Goal: Task Accomplishment & Management: Manage account settings

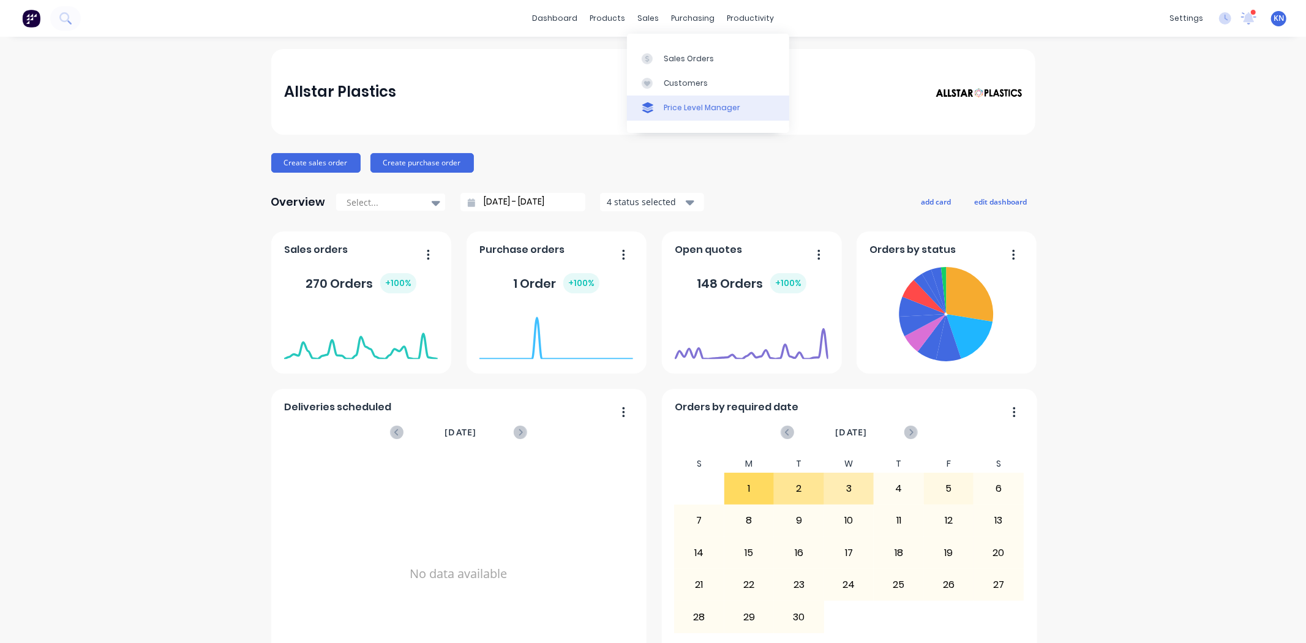
click at [693, 59] on div "Sales Orders" at bounding box center [689, 58] width 50 height 11
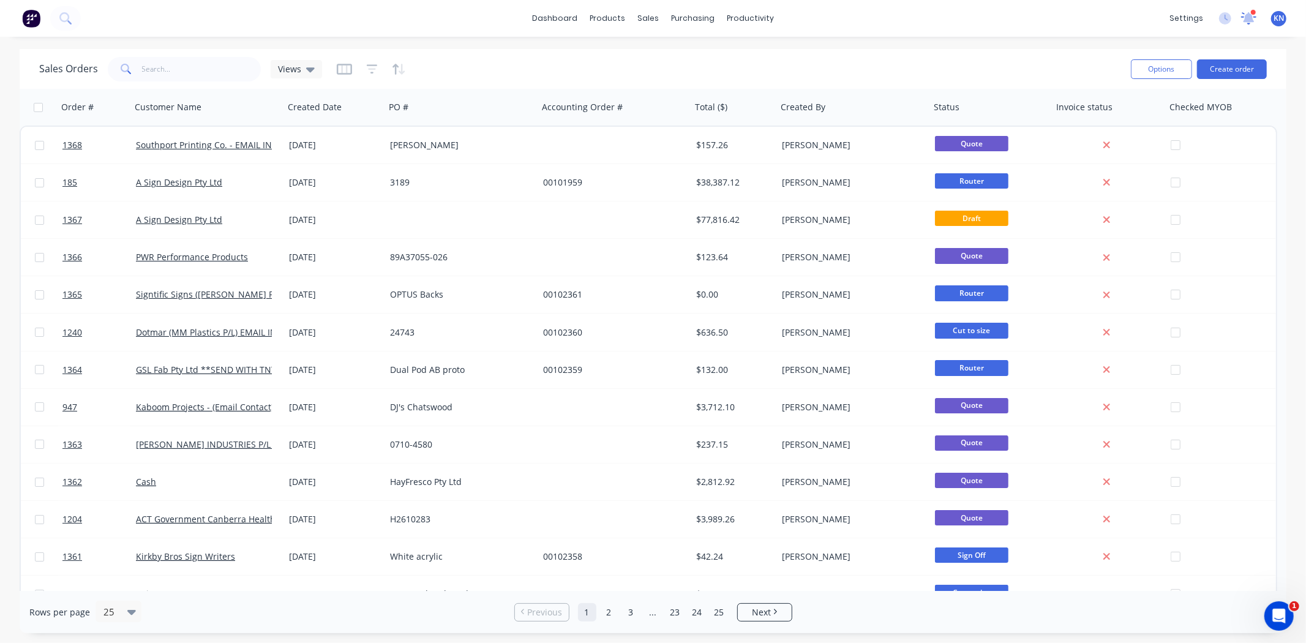
click at [1251, 18] on icon at bounding box center [1249, 17] width 11 height 10
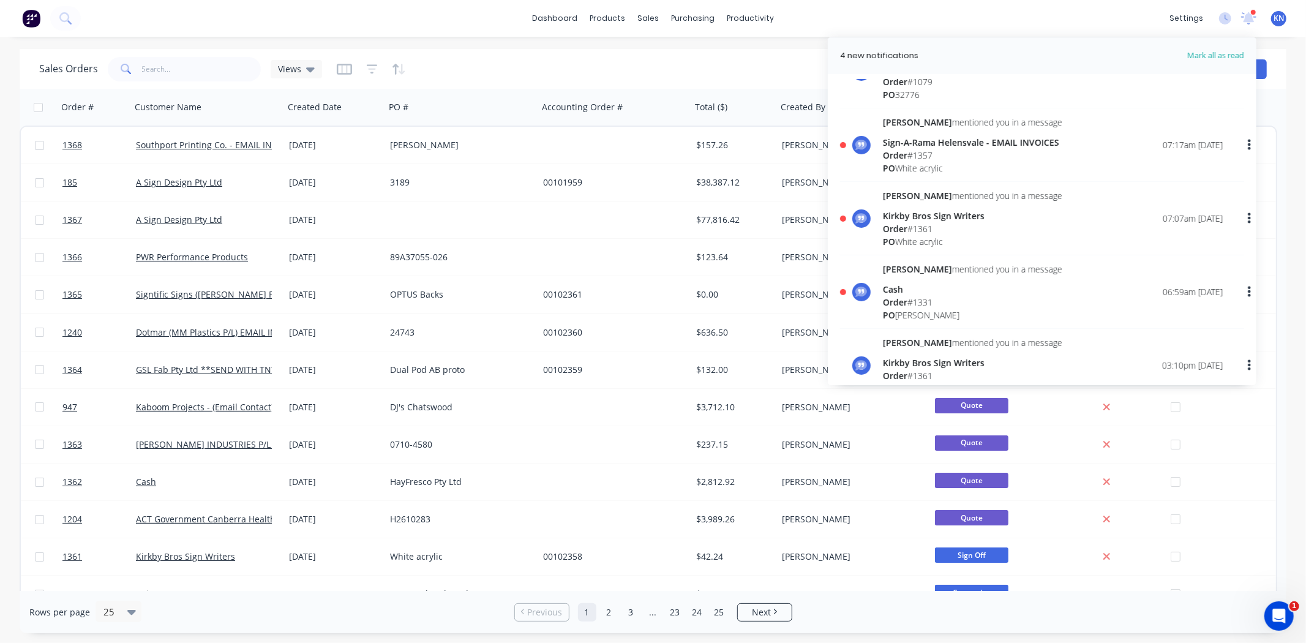
scroll to position [68, 0]
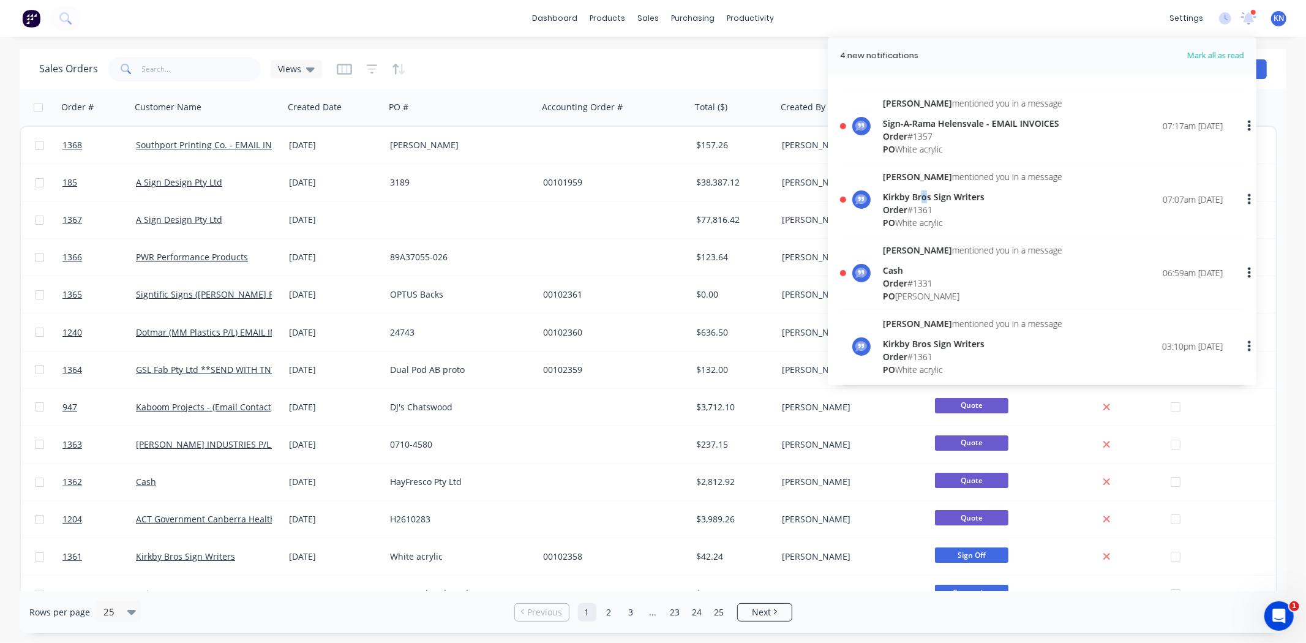
click at [923, 201] on div "Kirkby Bros Sign Writers" at bounding box center [972, 196] width 179 height 13
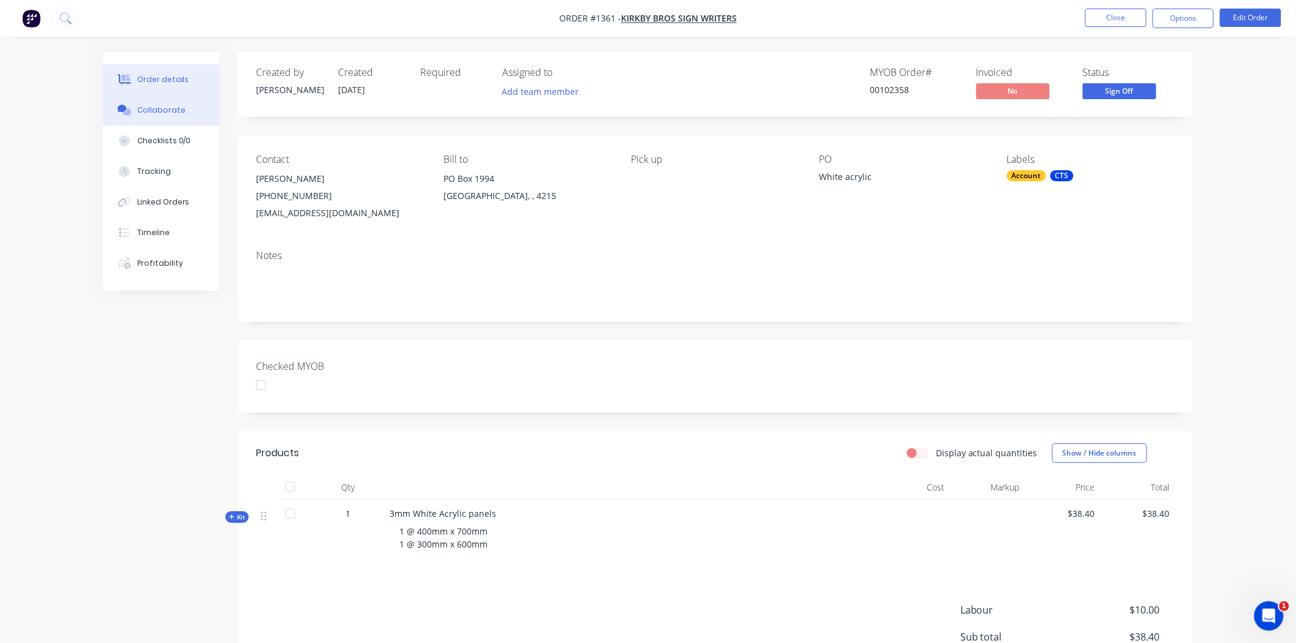
click at [159, 108] on div "Collaborate" at bounding box center [161, 110] width 48 height 11
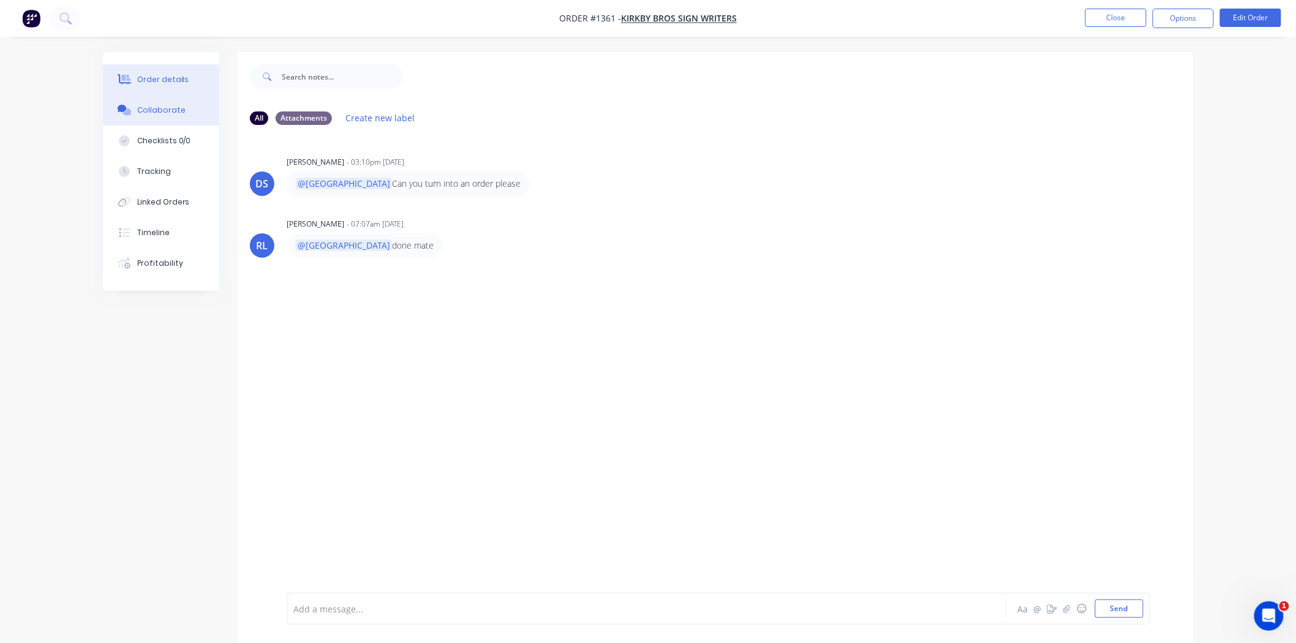
click at [147, 71] on button "Order details" at bounding box center [161, 79] width 116 height 31
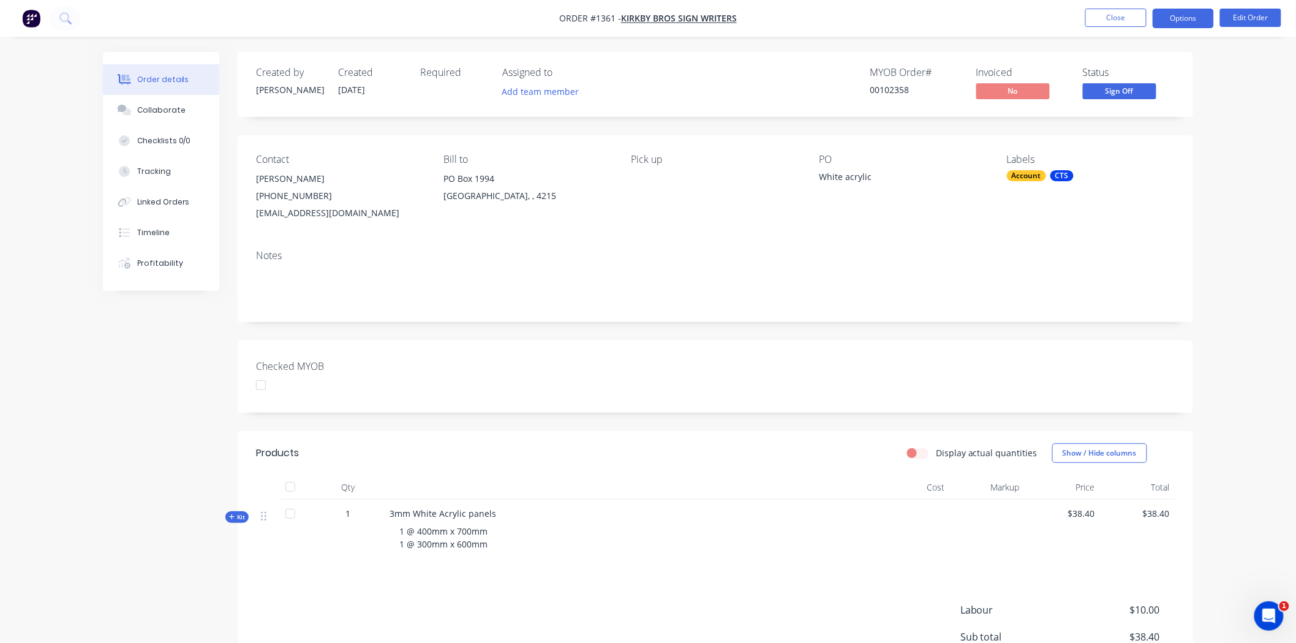
click at [1180, 13] on button "Options" at bounding box center [1183, 19] width 61 height 20
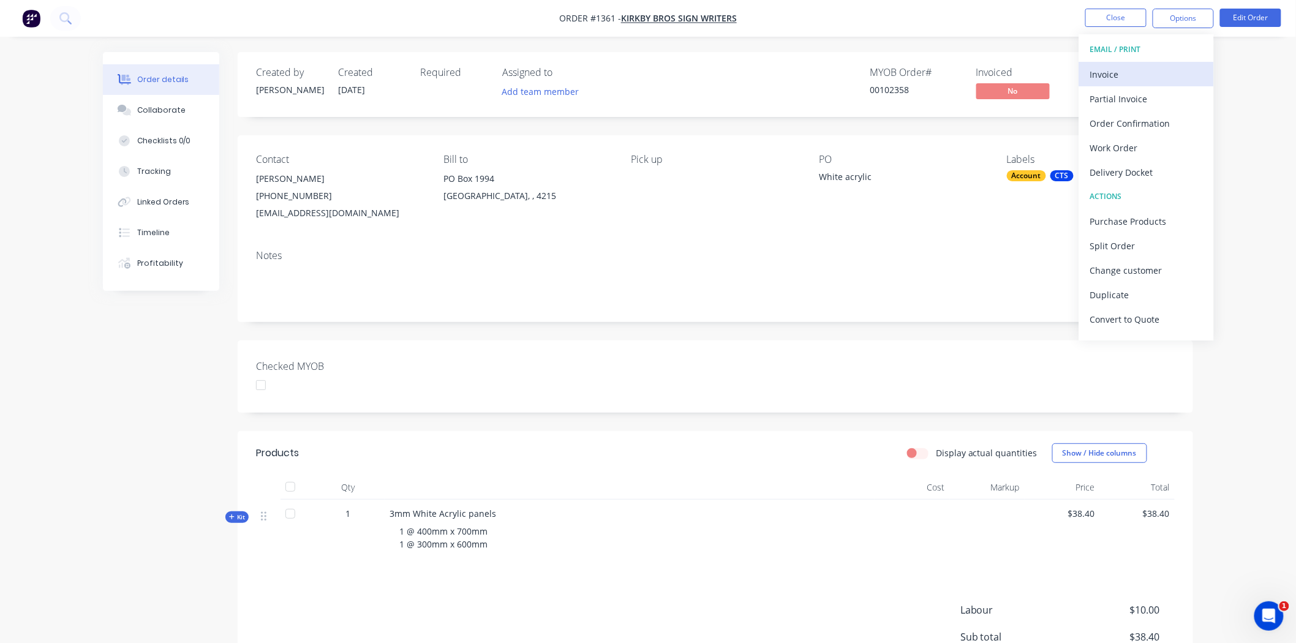
click at [1109, 75] on div "Invoice" at bounding box center [1146, 75] width 113 height 18
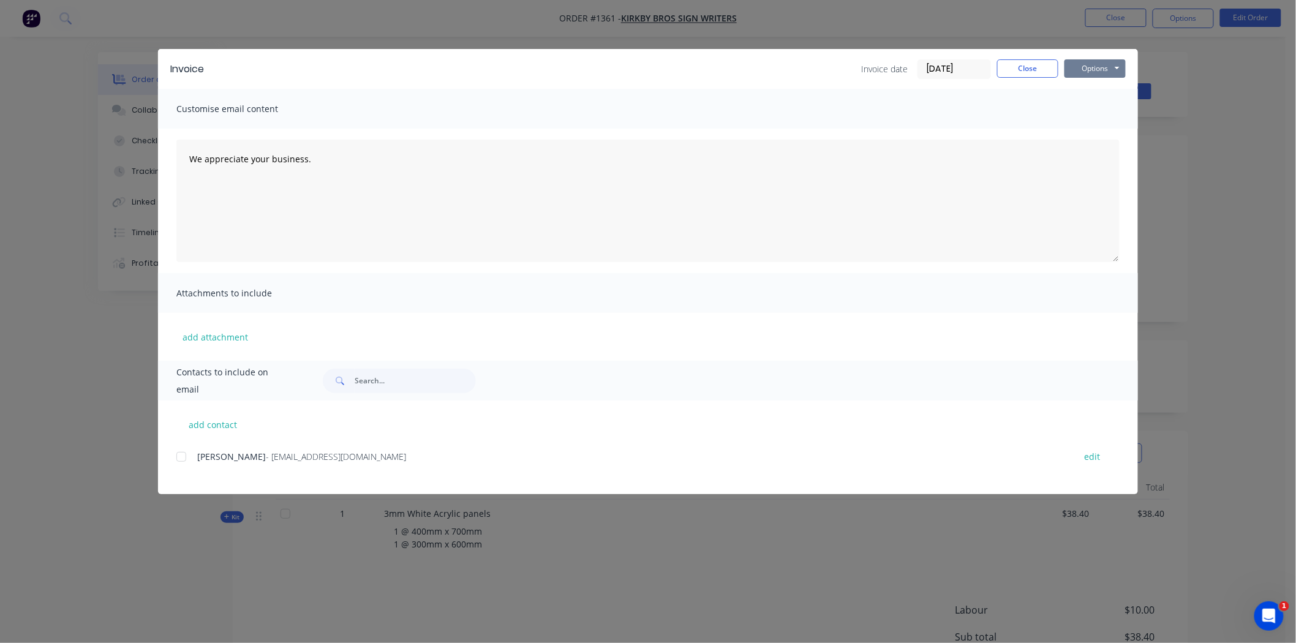
click at [1093, 64] on button "Options" at bounding box center [1094, 68] width 61 height 18
click at [1106, 109] on button "Print" at bounding box center [1103, 110] width 78 height 20
click at [1031, 63] on button "Close" at bounding box center [1027, 68] width 61 height 18
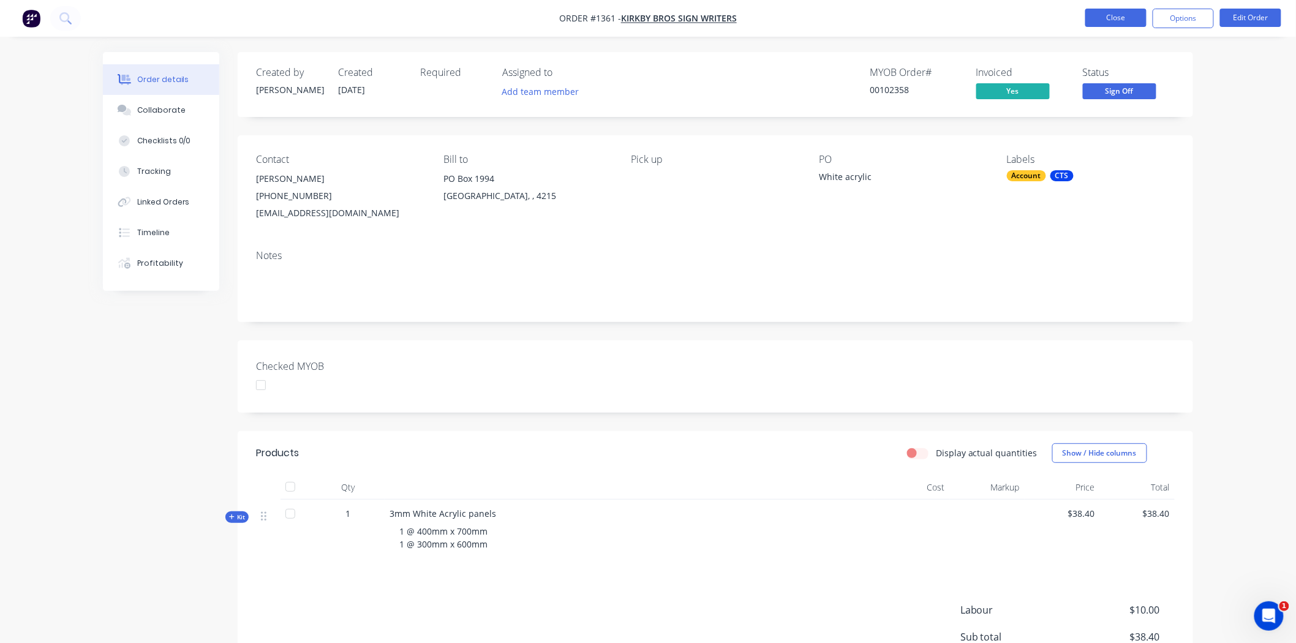
click at [1121, 13] on button "Close" at bounding box center [1115, 18] width 61 height 18
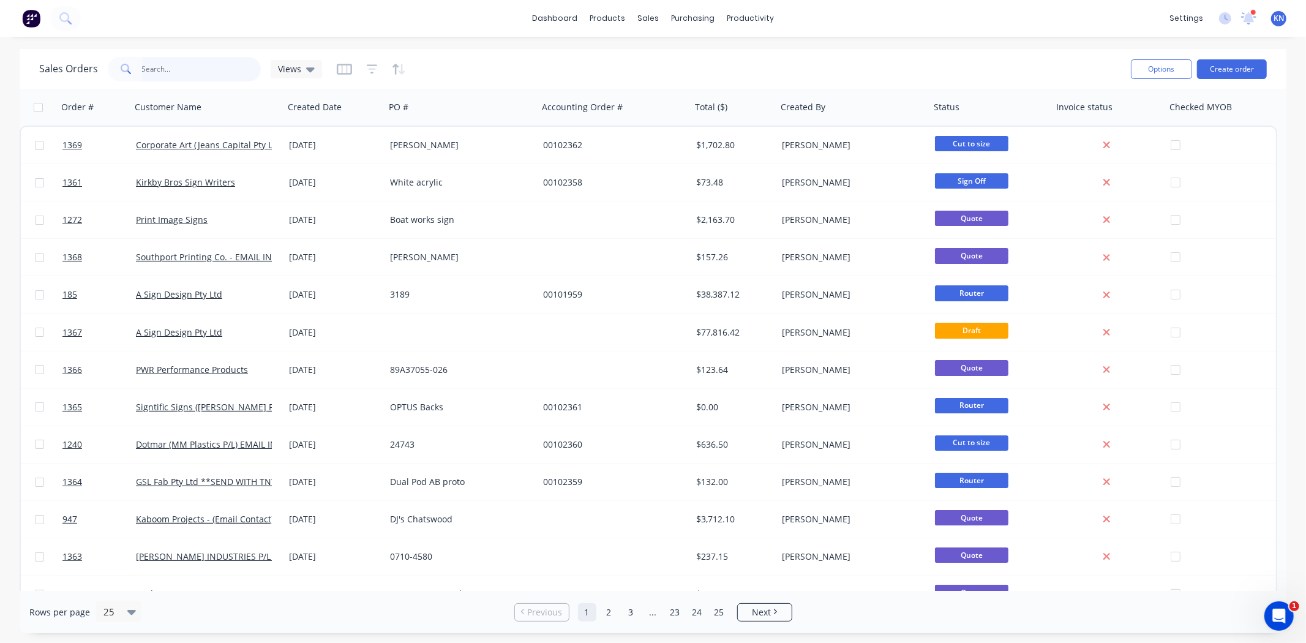
drag, startPoint x: 151, startPoint y: 69, endPoint x: 190, endPoint y: 67, distance: 39.2
click at [151, 69] on input "text" at bounding box center [201, 69] width 119 height 24
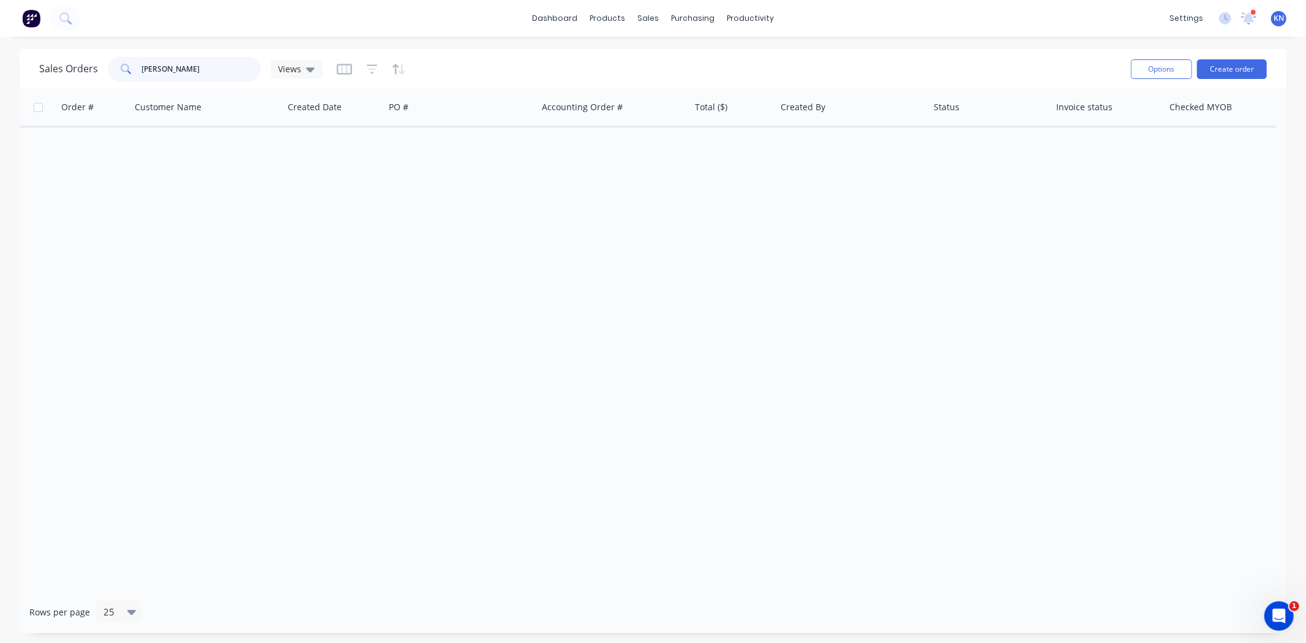
click at [151, 69] on input "kirby" at bounding box center [201, 69] width 119 height 24
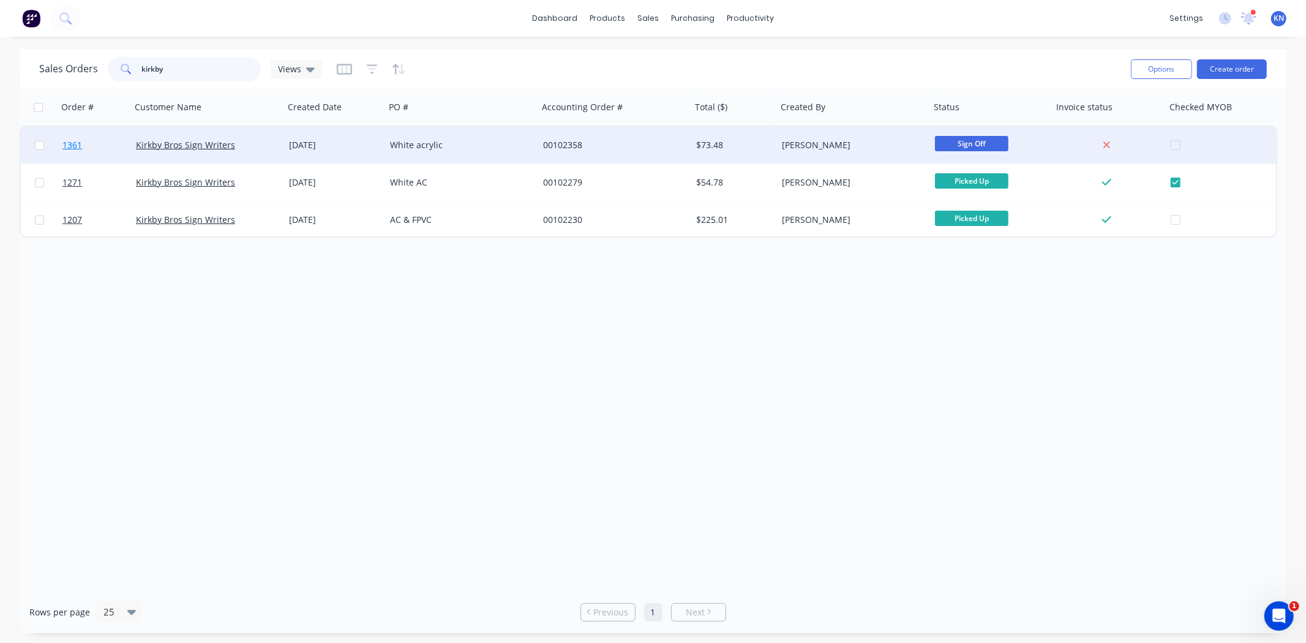
type input "kirkby"
click at [91, 144] on link "1361" at bounding box center [98, 145] width 73 height 37
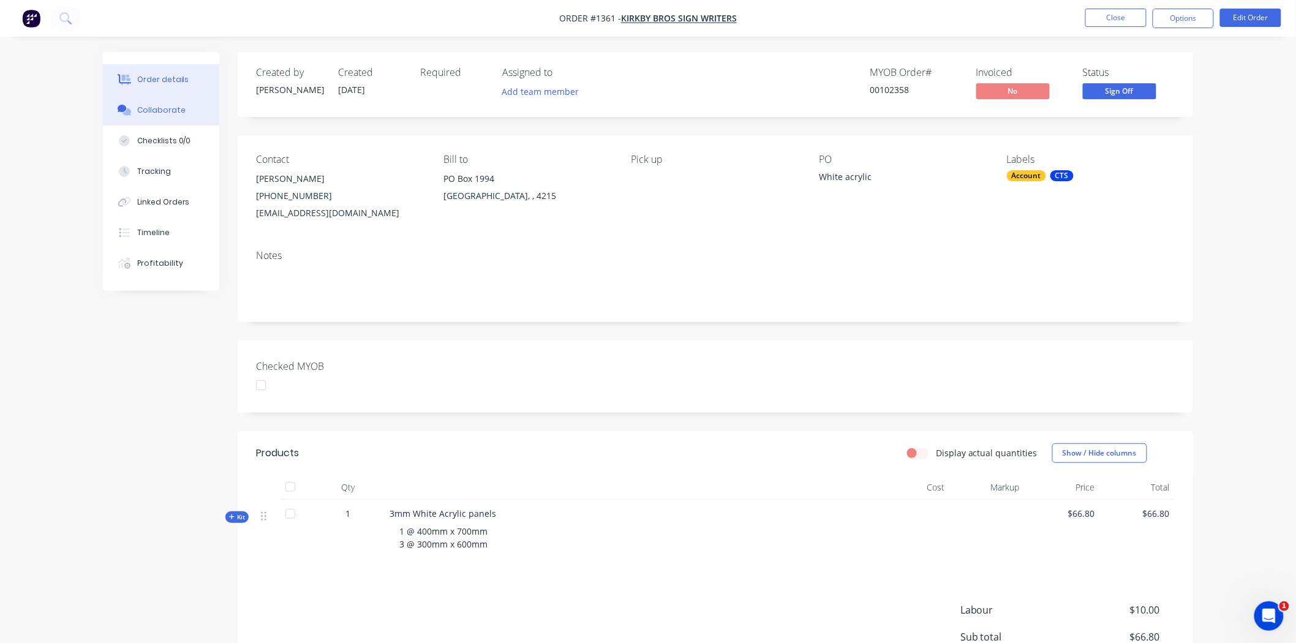
click at [148, 110] on div "Collaborate" at bounding box center [161, 110] width 48 height 11
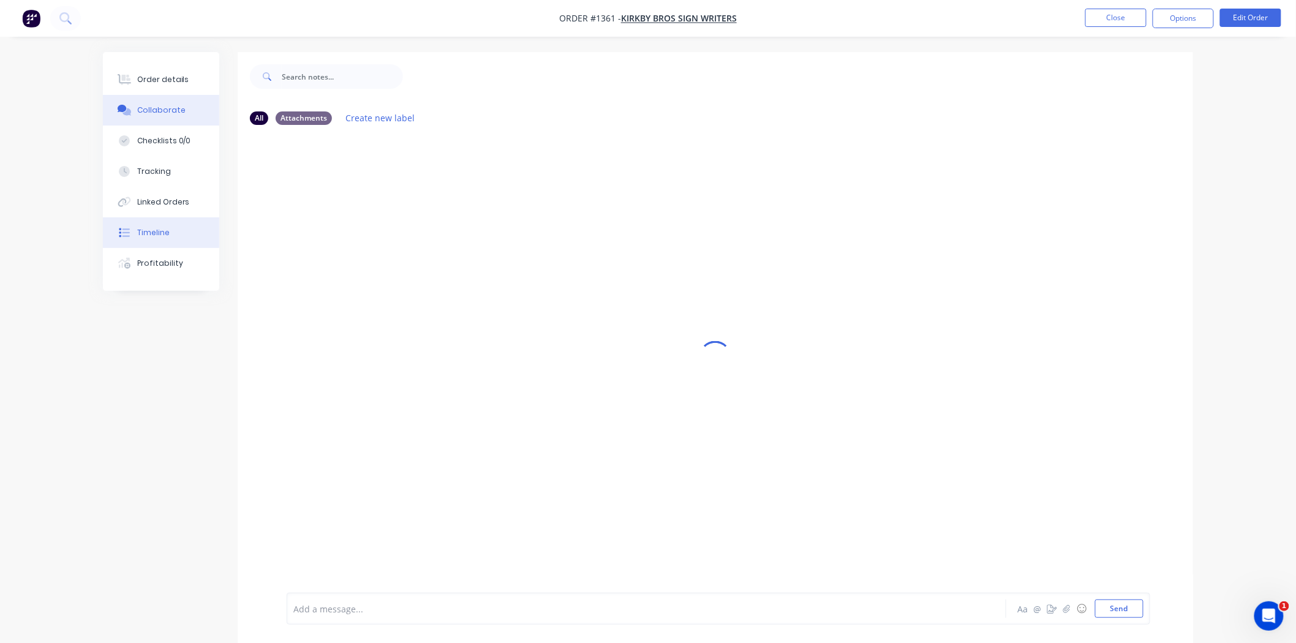
click at [159, 231] on div "Timeline" at bounding box center [153, 232] width 32 height 11
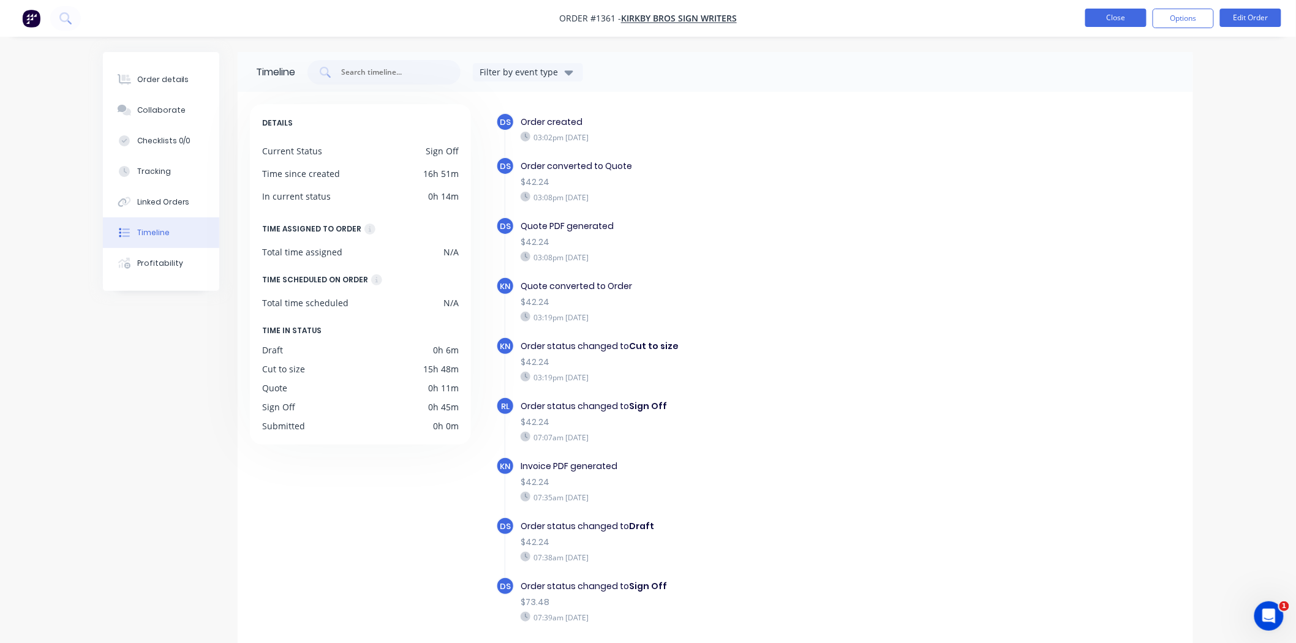
click at [1121, 21] on button "Close" at bounding box center [1115, 18] width 61 height 18
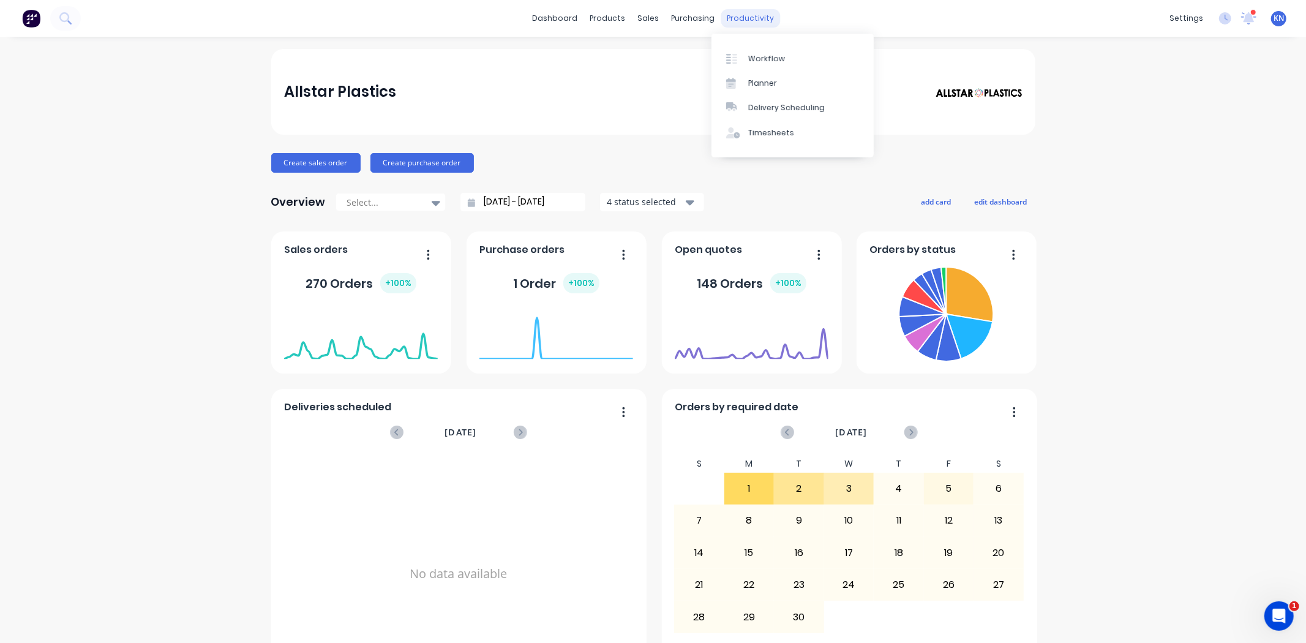
click at [736, 12] on div "productivity" at bounding box center [750, 18] width 59 height 18
click at [768, 54] on div "Workflow" at bounding box center [766, 58] width 37 height 11
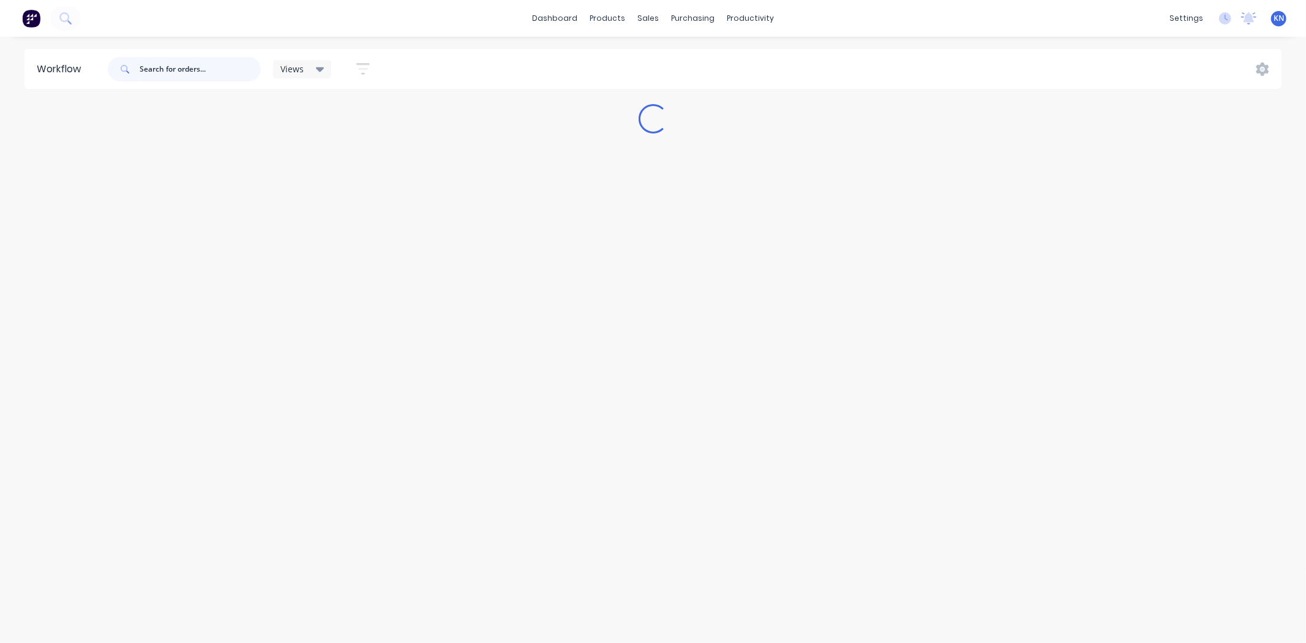
click at [156, 77] on input "text" at bounding box center [200, 69] width 121 height 24
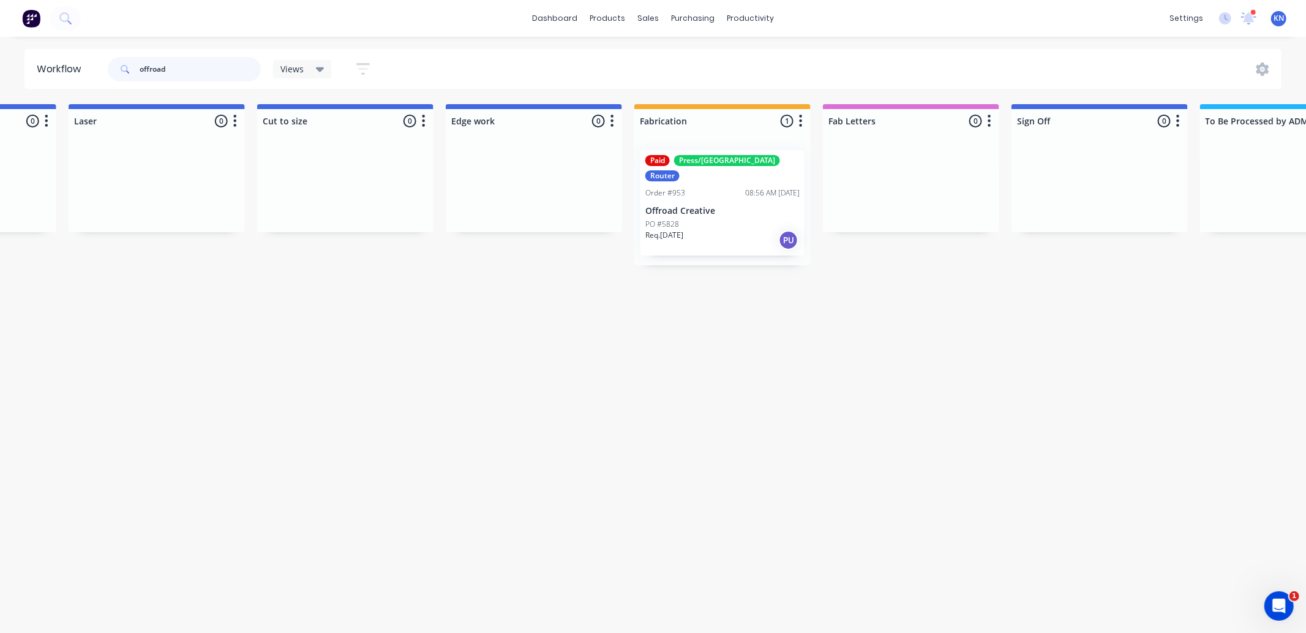
scroll to position [0, 1026]
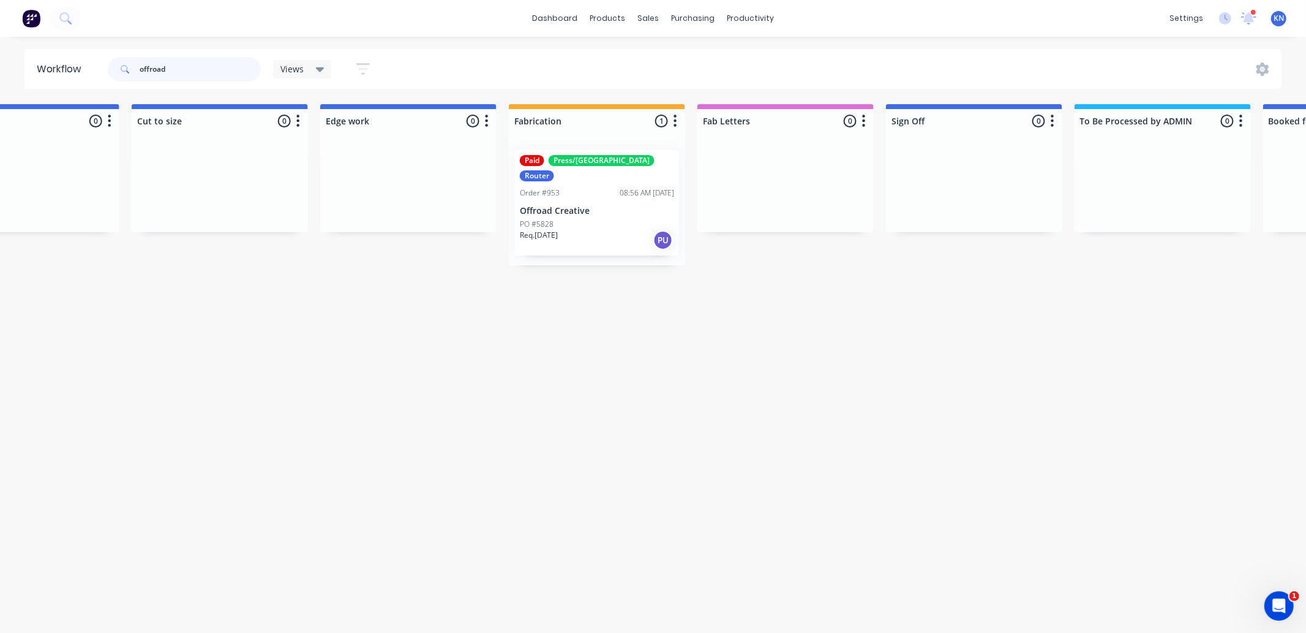
type input "offroad"
click at [576, 219] on div "PO #5828" at bounding box center [597, 224] width 154 height 11
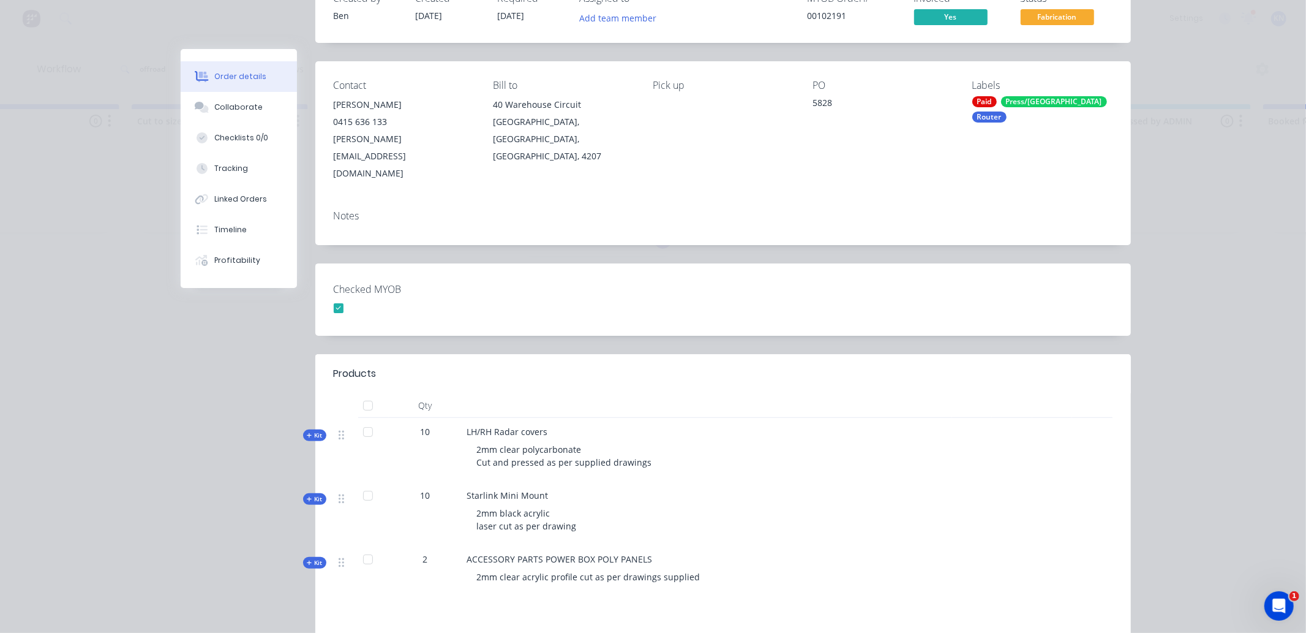
scroll to position [0, 0]
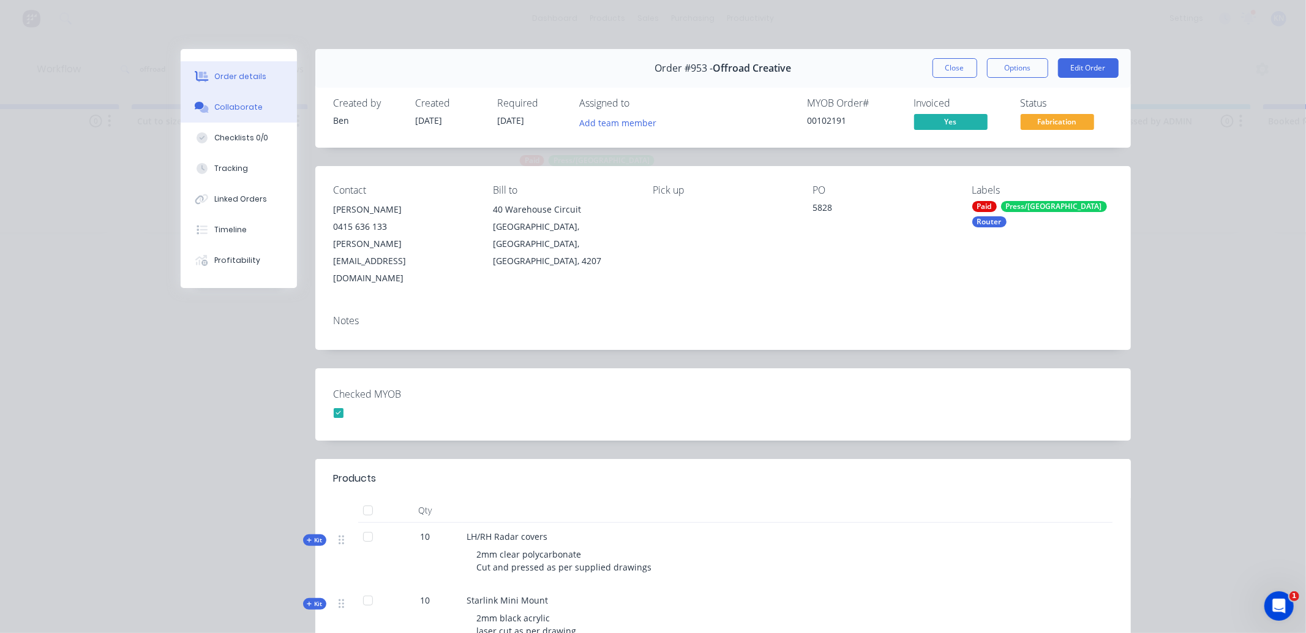
click at [233, 106] on div "Collaborate" at bounding box center [238, 107] width 48 height 11
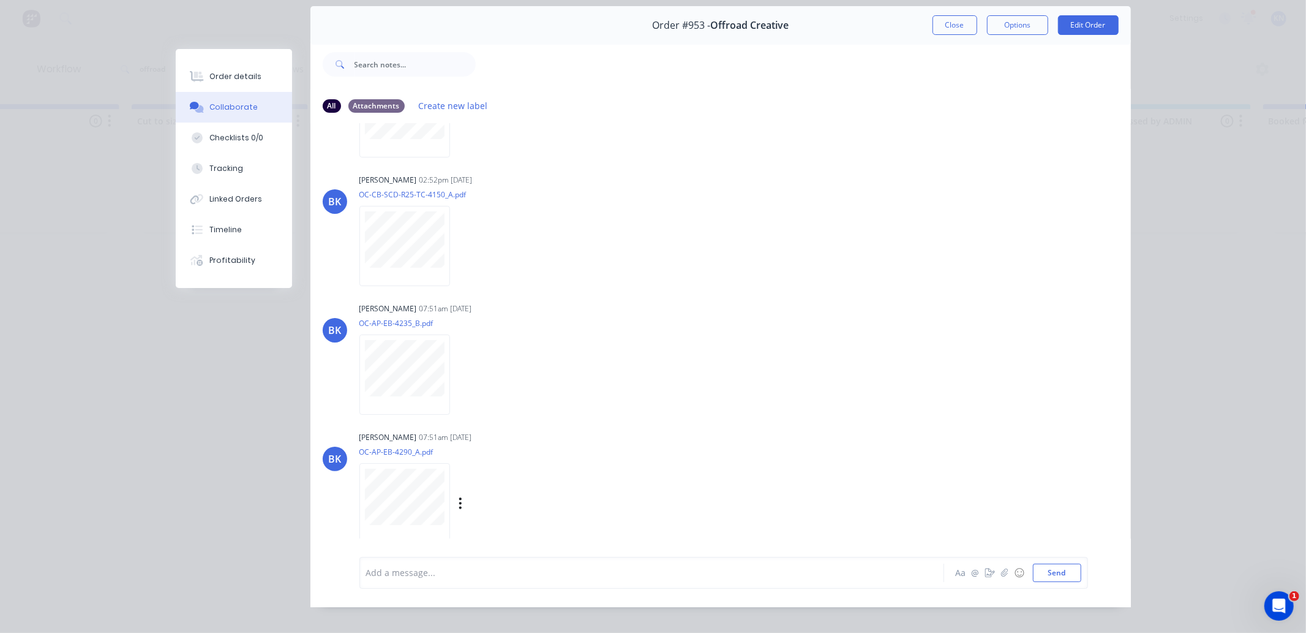
scroll to position [66, 0]
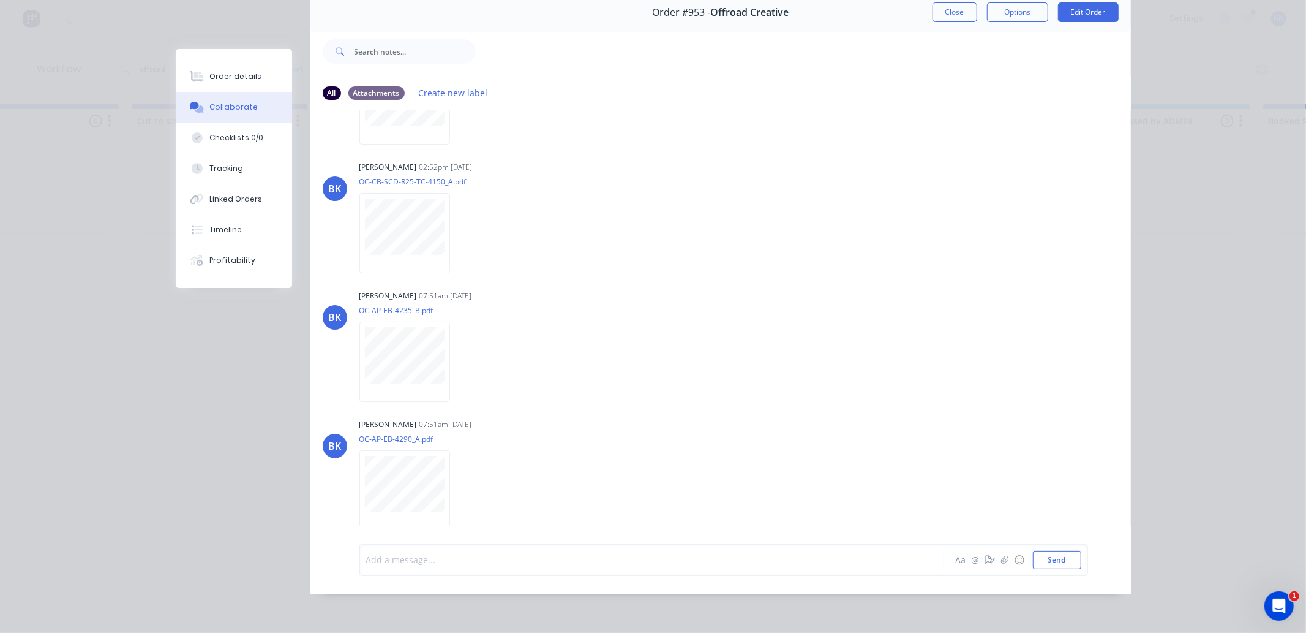
click at [399, 563] on div at bounding box center [635, 559] width 536 height 13
click at [1050, 556] on button "Send" at bounding box center [1057, 560] width 48 height 18
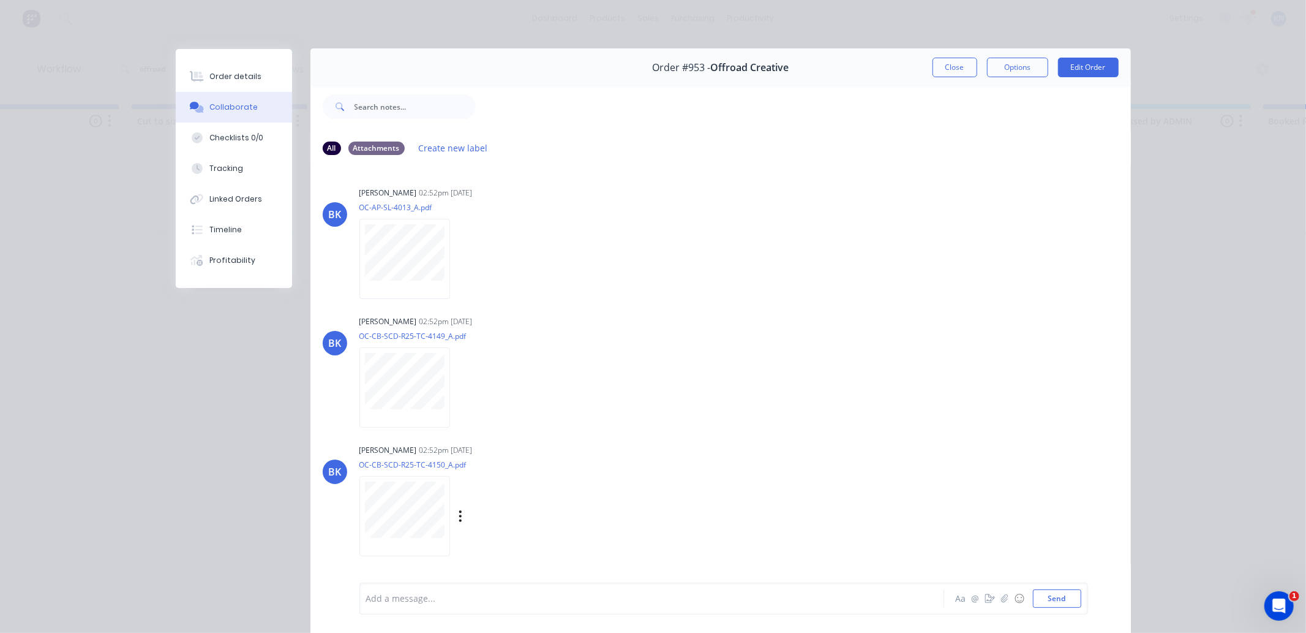
scroll to position [0, 0]
drag, startPoint x: 942, startPoint y: 66, endPoint x: 987, endPoint y: 105, distance: 60.3
click at [942, 66] on button "Close" at bounding box center [955, 68] width 45 height 20
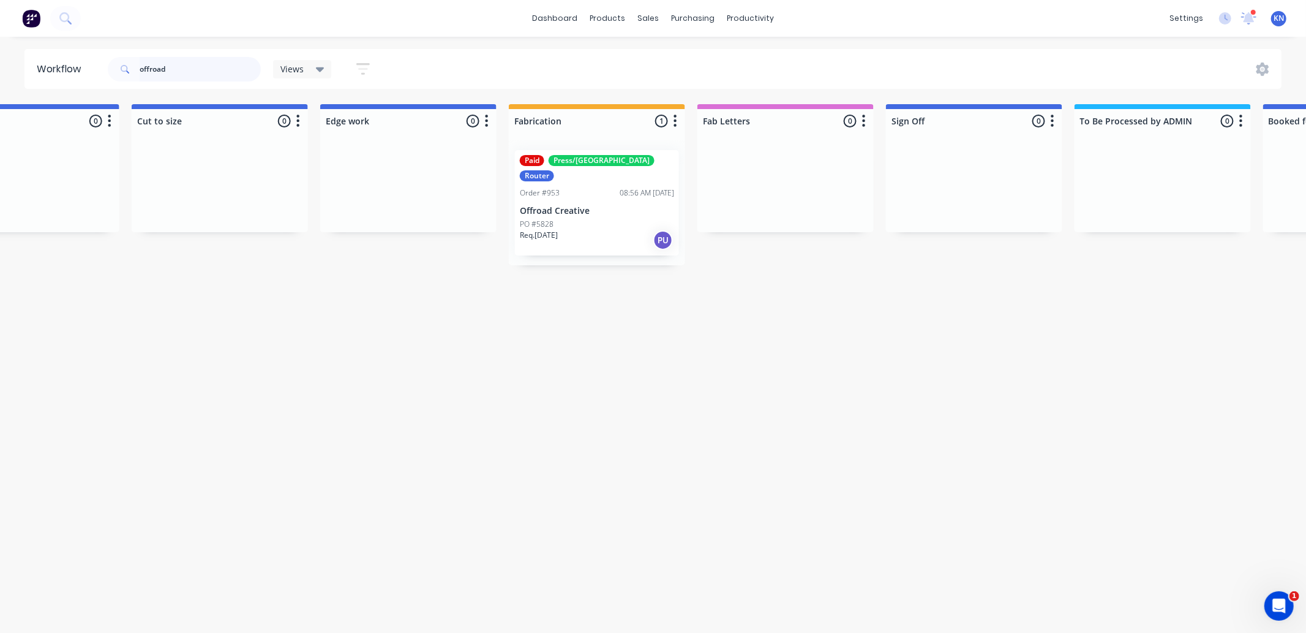
drag, startPoint x: 230, startPoint y: 70, endPoint x: 113, endPoint y: 66, distance: 117.0
click at [113, 66] on div "offroad" at bounding box center [184, 69] width 153 height 24
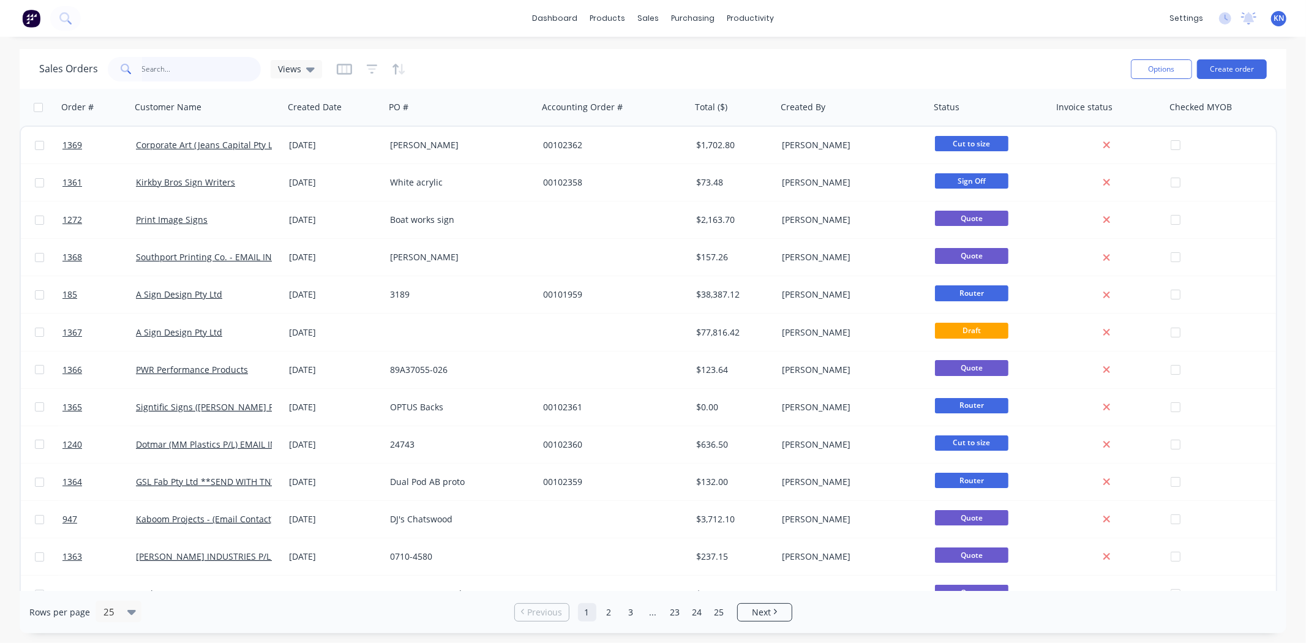
click at [178, 68] on input "text" at bounding box center [201, 69] width 119 height 24
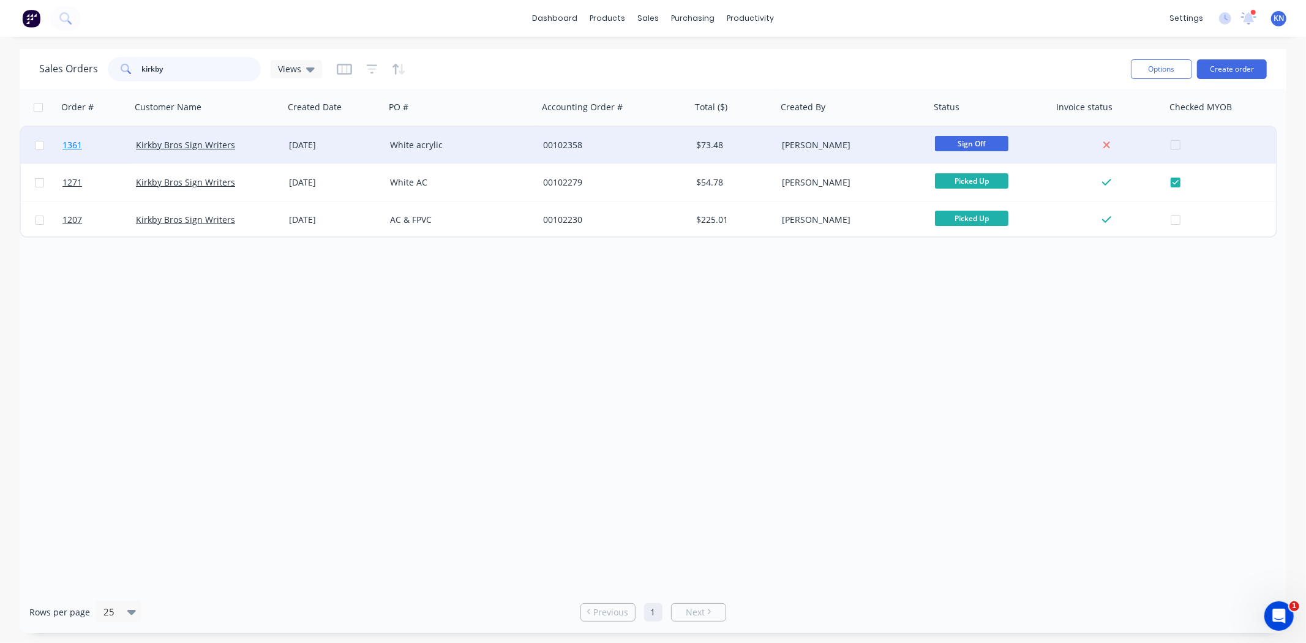
type input "kirkby"
click at [66, 144] on span "1361" at bounding box center [72, 145] width 20 height 12
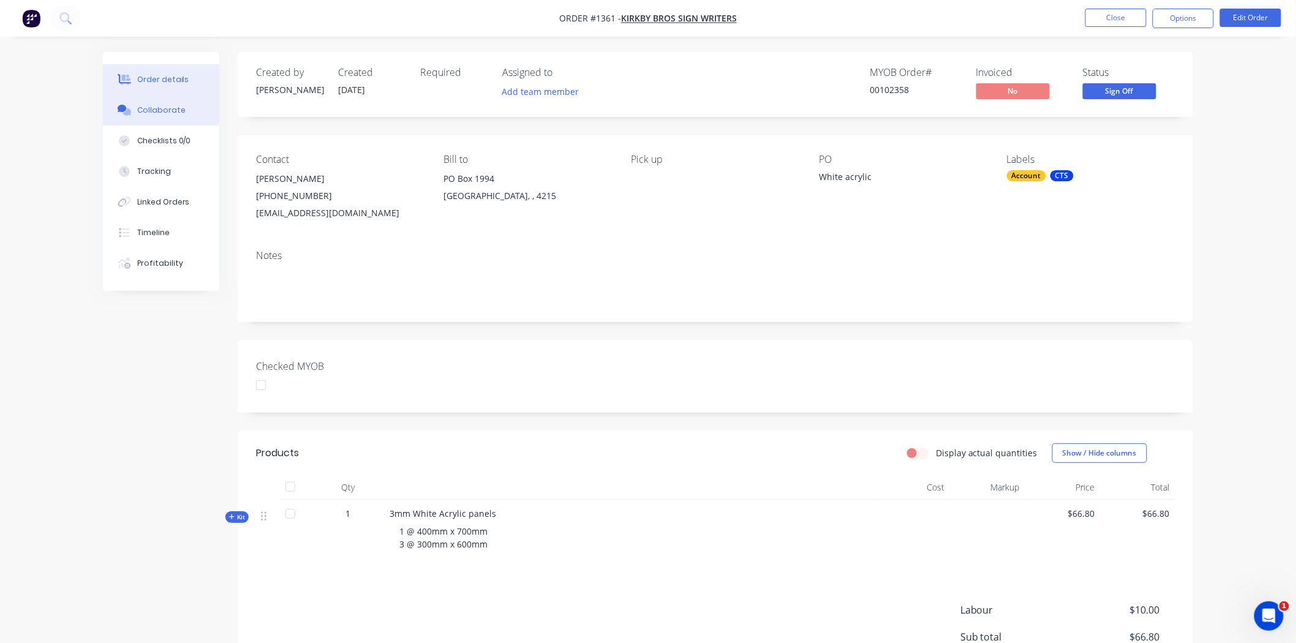
click at [167, 115] on div "Collaborate" at bounding box center [161, 110] width 48 height 11
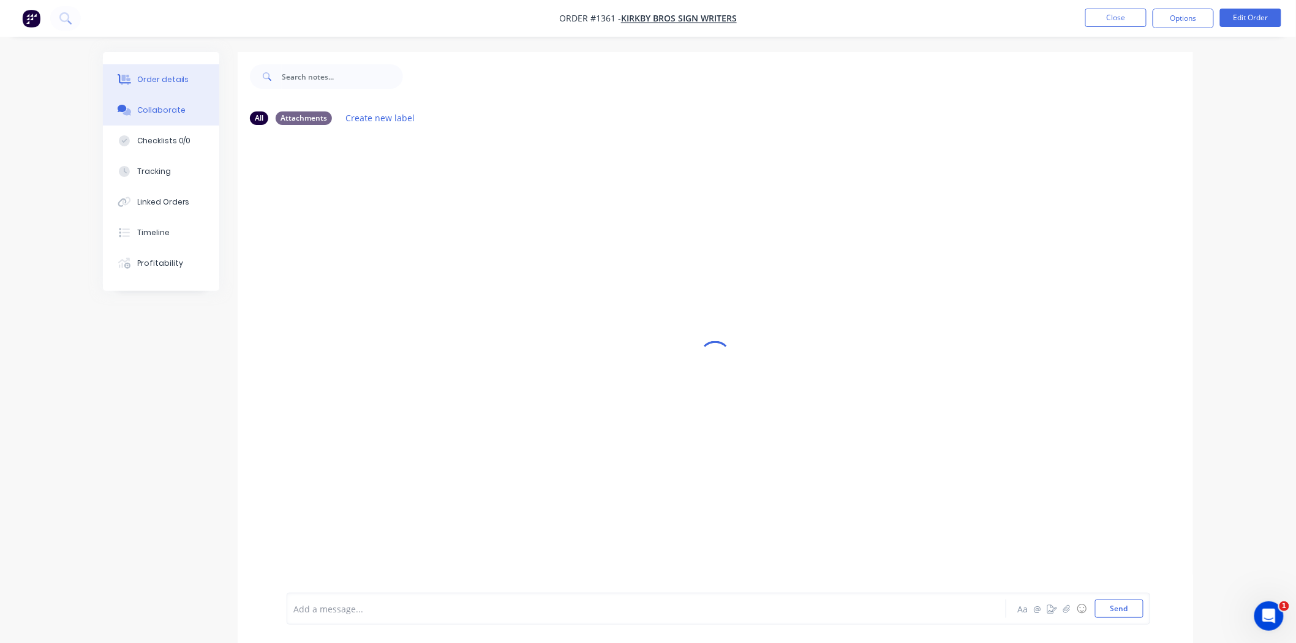
click at [178, 75] on div "Order details" at bounding box center [163, 79] width 52 height 11
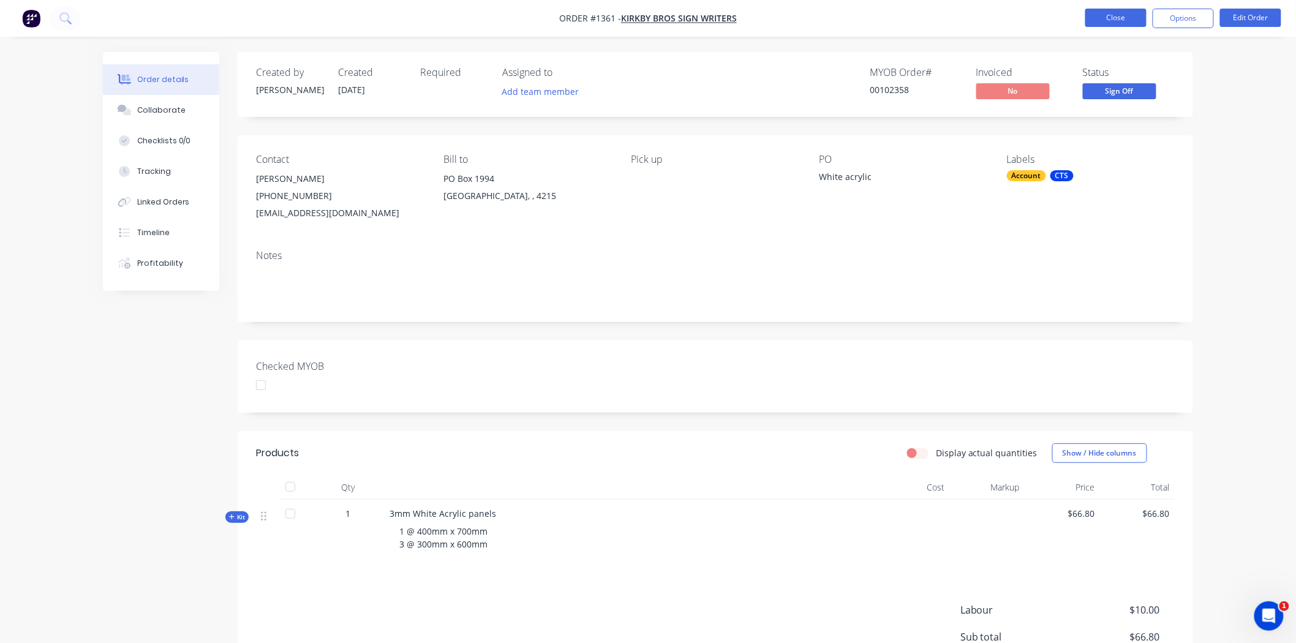
click at [1123, 17] on button "Close" at bounding box center [1115, 18] width 61 height 18
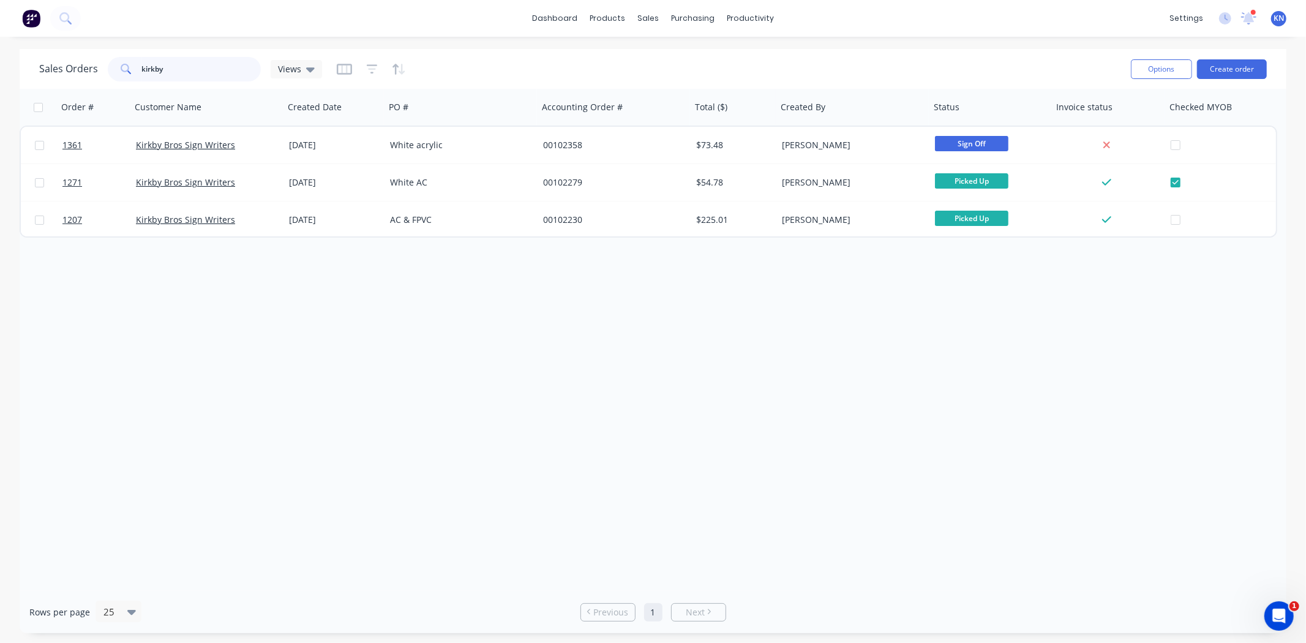
drag, startPoint x: 206, startPoint y: 69, endPoint x: 140, endPoint y: 69, distance: 66.1
click at [142, 69] on input "kirkby" at bounding box center [201, 69] width 119 height 24
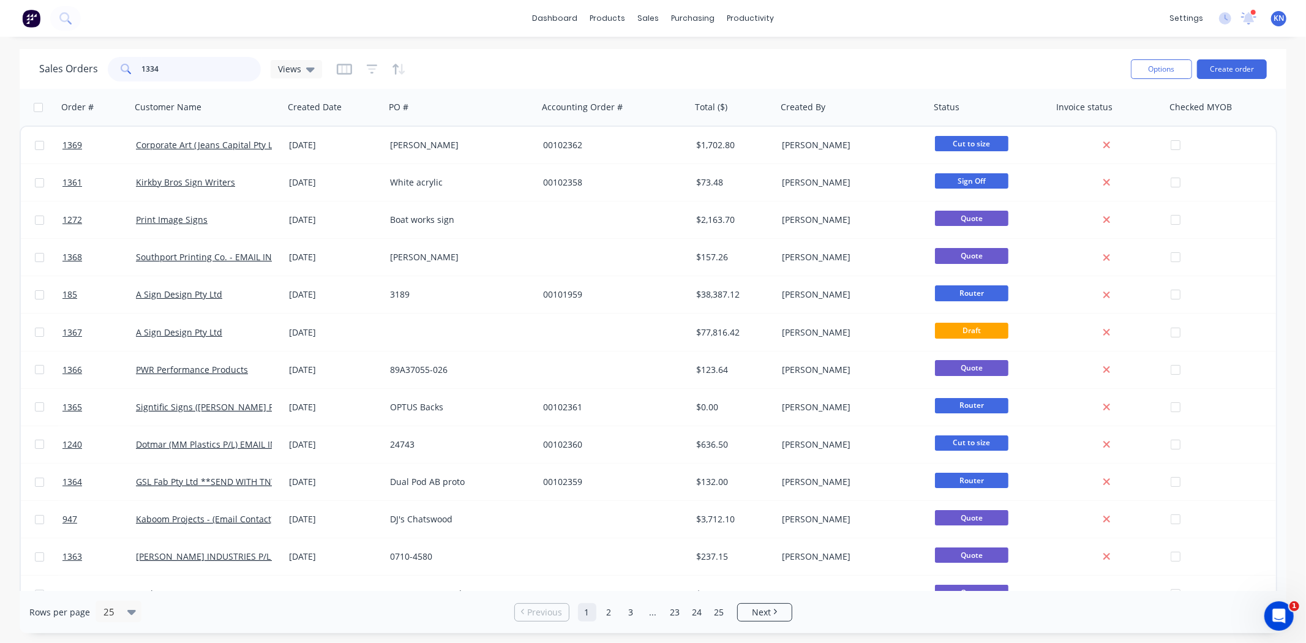
type input "1334"
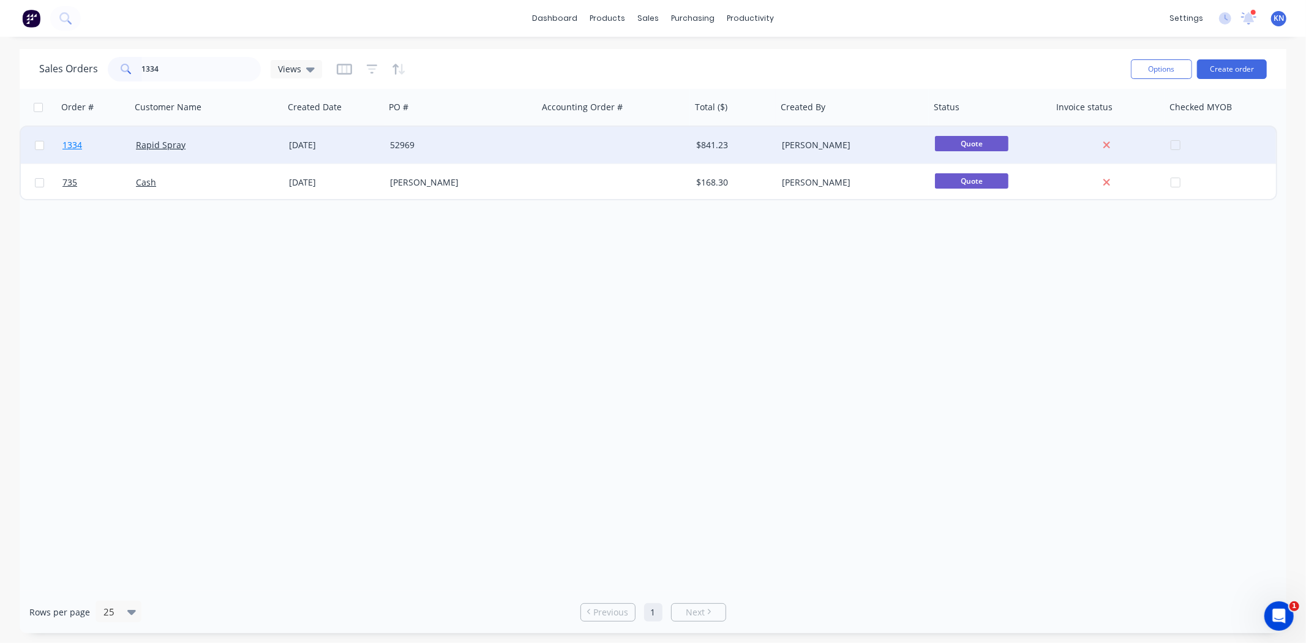
click at [69, 141] on span "1334" at bounding box center [72, 145] width 20 height 12
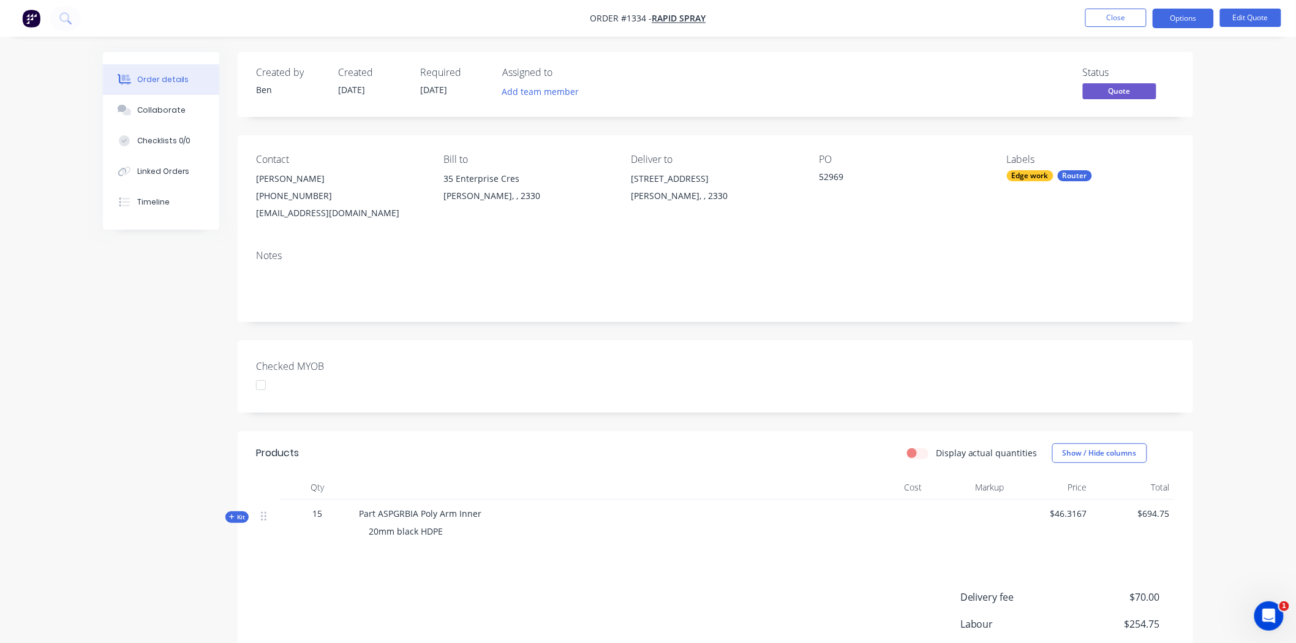
click at [266, 386] on div at bounding box center [261, 385] width 24 height 24
click at [1190, 15] on button "Options" at bounding box center [1183, 19] width 61 height 20
click at [1117, 144] on div "Convert to Order" at bounding box center [1146, 148] width 113 height 18
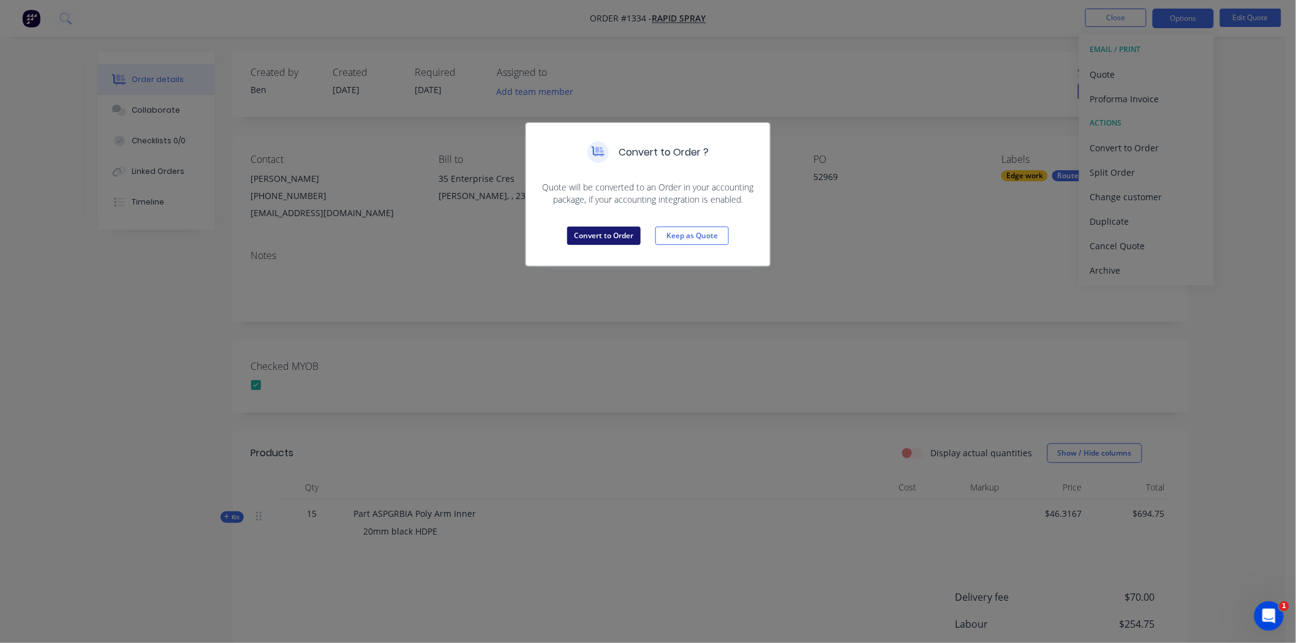
click at [603, 231] on button "Convert to Order" at bounding box center [603, 236] width 73 height 18
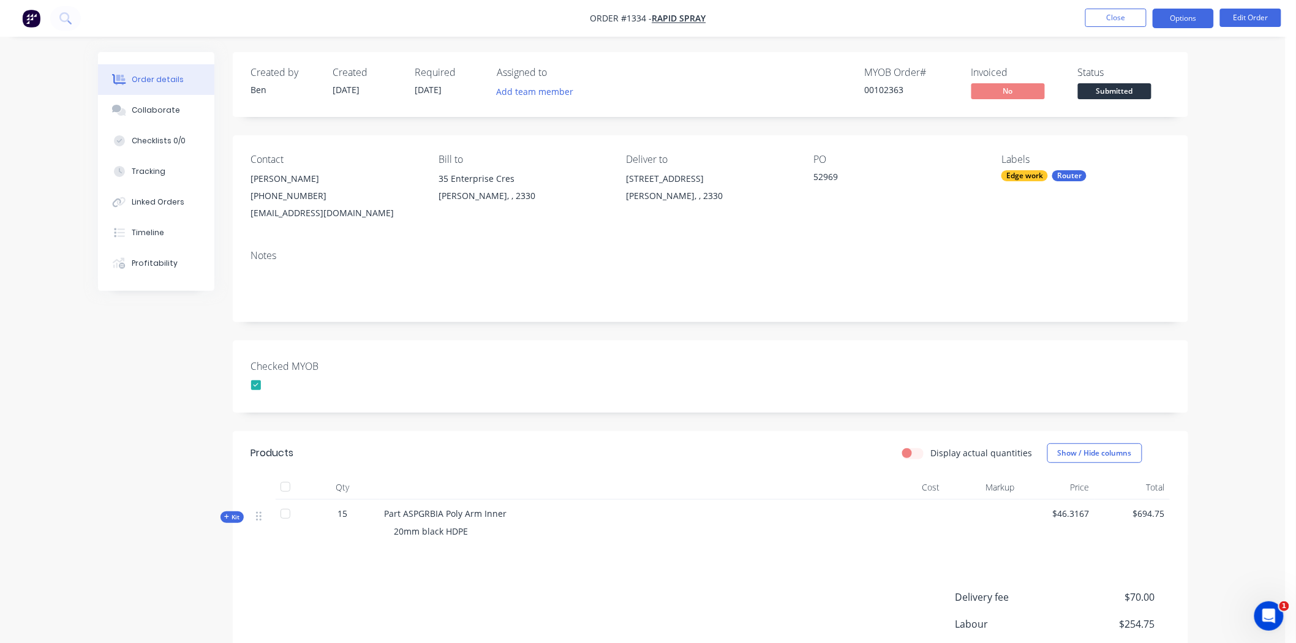
click at [1192, 13] on button "Options" at bounding box center [1183, 19] width 61 height 20
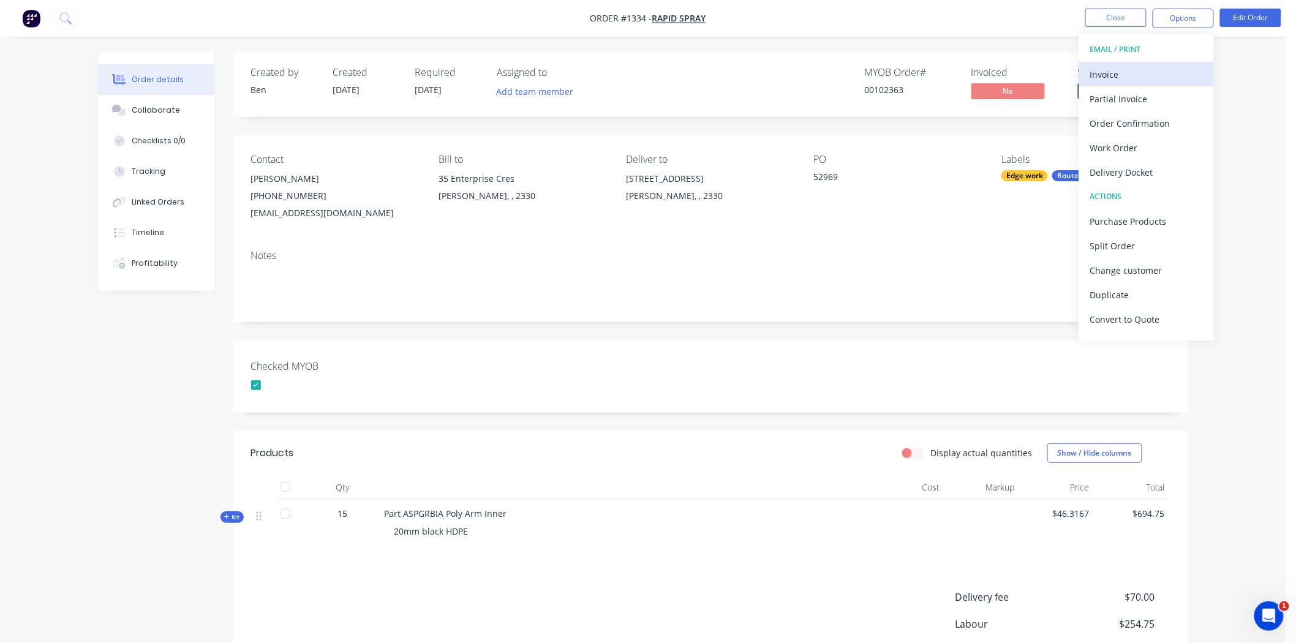
click at [1113, 75] on div "Invoice" at bounding box center [1146, 75] width 113 height 18
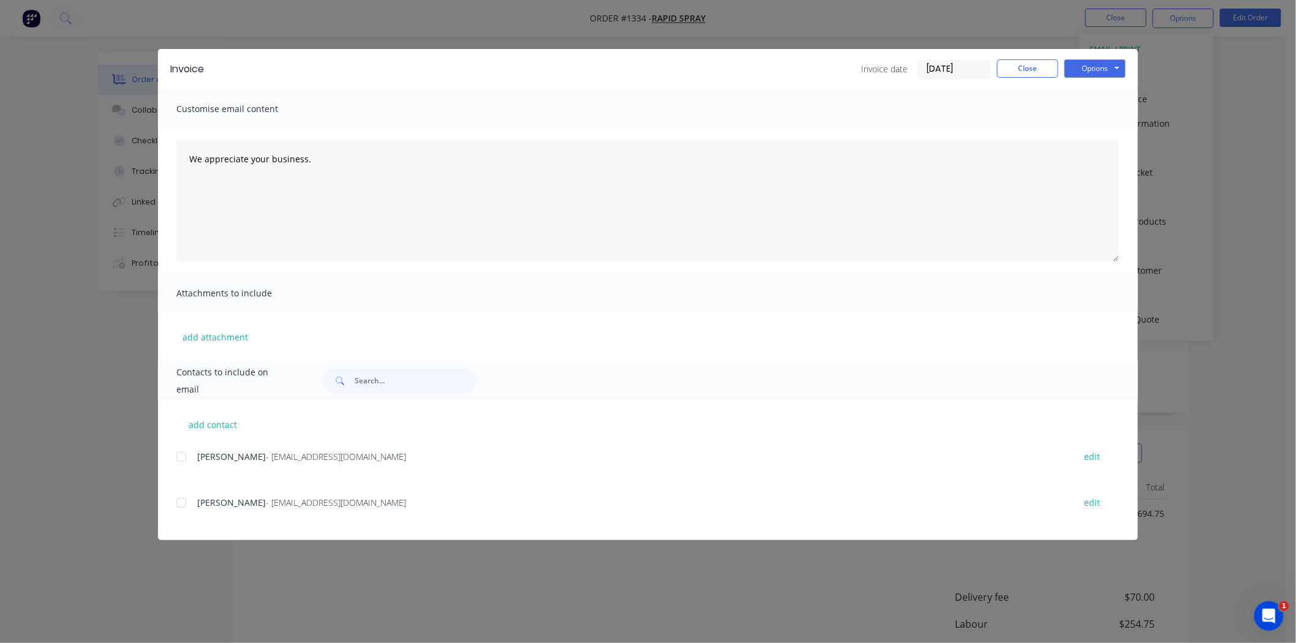
click at [939, 69] on input "[DATE]" at bounding box center [954, 69] width 72 height 18
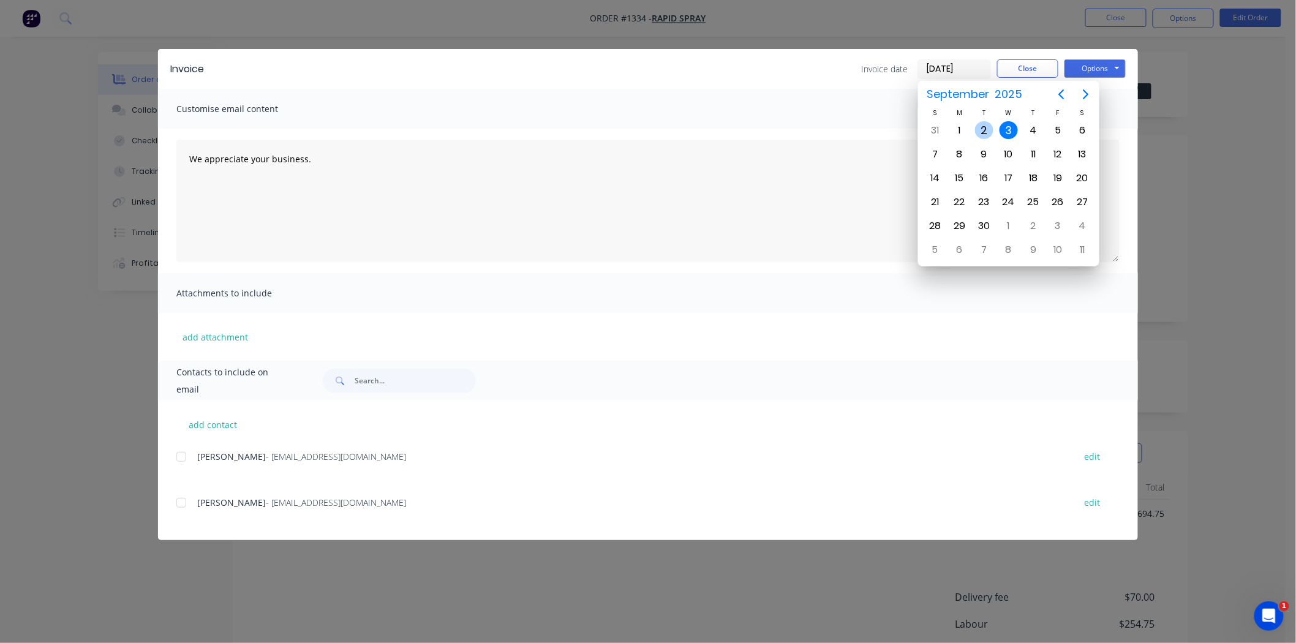
click at [987, 129] on div "2" at bounding box center [984, 130] width 18 height 18
type input "[DATE]"
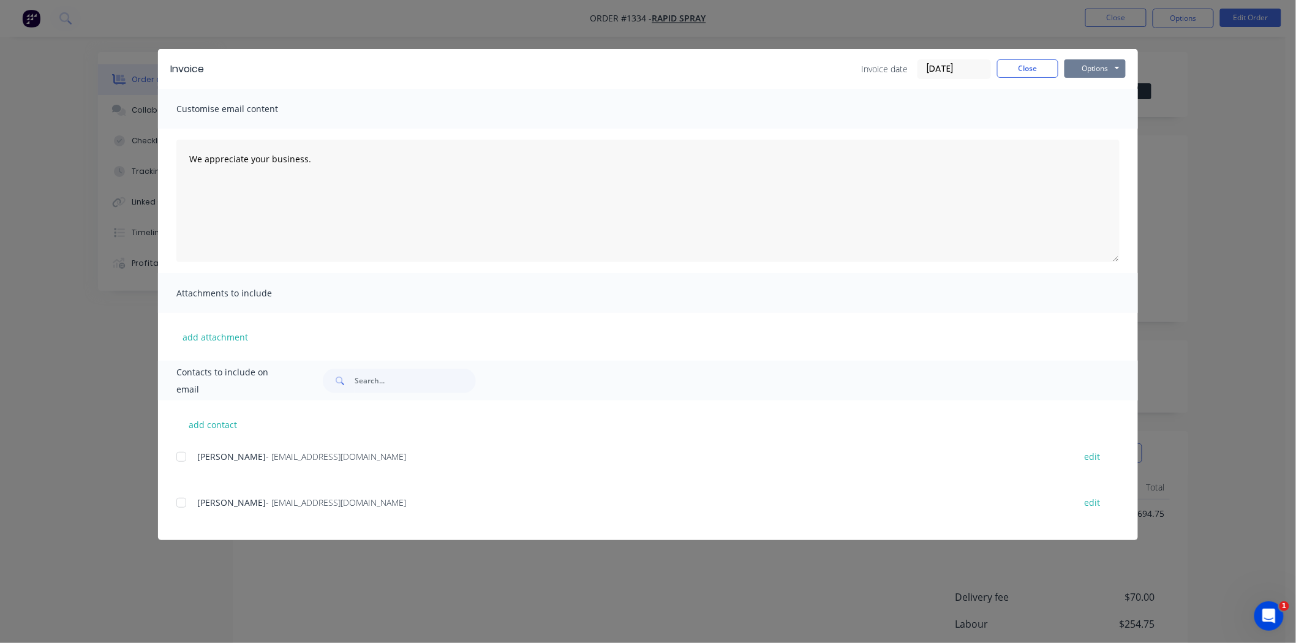
click at [1093, 64] on button "Options" at bounding box center [1094, 68] width 61 height 18
click at [1088, 111] on button "Print" at bounding box center [1103, 110] width 78 height 20
click at [1030, 63] on button "Close" at bounding box center [1027, 68] width 61 height 18
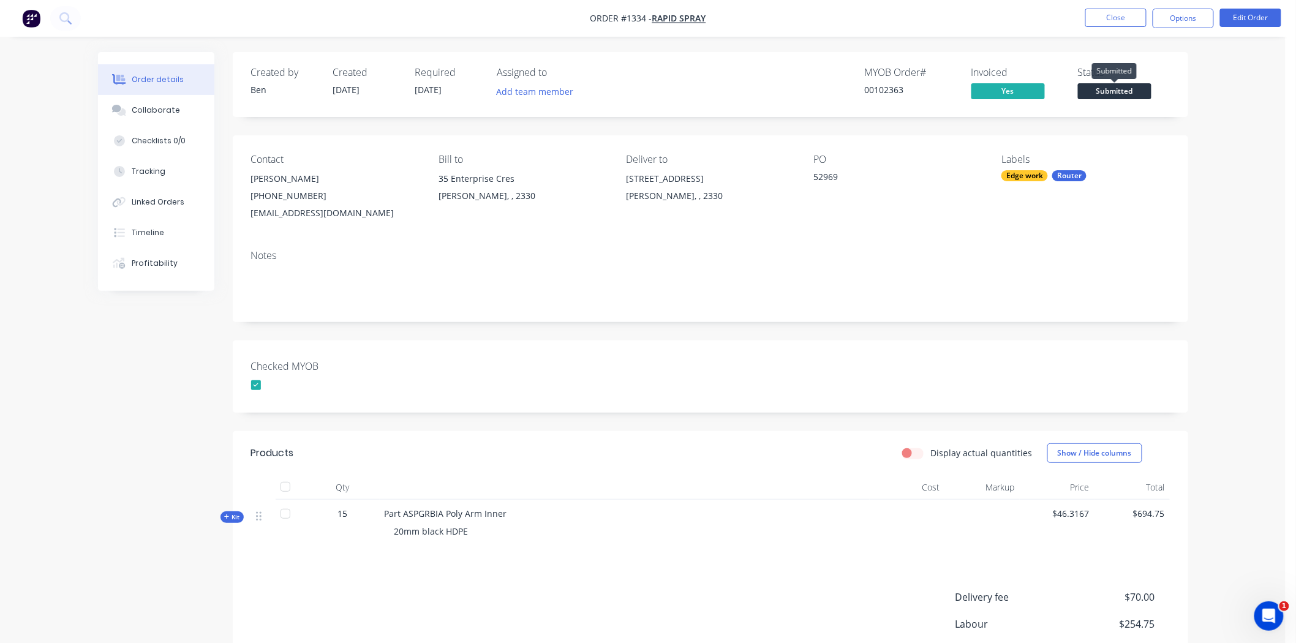
click at [1137, 89] on span "Submitted" at bounding box center [1114, 90] width 73 height 15
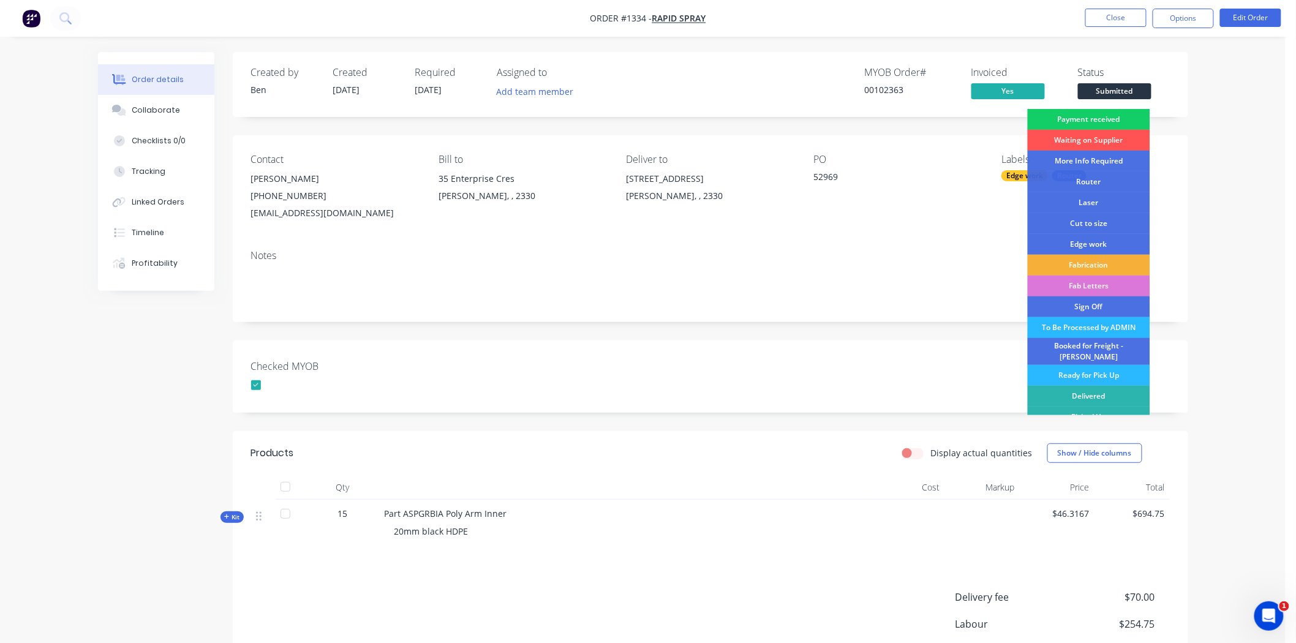
click at [1116, 118] on div "Payment received" at bounding box center [1089, 119] width 122 height 21
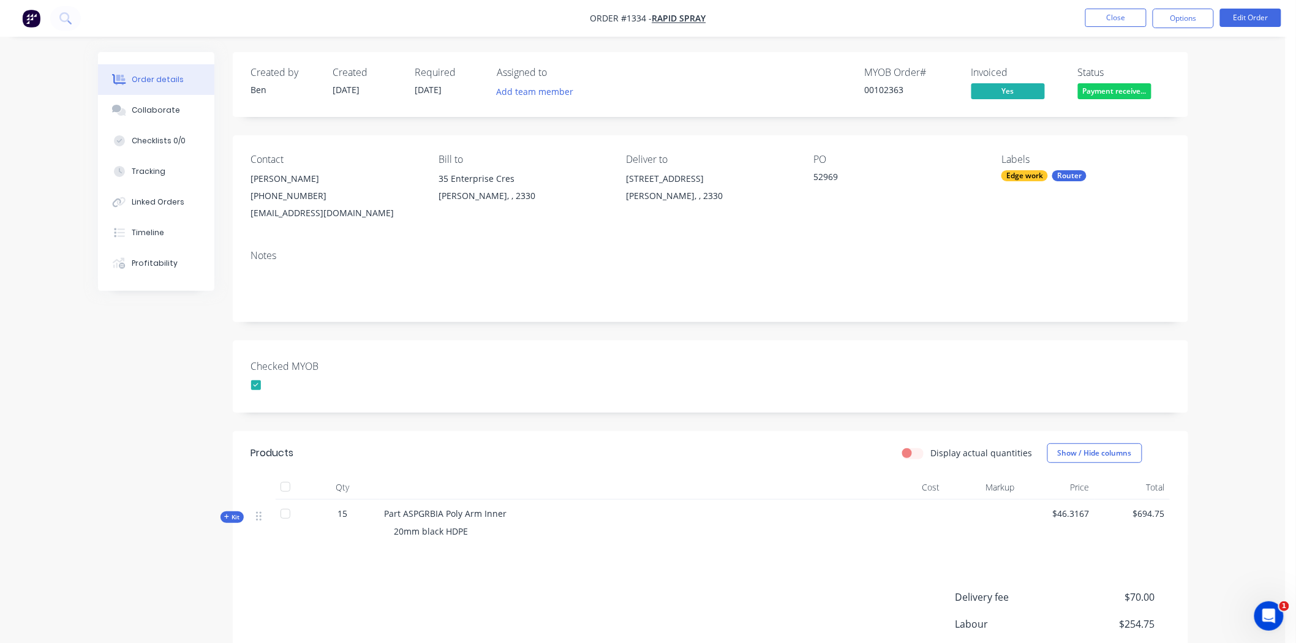
click at [1056, 176] on div "Router" at bounding box center [1069, 175] width 34 height 11
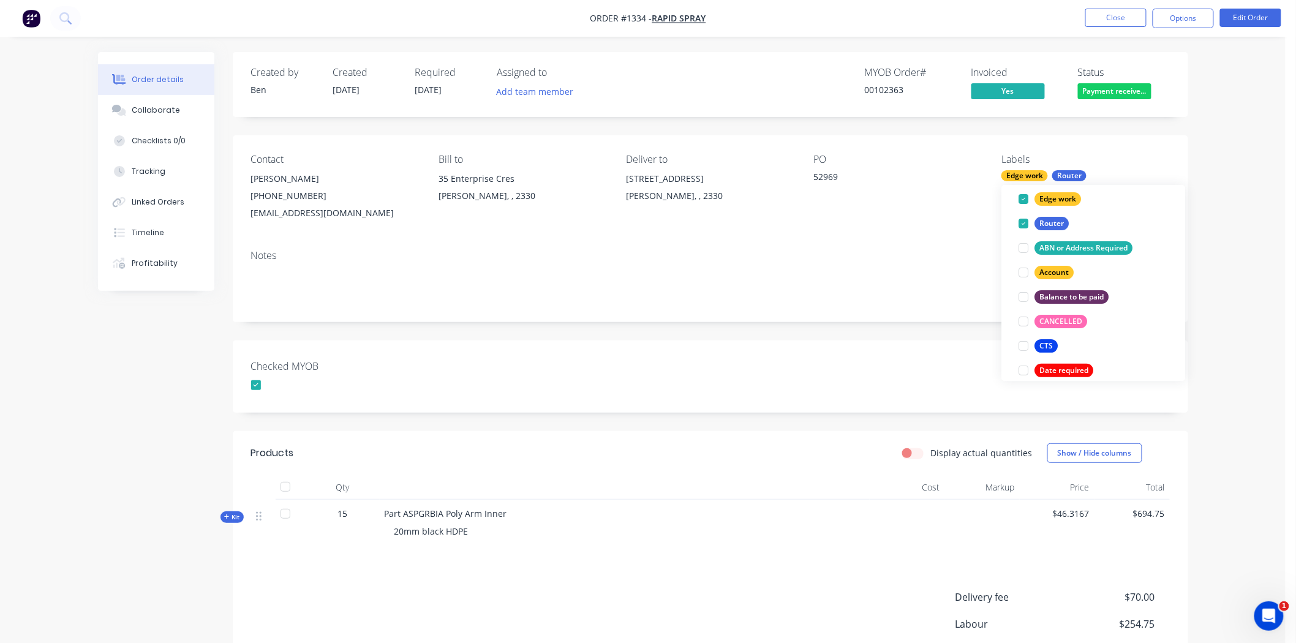
scroll to position [340, 0]
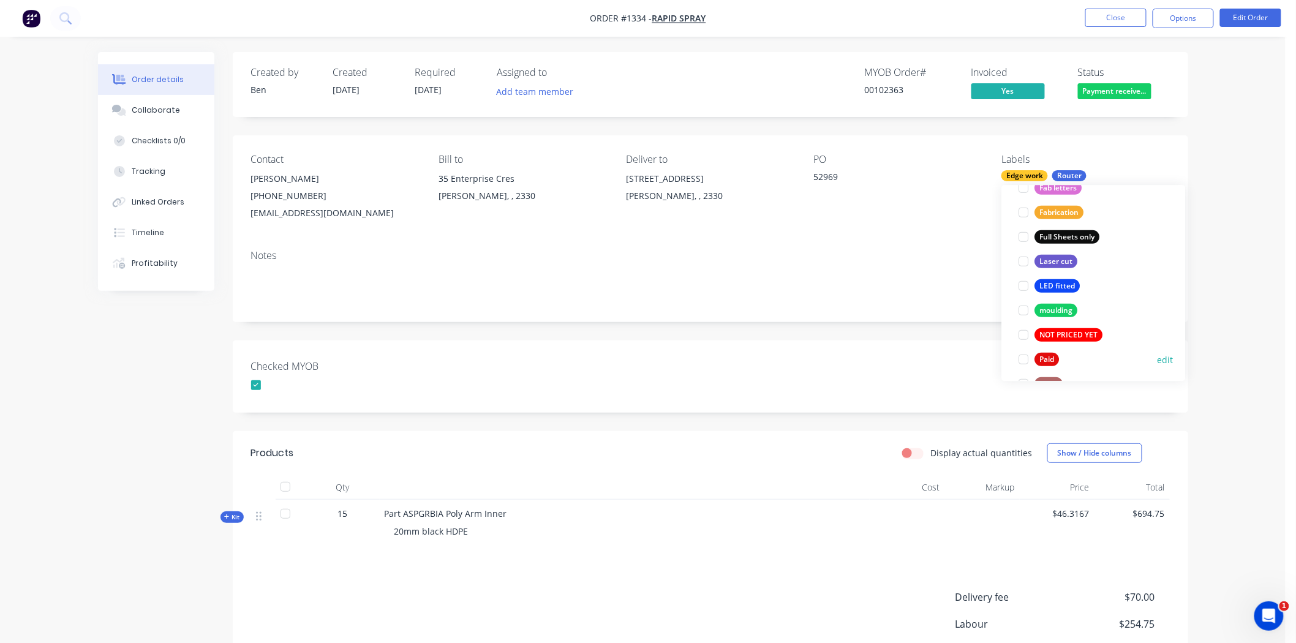
click at [1024, 358] on div at bounding box center [1024, 359] width 24 height 24
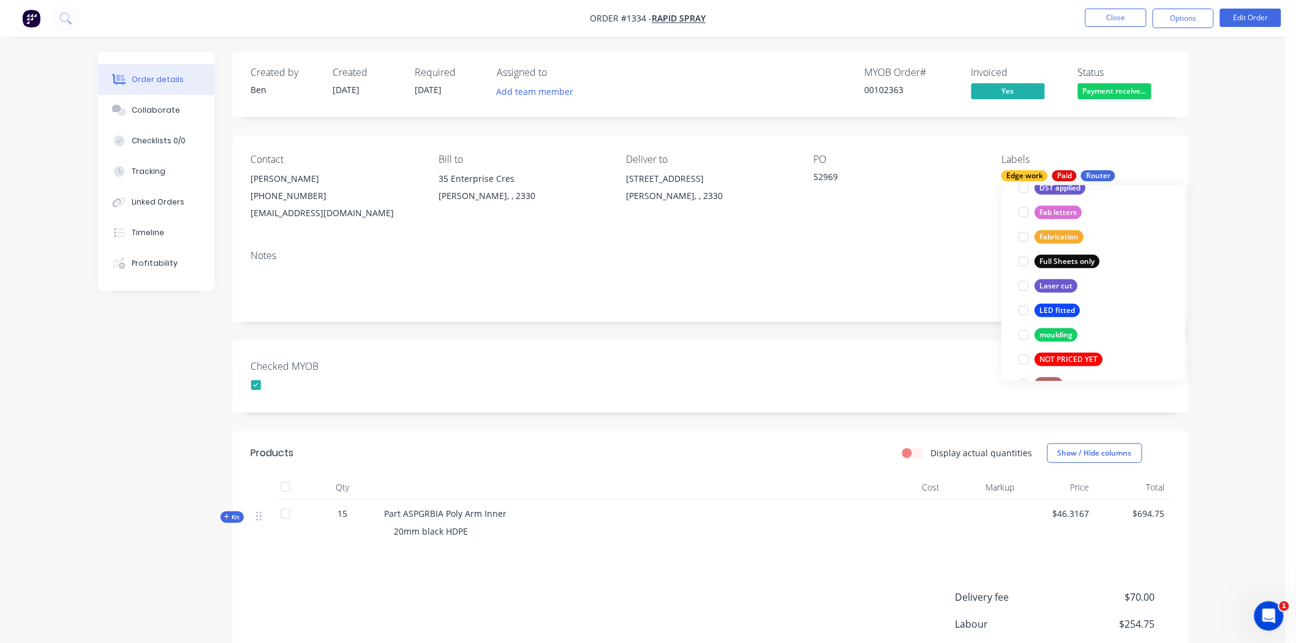
scroll to position [0, 0]
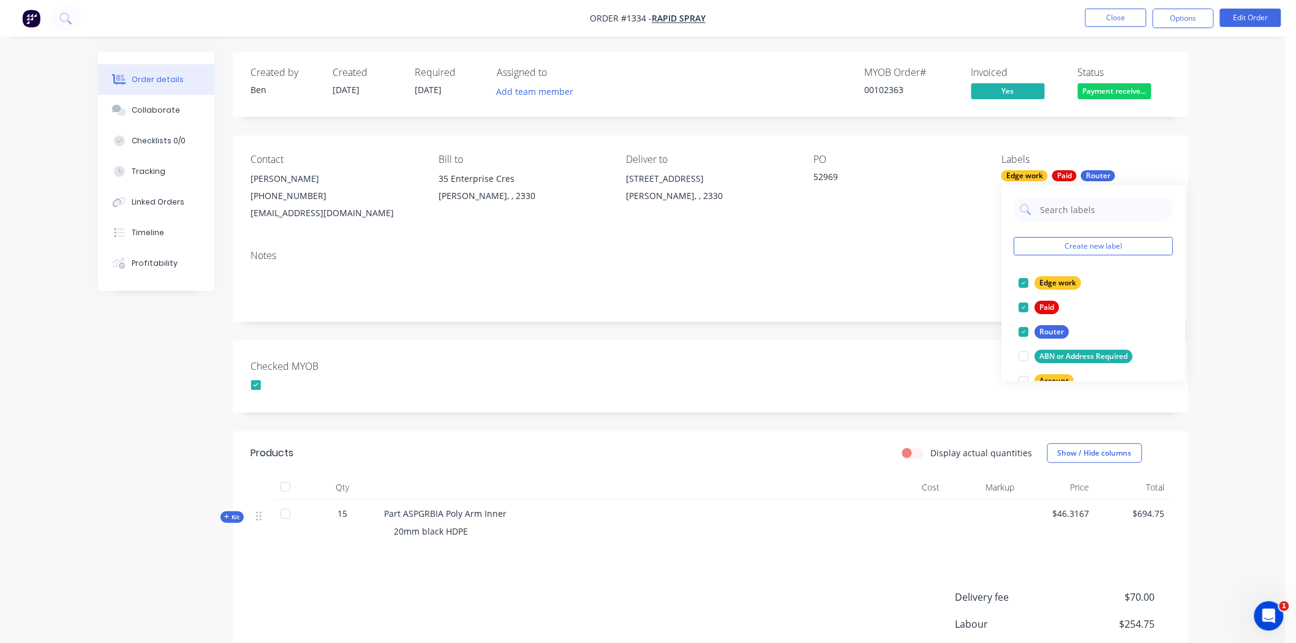
click at [968, 359] on div "Checked MYOB" at bounding box center [710, 376] width 955 height 72
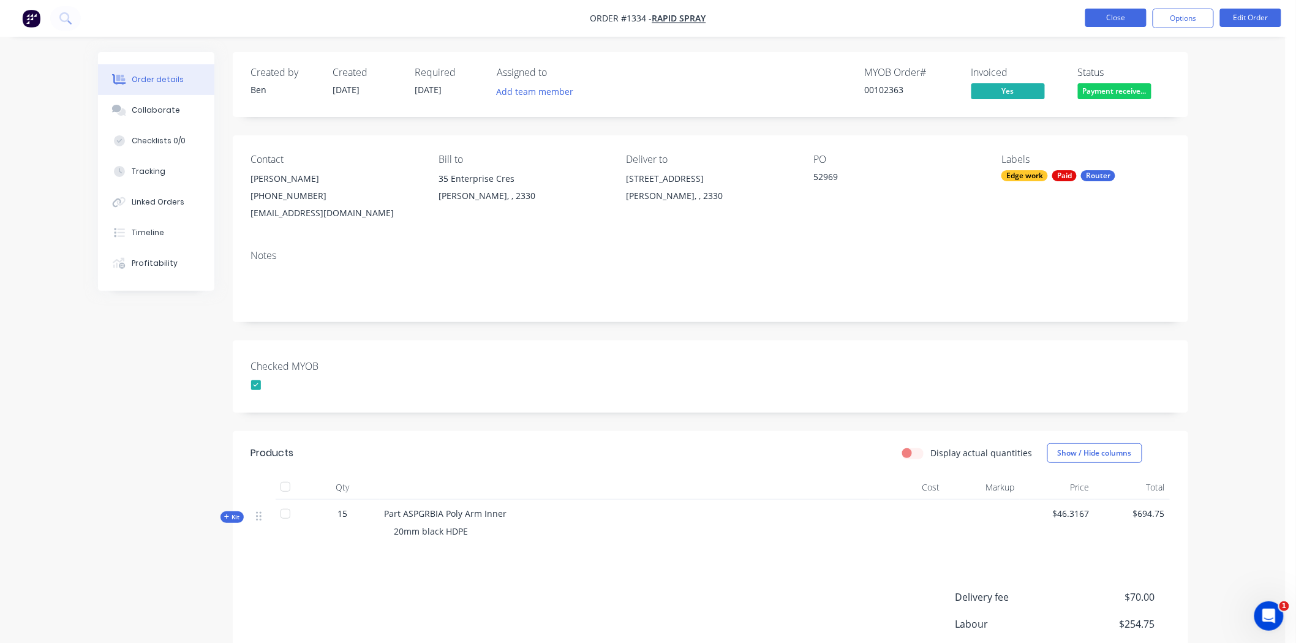
click at [1121, 19] on button "Close" at bounding box center [1115, 18] width 61 height 18
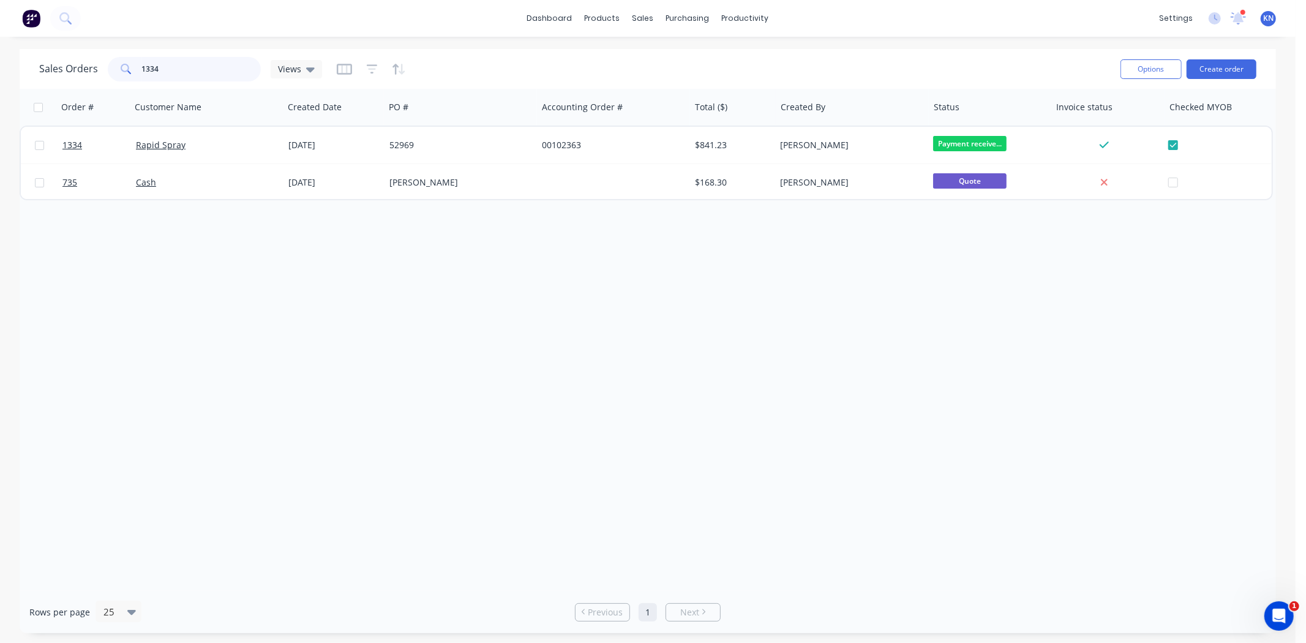
drag, startPoint x: 180, startPoint y: 70, endPoint x: 96, endPoint y: 72, distance: 84.5
click at [96, 72] on div "Sales Orders 1334 Views" at bounding box center [180, 69] width 283 height 24
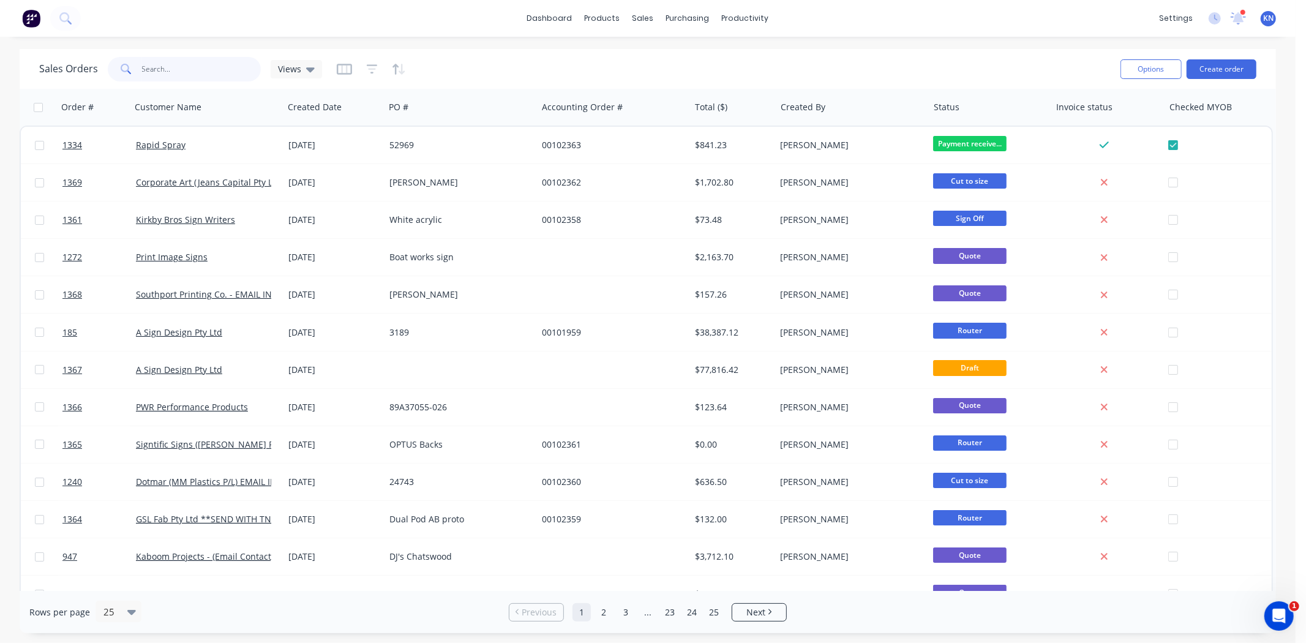
click at [162, 70] on input "text" at bounding box center [201, 69] width 119 height 24
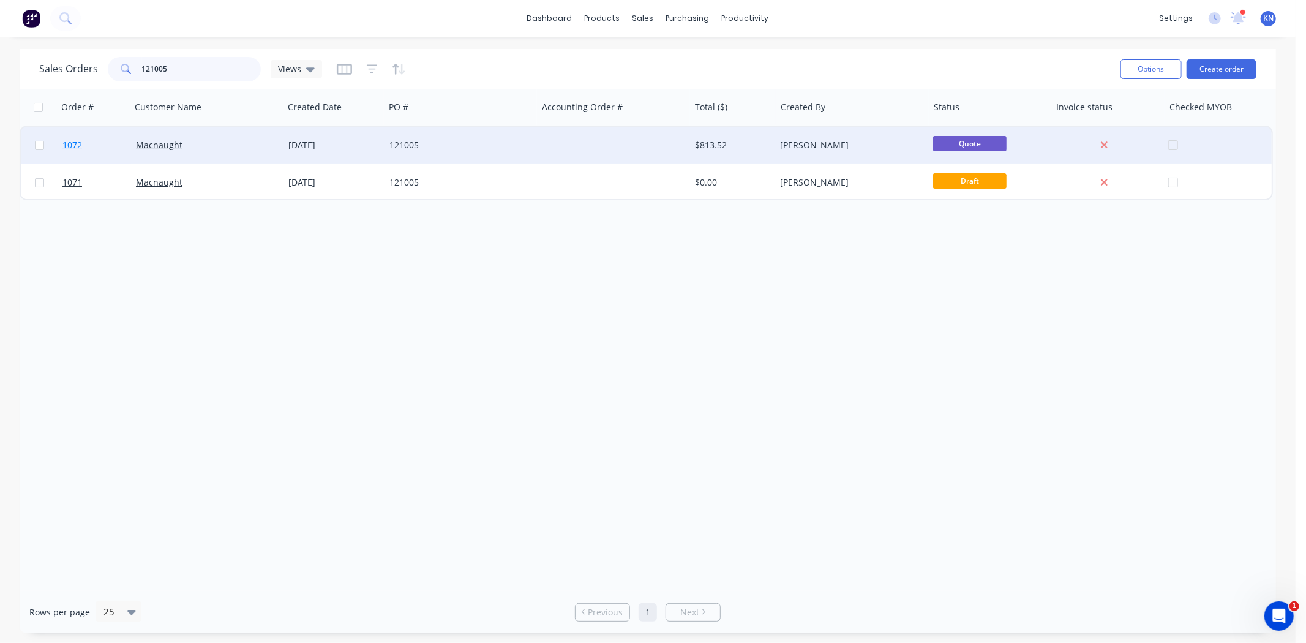
type input "121005"
click at [92, 138] on link "1072" at bounding box center [98, 145] width 73 height 37
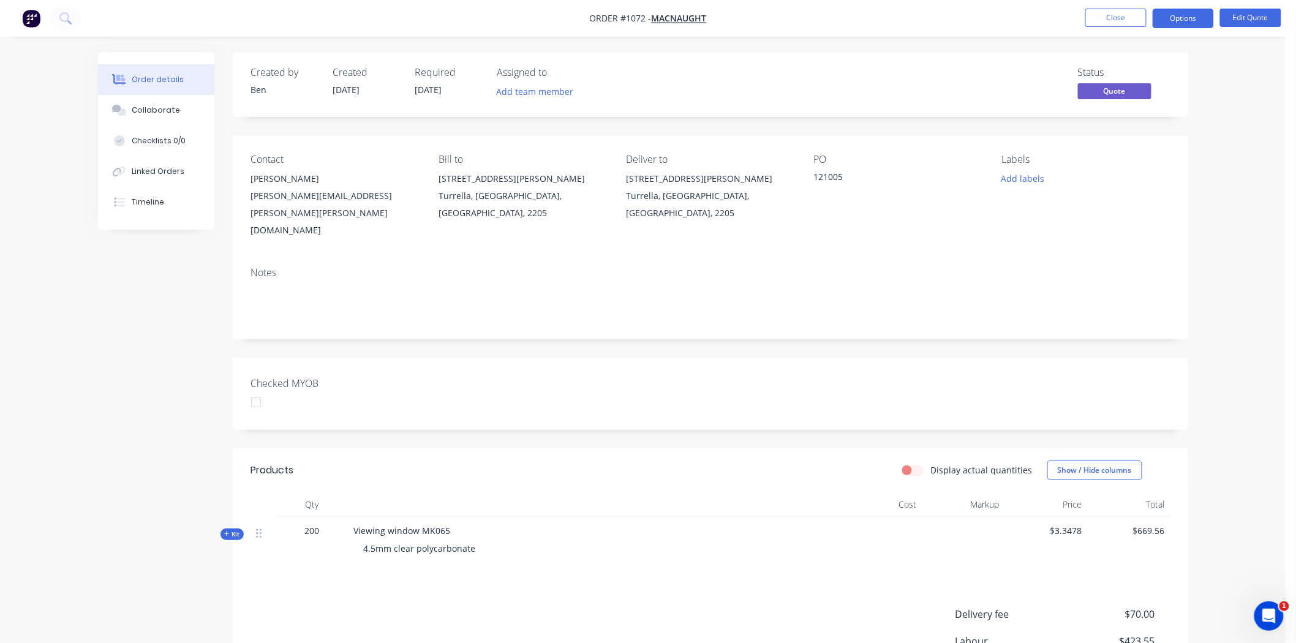
click at [257, 390] on div at bounding box center [256, 402] width 24 height 24
click at [1185, 16] on button "Options" at bounding box center [1183, 19] width 61 height 20
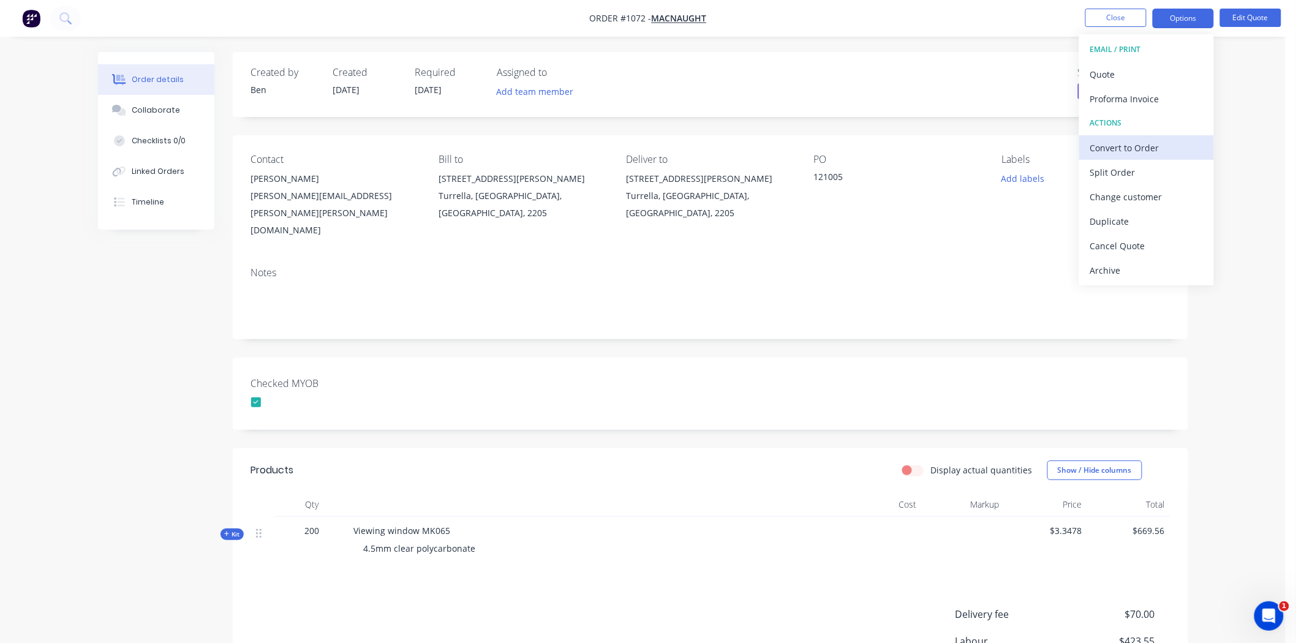
click at [1124, 146] on div "Convert to Order" at bounding box center [1146, 148] width 113 height 18
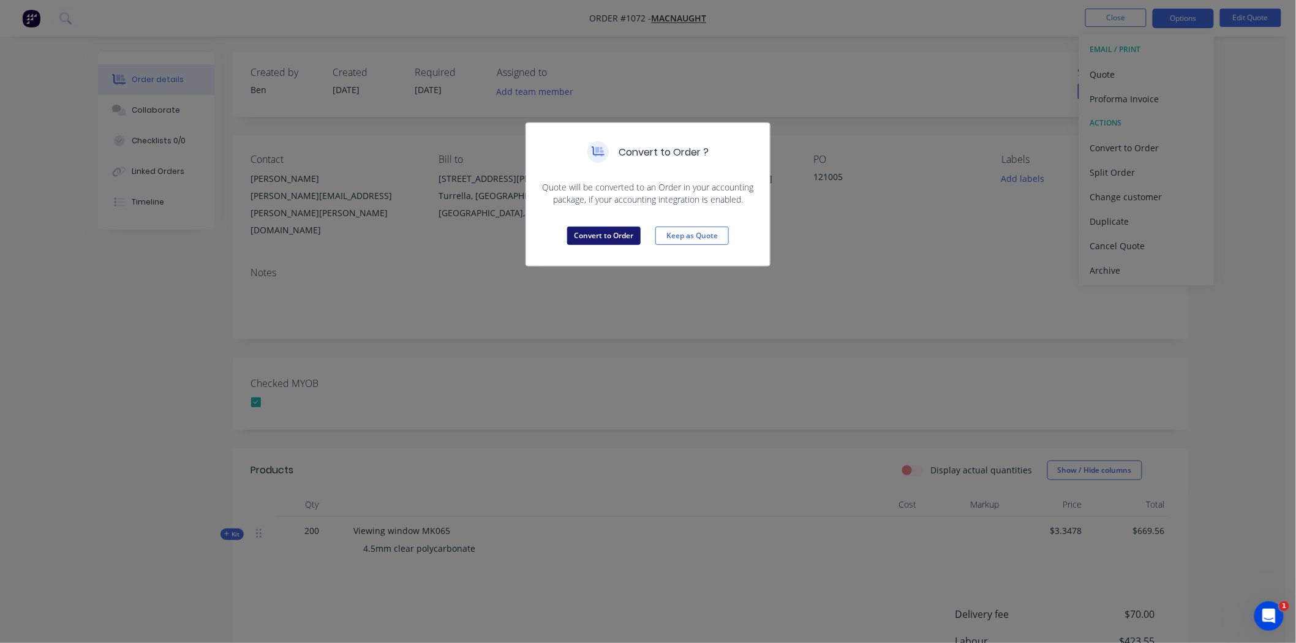
click at [616, 233] on button "Convert to Order" at bounding box center [603, 236] width 73 height 18
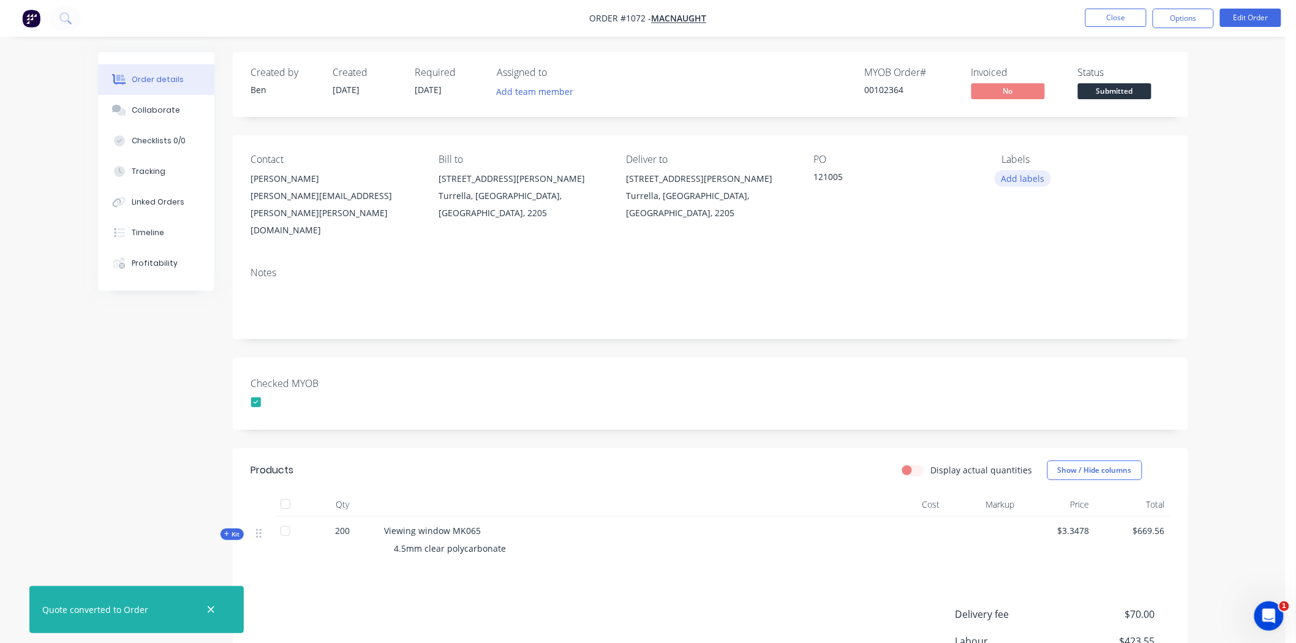
click at [1032, 182] on button "Add labels" at bounding box center [1023, 178] width 56 height 17
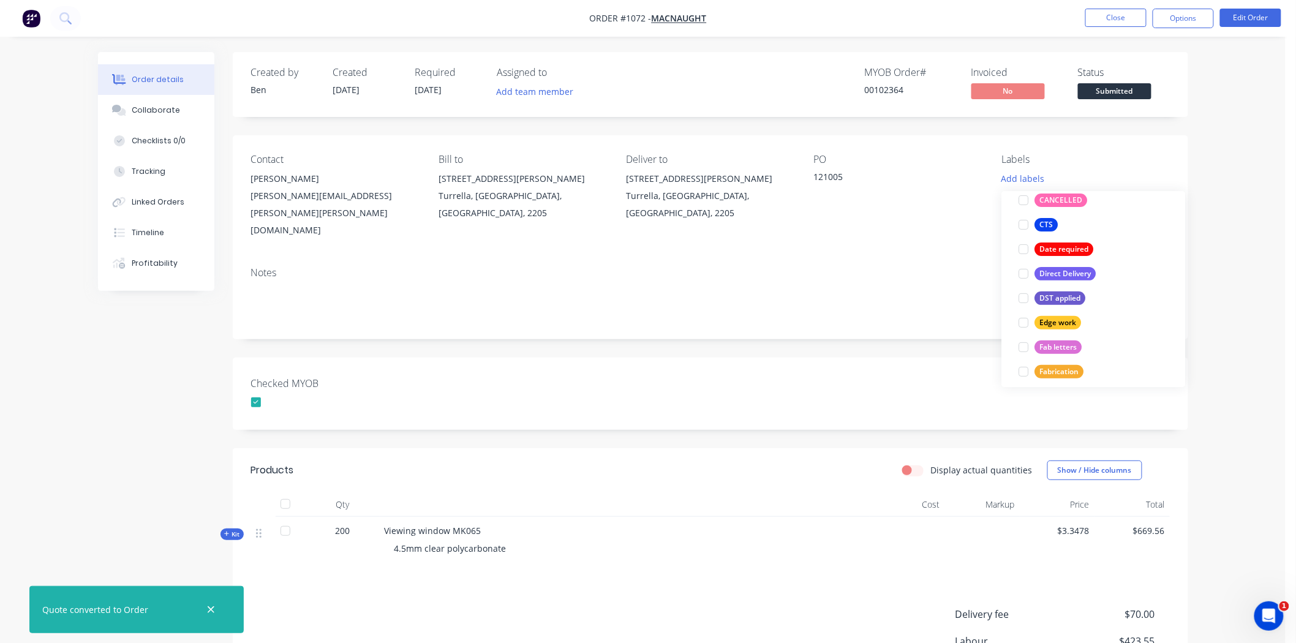
scroll to position [340, 0]
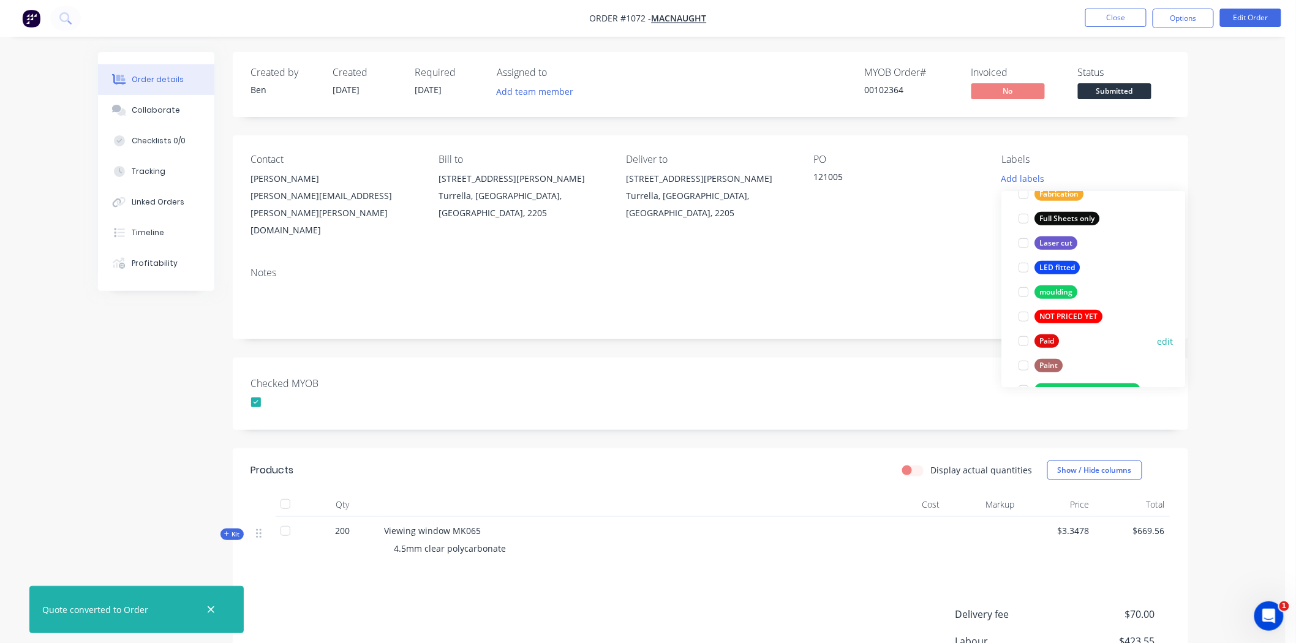
click at [1023, 339] on div at bounding box center [1024, 341] width 24 height 24
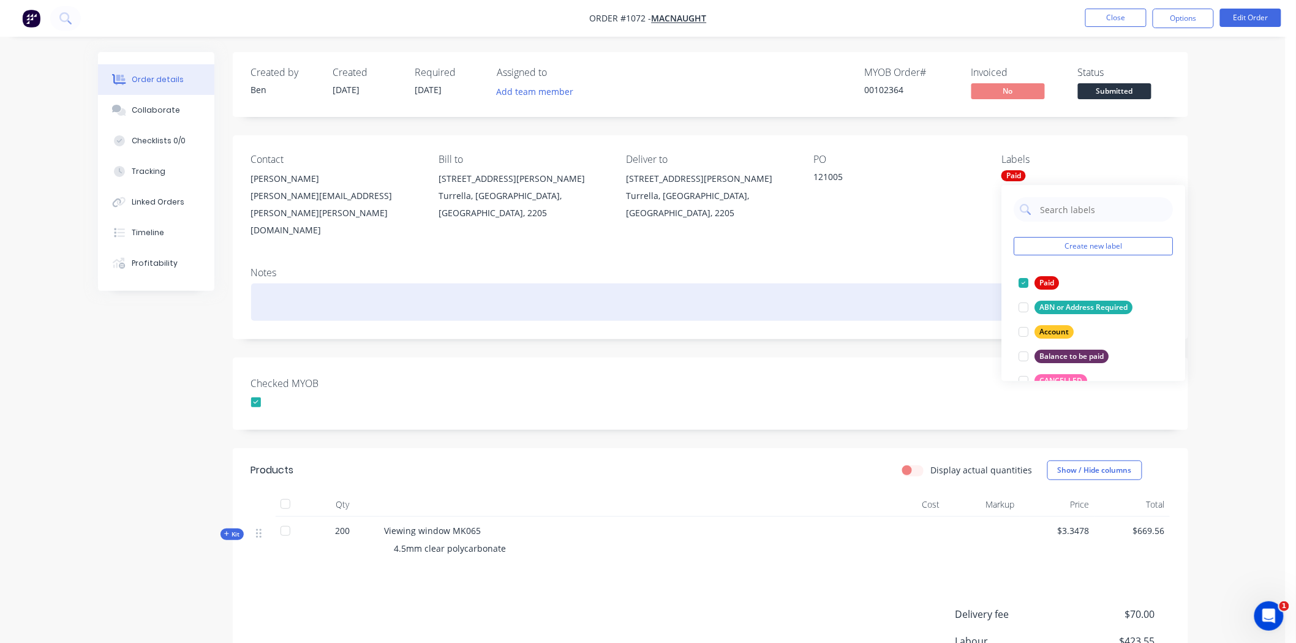
click at [881, 284] on div at bounding box center [710, 302] width 919 height 37
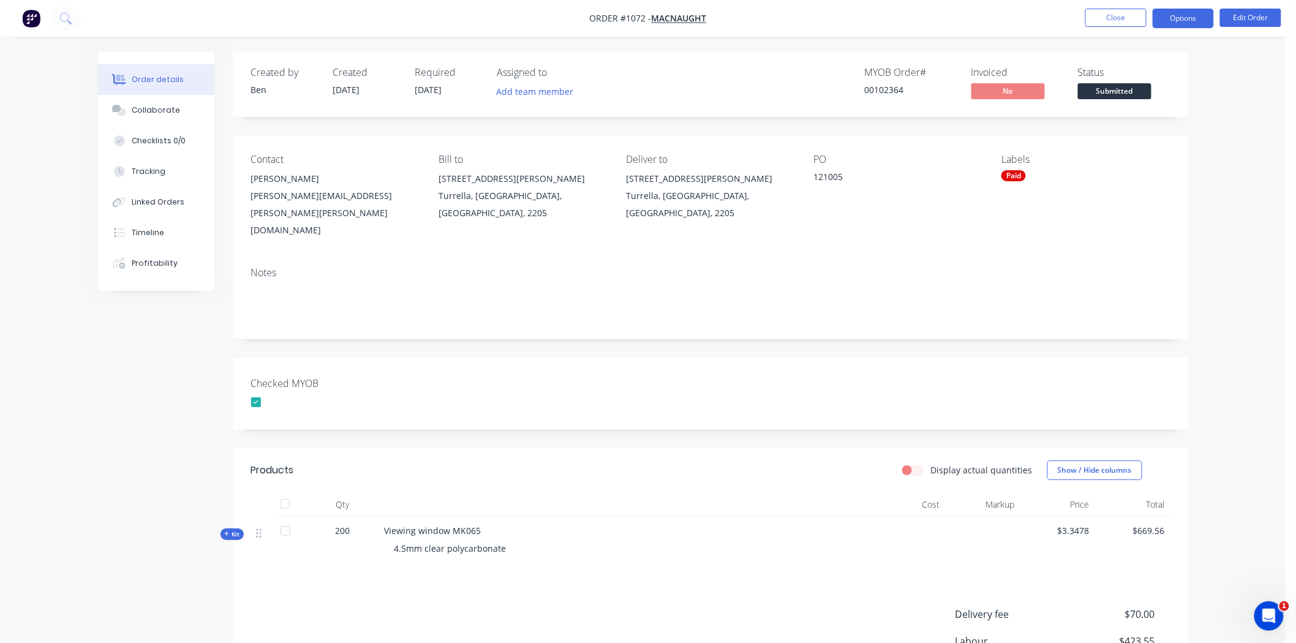
click at [1192, 16] on button "Options" at bounding box center [1183, 19] width 61 height 20
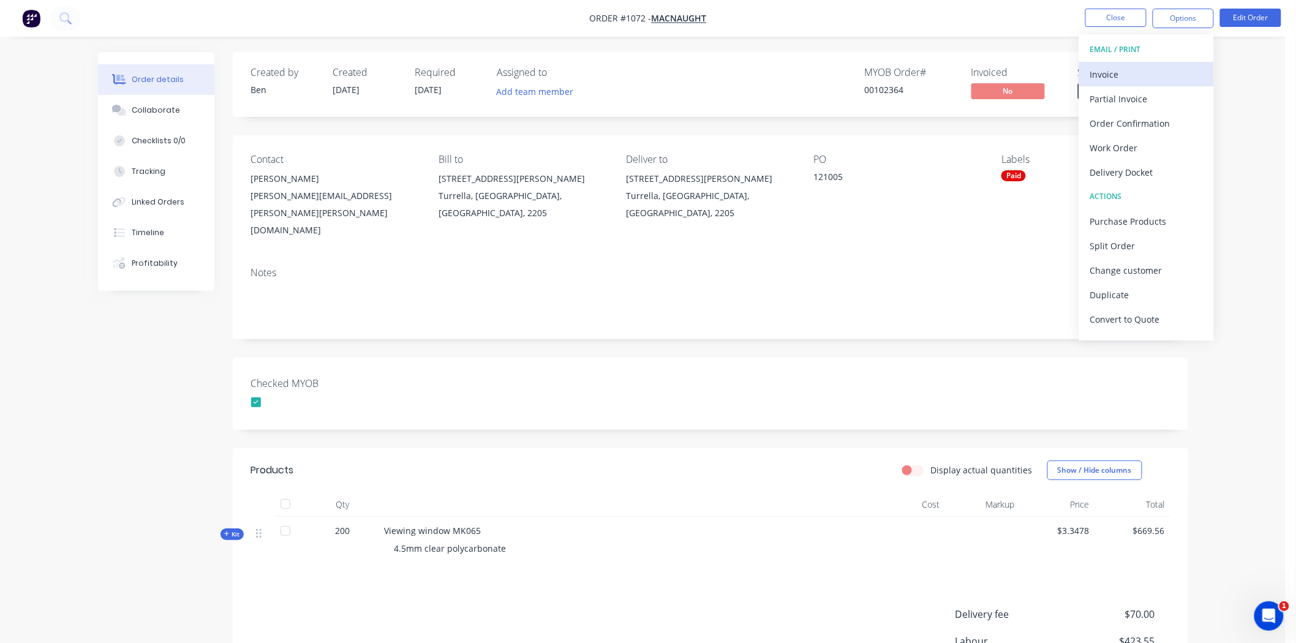
click at [1105, 69] on div "Invoice" at bounding box center [1146, 75] width 113 height 18
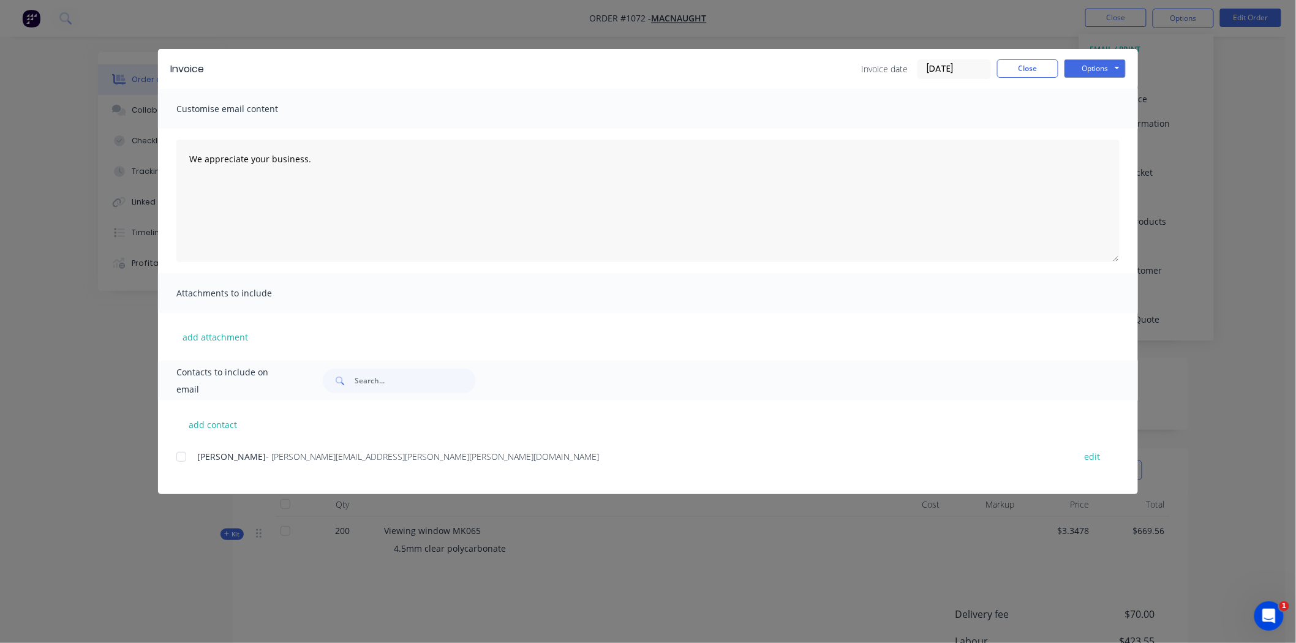
click at [947, 70] on input "[DATE]" at bounding box center [954, 69] width 72 height 18
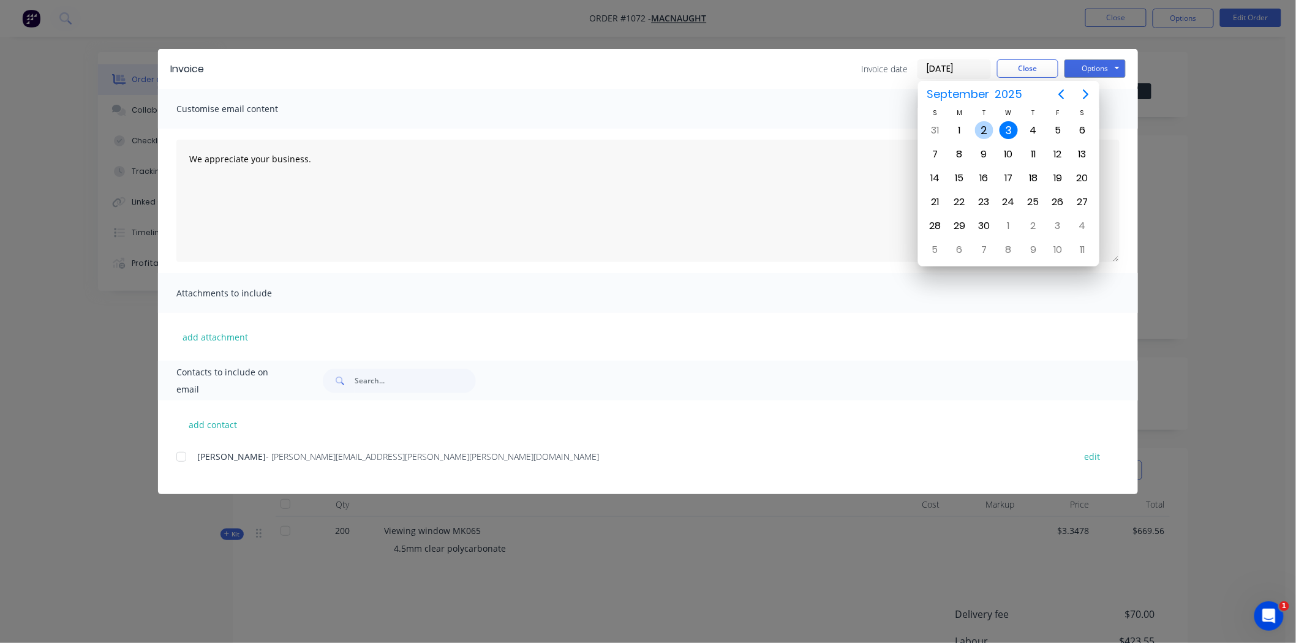
click at [987, 123] on div "2" at bounding box center [984, 130] width 18 height 18
type input "02/09/25"
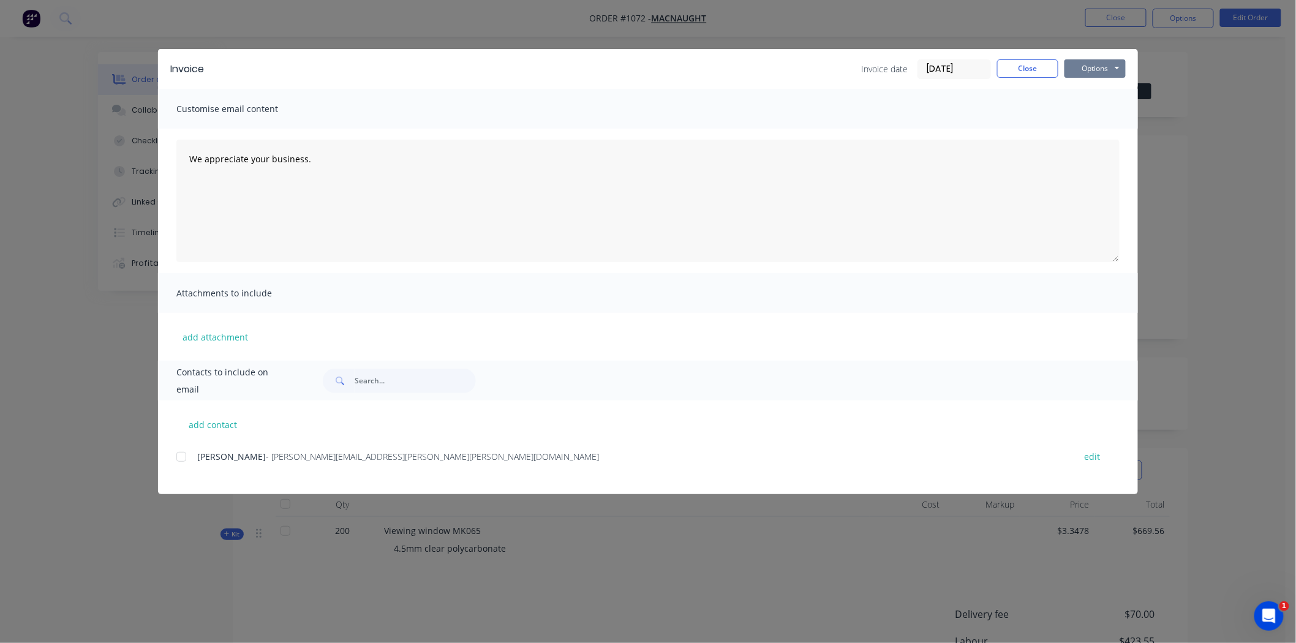
click at [1094, 65] on button "Options" at bounding box center [1094, 68] width 61 height 18
click at [1099, 108] on button "Print" at bounding box center [1103, 110] width 78 height 20
click at [1026, 67] on button "Close" at bounding box center [1027, 68] width 61 height 18
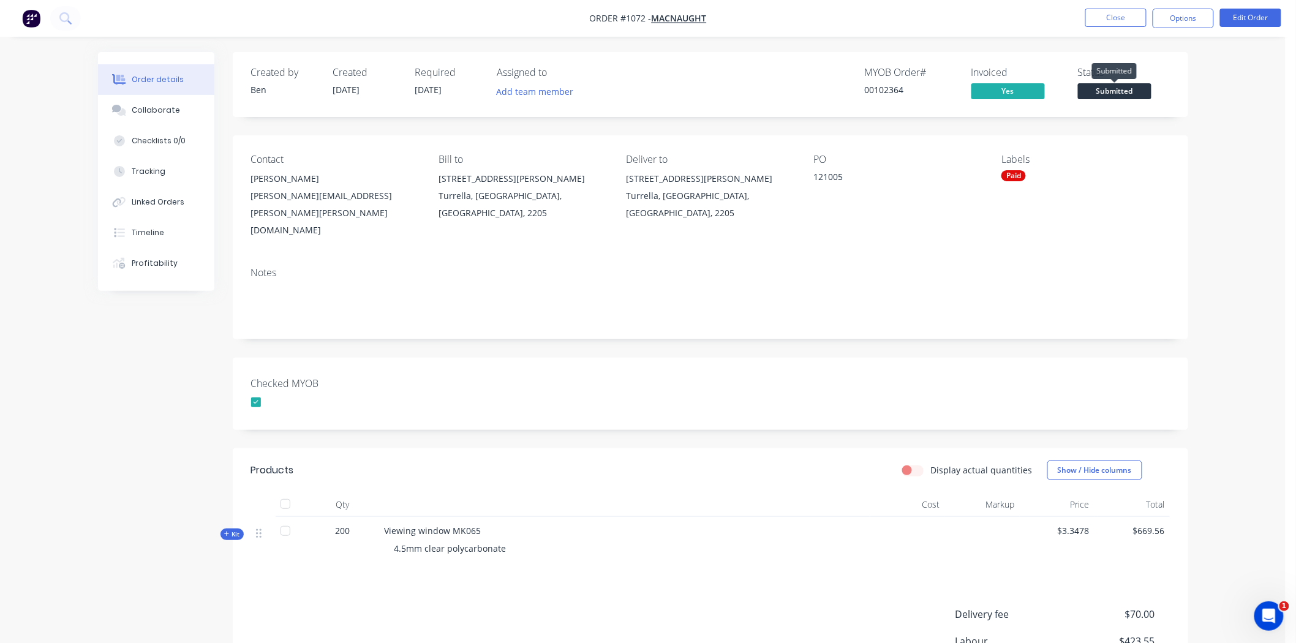
click at [1121, 86] on span "Submitted" at bounding box center [1114, 90] width 73 height 15
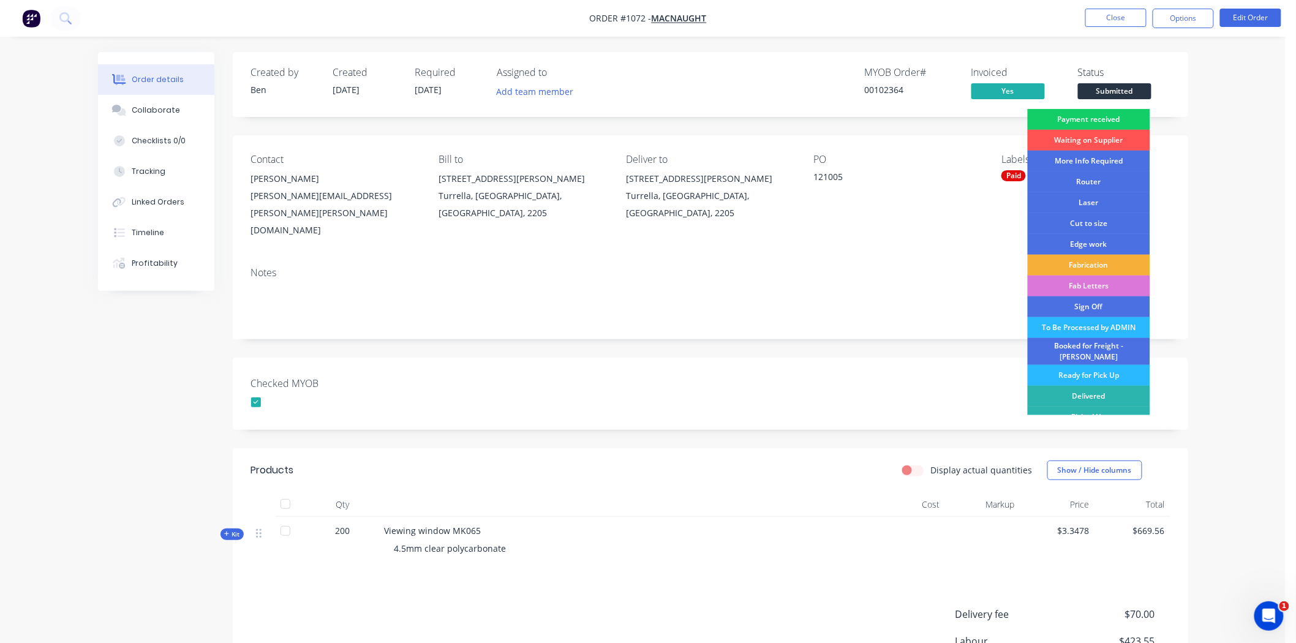
click at [1108, 118] on div "Payment received" at bounding box center [1089, 119] width 122 height 21
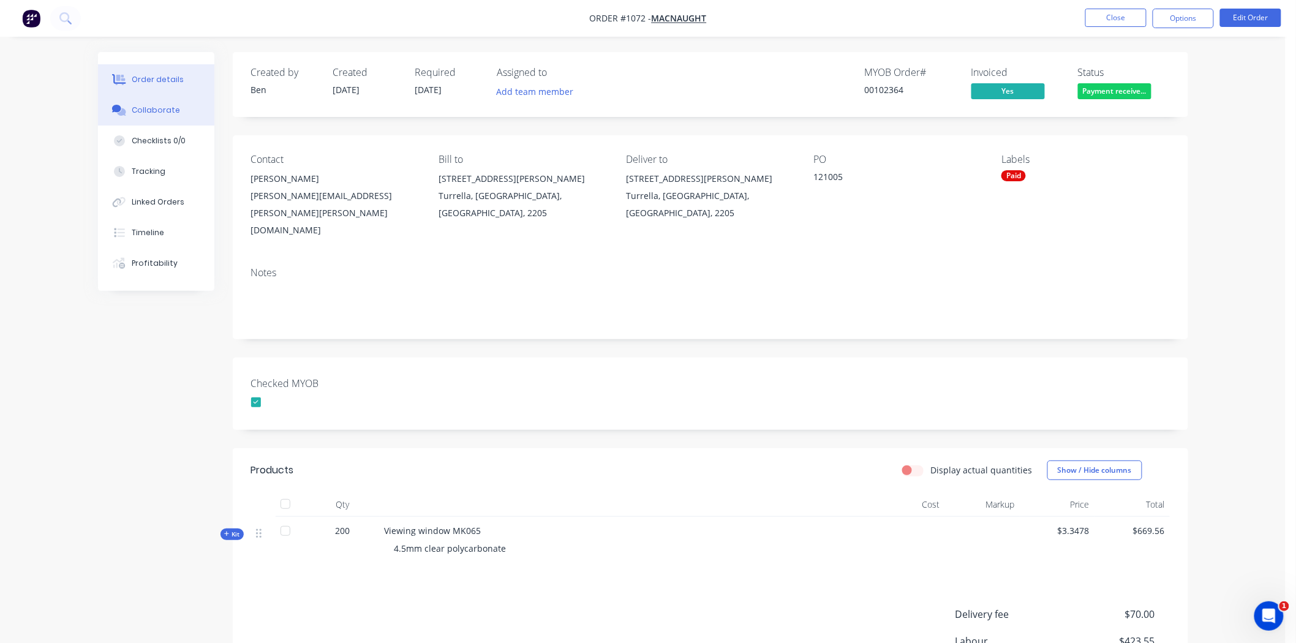
click at [143, 107] on div "Collaborate" at bounding box center [156, 110] width 48 height 11
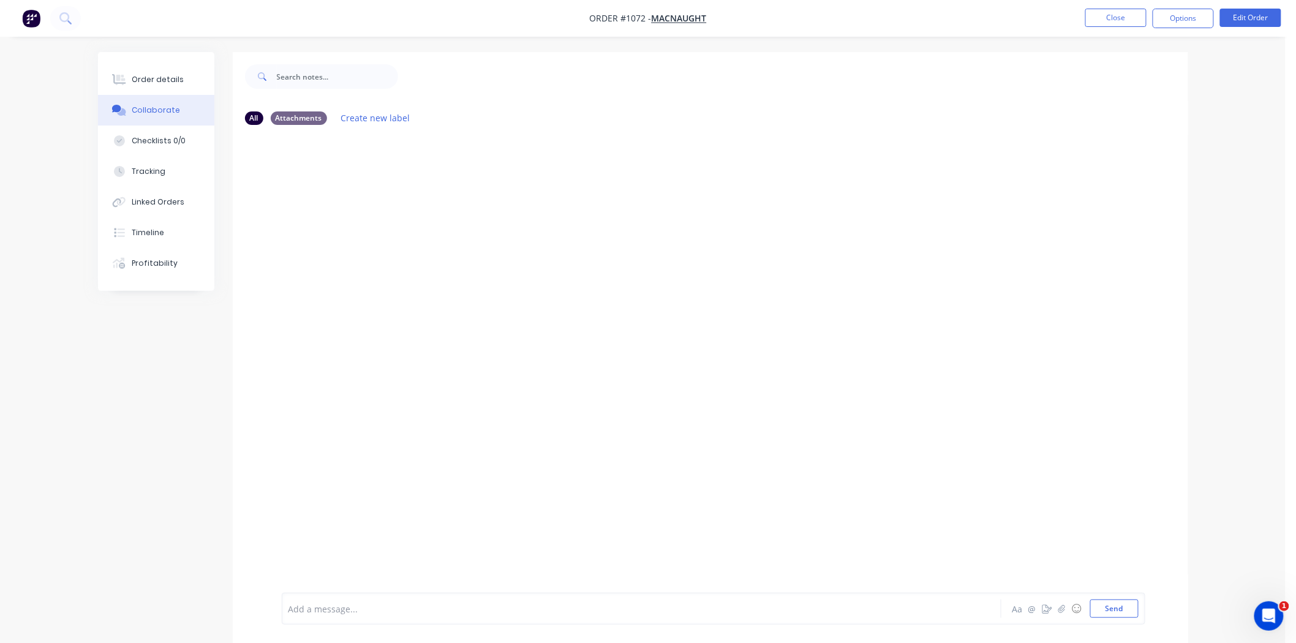
click at [303, 611] on div at bounding box center [607, 609] width 637 height 13
click at [138, 77] on div "Order details" at bounding box center [158, 79] width 52 height 11
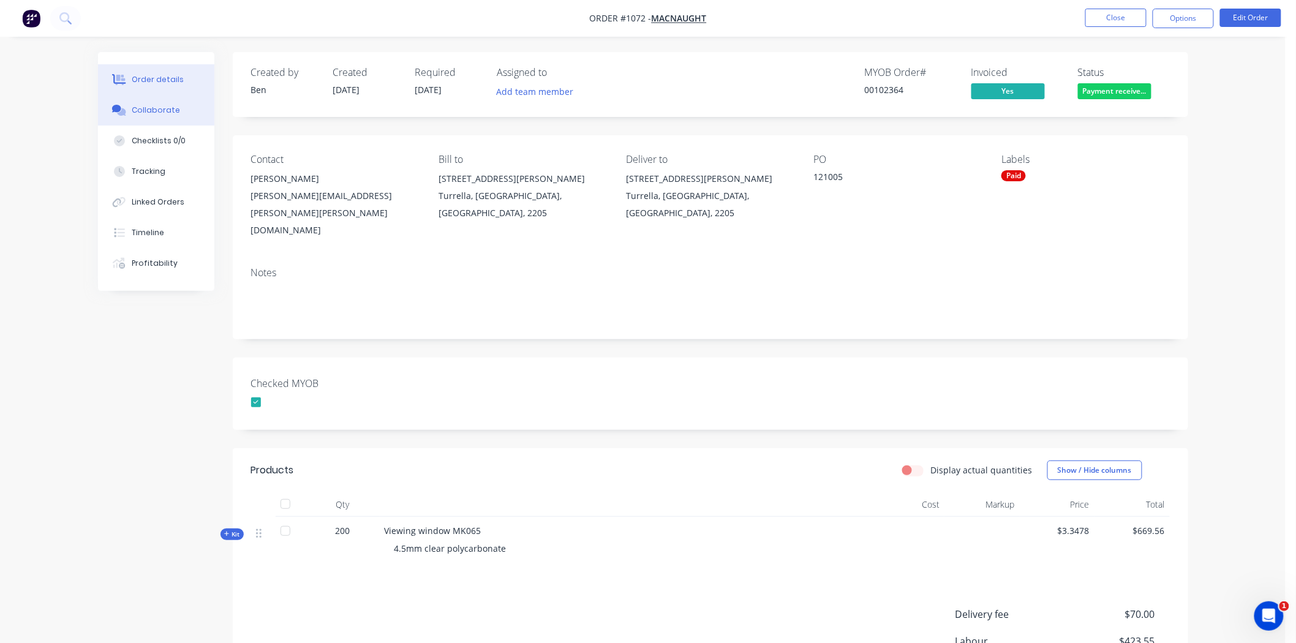
click at [162, 107] on div "Collaborate" at bounding box center [156, 110] width 48 height 11
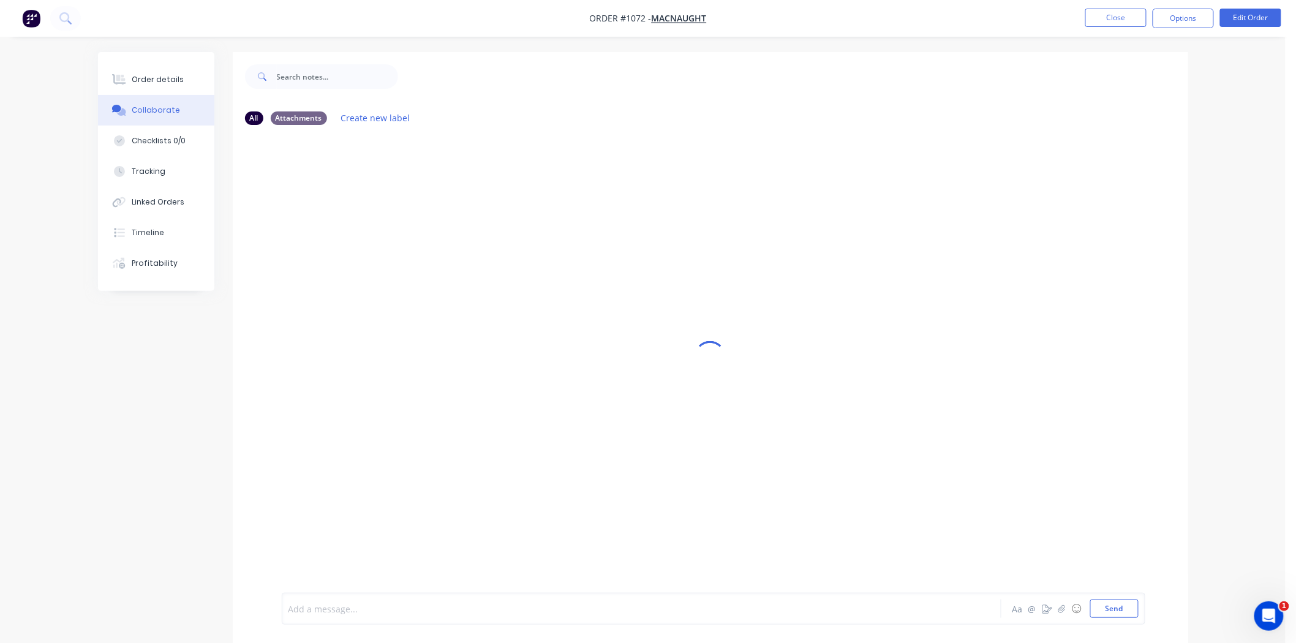
click at [352, 614] on div at bounding box center [607, 609] width 637 height 13
click at [1074, 607] on button "☺" at bounding box center [1076, 608] width 15 height 15
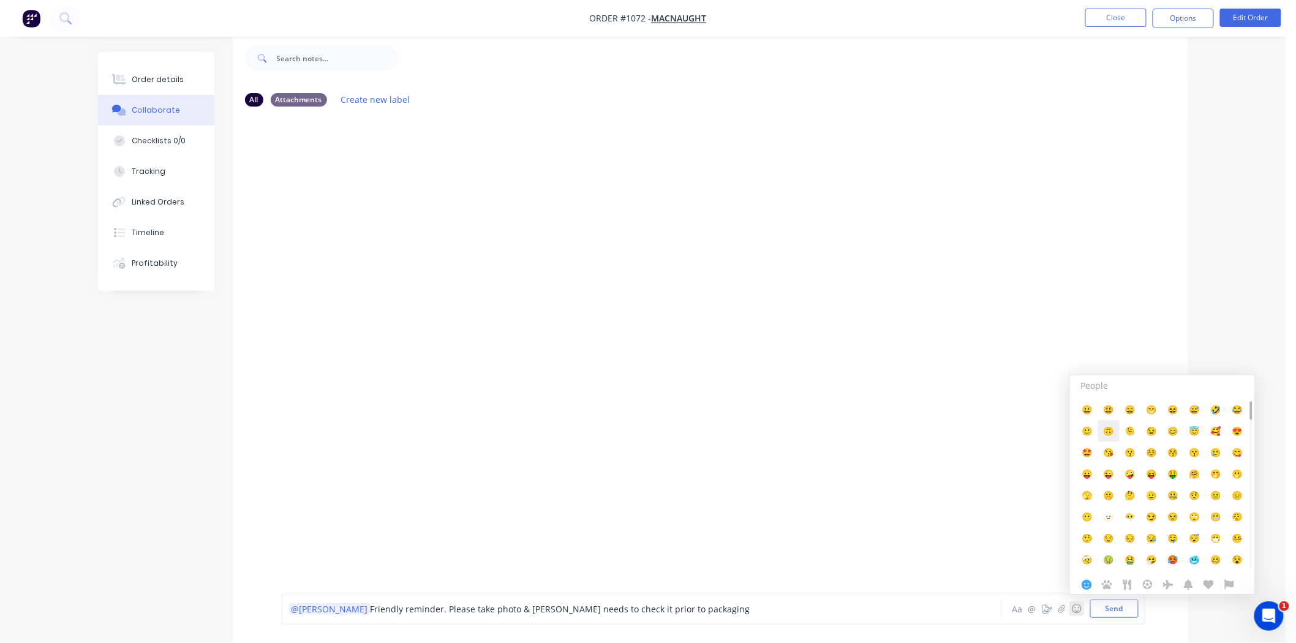
click at [1108, 429] on span "🙃" at bounding box center [1109, 431] width 10 height 12
click at [1128, 606] on button "Send" at bounding box center [1114, 609] width 48 height 18
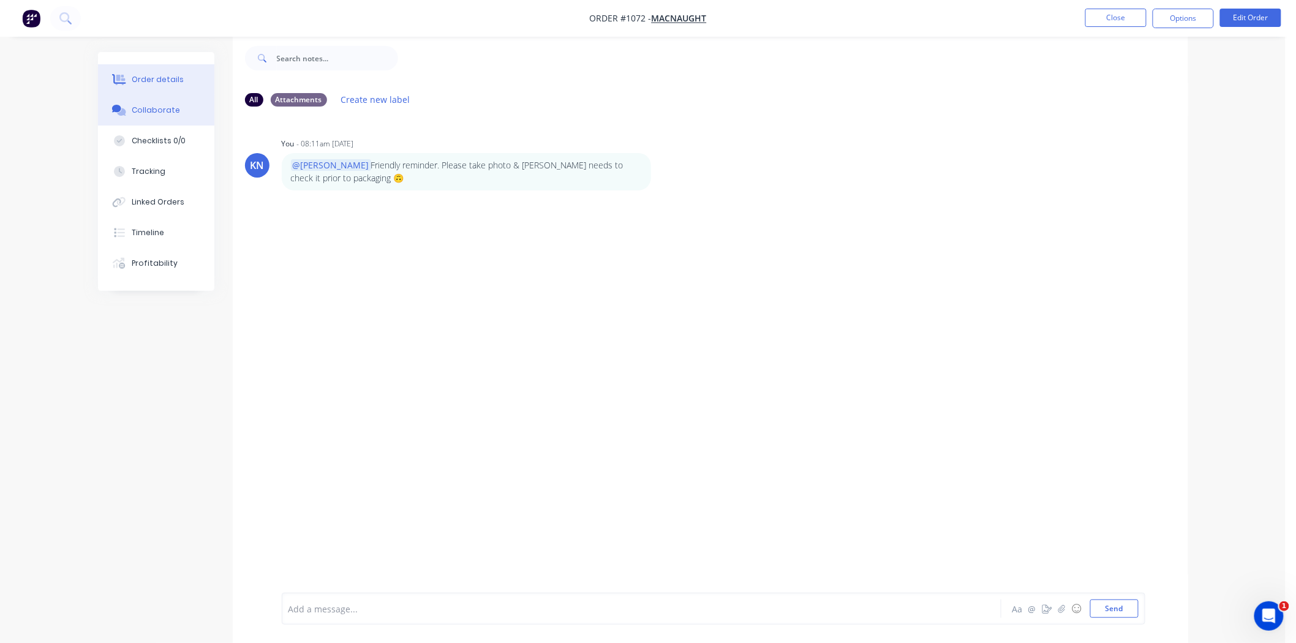
click at [132, 77] on div "Order details" at bounding box center [158, 79] width 52 height 11
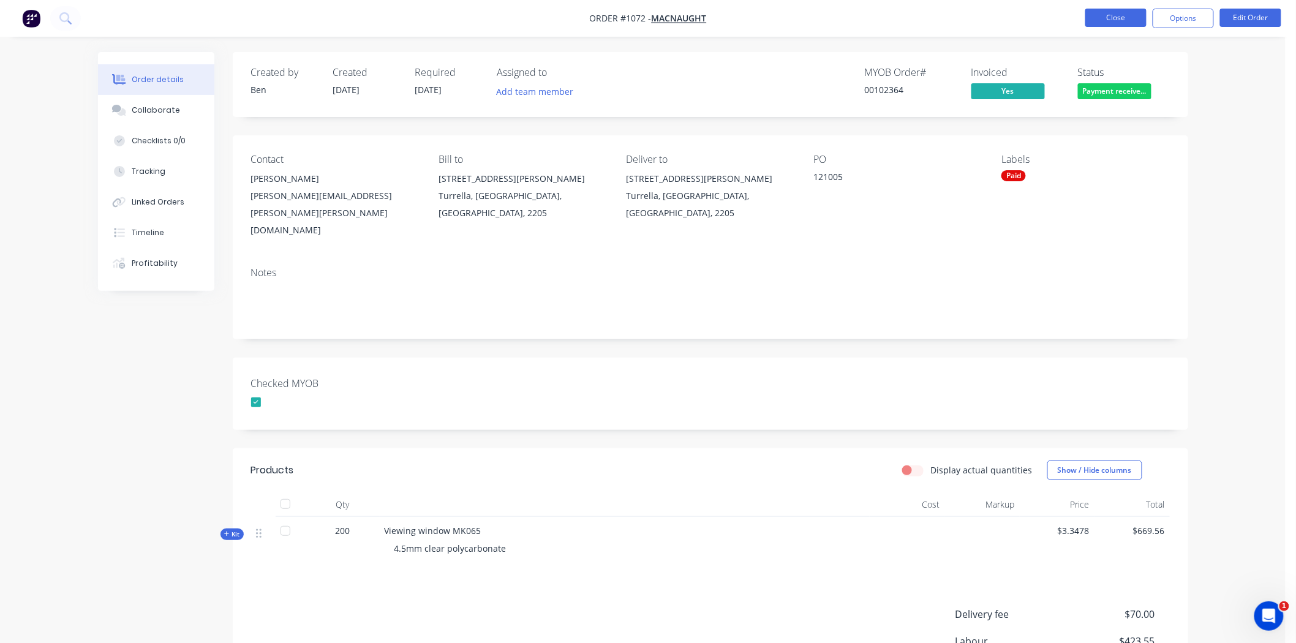
click at [1129, 15] on button "Close" at bounding box center [1115, 18] width 61 height 18
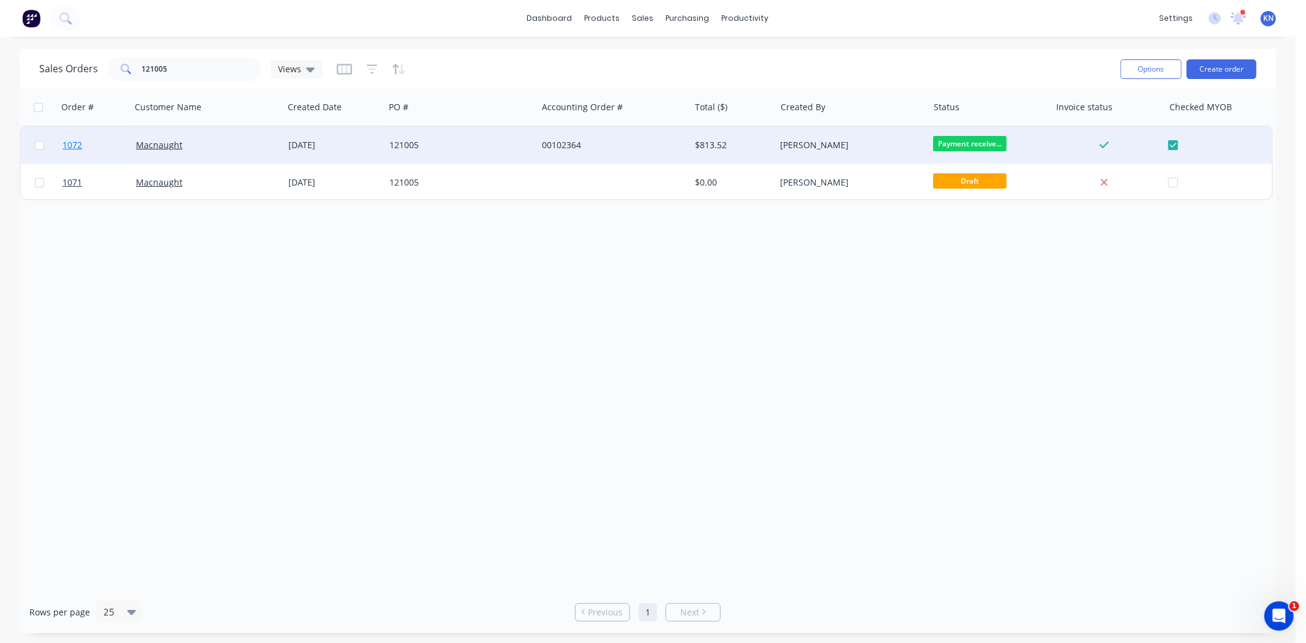
click at [73, 145] on span "1072" at bounding box center [72, 145] width 20 height 12
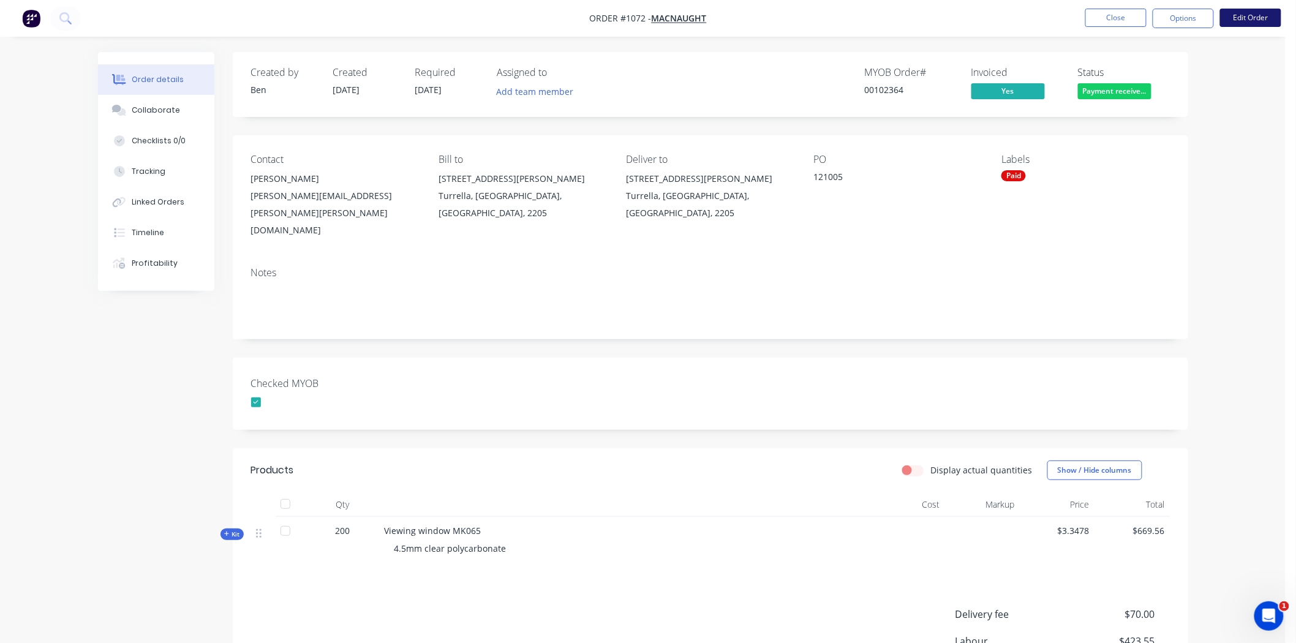
click at [1269, 18] on button "Edit Order" at bounding box center [1250, 18] width 61 height 18
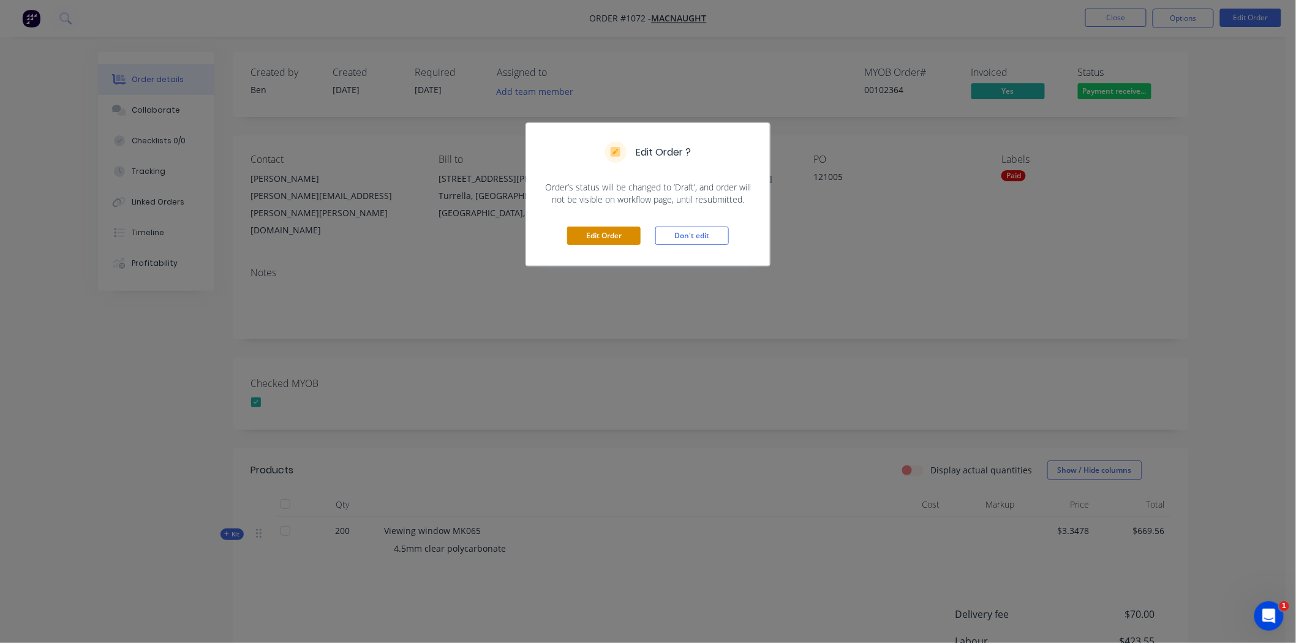
click at [610, 233] on button "Edit Order" at bounding box center [603, 236] width 73 height 18
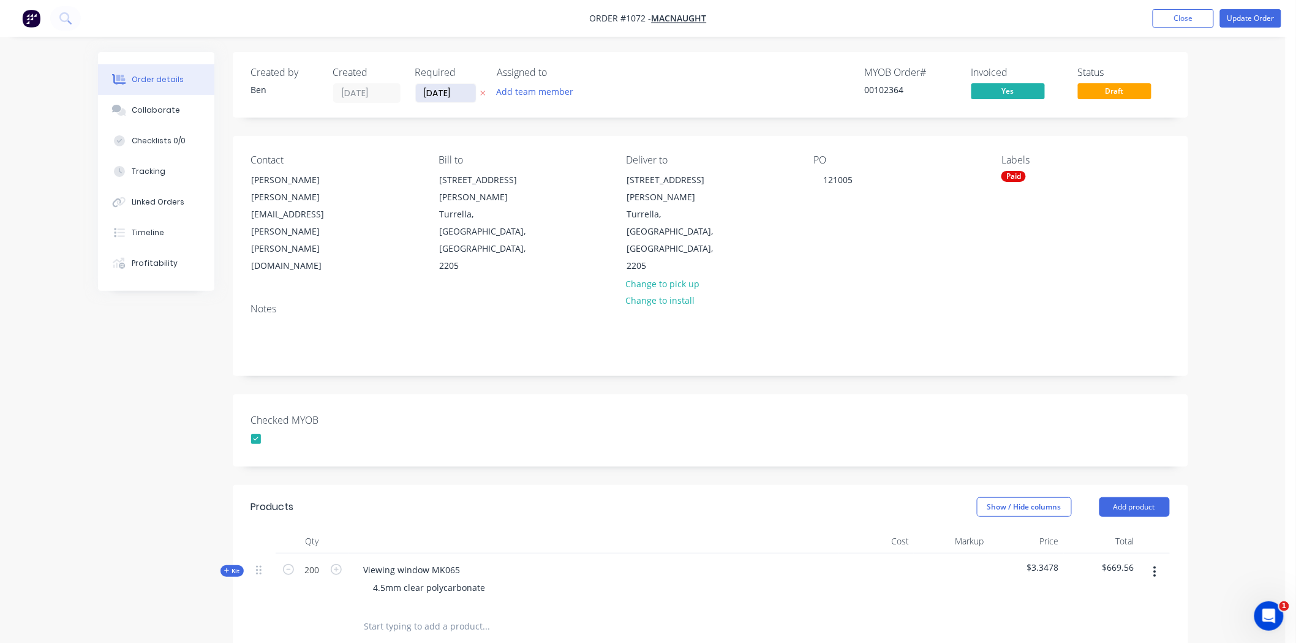
click at [456, 96] on input "08/08/25" at bounding box center [446, 93] width 60 height 18
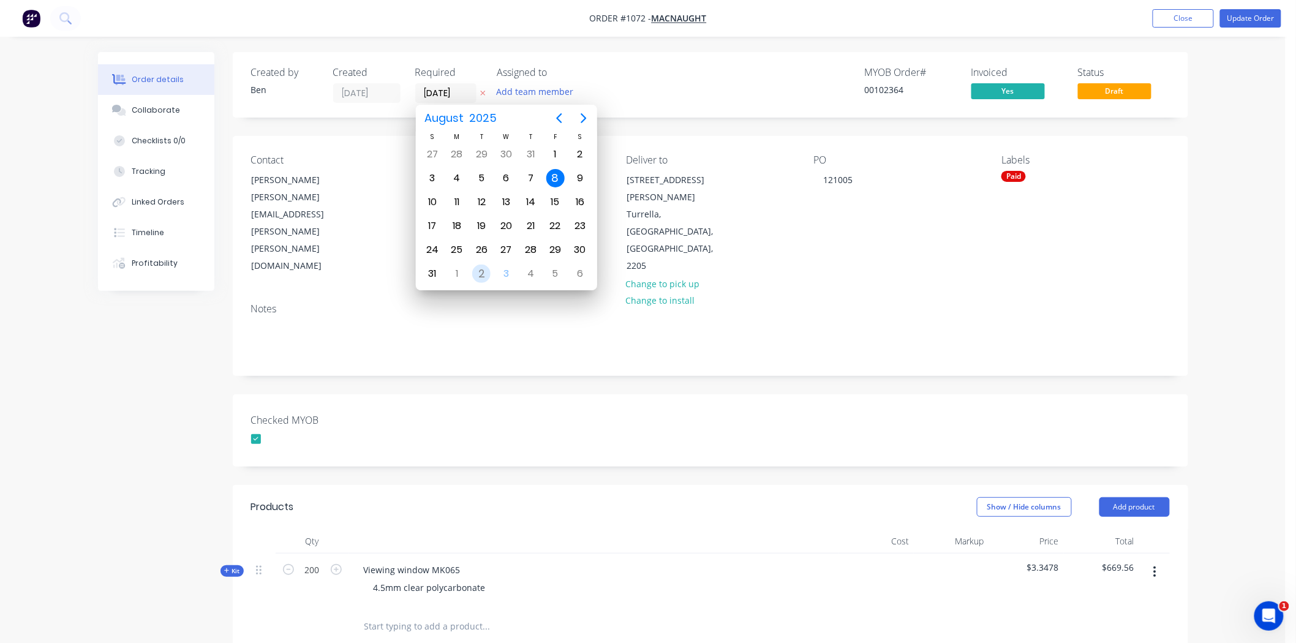
click at [480, 266] on div "2" at bounding box center [481, 274] width 18 height 18
type input "[DATE]"
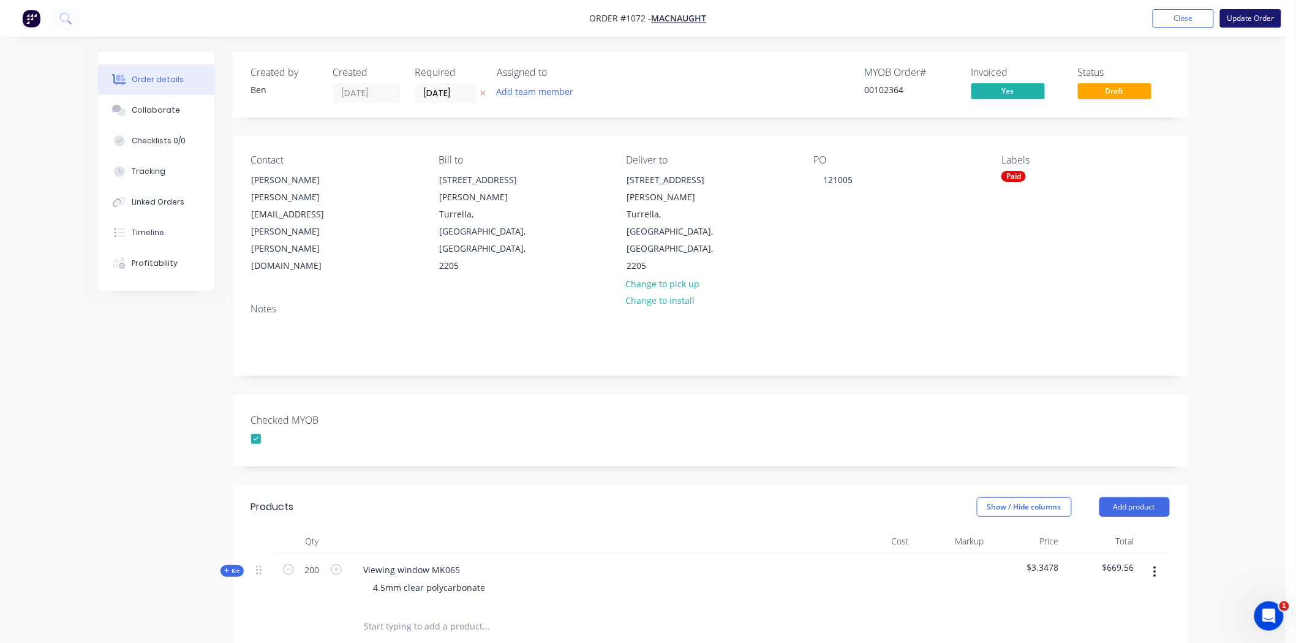
click at [1241, 16] on button "Update Order" at bounding box center [1250, 18] width 61 height 18
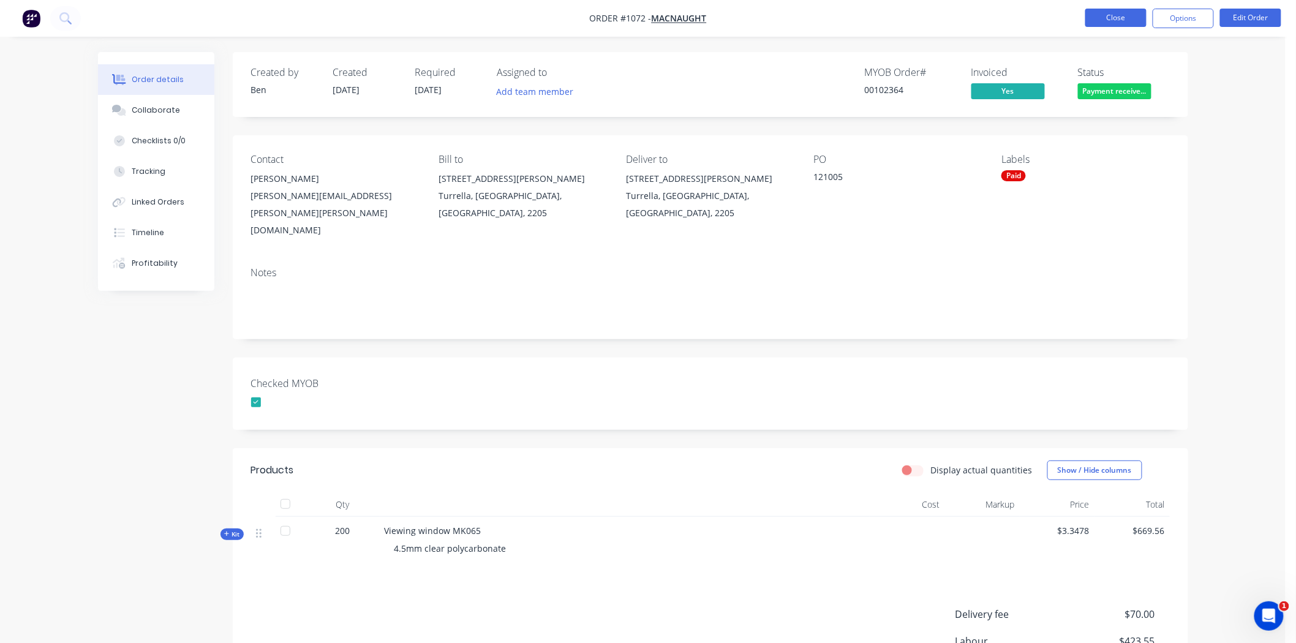
click at [1123, 18] on button "Close" at bounding box center [1115, 18] width 61 height 18
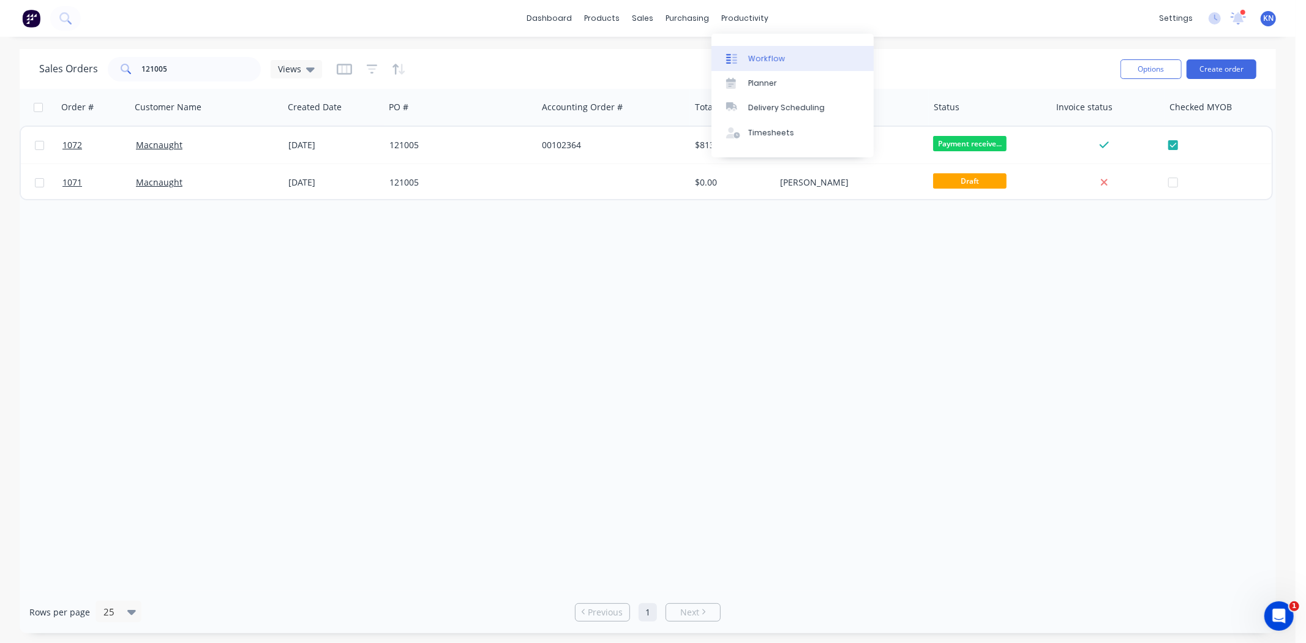
click at [756, 53] on div "Workflow" at bounding box center [766, 58] width 37 height 11
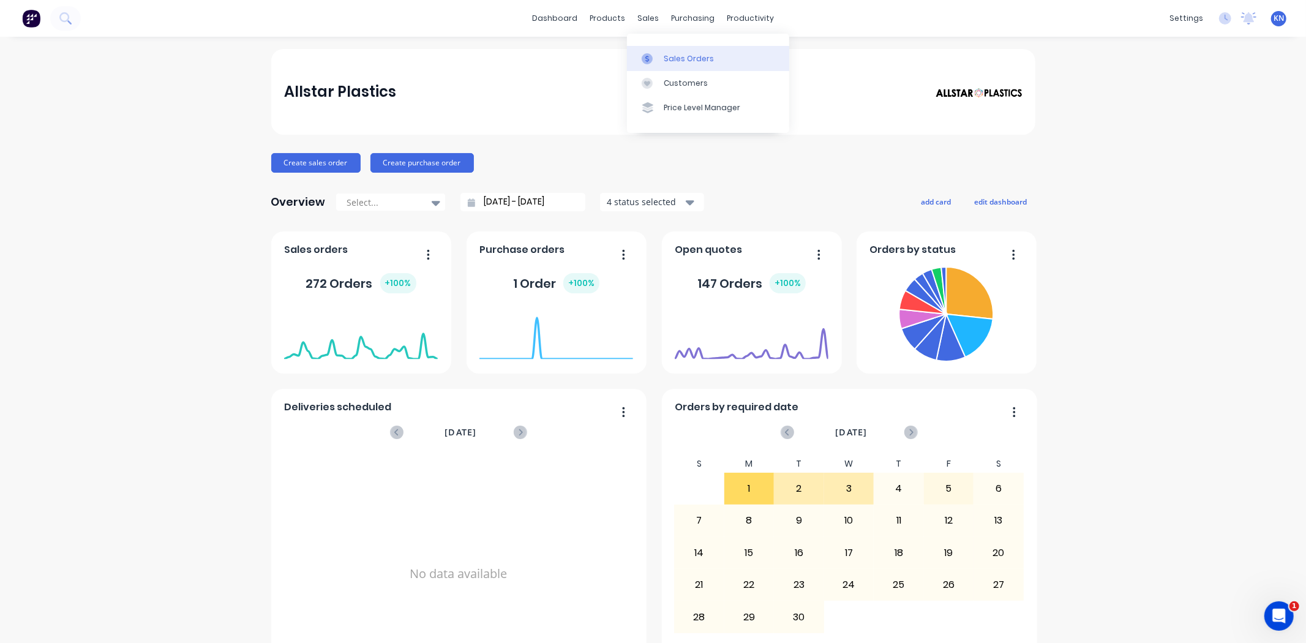
click at [705, 57] on div "Sales Orders" at bounding box center [689, 58] width 50 height 11
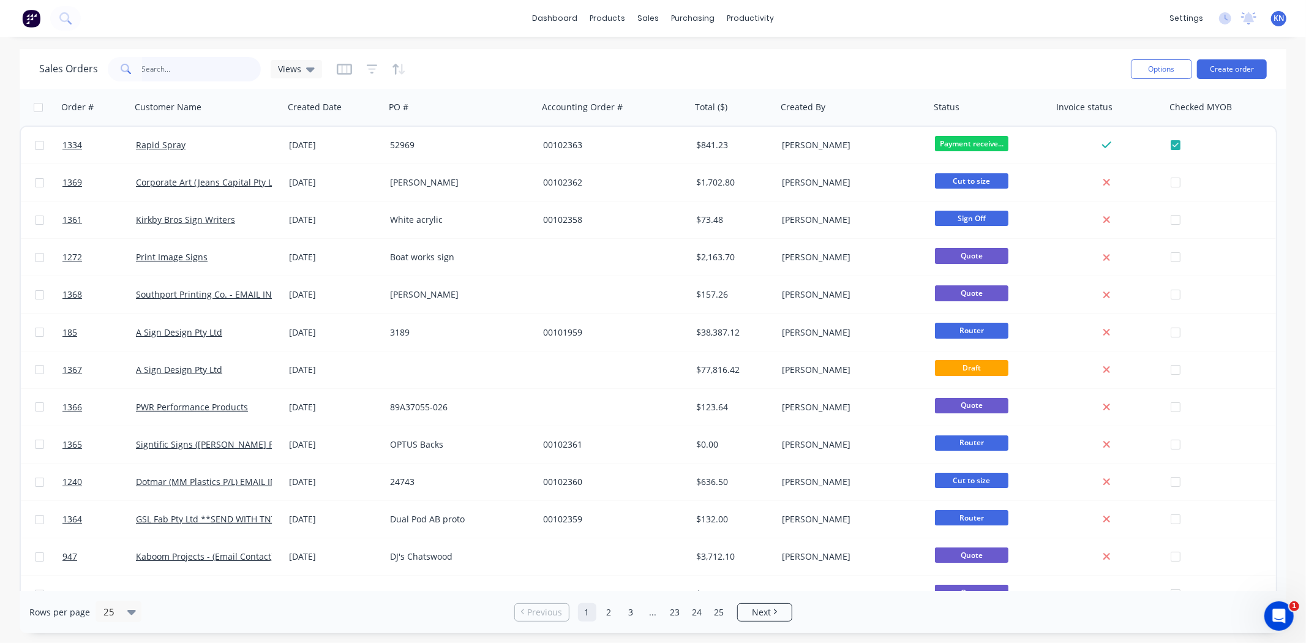
click at [170, 72] on input "text" at bounding box center [201, 69] width 119 height 24
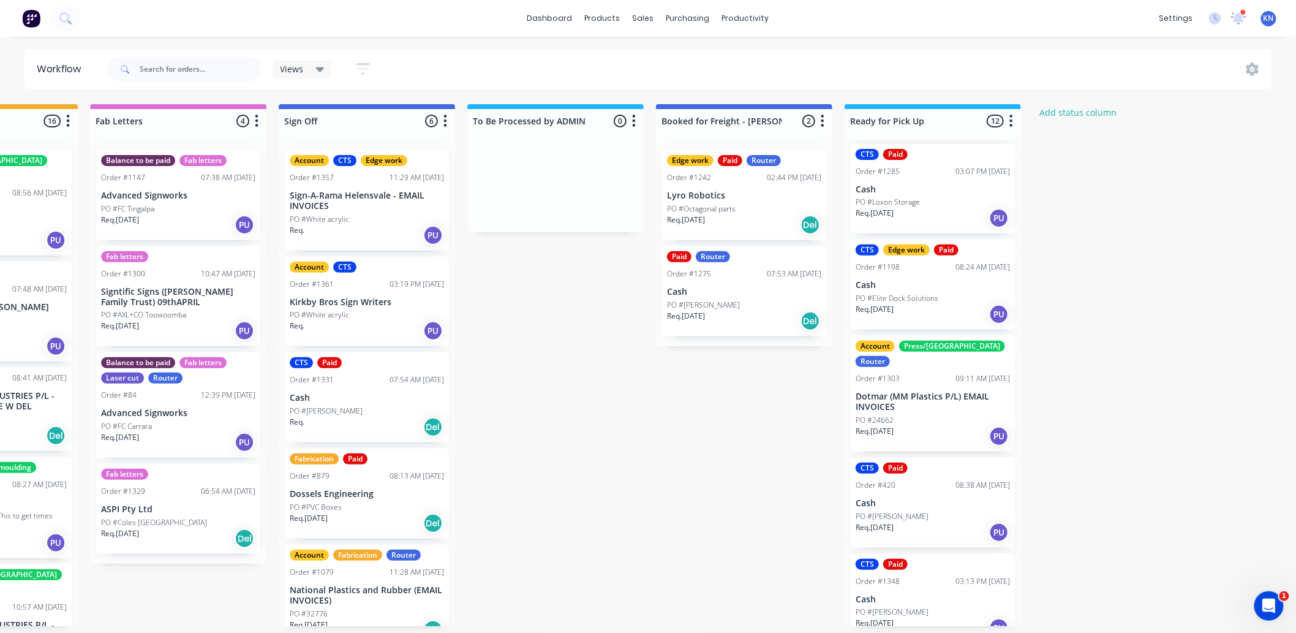
scroll to position [3, 1634]
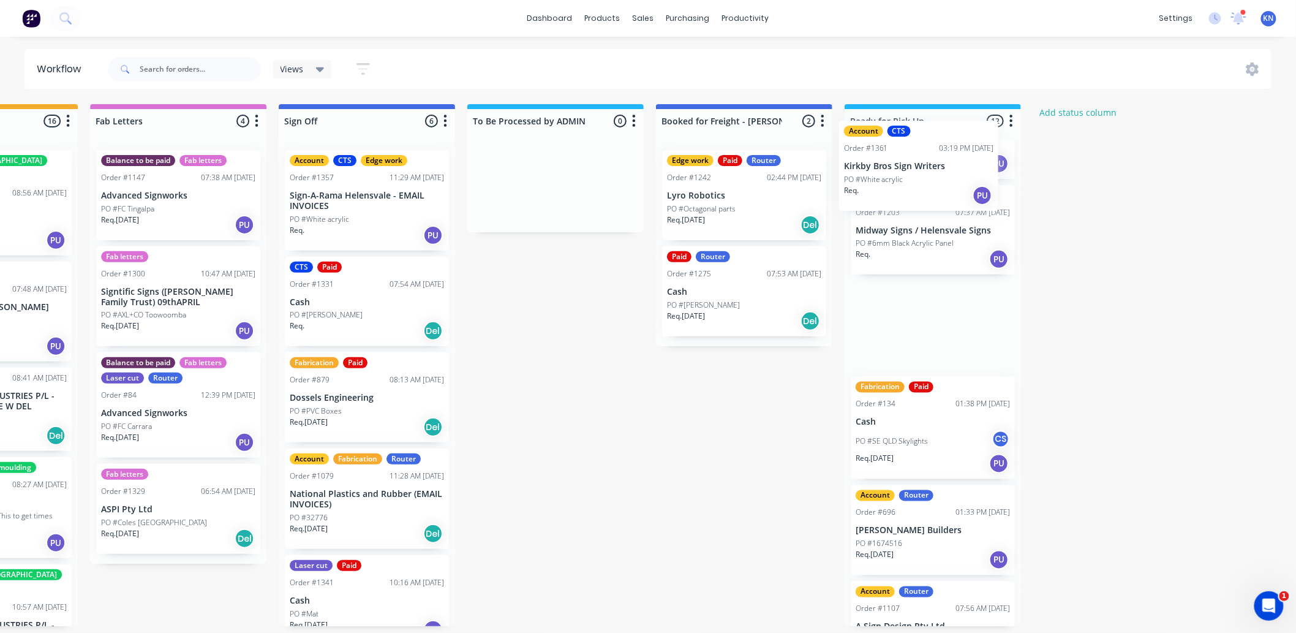
drag, startPoint x: 335, startPoint y: 298, endPoint x: 893, endPoint y: 165, distance: 573.4
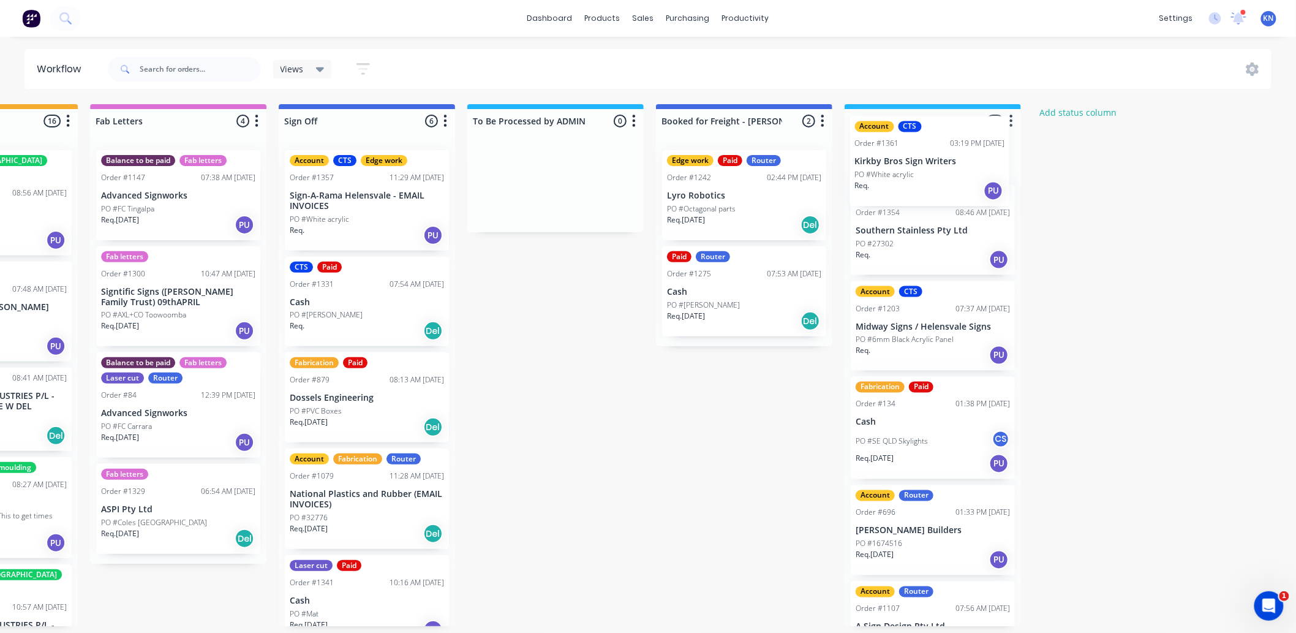
scroll to position [126, 0]
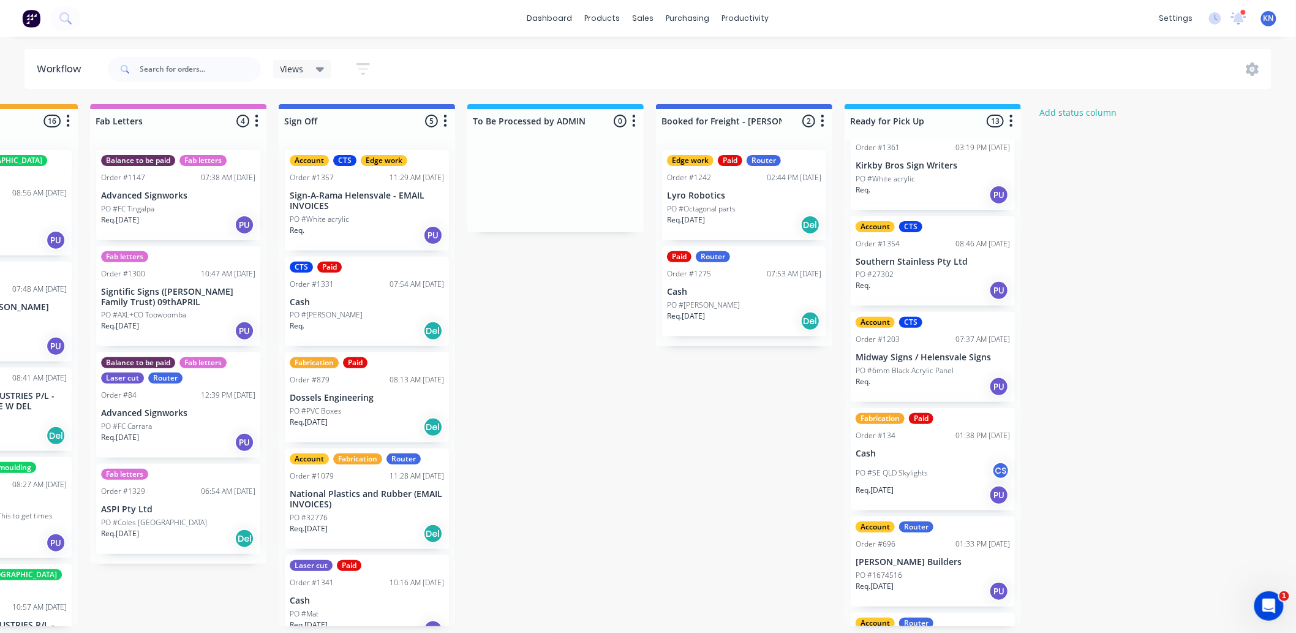
click at [905, 160] on p "Kirkby Bros Sign Writers" at bounding box center [933, 165] width 154 height 10
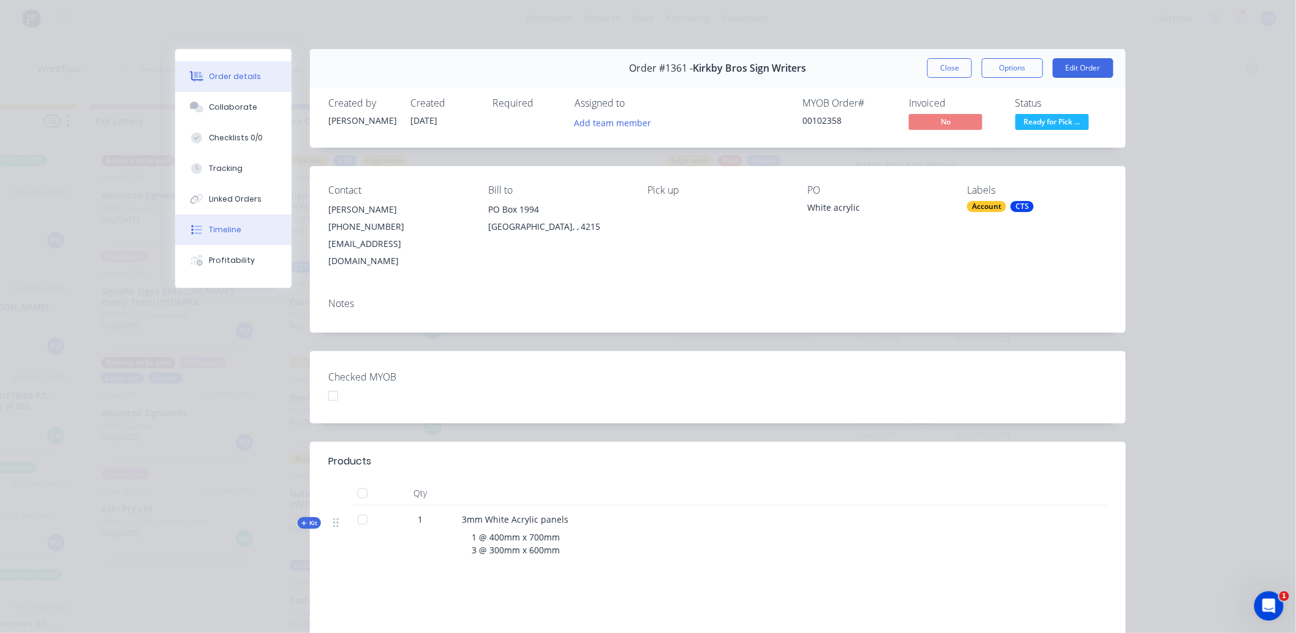
click at [223, 225] on div "Timeline" at bounding box center [225, 229] width 32 height 11
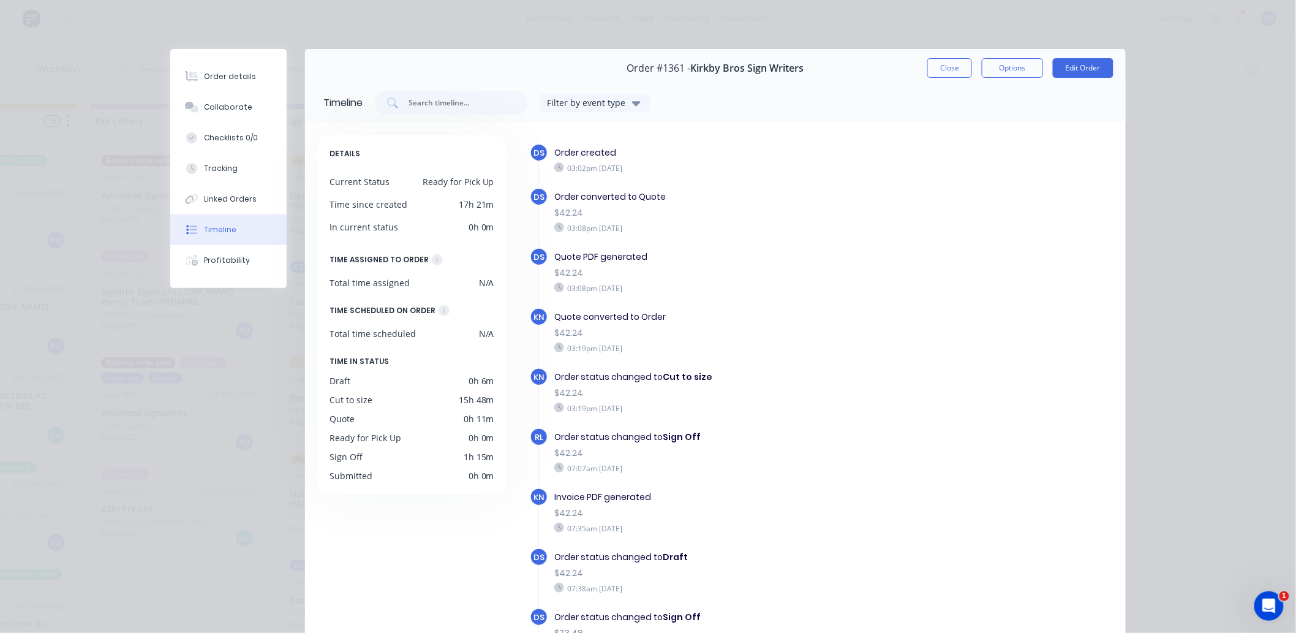
scroll to position [0, 1634]
click at [943, 66] on button "Close" at bounding box center [949, 68] width 45 height 20
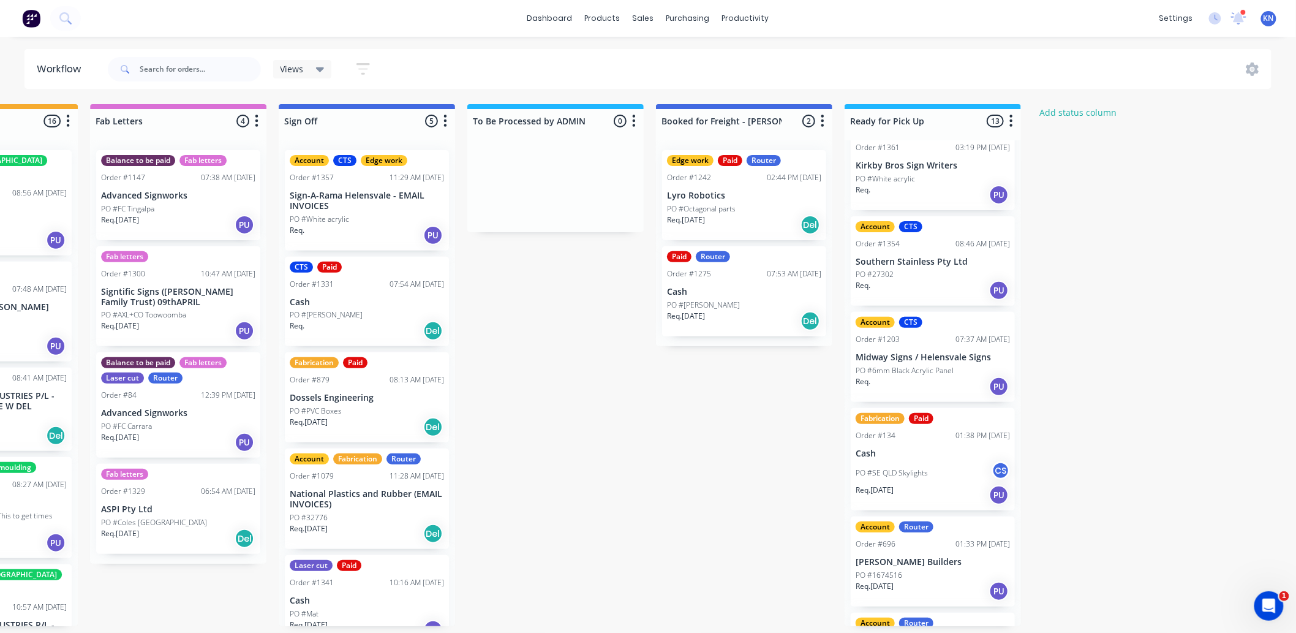
scroll to position [0, 0]
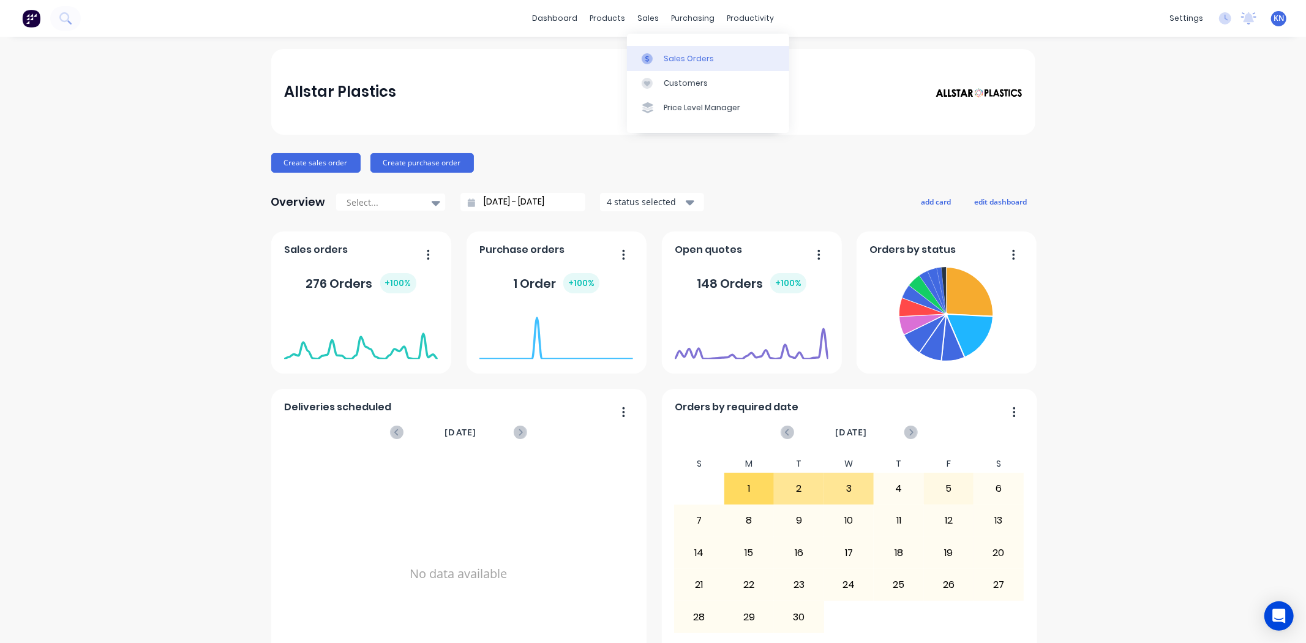
click at [672, 57] on div "Sales Orders" at bounding box center [689, 58] width 50 height 11
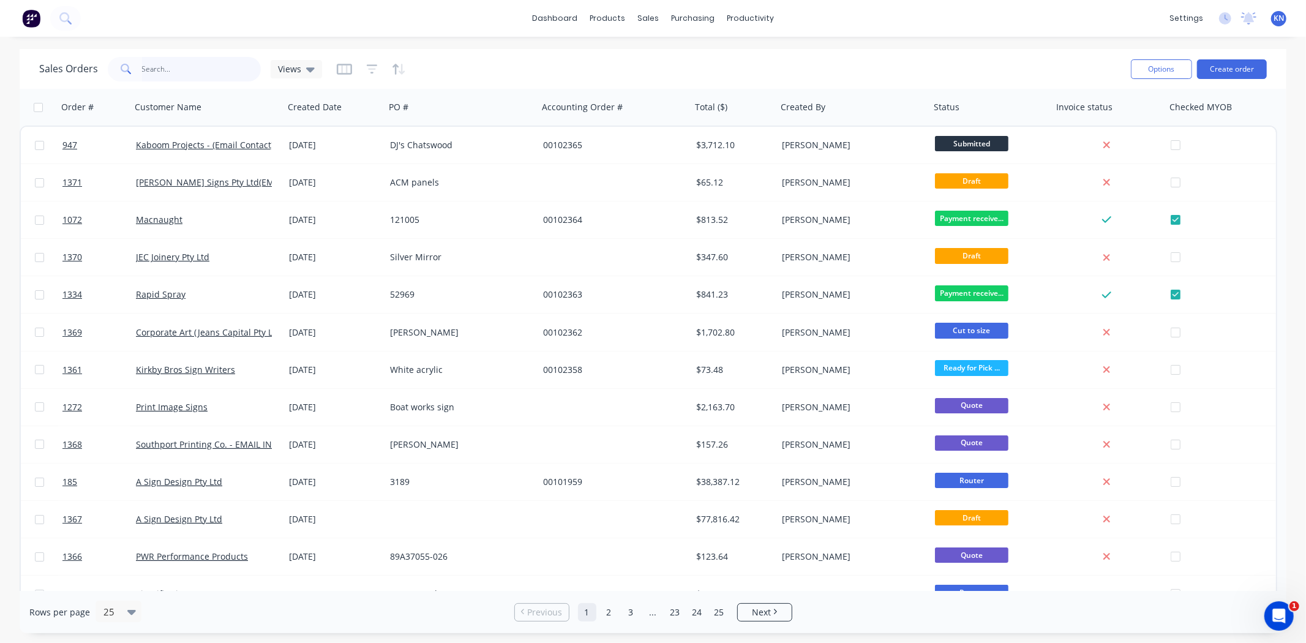
click at [203, 70] on input "text" at bounding box center [201, 69] width 119 height 24
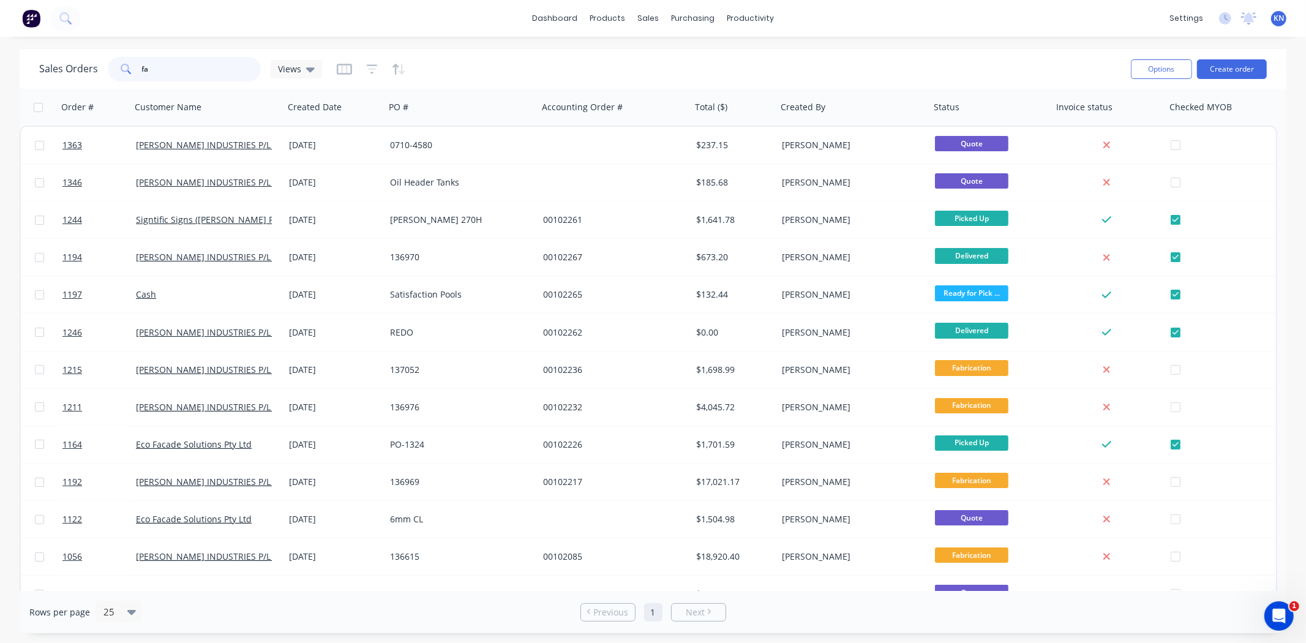
type input "f"
type input "1361"
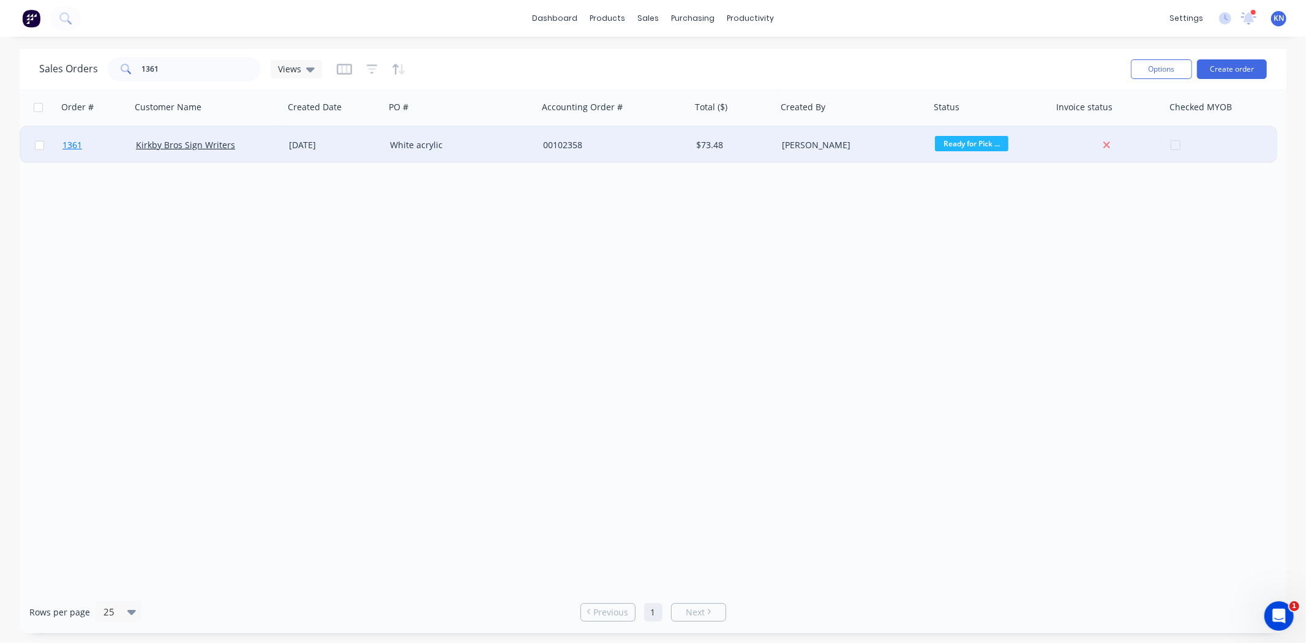
click at [72, 143] on span "1361" at bounding box center [72, 145] width 20 height 12
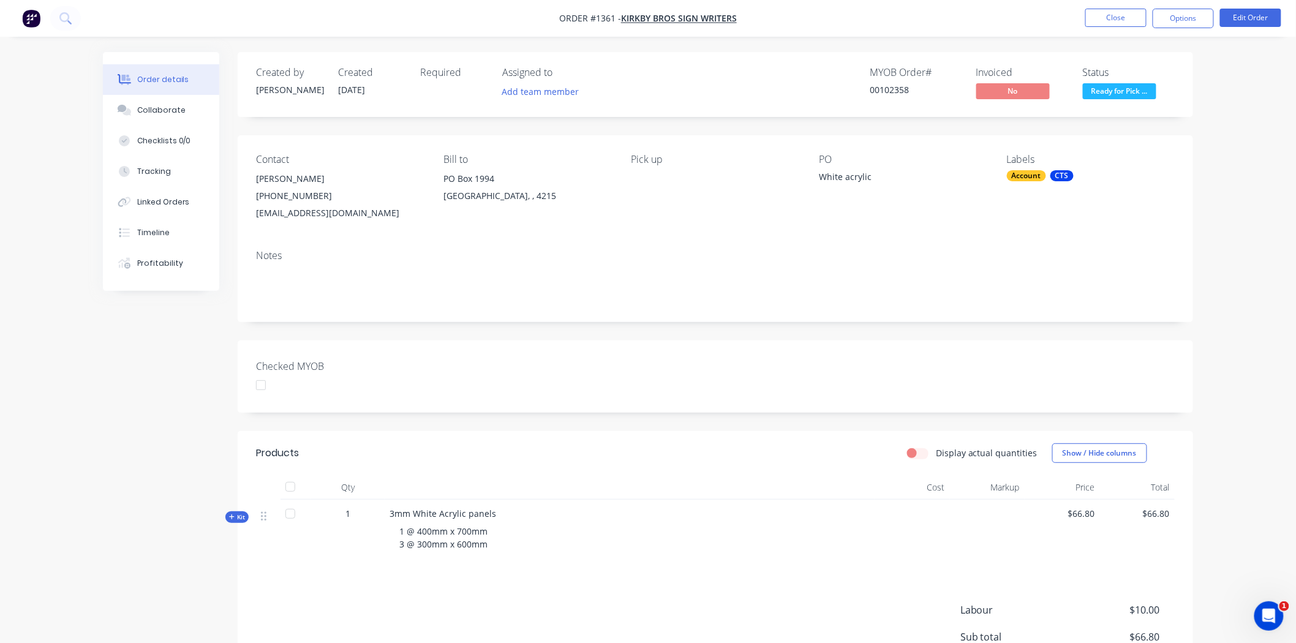
click at [263, 386] on div at bounding box center [261, 385] width 24 height 24
click at [1190, 18] on button "Options" at bounding box center [1183, 19] width 61 height 20
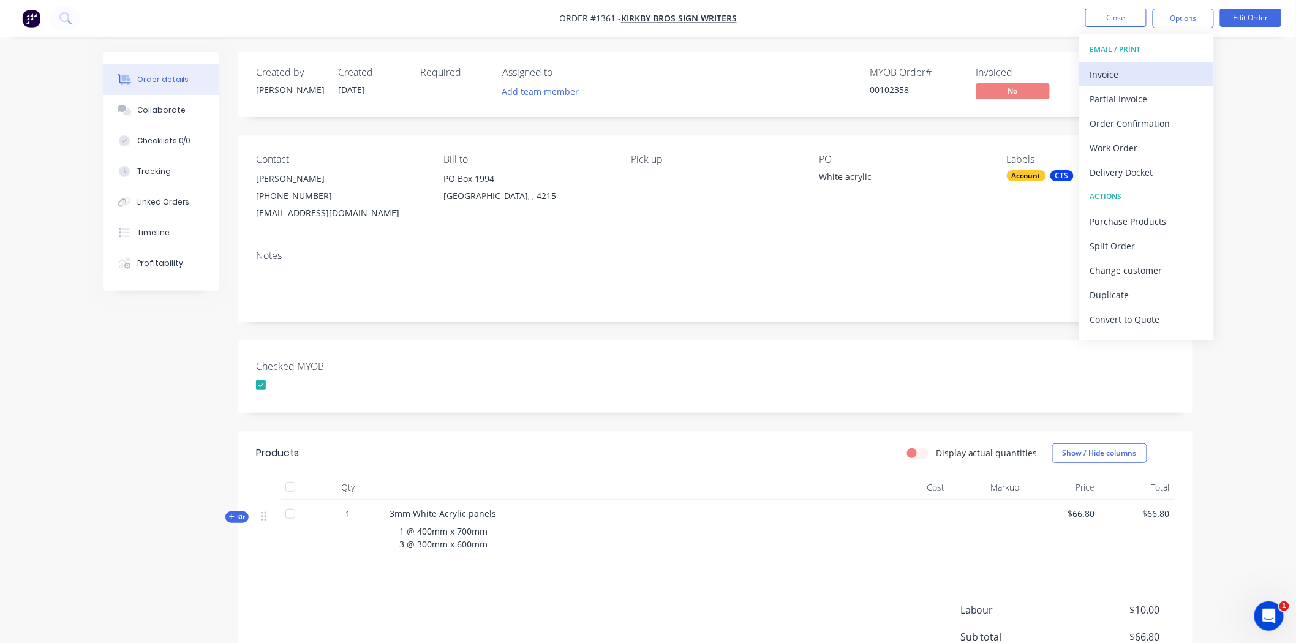
click at [1123, 72] on div "Invoice" at bounding box center [1146, 75] width 113 height 18
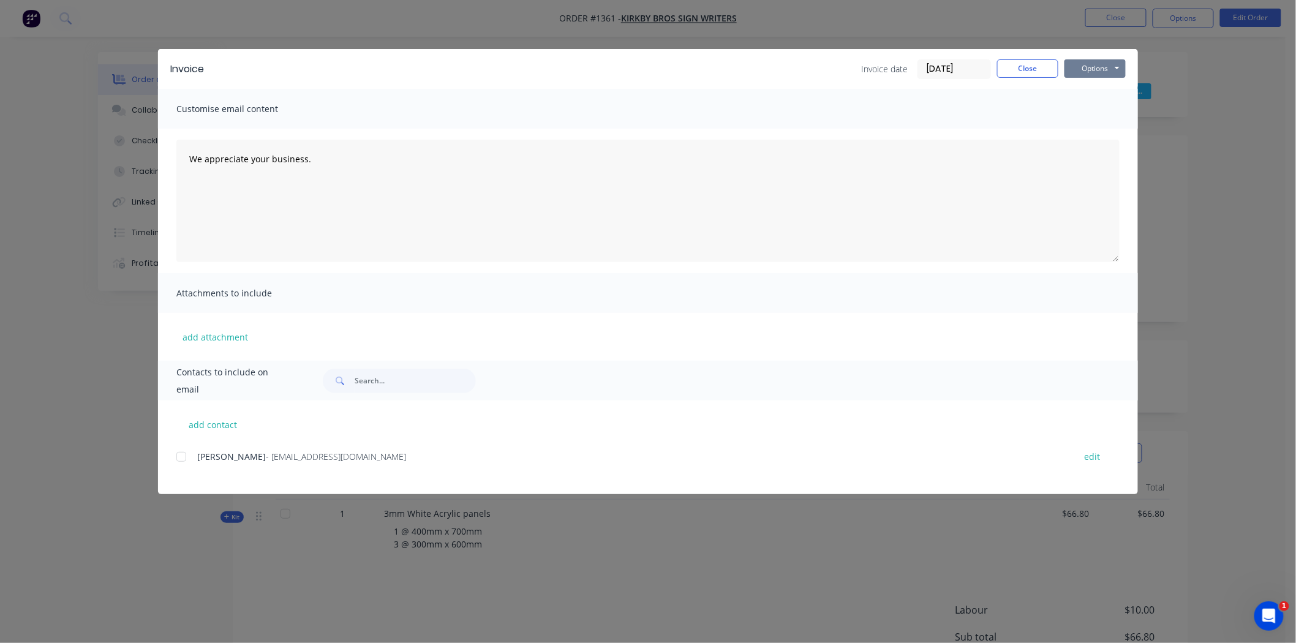
click at [1090, 66] on button "Options" at bounding box center [1094, 68] width 61 height 18
click at [1106, 110] on button "Print" at bounding box center [1103, 110] width 78 height 20
click at [1026, 65] on button "Close" at bounding box center [1027, 68] width 61 height 18
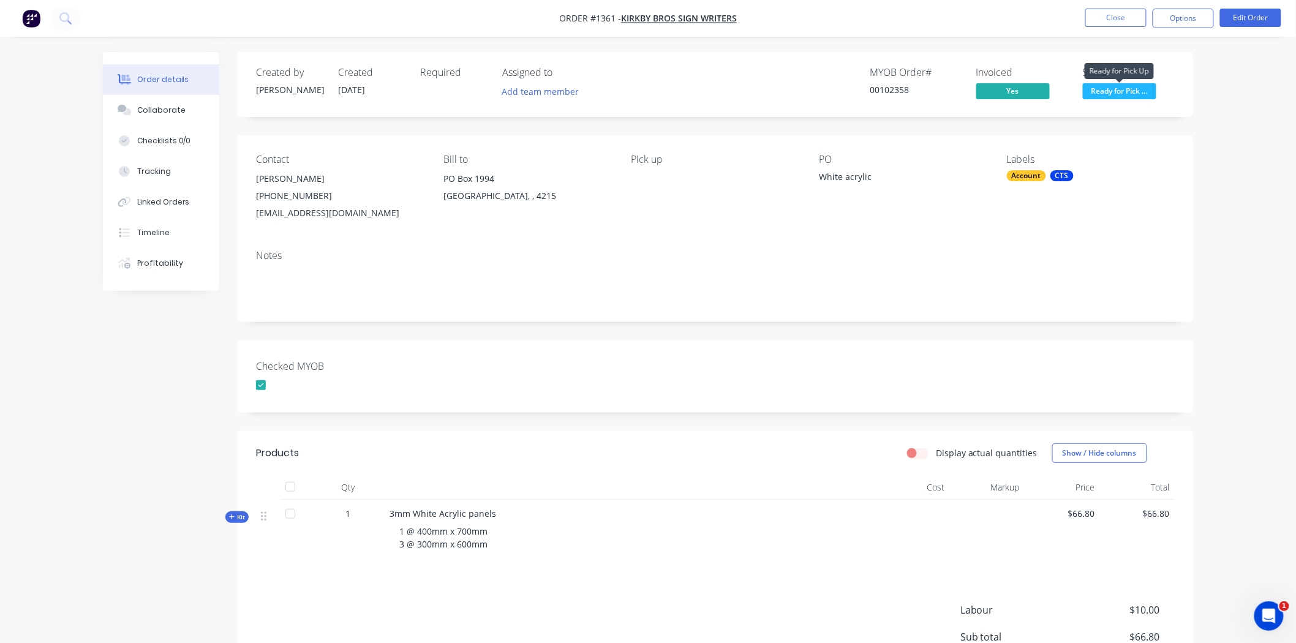
click at [1127, 91] on span "Ready for Pick ..." at bounding box center [1119, 90] width 73 height 15
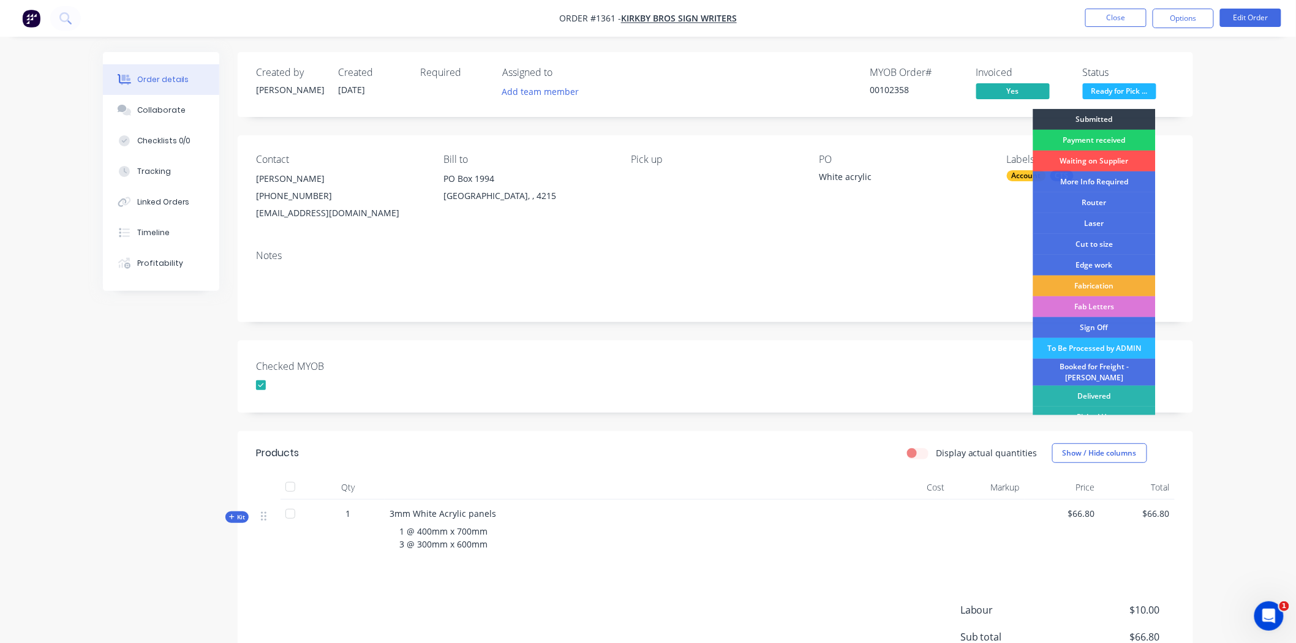
click at [748, 350] on div "Checked MYOB" at bounding box center [715, 376] width 955 height 72
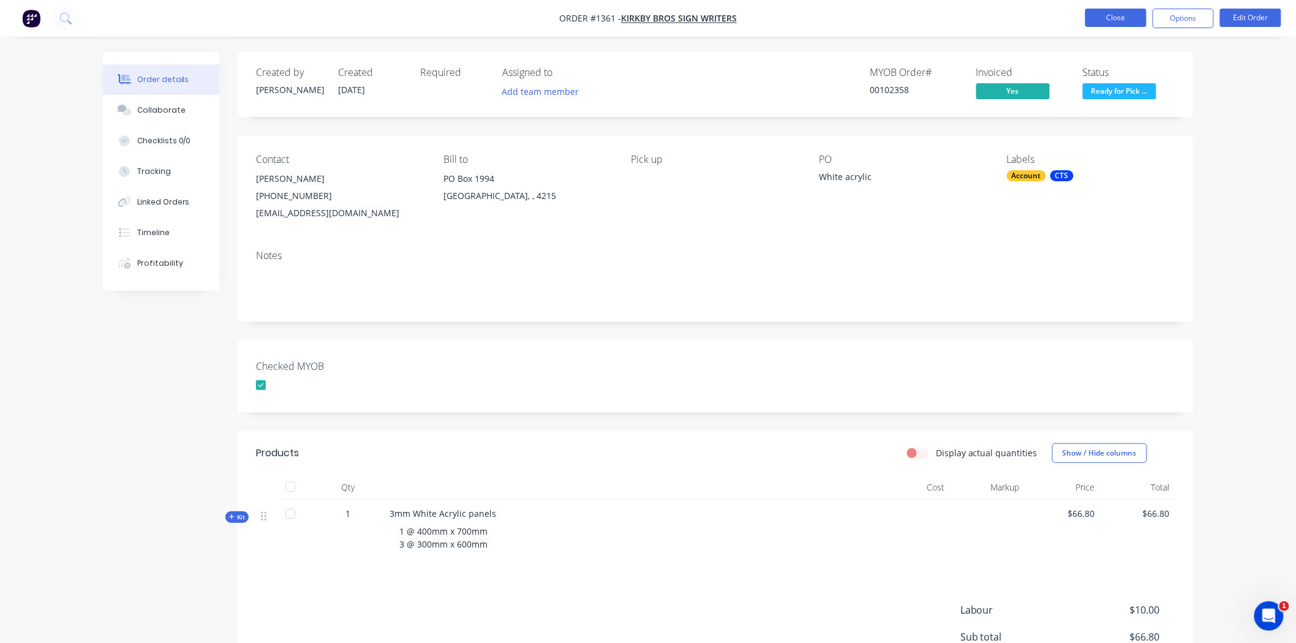
click at [1110, 17] on button "Close" at bounding box center [1115, 18] width 61 height 18
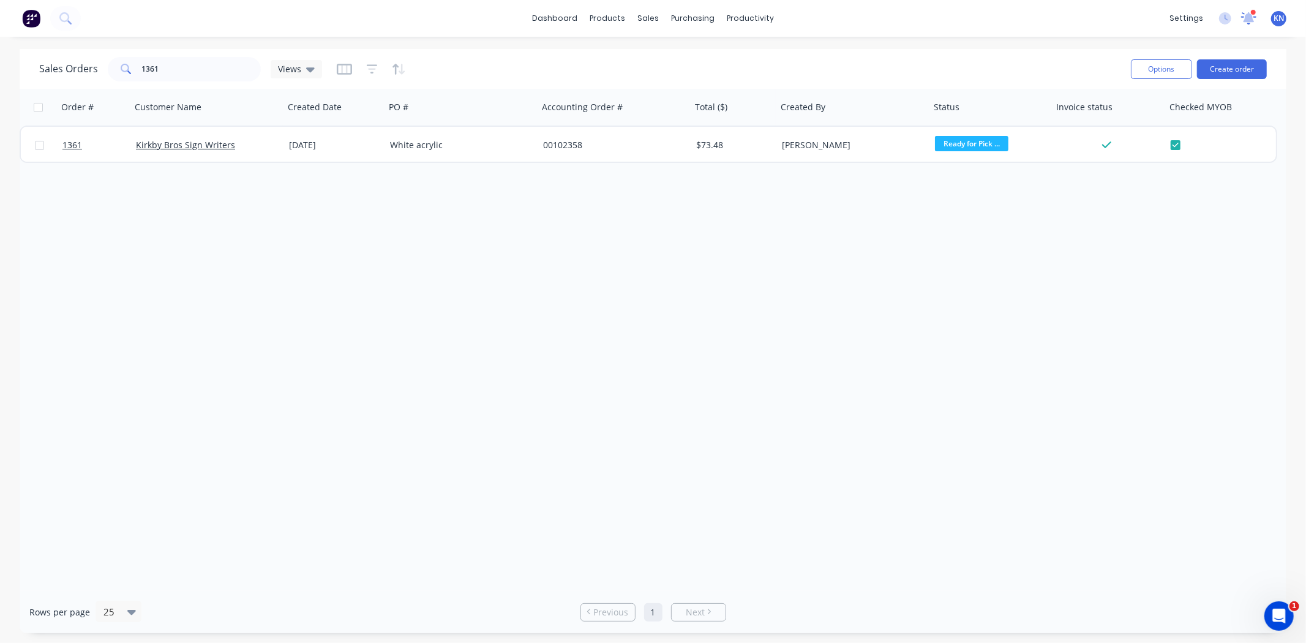
click at [1251, 19] on icon at bounding box center [1249, 17] width 11 height 10
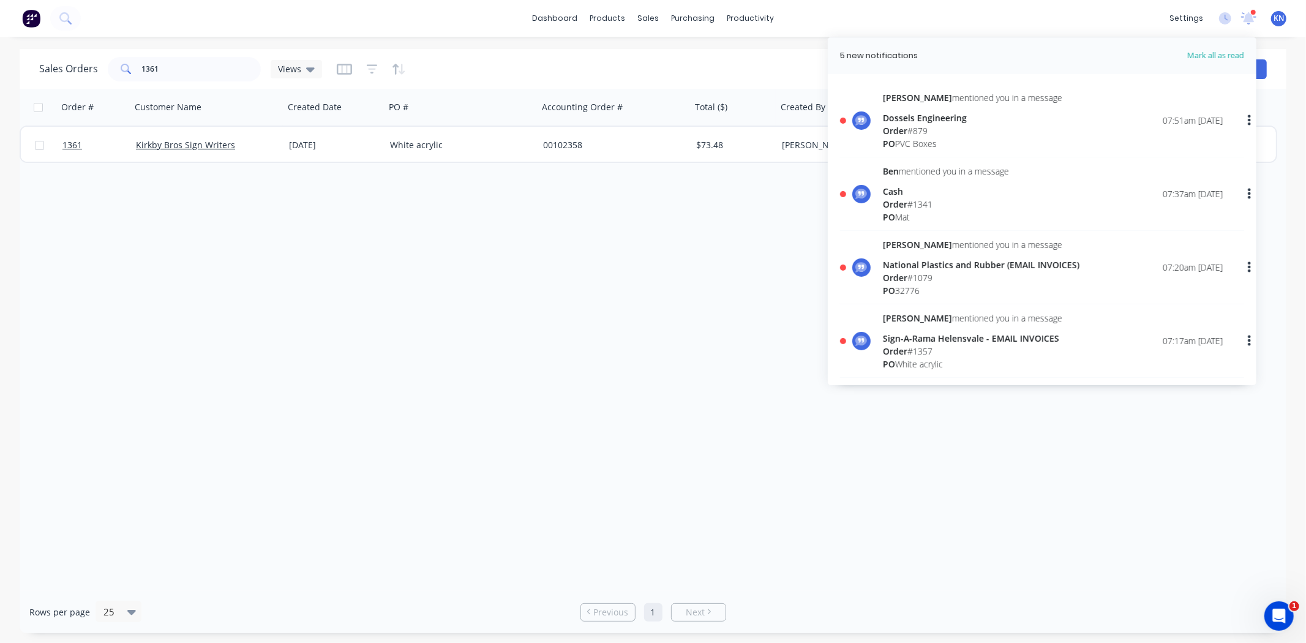
click at [902, 198] on span "Order" at bounding box center [895, 204] width 24 height 12
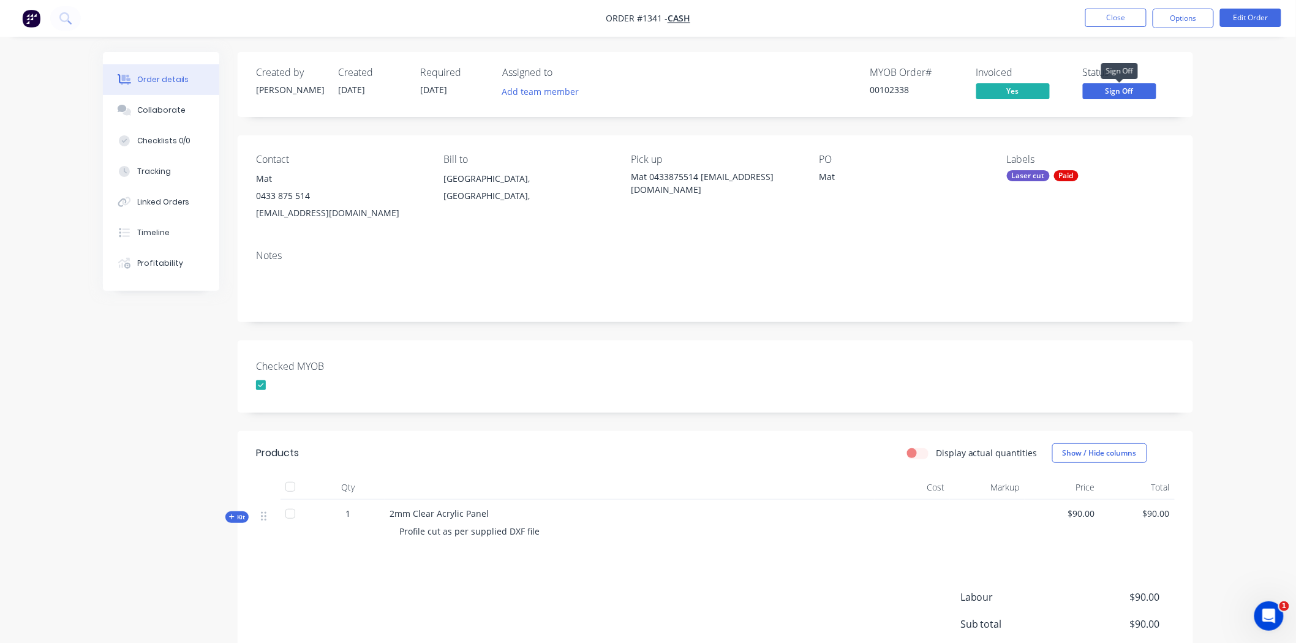
click at [1141, 90] on span "Sign Off" at bounding box center [1119, 90] width 73 height 15
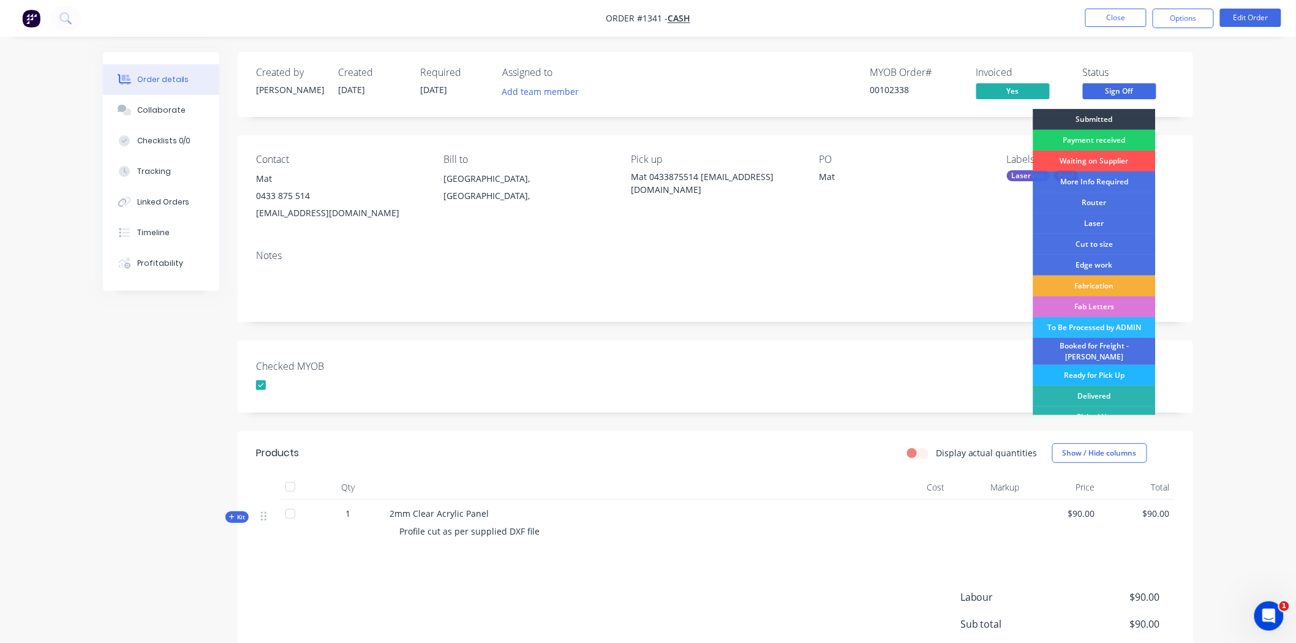
click at [1101, 366] on div "Ready for Pick Up" at bounding box center [1094, 375] width 122 height 21
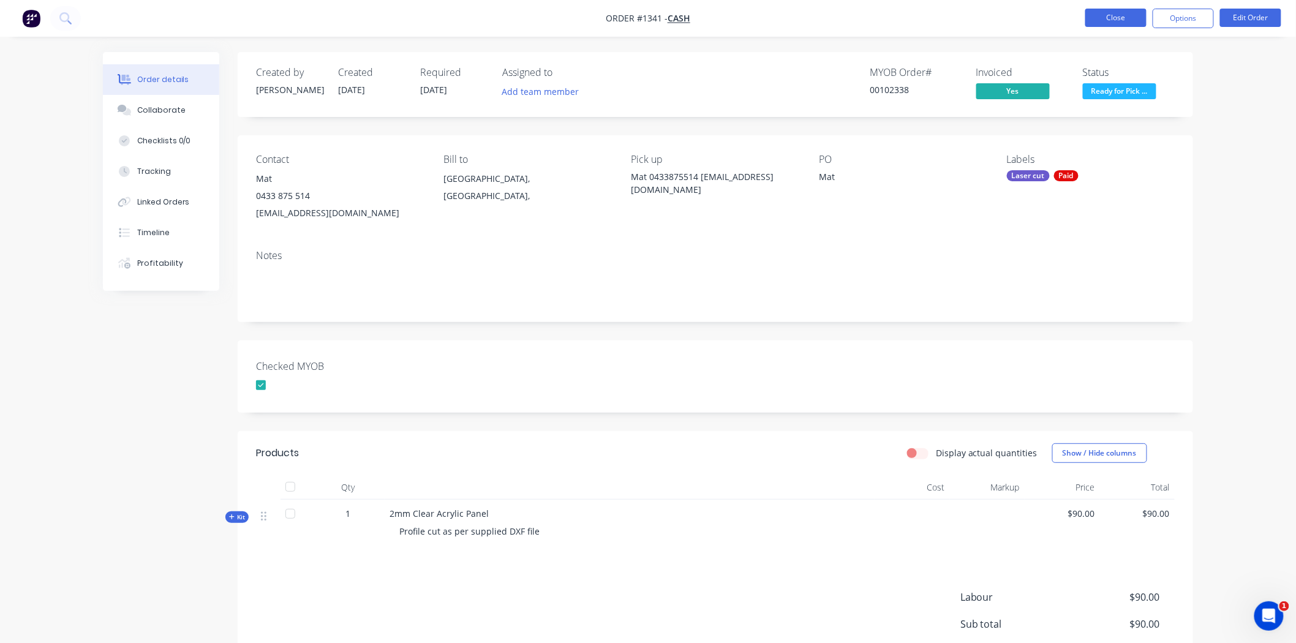
click at [1108, 16] on button "Close" at bounding box center [1115, 18] width 61 height 18
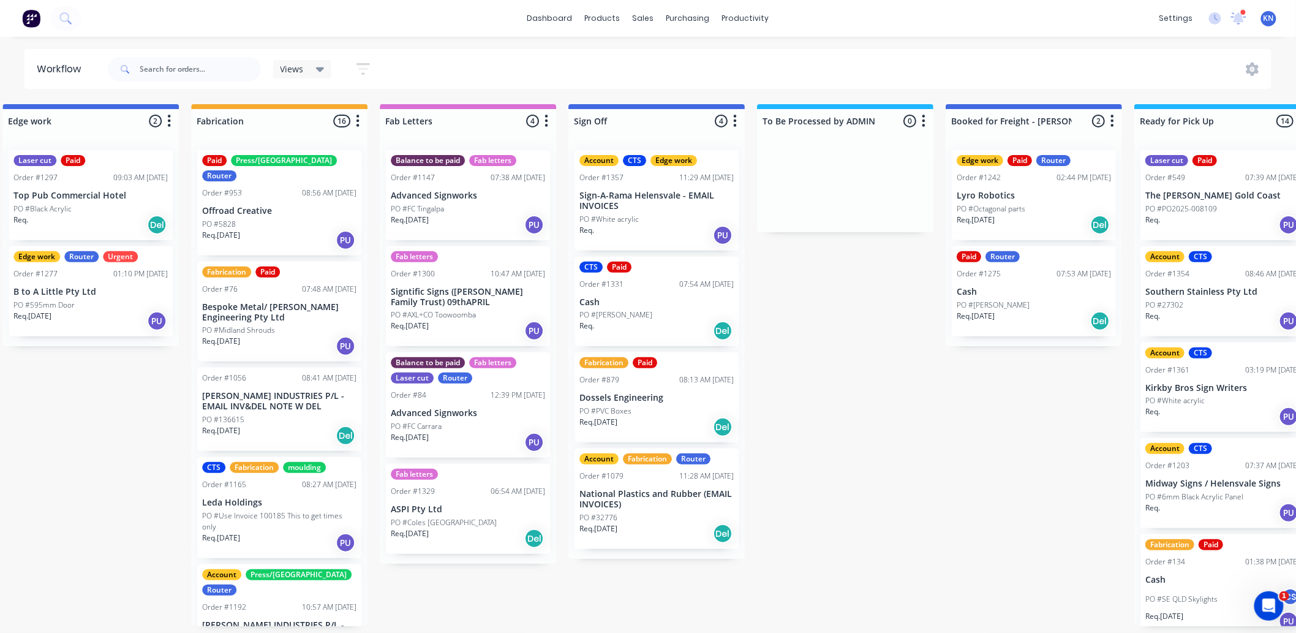
scroll to position [0, 1634]
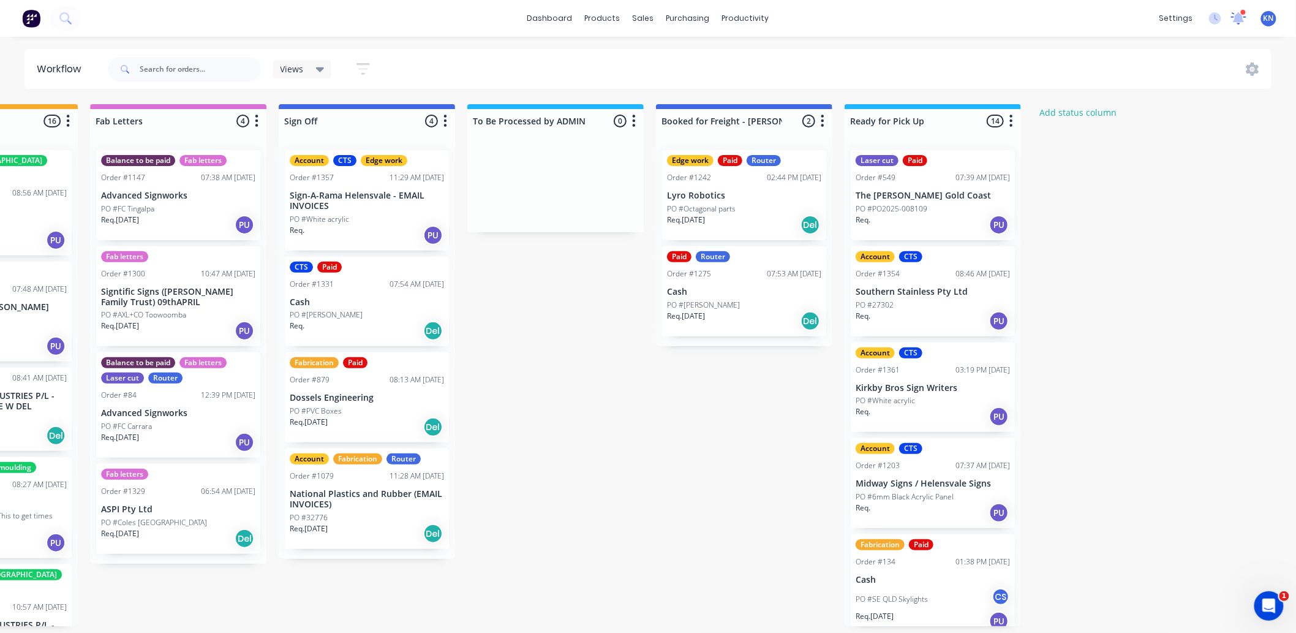
click at [1236, 16] on icon at bounding box center [1238, 17] width 11 height 10
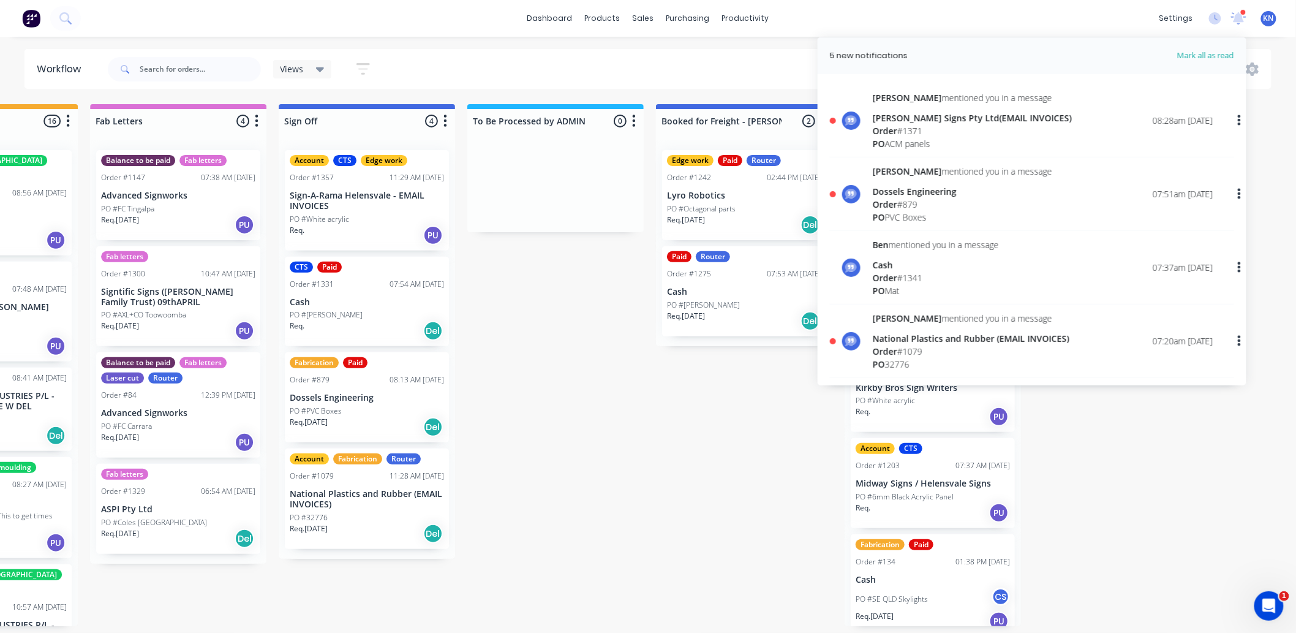
scroll to position [136, 0]
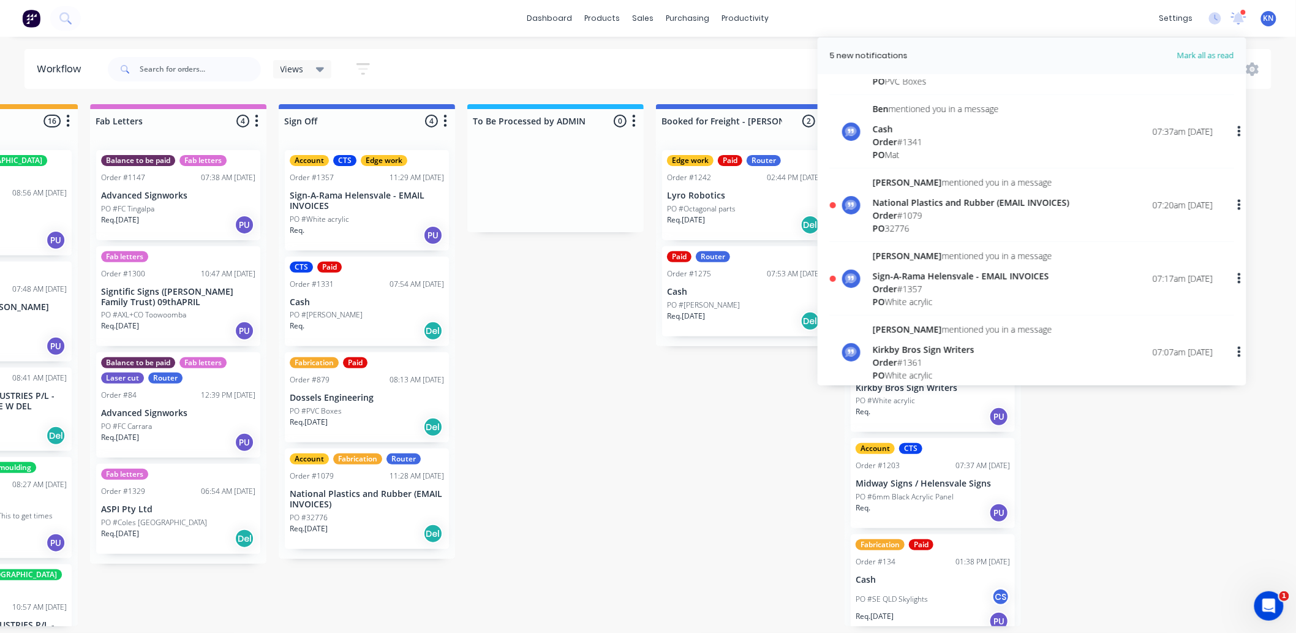
click at [923, 289] on div "Order # 1357" at bounding box center [962, 288] width 179 height 13
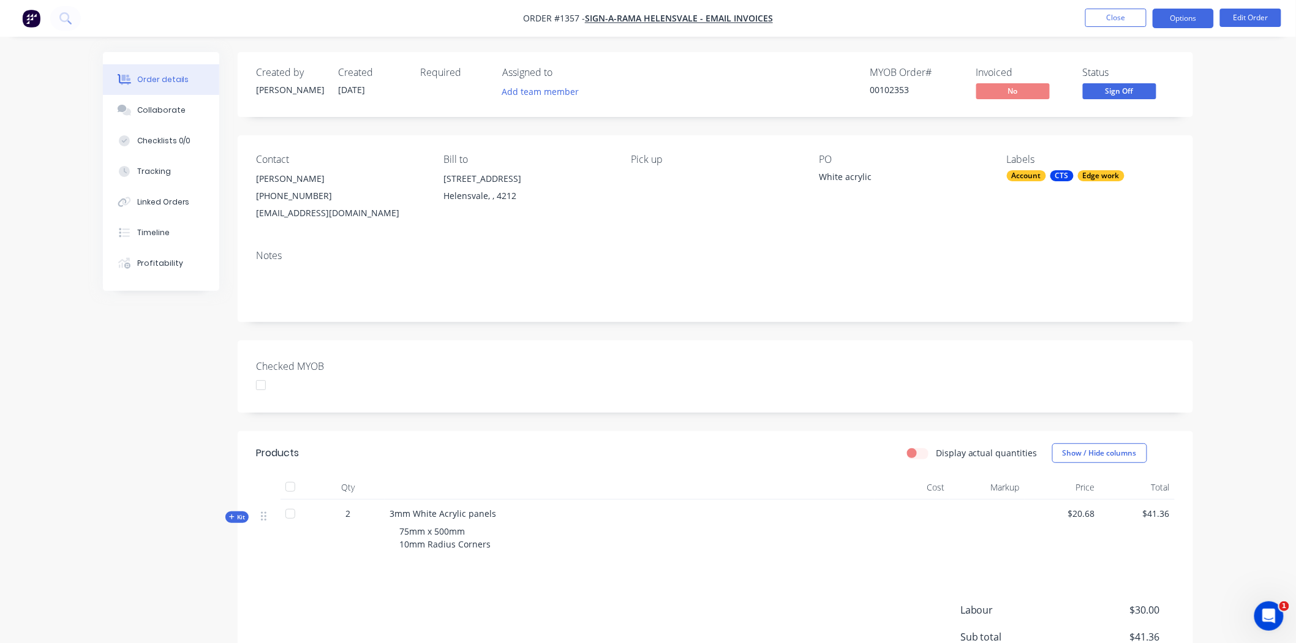
click at [1187, 13] on button "Options" at bounding box center [1183, 19] width 61 height 20
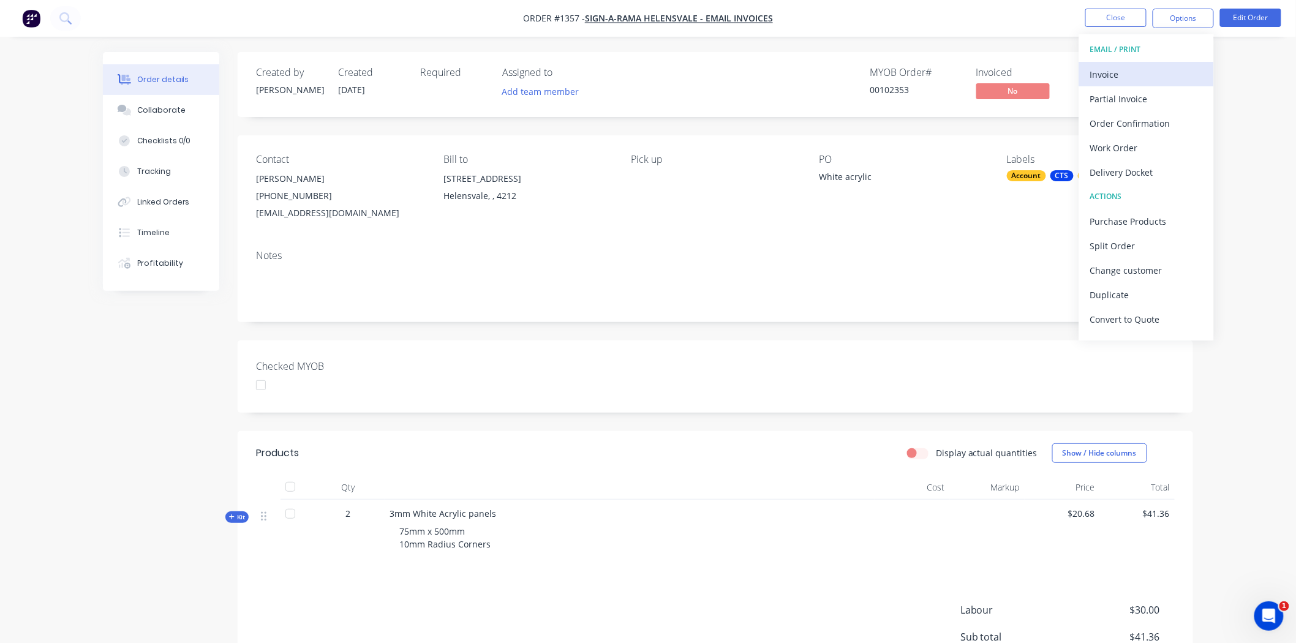
click at [1118, 70] on div "Invoice" at bounding box center [1146, 75] width 113 height 18
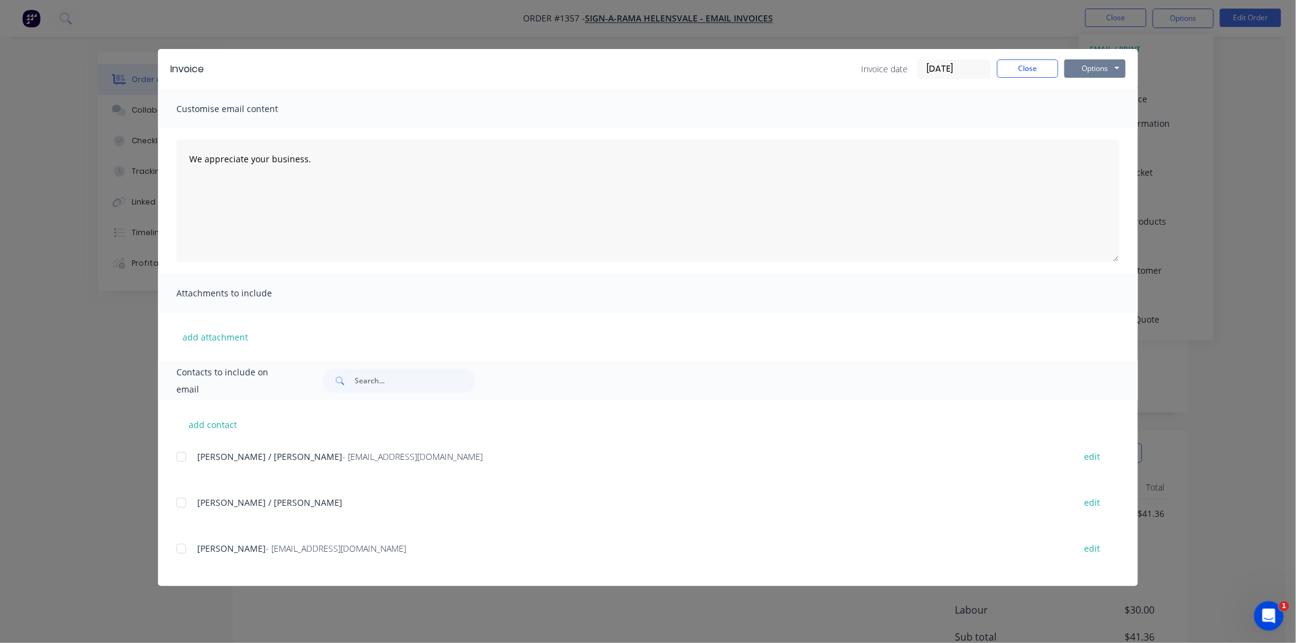
click at [1105, 70] on button "Options" at bounding box center [1094, 68] width 61 height 18
click at [1099, 111] on button "Print" at bounding box center [1103, 110] width 78 height 20
click at [1018, 66] on button "Close" at bounding box center [1027, 68] width 61 height 18
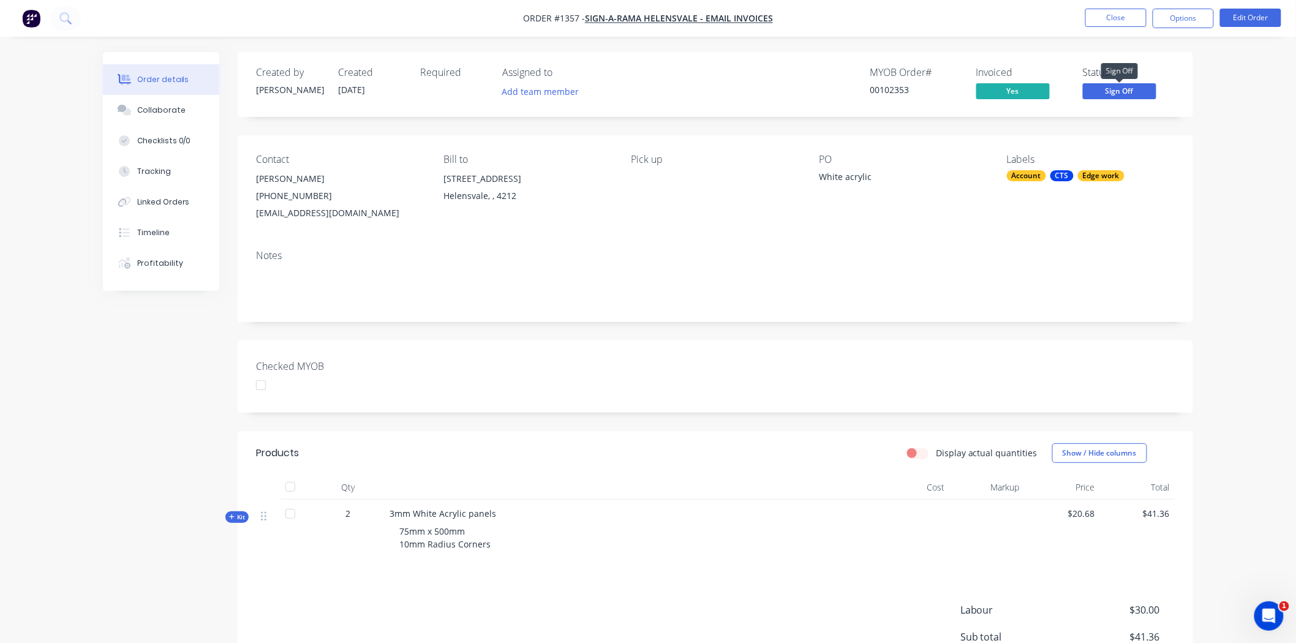
click at [1136, 93] on span "Sign Off" at bounding box center [1119, 90] width 73 height 15
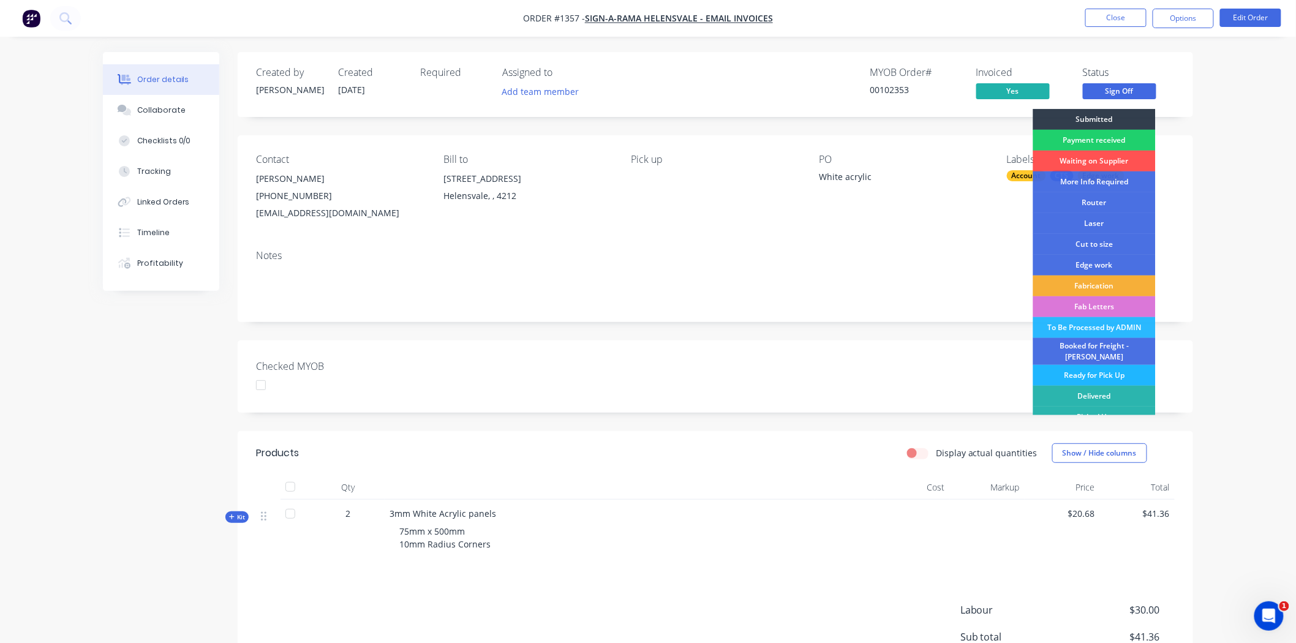
click at [1106, 369] on div "Ready for Pick Up" at bounding box center [1094, 375] width 122 height 21
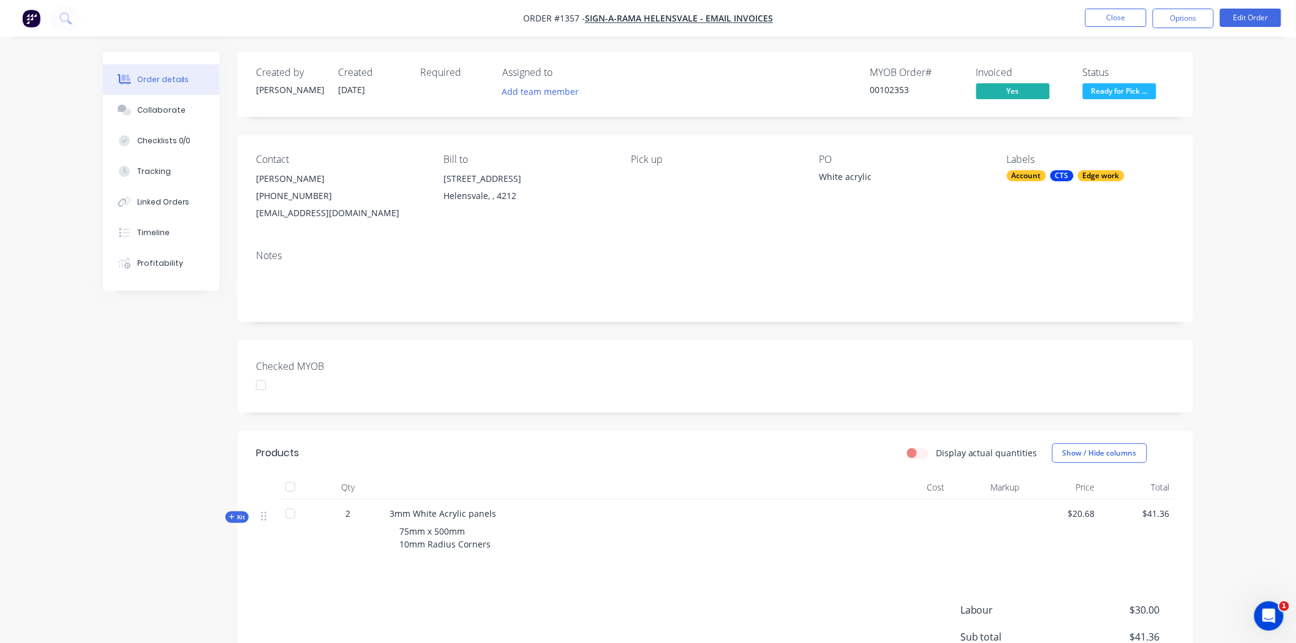
click at [258, 388] on div at bounding box center [261, 385] width 24 height 24
click at [1189, 20] on button "Options" at bounding box center [1183, 19] width 61 height 20
click at [882, 389] on div "Checked MYOB" at bounding box center [715, 376] width 955 height 72
click at [1124, 21] on button "Close" at bounding box center [1115, 18] width 61 height 18
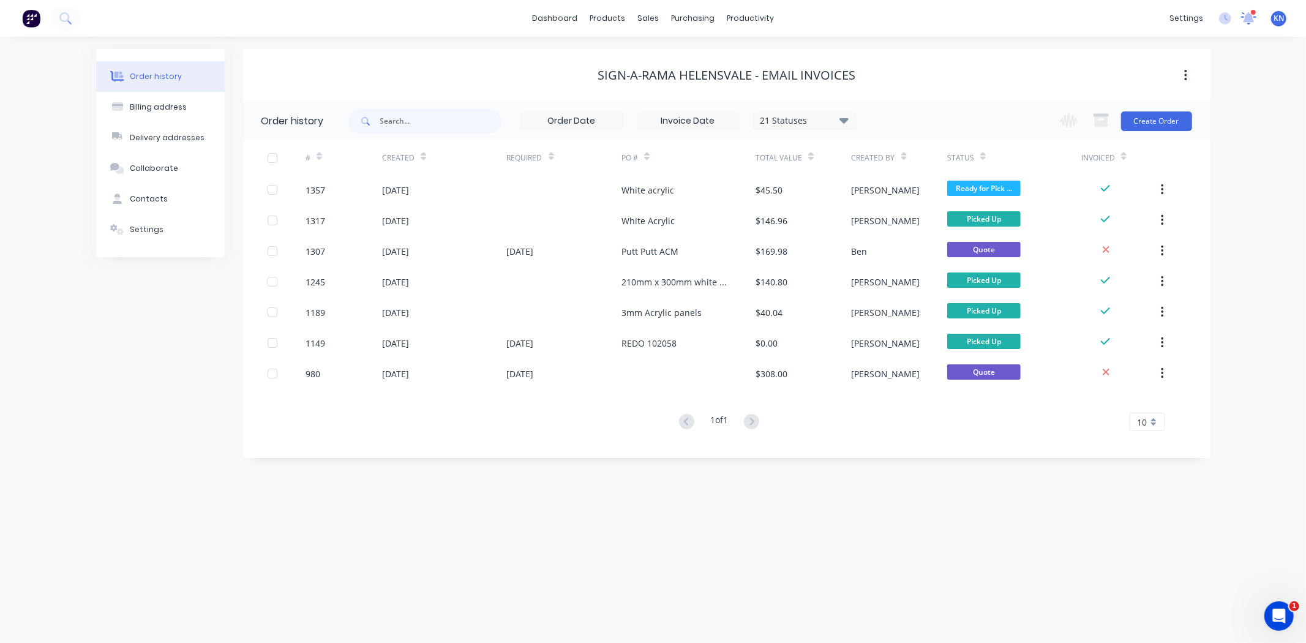
click at [1249, 19] on icon at bounding box center [1249, 17] width 11 height 10
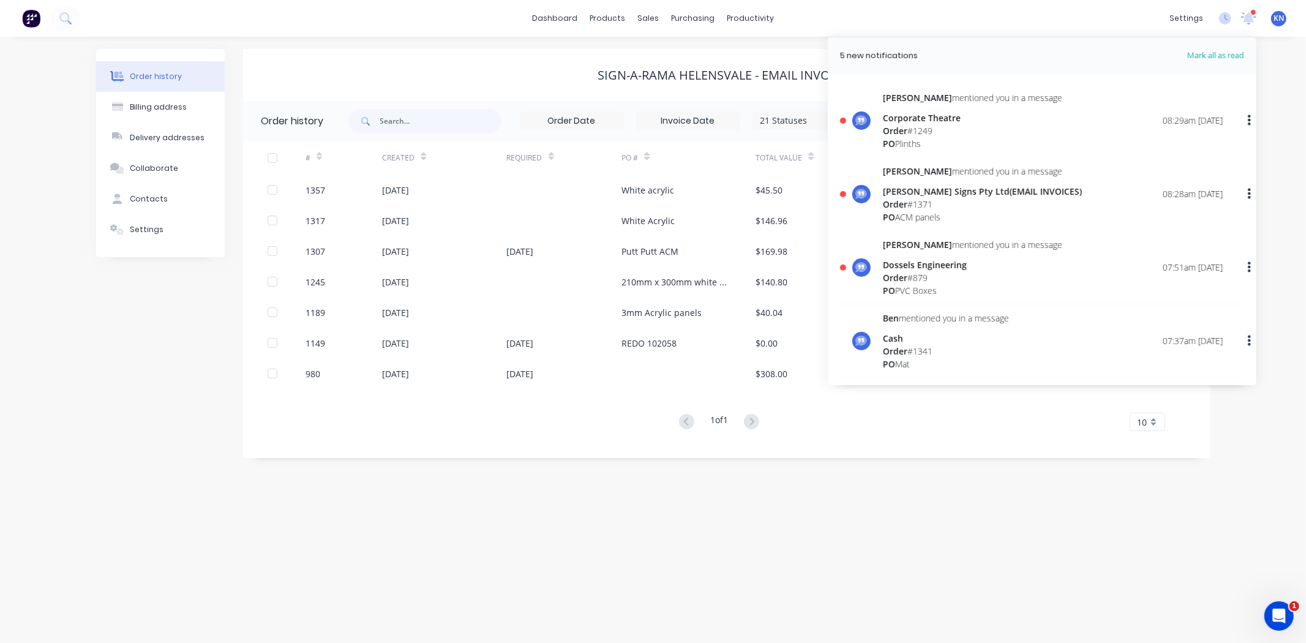
click at [900, 269] on div "Dossels Engineering" at bounding box center [972, 264] width 179 height 13
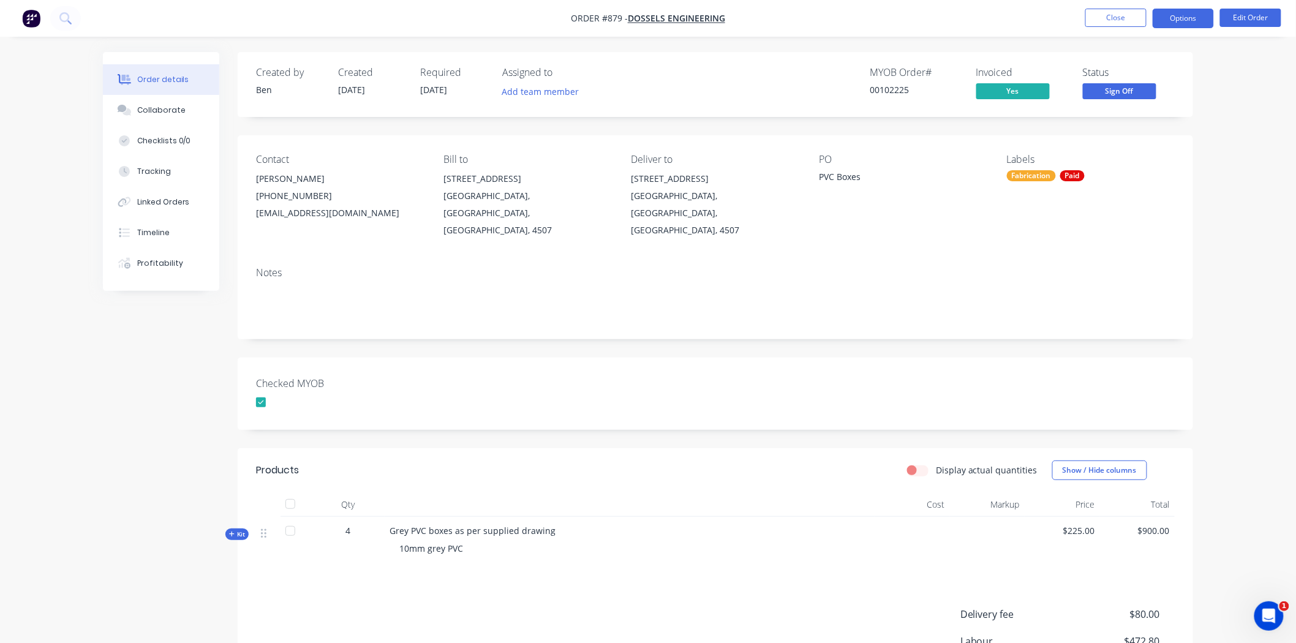
click at [1191, 15] on button "Options" at bounding box center [1183, 19] width 61 height 20
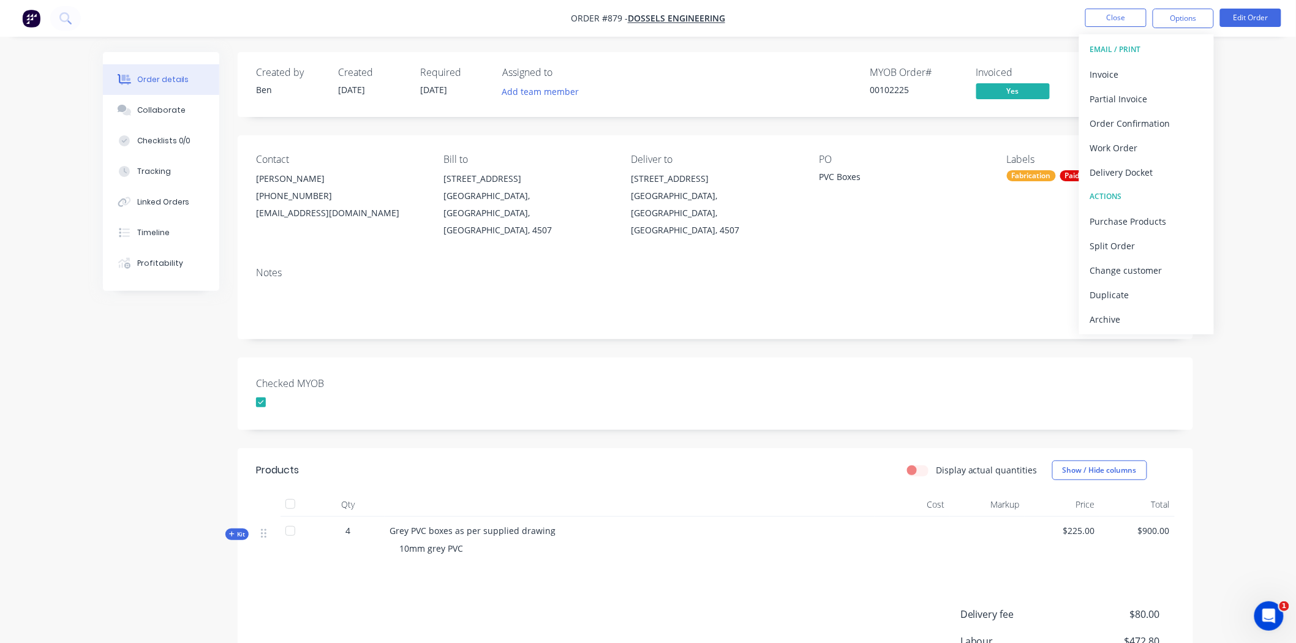
click at [617, 358] on div "Checked MYOB" at bounding box center [715, 394] width 955 height 72
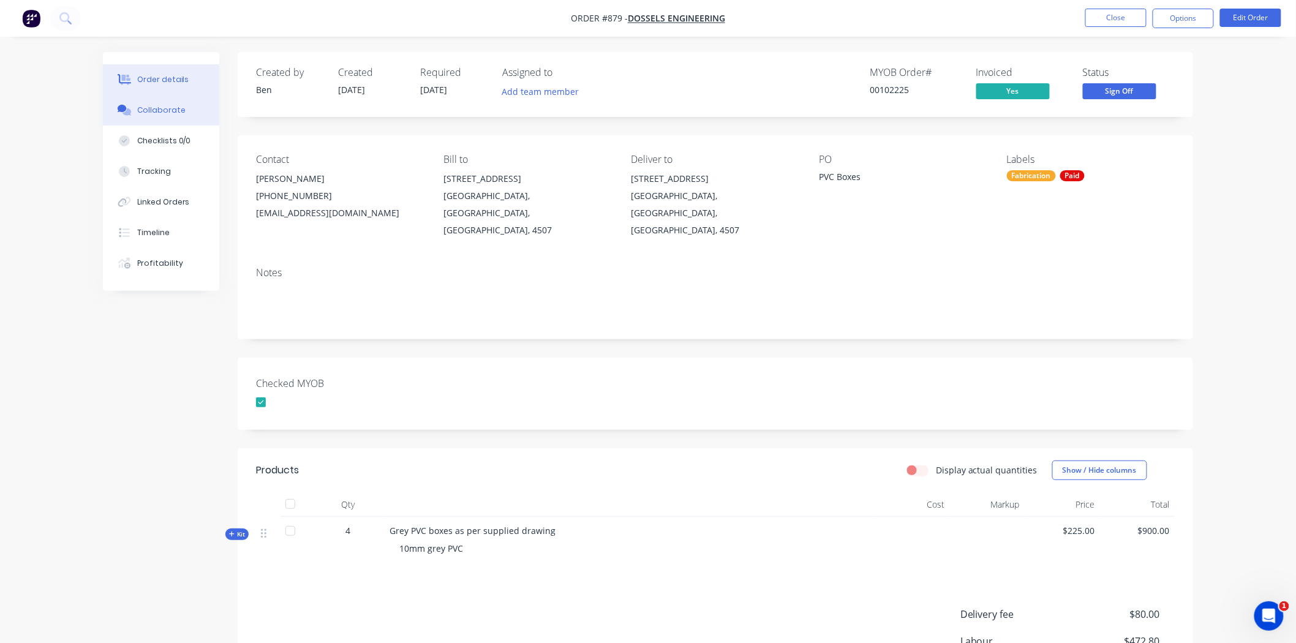
click at [152, 110] on div "Collaborate" at bounding box center [161, 110] width 48 height 11
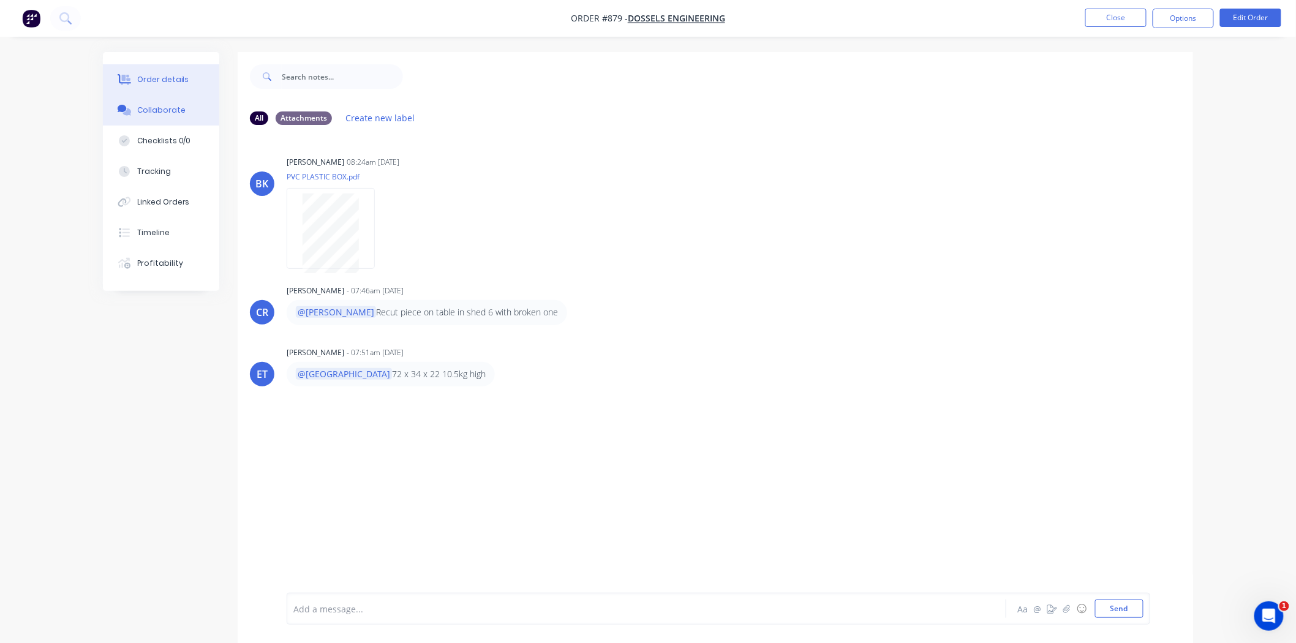
click at [155, 72] on button "Order details" at bounding box center [161, 79] width 116 height 31
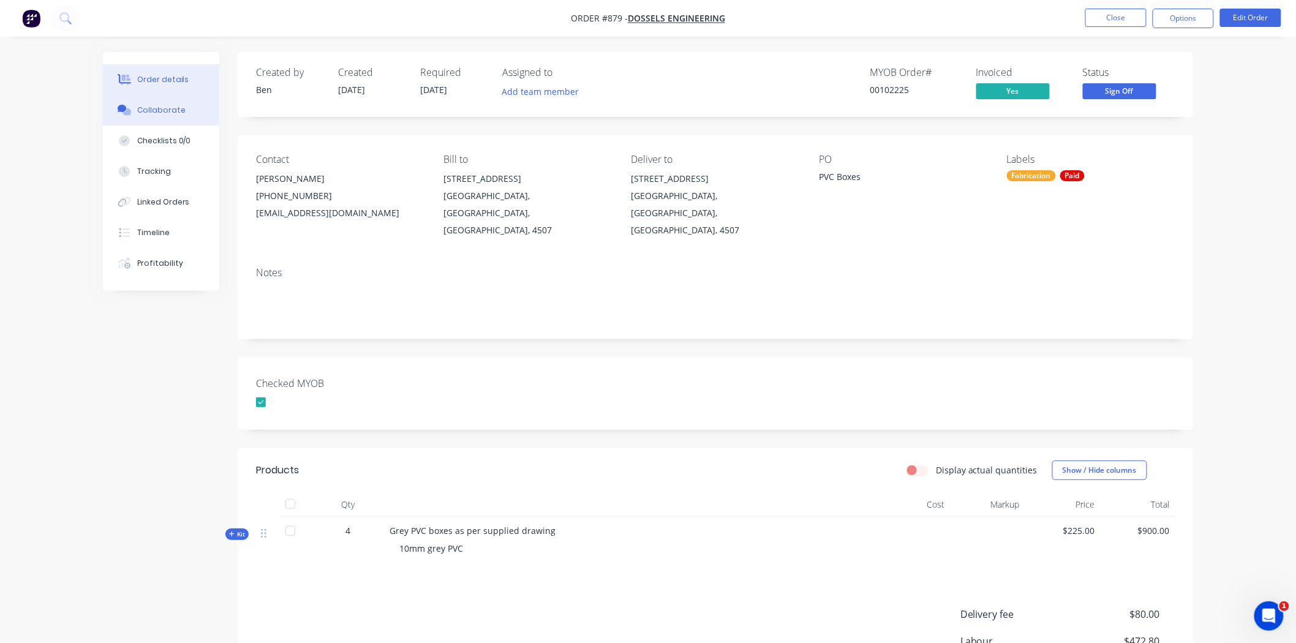
click at [158, 109] on div "Collaborate" at bounding box center [161, 110] width 48 height 11
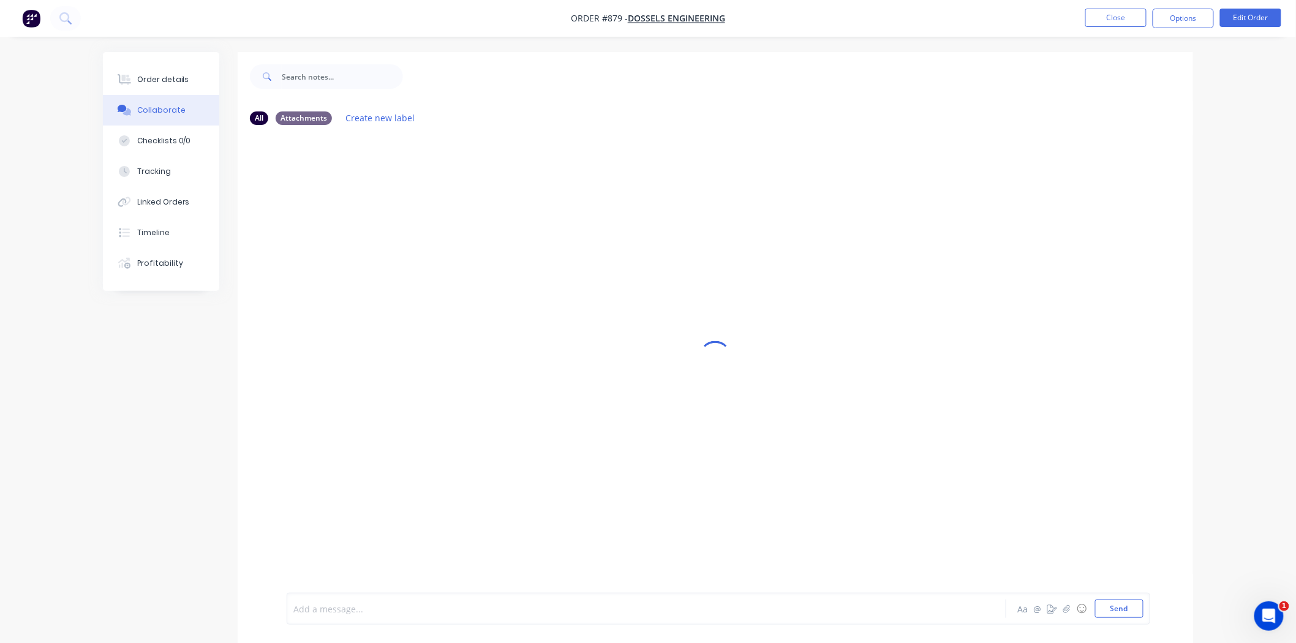
click at [337, 613] on div at bounding box center [612, 609] width 637 height 13
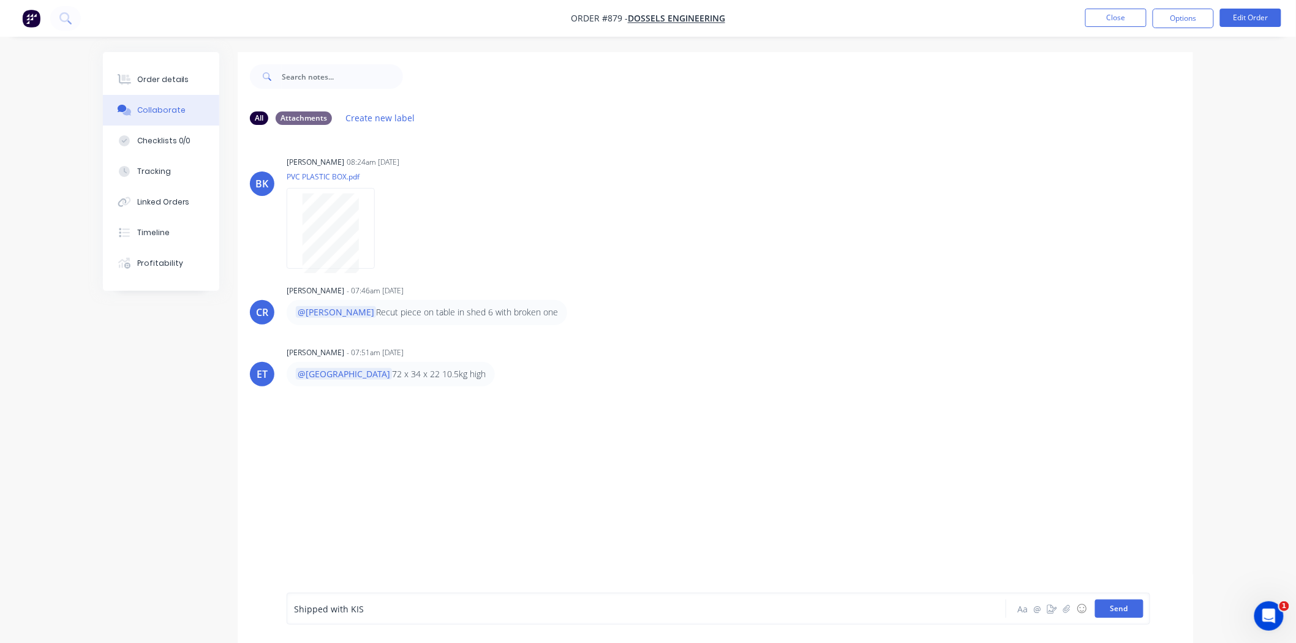
click at [1124, 607] on button "Send" at bounding box center [1119, 609] width 48 height 18
click at [1125, 21] on button "Close" at bounding box center [1115, 18] width 61 height 18
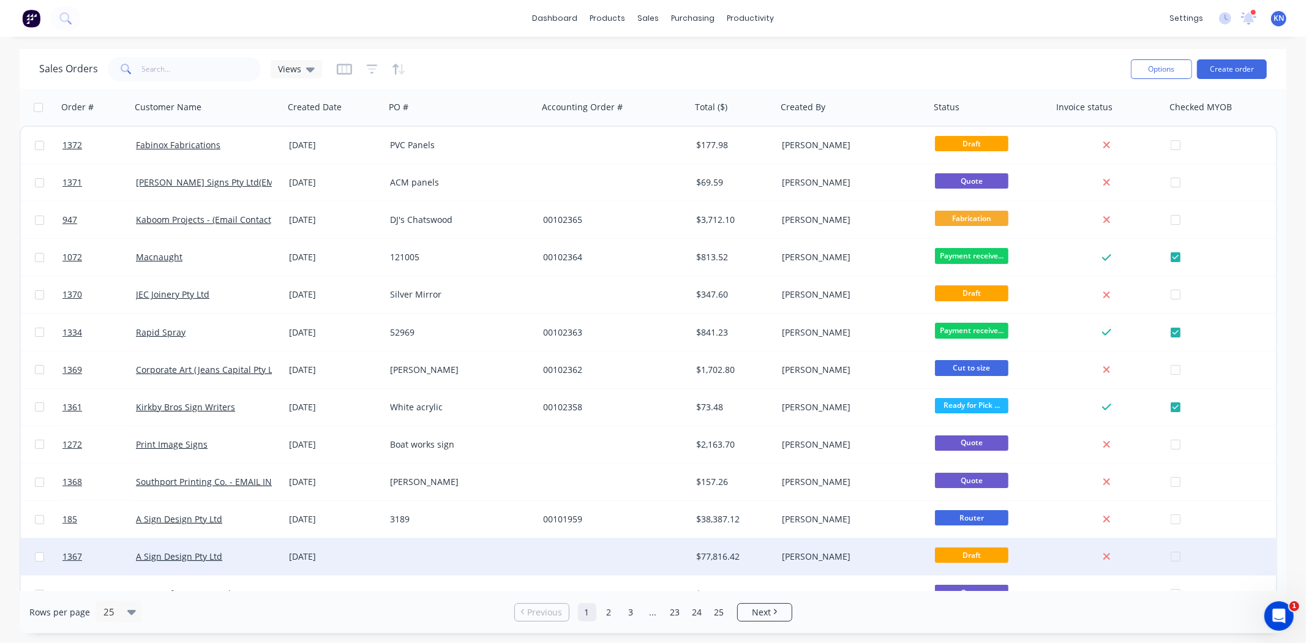
scroll to position [68, 0]
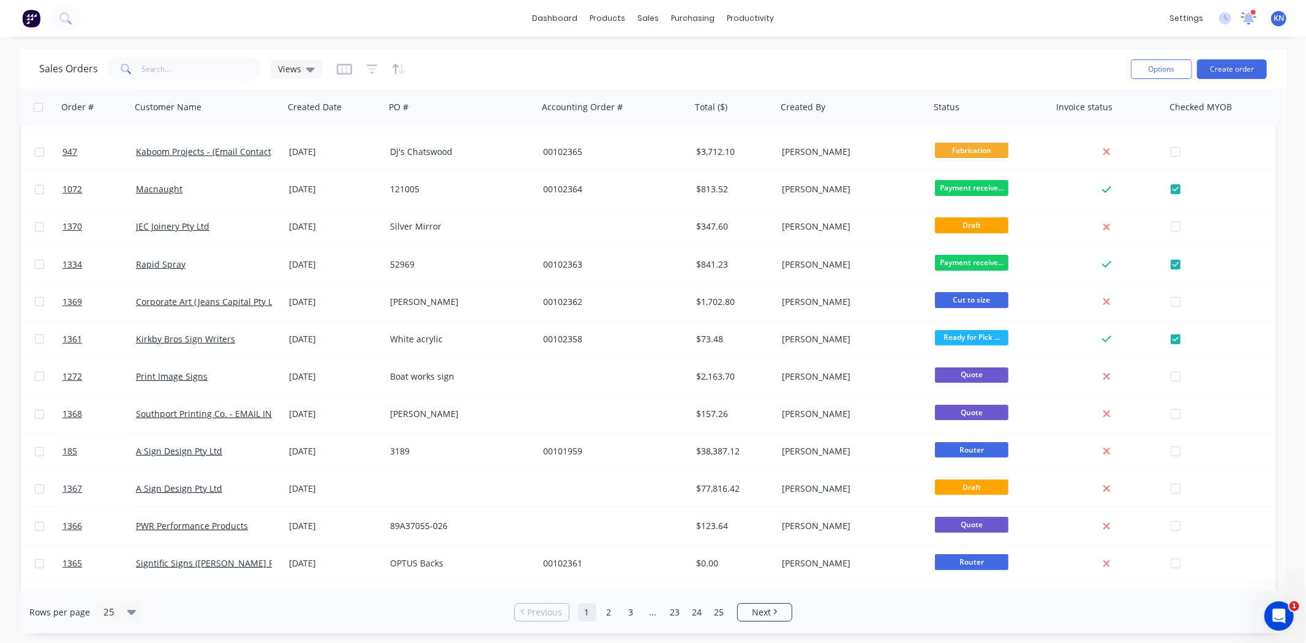
click at [1249, 17] on icon at bounding box center [1249, 17] width 11 height 10
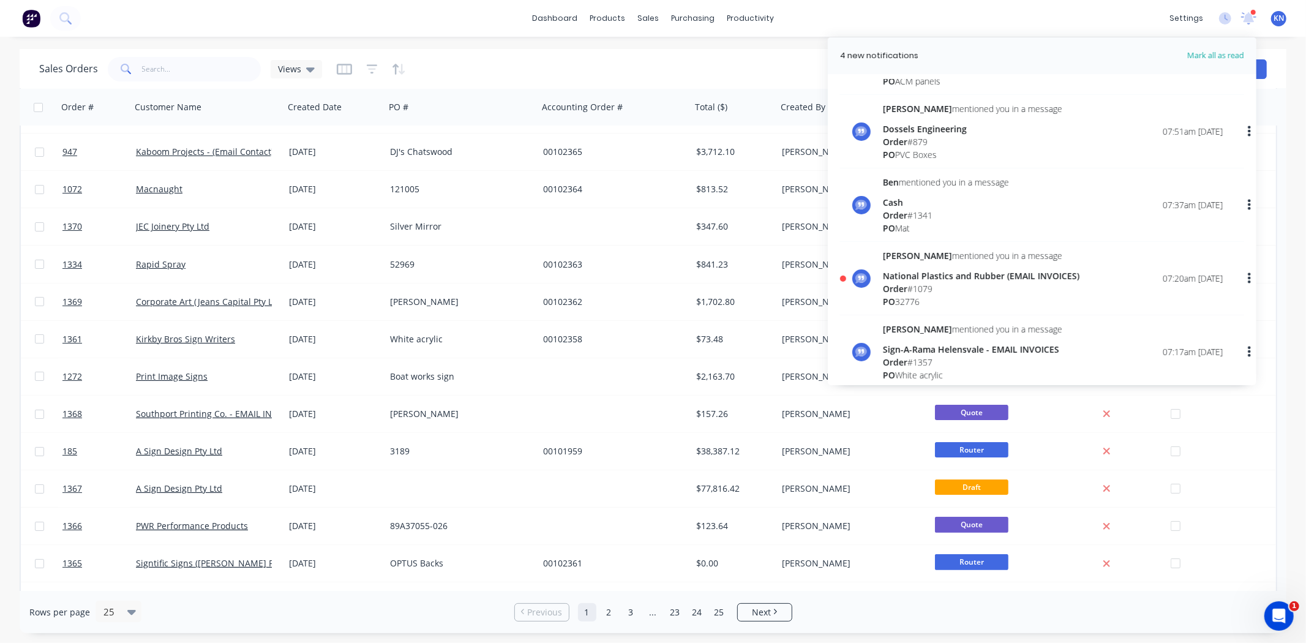
scroll to position [204, 0]
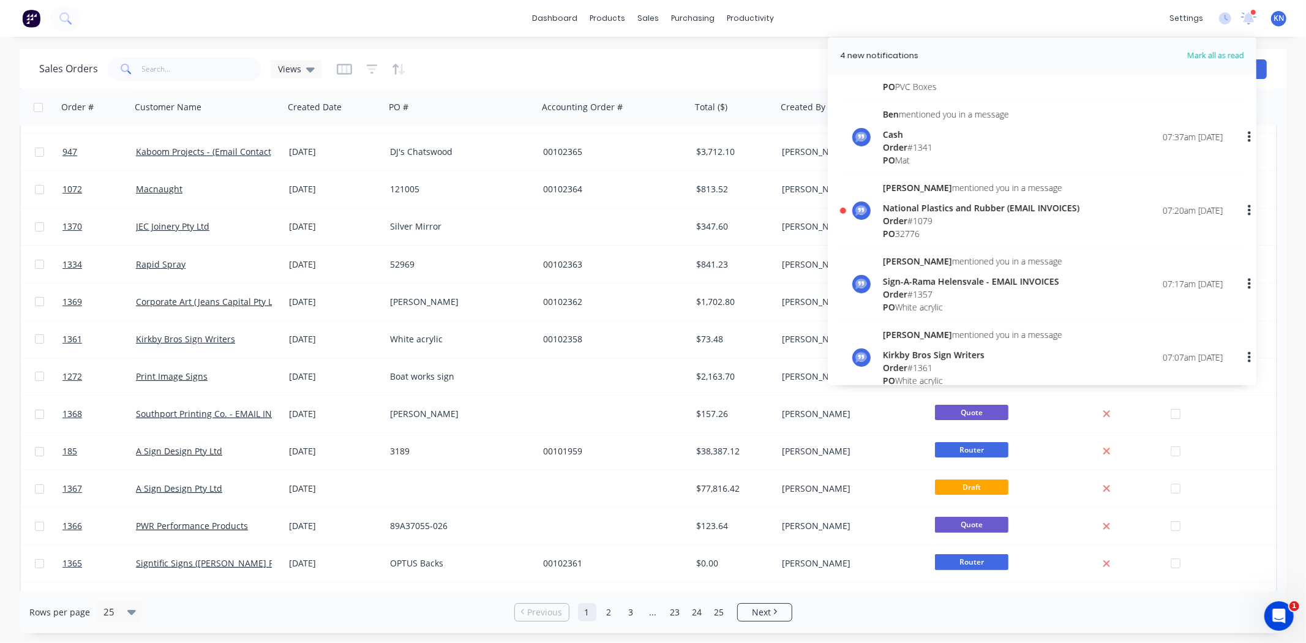
click at [901, 216] on span "Order" at bounding box center [895, 221] width 24 height 12
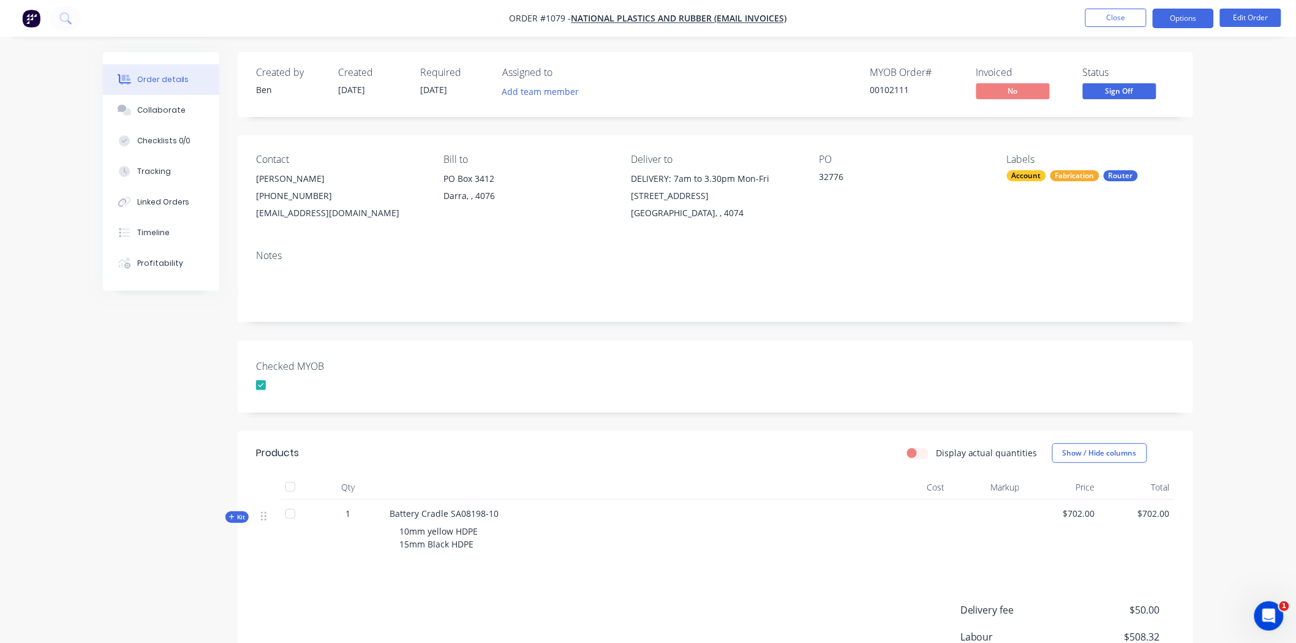
click at [1190, 17] on button "Options" at bounding box center [1183, 19] width 61 height 20
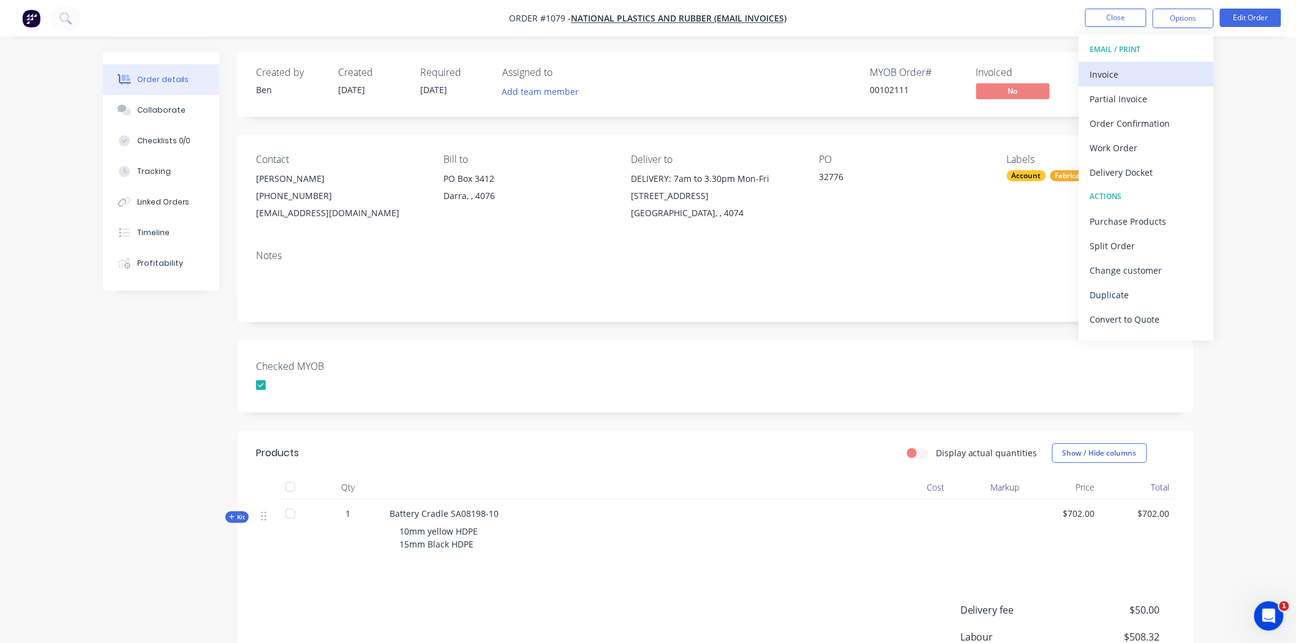
click at [1130, 69] on div "Invoice" at bounding box center [1146, 75] width 113 height 18
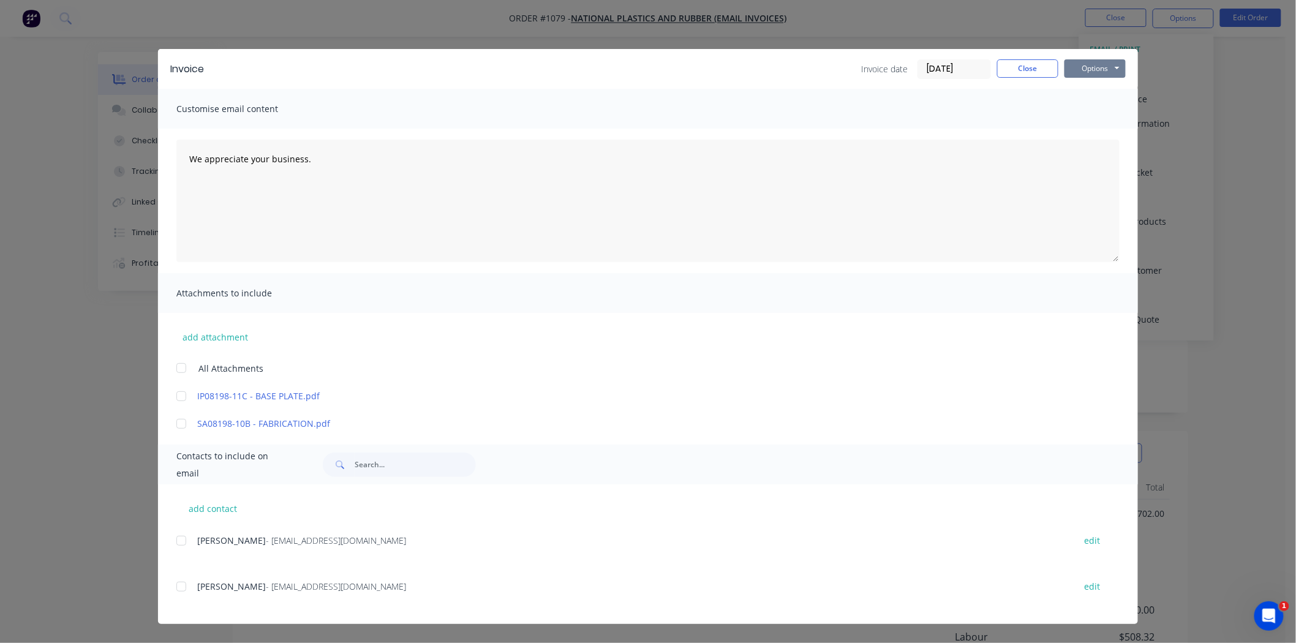
click at [1104, 70] on button "Options" at bounding box center [1094, 68] width 61 height 18
click at [1107, 105] on button "Print" at bounding box center [1103, 110] width 78 height 20
click at [1023, 66] on button "Close" at bounding box center [1027, 68] width 61 height 18
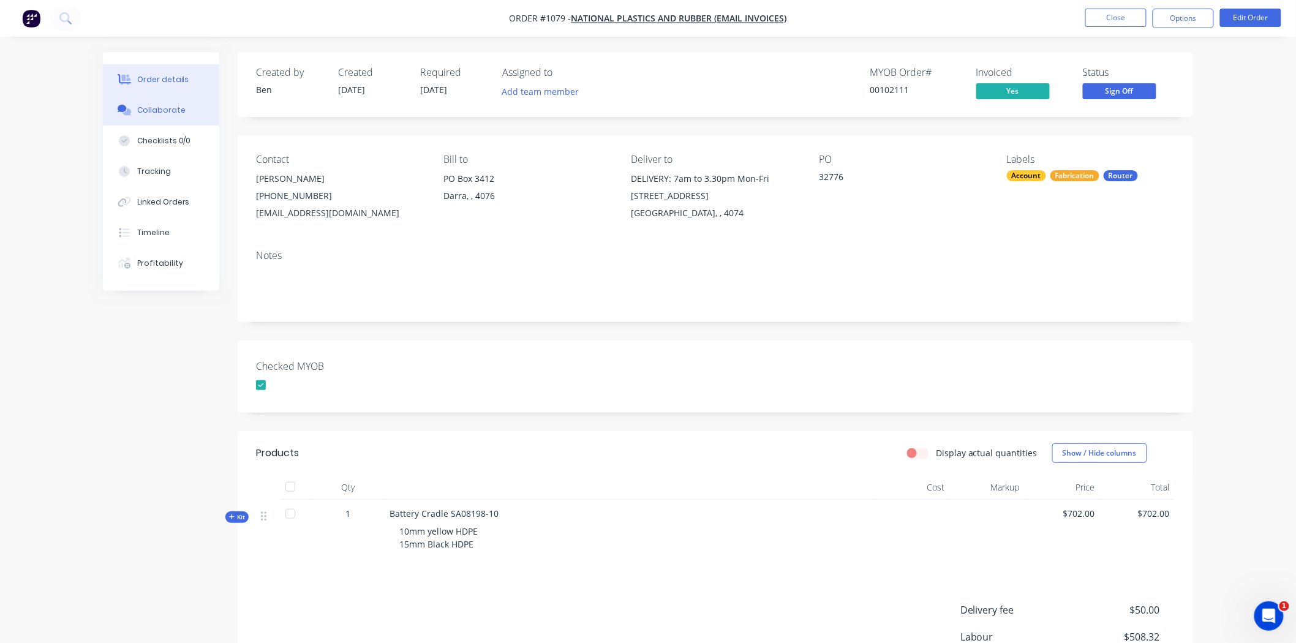
click at [152, 110] on div "Collaborate" at bounding box center [161, 110] width 48 height 11
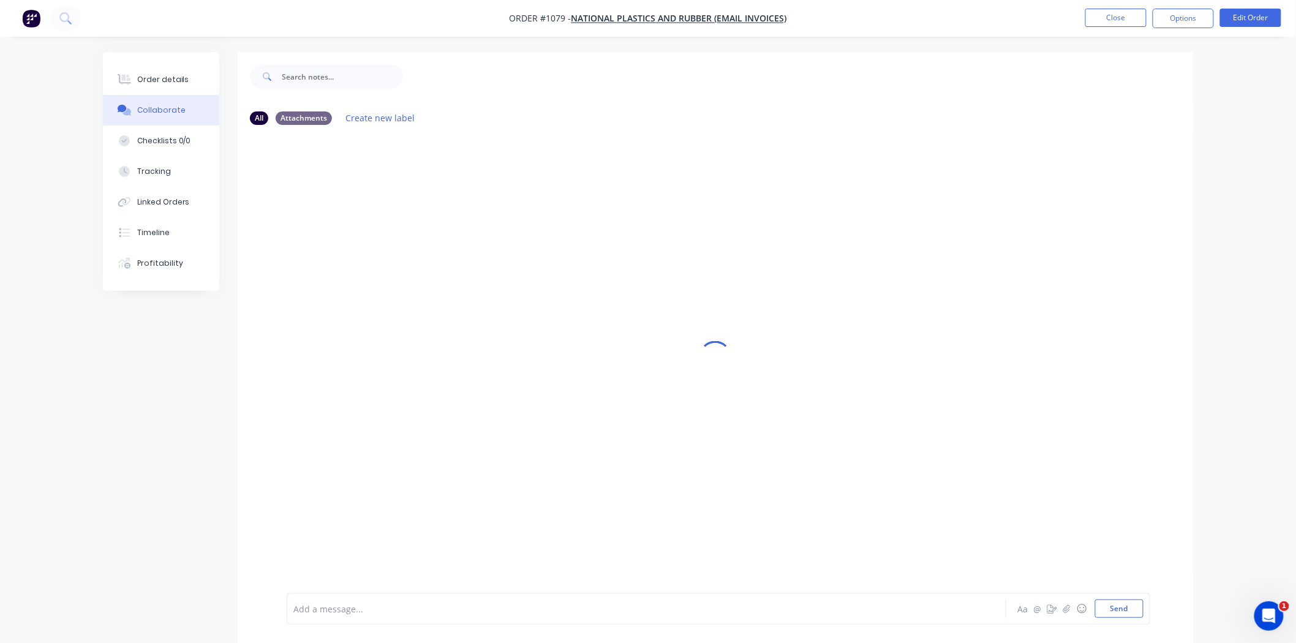
click at [356, 620] on div "Add a message... Aa @ ☺ Send" at bounding box center [718, 609] width 863 height 32
click at [372, 609] on div at bounding box center [612, 609] width 637 height 13
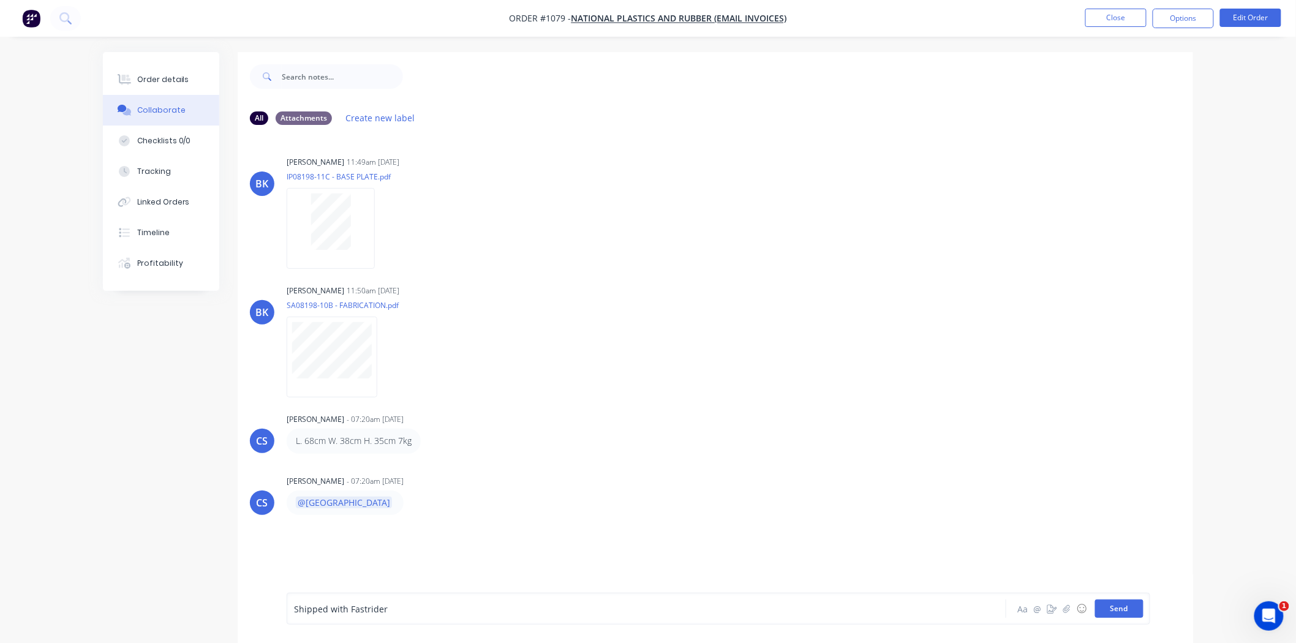
click at [1112, 602] on button "Send" at bounding box center [1119, 609] width 48 height 18
click at [1110, 14] on button "Close" at bounding box center [1115, 18] width 61 height 18
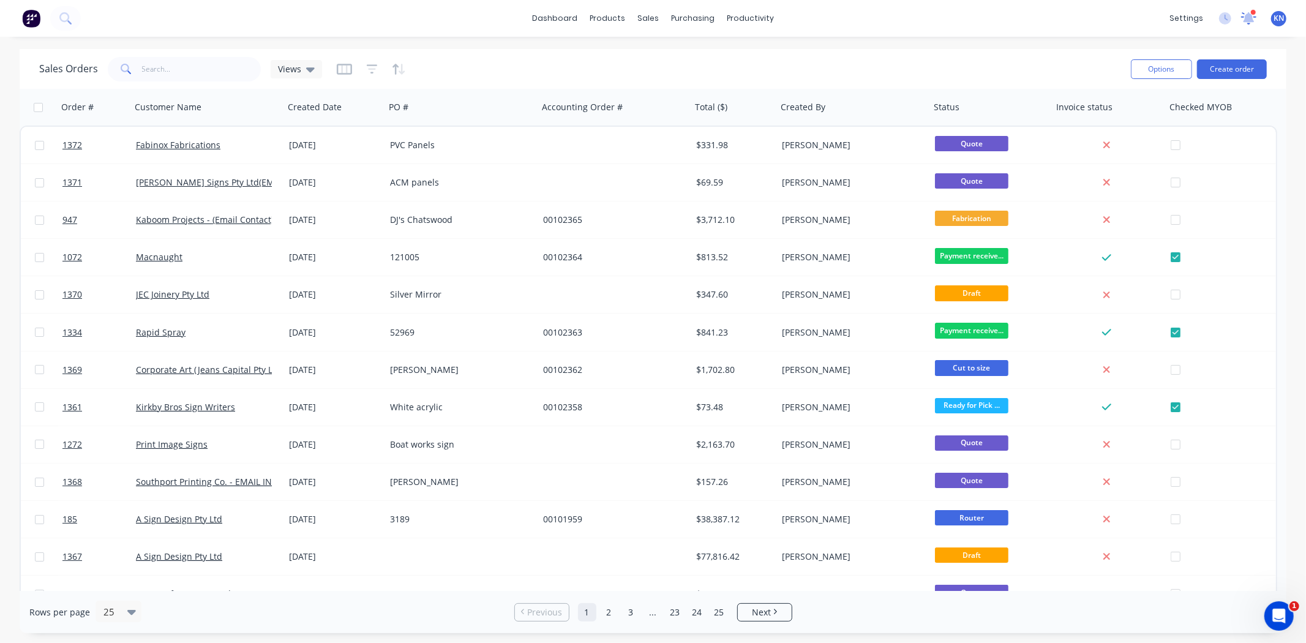
click at [1251, 17] on icon at bounding box center [1249, 17] width 11 height 10
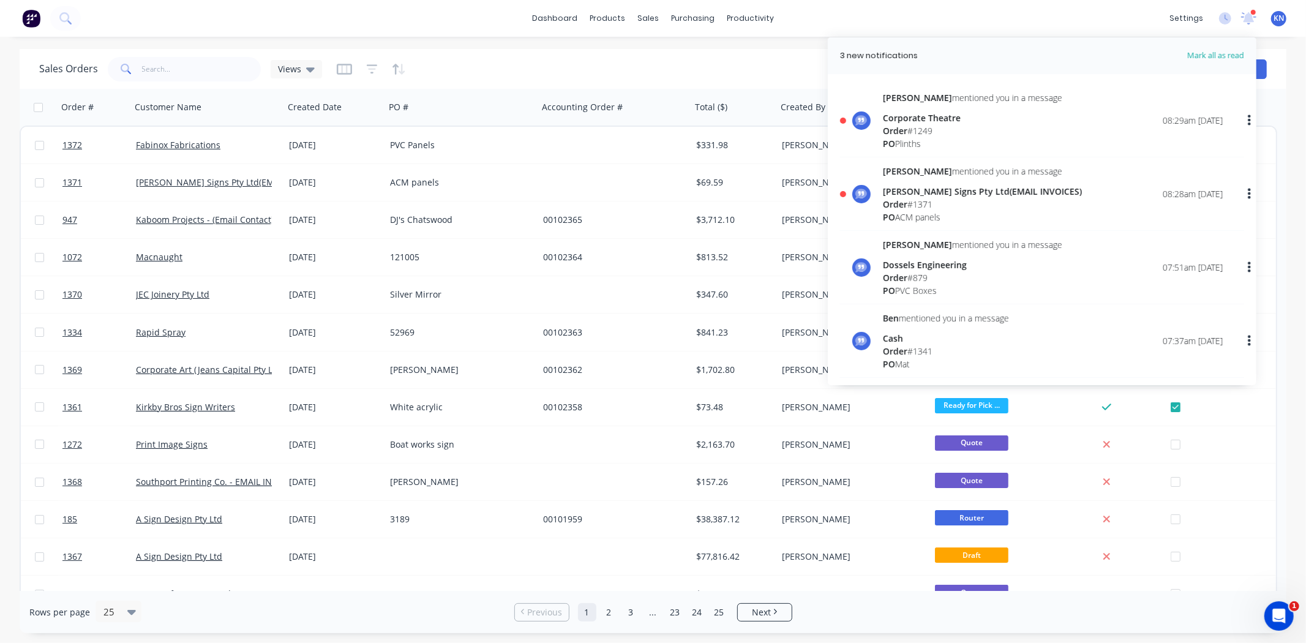
click at [925, 203] on div "Order # 1371" at bounding box center [982, 204] width 199 height 13
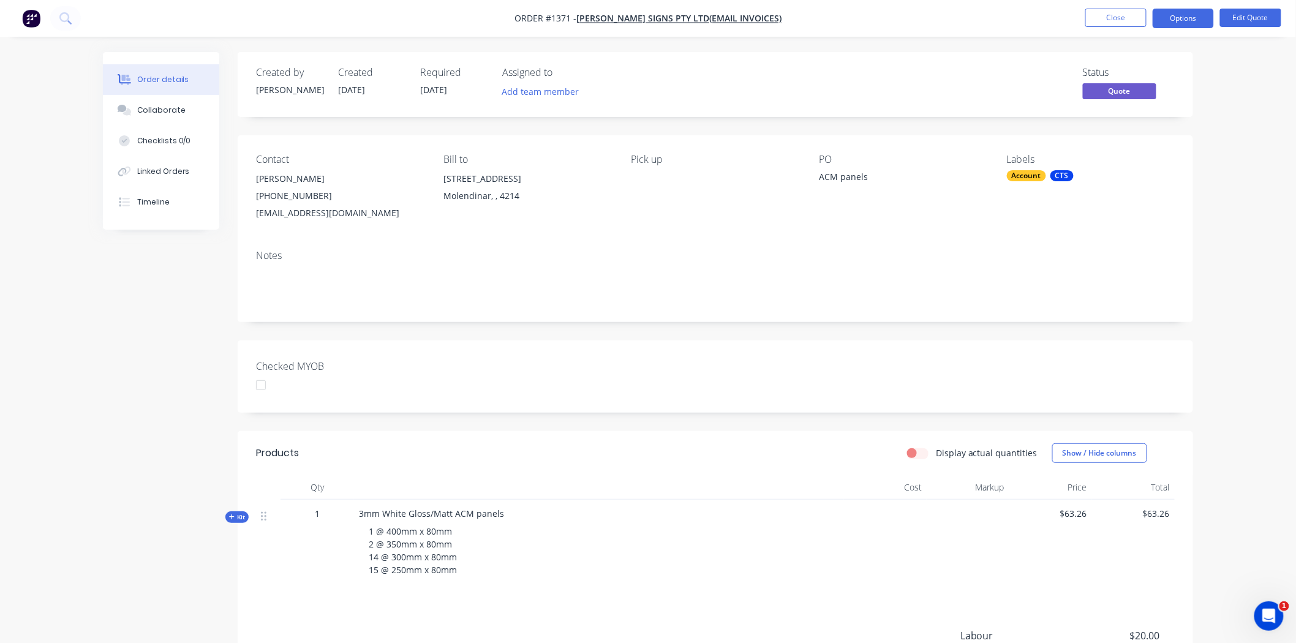
click at [265, 387] on div at bounding box center [261, 385] width 24 height 24
click at [1181, 19] on button "Options" at bounding box center [1183, 19] width 61 height 20
click at [1186, 17] on button "Options" at bounding box center [1183, 19] width 61 height 20
click at [1182, 15] on button "Options" at bounding box center [1183, 19] width 61 height 20
click at [1282, 78] on div "Order details Collaborate Checklists 0/0 Linked Orders Timeline Order details C…" at bounding box center [648, 403] width 1296 height 807
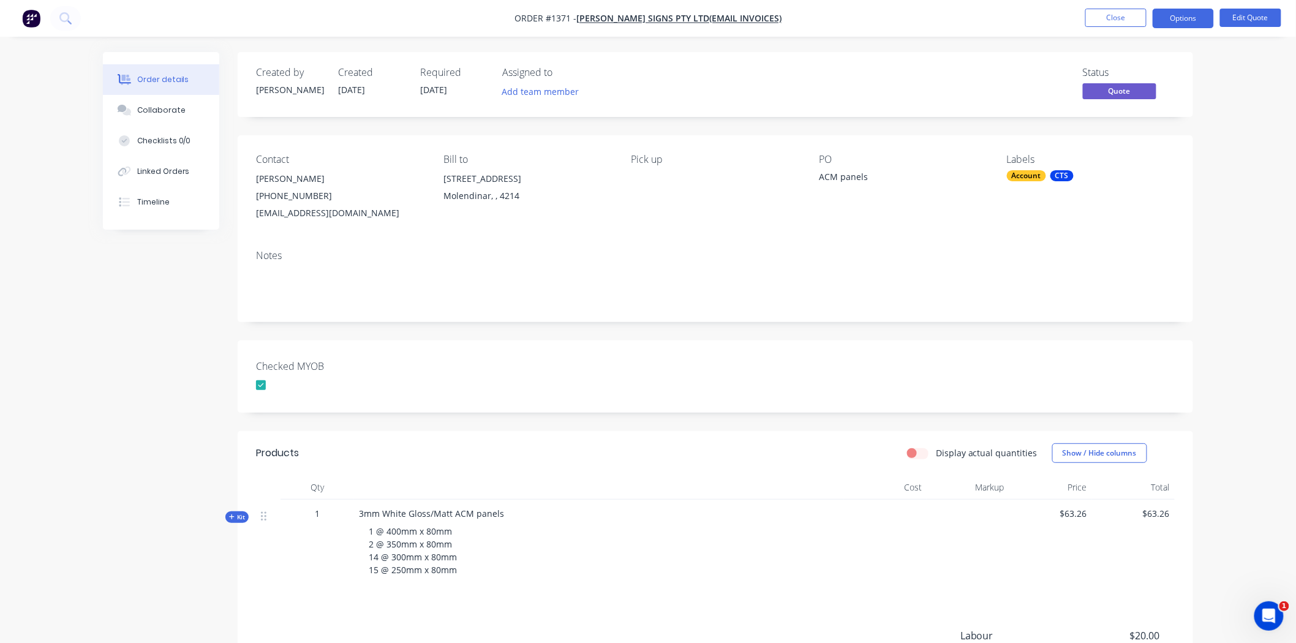
click at [263, 385] on div at bounding box center [261, 385] width 24 height 24
click at [149, 107] on div "Collaborate" at bounding box center [161, 110] width 48 height 11
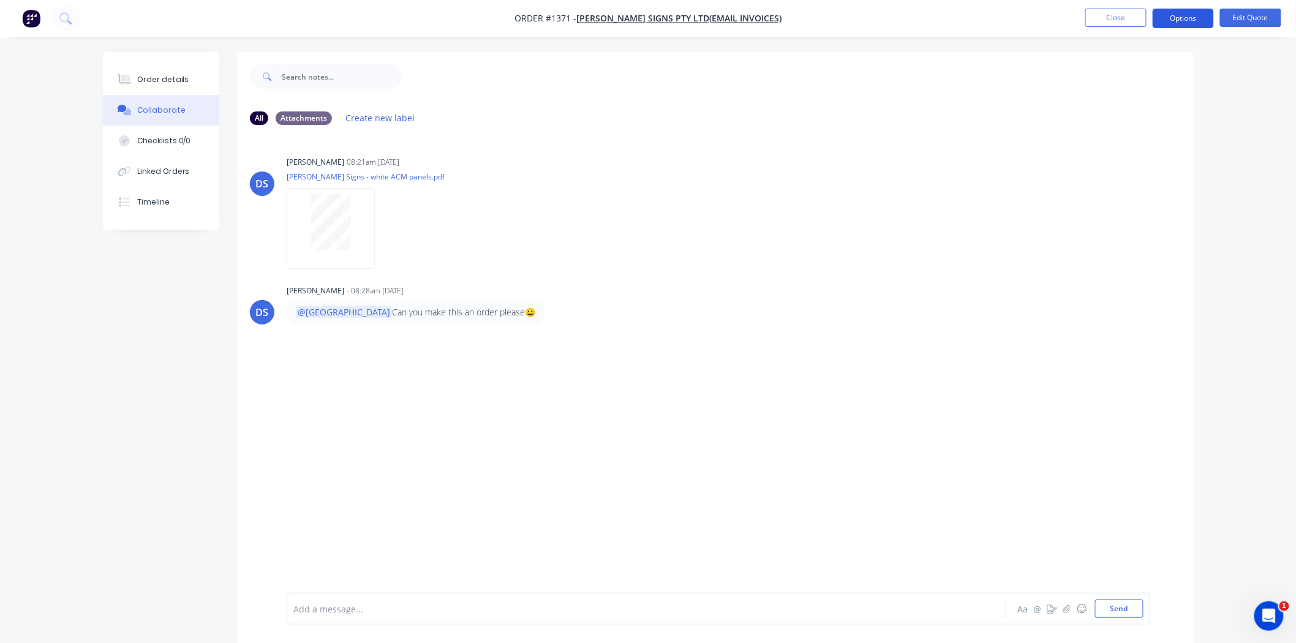
click at [1184, 16] on button "Options" at bounding box center [1183, 19] width 61 height 20
click at [1143, 144] on div "Convert to Order" at bounding box center [1146, 148] width 113 height 18
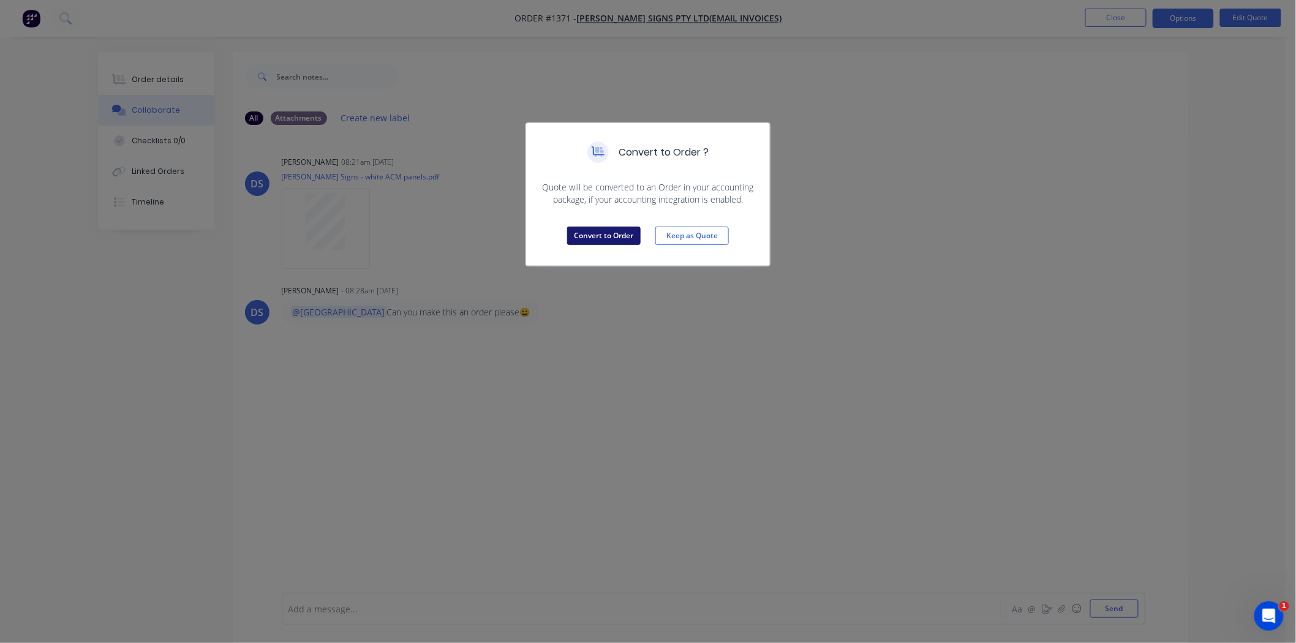
click at [595, 235] on button "Convert to Order" at bounding box center [603, 236] width 73 height 18
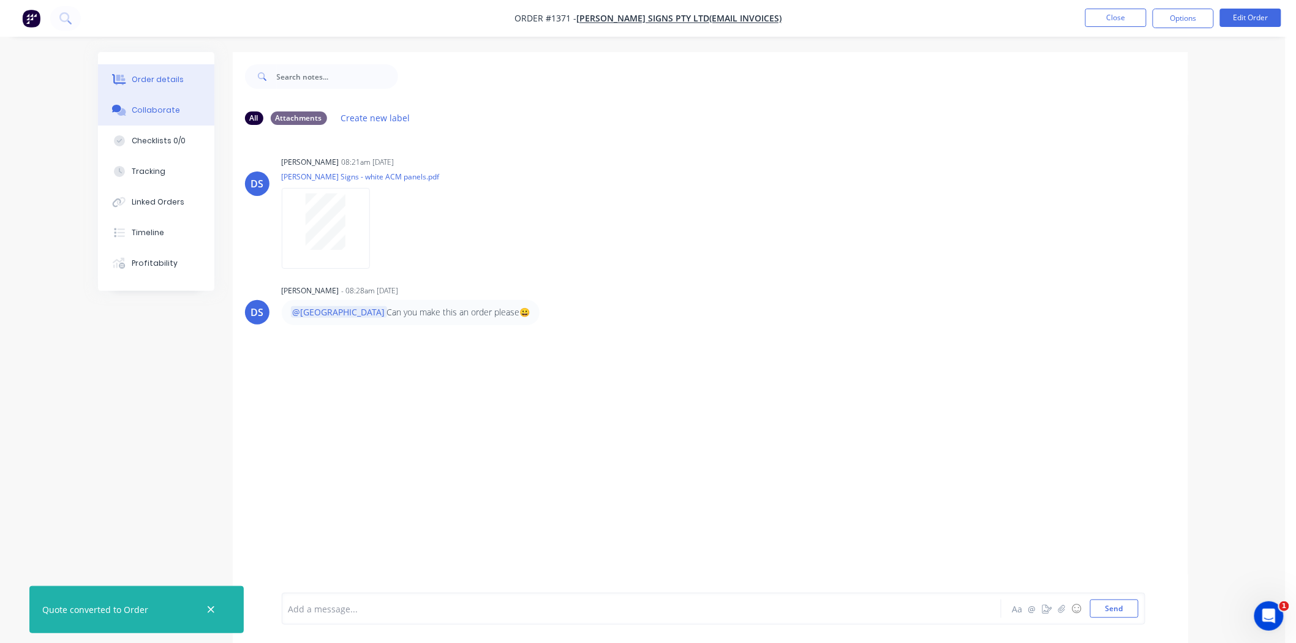
click at [173, 77] on div "Order details" at bounding box center [158, 79] width 52 height 11
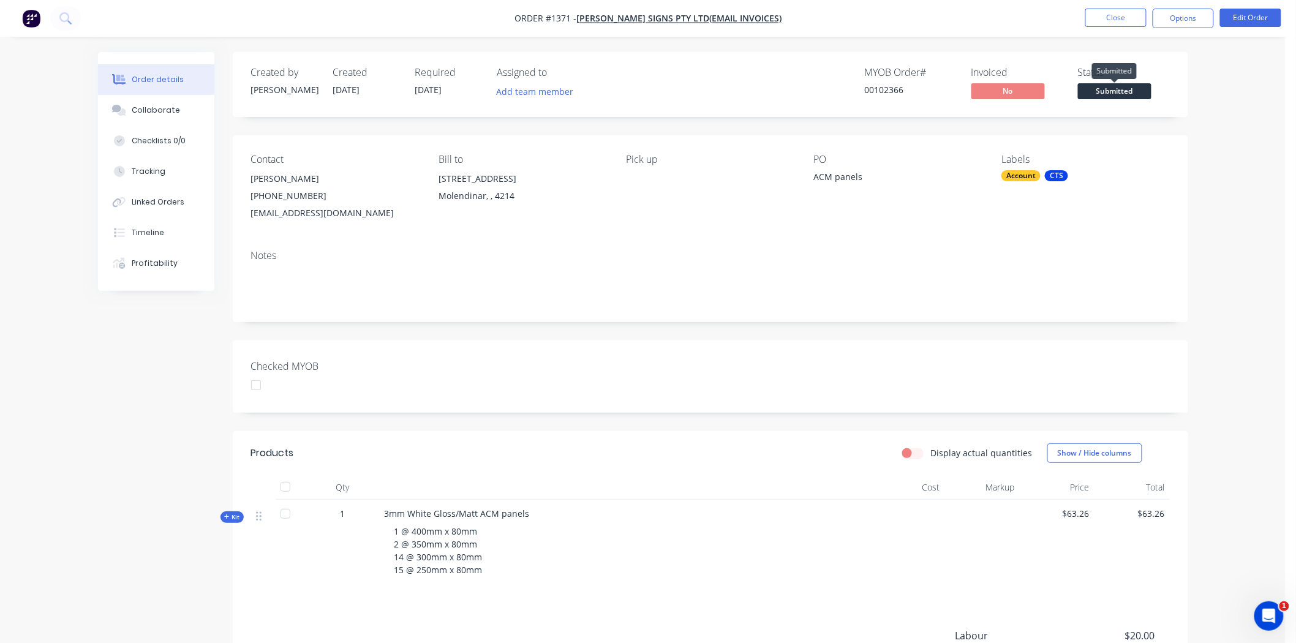
click at [1128, 90] on span "Submitted" at bounding box center [1114, 90] width 73 height 15
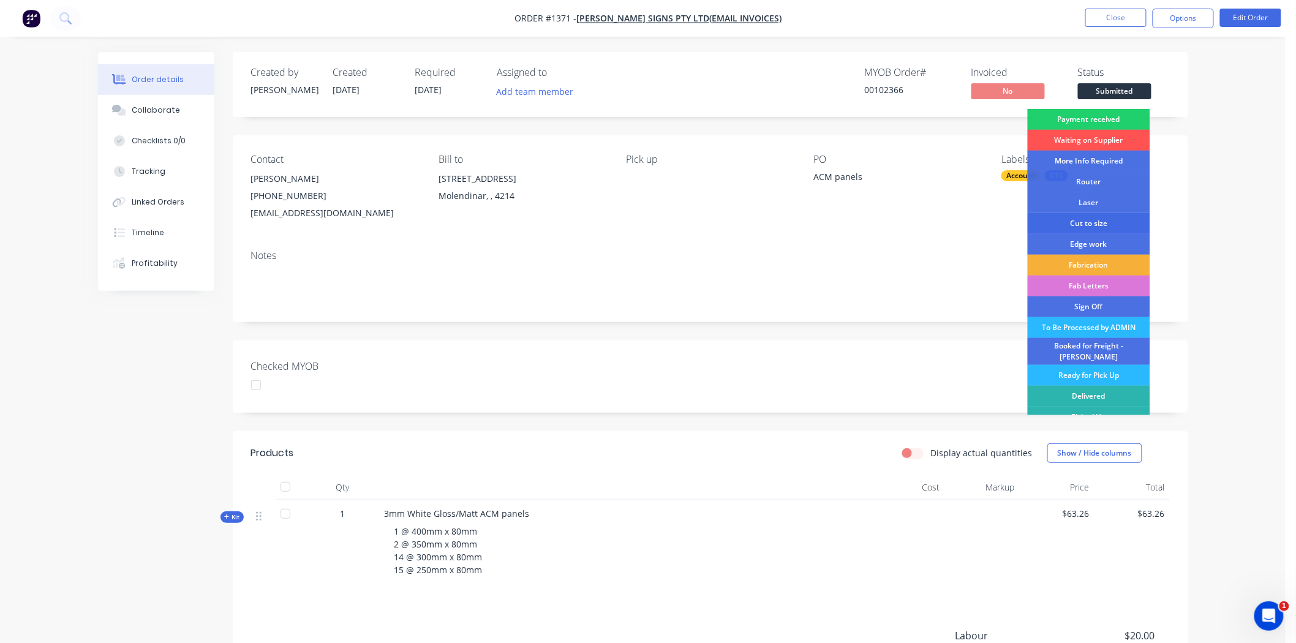
click at [1090, 219] on div "Cut to size" at bounding box center [1089, 223] width 122 height 21
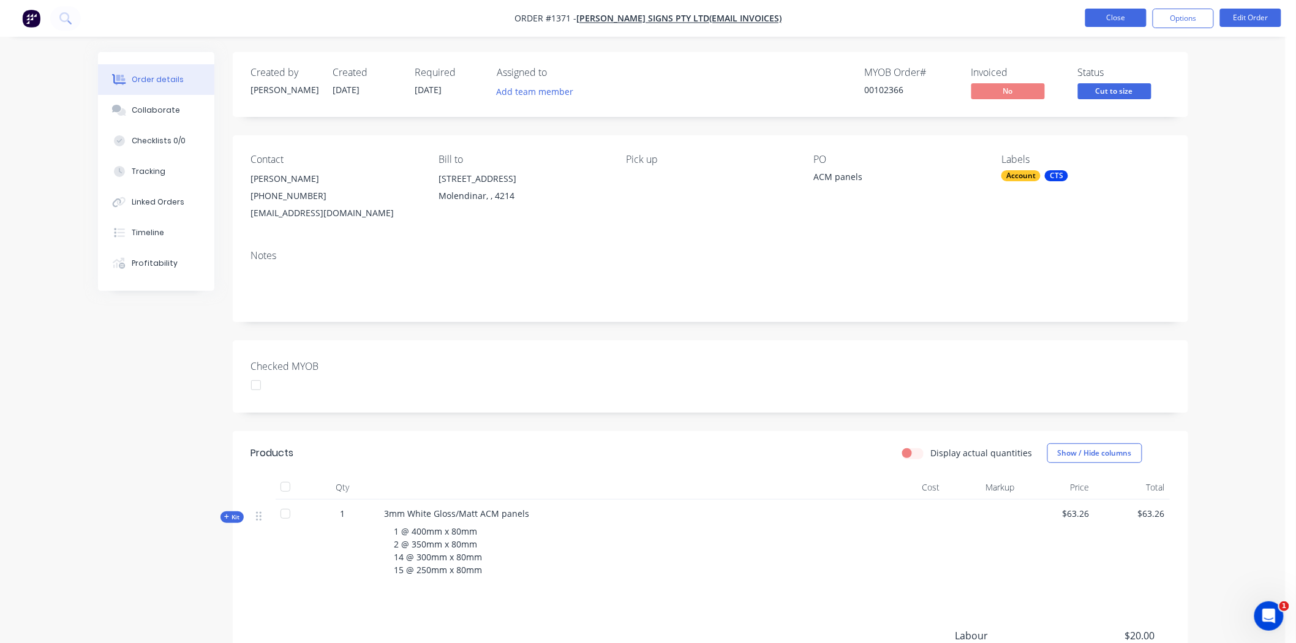
click at [1127, 17] on button "Close" at bounding box center [1115, 18] width 61 height 18
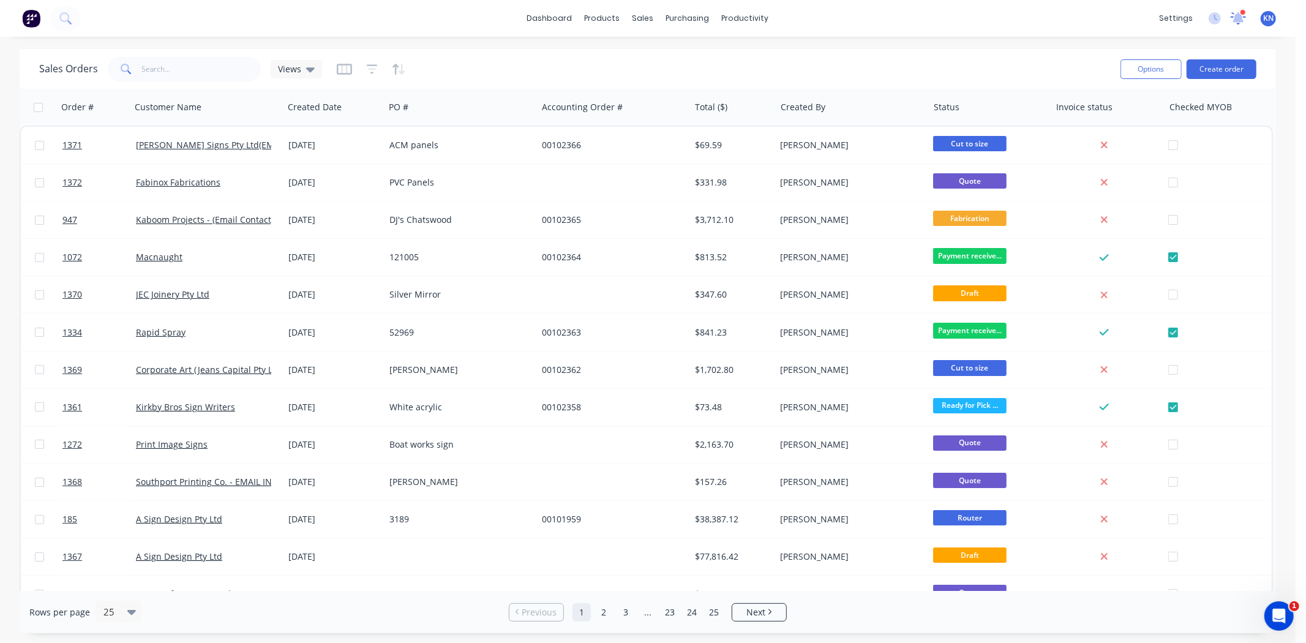
click at [1244, 17] on icon at bounding box center [1239, 18] width 16 height 13
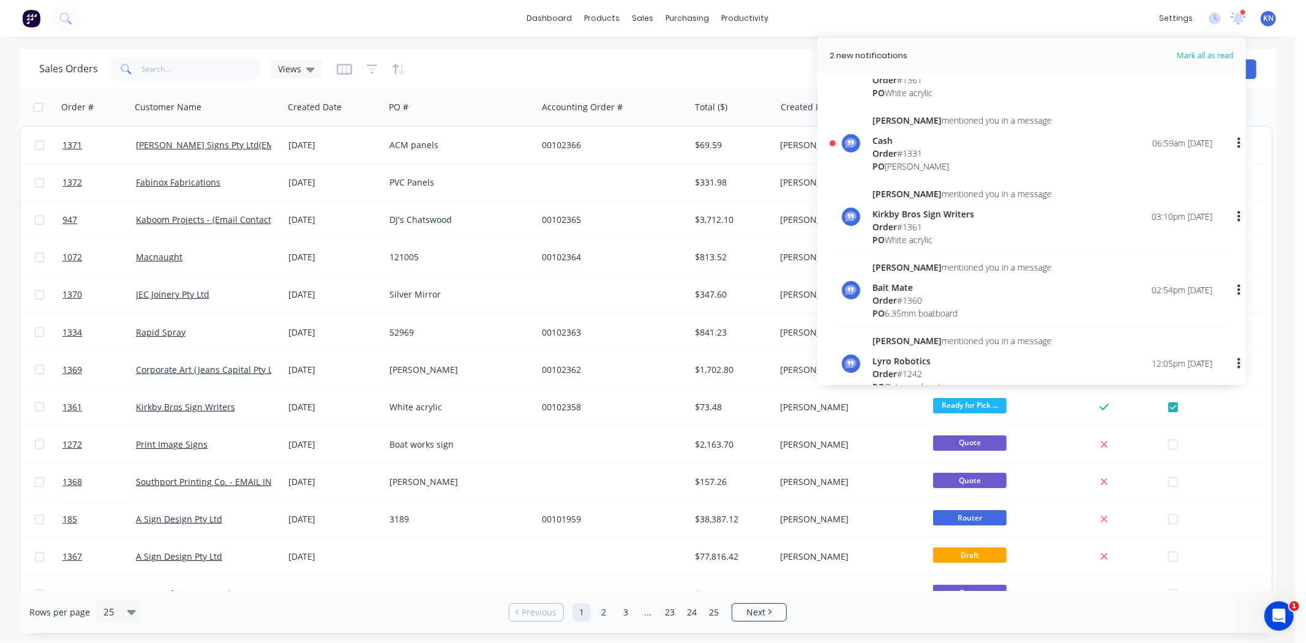
scroll to position [476, 0]
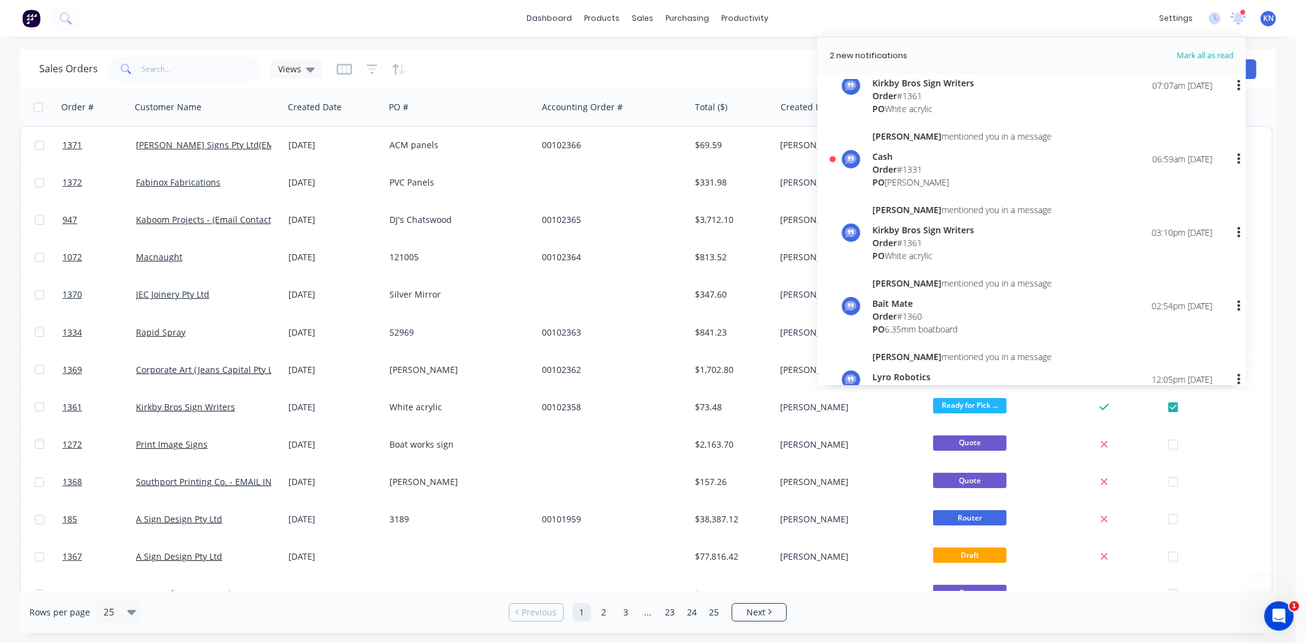
click at [891, 168] on span "Order" at bounding box center [885, 170] width 24 height 12
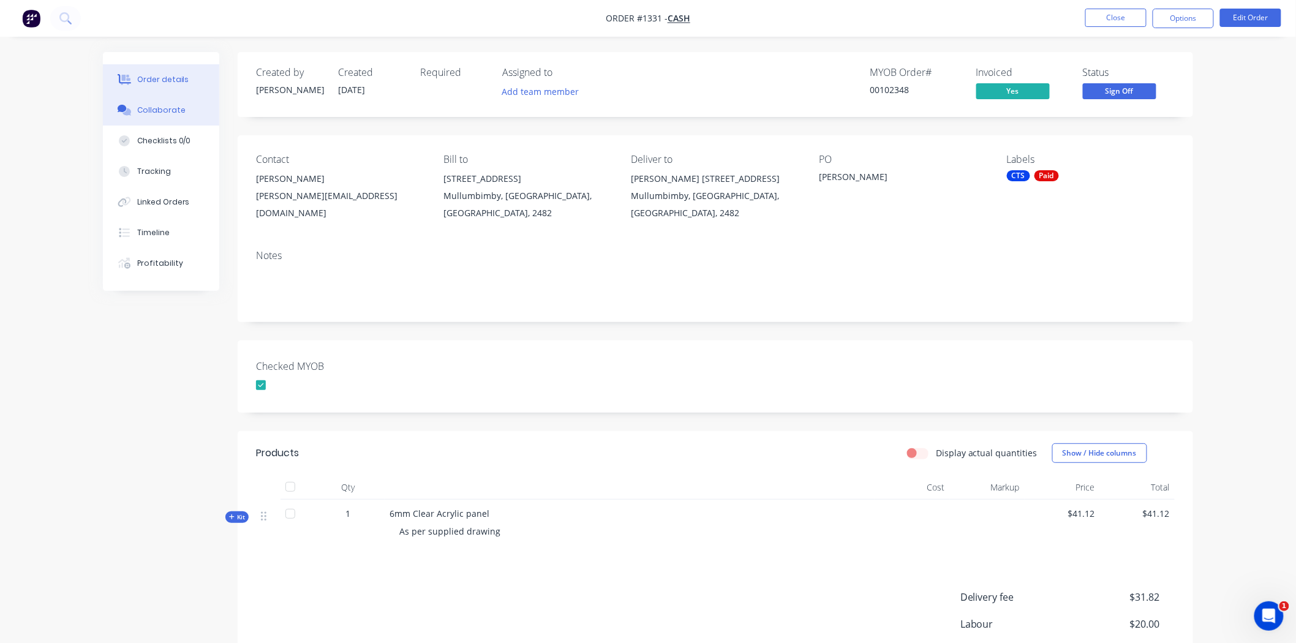
click at [163, 107] on div "Collaborate" at bounding box center [161, 110] width 48 height 11
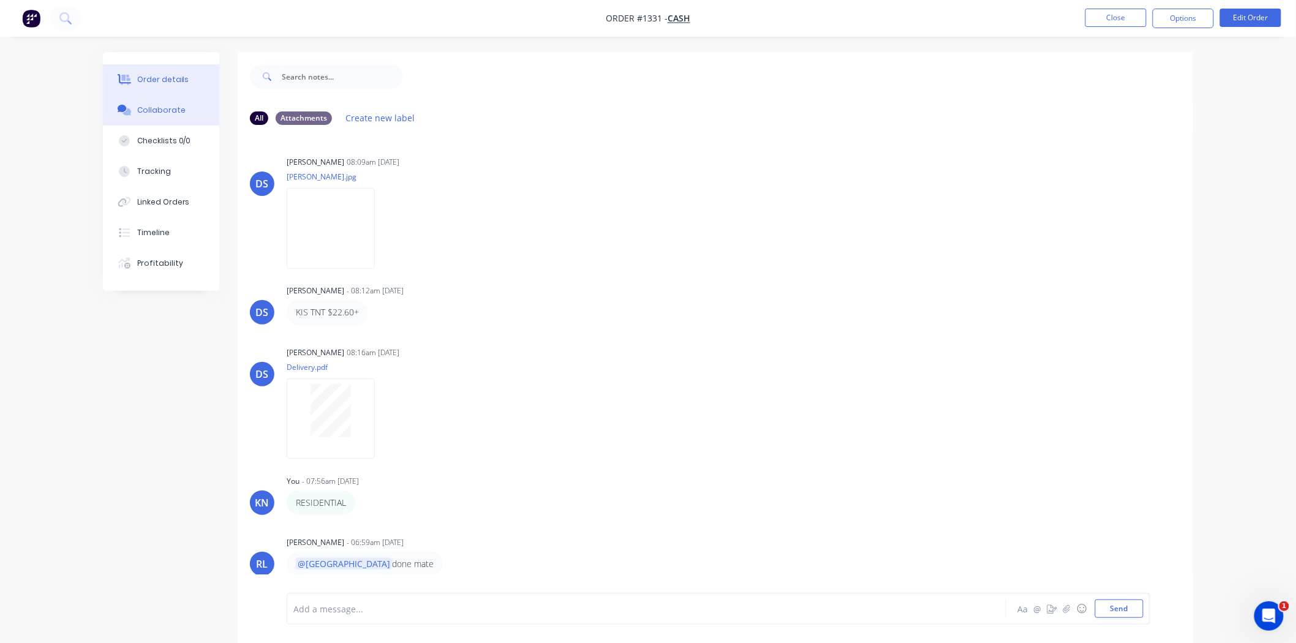
click at [161, 80] on div "Order details" at bounding box center [163, 79] width 52 height 11
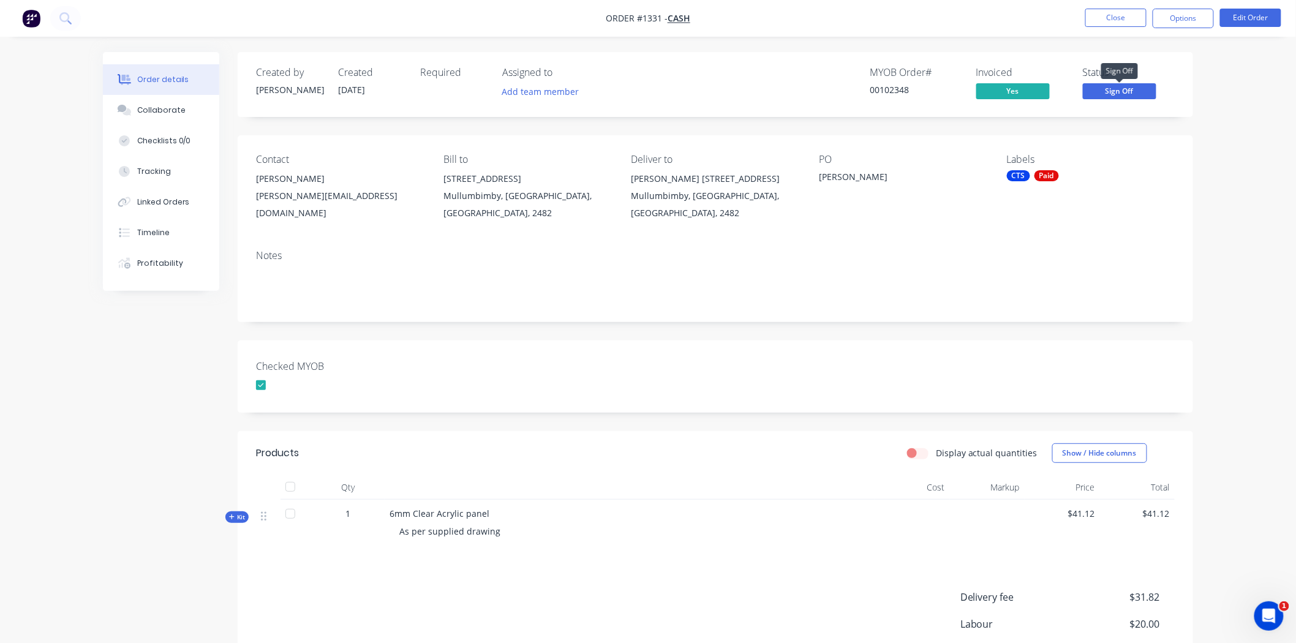
click at [1123, 92] on span "Sign Off" at bounding box center [1119, 90] width 73 height 15
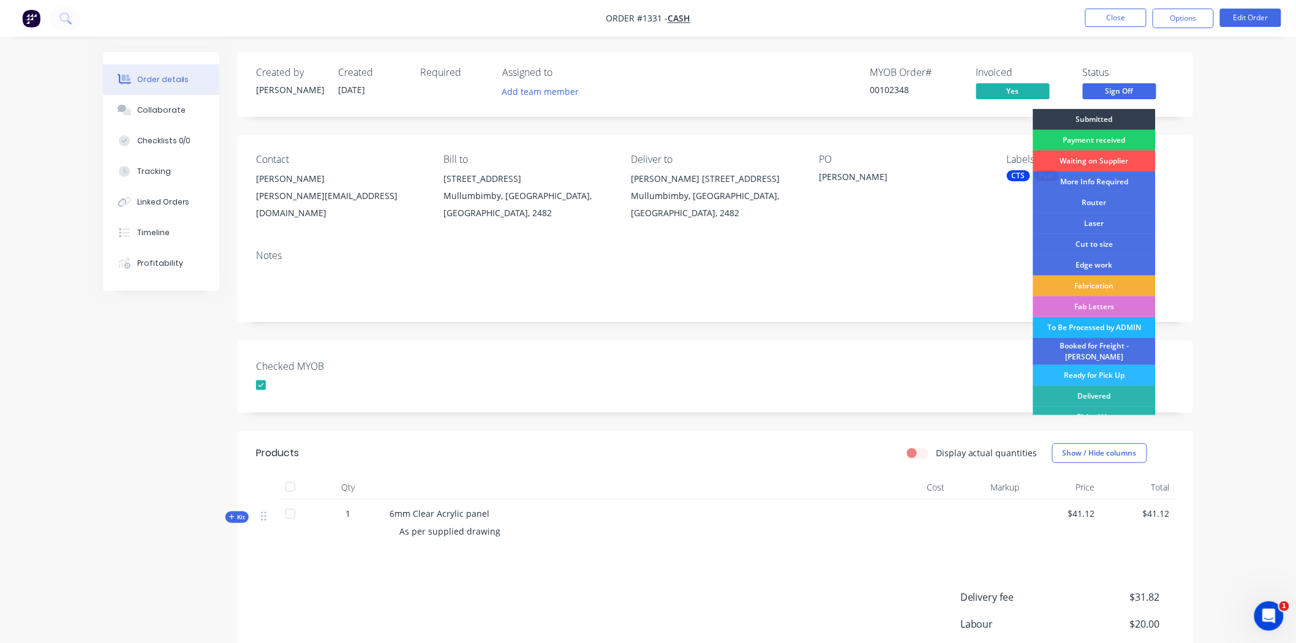
click at [1078, 325] on div "To Be Processed by ADMIN" at bounding box center [1094, 327] width 122 height 21
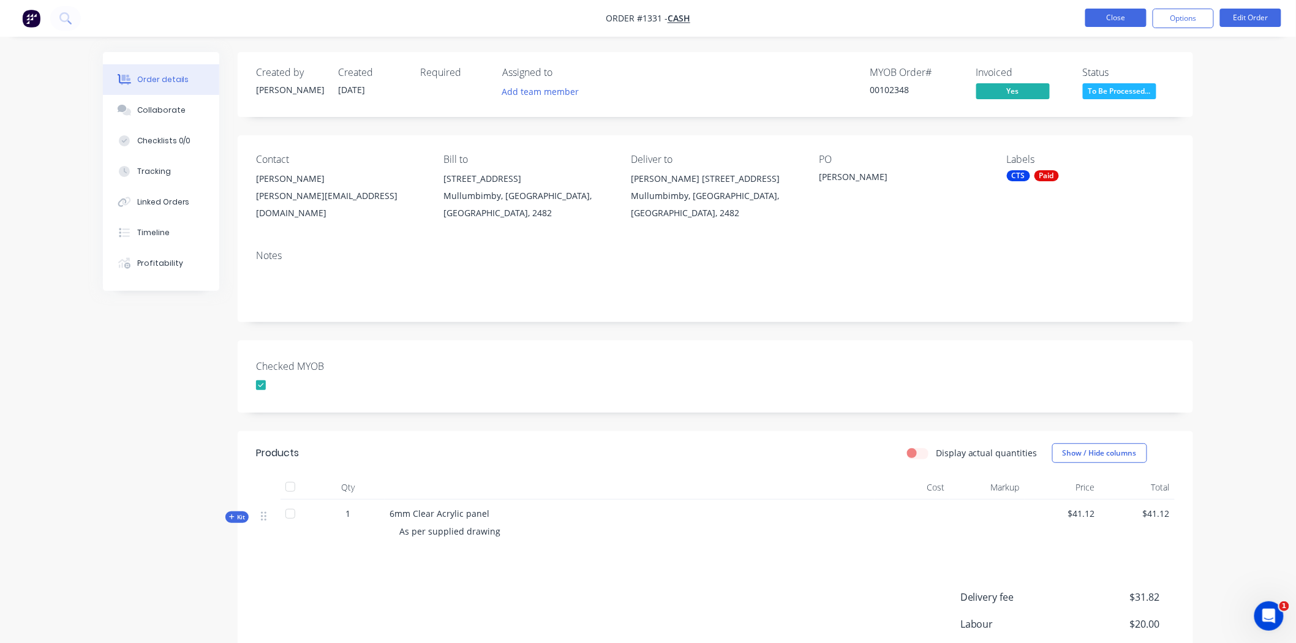
click at [1112, 15] on button "Close" at bounding box center [1115, 18] width 61 height 18
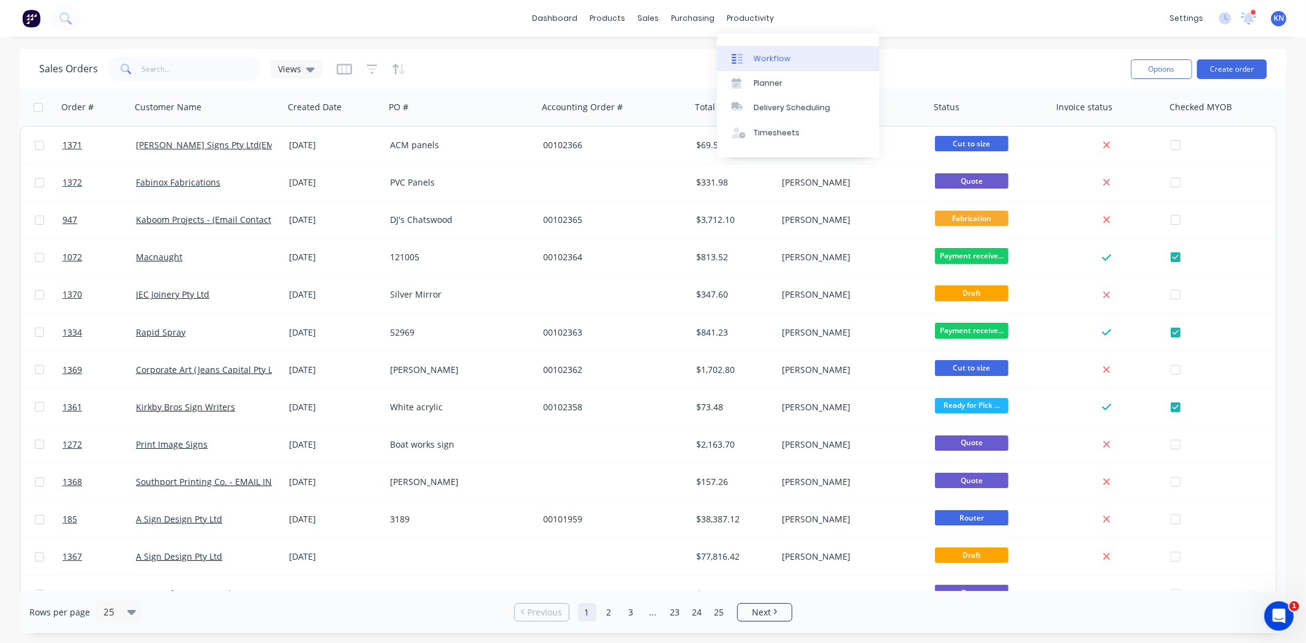
click at [778, 58] on div "Workflow" at bounding box center [772, 58] width 37 height 11
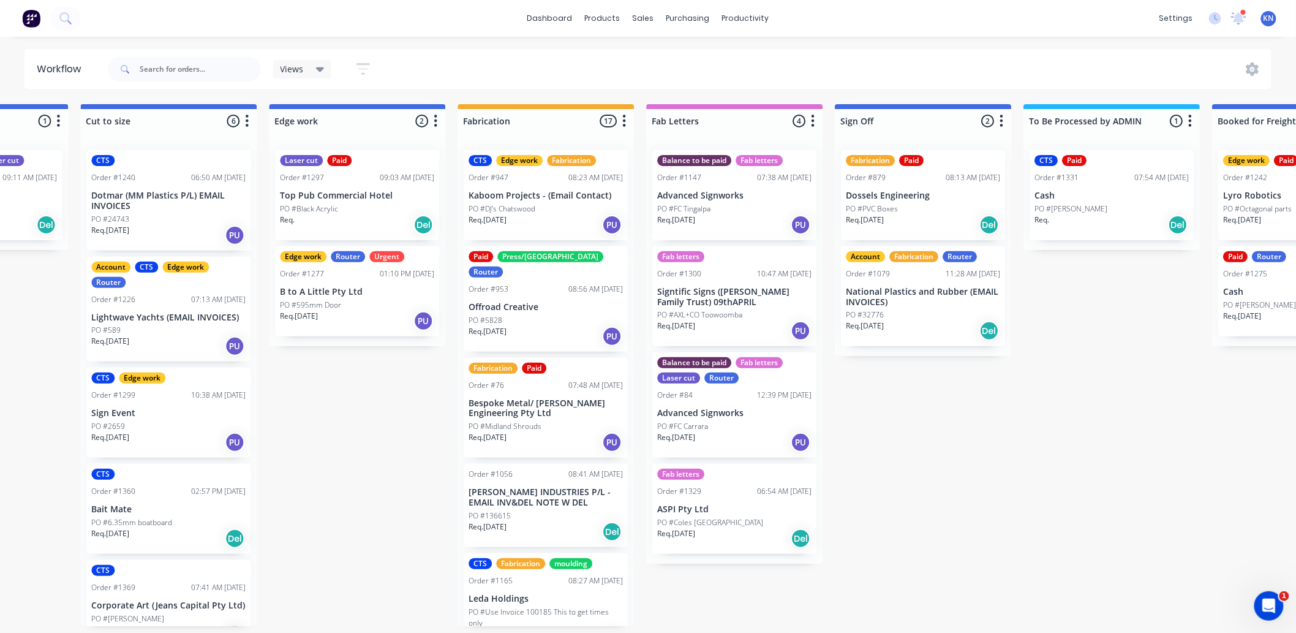
scroll to position [0, 1347]
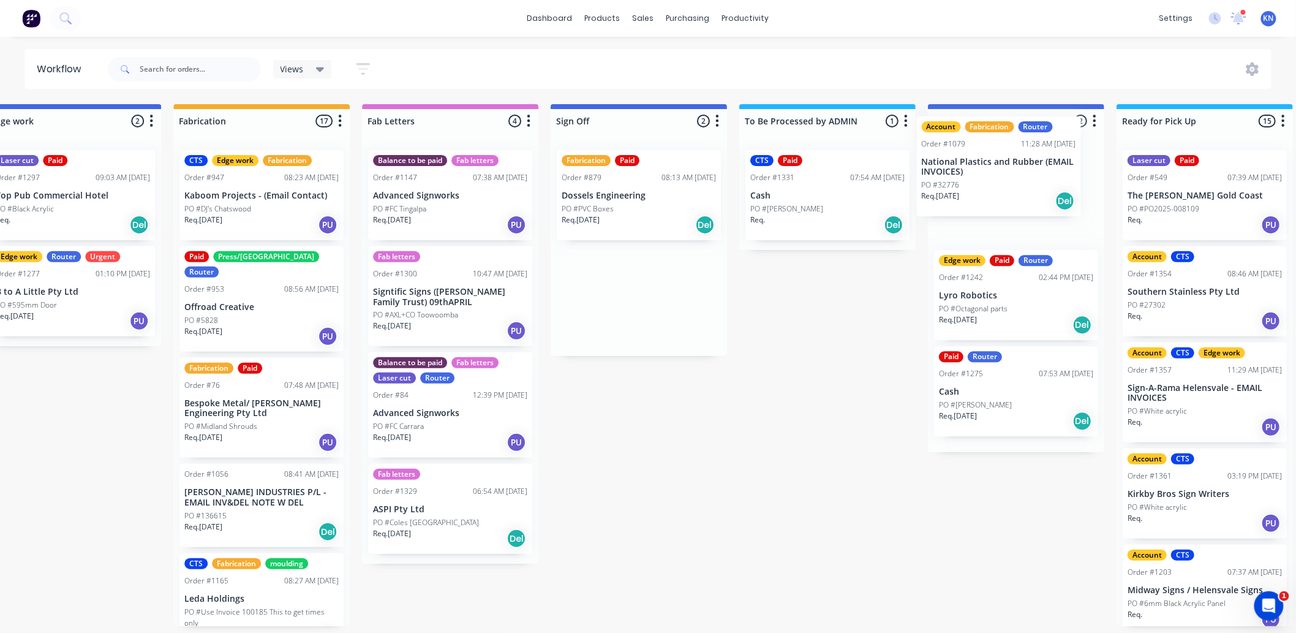
drag, startPoint x: 625, startPoint y: 297, endPoint x: 974, endPoint y: 154, distance: 377.9
click at [974, 154] on div "Submitted 0 Status colour #273444 hex #273444 Save Cancel Summaries Total order…" at bounding box center [94, 365] width 2930 height 522
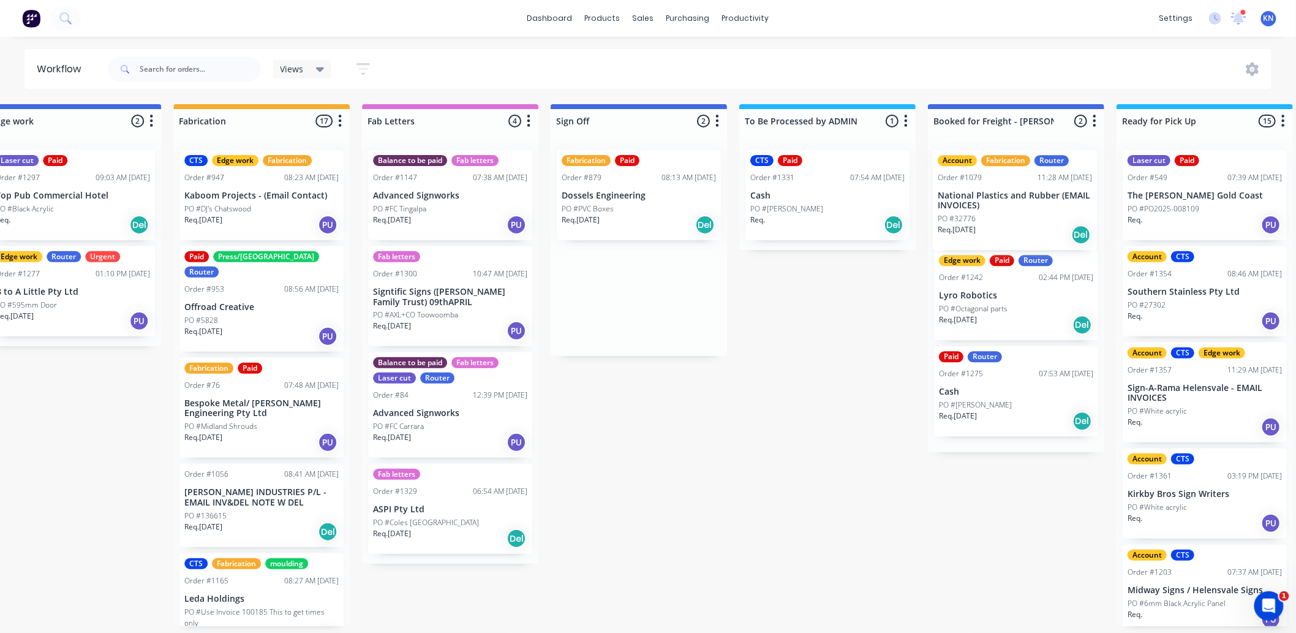
scroll to position [0, 1363]
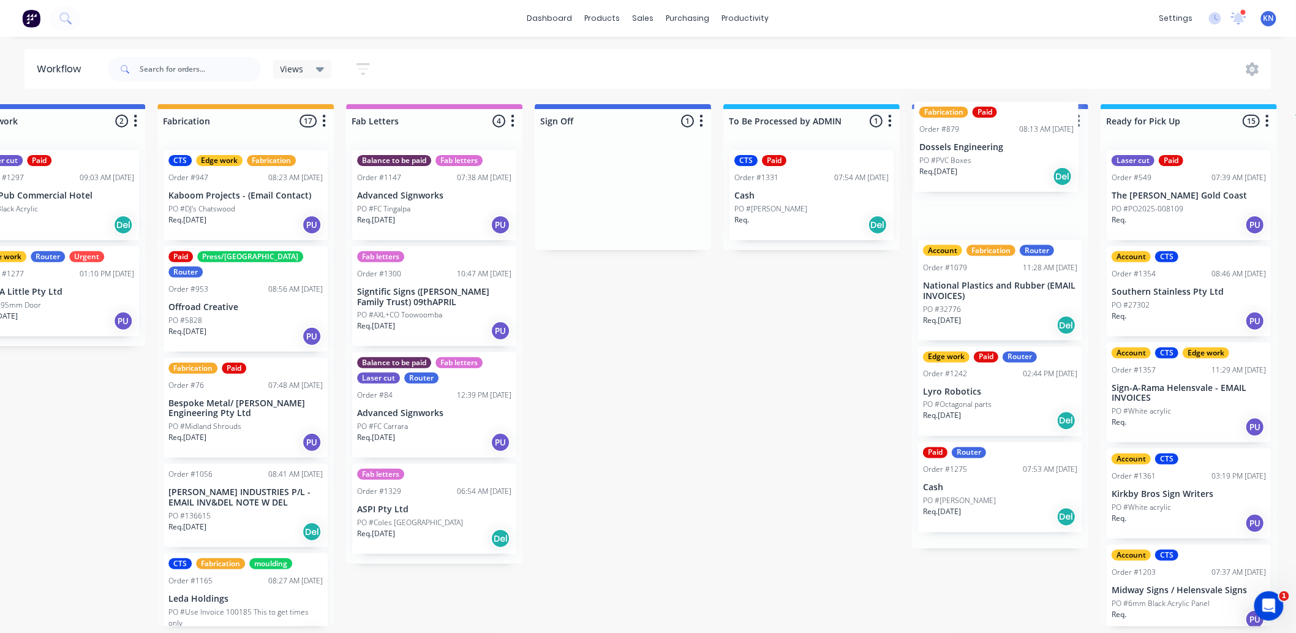
drag, startPoint x: 604, startPoint y: 184, endPoint x: 972, endPoint y: 137, distance: 371.1
click at [972, 137] on div "Submitted 0 Status colour #273444 hex #273444 Save Cancel Summaries Total order…" at bounding box center [78, 365] width 2930 height 522
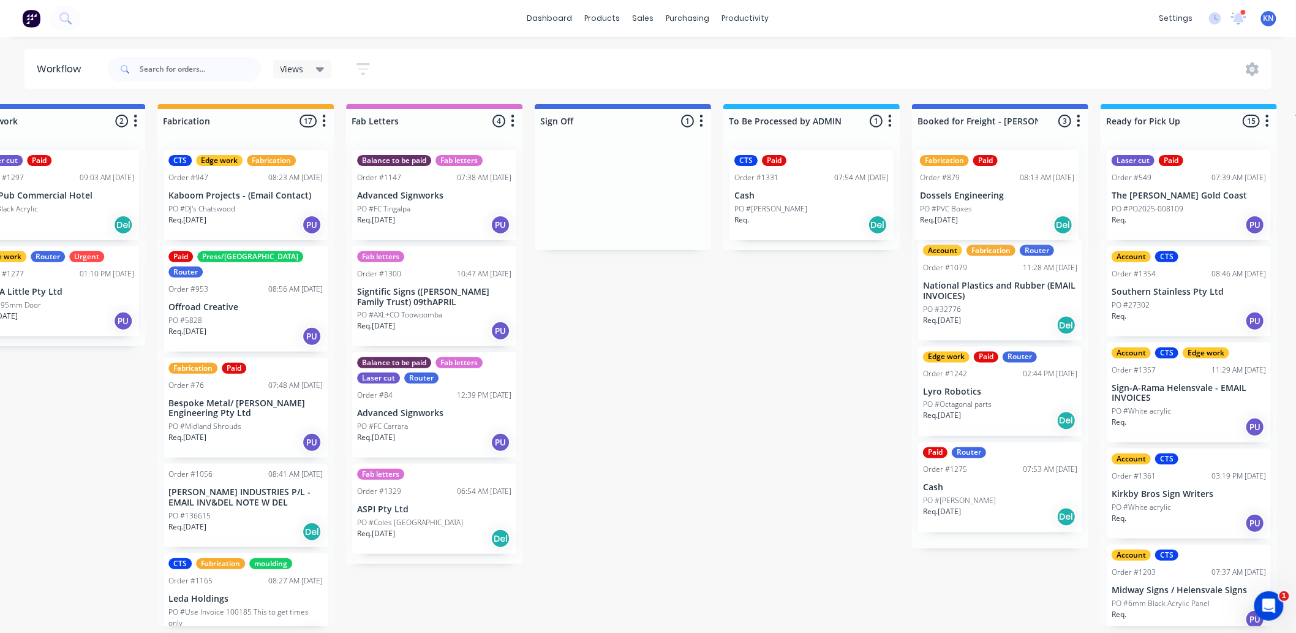
scroll to position [0, 1380]
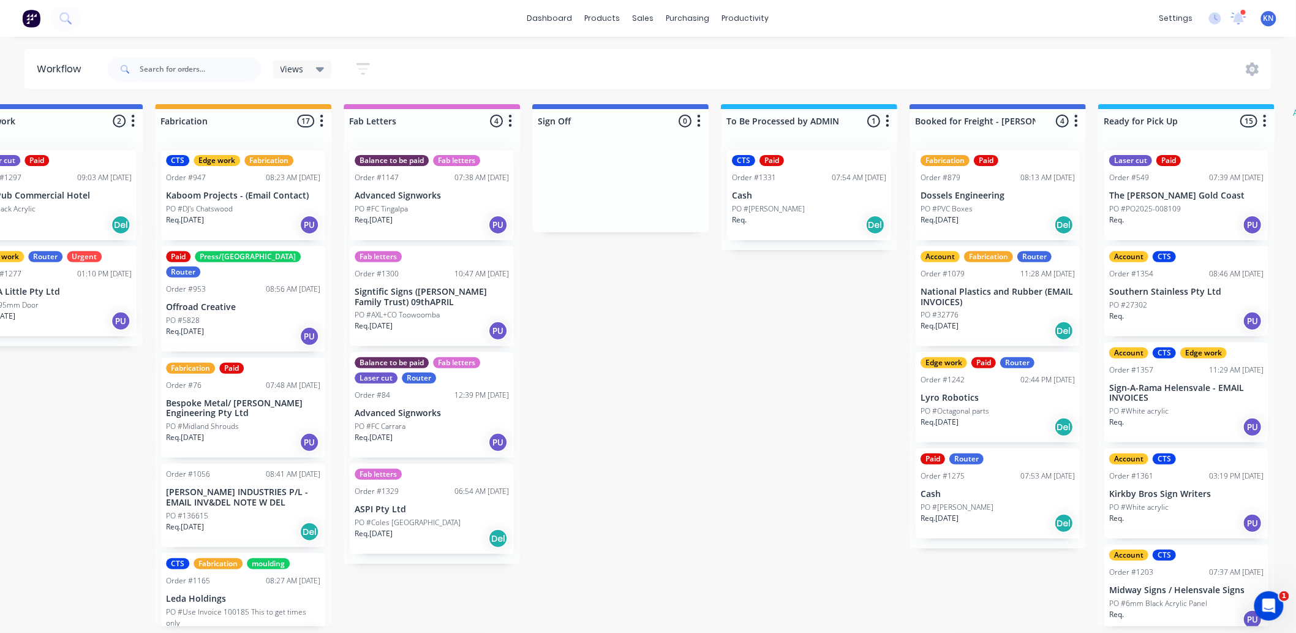
click at [786, 205] on p "PO #Suvira McDonald" at bounding box center [768, 208] width 73 height 11
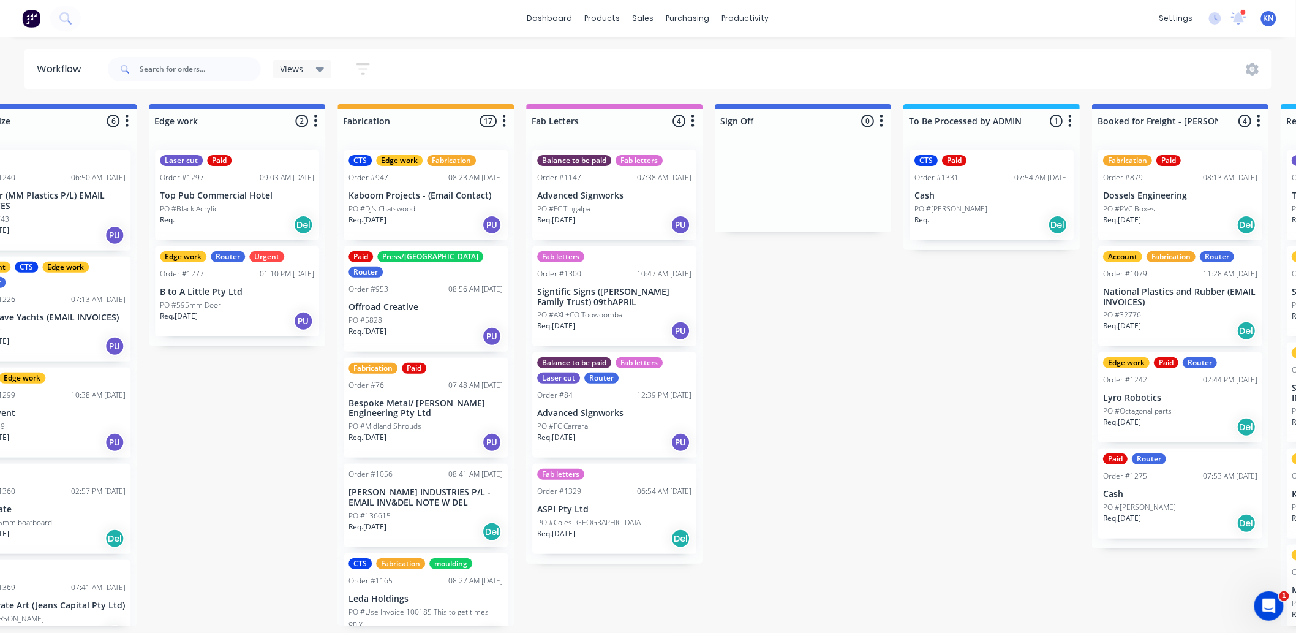
scroll to position [0, 1204]
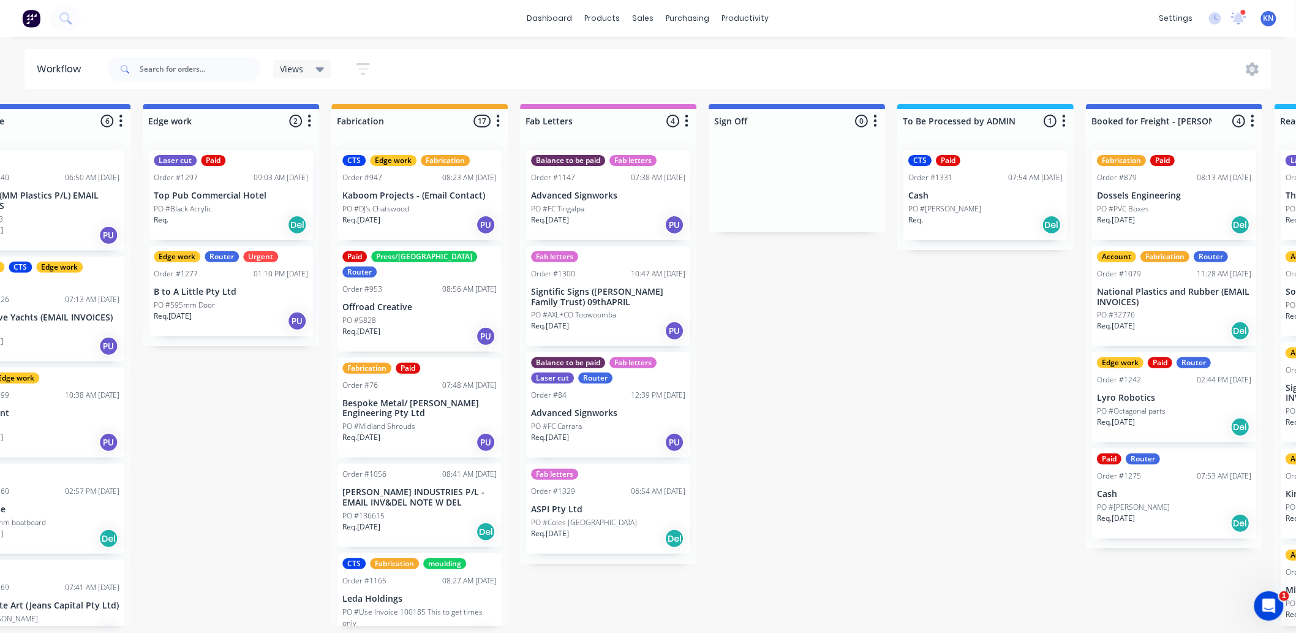
click at [963, 198] on p "Cash" at bounding box center [985, 195] width 154 height 10
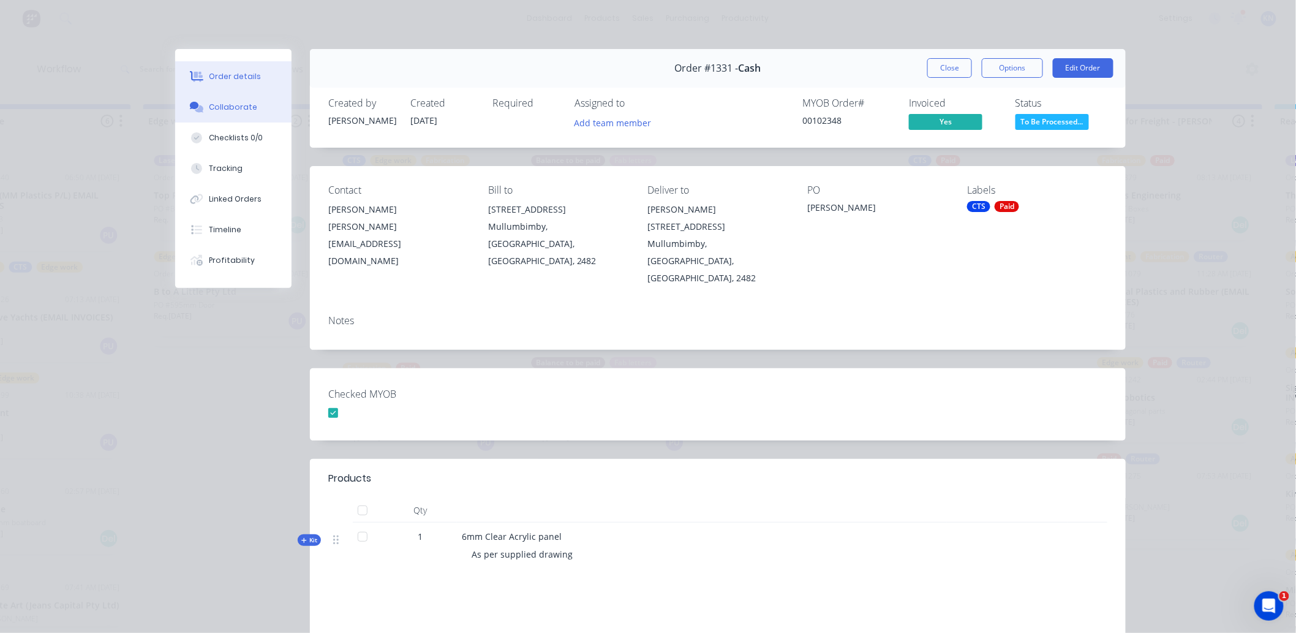
click at [243, 102] on div "Collaborate" at bounding box center [233, 107] width 48 height 11
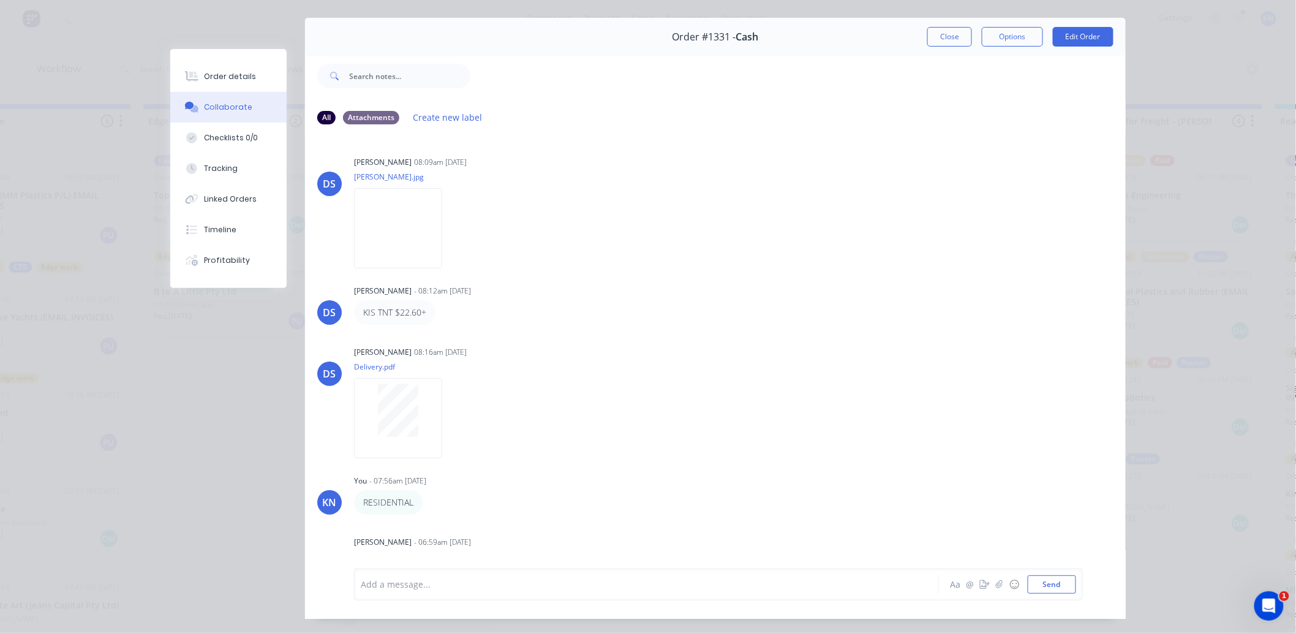
scroll to position [0, 0]
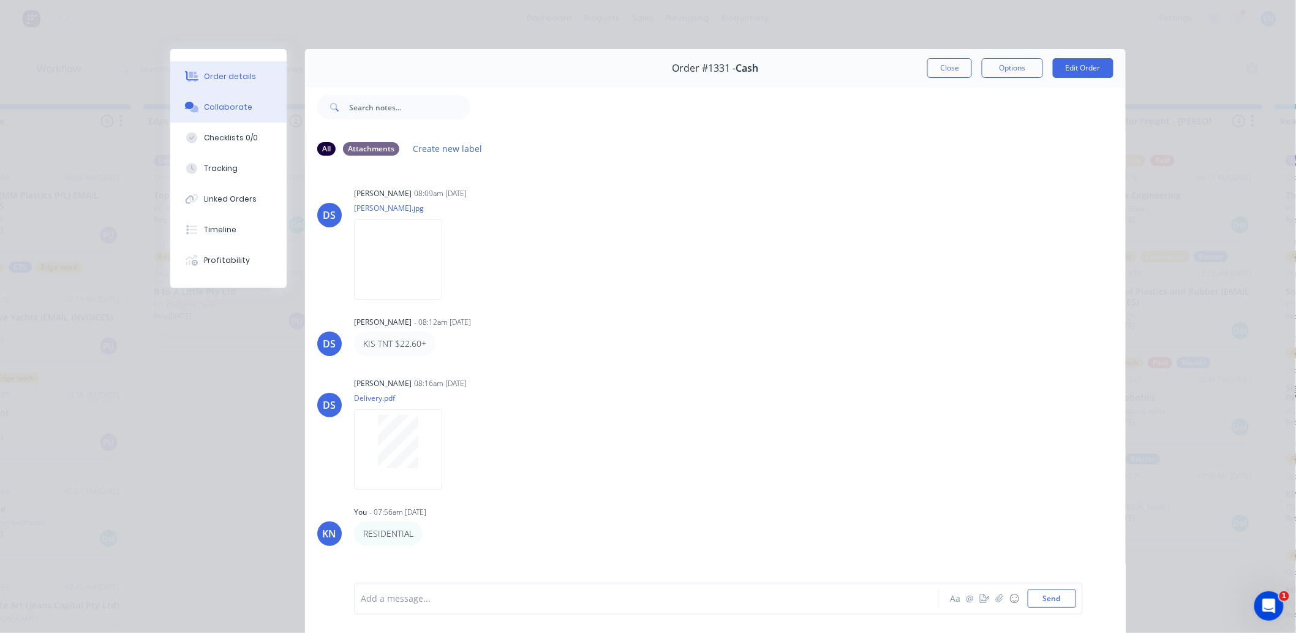
click at [224, 69] on button "Order details" at bounding box center [228, 76] width 116 height 31
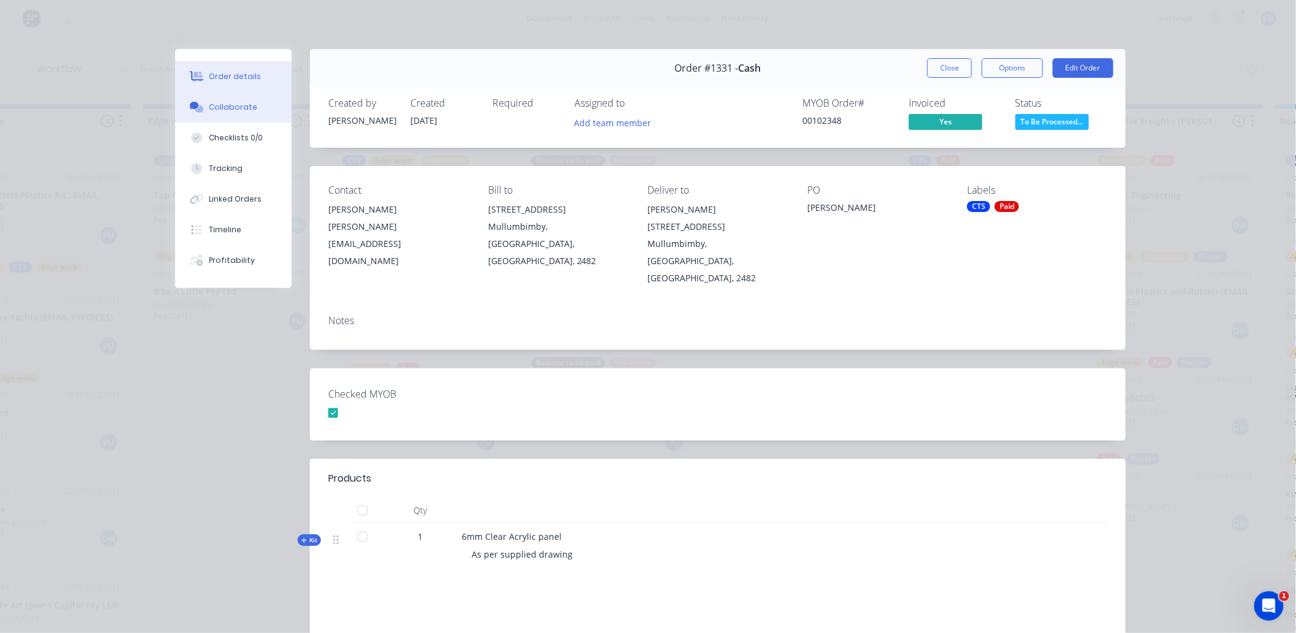
click at [228, 106] on div "Collaborate" at bounding box center [233, 107] width 48 height 11
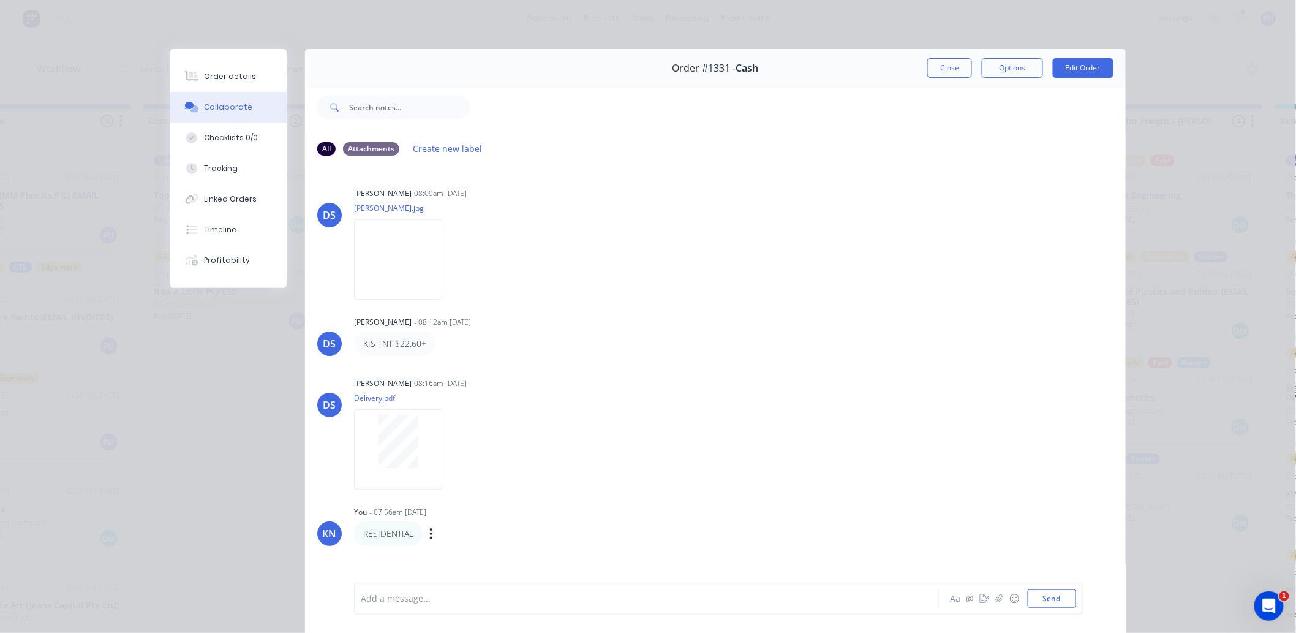
click at [454, 525] on div "RESIDENTIAL Labels Edit Delete" at bounding box center [545, 533] width 383 height 24
click at [222, 81] on div "Order details" at bounding box center [231, 76] width 52 height 11
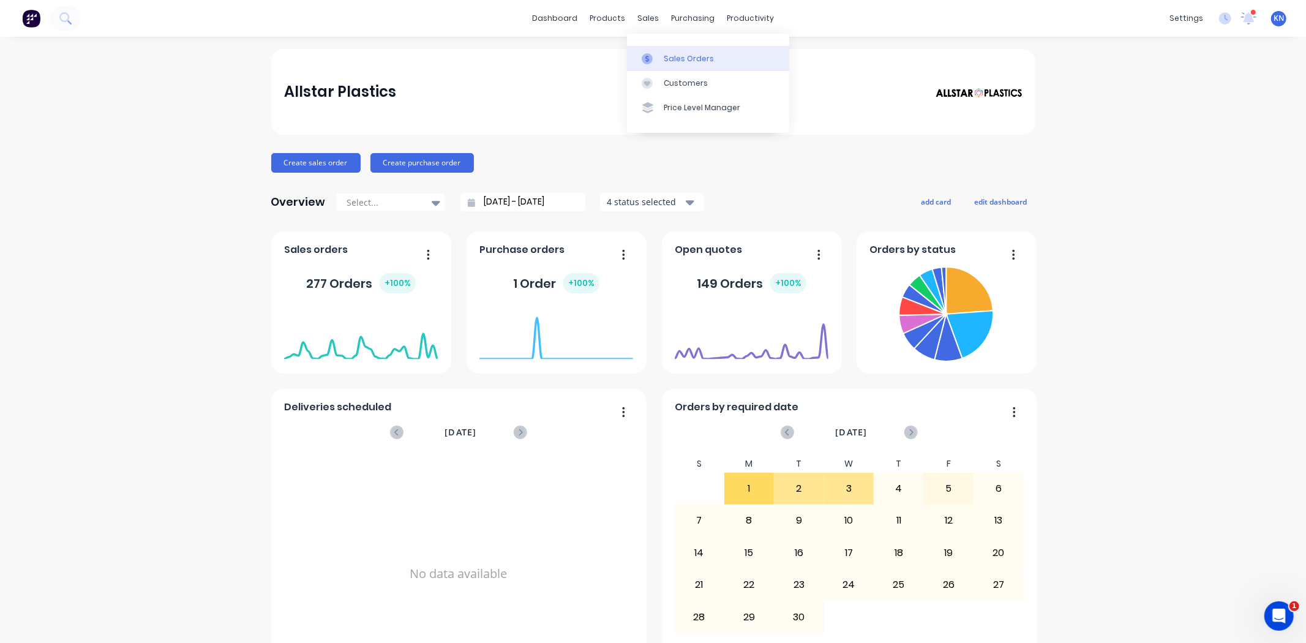
click at [698, 58] on div "Sales Orders" at bounding box center [689, 58] width 50 height 11
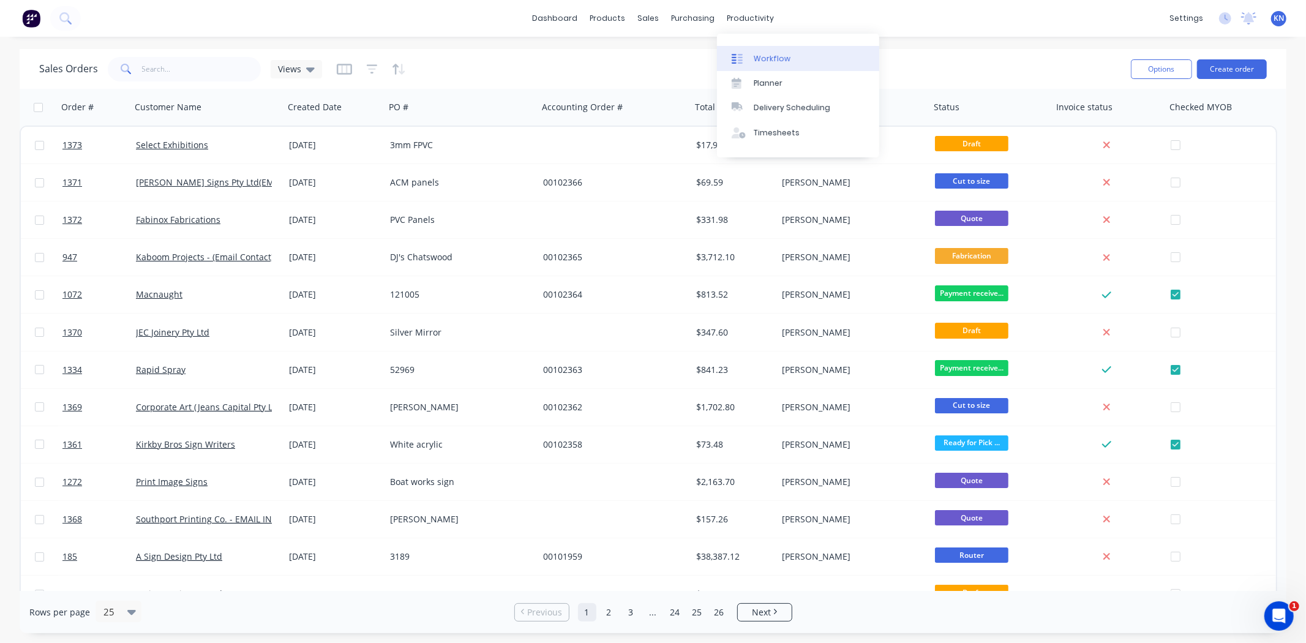
click at [762, 66] on link "Workflow" at bounding box center [798, 58] width 162 height 24
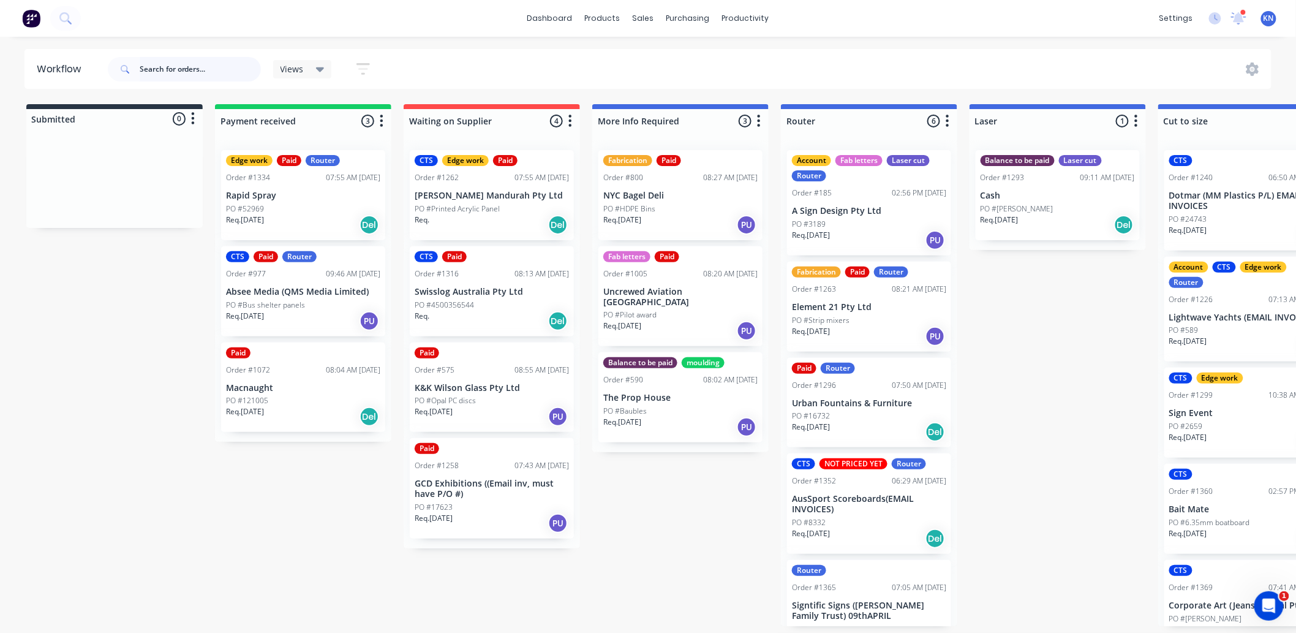
click at [208, 66] on input "text" at bounding box center [200, 69] width 121 height 24
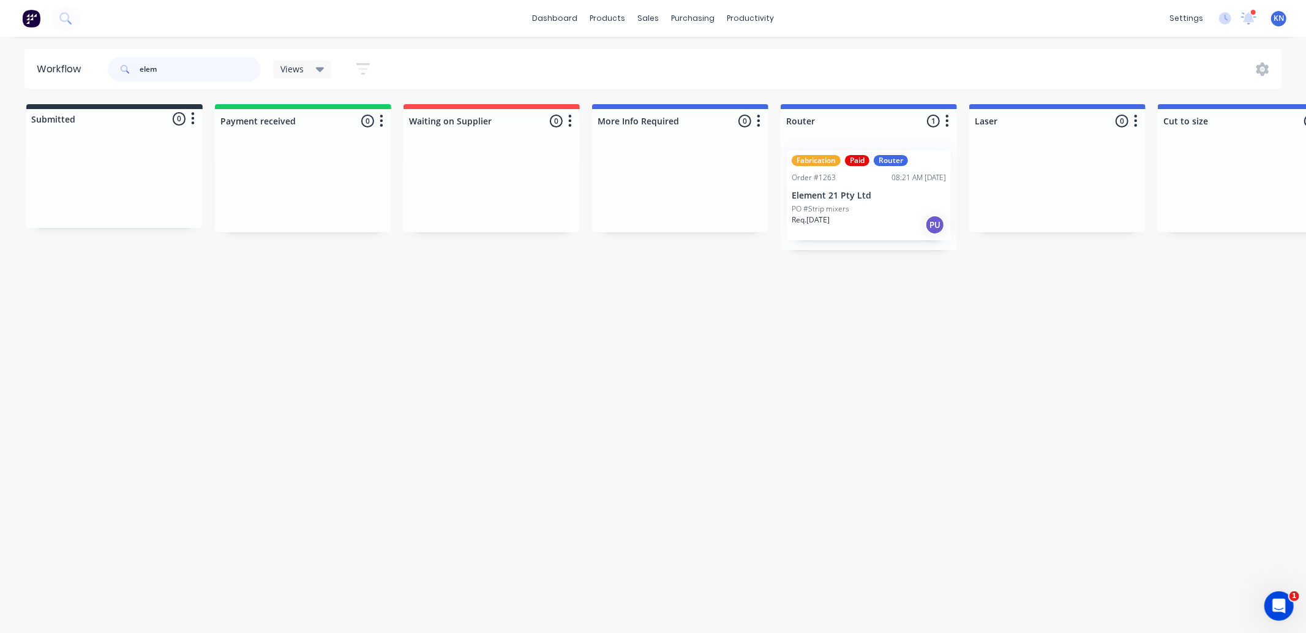
type input "elem"
click at [827, 207] on p "PO #Strip mixers" at bounding box center [821, 208] width 58 height 11
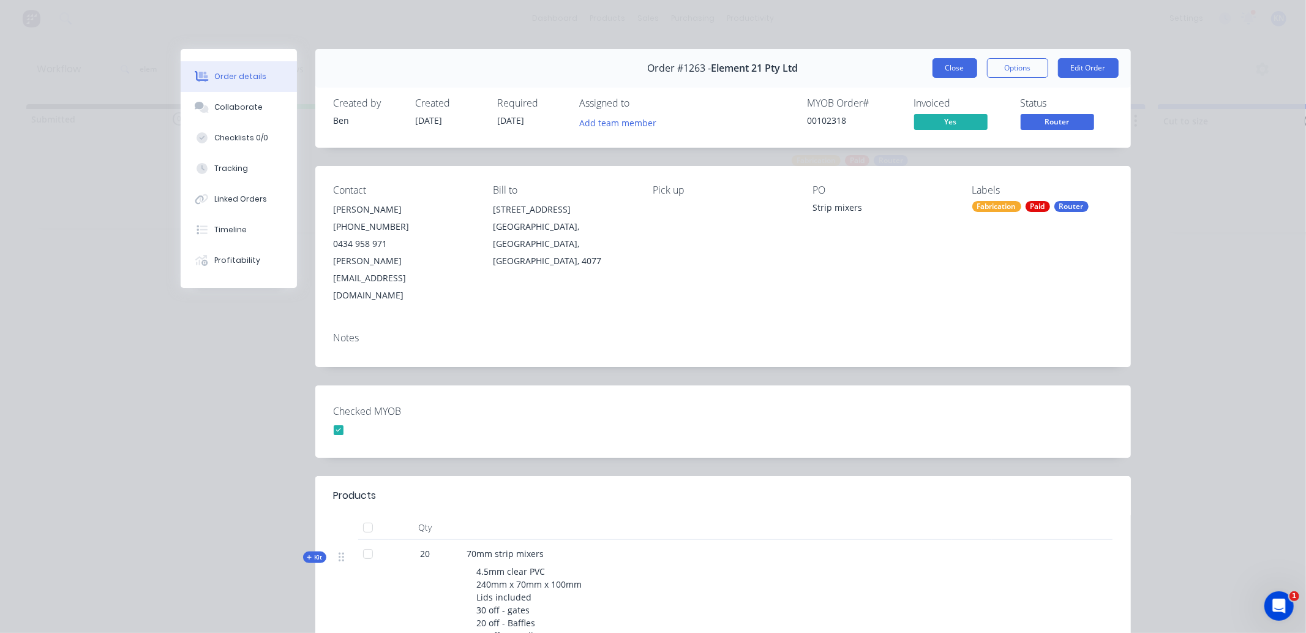
click at [954, 66] on button "Close" at bounding box center [955, 68] width 45 height 20
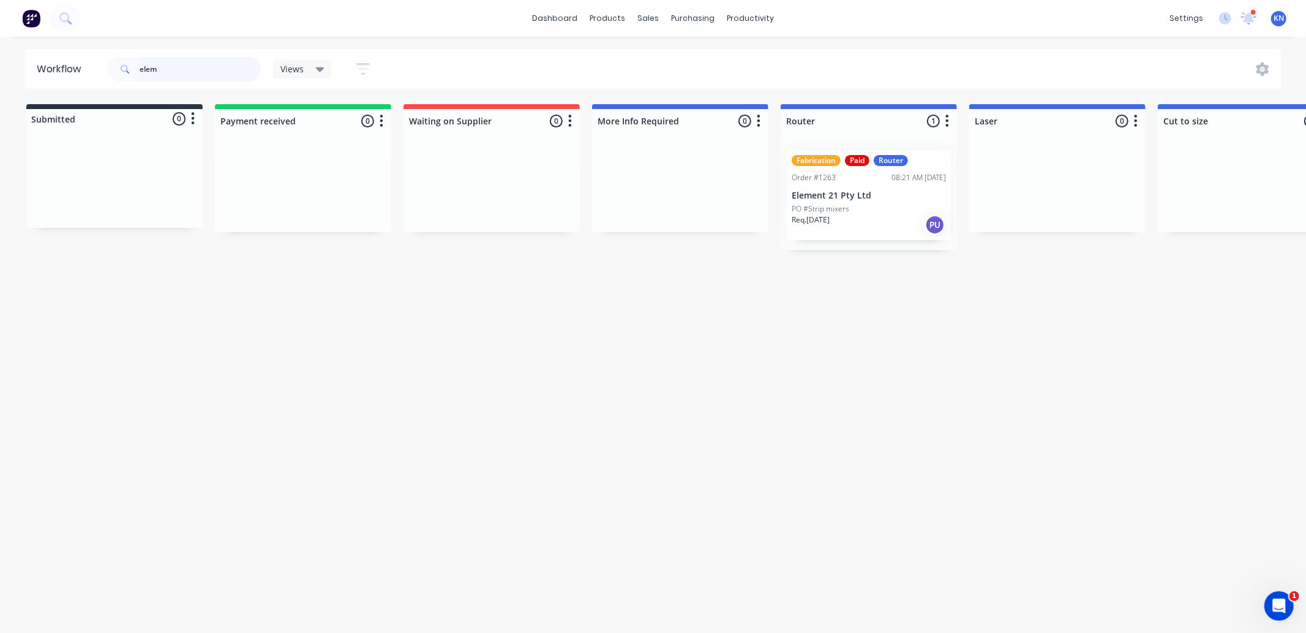
drag, startPoint x: 192, startPoint y: 64, endPoint x: 124, endPoint y: 69, distance: 67.5
click at [124, 69] on div "elem" at bounding box center [184, 69] width 153 height 24
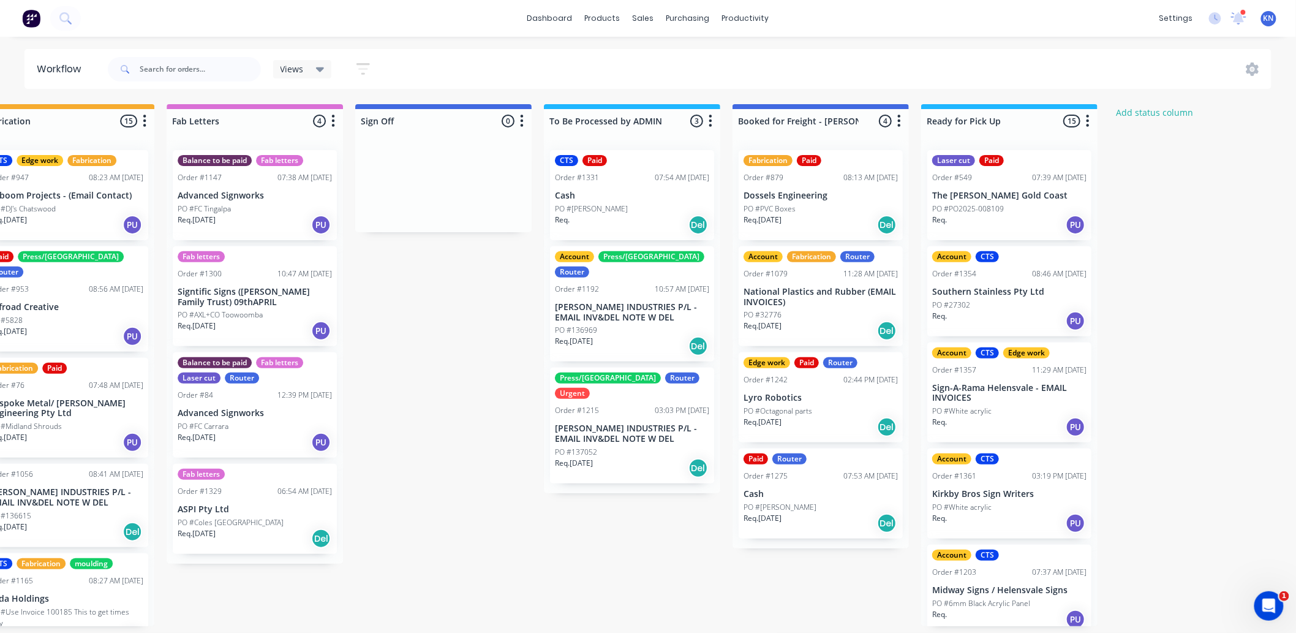
scroll to position [0, 1615]
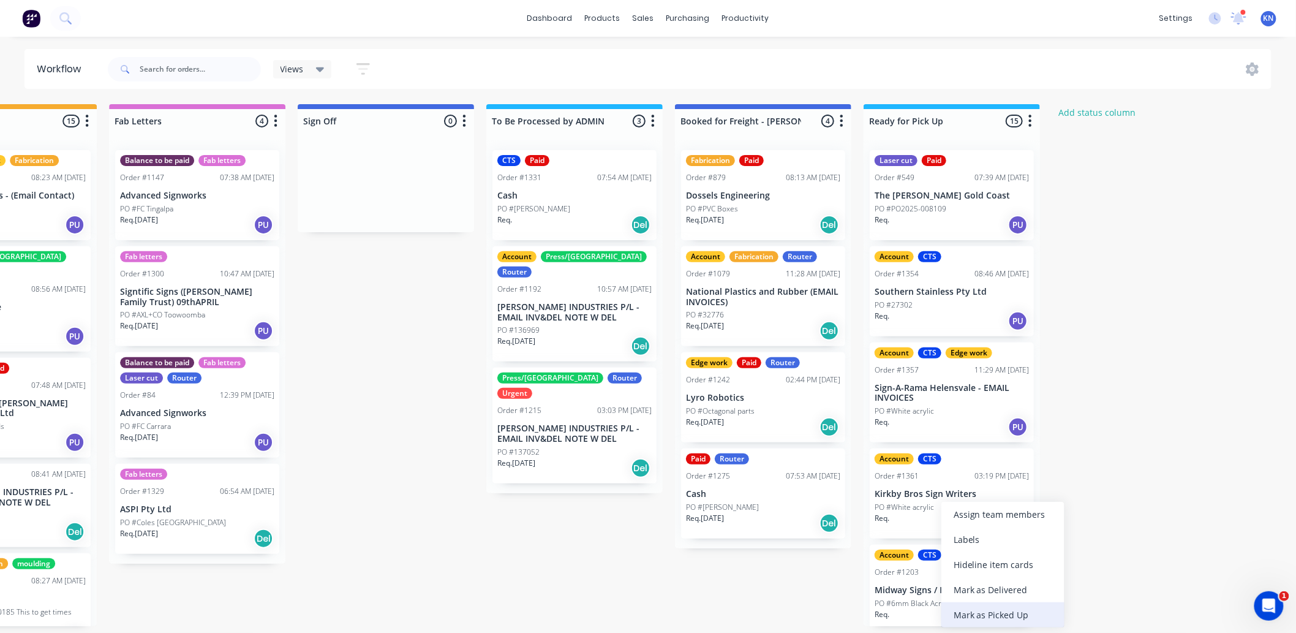
click at [1001, 611] on div "Mark as Picked Up" at bounding box center [1002, 614] width 123 height 25
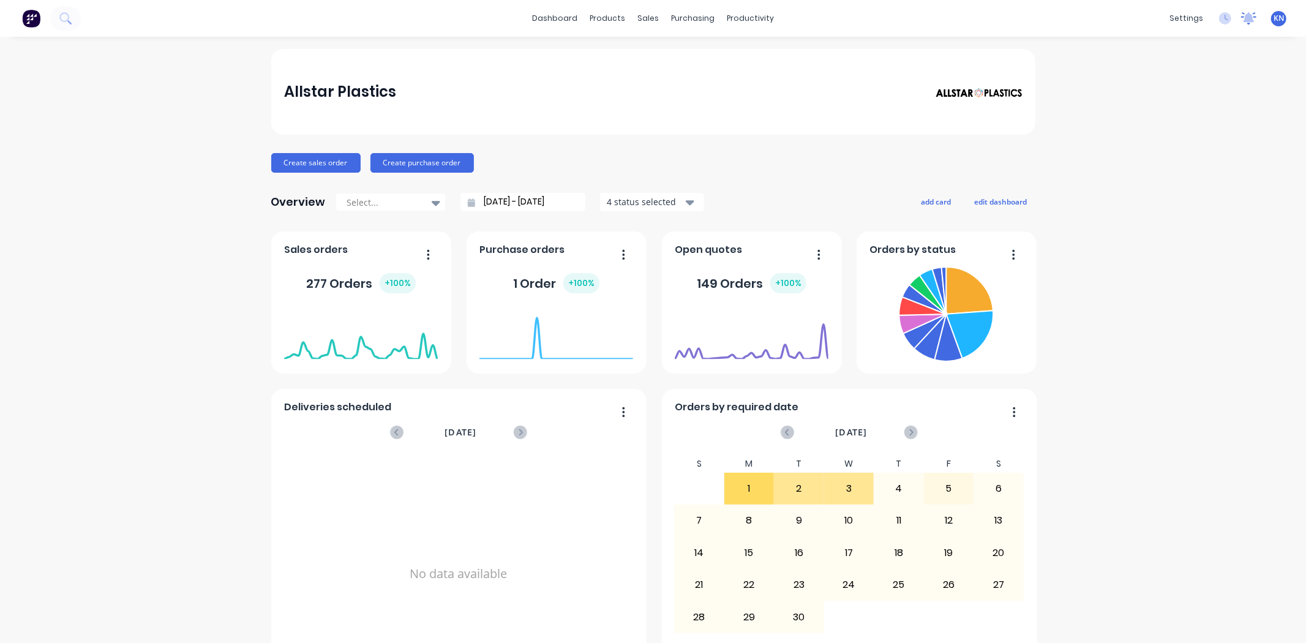
click at [1244, 19] on icon at bounding box center [1249, 17] width 11 height 10
click at [1244, 19] on icon at bounding box center [1248, 18] width 15 height 12
click at [1244, 20] on icon at bounding box center [1249, 17] width 11 height 10
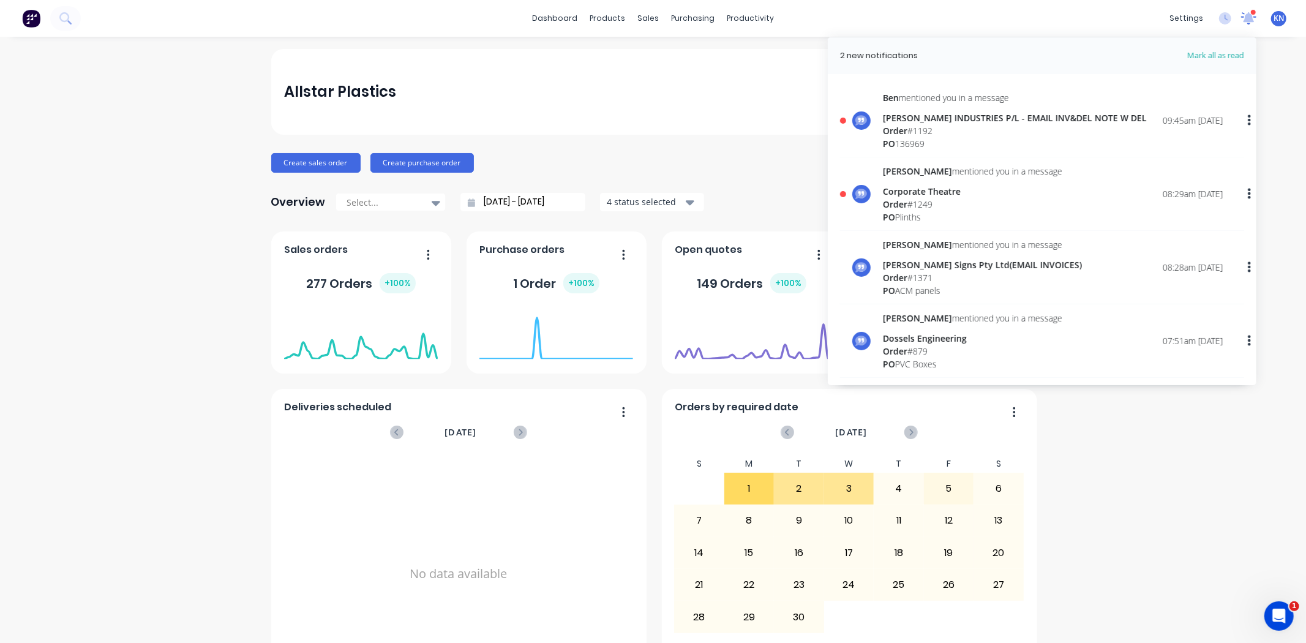
click at [1244, 20] on icon at bounding box center [1249, 17] width 11 height 10
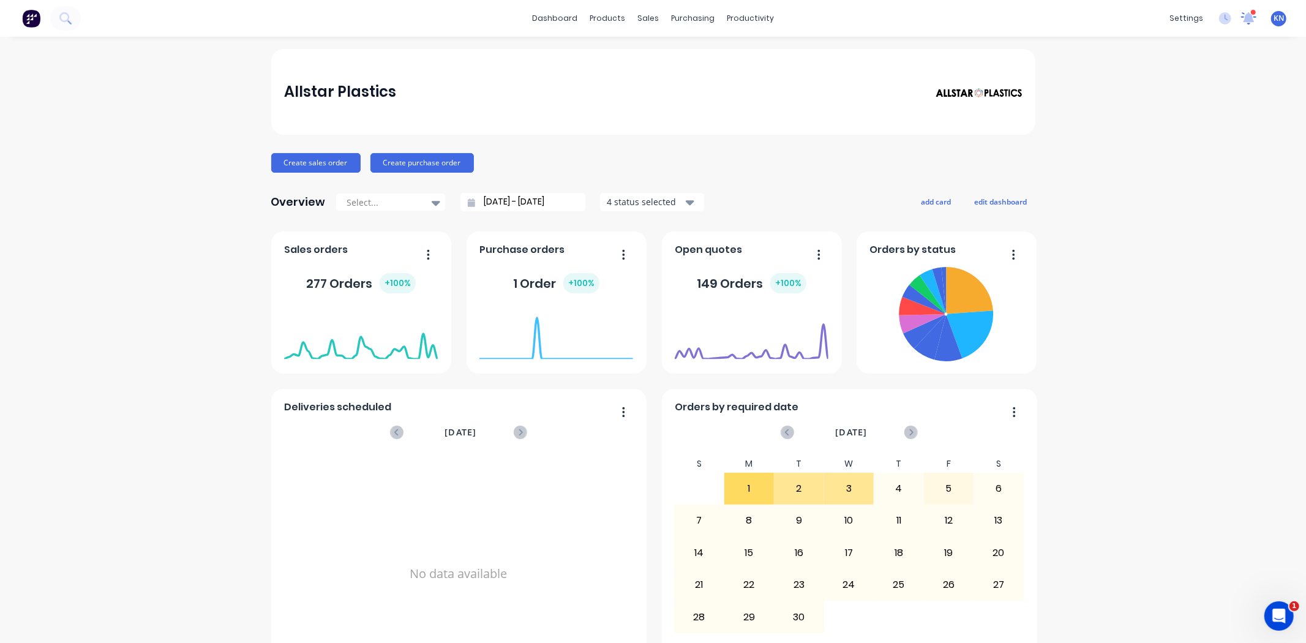
click at [1244, 20] on icon at bounding box center [1249, 17] width 11 height 10
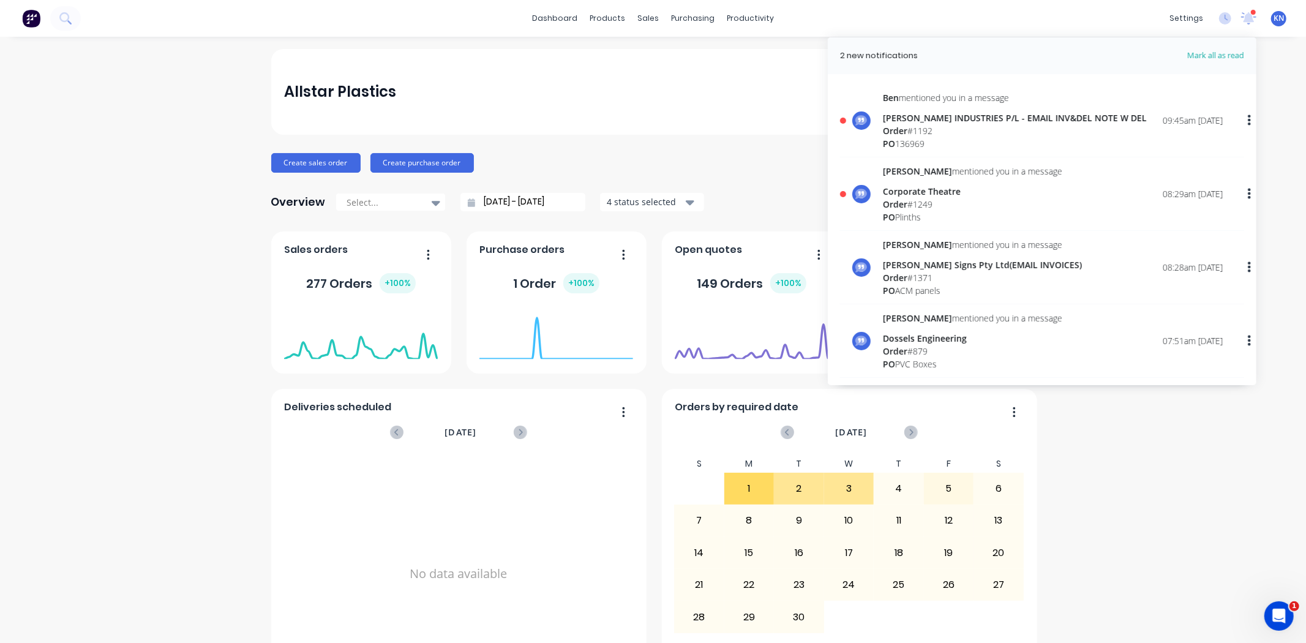
click at [925, 124] on div "Order # 1192" at bounding box center [1015, 130] width 264 height 13
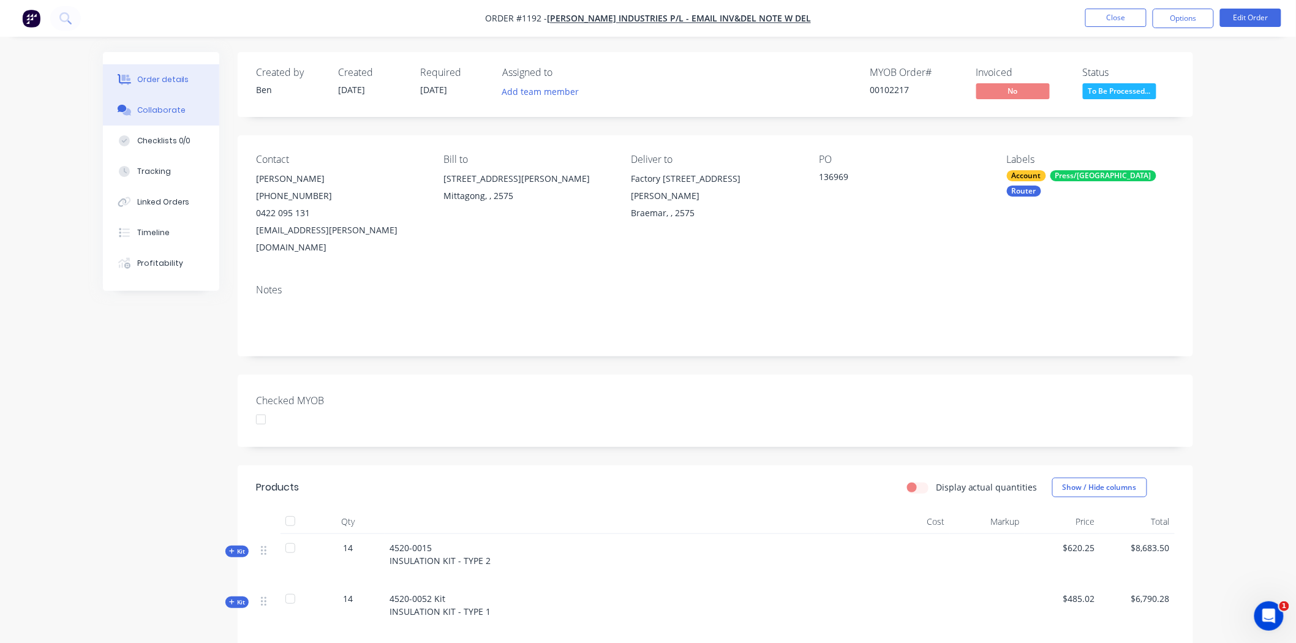
click at [175, 107] on div "Collaborate" at bounding box center [161, 110] width 48 height 11
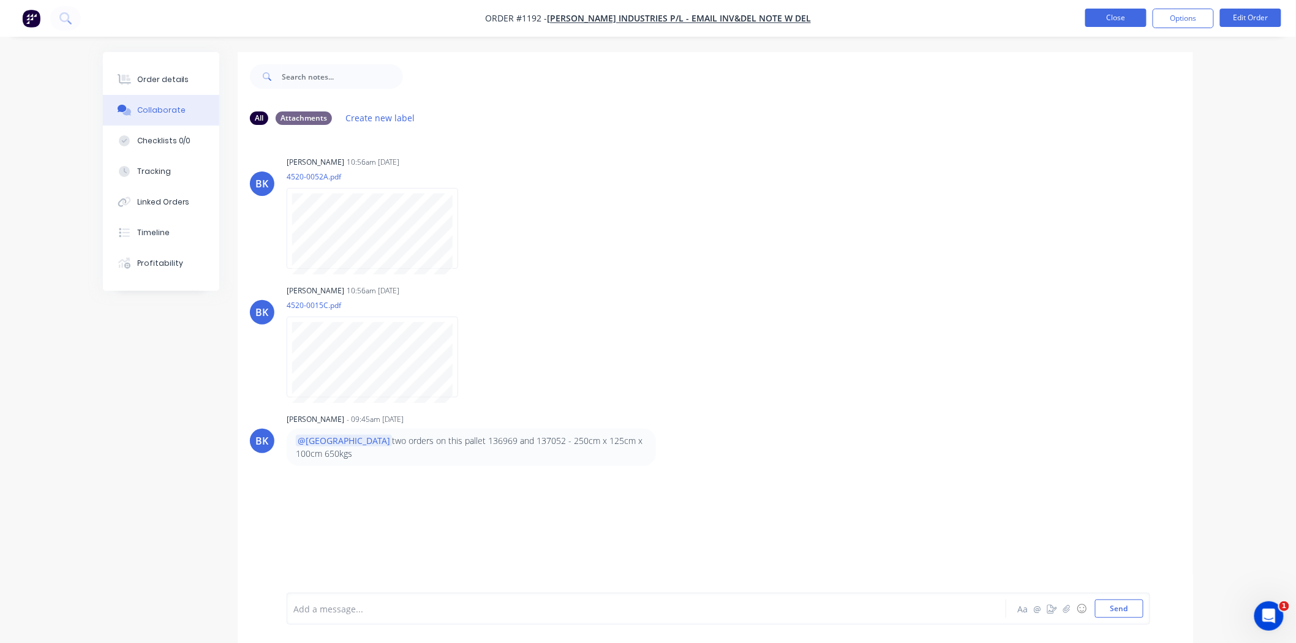
click at [1109, 20] on button "Close" at bounding box center [1115, 18] width 61 height 18
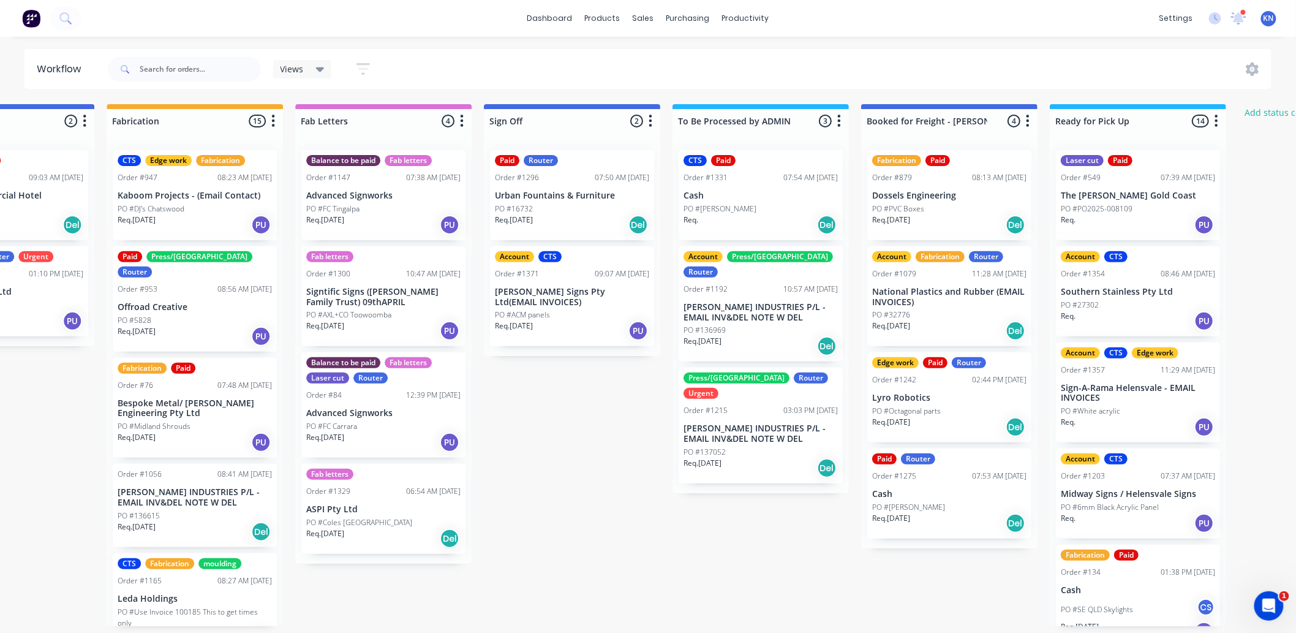
scroll to position [0, 1634]
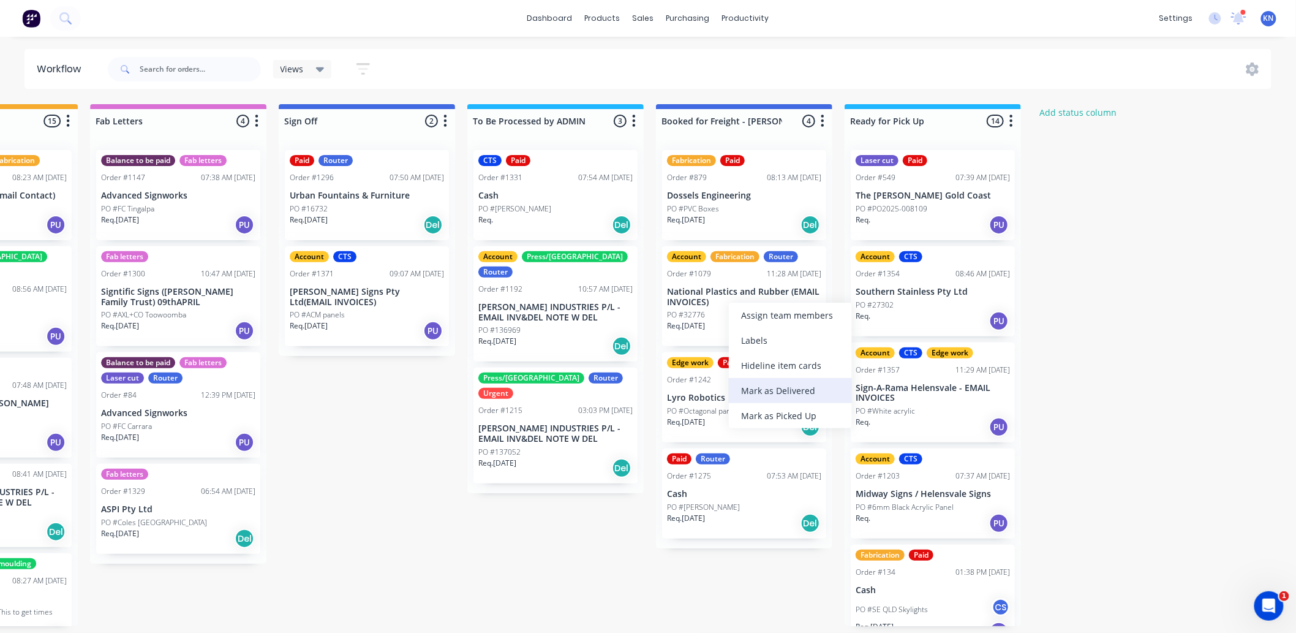
click at [784, 388] on div "Mark as Delivered" at bounding box center [790, 390] width 123 height 25
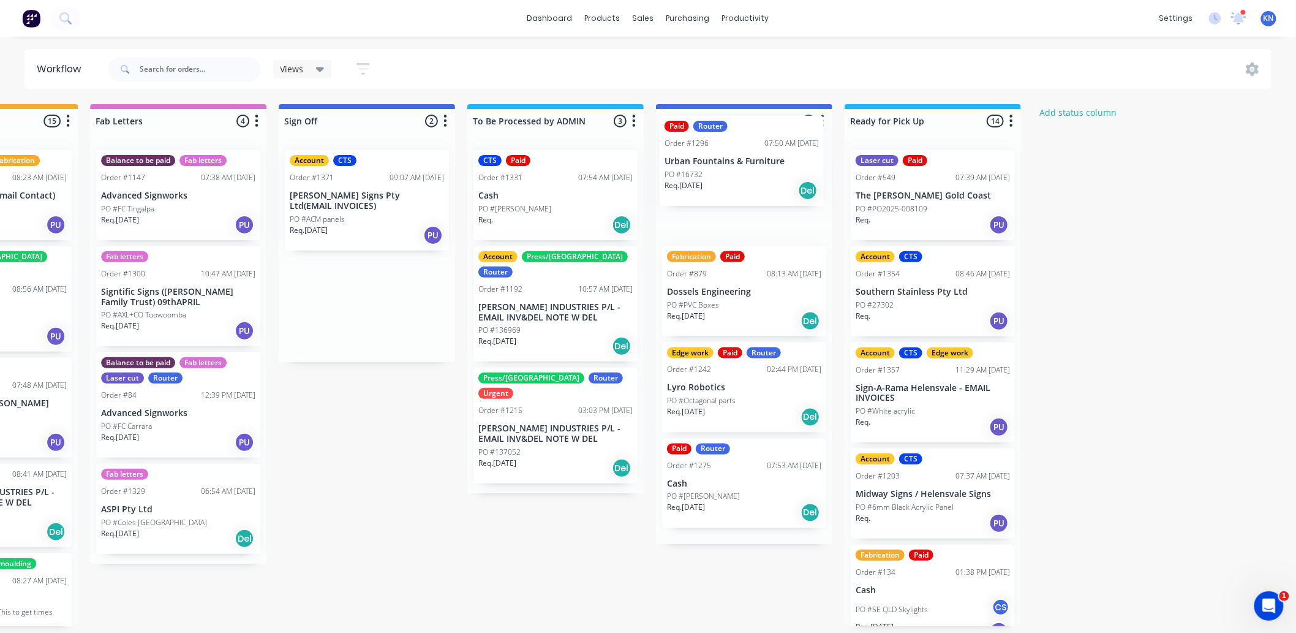
drag, startPoint x: 337, startPoint y: 184, endPoint x: 717, endPoint y: 149, distance: 381.2
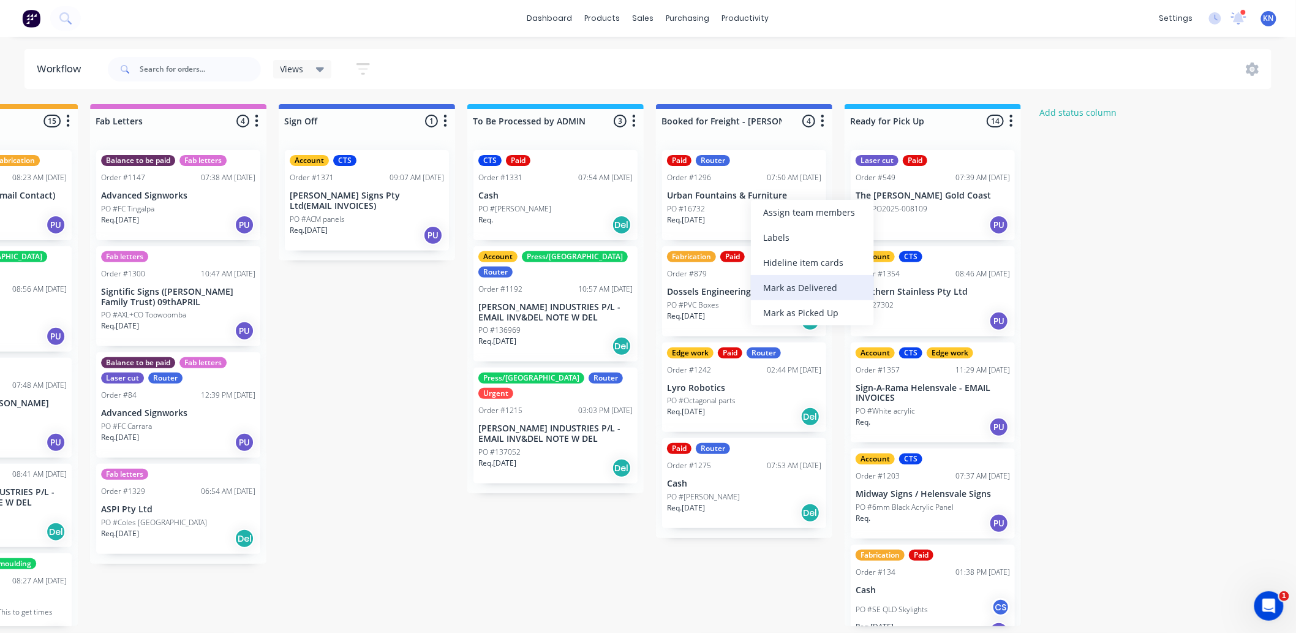
click at [811, 285] on div "Mark as Delivered" at bounding box center [812, 287] width 123 height 25
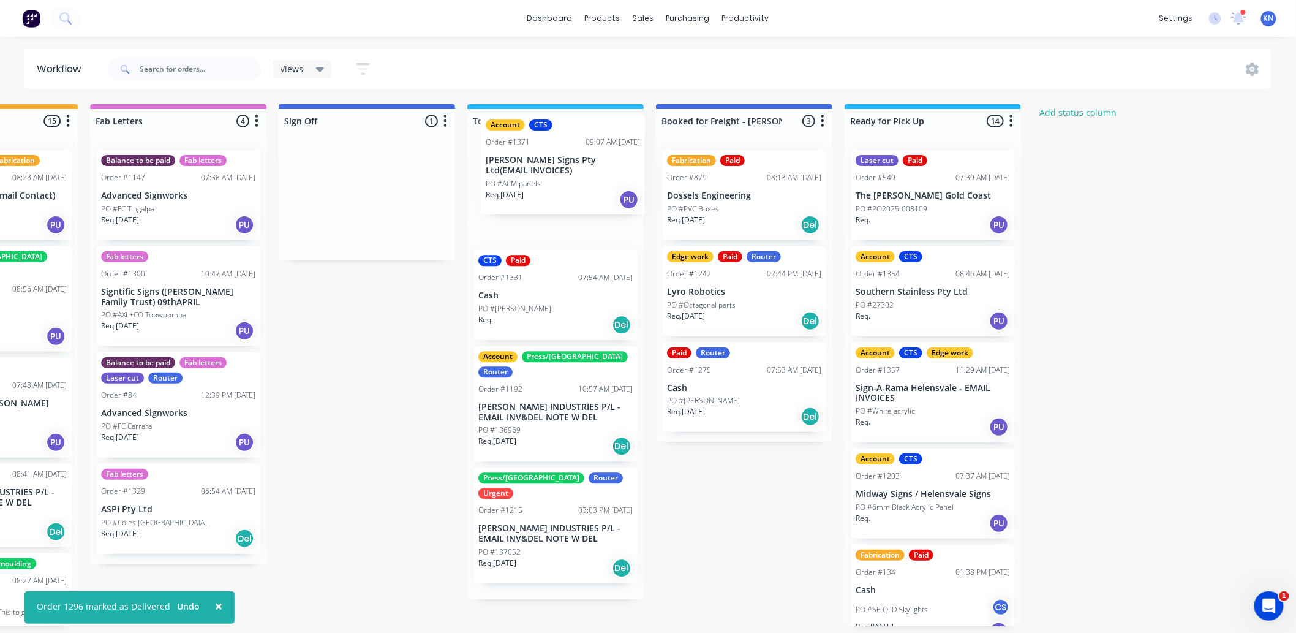
drag, startPoint x: 363, startPoint y: 210, endPoint x: 565, endPoint y: 173, distance: 206.0
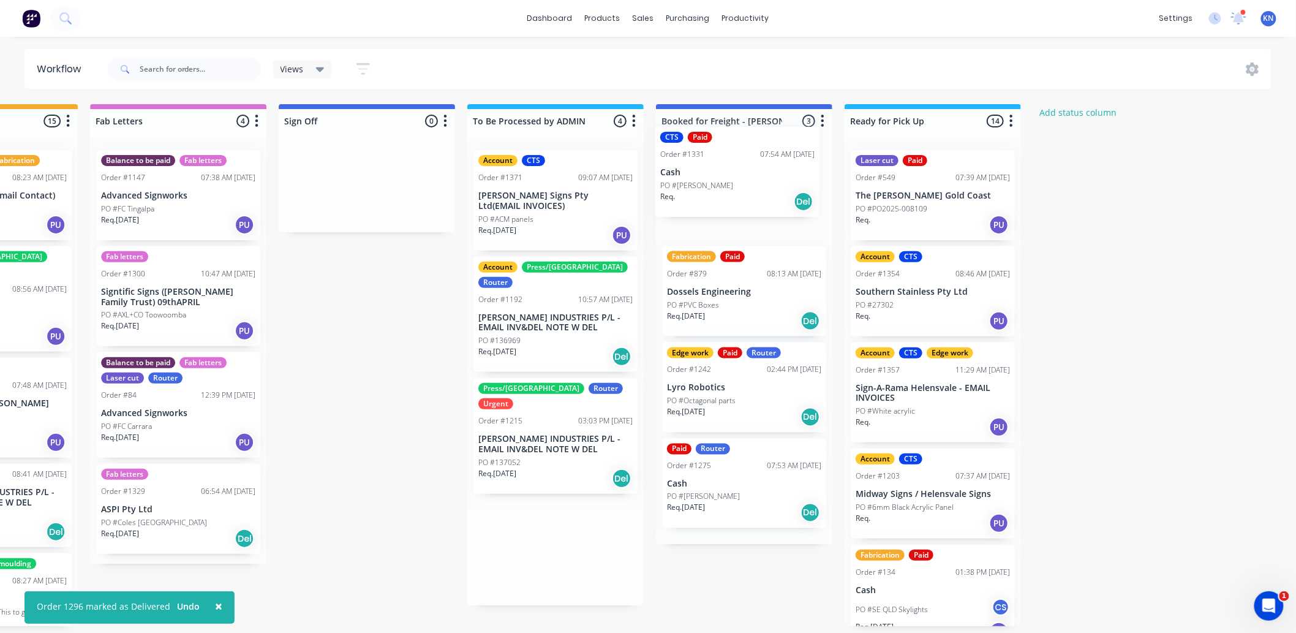
drag, startPoint x: 511, startPoint y: 317, endPoint x: 698, endPoint y: 186, distance: 228.5
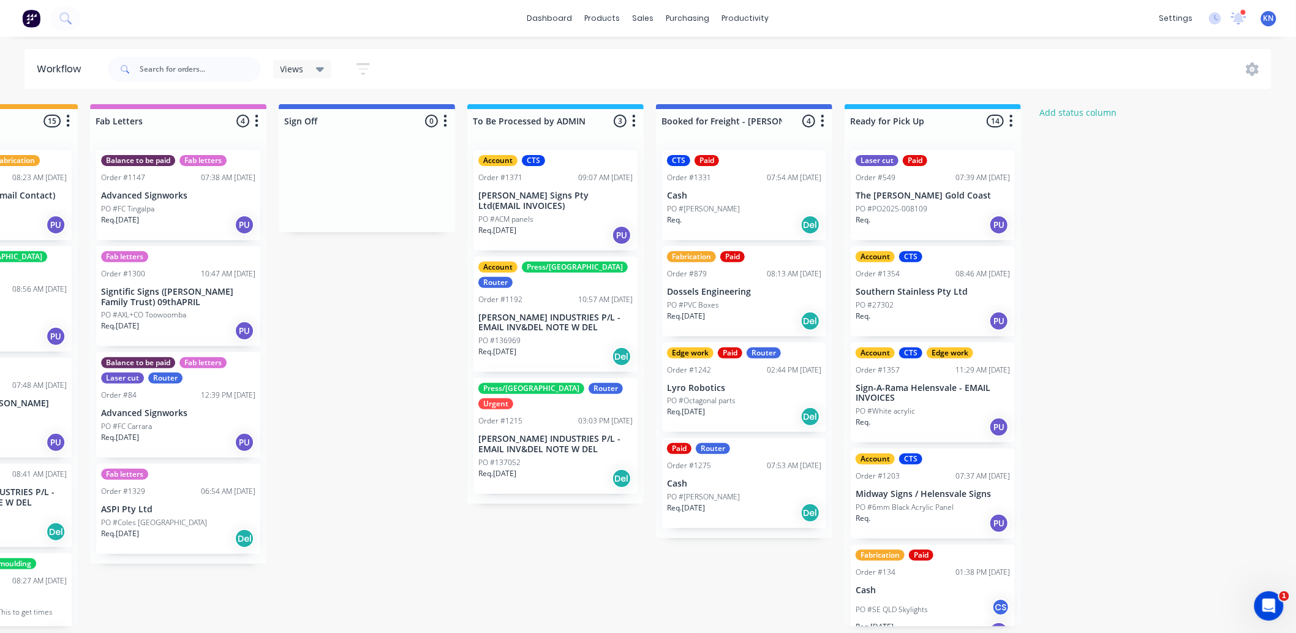
click at [729, 200] on div "CTS Paid Order #1331 07:54 AM 02/09/25 Cash PO #Suvira McDonald Req. Del" at bounding box center [744, 195] width 164 height 90
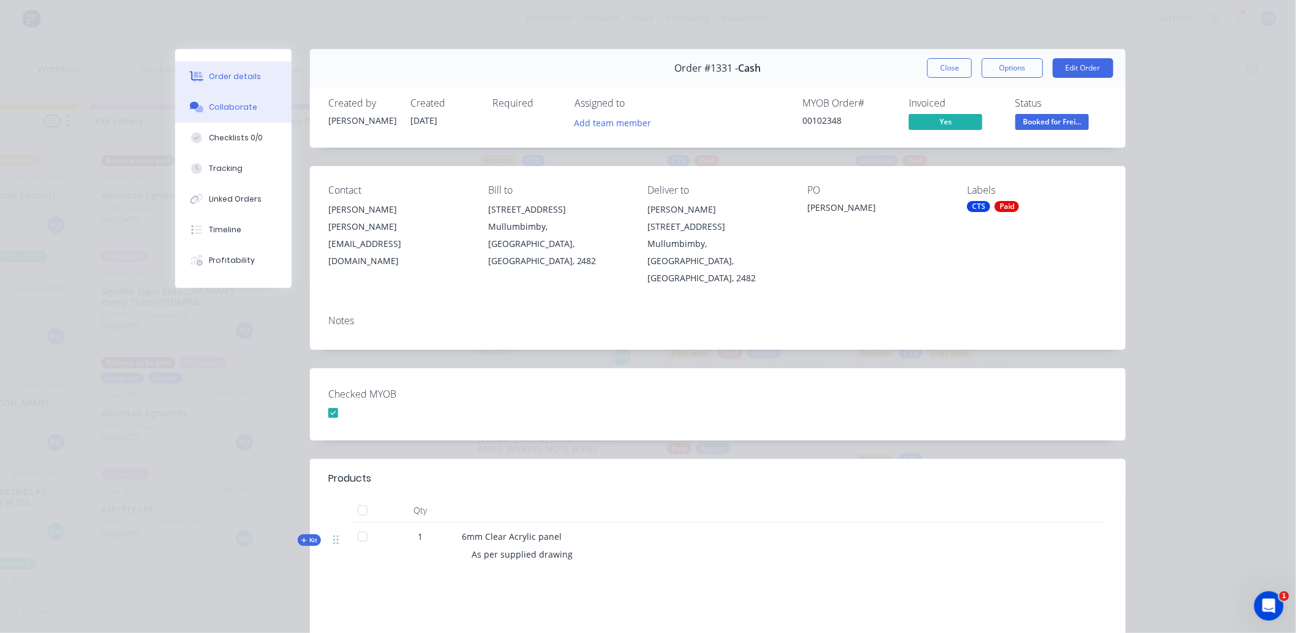
click at [241, 108] on div "Collaborate" at bounding box center [233, 107] width 48 height 11
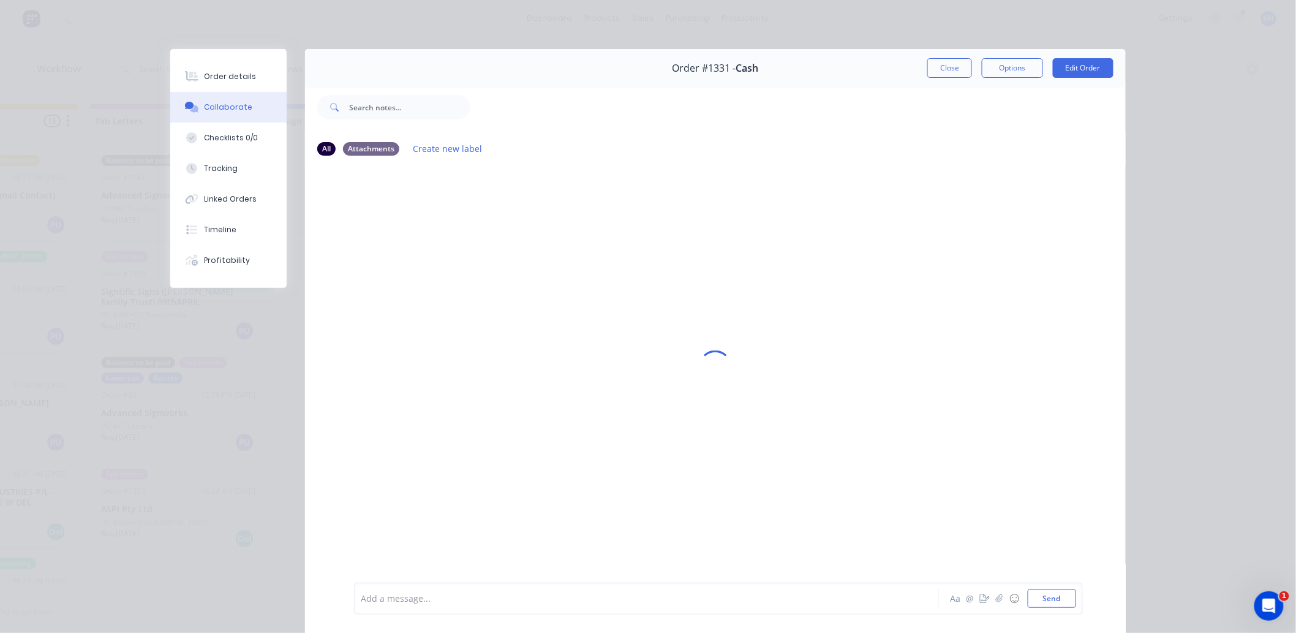
click at [444, 597] on div at bounding box center [629, 598] width 536 height 13
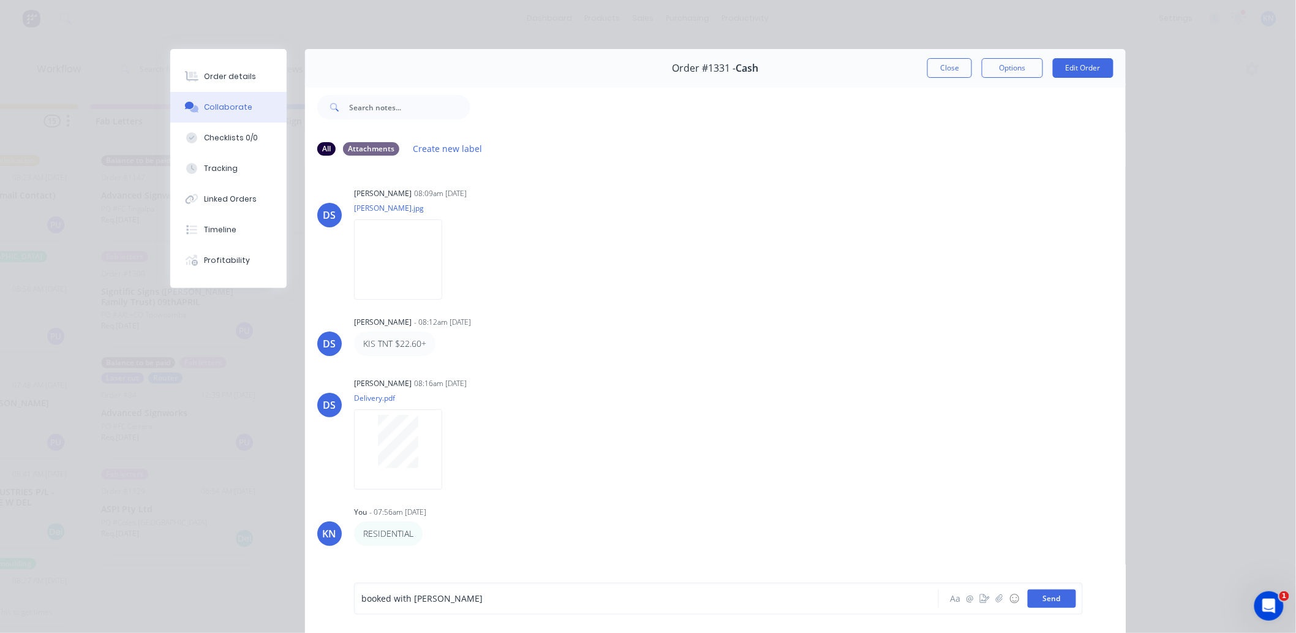
click at [1044, 598] on button "Send" at bounding box center [1052, 598] width 48 height 18
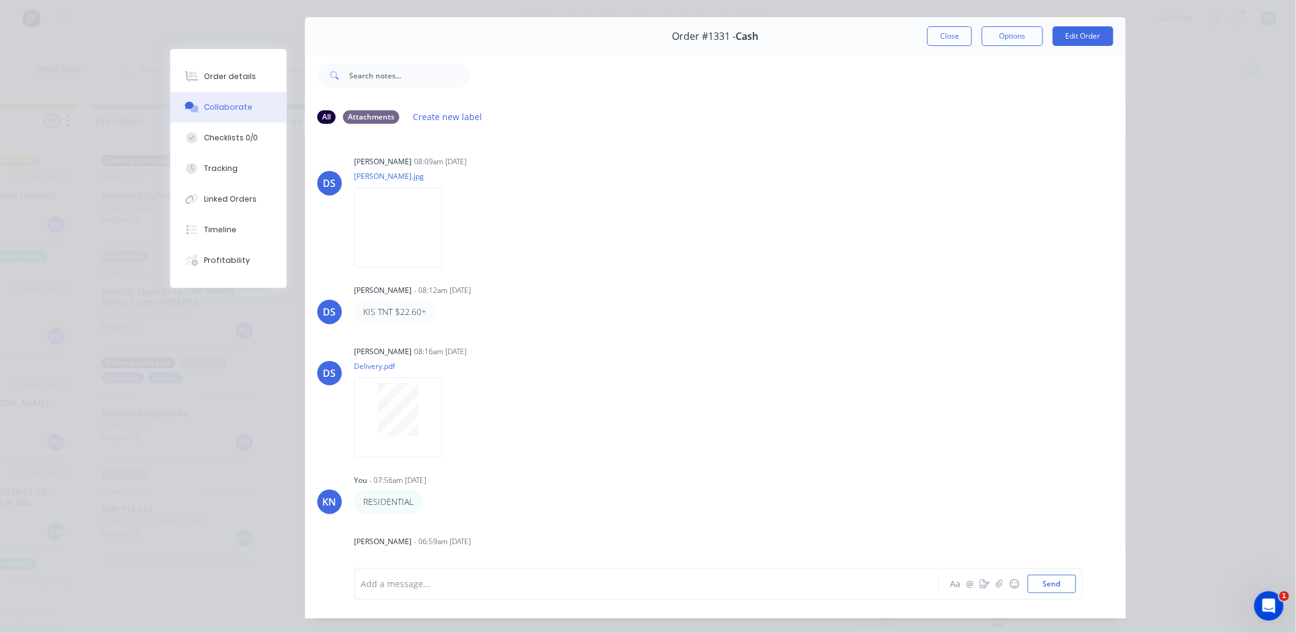
scroll to position [0, 0]
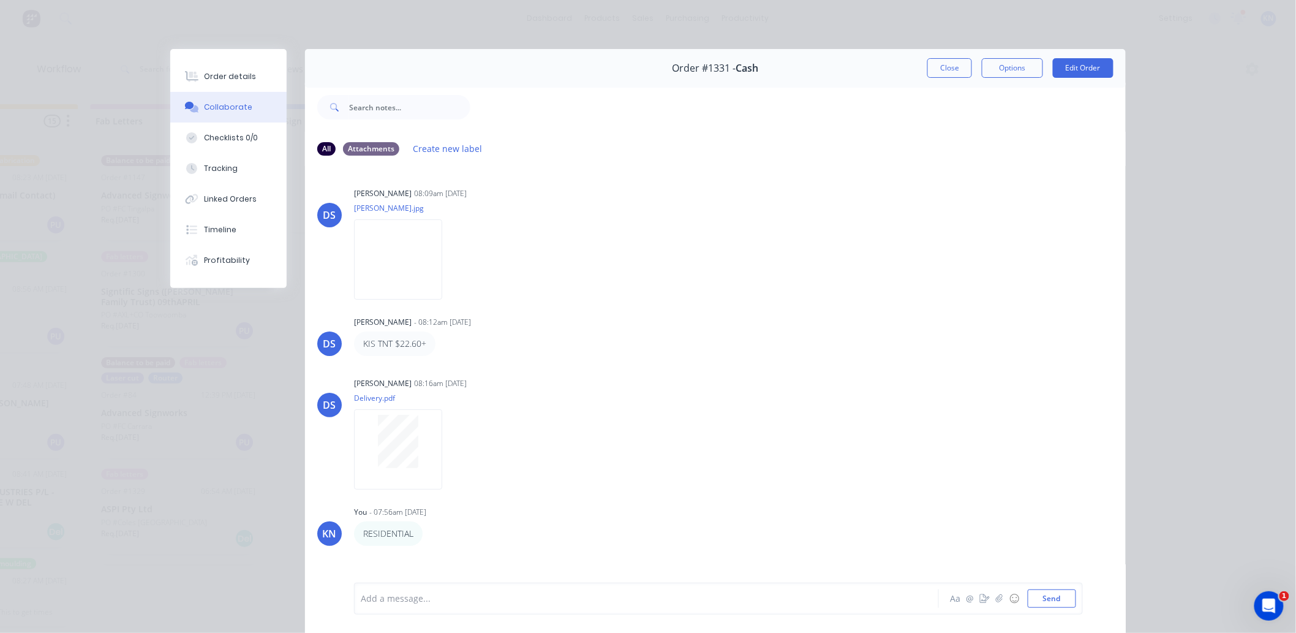
click at [936, 64] on button "Close" at bounding box center [949, 68] width 45 height 20
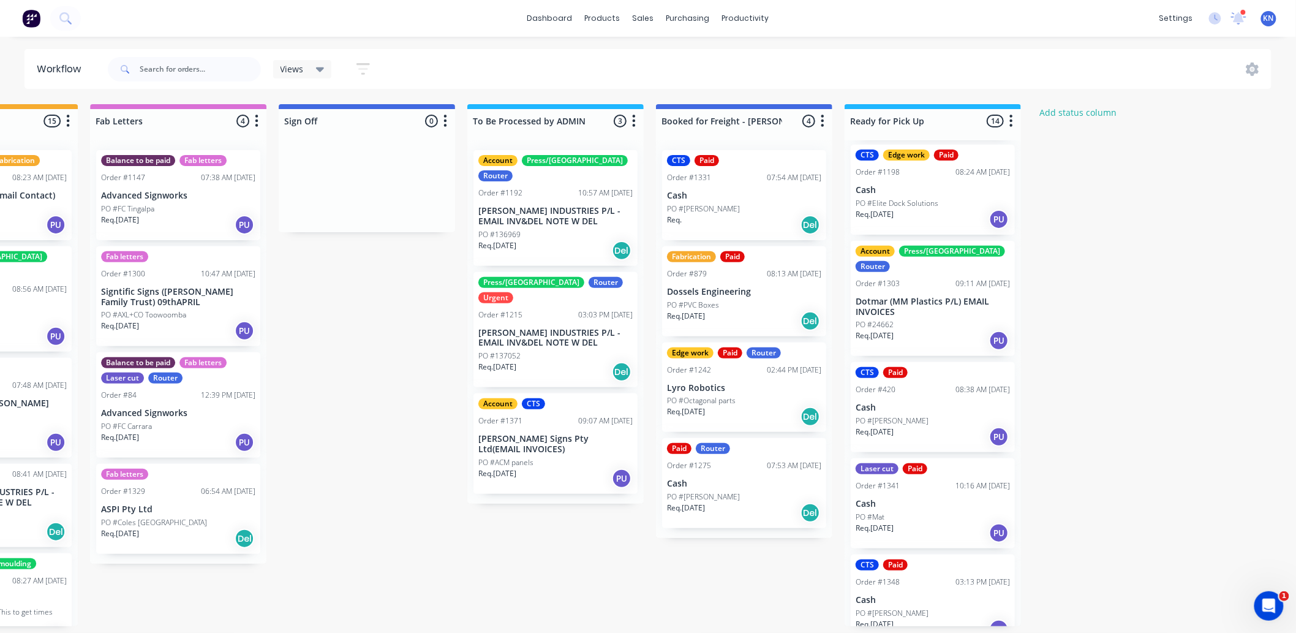
scroll to position [893, 0]
click at [1239, 20] on icon at bounding box center [1238, 17] width 11 height 10
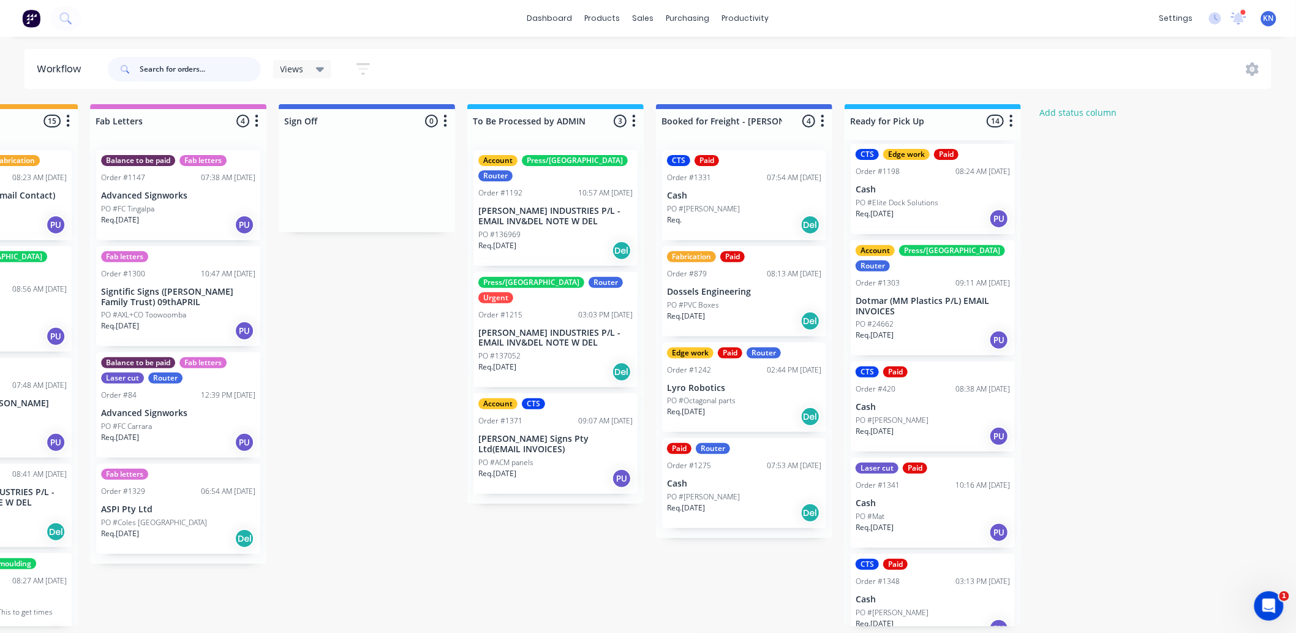
click at [168, 65] on input "text" at bounding box center [200, 69] width 121 height 24
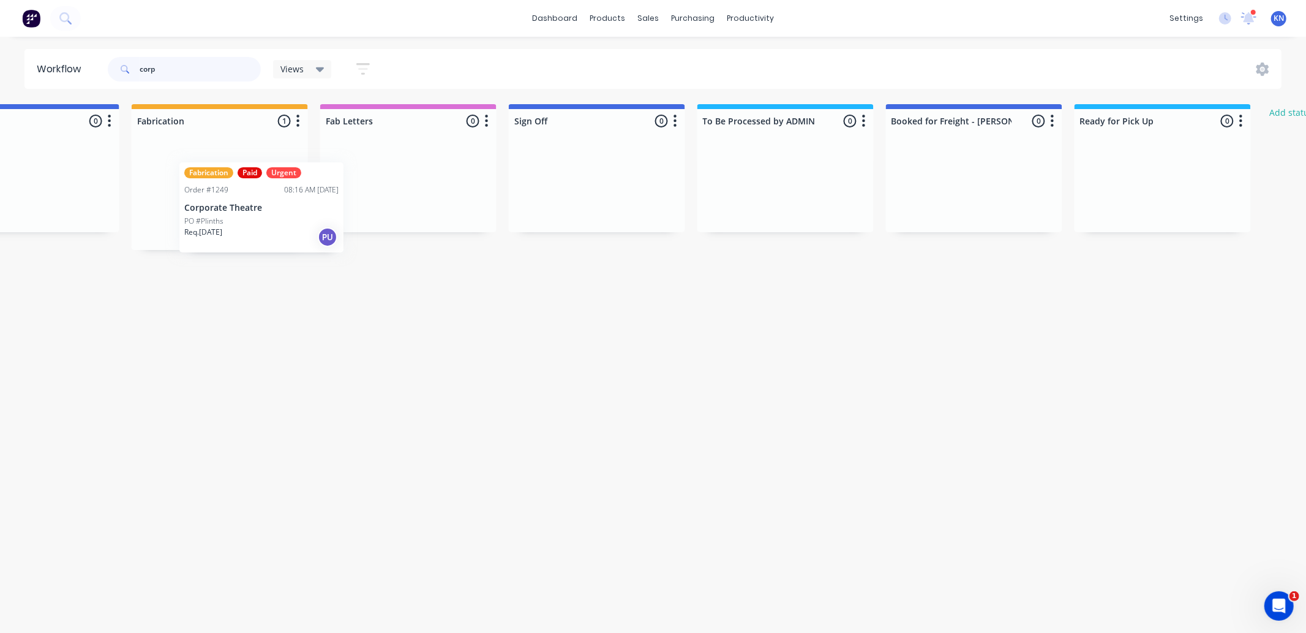
scroll to position [0, 1397]
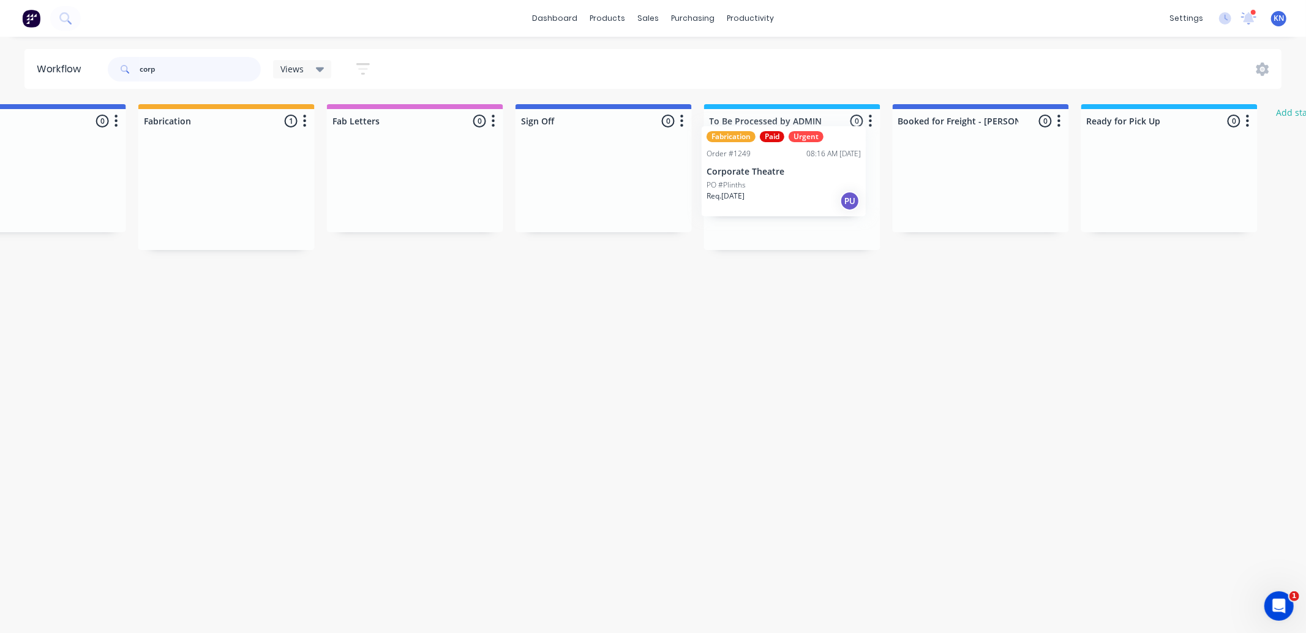
drag, startPoint x: 154, startPoint y: 198, endPoint x: 750, endPoint y: 175, distance: 596.9
click at [750, 175] on div "Submitted 0 Status colour #273444 hex #273444 Save Cancel Summaries Total order…" at bounding box center [59, 177] width 2930 height 146
click at [213, 70] on input "corp" at bounding box center [200, 69] width 121 height 24
type input "c"
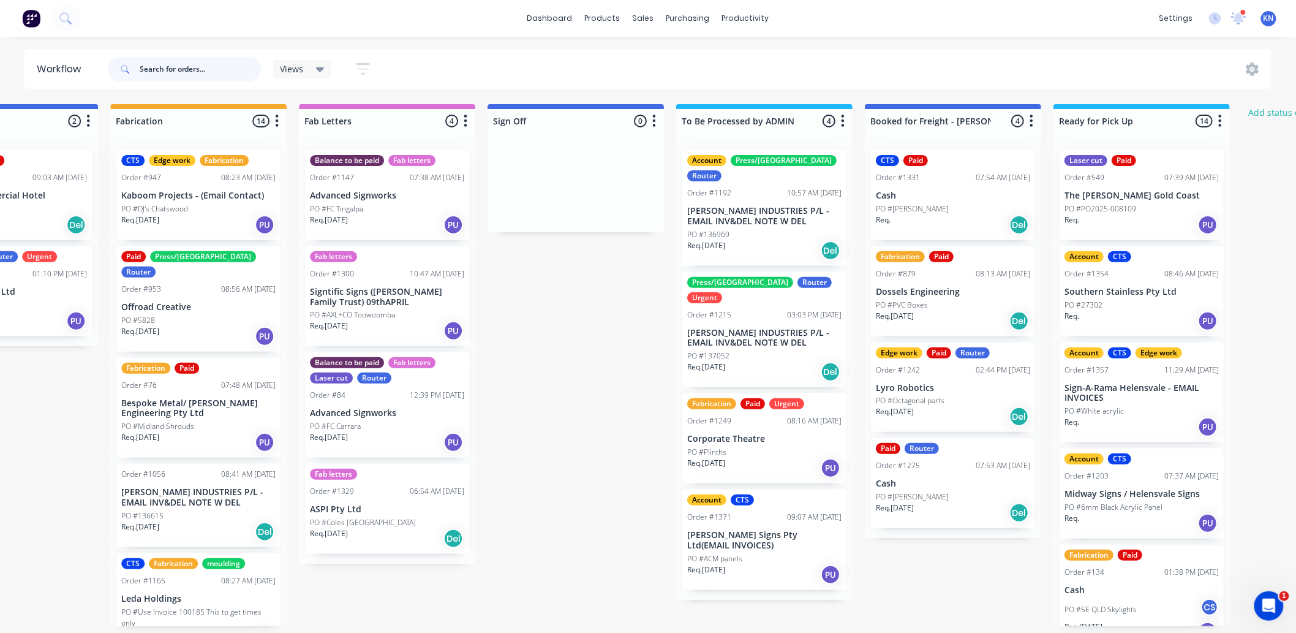
scroll to position [0, 1432]
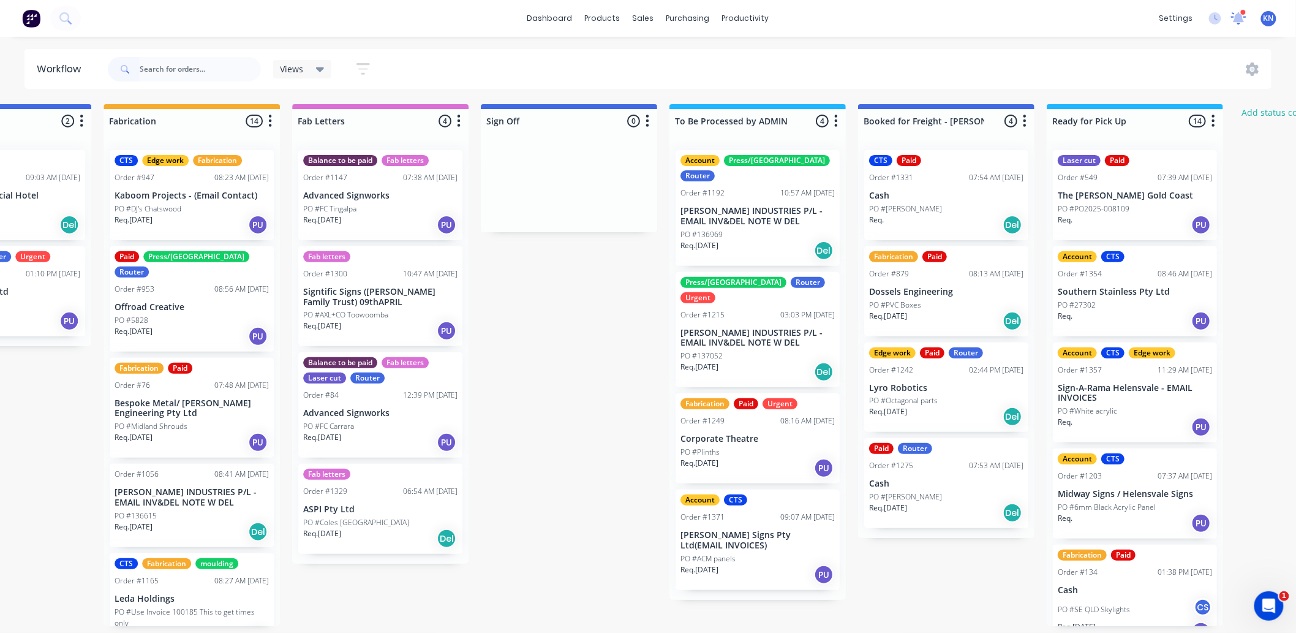
click at [1240, 18] on icon at bounding box center [1238, 17] width 11 height 10
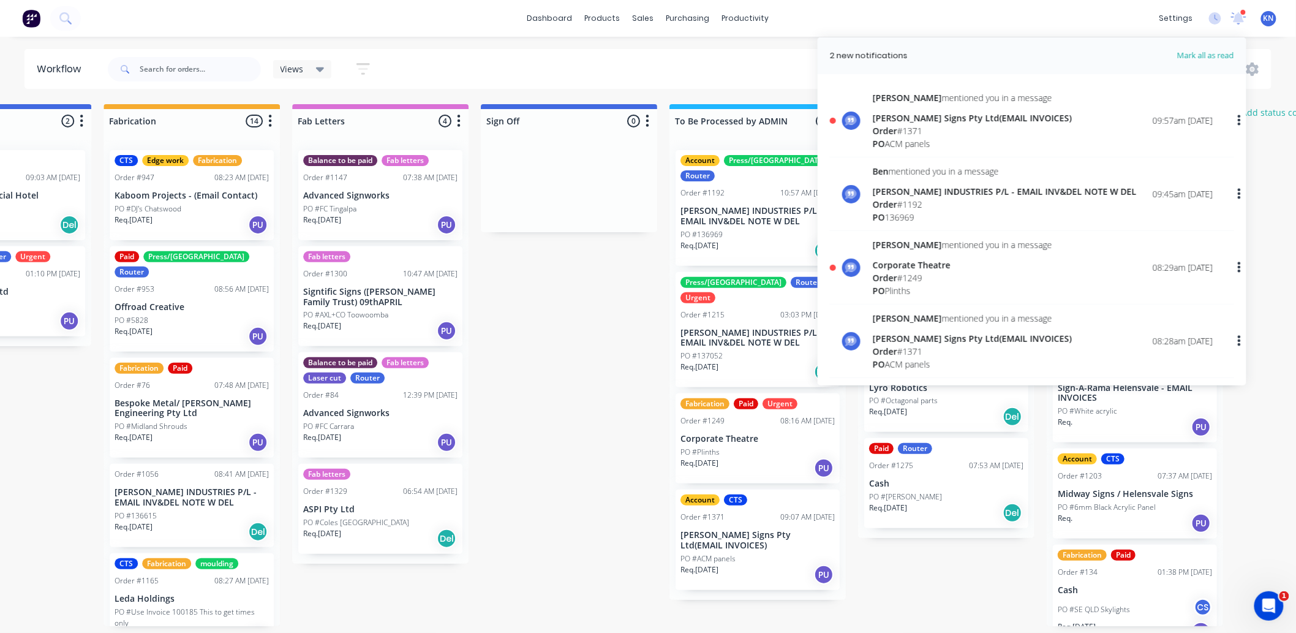
drag, startPoint x: 909, startPoint y: 279, endPoint x: 876, endPoint y: 263, distance: 36.2
click at [908, 279] on div "Order # 1249" at bounding box center [962, 277] width 179 height 13
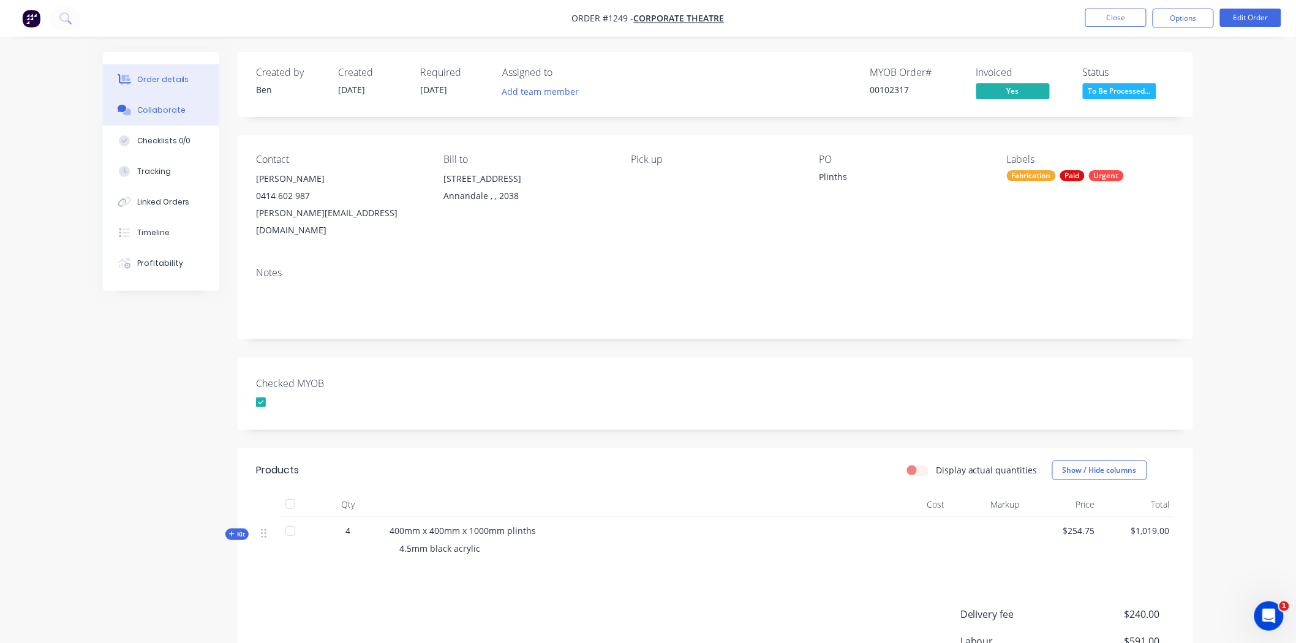
click at [156, 108] on div "Collaborate" at bounding box center [161, 110] width 48 height 11
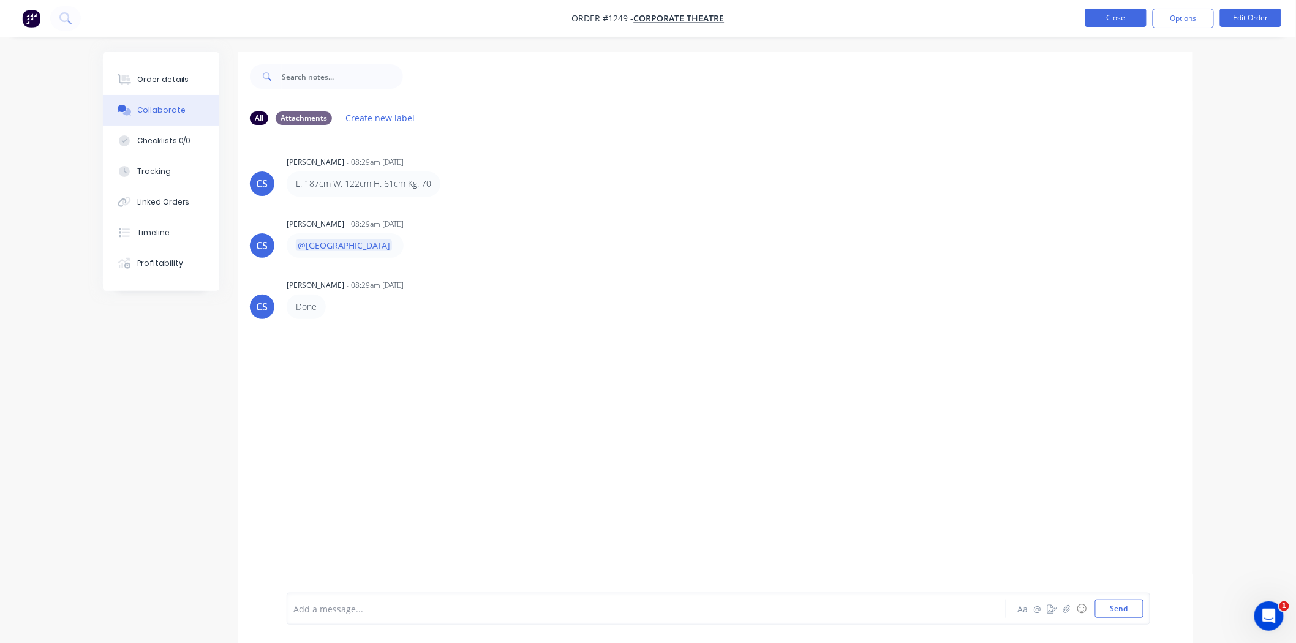
click at [1121, 20] on button "Close" at bounding box center [1115, 18] width 61 height 18
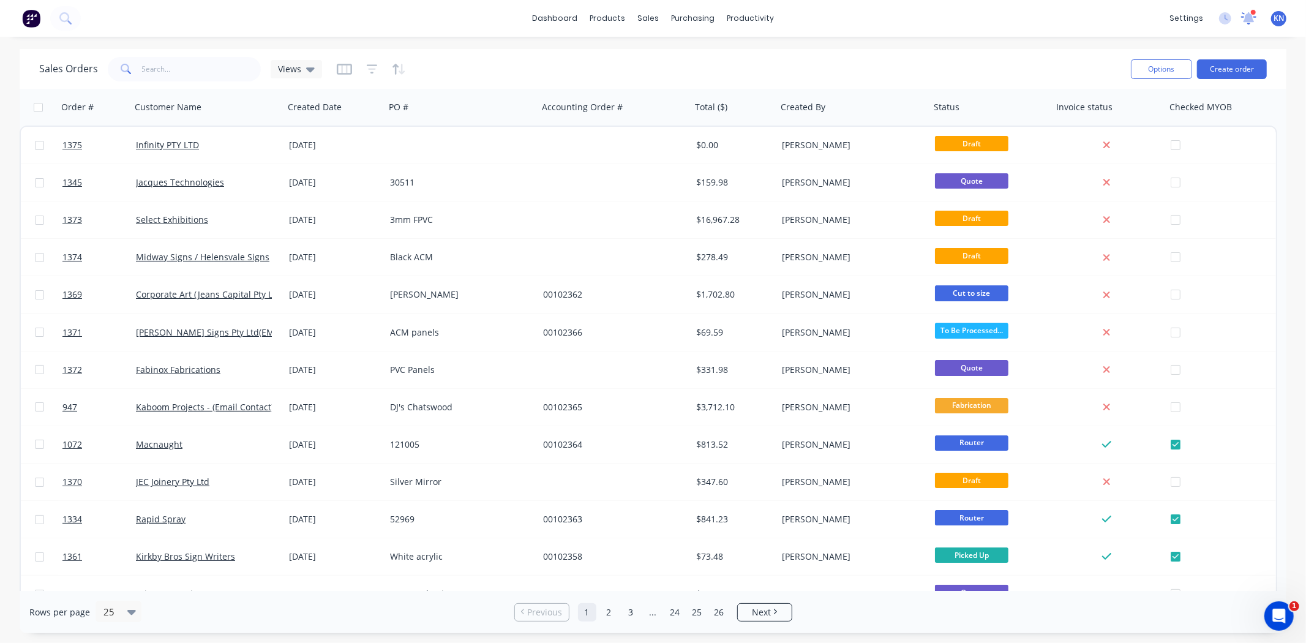
click at [1253, 16] on icon at bounding box center [1248, 18] width 15 height 12
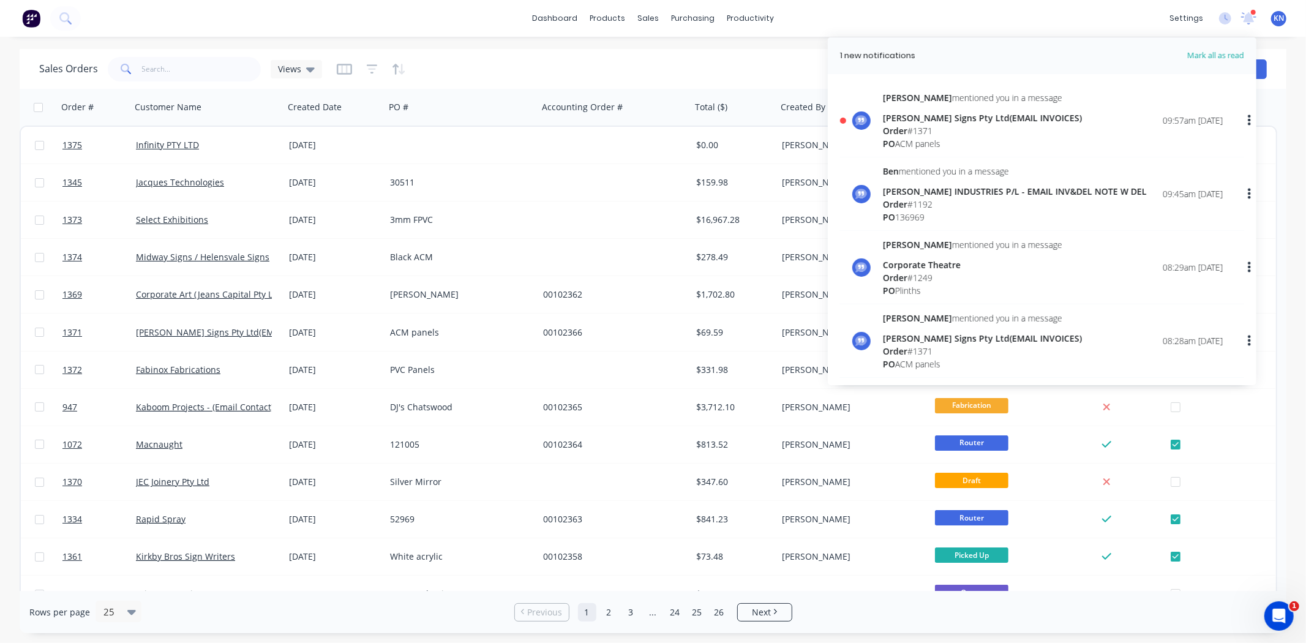
click at [903, 272] on span "Order" at bounding box center [895, 278] width 24 height 12
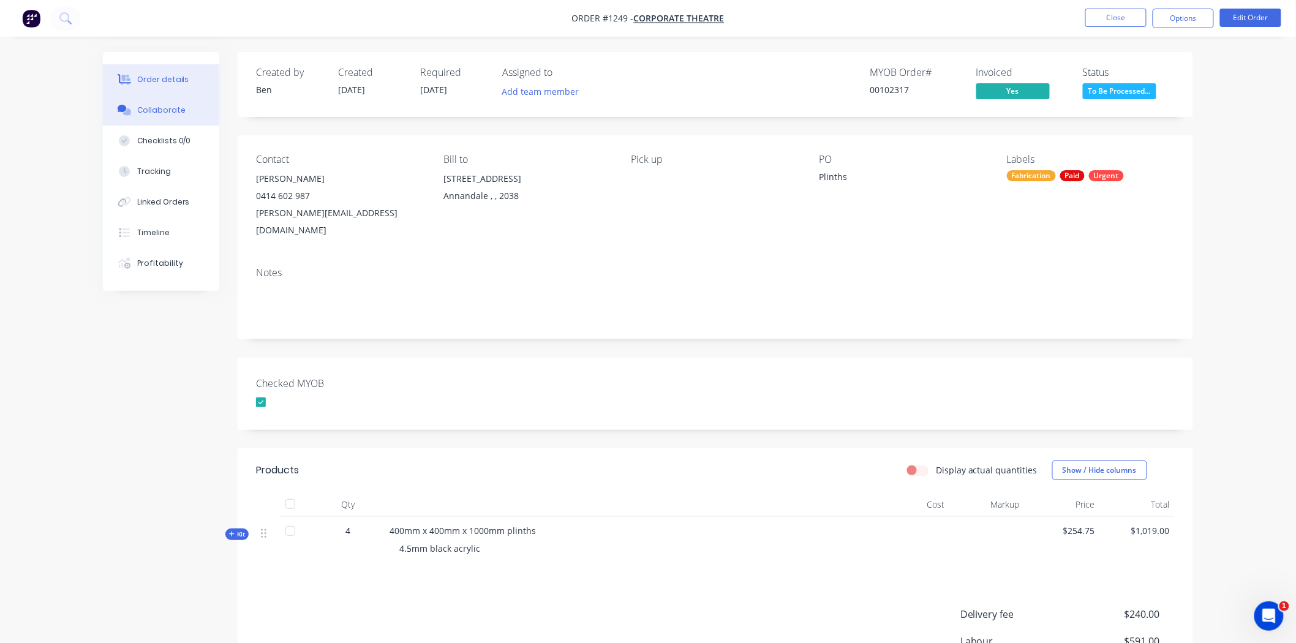
click at [152, 111] on div "Collaborate" at bounding box center [161, 110] width 48 height 11
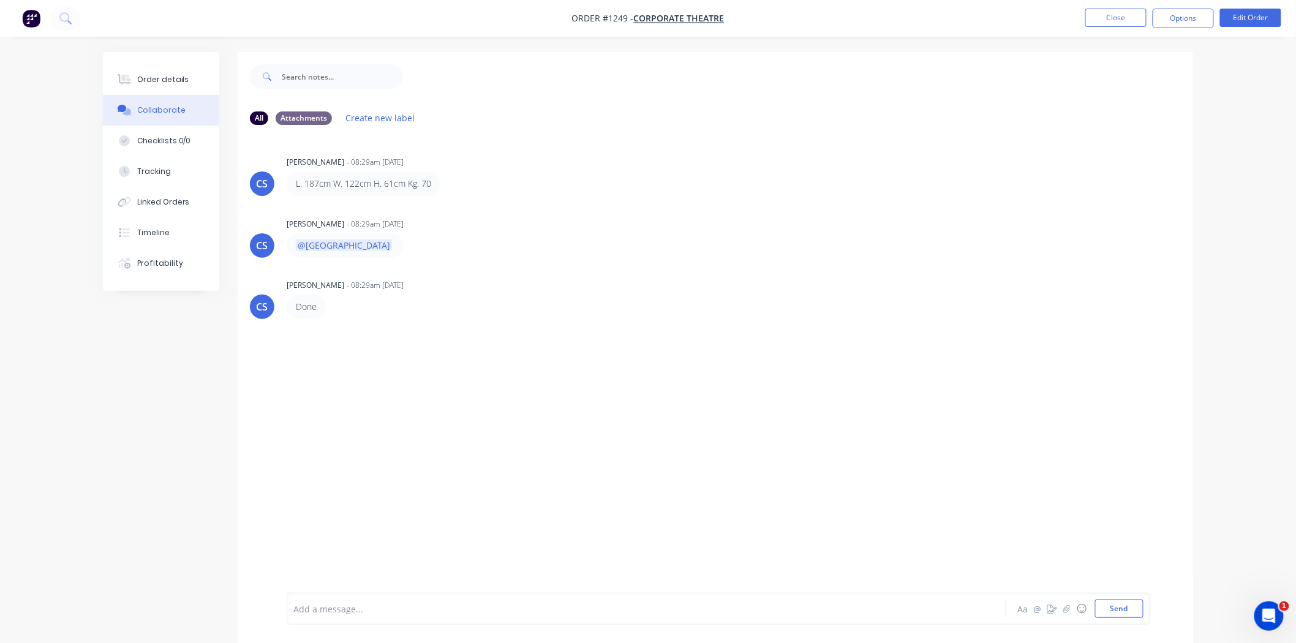
click at [370, 609] on div at bounding box center [612, 609] width 637 height 13
click at [380, 603] on div at bounding box center [612, 609] width 637 height 13
click at [1125, 605] on button "Send" at bounding box center [1119, 609] width 48 height 18
click at [159, 75] on div "Order details" at bounding box center [163, 79] width 52 height 11
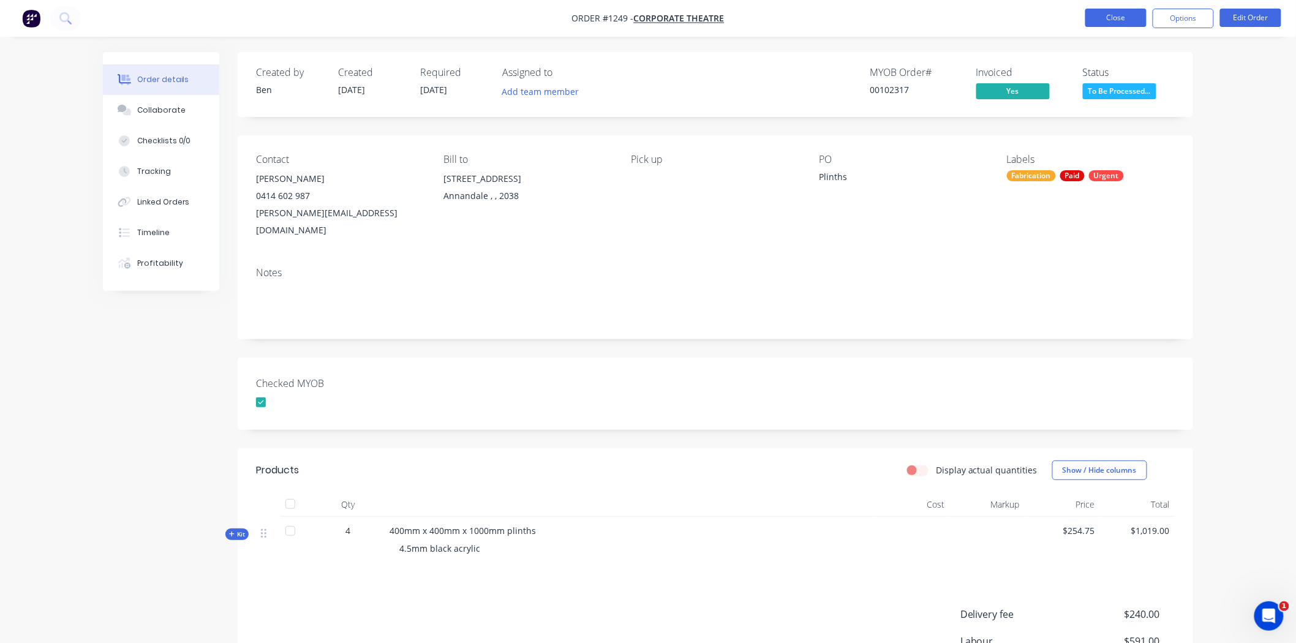
click at [1125, 14] on button "Close" at bounding box center [1115, 18] width 61 height 18
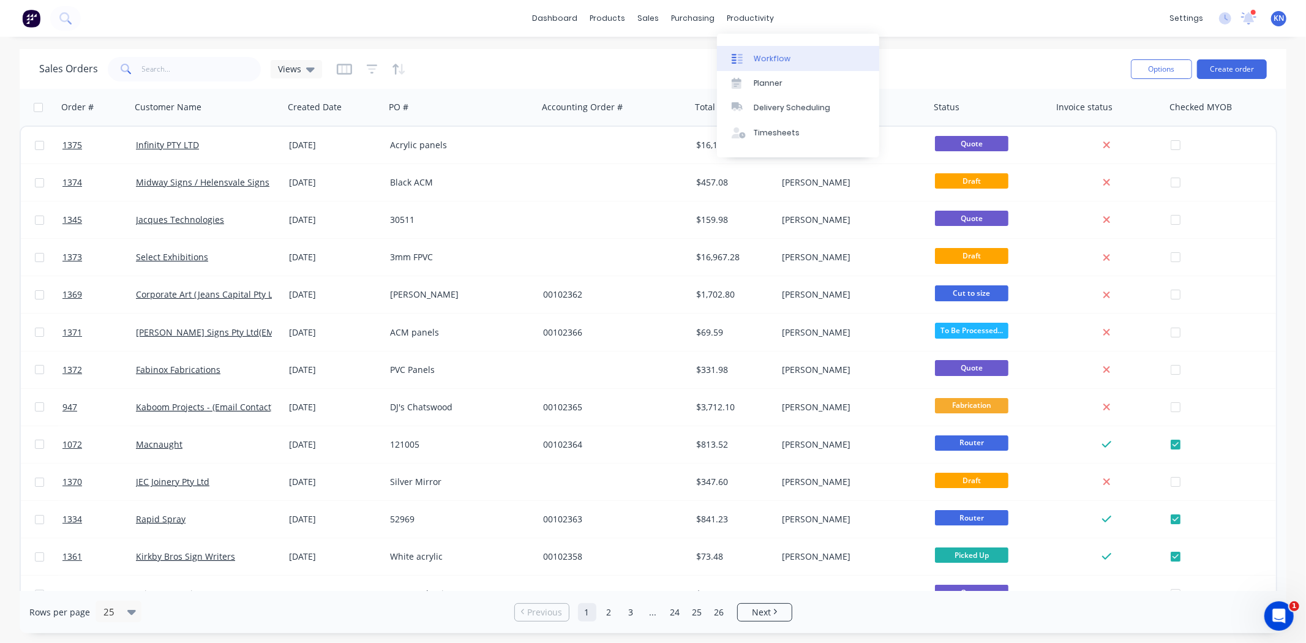
click at [770, 59] on div "Workflow" at bounding box center [772, 58] width 37 height 11
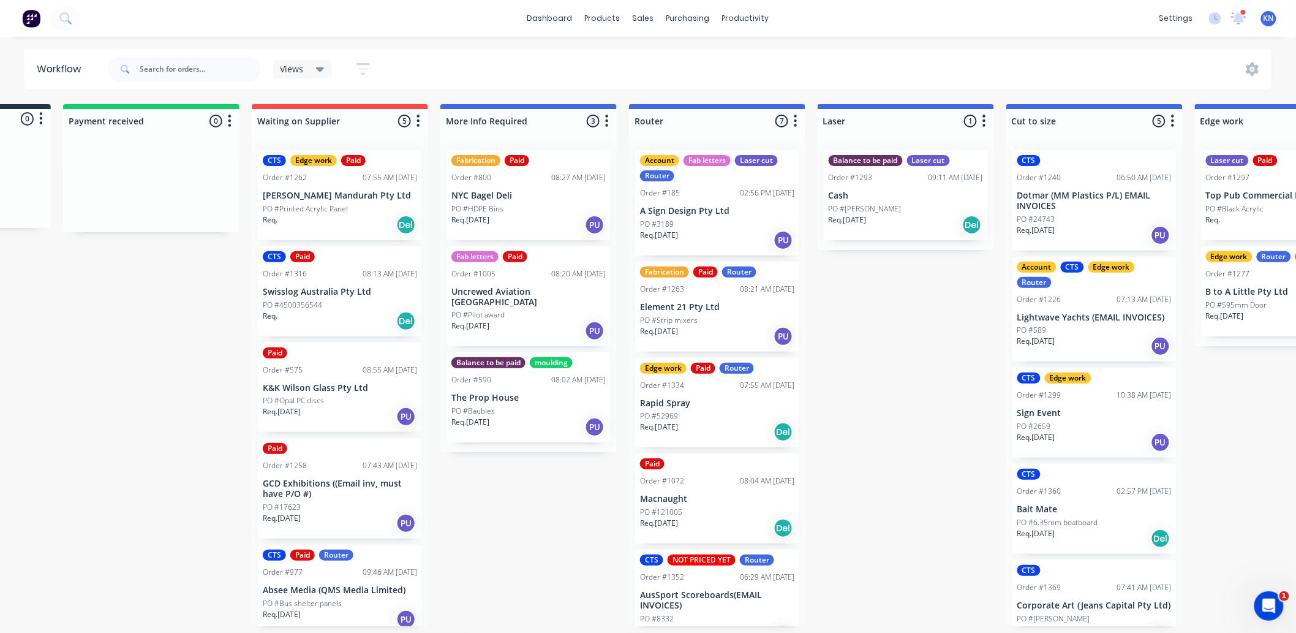
scroll to position [0, 1296]
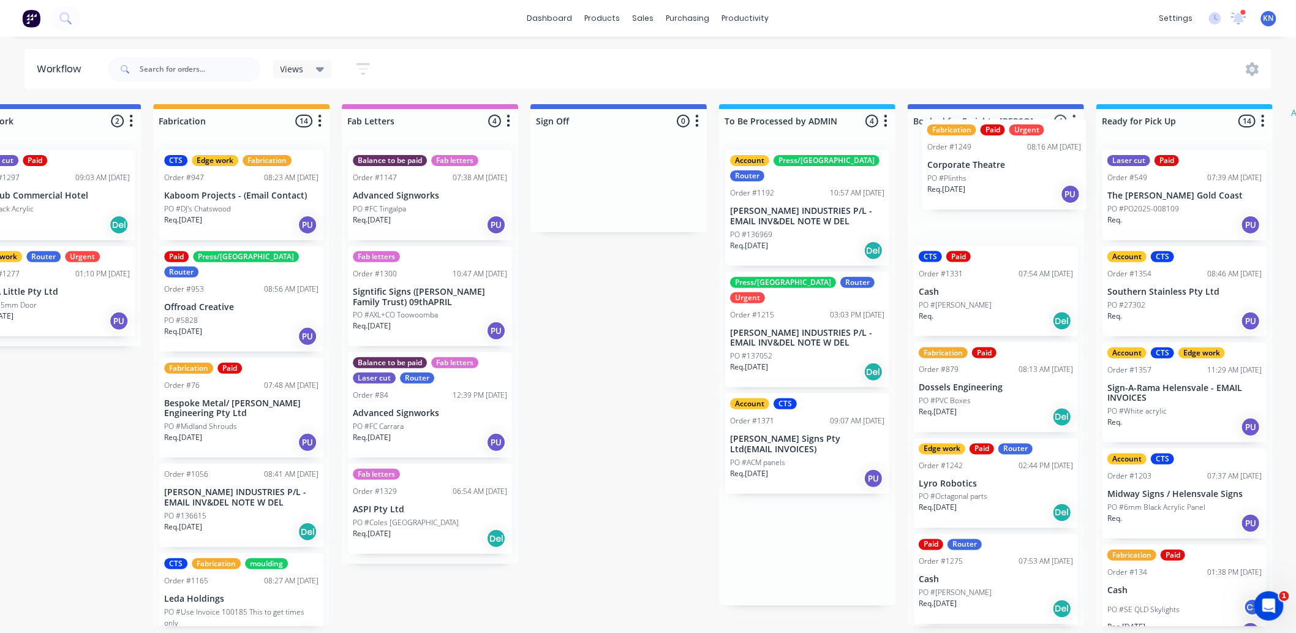
drag, startPoint x: 839, startPoint y: 405, endPoint x: 957, endPoint y: 157, distance: 274.5
click at [957, 157] on div "Submitted 0 Status colour #273444 hex #273444 Save Cancel Summaries Total order…" at bounding box center [74, 365] width 2930 height 522
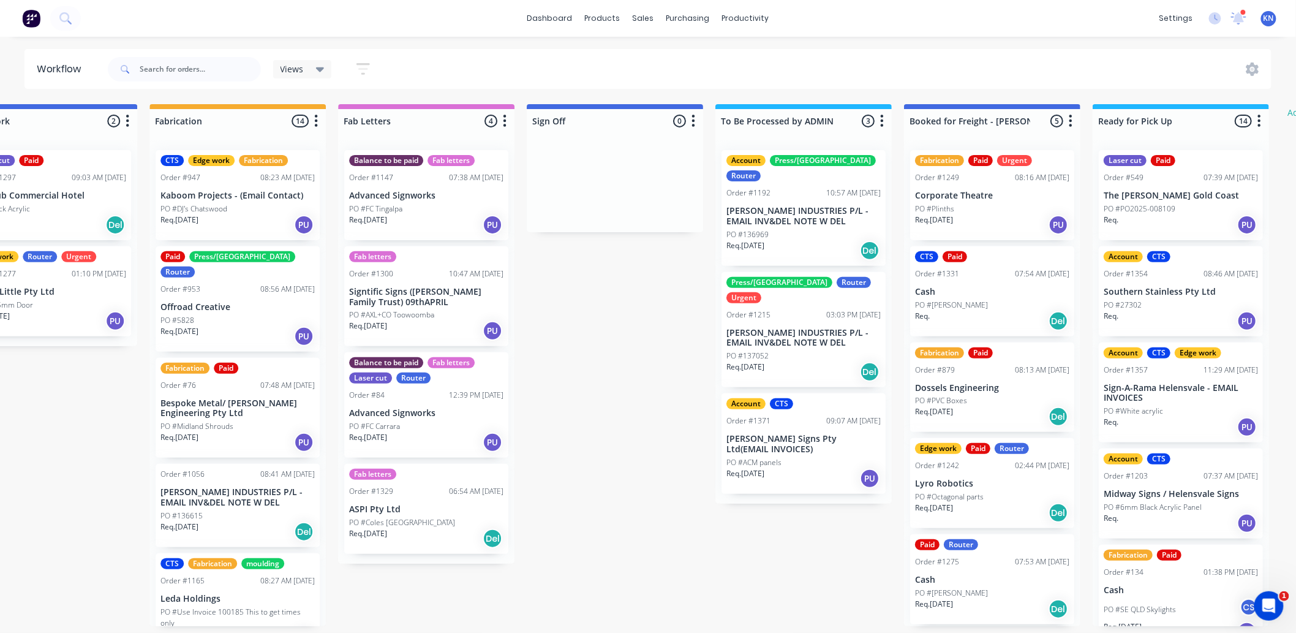
scroll to position [0, 1386]
click at [1239, 17] on icon at bounding box center [1239, 17] width 12 height 11
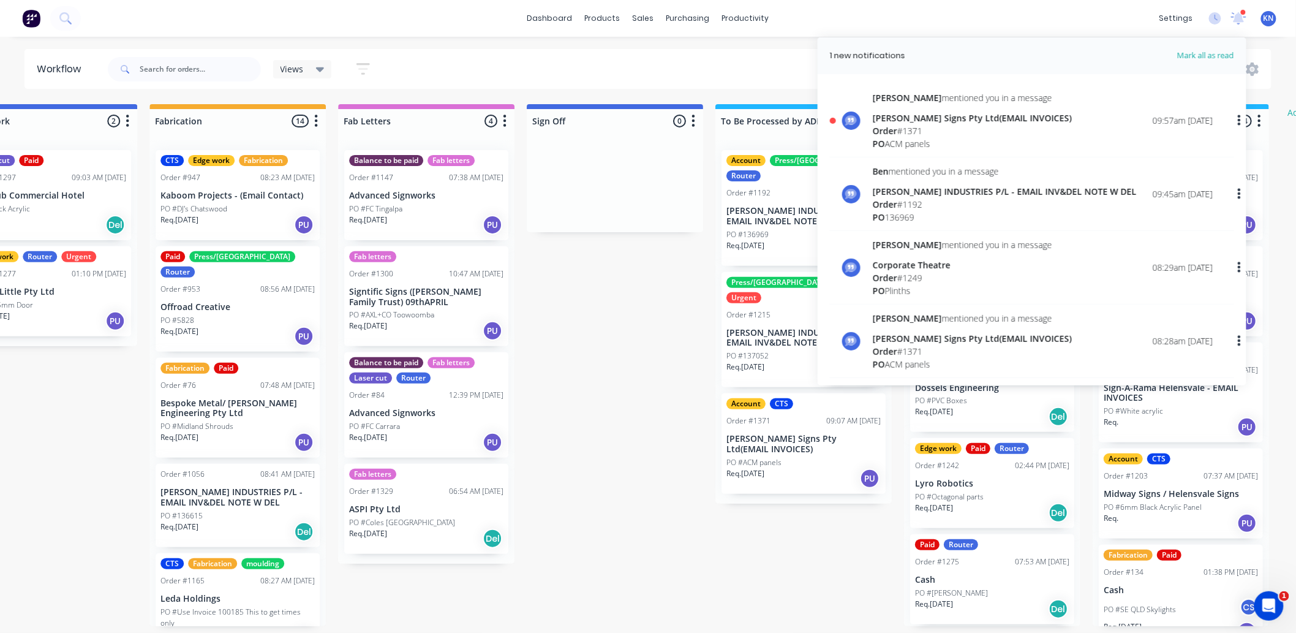
click at [908, 126] on div "Order # 1371" at bounding box center [972, 130] width 199 height 13
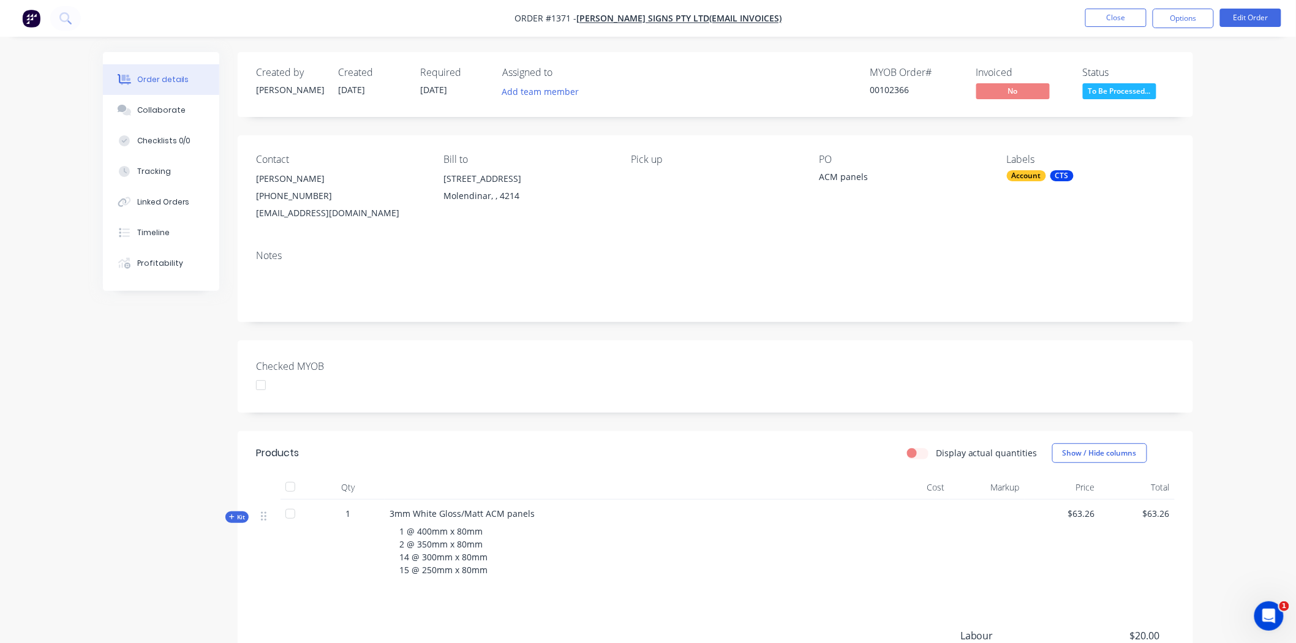
click at [258, 386] on div at bounding box center [261, 385] width 24 height 24
click at [143, 105] on div "Collaborate" at bounding box center [161, 110] width 48 height 11
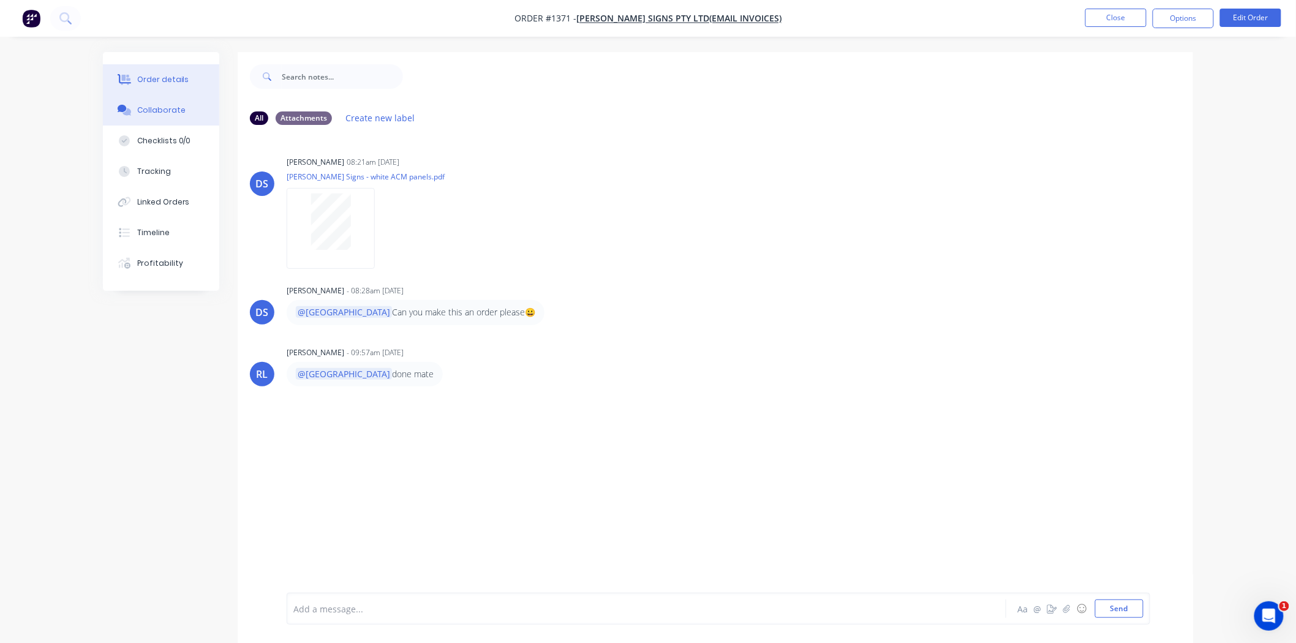
click at [186, 74] on button "Order details" at bounding box center [161, 79] width 116 height 31
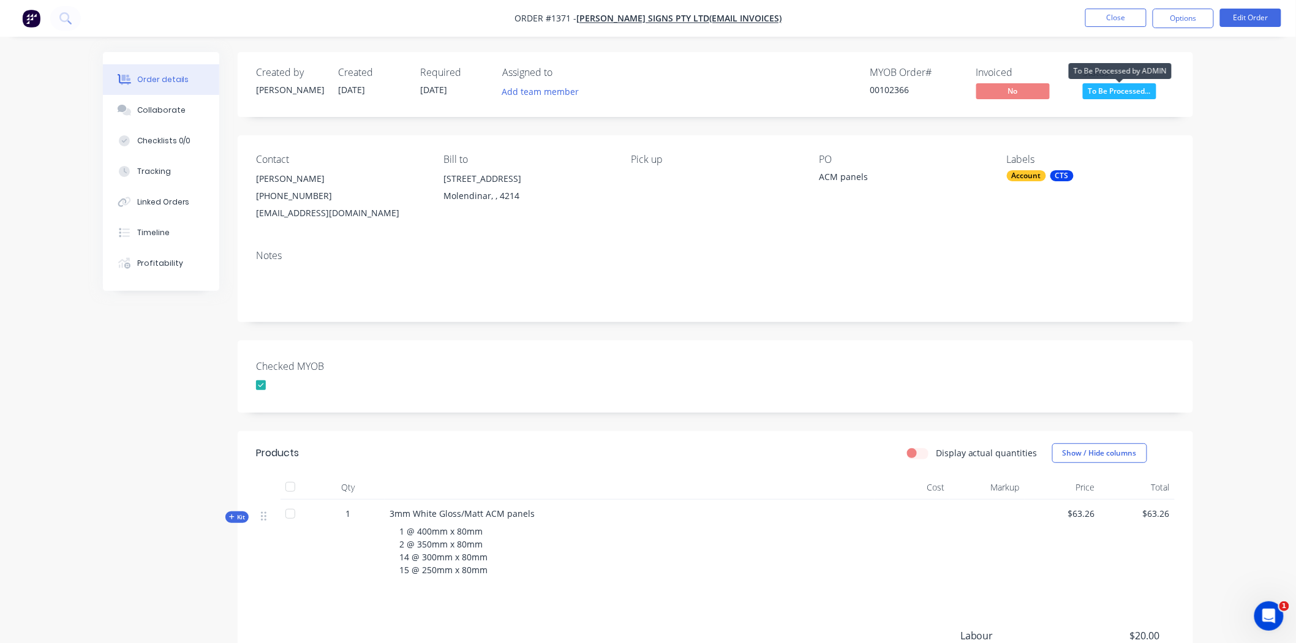
click at [1122, 84] on span "To Be Processed..." at bounding box center [1119, 90] width 73 height 15
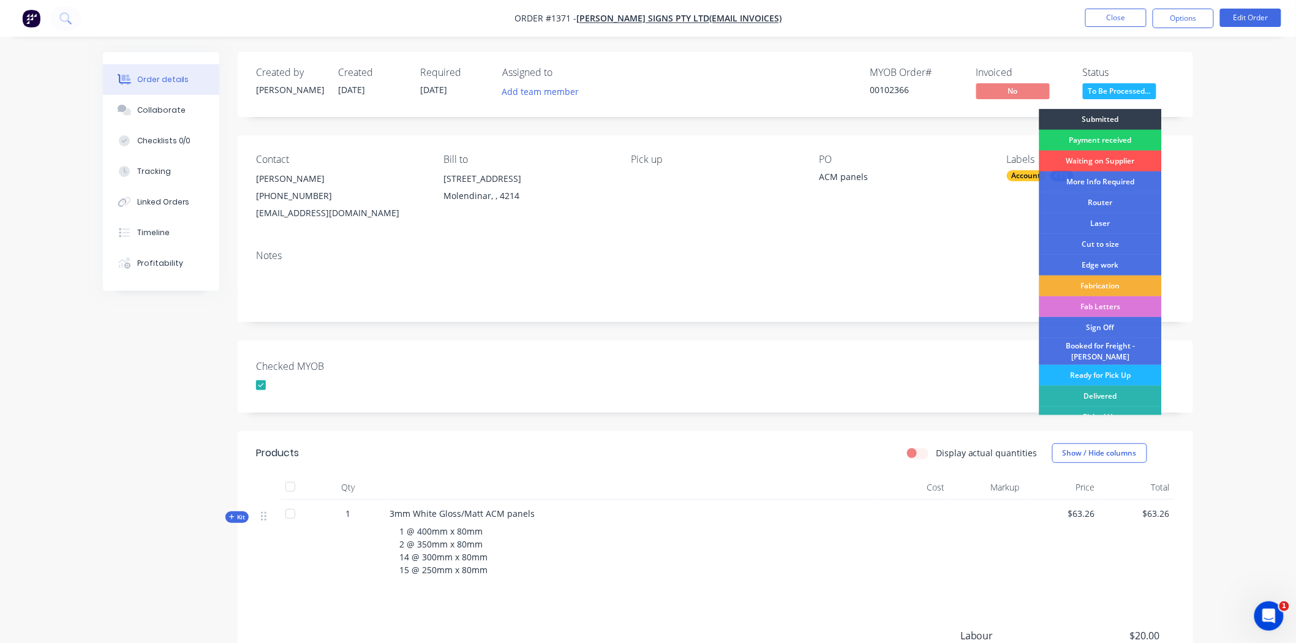
click at [1084, 365] on div "Ready for Pick Up" at bounding box center [1100, 375] width 122 height 21
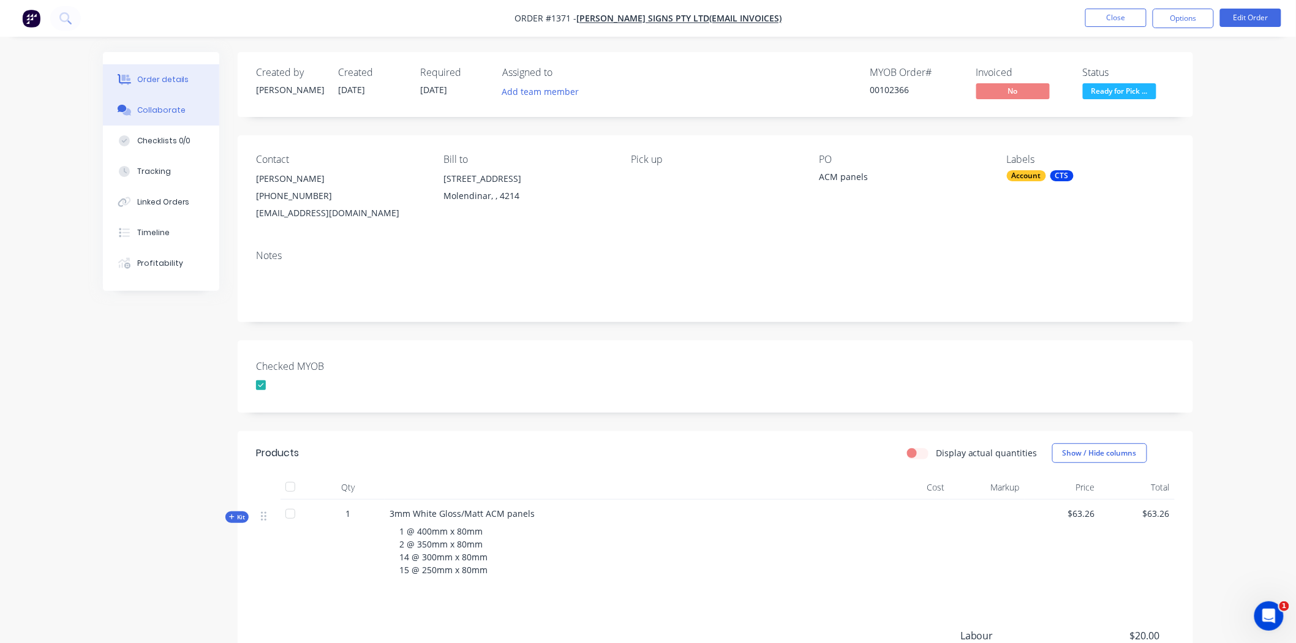
click at [172, 109] on div "Collaborate" at bounding box center [161, 110] width 48 height 11
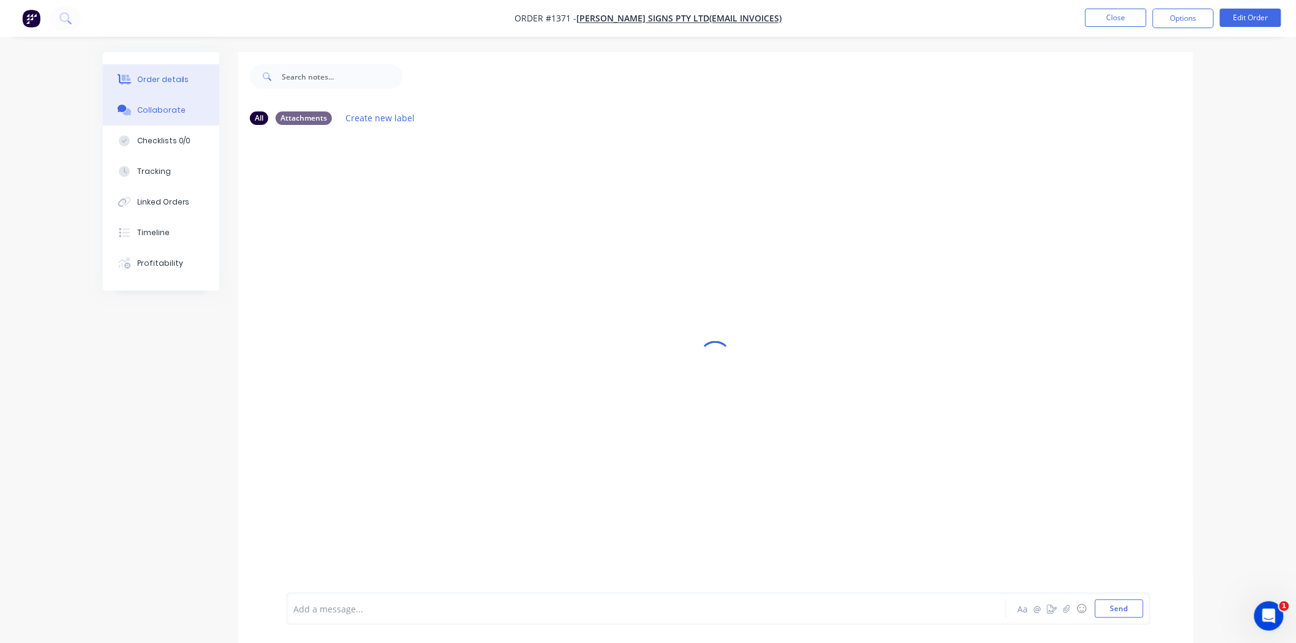
click at [135, 83] on button "Order details" at bounding box center [161, 79] width 116 height 31
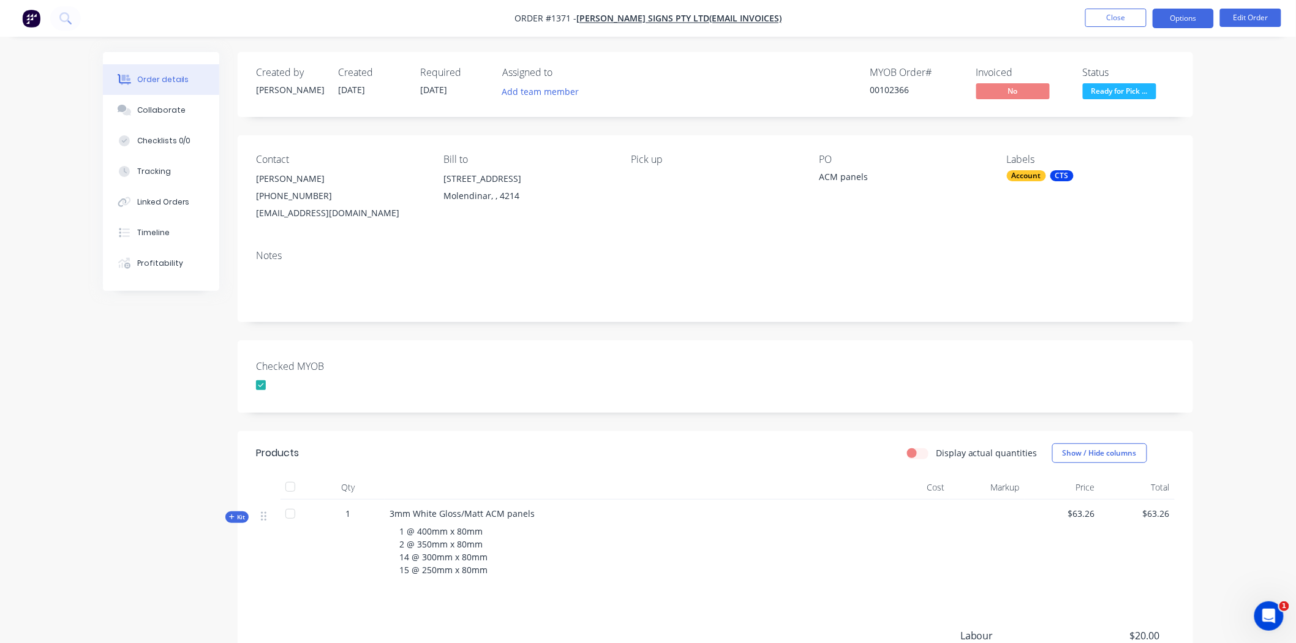
click at [1165, 15] on button "Options" at bounding box center [1183, 19] width 61 height 20
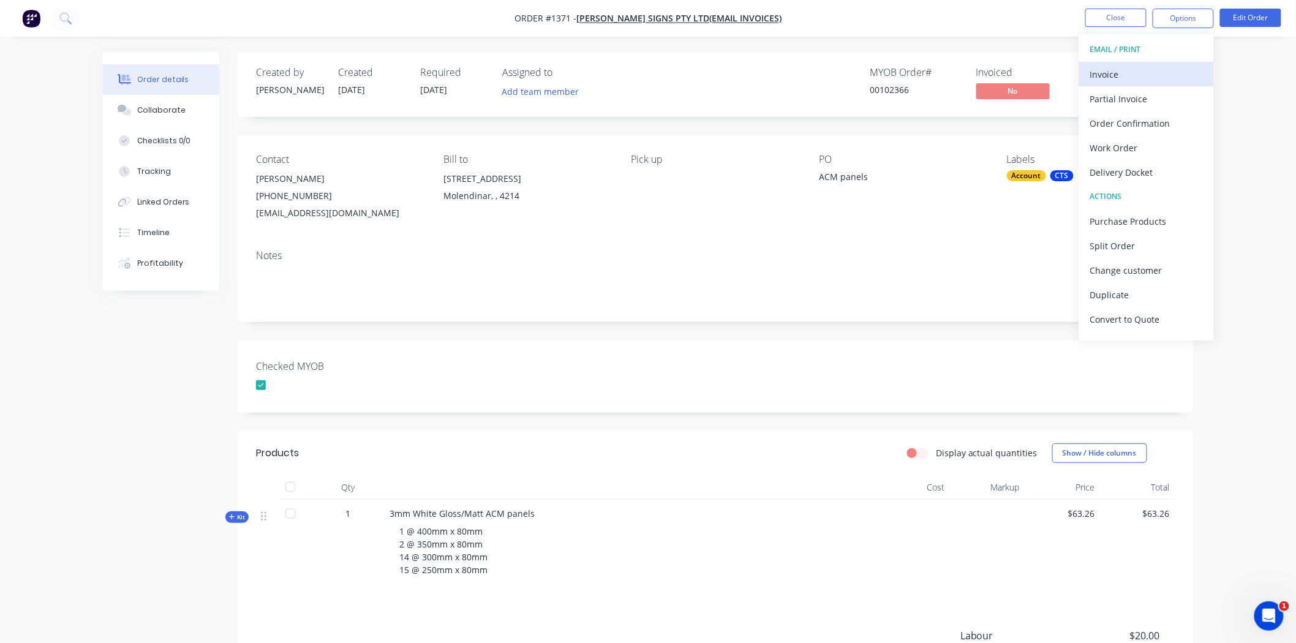
click at [1109, 74] on div "Invoice" at bounding box center [1146, 75] width 113 height 18
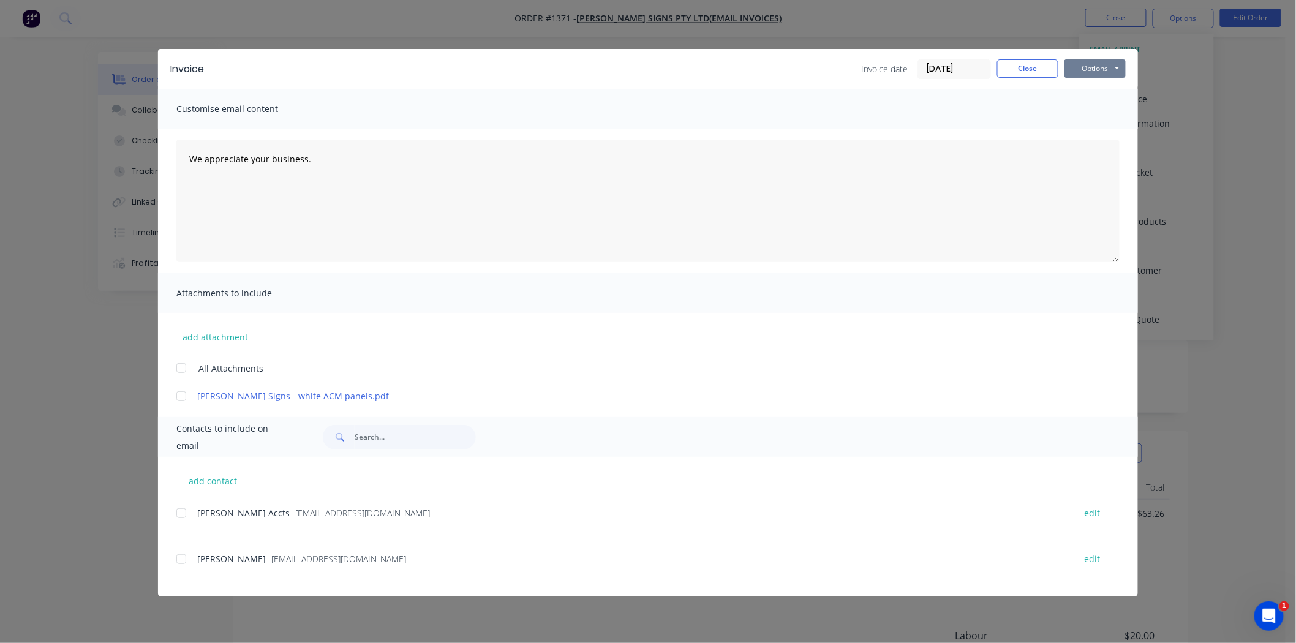
click at [1093, 66] on button "Options" at bounding box center [1094, 68] width 61 height 18
click at [1095, 108] on button "Print" at bounding box center [1103, 110] width 78 height 20
click at [1048, 69] on button "Close" at bounding box center [1027, 68] width 61 height 18
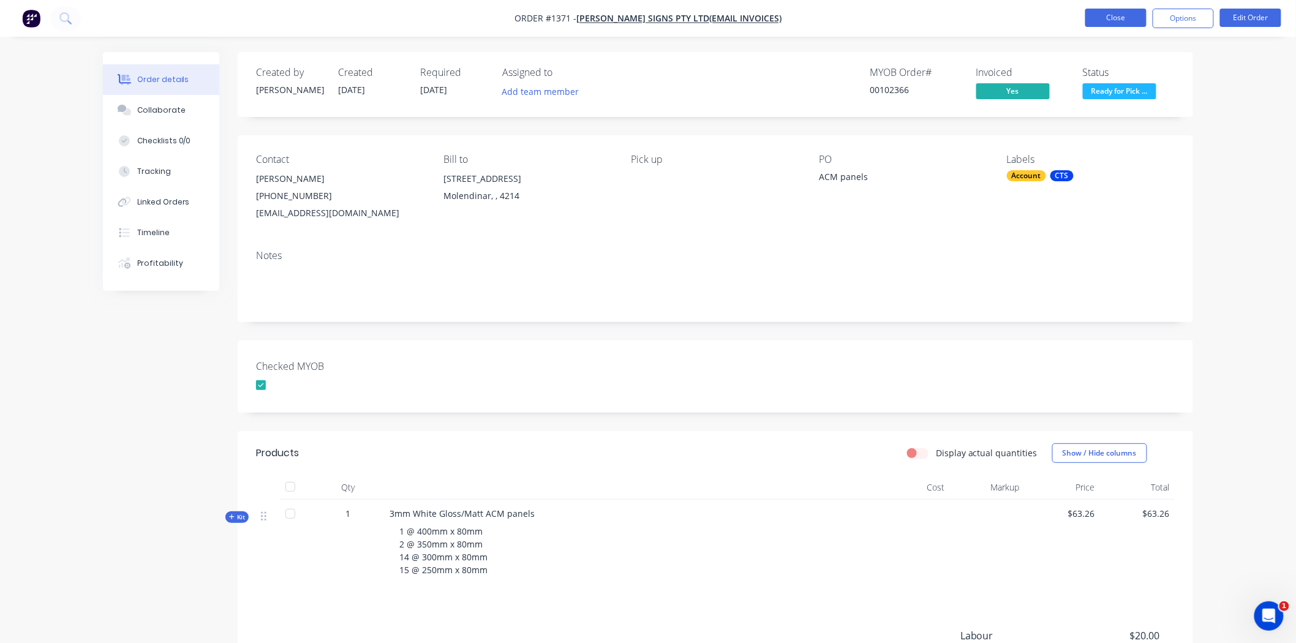
click at [1115, 19] on button "Close" at bounding box center [1115, 18] width 61 height 18
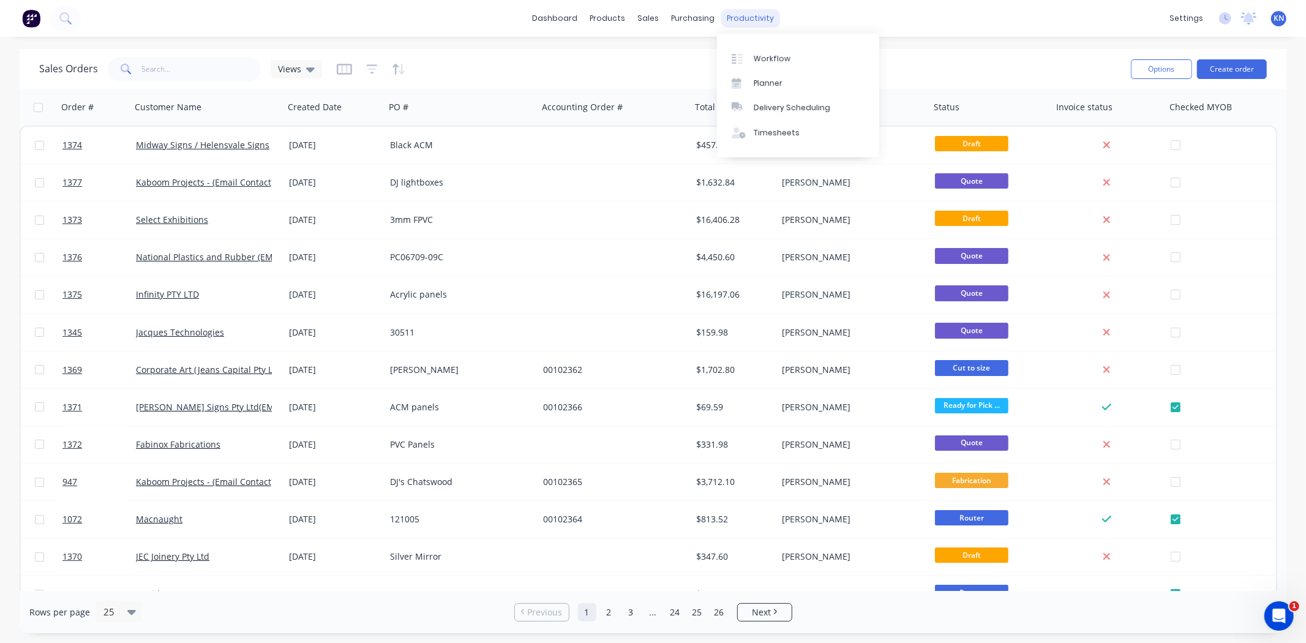
click at [754, 17] on div "productivity" at bounding box center [750, 18] width 59 height 18
click at [782, 53] on div "Workflow" at bounding box center [772, 58] width 37 height 11
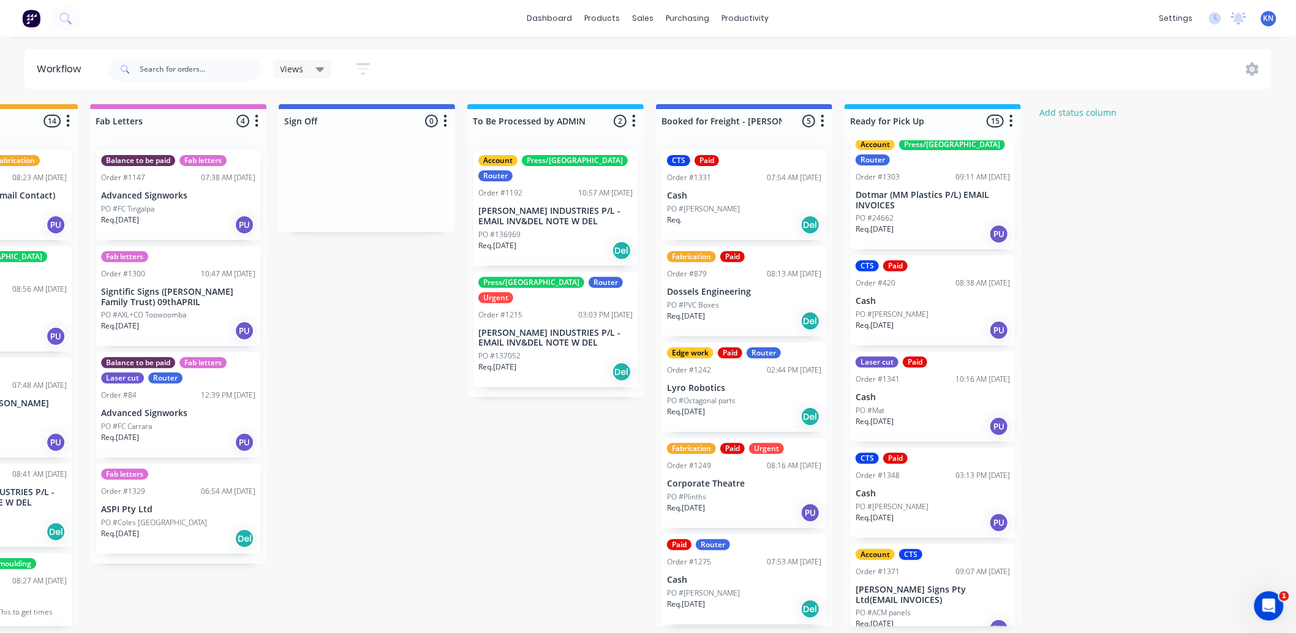
scroll to position [999, 0]
click at [972, 496] on div "Mark as Picked Up" at bounding box center [974, 498] width 123 height 25
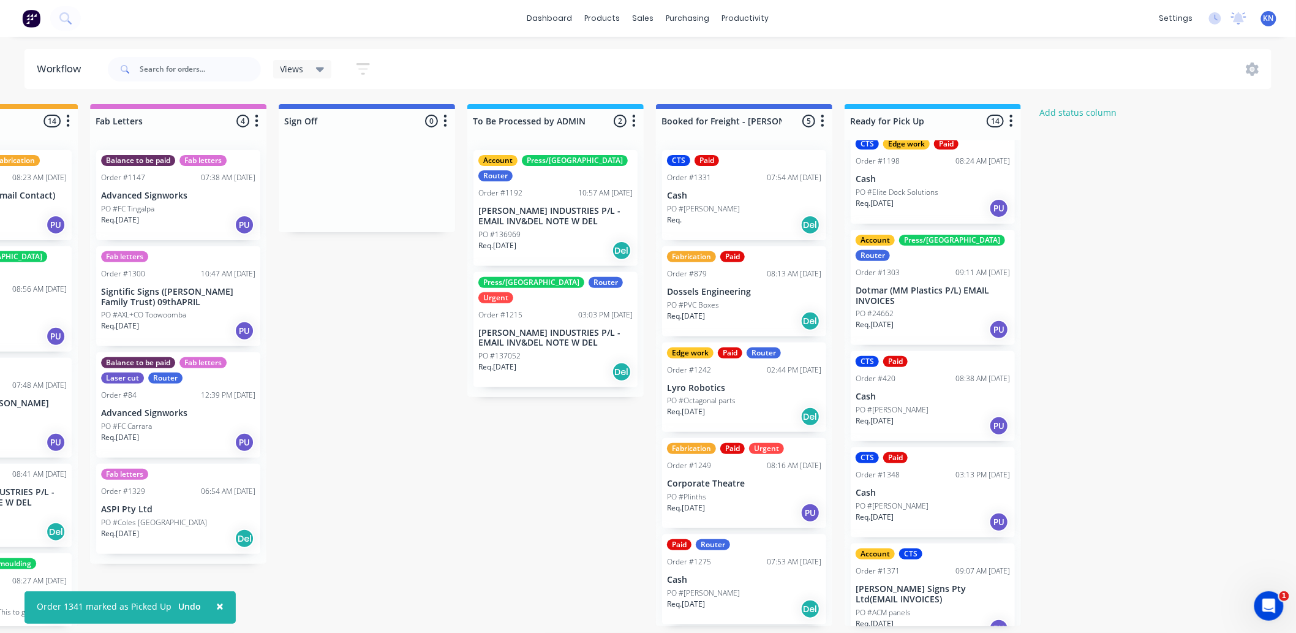
scroll to position [3, 1634]
click at [974, 630] on div "Mark as Picked Up" at bounding box center [975, 634] width 123 height 25
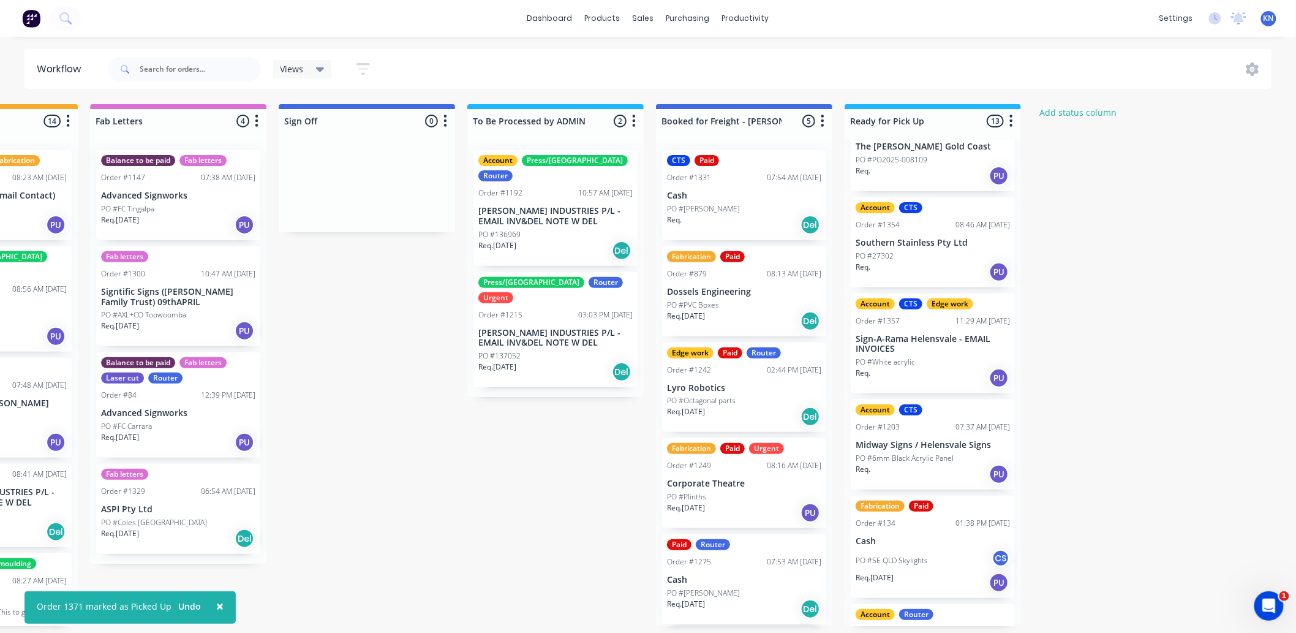
scroll to position [0, 0]
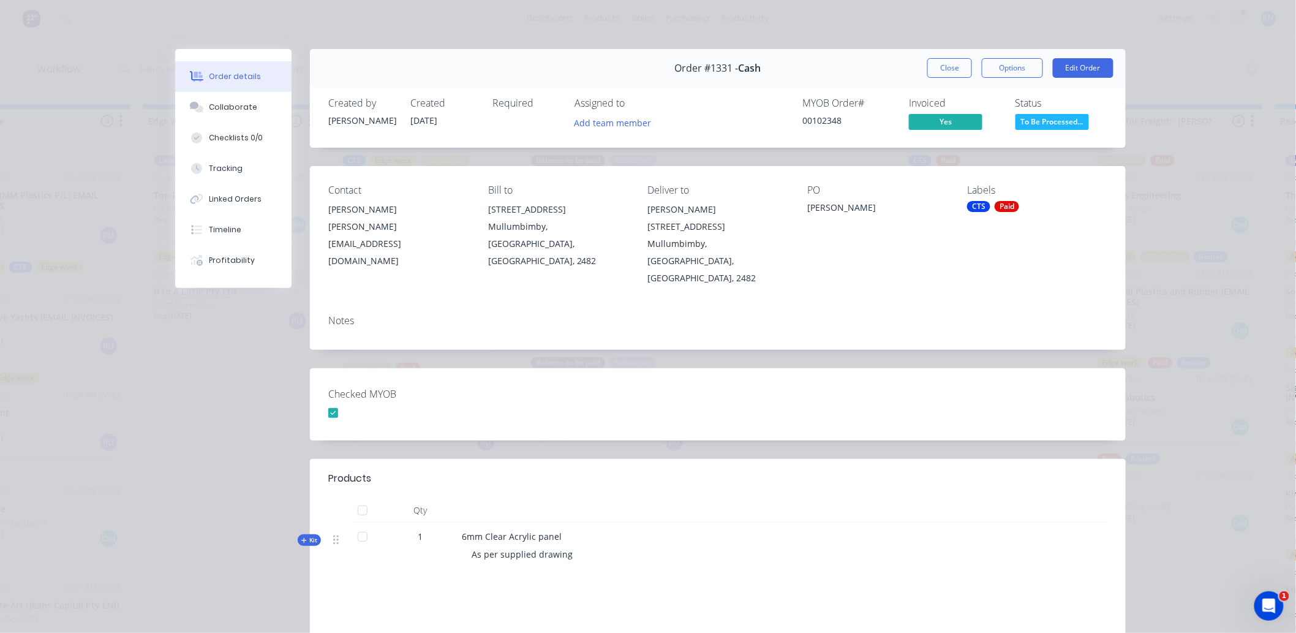
scroll to position [0, 1204]
click at [234, 107] on div "Collaborate" at bounding box center [233, 107] width 48 height 11
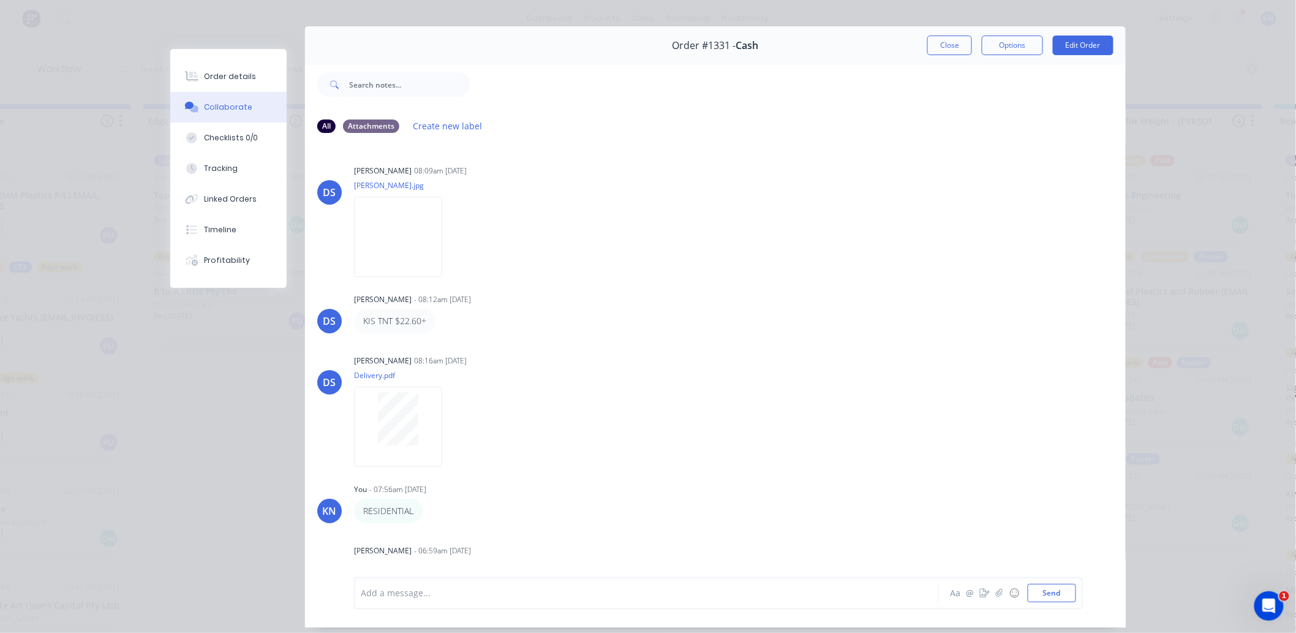
scroll to position [0, 0]
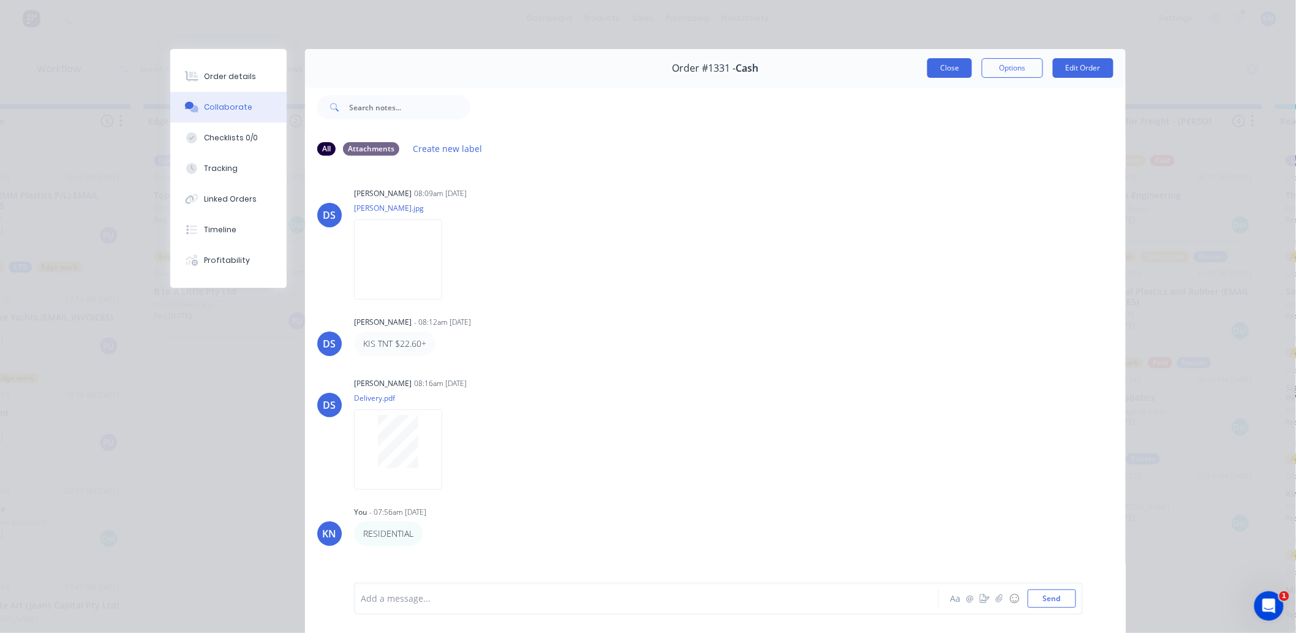
click at [941, 64] on button "Close" at bounding box center [949, 68] width 45 height 20
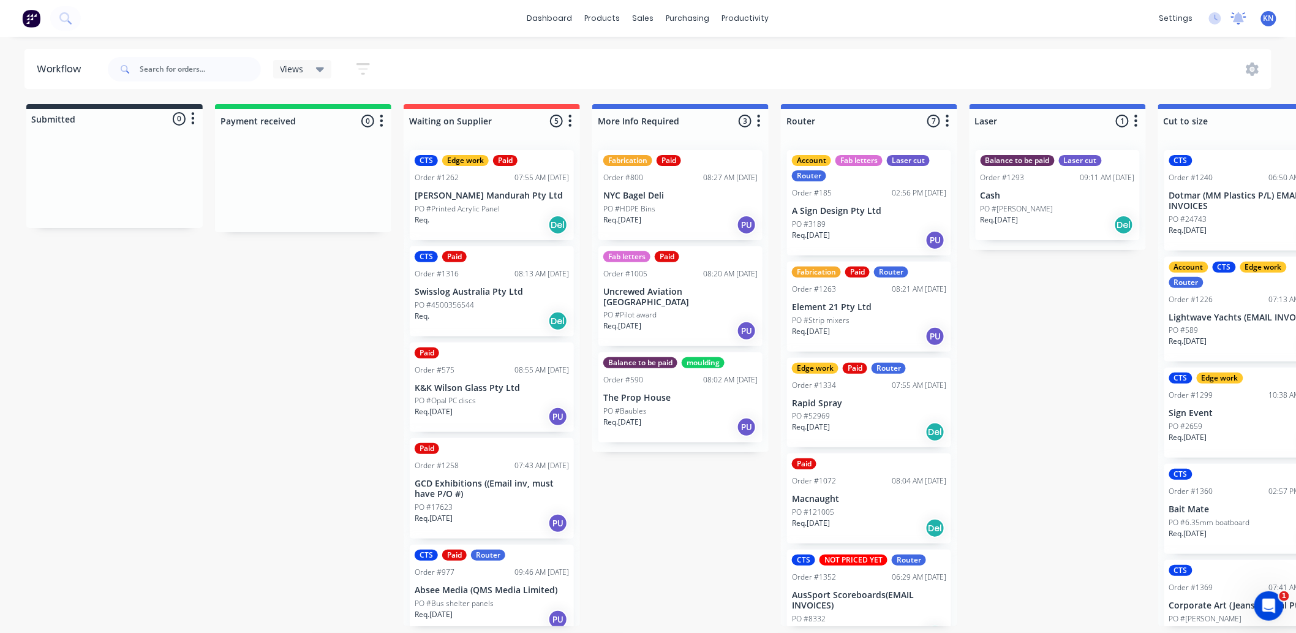
click at [1238, 17] on icon at bounding box center [1238, 17] width 11 height 10
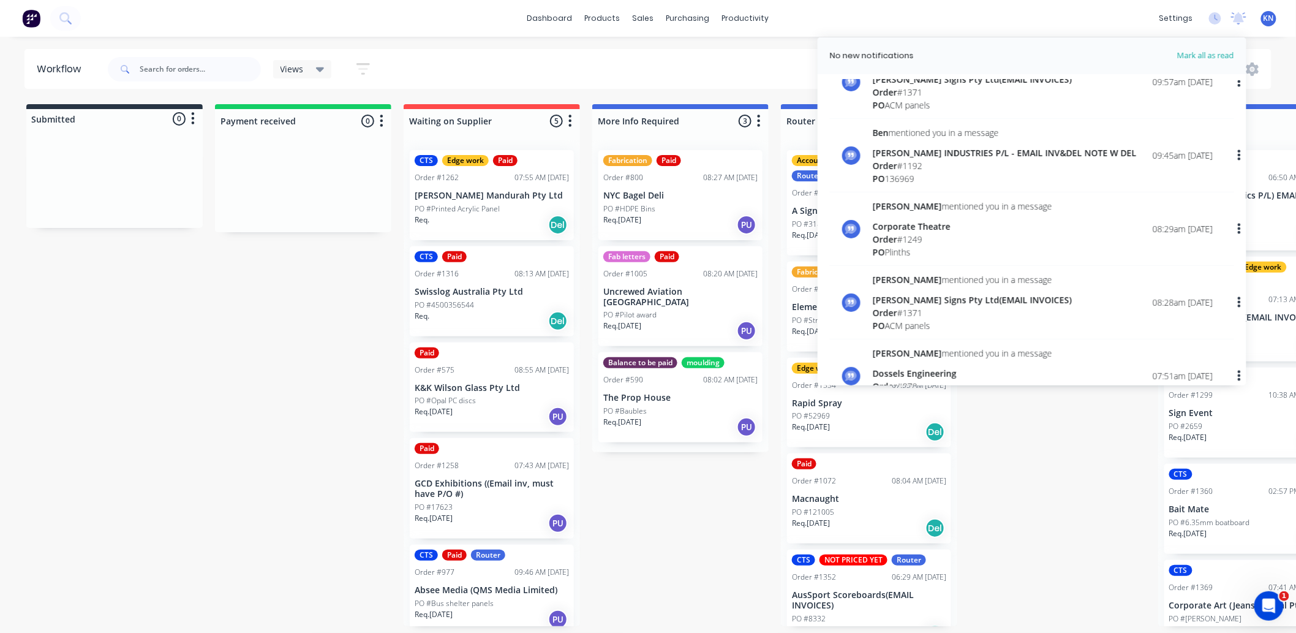
scroll to position [68, 0]
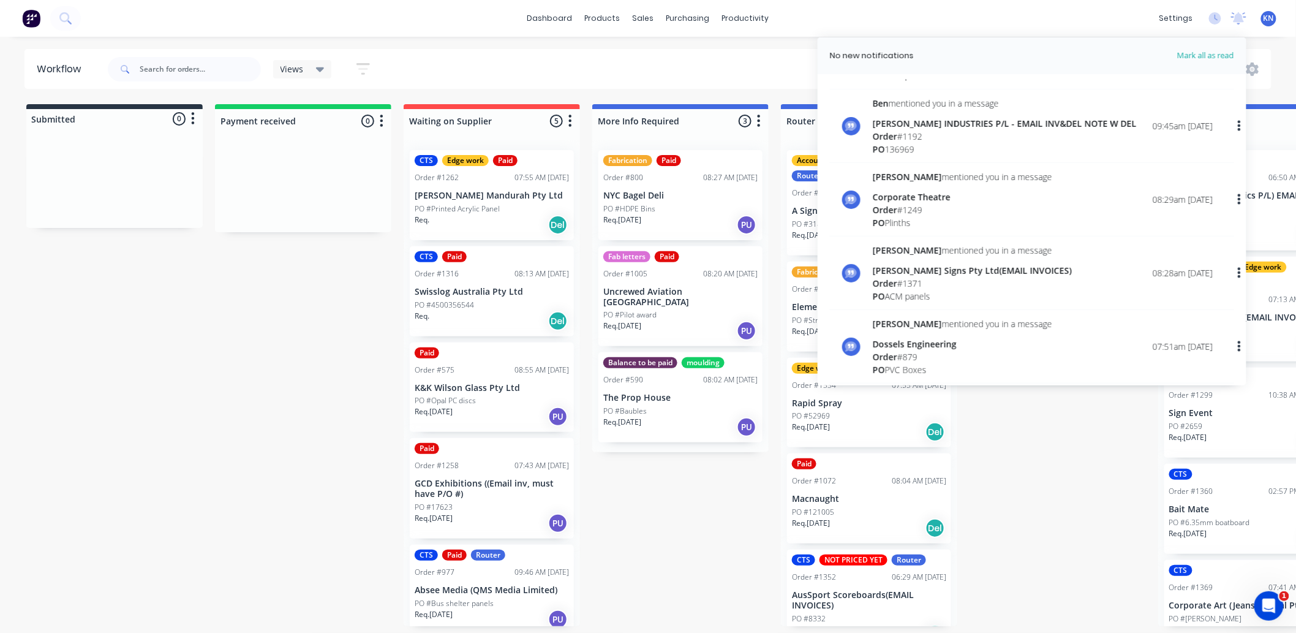
click at [902, 127] on div "TYREE INDUSTRIES P/L - EMAIL INV&DEL NOTE W DEL" at bounding box center [1005, 123] width 264 height 13
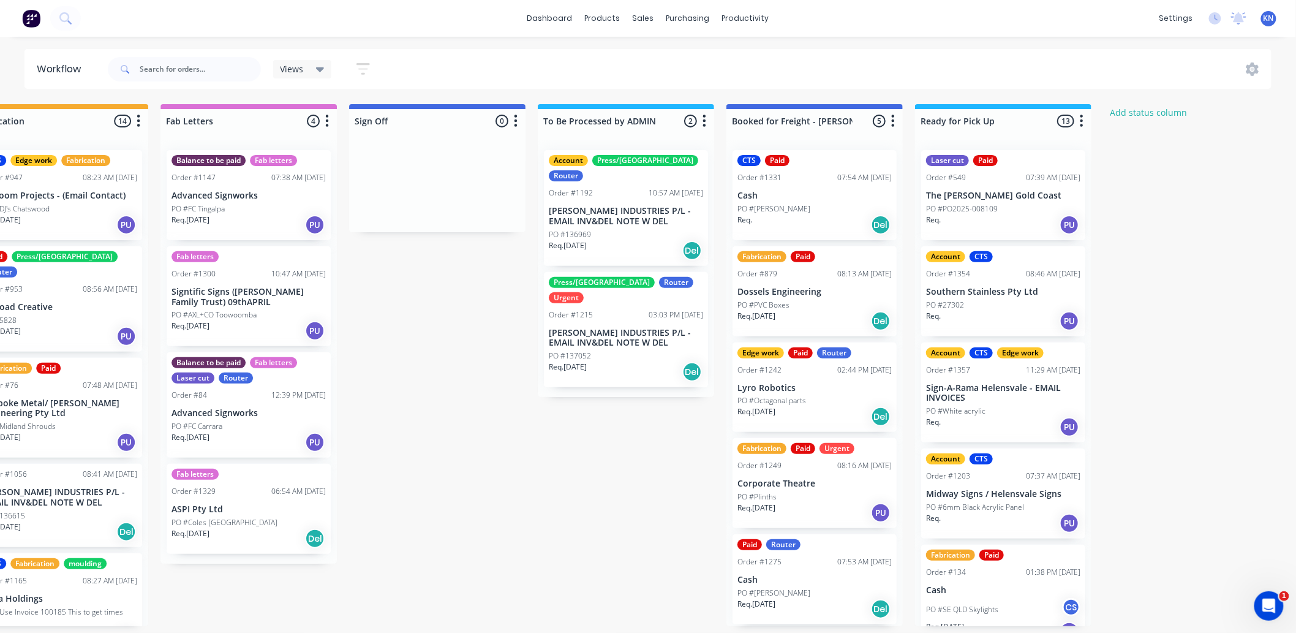
scroll to position [0, 1568]
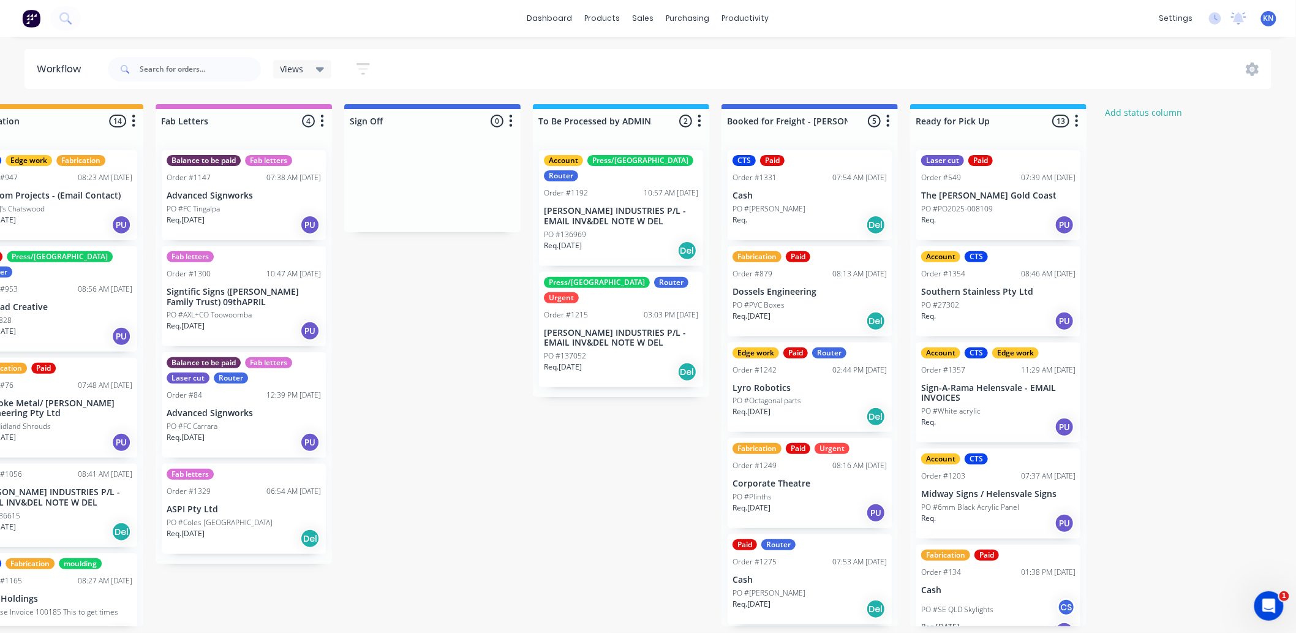
click at [595, 328] on p "[PERSON_NAME] INDUSTRIES P/L - EMAIL INV&DEL NOTE W DEL" at bounding box center [621, 338] width 154 height 21
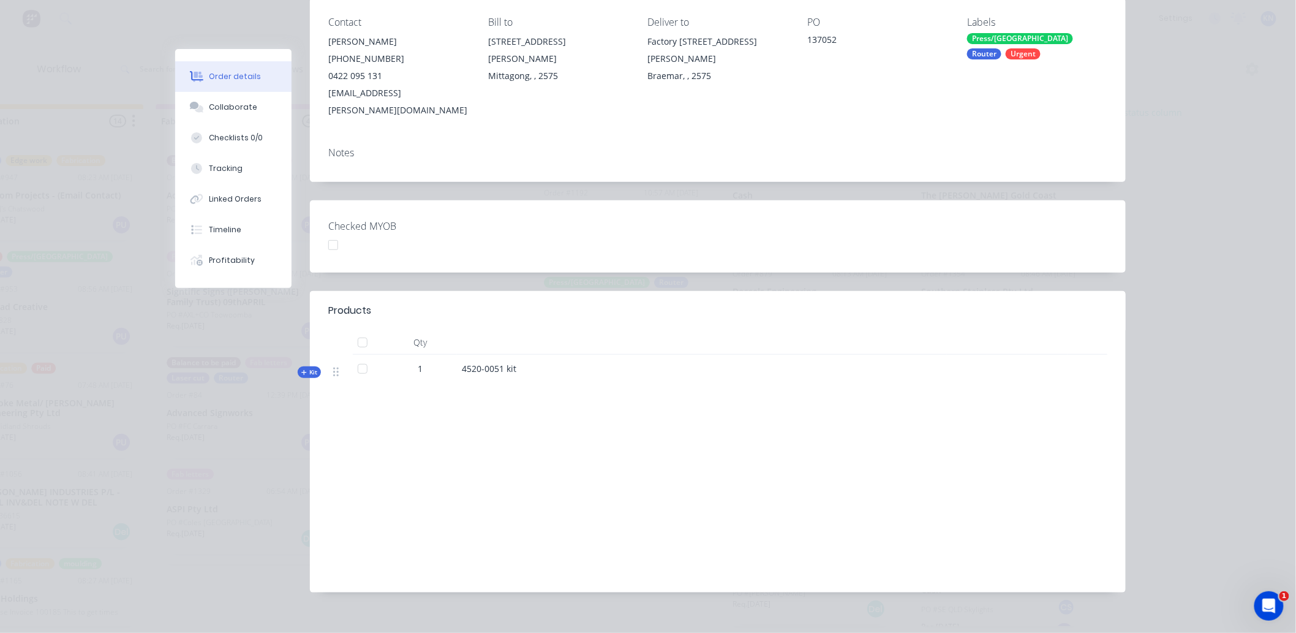
scroll to position [0, 0]
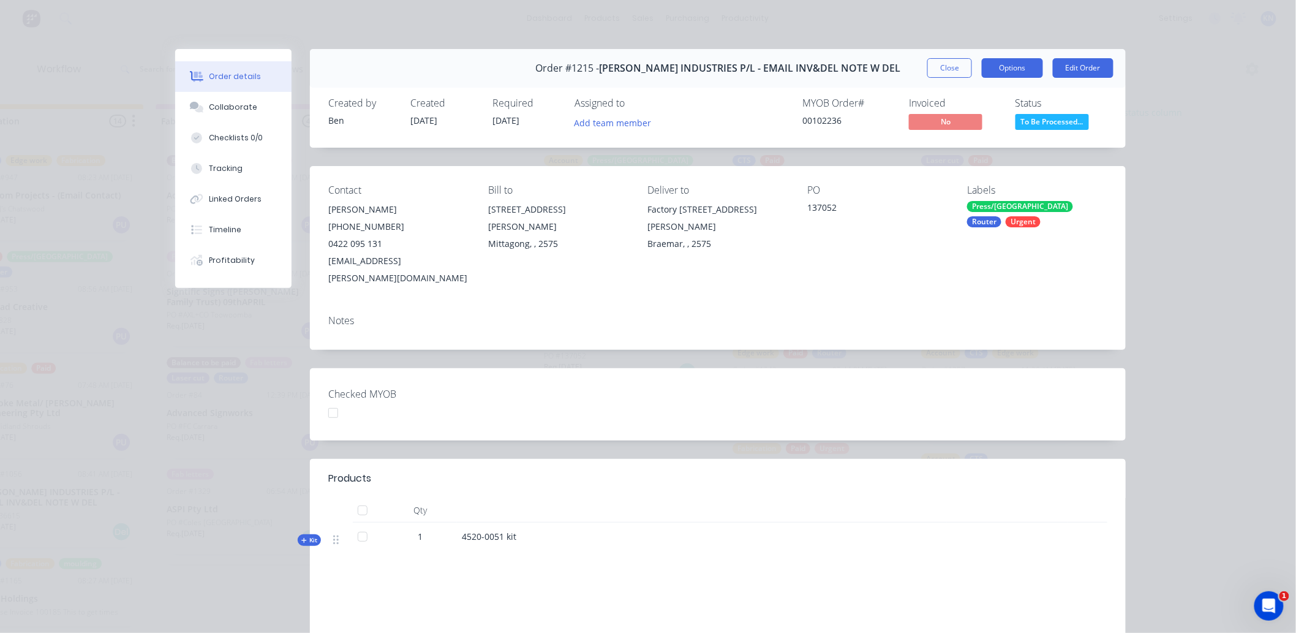
click at [1012, 69] on button "Options" at bounding box center [1012, 68] width 61 height 20
click at [1011, 69] on button "Options" at bounding box center [1012, 68] width 61 height 20
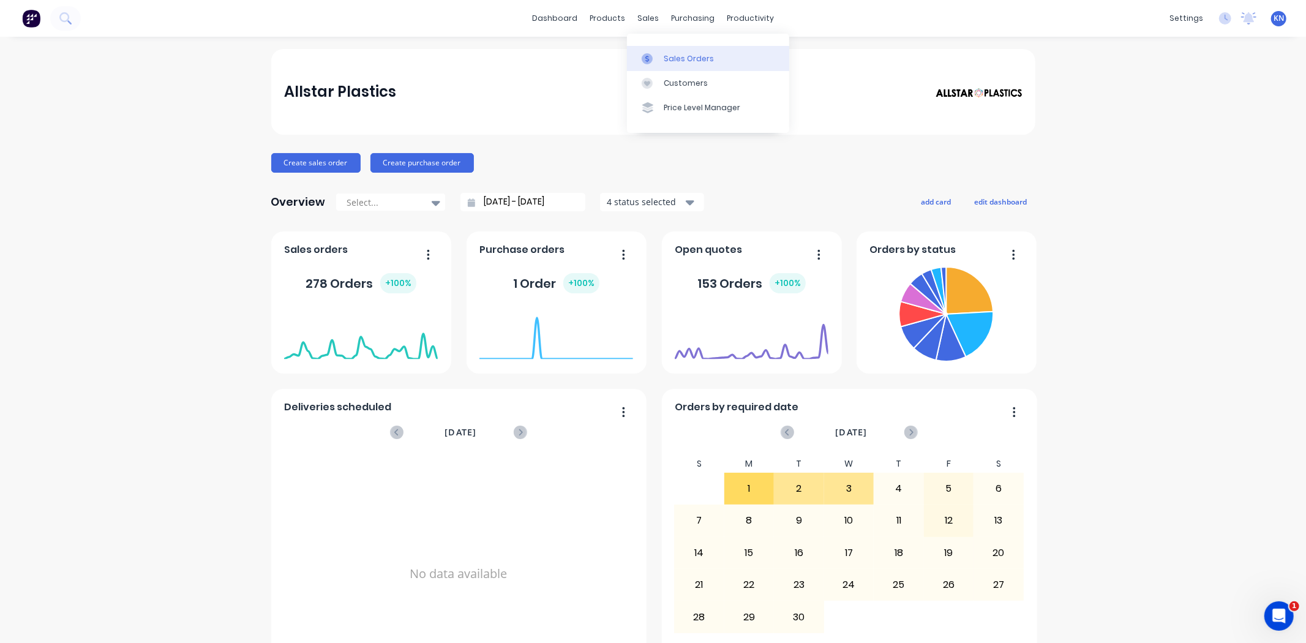
click at [718, 58] on link "Sales Orders" at bounding box center [708, 58] width 162 height 24
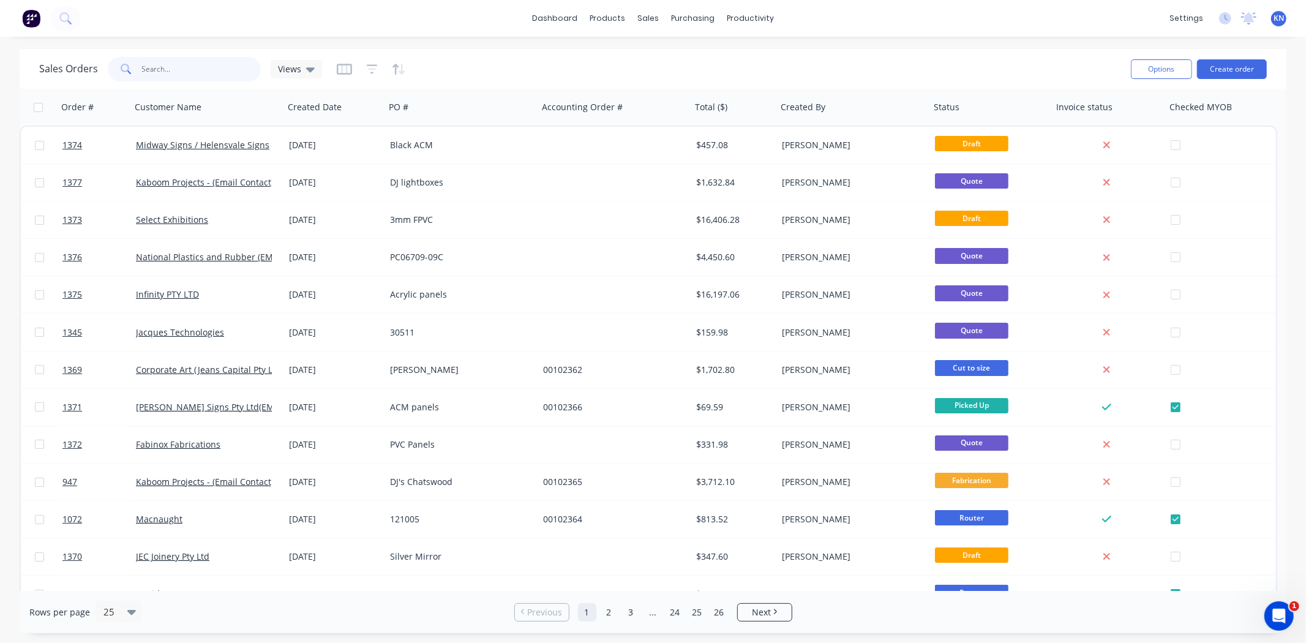
click at [182, 64] on input "text" at bounding box center [201, 69] width 119 height 24
type input "tyree"
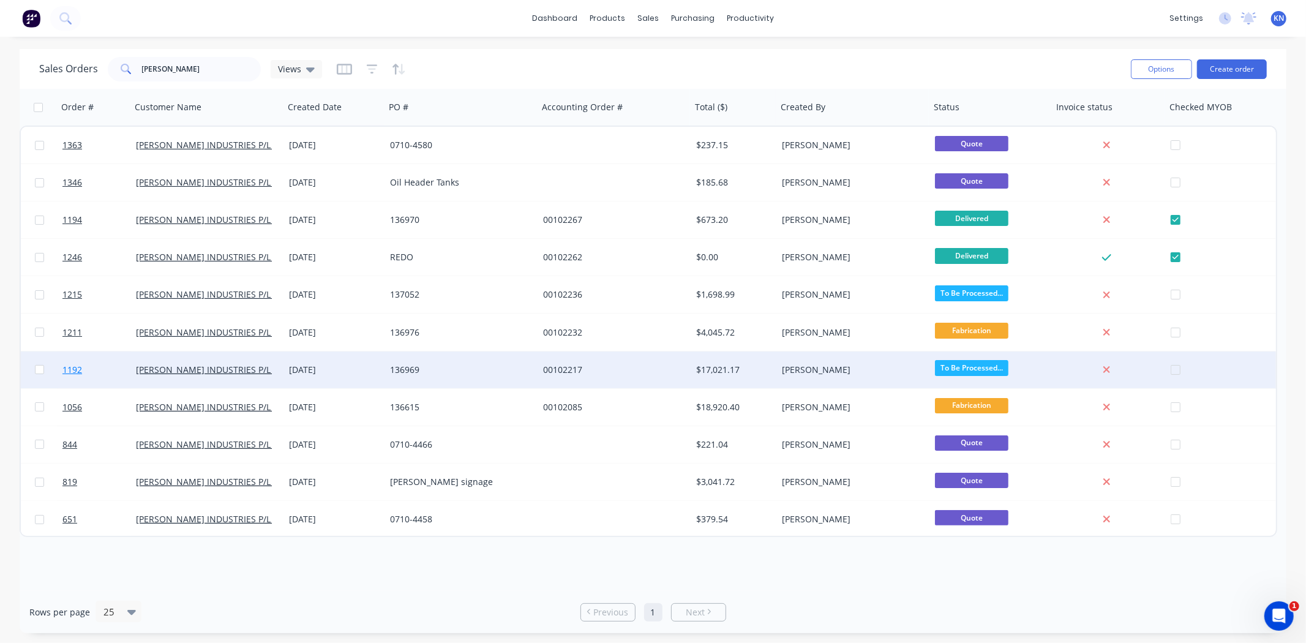
click at [73, 370] on span "1192" at bounding box center [72, 370] width 20 height 12
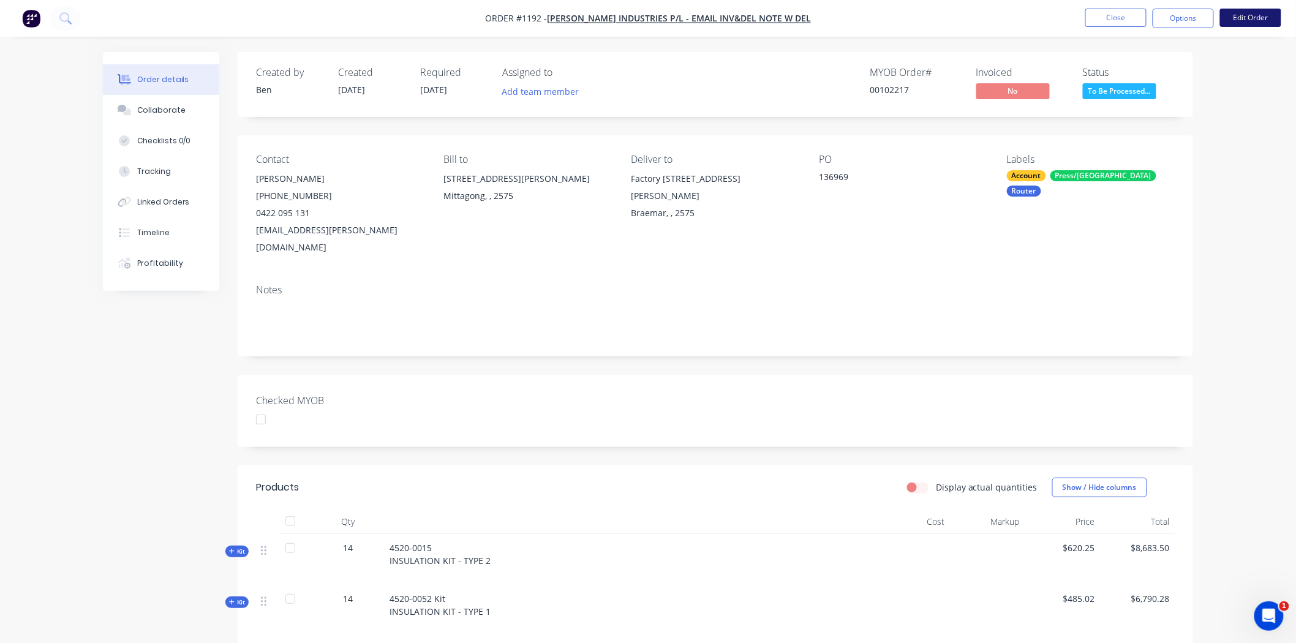
click at [1263, 14] on button "Edit Order" at bounding box center [1250, 18] width 61 height 18
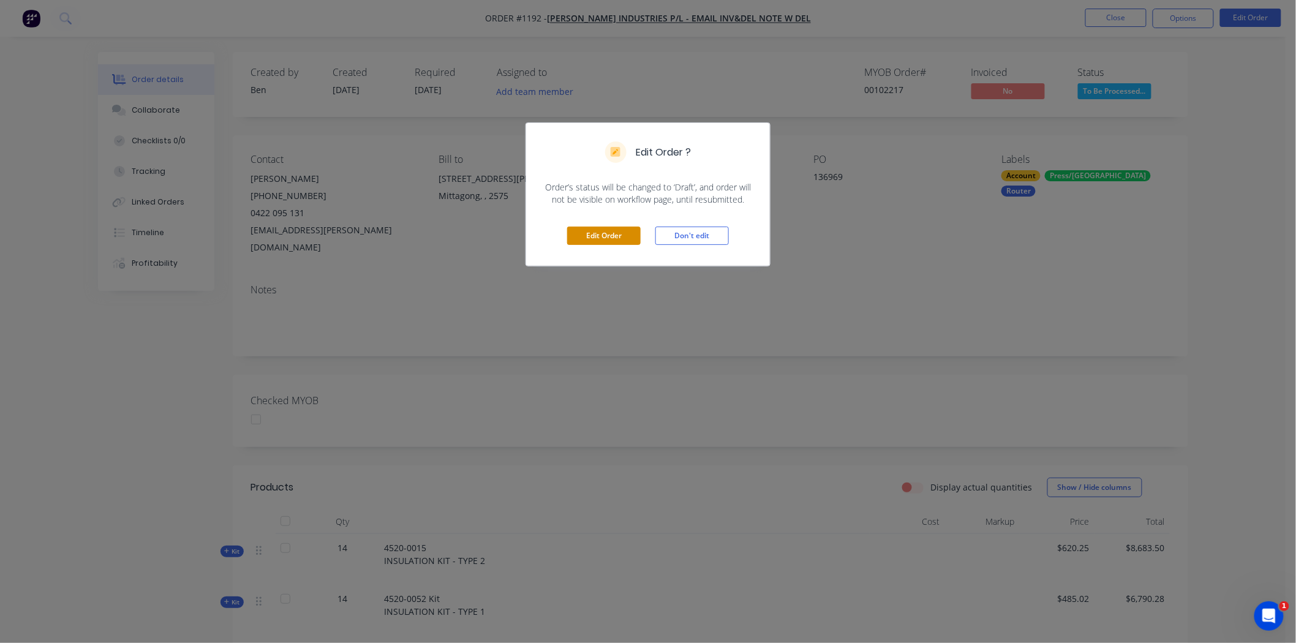
click at [613, 239] on button "Edit Order" at bounding box center [603, 236] width 73 height 18
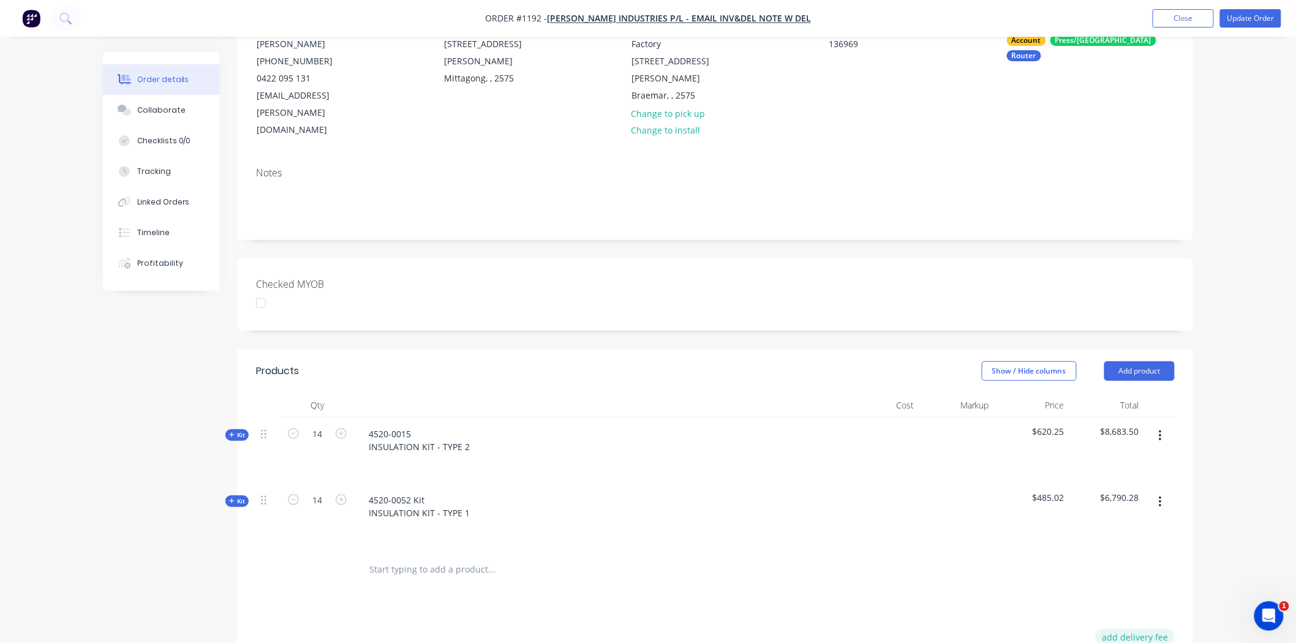
scroll to position [204, 0]
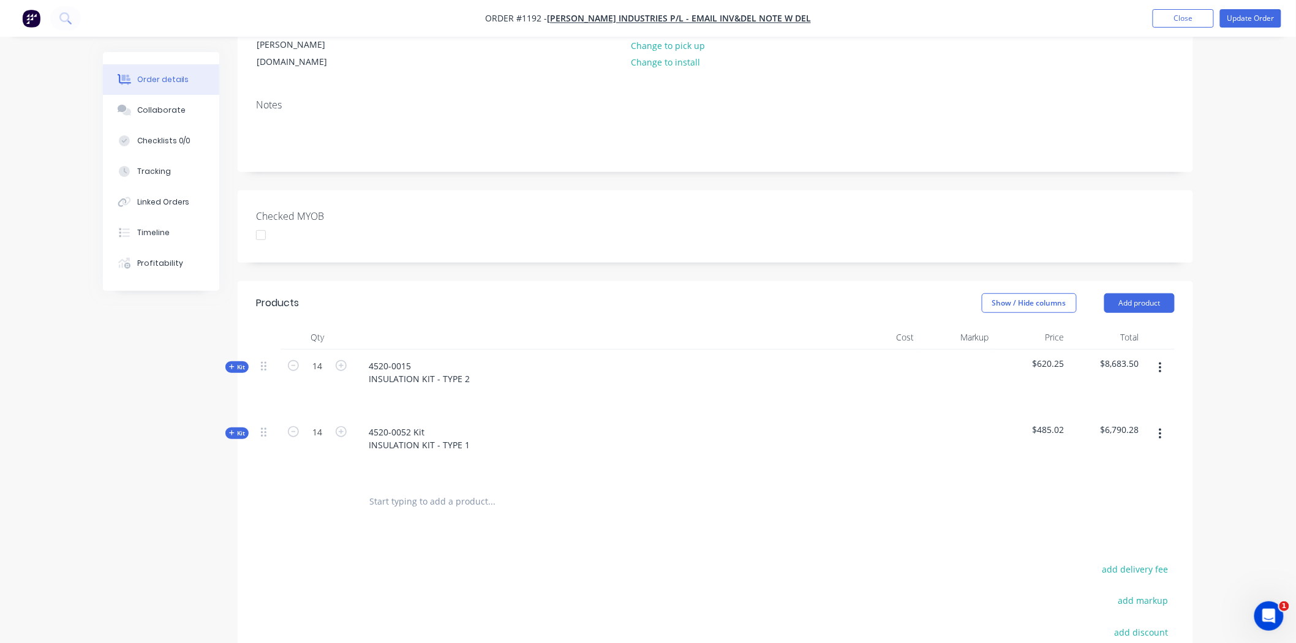
click at [1135, 522] on div "Products Show / Hide columns Add product Qty Cost Markup Price Total Kit 14 452…" at bounding box center [715, 548] width 955 height 535
click at [1127, 561] on button "add delivery fee" at bounding box center [1135, 569] width 79 height 17
type input "695"
click at [415, 489] on input "text" at bounding box center [491, 501] width 245 height 24
type input "d"
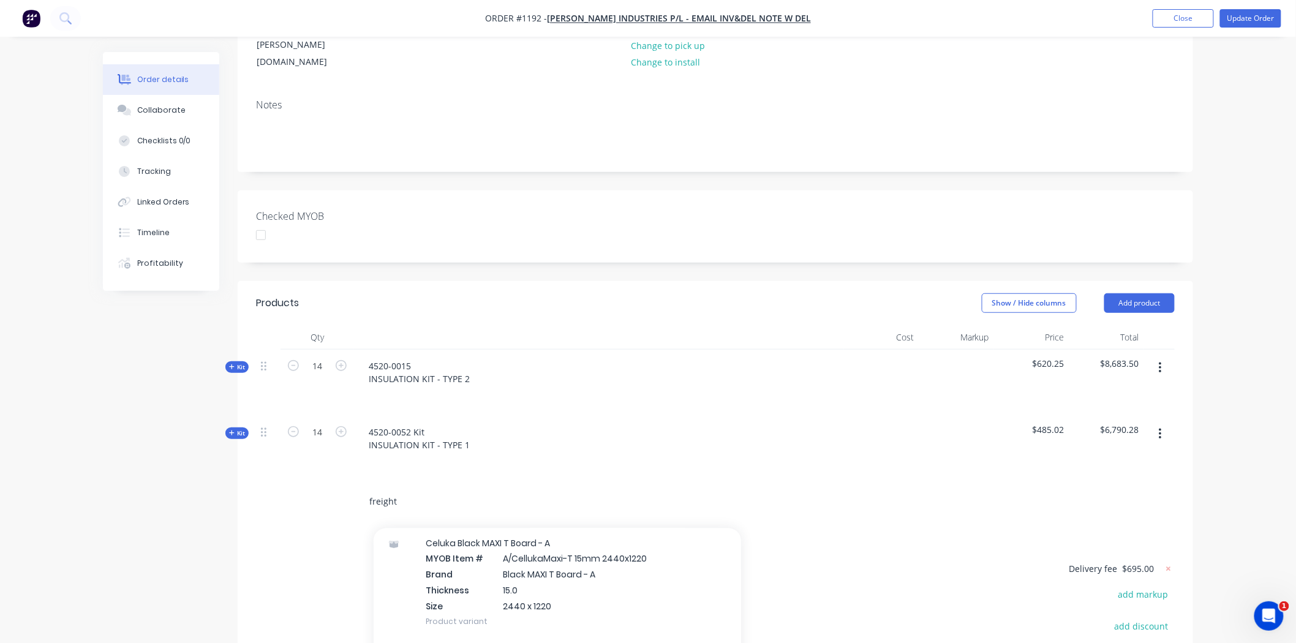
scroll to position [0, 0]
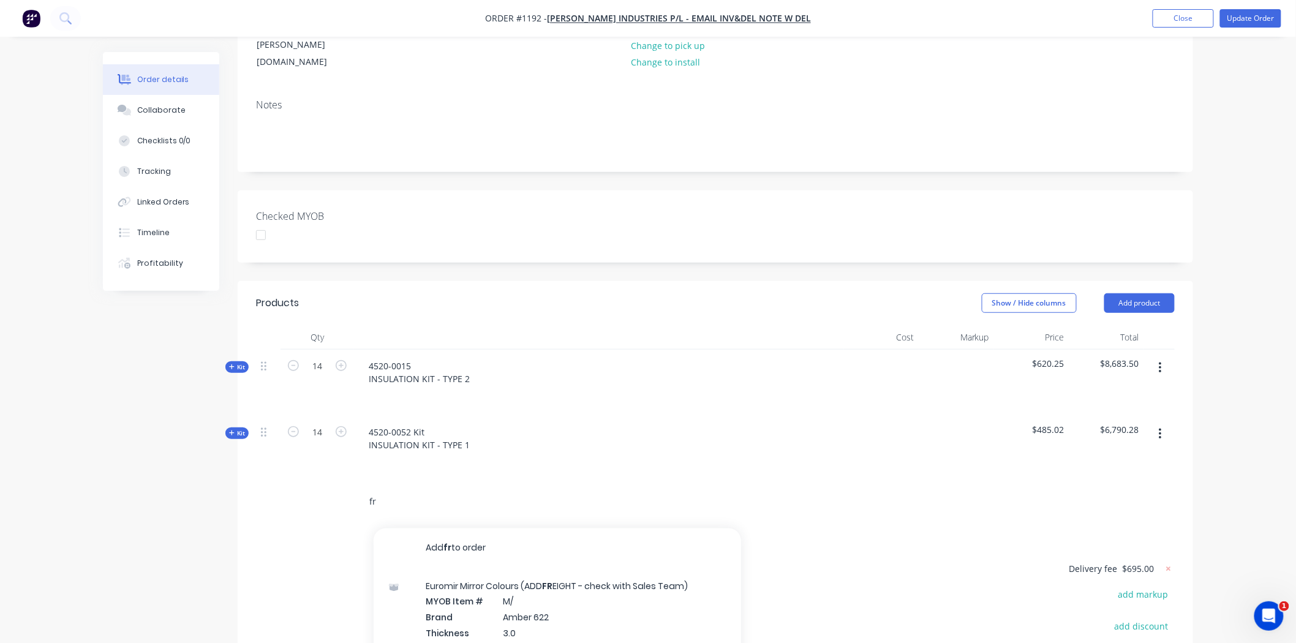
type input "f"
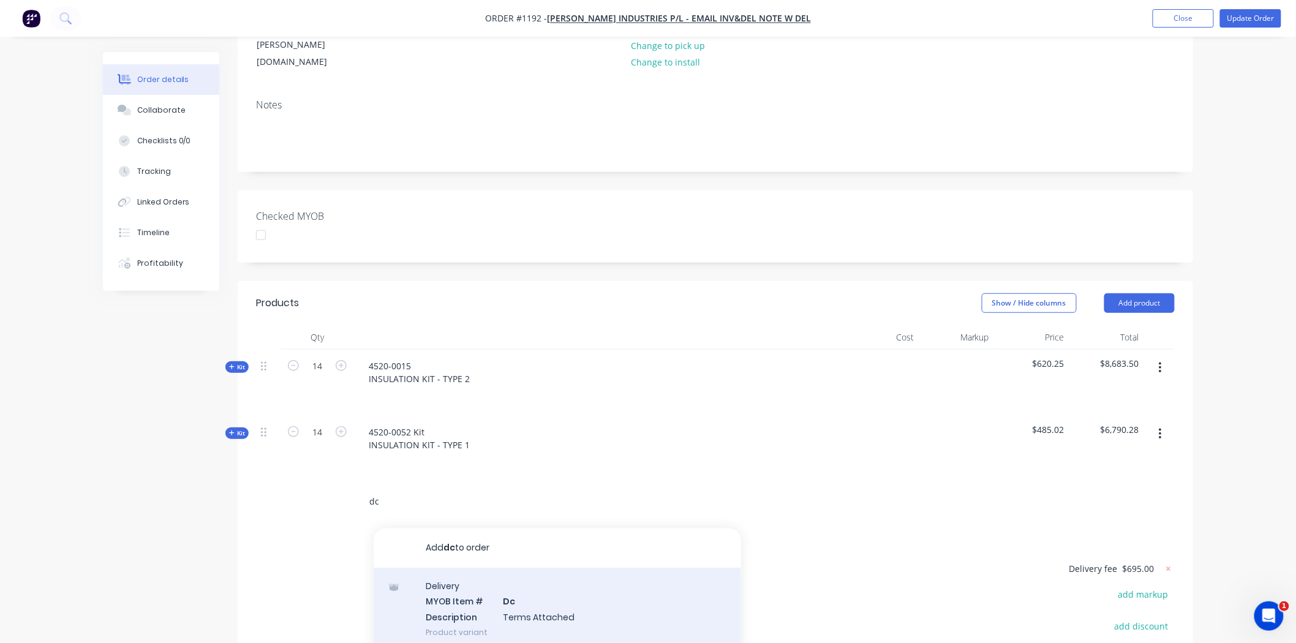
type input "dc"
click at [460, 568] on div "Delivery MYOB Item # Dc Description Terms Attached Product variant" at bounding box center [557, 609] width 367 height 83
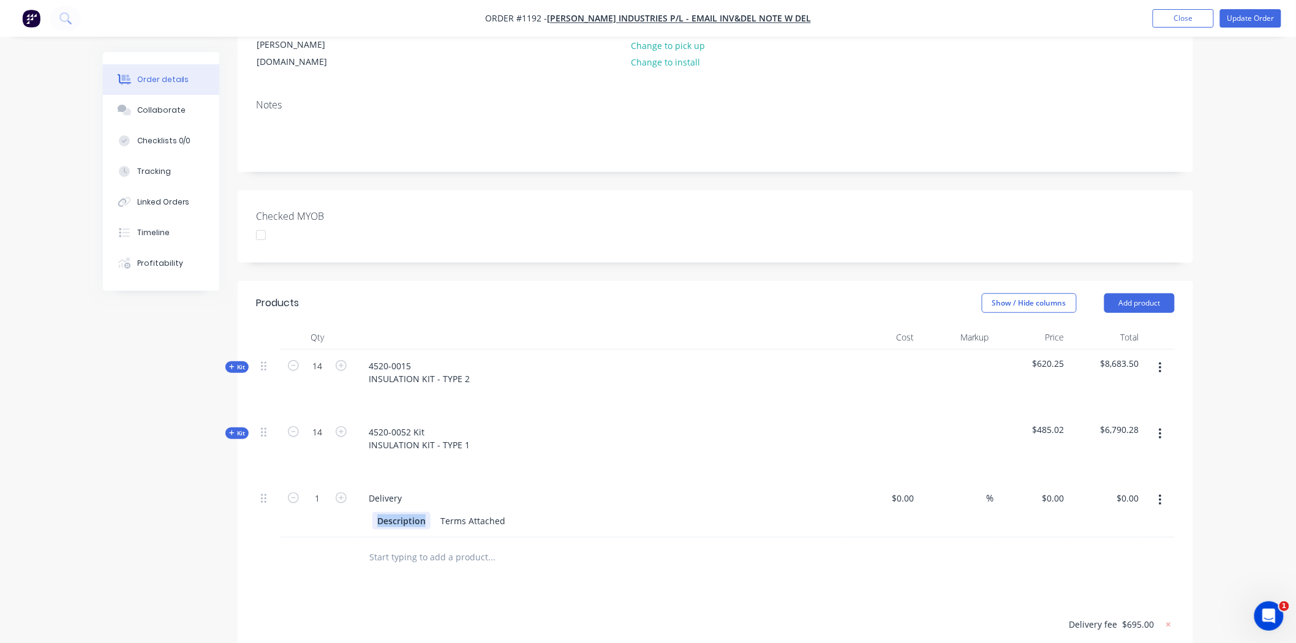
drag, startPoint x: 383, startPoint y: 484, endPoint x: 433, endPoint y: 483, distance: 50.3
click at [433, 512] on div "Description Terms Attached" at bounding box center [596, 521] width 448 height 18
click at [457, 512] on div "Shipped with order 137052" at bounding box center [433, 521] width 122 height 18
drag, startPoint x: 720, startPoint y: 486, endPoint x: 754, endPoint y: 479, distance: 34.3
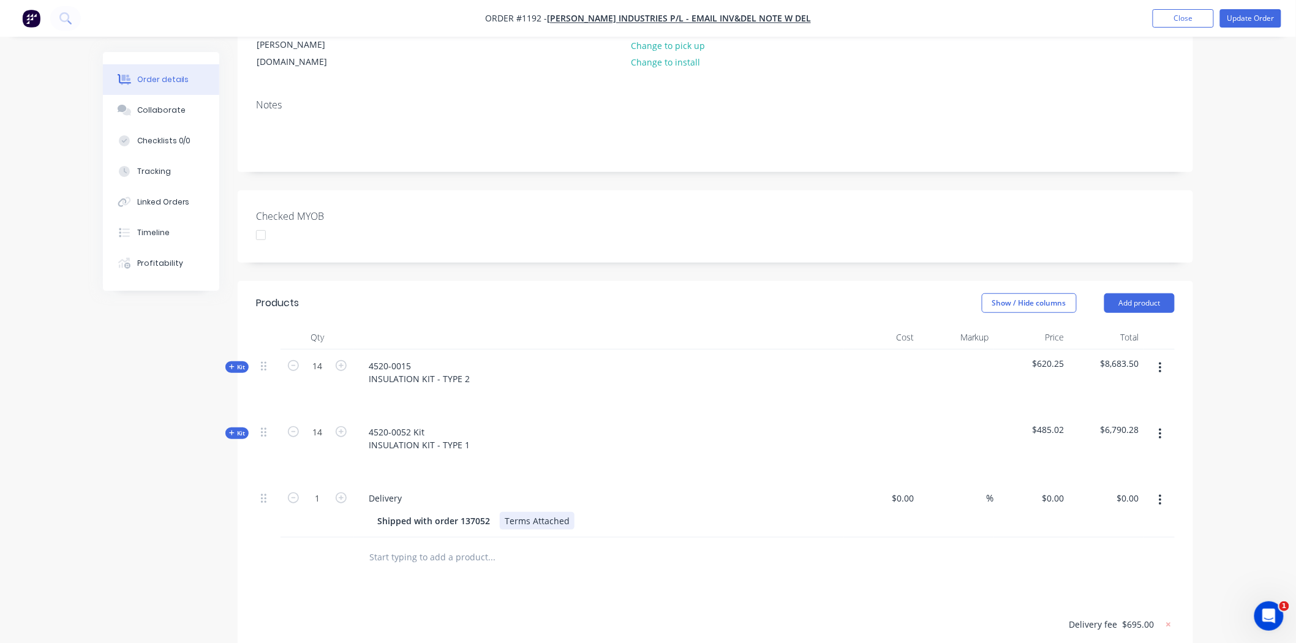
click at [731, 510] on div "Shipped with order 137052 Terms Attached" at bounding box center [599, 520] width 480 height 20
click at [632, 512] on div "Shipped with order 137052 Terms Attached" at bounding box center [596, 521] width 448 height 18
click at [558, 512] on div "Terms Attached" at bounding box center [537, 521] width 75 height 18
drag, startPoint x: 605, startPoint y: 486, endPoint x: 576, endPoint y: 484, distance: 29.5
click at [576, 512] on div "Shipped with order 137052 Terms Attached" at bounding box center [596, 521] width 448 height 18
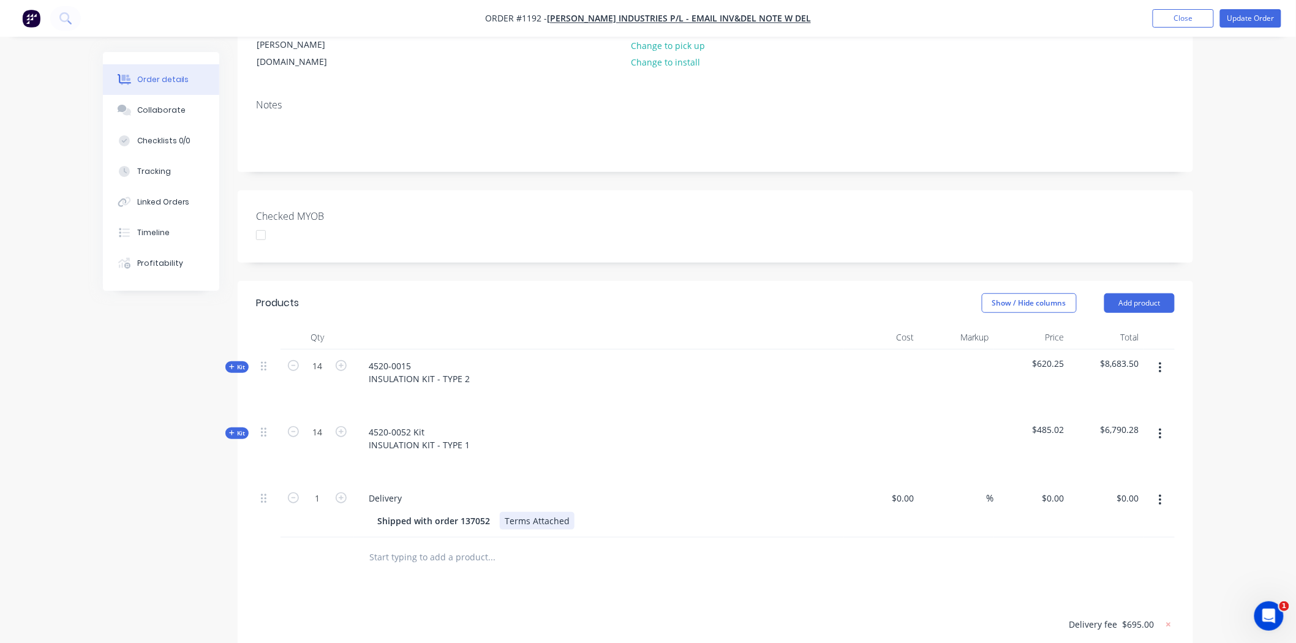
drag, startPoint x: 570, startPoint y: 484, endPoint x: 565, endPoint y: 489, distance: 6.5
click at [565, 512] on div "Shipped with order 137052 Terms Attached" at bounding box center [596, 521] width 448 height 18
click at [554, 512] on div "Terms Attached" at bounding box center [537, 521] width 75 height 18
click at [746, 512] on div "Shipped with order 137052" at bounding box center [596, 521] width 448 height 18
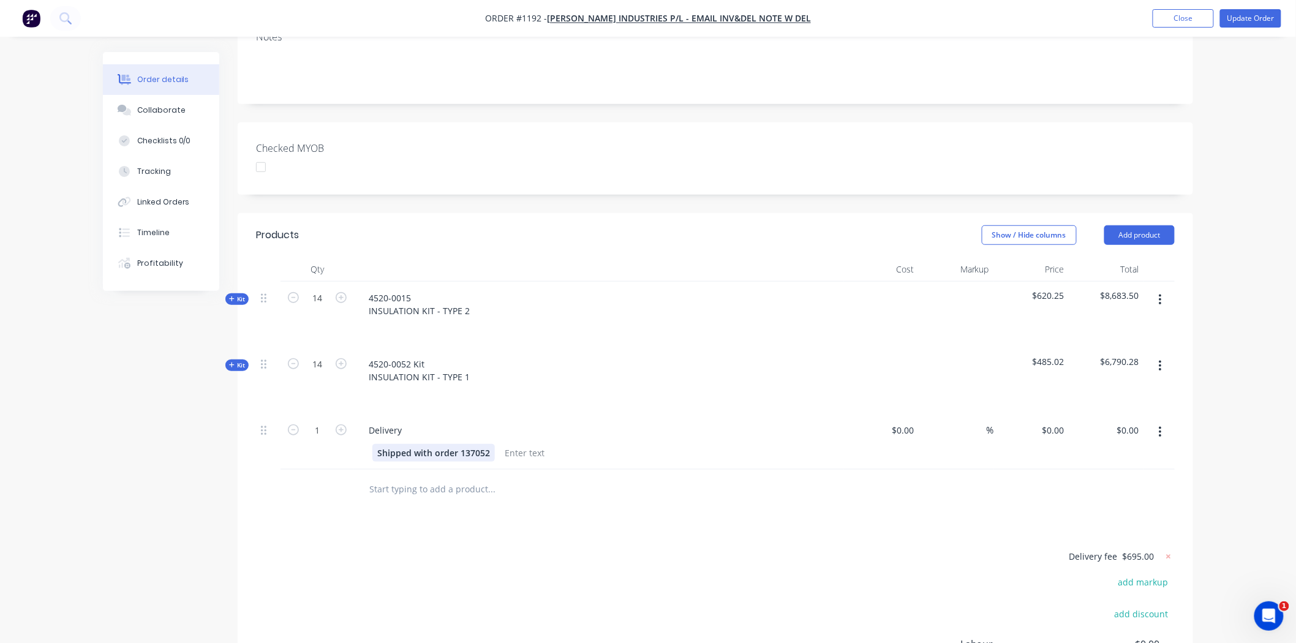
click at [433, 444] on div "Shipped with order 137052" at bounding box center [433, 453] width 122 height 18
click at [737, 378] on div "4520-0052 Kit INSULATION KIT - TYPE 1" at bounding box center [599, 381] width 490 height 66
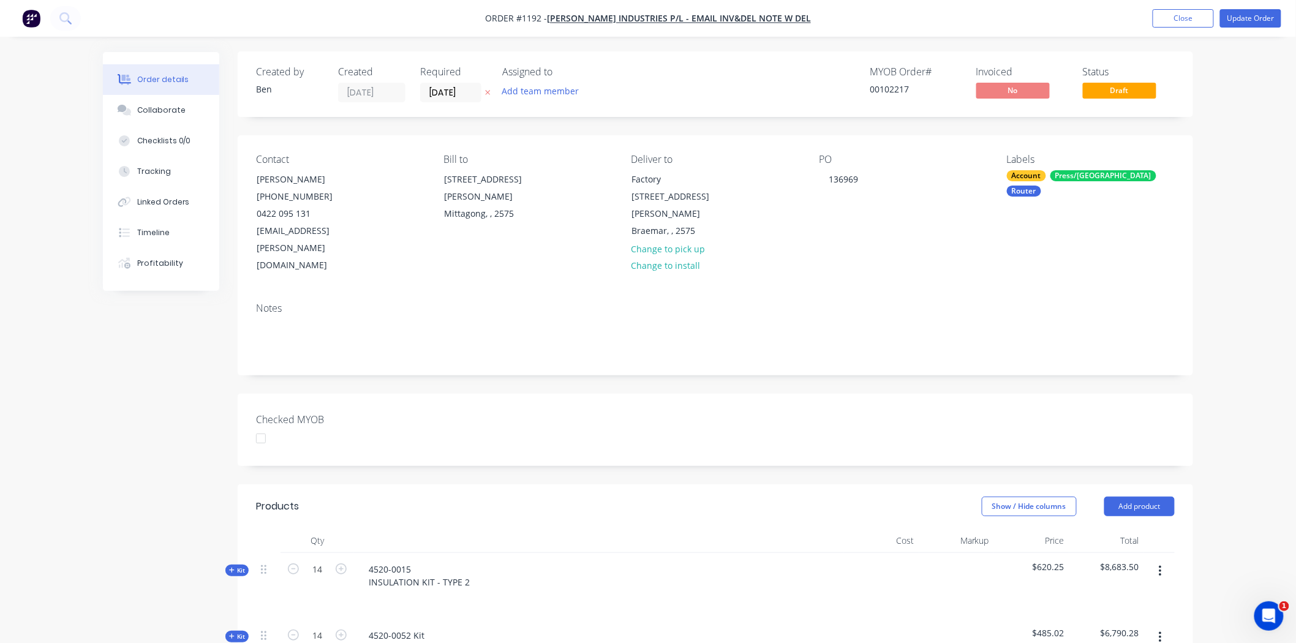
scroll to position [0, 0]
click at [1253, 17] on button "Update Order" at bounding box center [1250, 18] width 61 height 18
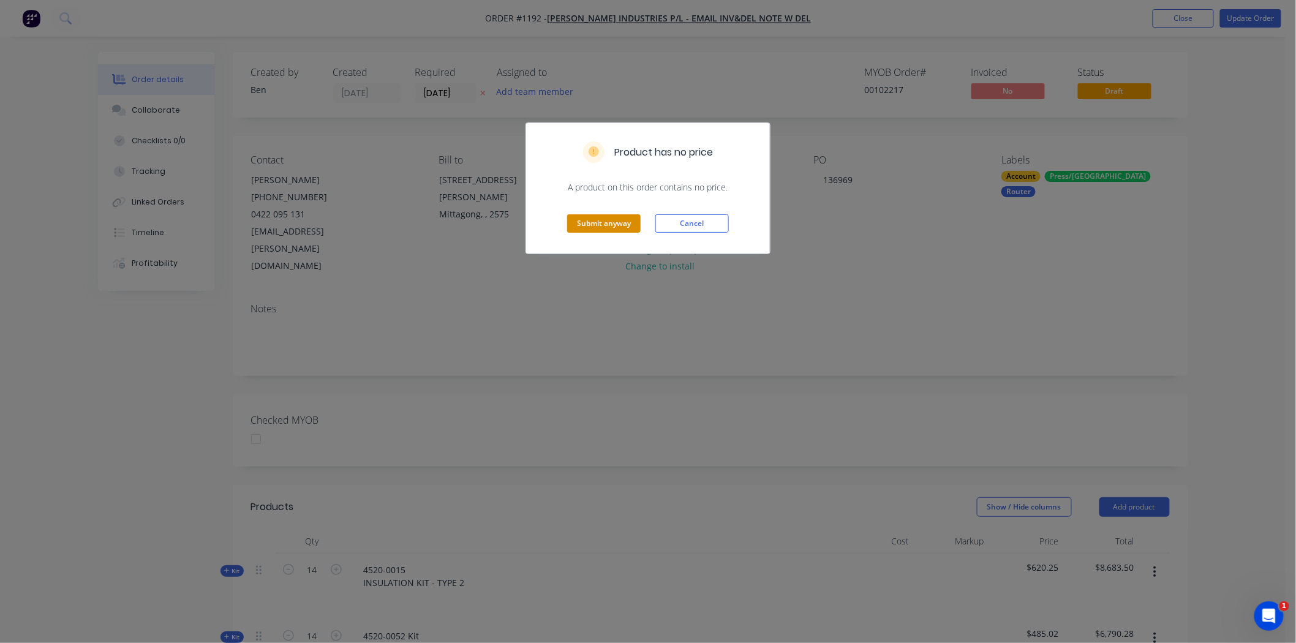
click at [596, 224] on button "Submit anyway" at bounding box center [603, 223] width 73 height 18
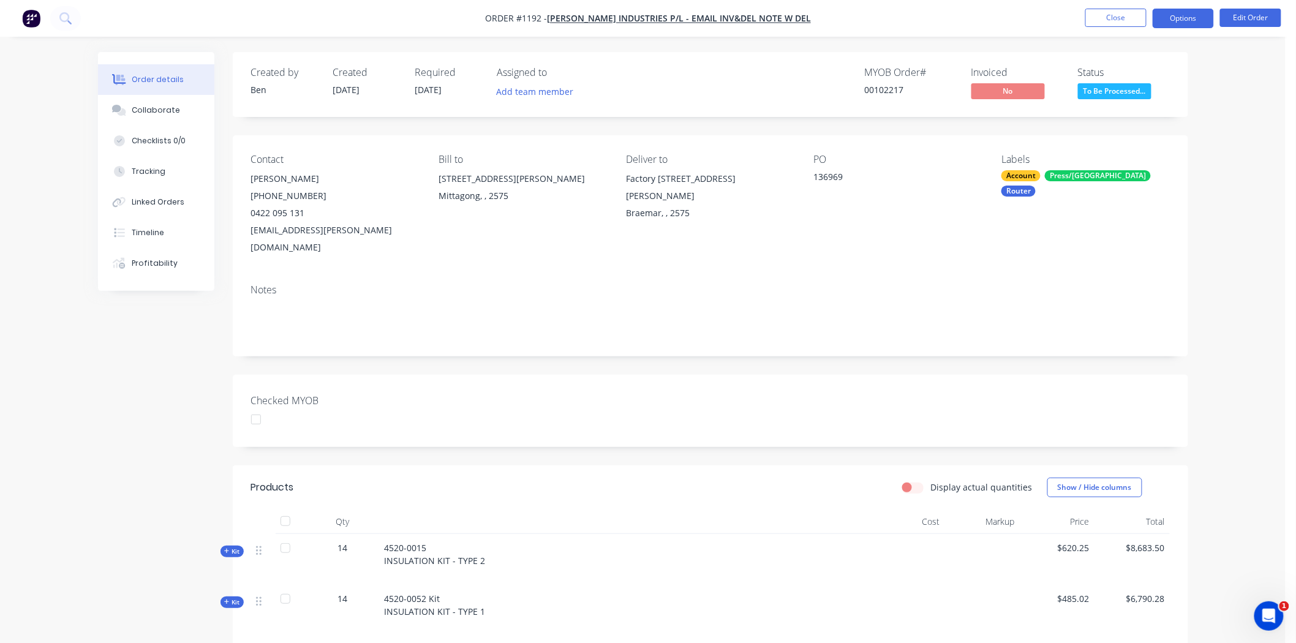
click at [1184, 19] on button "Options" at bounding box center [1183, 19] width 61 height 20
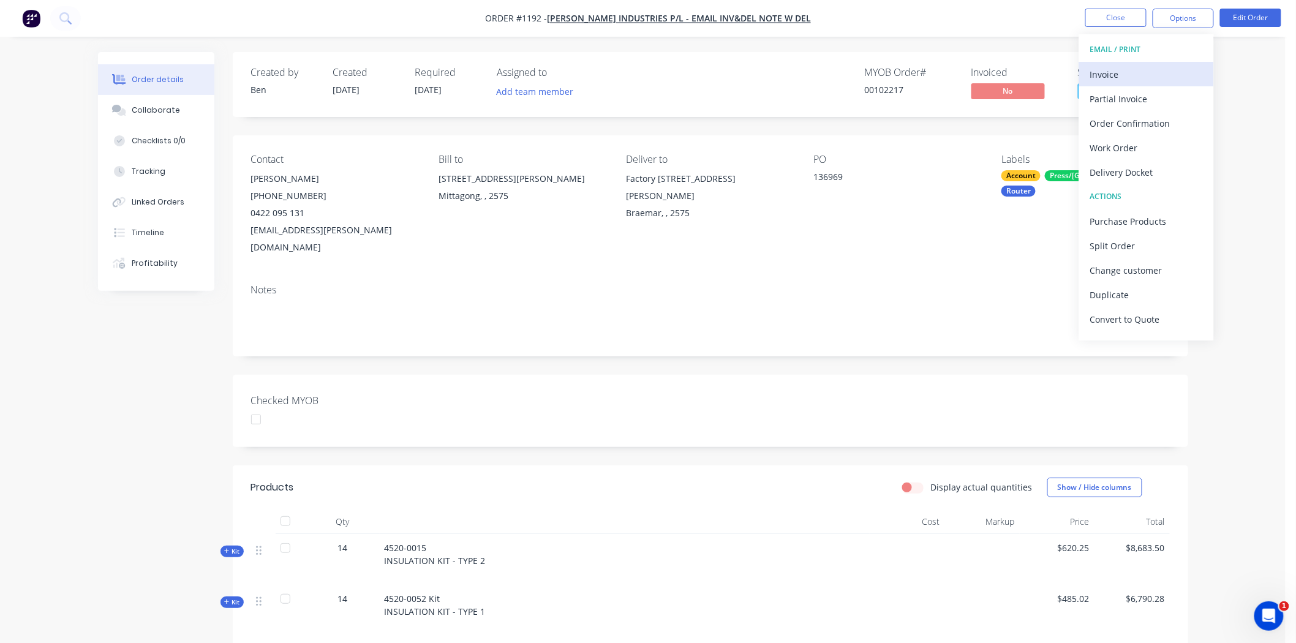
click at [1112, 72] on div "Invoice" at bounding box center [1146, 75] width 113 height 18
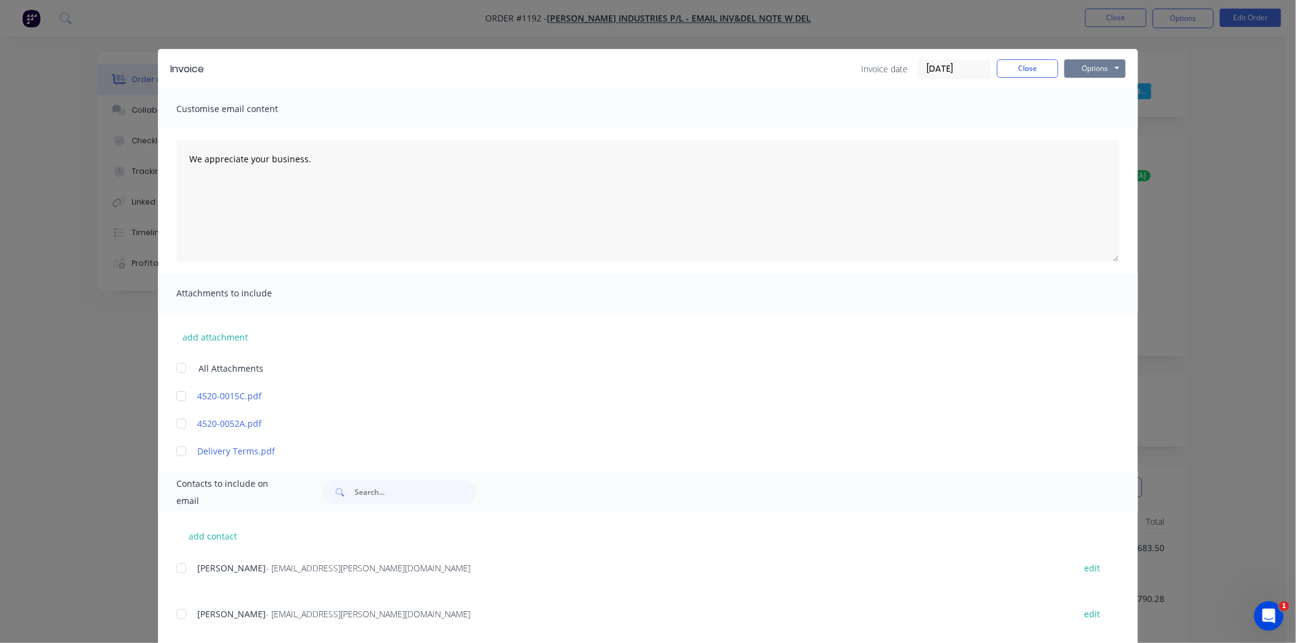
click at [1084, 68] on button "Options" at bounding box center [1094, 68] width 61 height 18
click at [1083, 108] on button "Print" at bounding box center [1103, 110] width 78 height 20
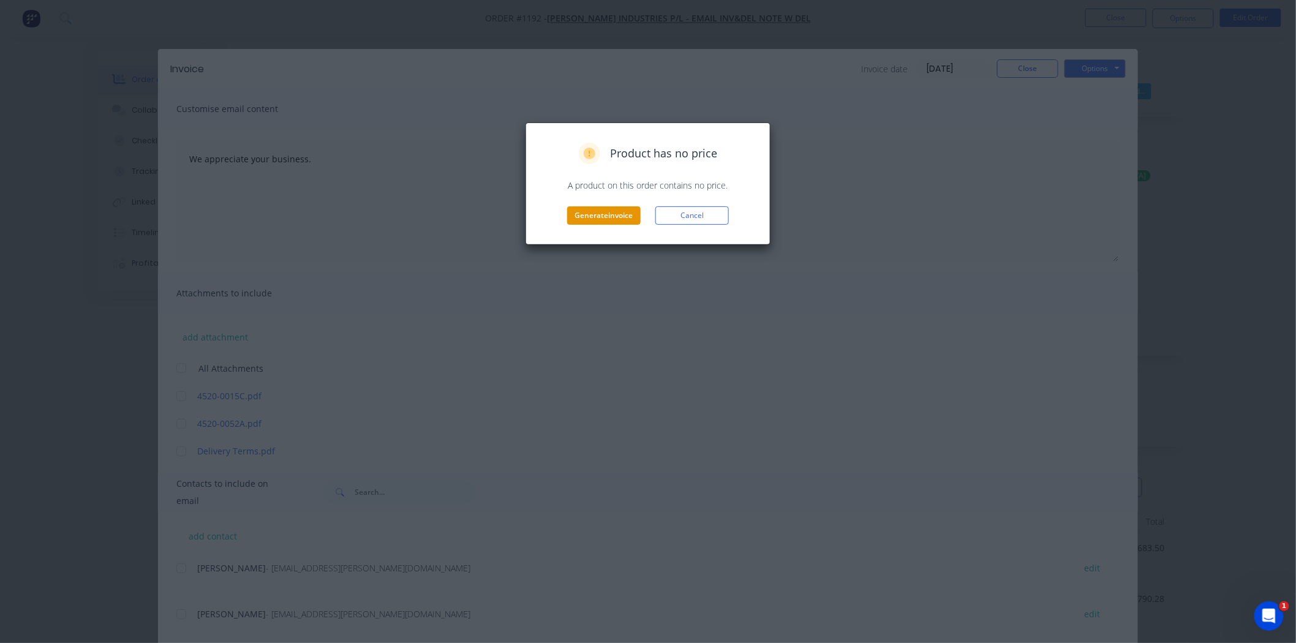
click at [606, 215] on button "Generate invoice" at bounding box center [603, 215] width 73 height 18
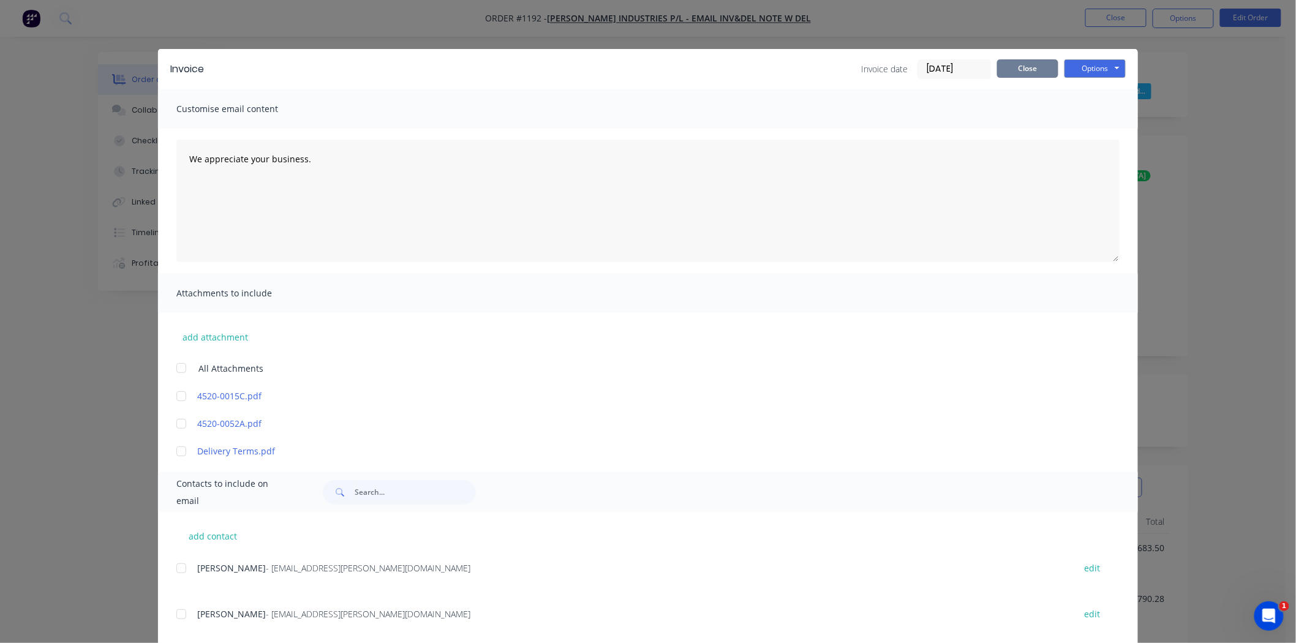
click at [1028, 70] on button "Close" at bounding box center [1027, 68] width 61 height 18
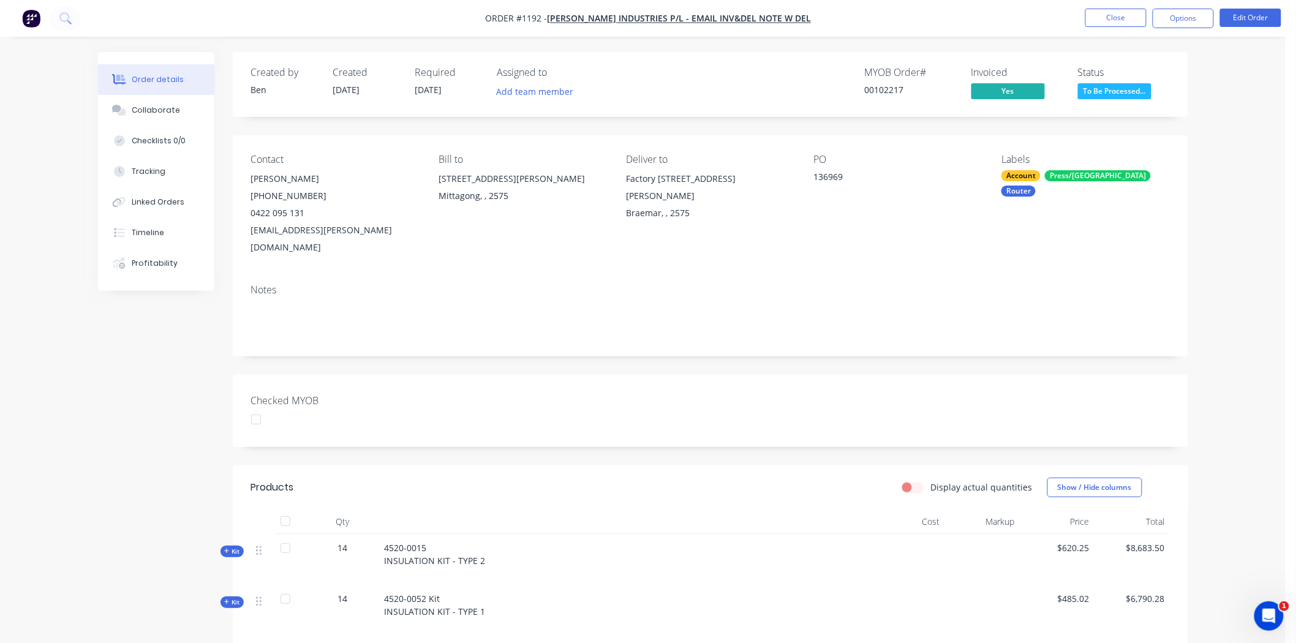
click at [256, 407] on div at bounding box center [256, 419] width 24 height 24
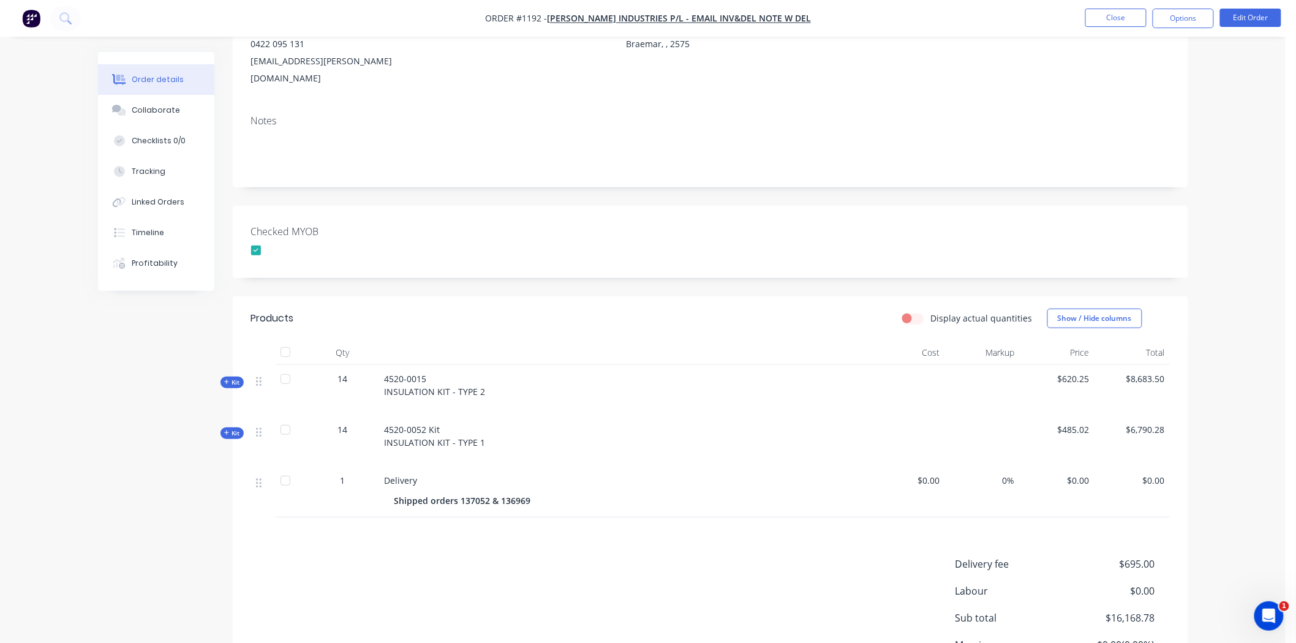
scroll to position [204, 0]
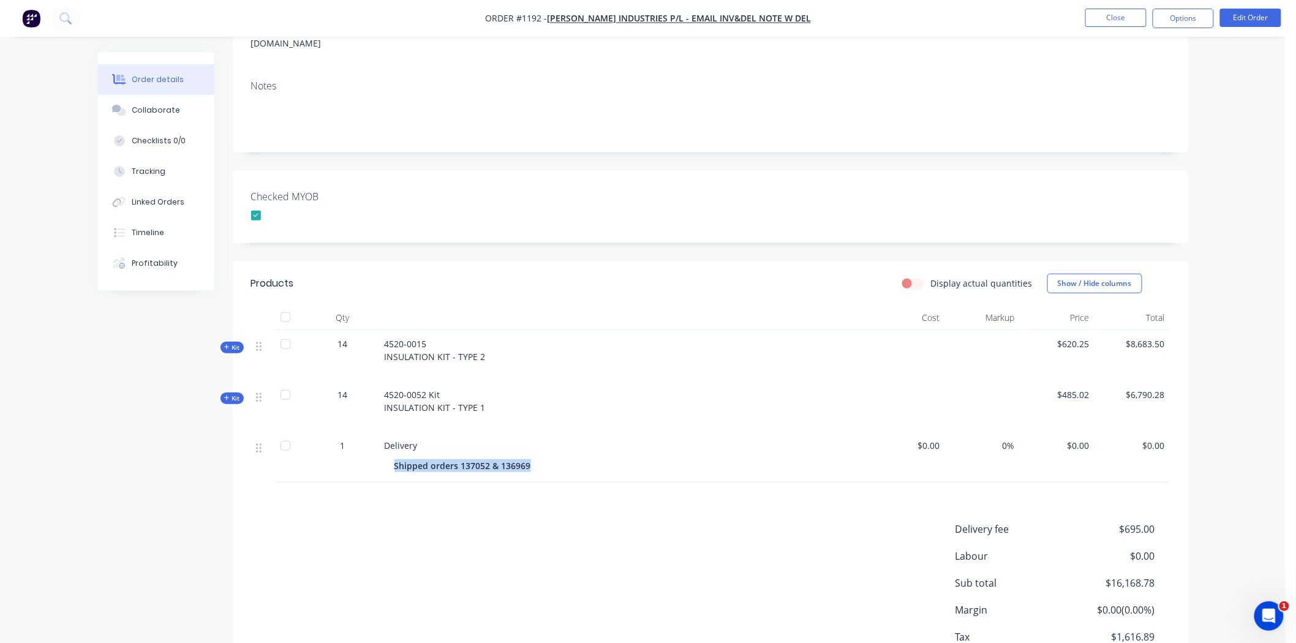
drag, startPoint x: 394, startPoint y: 448, endPoint x: 557, endPoint y: 454, distance: 163.0
click at [557, 457] on div "Shipped orders 137052 & 136969" at bounding box center [624, 466] width 461 height 18
copy div "Shipped orders 137052 & 136969"
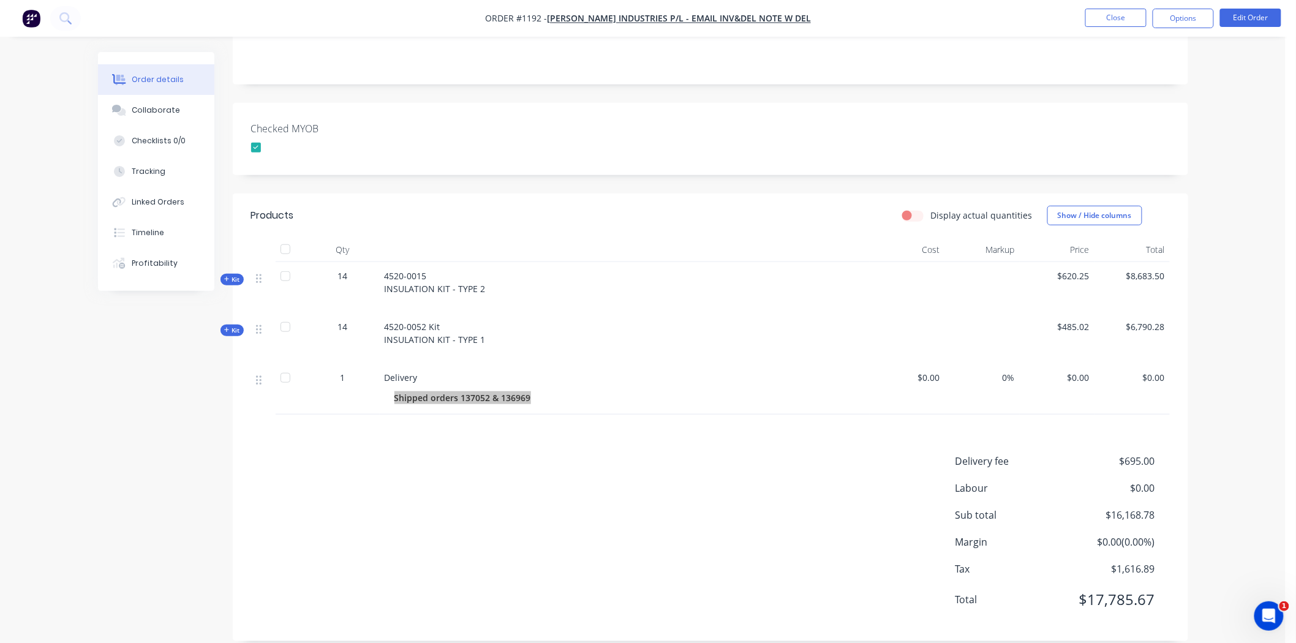
scroll to position [0, 0]
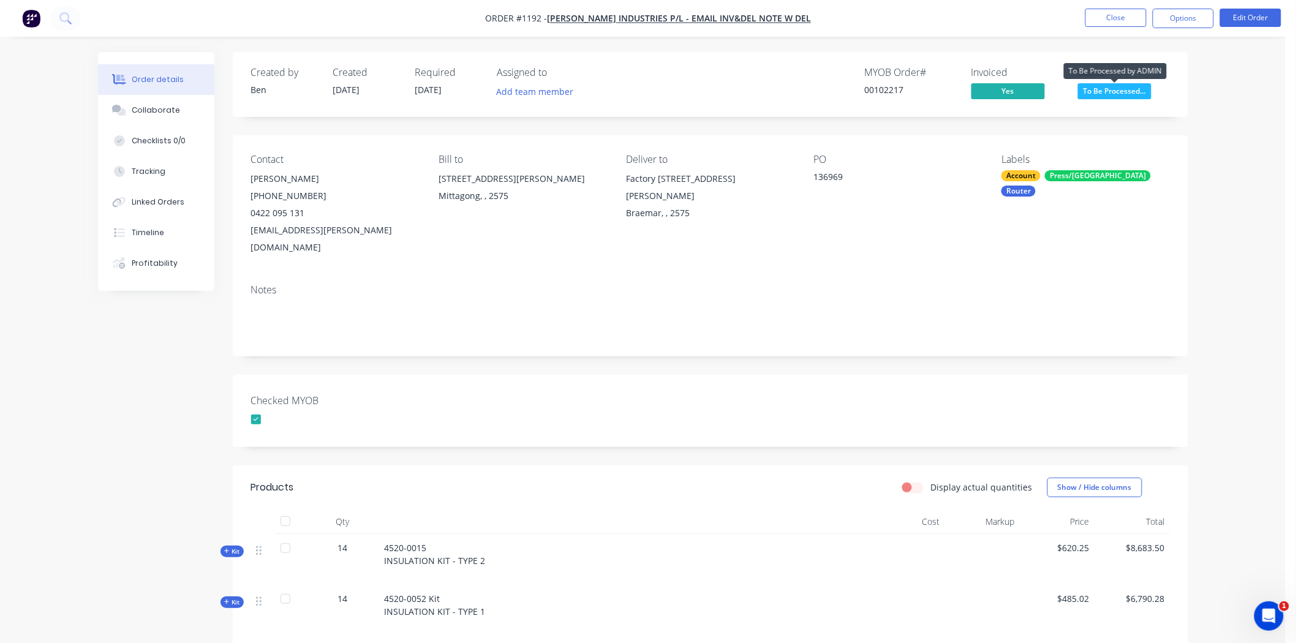
click at [1112, 89] on span "To Be Processed..." at bounding box center [1114, 90] width 73 height 15
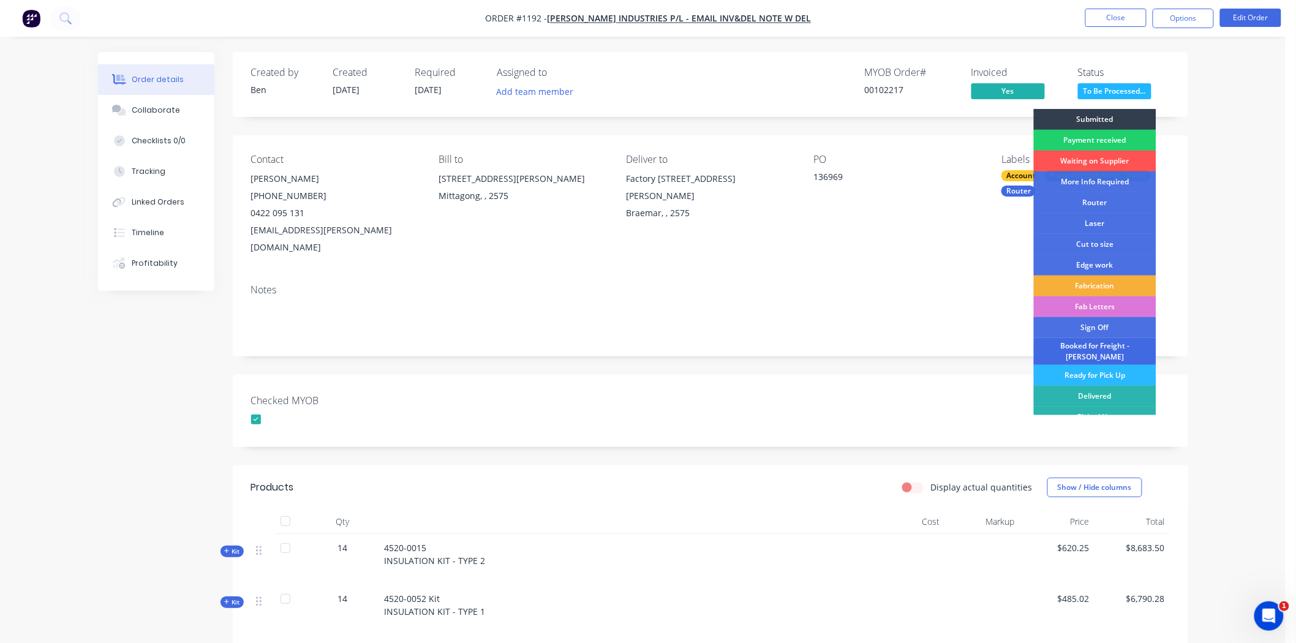
click at [1094, 345] on div "Booked for Freight - [PERSON_NAME]" at bounding box center [1095, 351] width 122 height 27
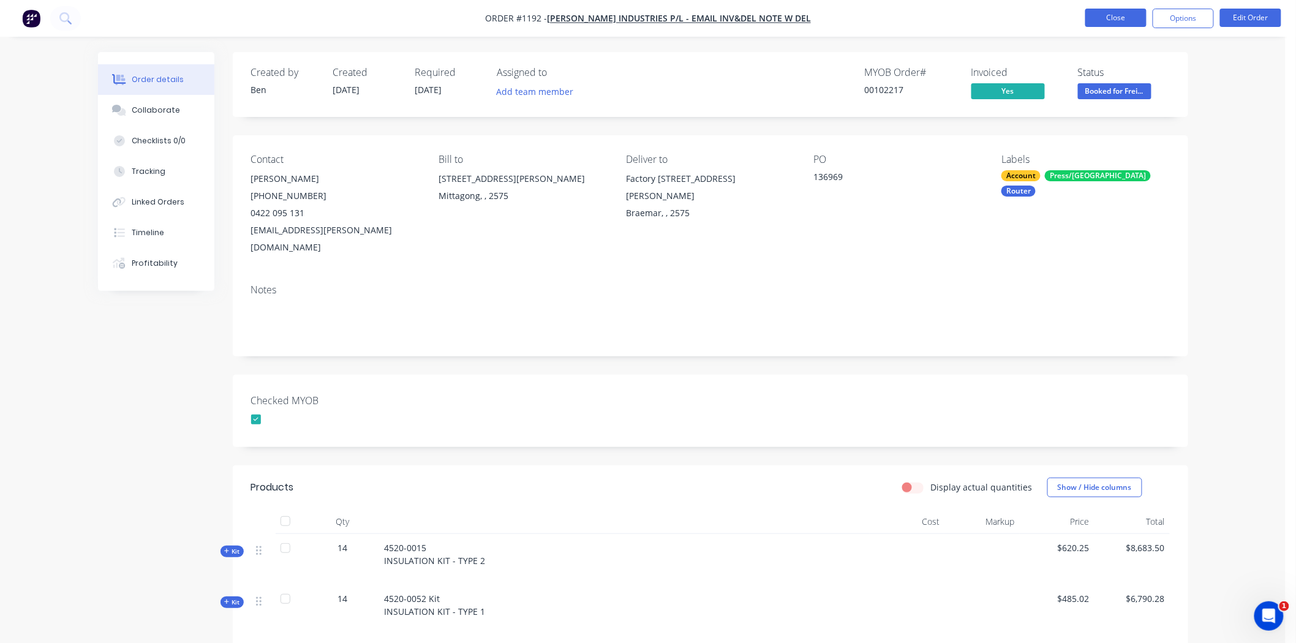
click at [1121, 12] on button "Close" at bounding box center [1115, 18] width 61 height 18
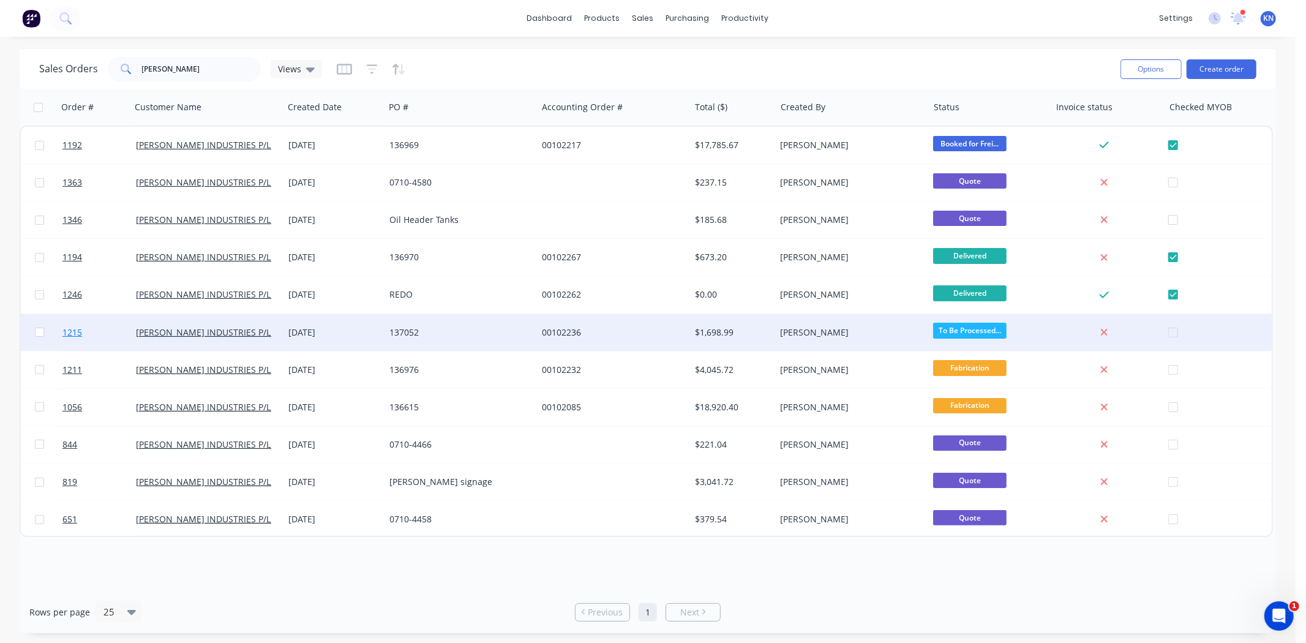
click at [69, 331] on span "1215" at bounding box center [72, 332] width 20 height 12
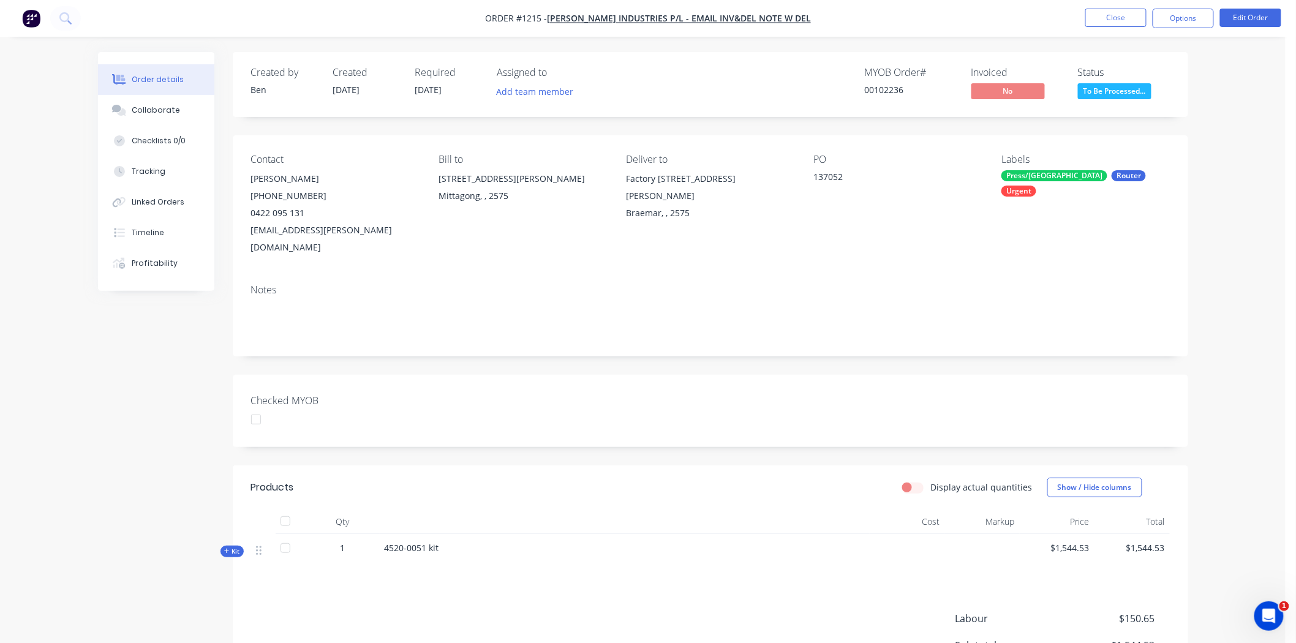
click at [255, 407] on div at bounding box center [256, 419] width 24 height 24
click at [1198, 17] on button "Options" at bounding box center [1183, 19] width 61 height 20
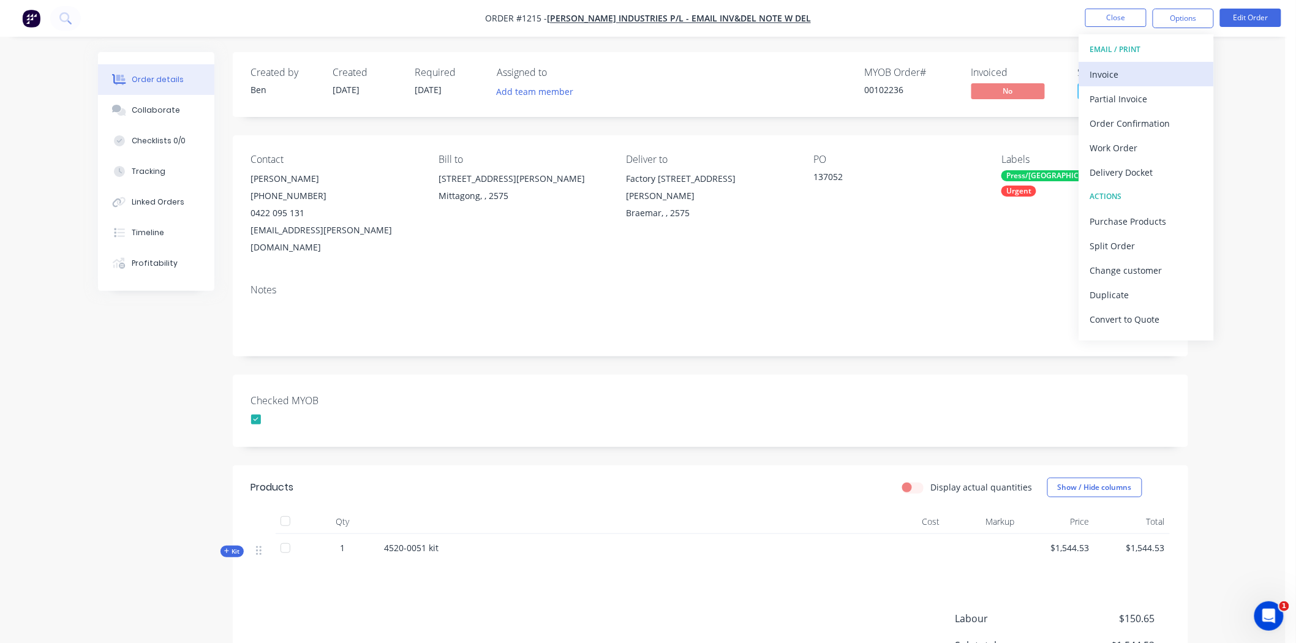
click at [1127, 69] on div "Invoice" at bounding box center [1146, 75] width 113 height 18
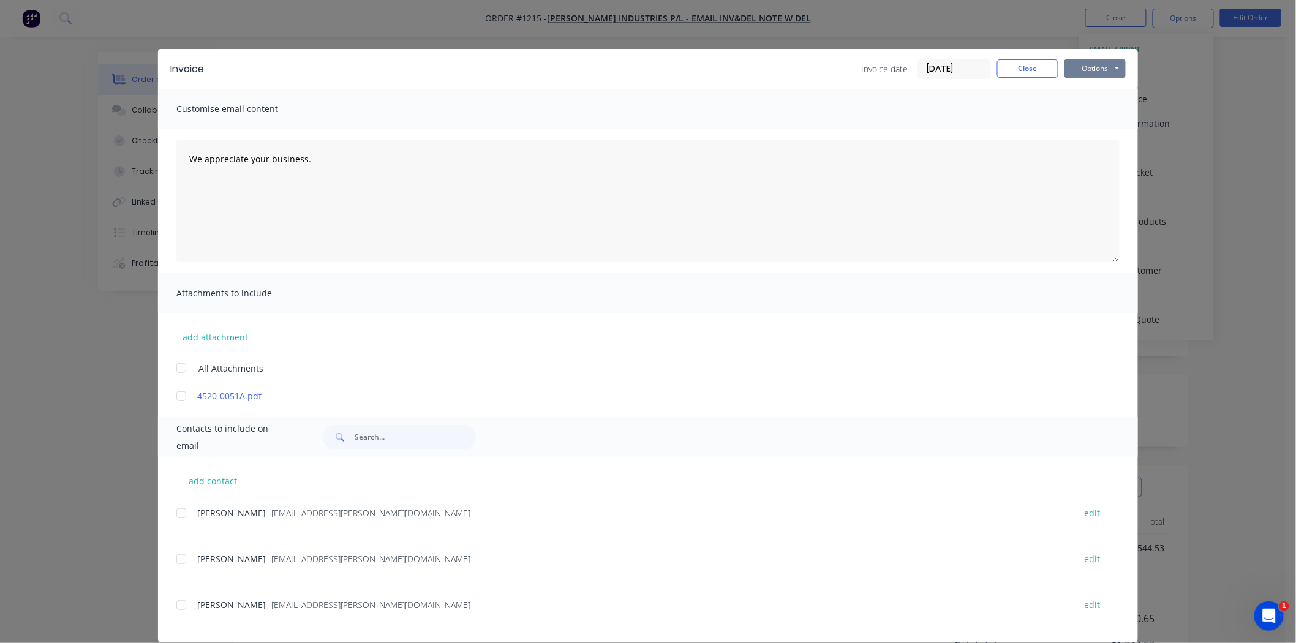
click at [1088, 66] on button "Options" at bounding box center [1094, 68] width 61 height 18
click at [1091, 109] on button "Print" at bounding box center [1103, 110] width 78 height 20
click at [1024, 65] on button "Close" at bounding box center [1027, 68] width 61 height 18
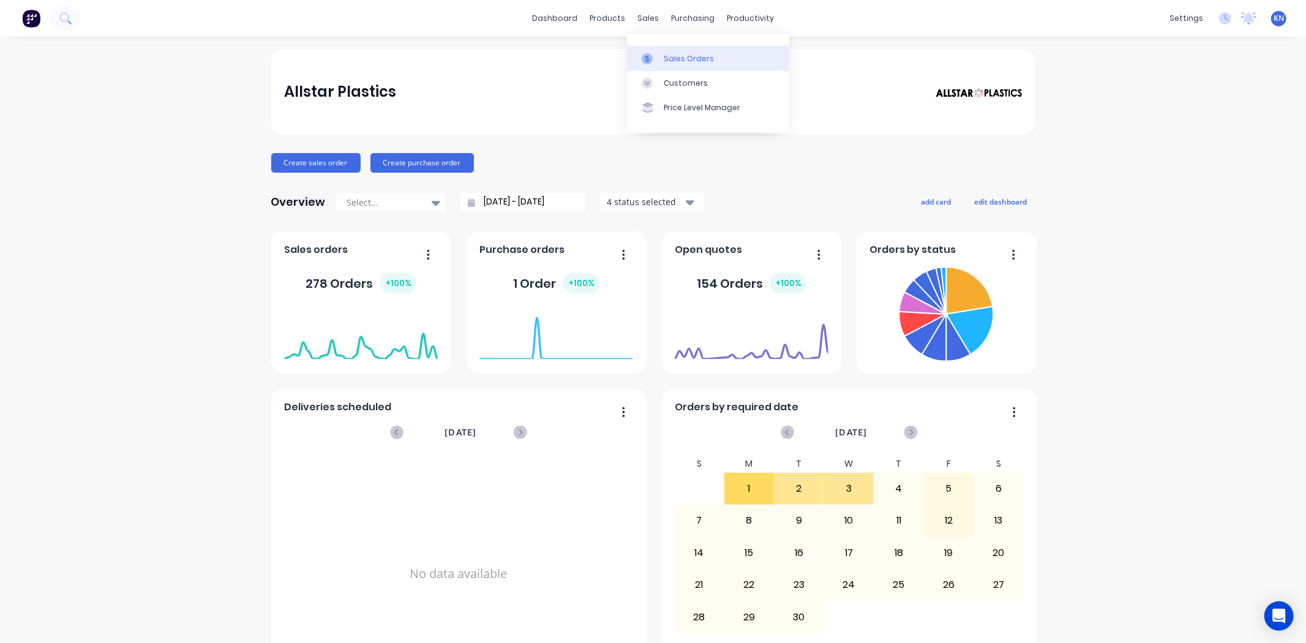
click at [674, 58] on div "Sales Orders" at bounding box center [689, 58] width 50 height 11
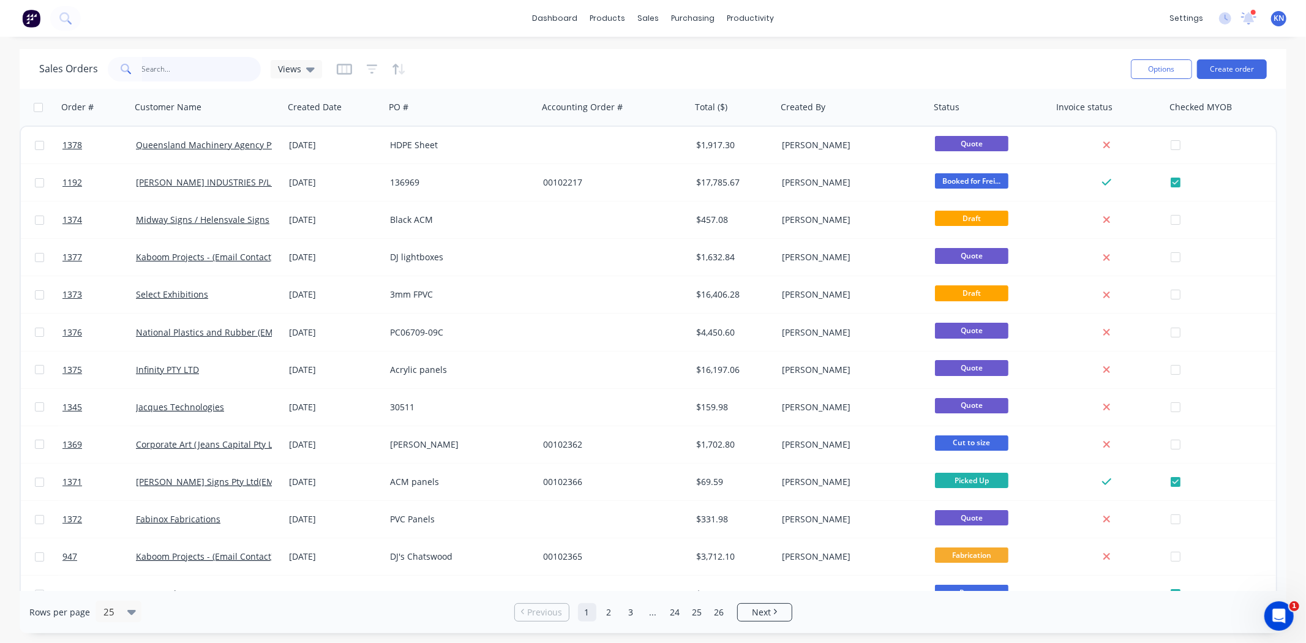
click at [164, 65] on input "text" at bounding box center [201, 69] width 119 height 24
click at [774, 56] on div "Workflow" at bounding box center [772, 58] width 37 height 11
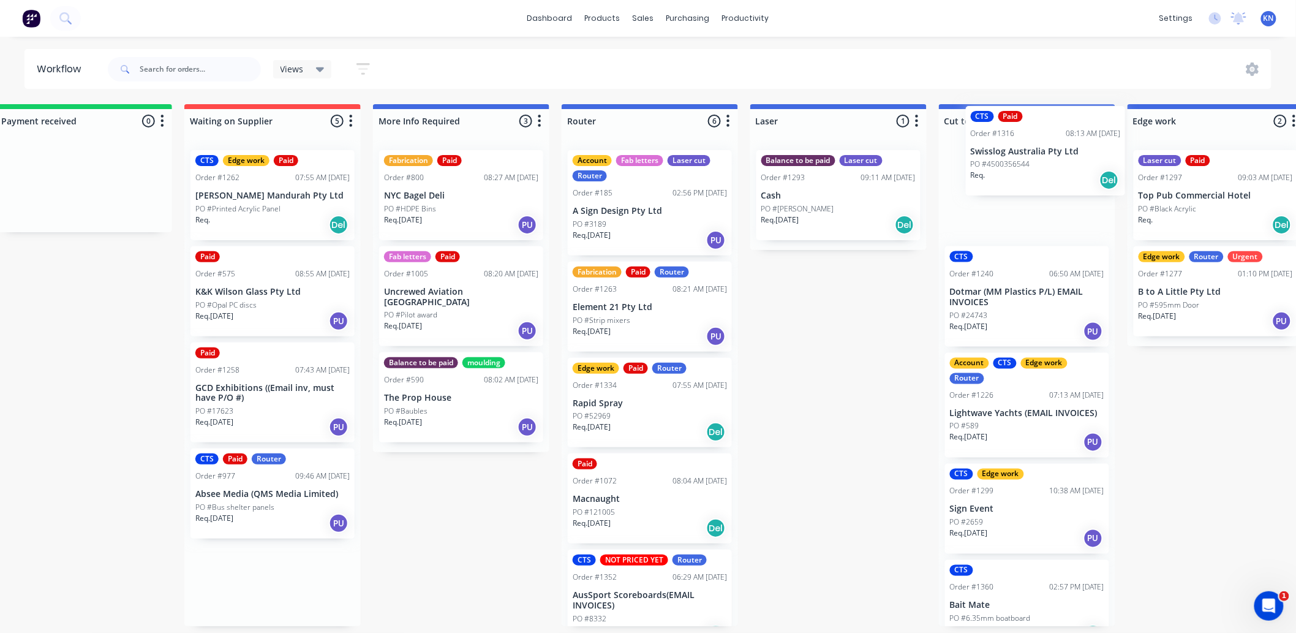
drag, startPoint x: 462, startPoint y: 292, endPoint x: 1021, endPoint y: 151, distance: 576.4
click at [1021, 151] on div "Submitted 0 Status colour #273444 hex #273444 Save Cancel Summaries Total order…" at bounding box center [1237, 365] width 2930 height 522
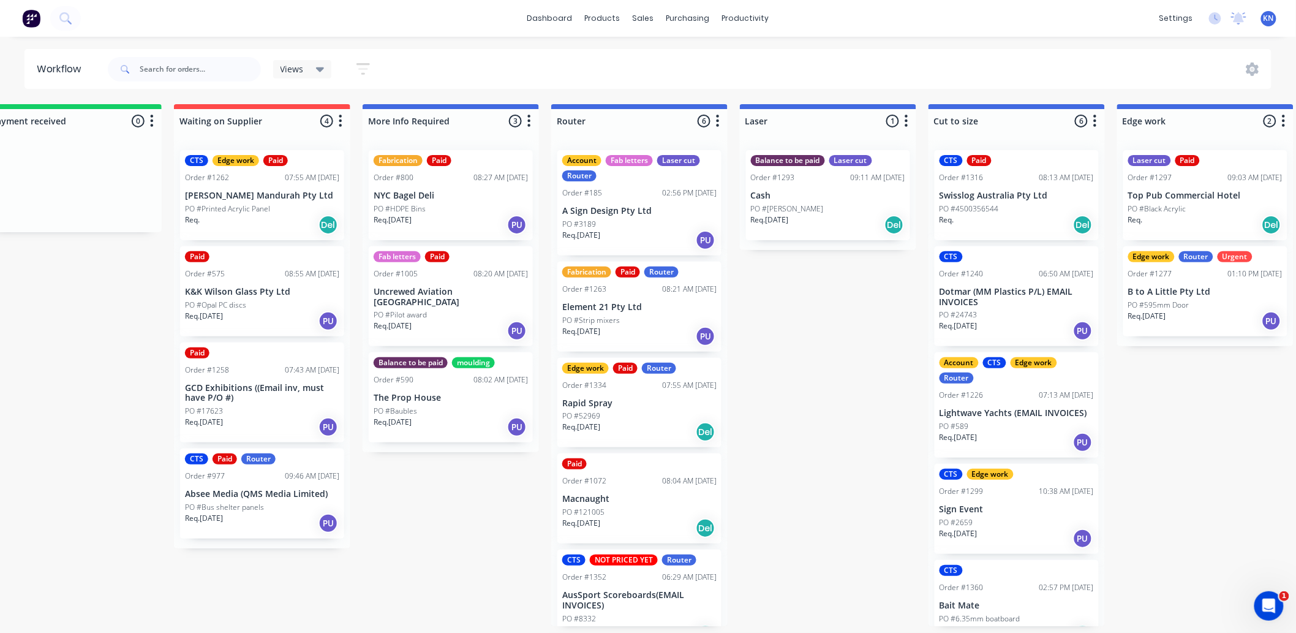
click at [1004, 193] on p "Swisslog Australia Pty Ltd" at bounding box center [1016, 195] width 154 height 10
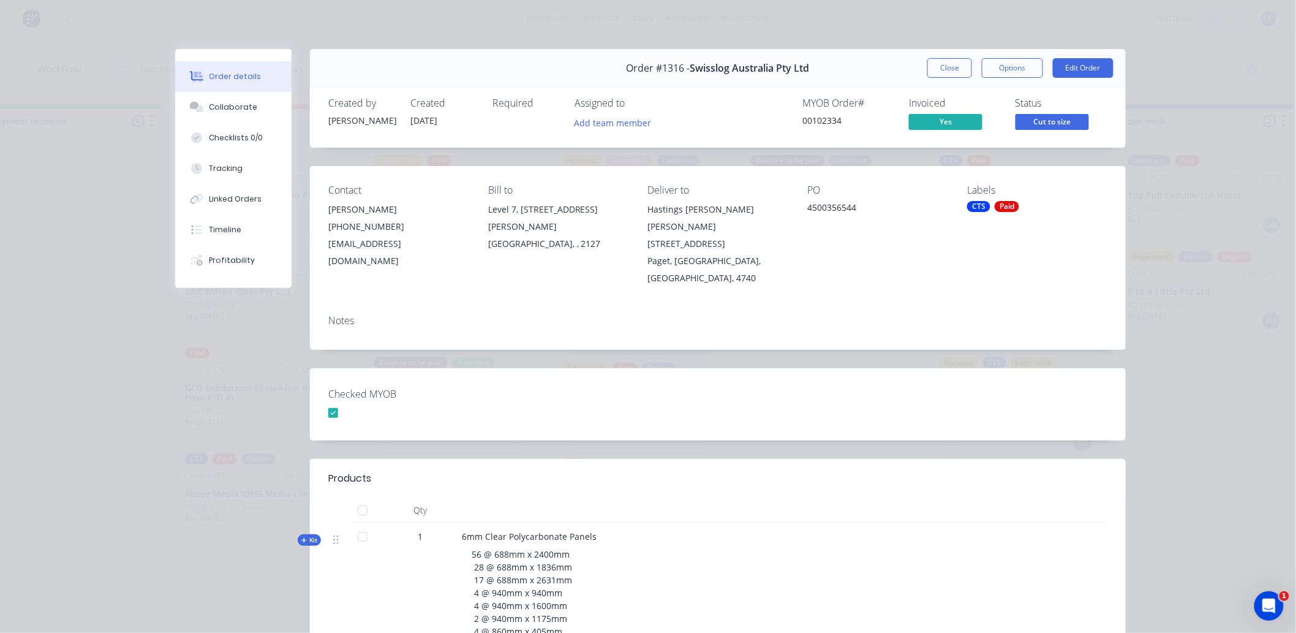
click at [995, 209] on div "Paid" at bounding box center [1007, 206] width 24 height 11
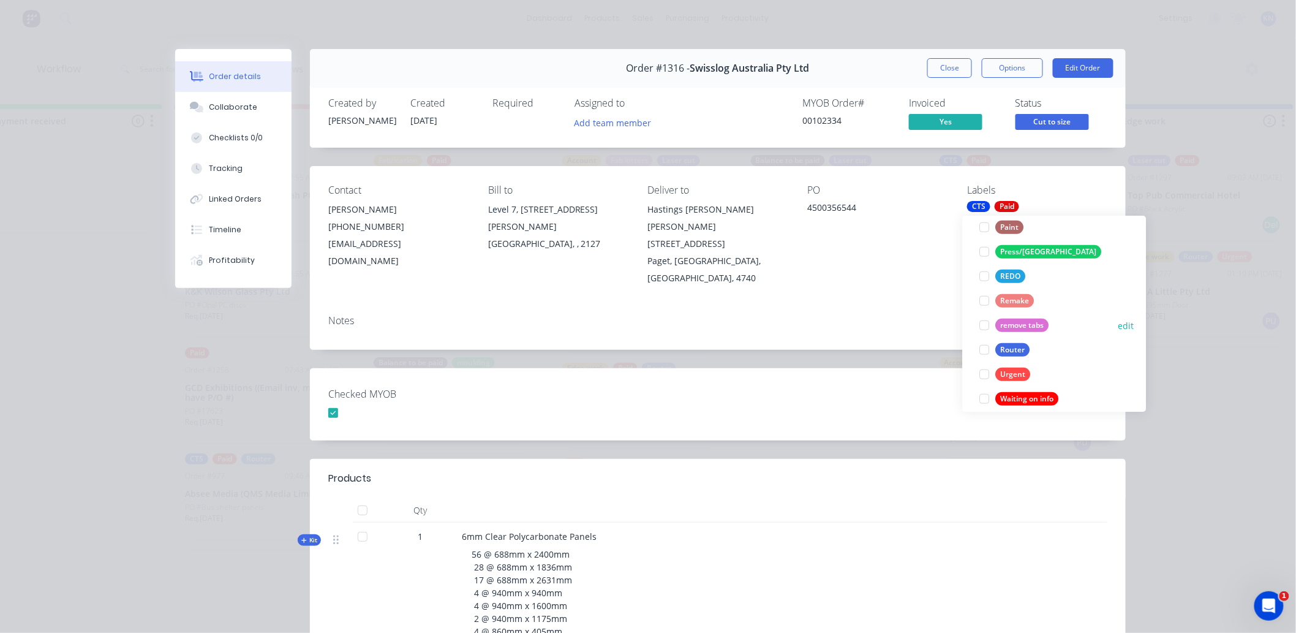
scroll to position [514, 0]
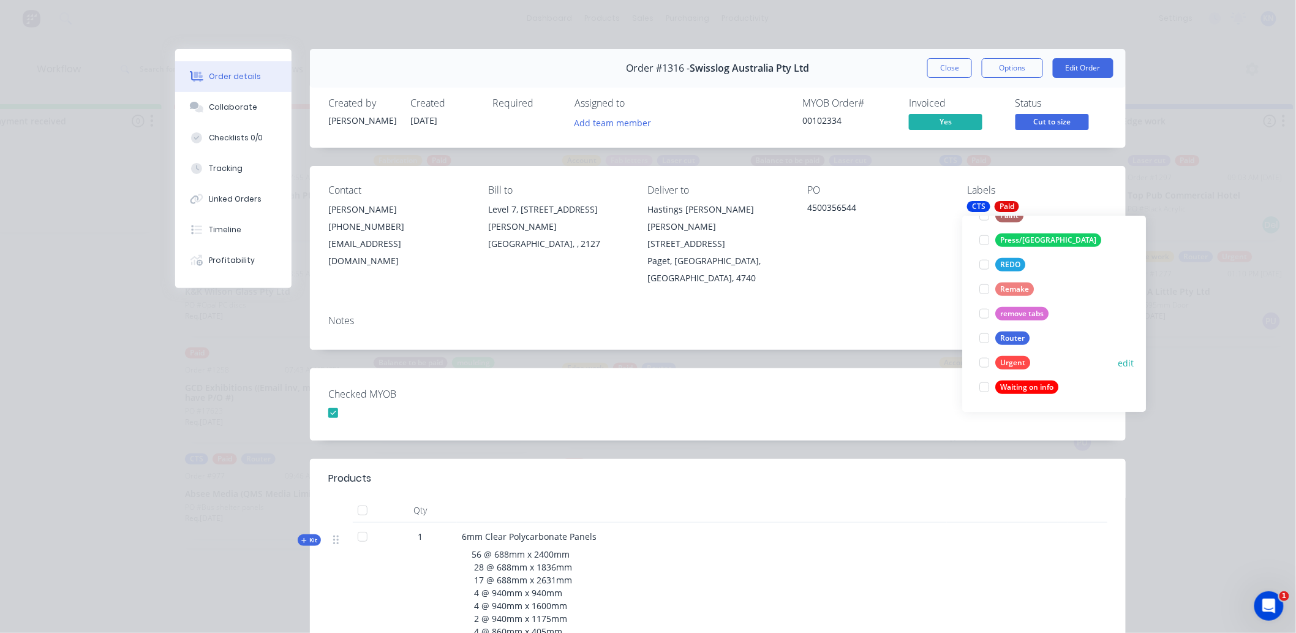
click at [981, 365] on div at bounding box center [984, 362] width 24 height 24
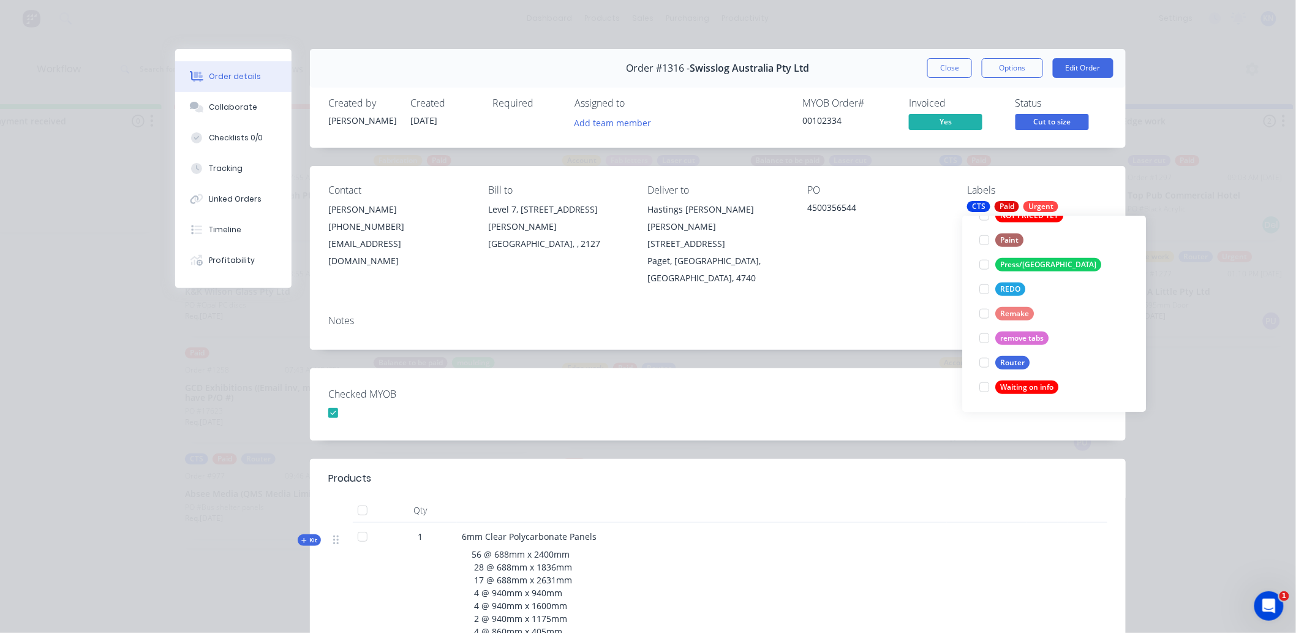
scroll to position [0, 0]
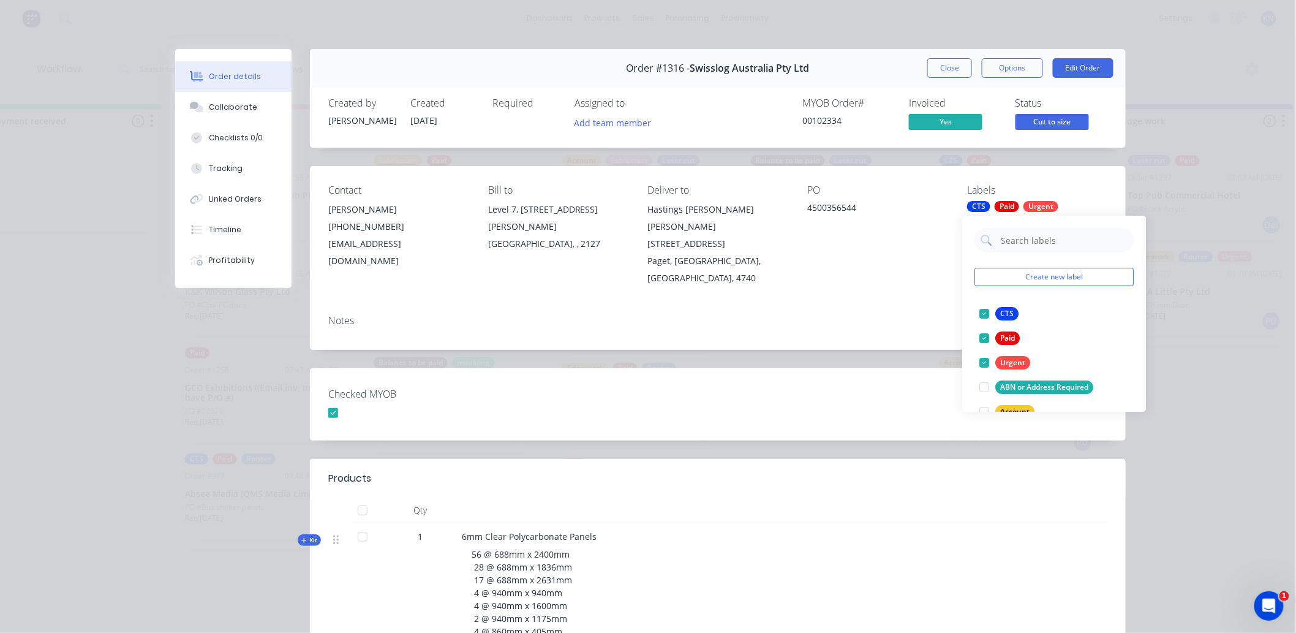
click at [879, 387] on div "Checked MYOB" at bounding box center [718, 404] width 816 height 72
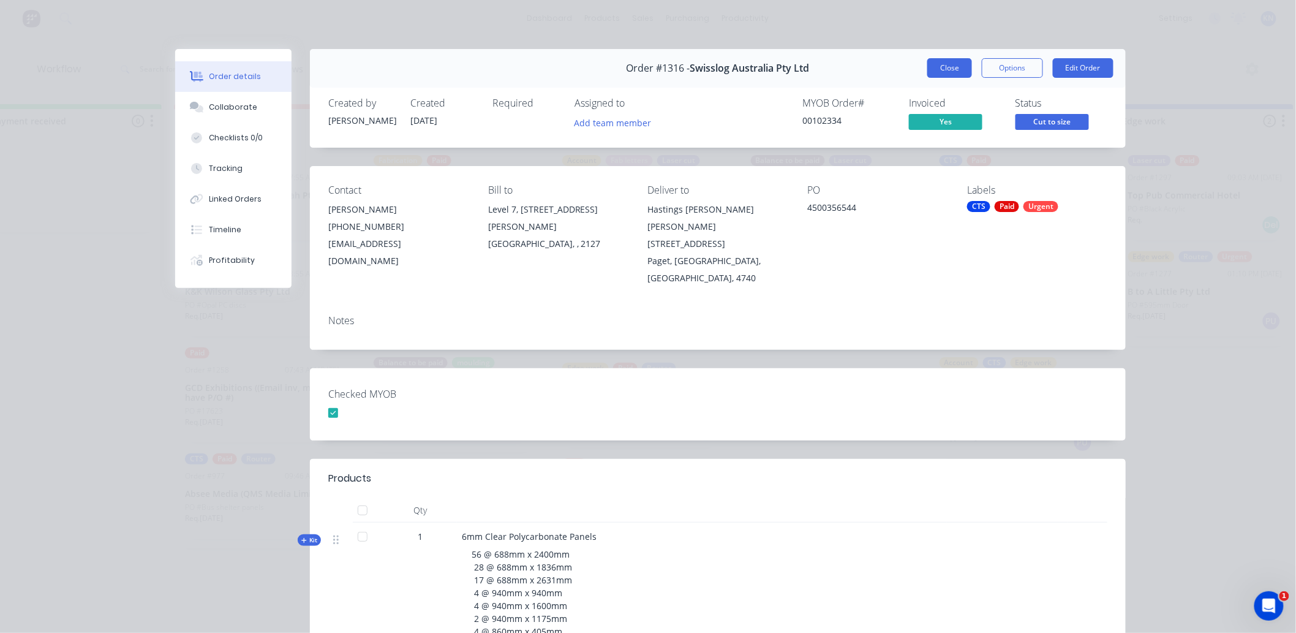
click at [942, 66] on button "Close" at bounding box center [949, 68] width 45 height 20
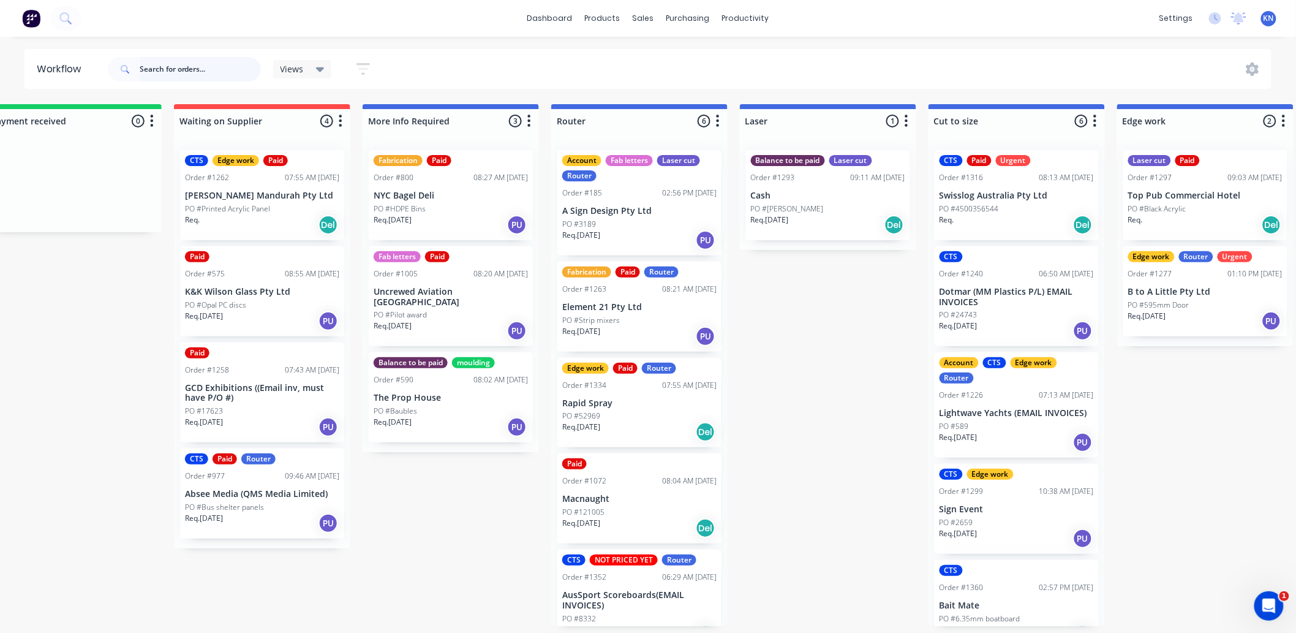
click at [162, 66] on input "text" at bounding box center [200, 69] width 121 height 24
click at [203, 64] on input "text" at bounding box center [200, 69] width 121 height 24
click at [156, 69] on input "text" at bounding box center [200, 69] width 121 height 24
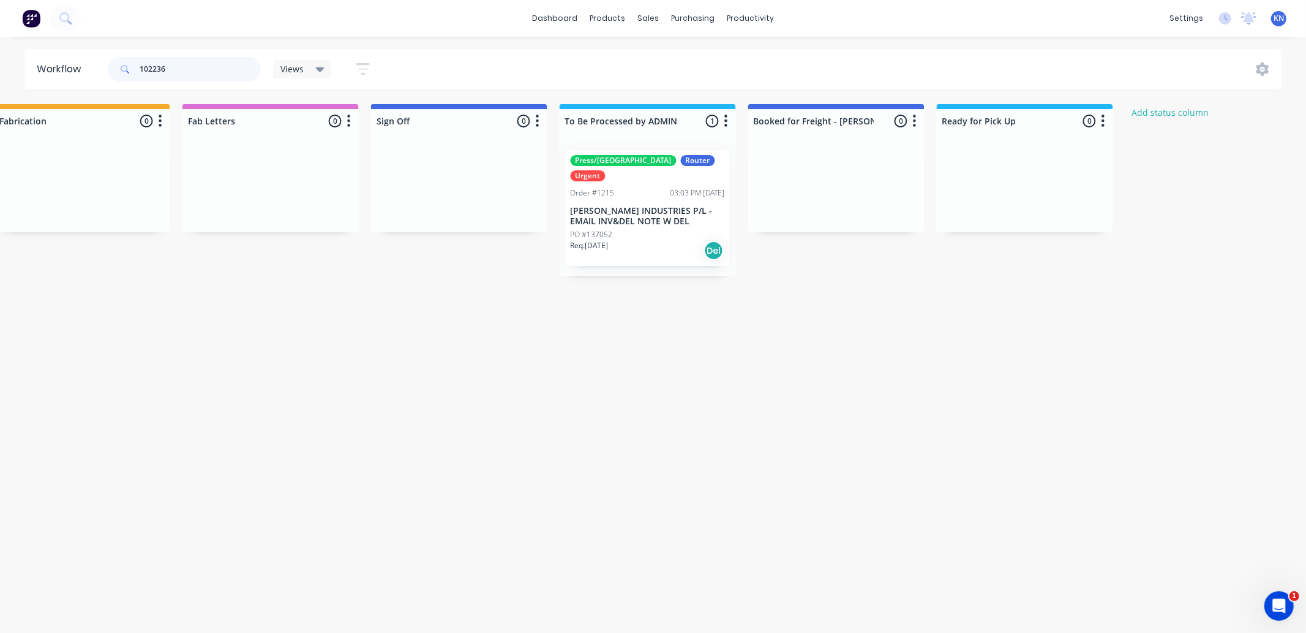
scroll to position [0, 1624]
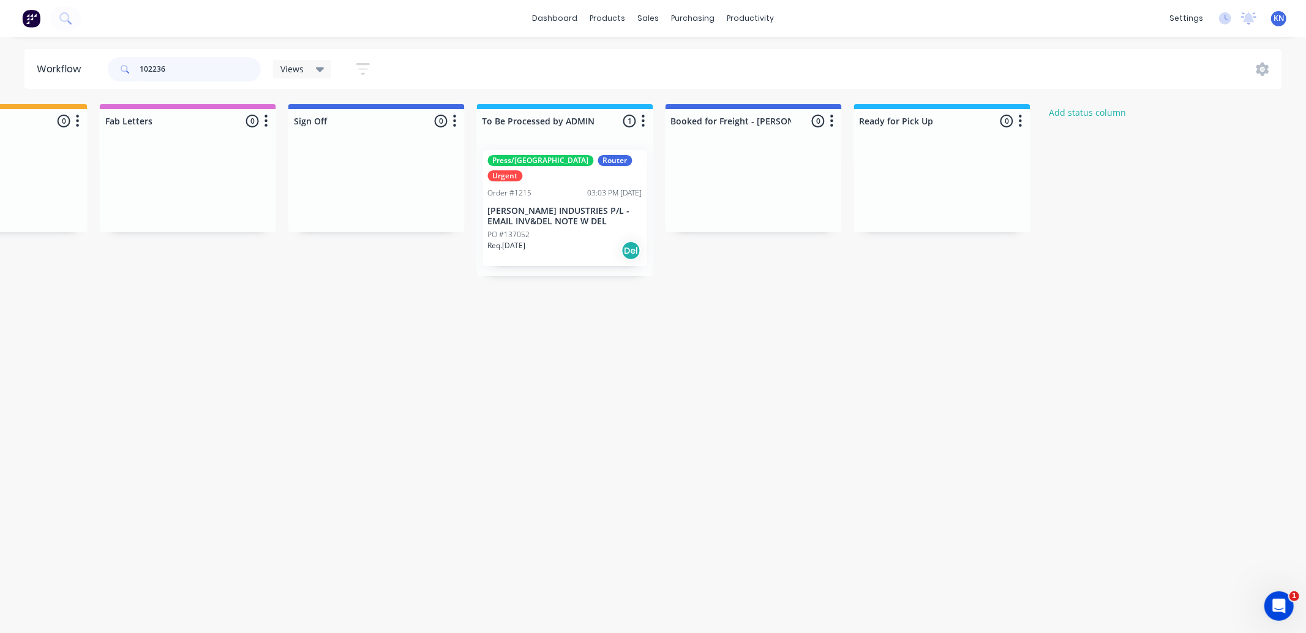
type input "102236"
click at [543, 206] on p "[PERSON_NAME] INDUSTRIES P/L - EMAIL INV&DEL NOTE W DEL" at bounding box center [565, 216] width 154 height 21
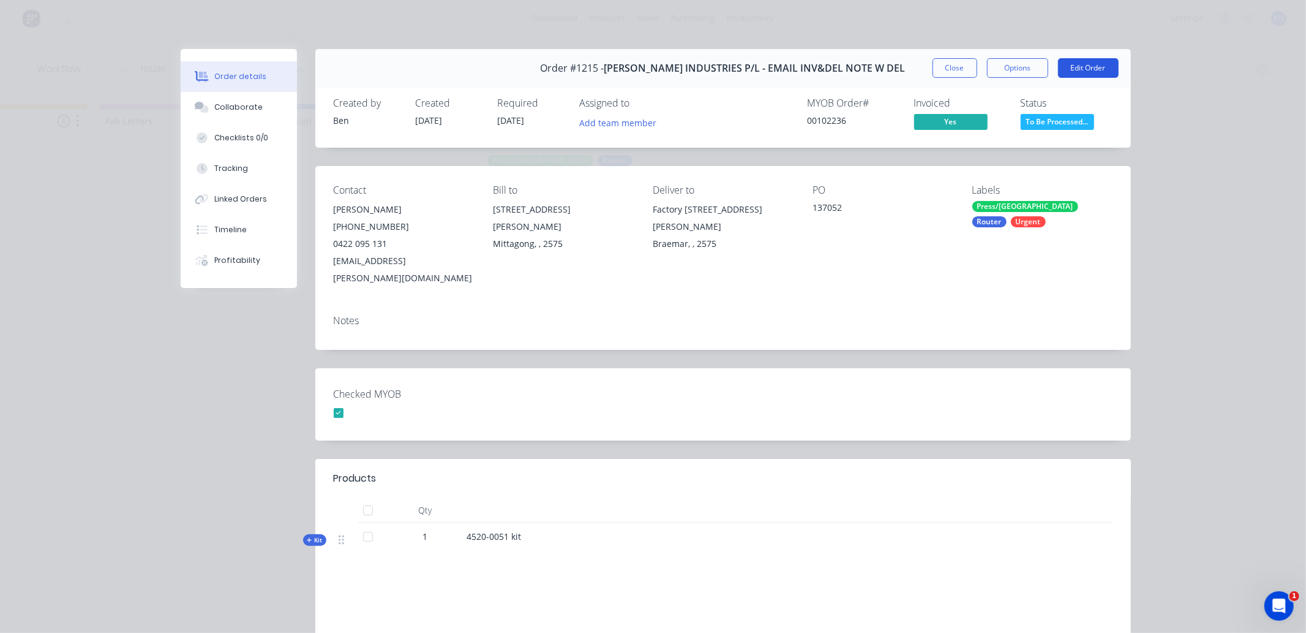
click at [1098, 69] on button "Edit Order" at bounding box center [1088, 68] width 61 height 20
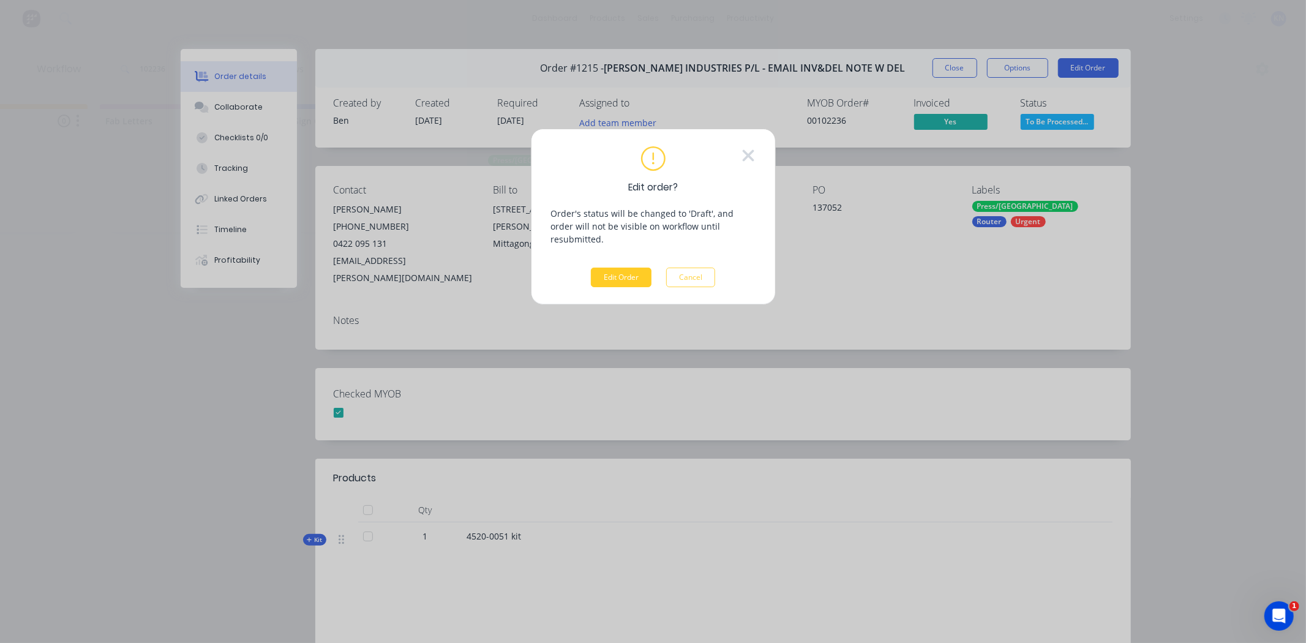
click at [626, 268] on button "Edit Order" at bounding box center [621, 278] width 61 height 20
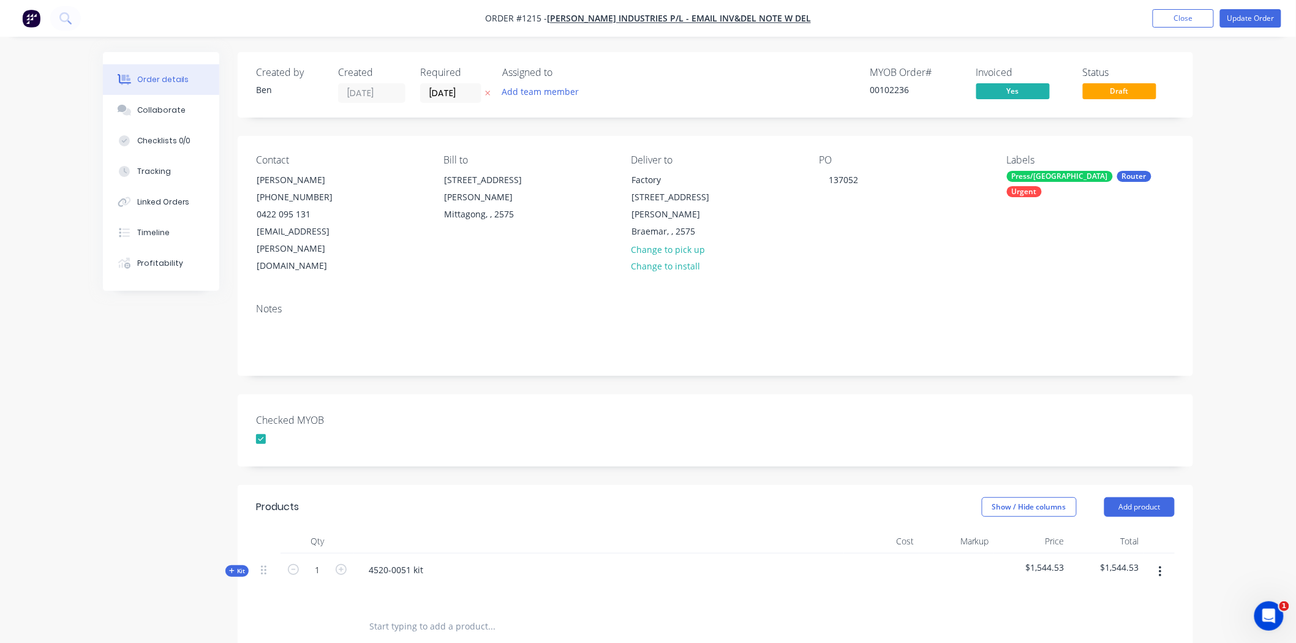
click at [423, 614] on input "text" at bounding box center [491, 626] width 245 height 24
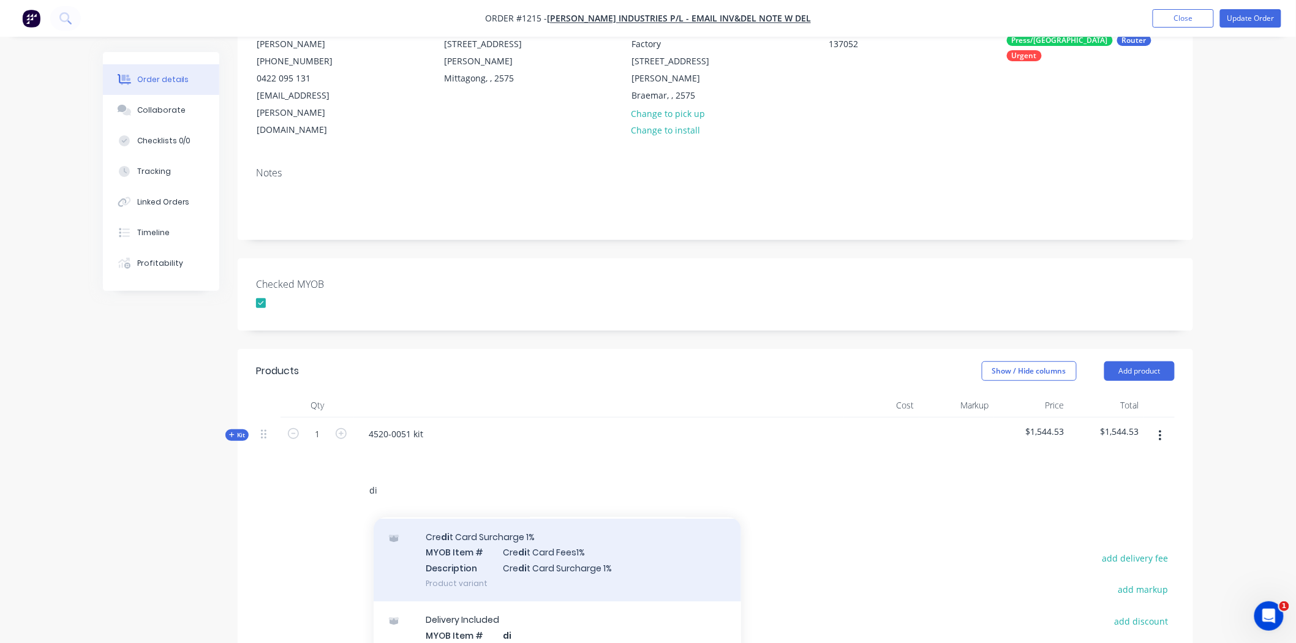
scroll to position [68, 0]
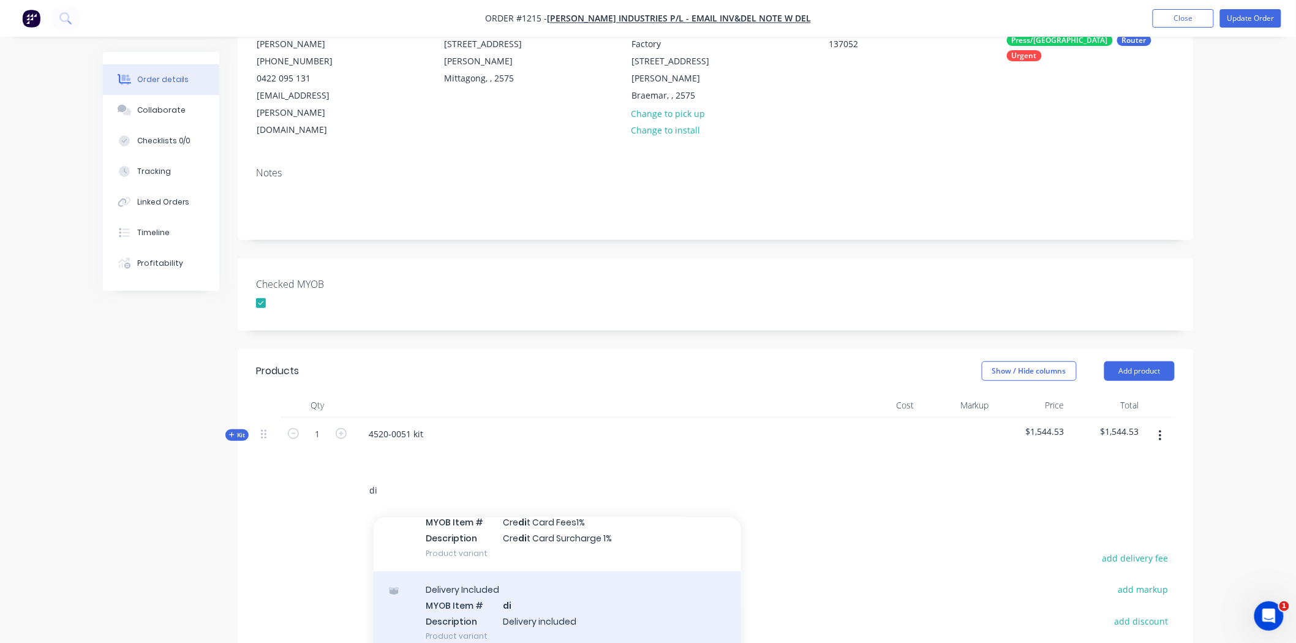
type input "di"
click at [470, 574] on div "Delivery Included MYOB Item # di Description Delivery included Product variant" at bounding box center [557, 612] width 367 height 83
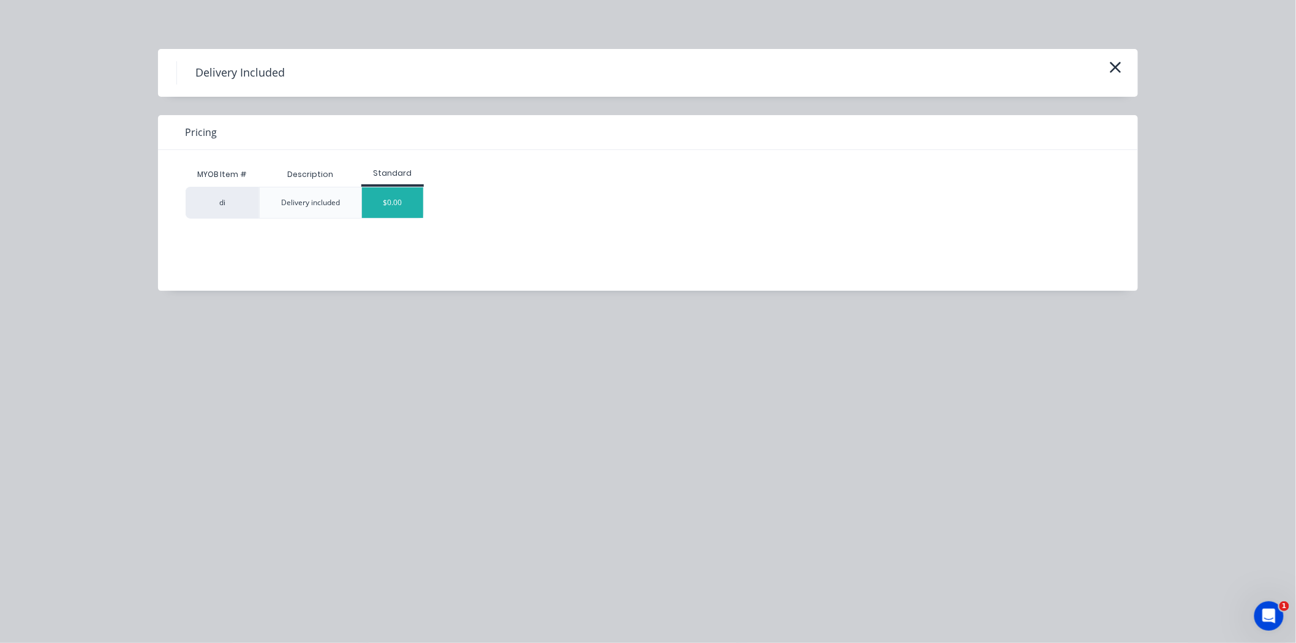
click at [397, 203] on div "$0.00" at bounding box center [392, 202] width 61 height 31
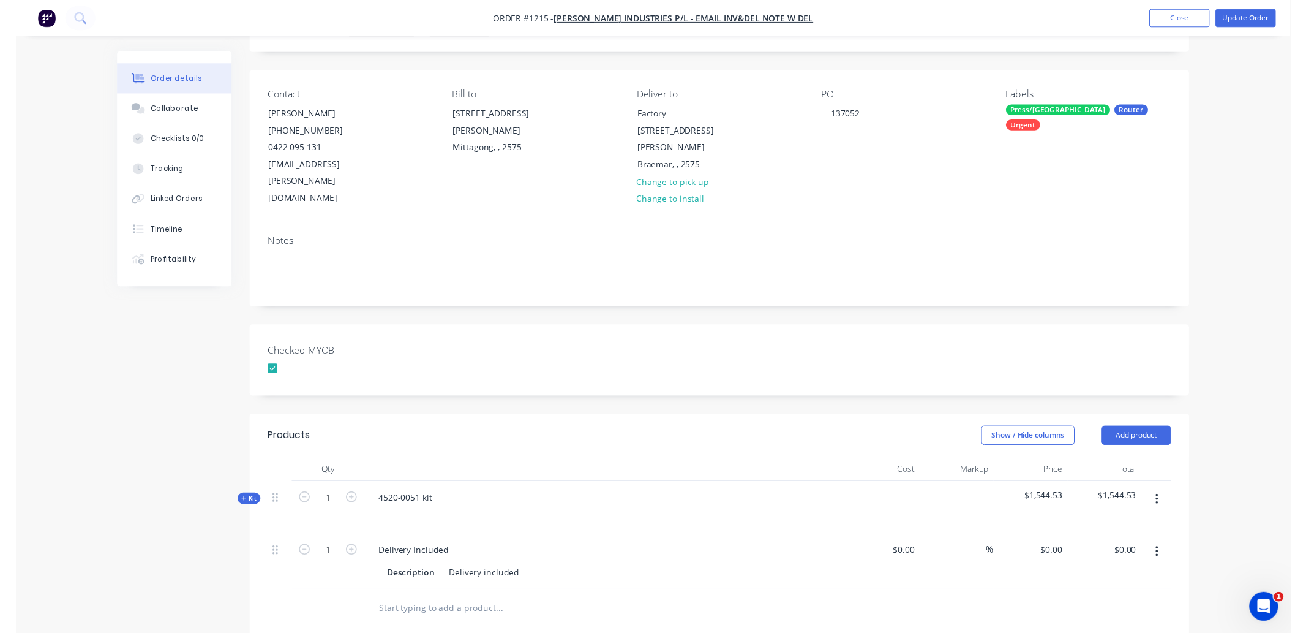
scroll to position [0, 0]
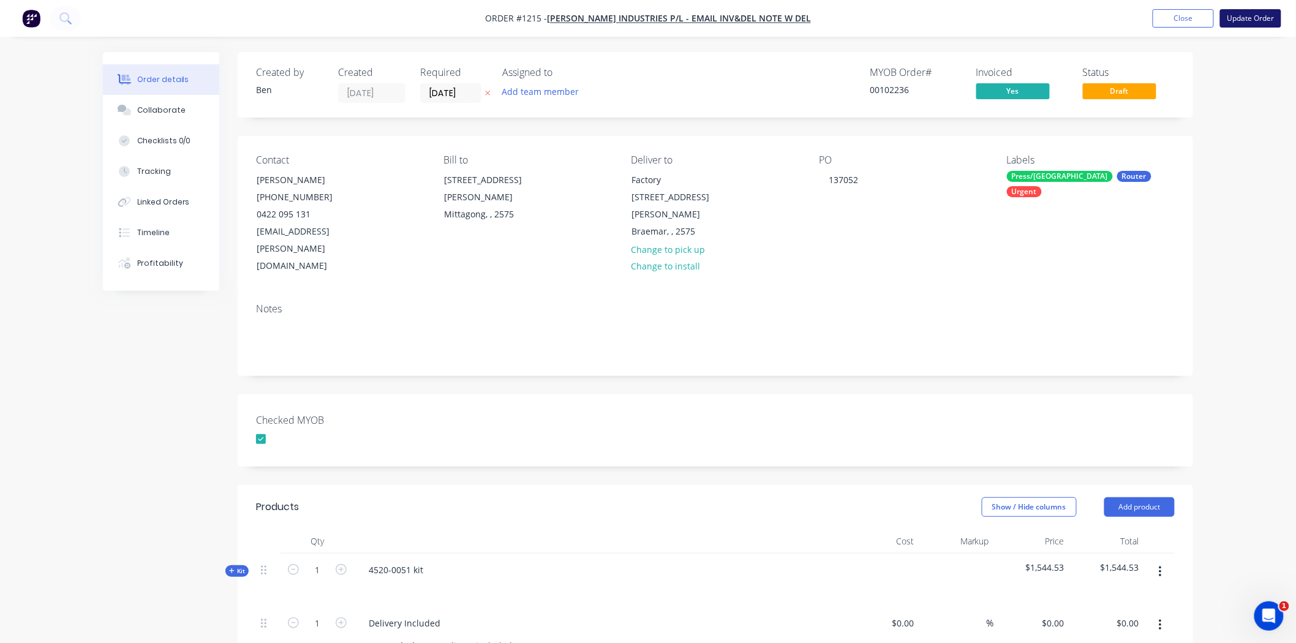
click at [1254, 17] on button "Update Order" at bounding box center [1250, 18] width 61 height 18
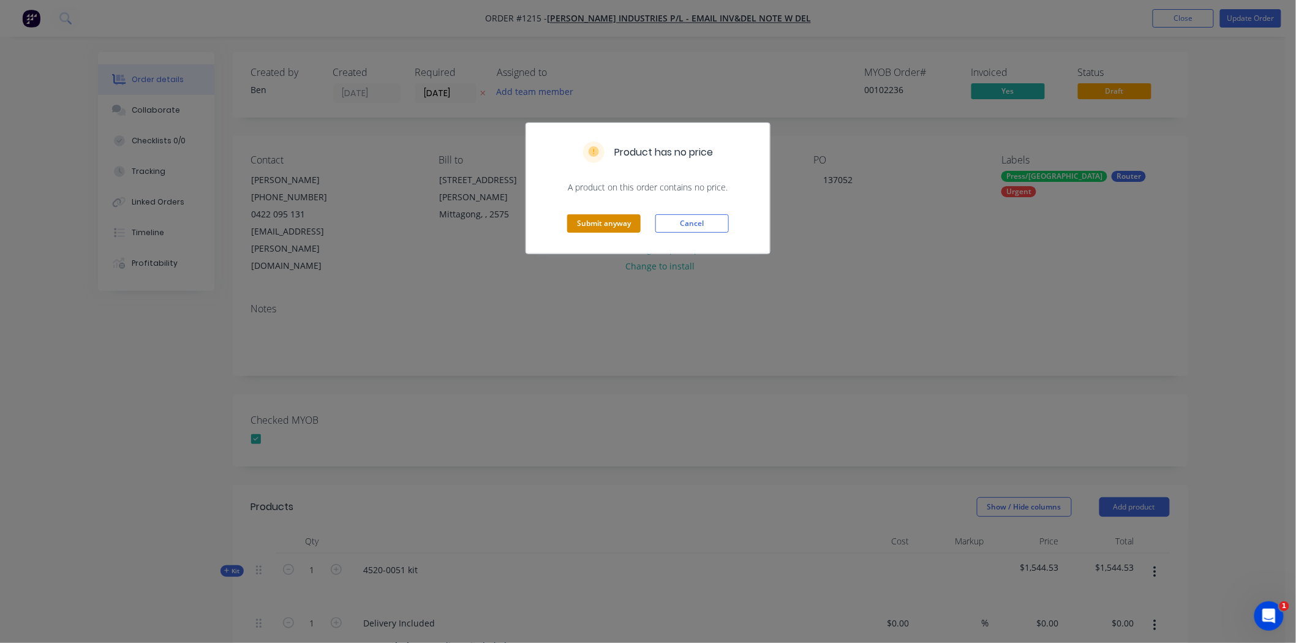
click at [609, 230] on button "Submit anyway" at bounding box center [603, 223] width 73 height 18
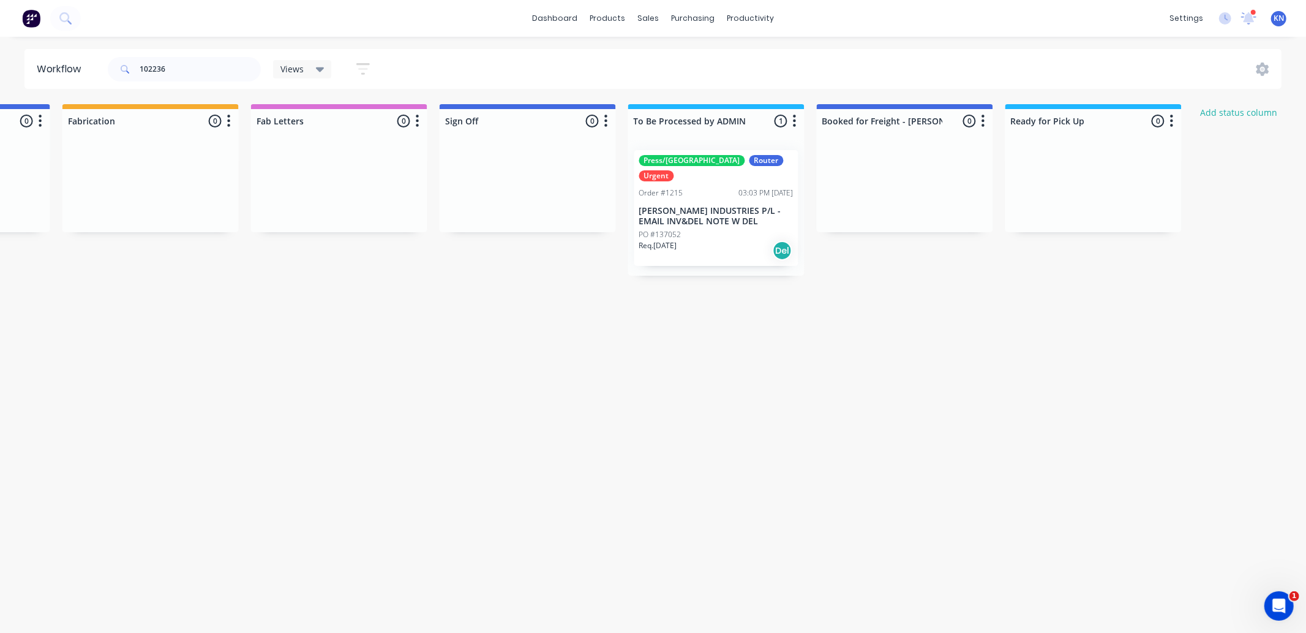
scroll to position [0, 1624]
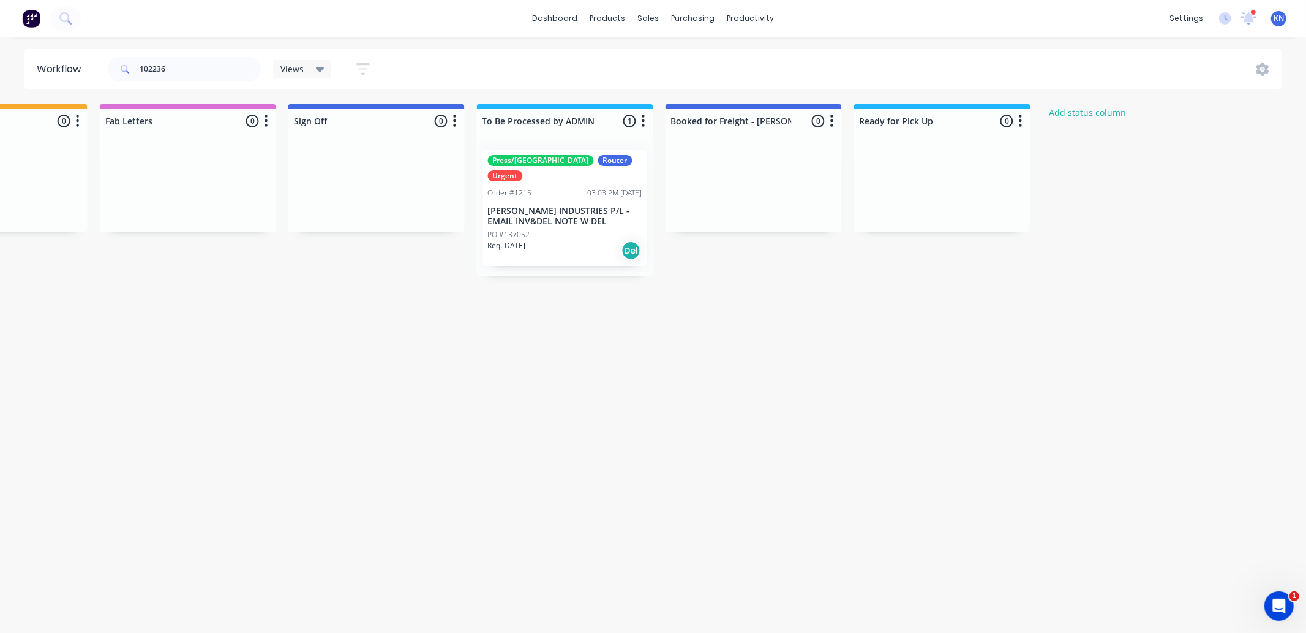
drag, startPoint x: 590, startPoint y: 418, endPoint x: 594, endPoint y: 413, distance: 7.0
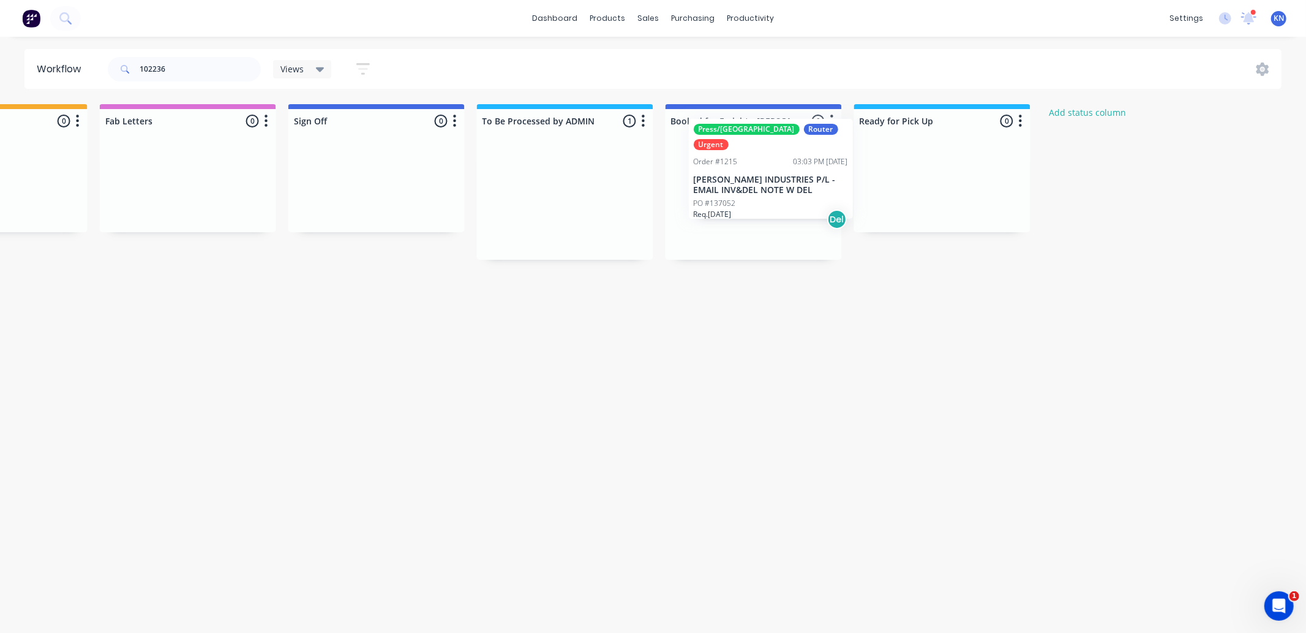
drag, startPoint x: 533, startPoint y: 199, endPoint x: 748, endPoint y: 168, distance: 217.2
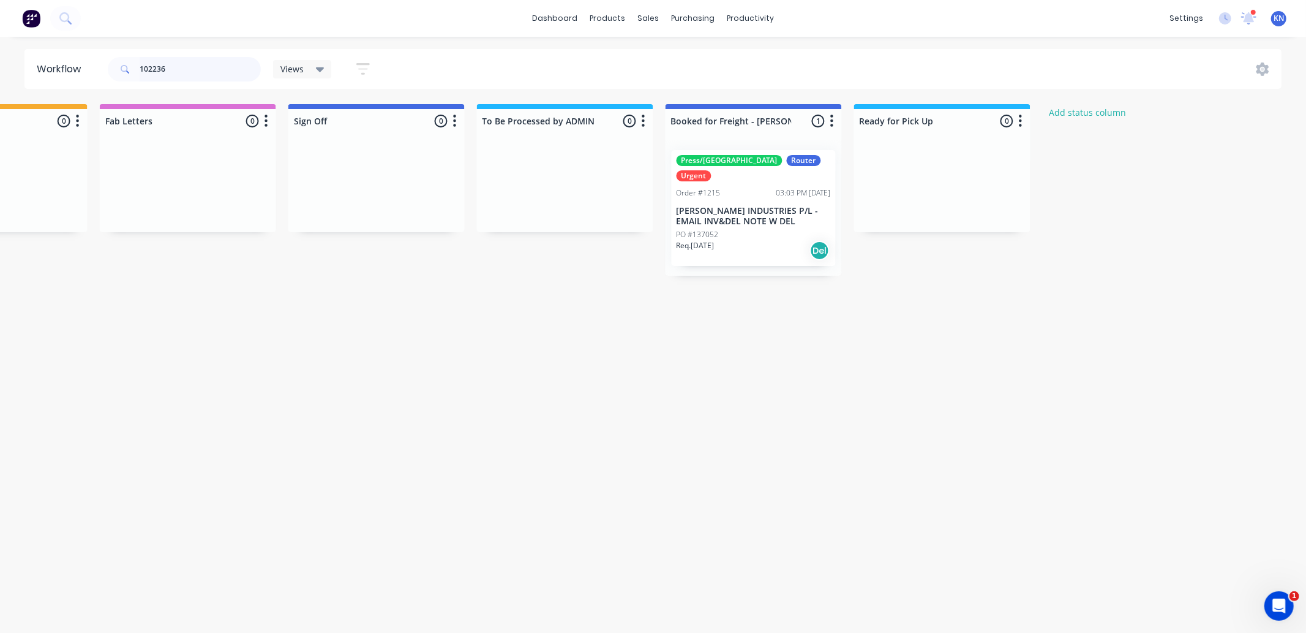
click at [203, 63] on input "102236" at bounding box center [200, 69] width 121 height 24
type input "1"
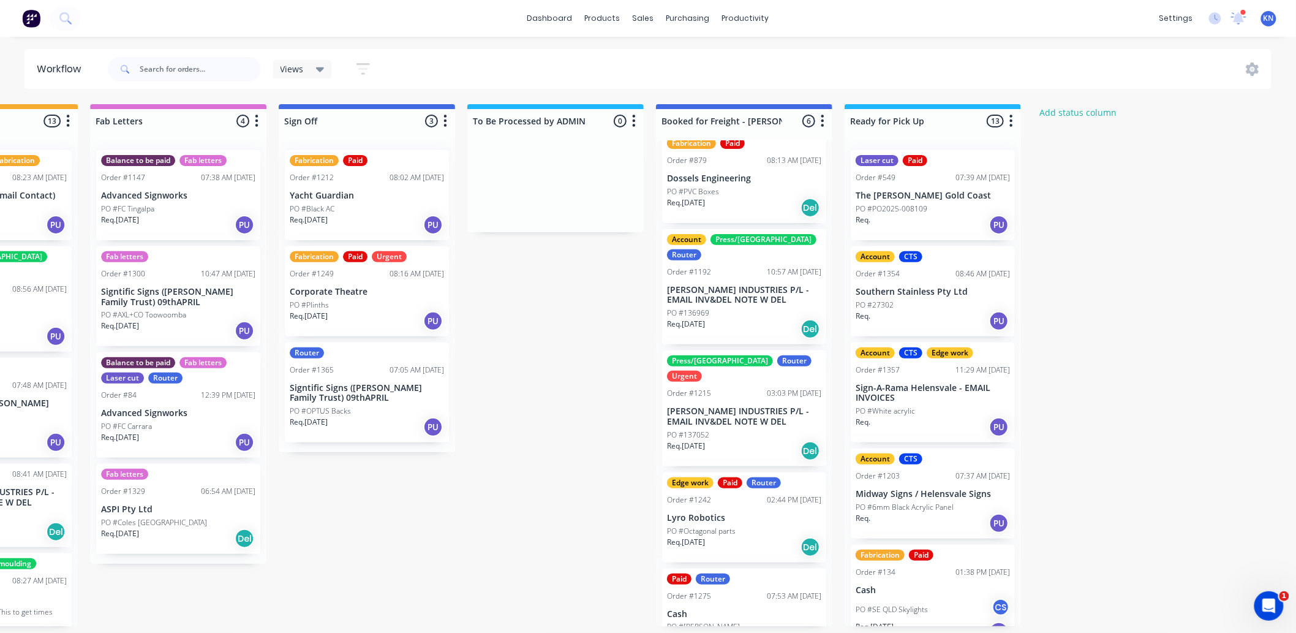
scroll to position [3, 1634]
click at [819, 609] on div "Mark as Delivered" at bounding box center [805, 608] width 123 height 25
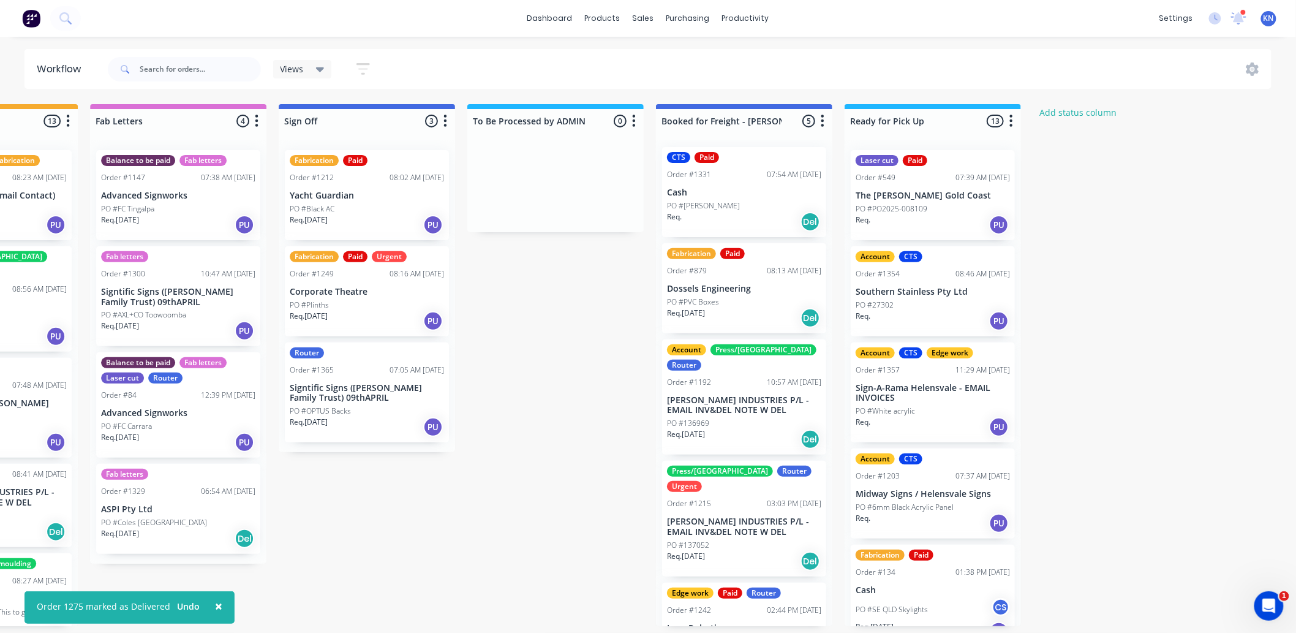
scroll to position [0, 0]
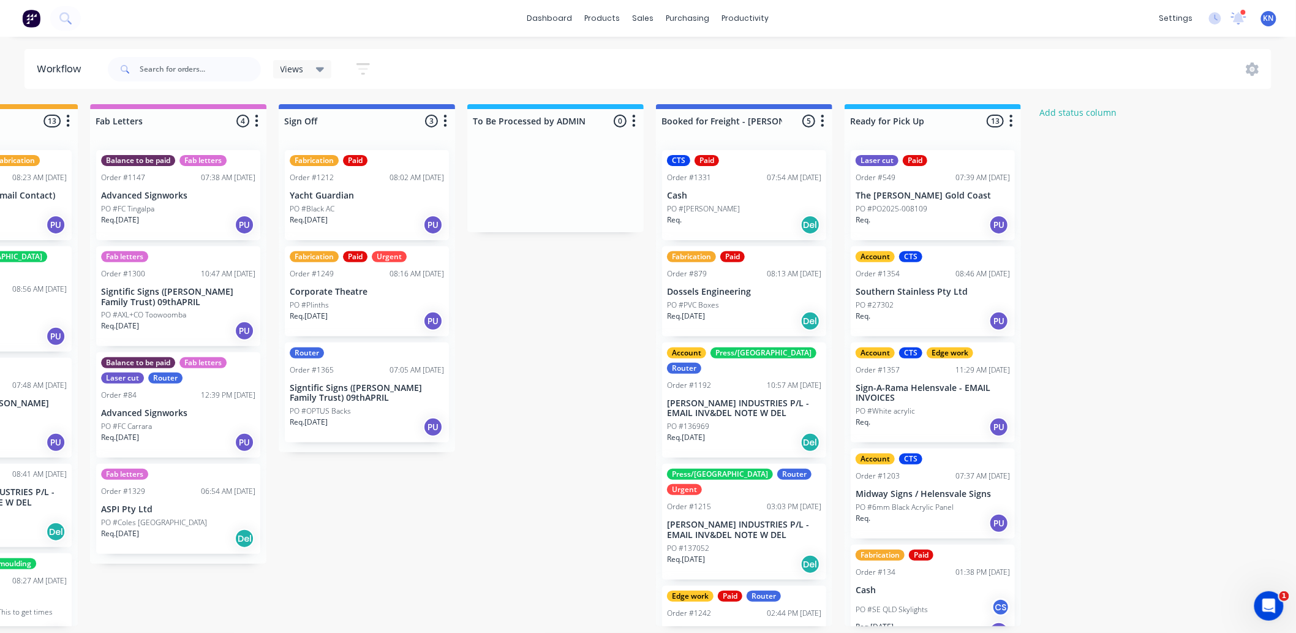
click at [308, 352] on div "Router" at bounding box center [307, 352] width 34 height 11
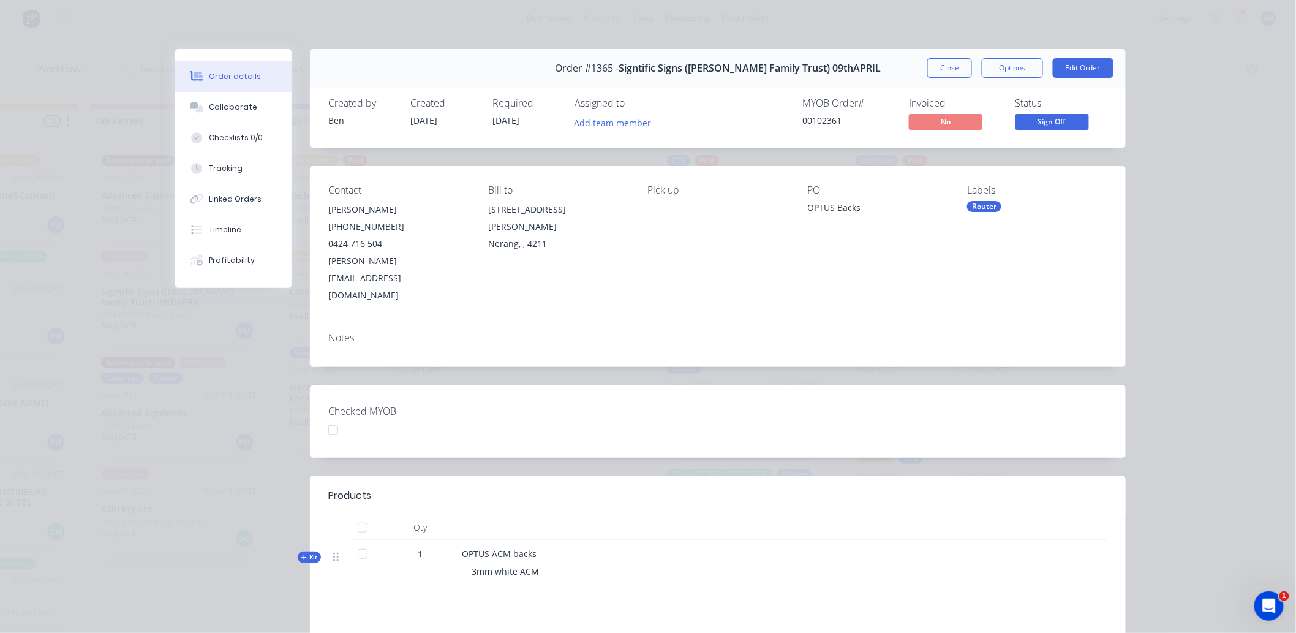
click at [971, 206] on div "Router" at bounding box center [984, 206] width 34 height 11
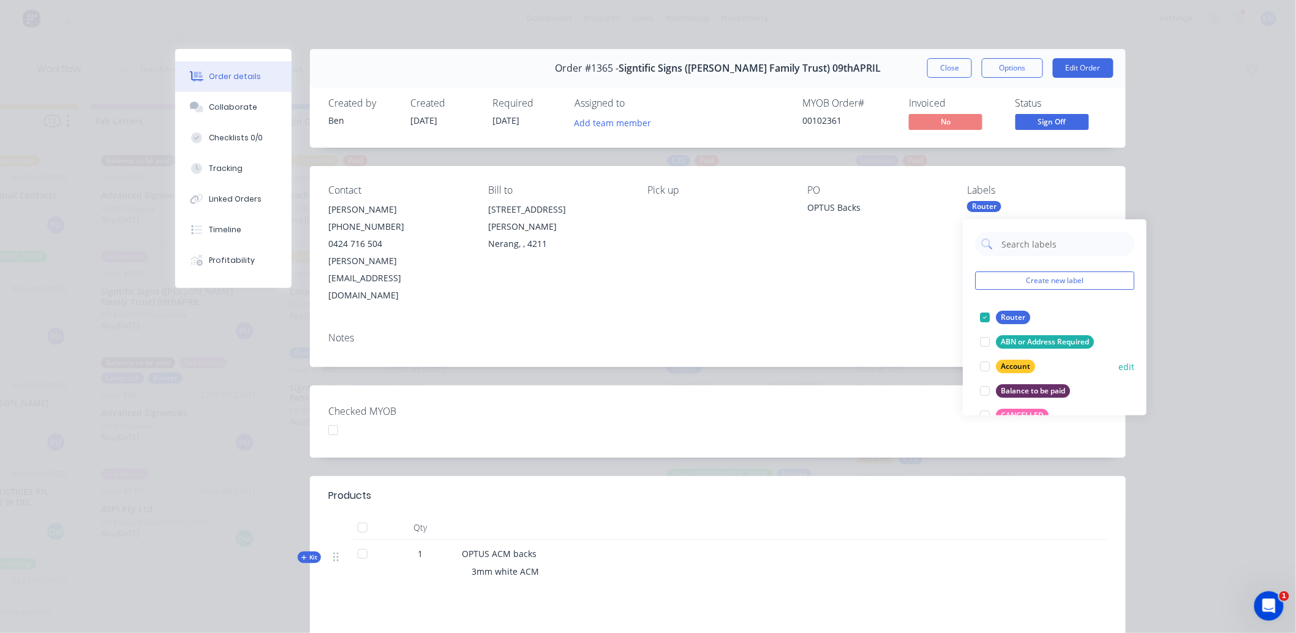
click at [982, 363] on div at bounding box center [984, 366] width 24 height 24
click at [914, 388] on div "Checked MYOB" at bounding box center [718, 421] width 816 height 72
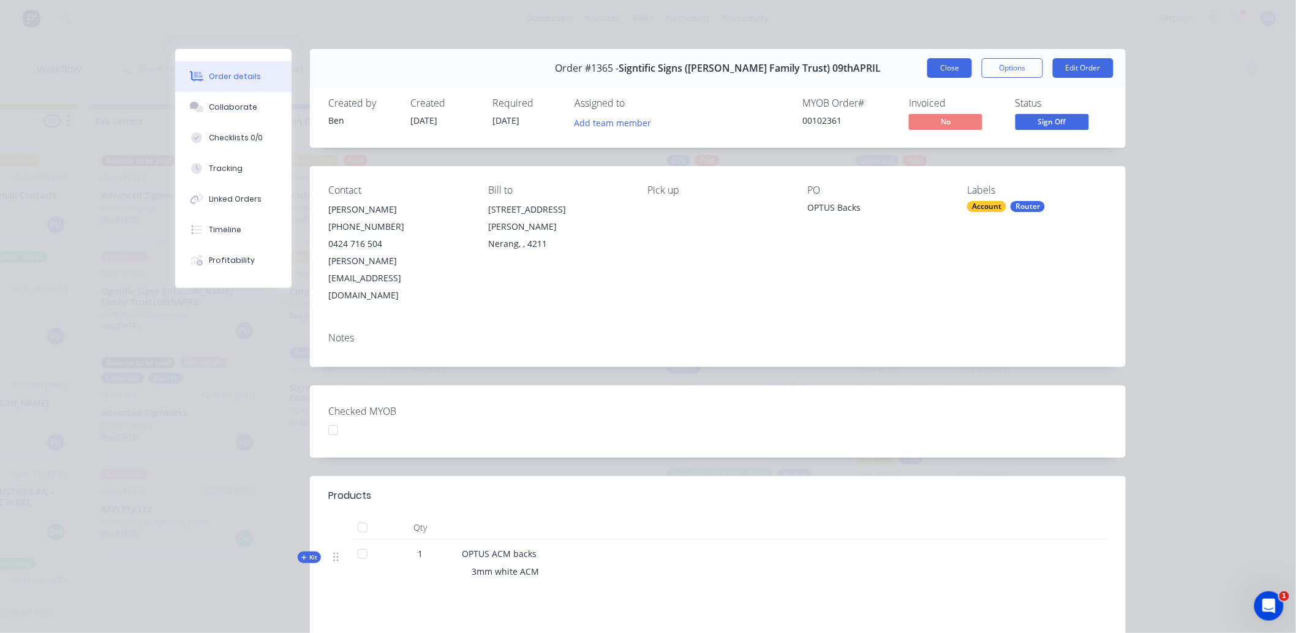
click at [943, 65] on button "Close" at bounding box center [949, 68] width 45 height 20
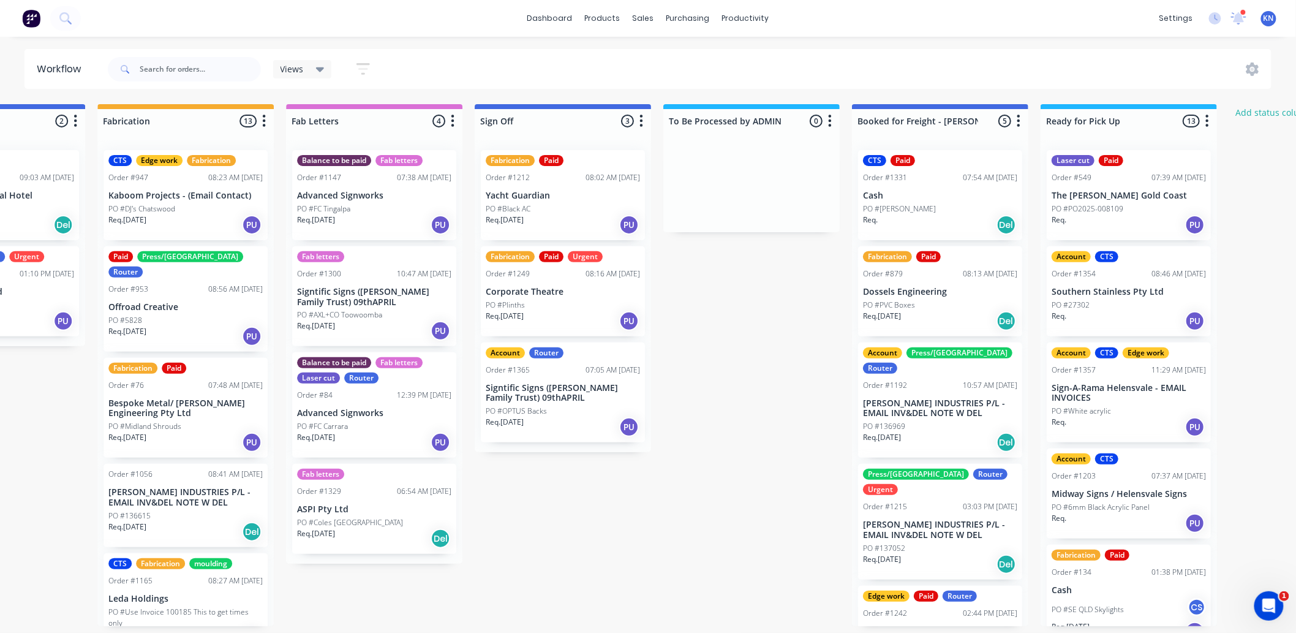
scroll to position [0, 1437]
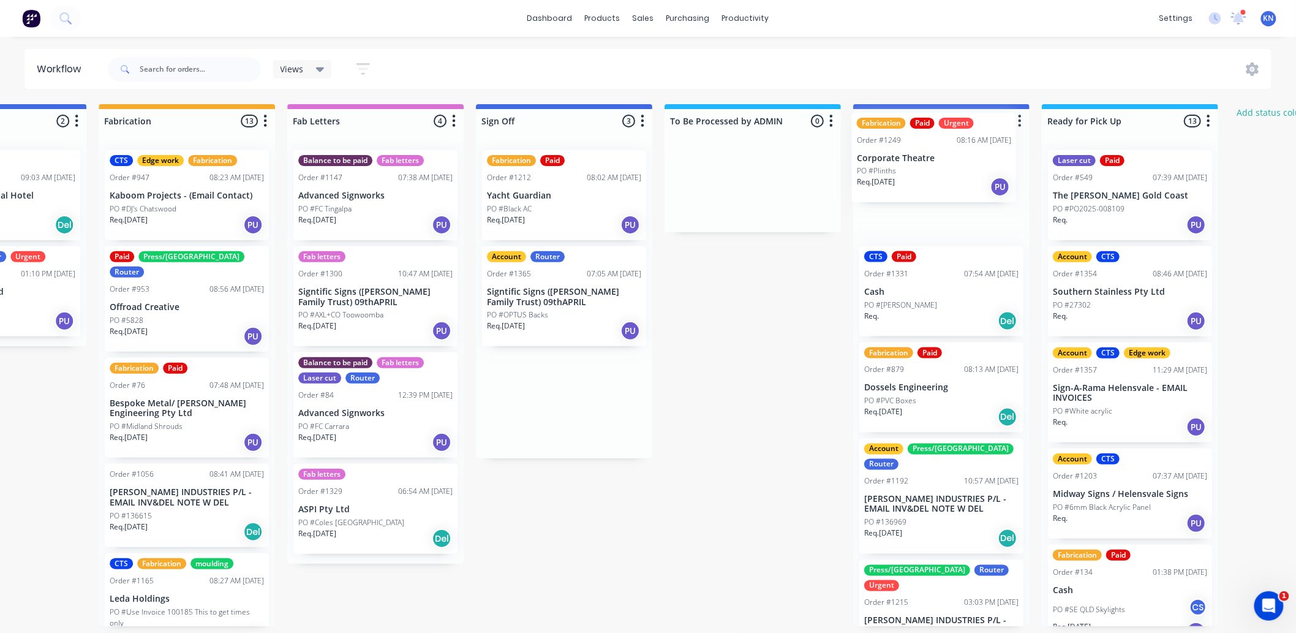
drag, startPoint x: 577, startPoint y: 278, endPoint x: 955, endPoint y: 145, distance: 401.3
click at [955, 145] on div "Submitted 0 Status colour #273444 hex #273444 Save Cancel Summaries Total order…" at bounding box center [19, 365] width 2930 height 522
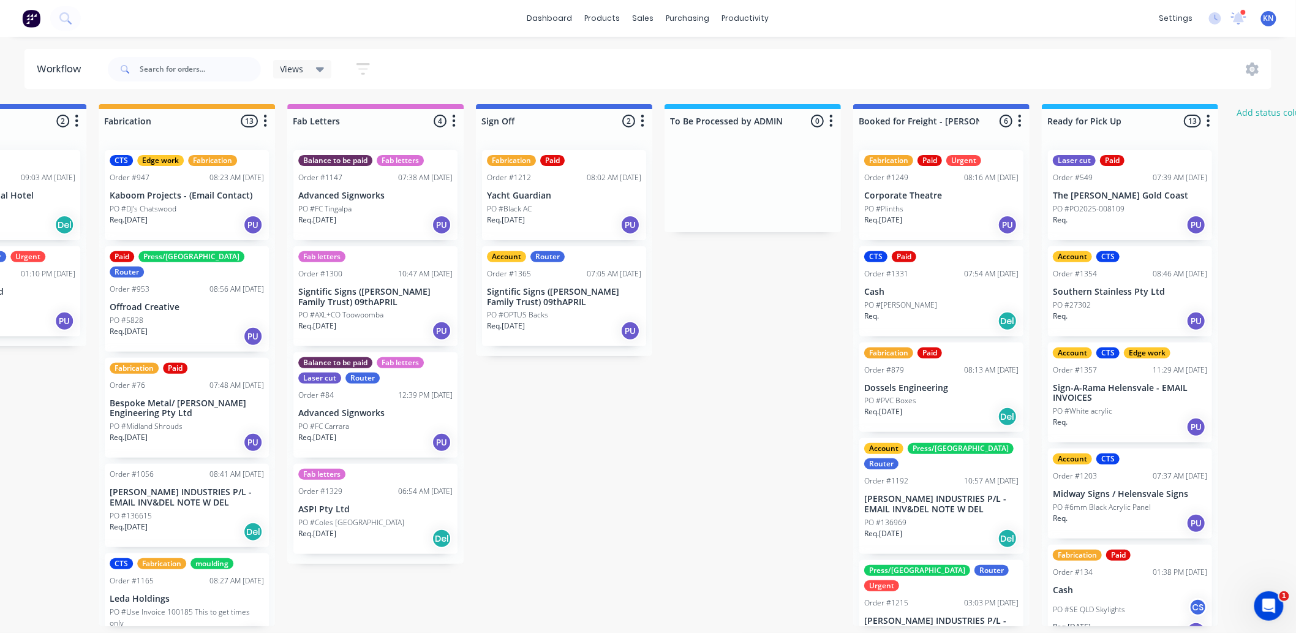
click at [914, 200] on p "Corporate Theatre" at bounding box center [941, 195] width 154 height 10
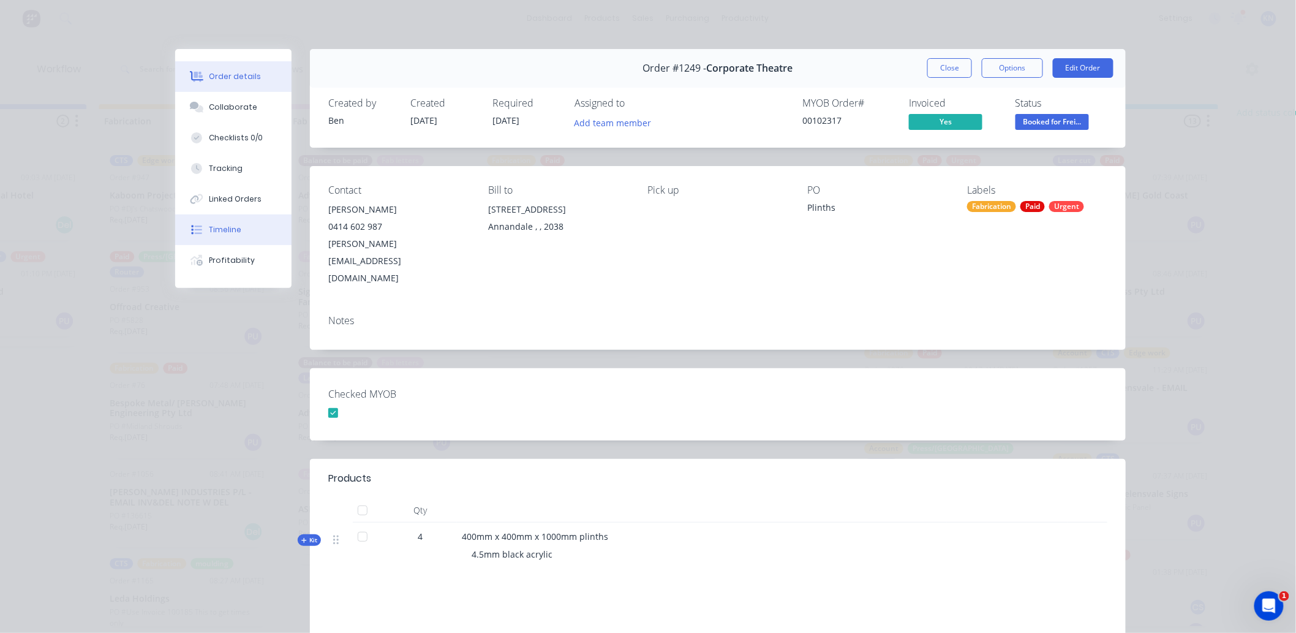
click at [236, 223] on button "Timeline" at bounding box center [233, 229] width 116 height 31
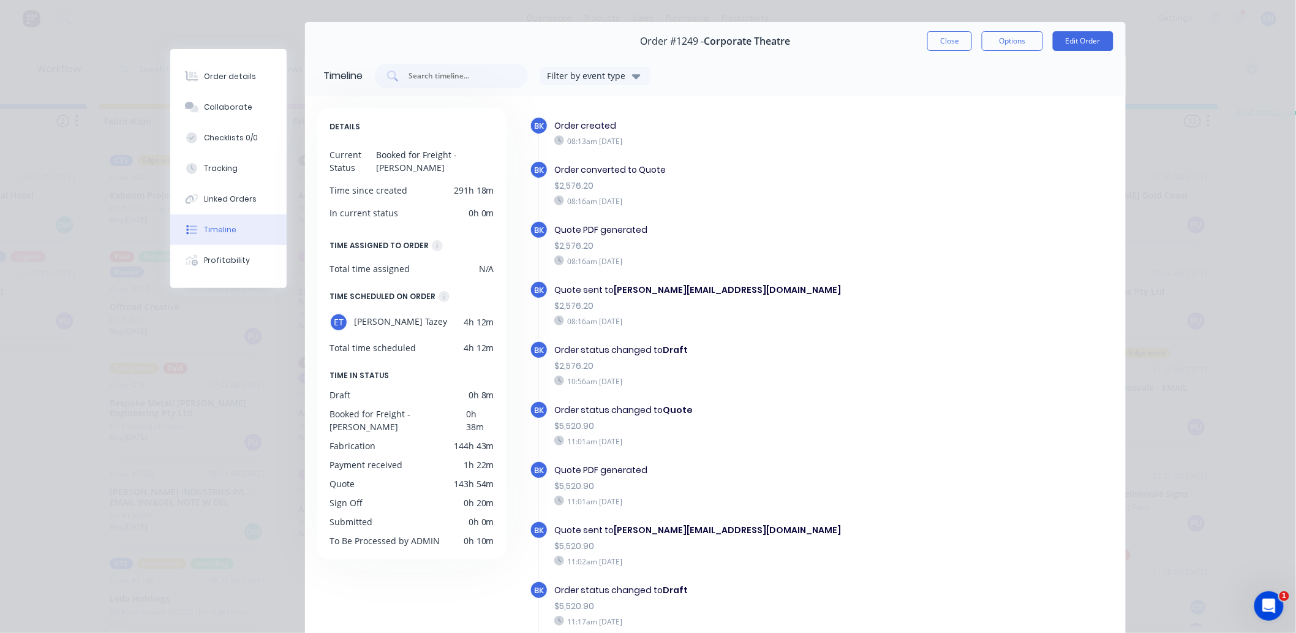
scroll to position [0, 0]
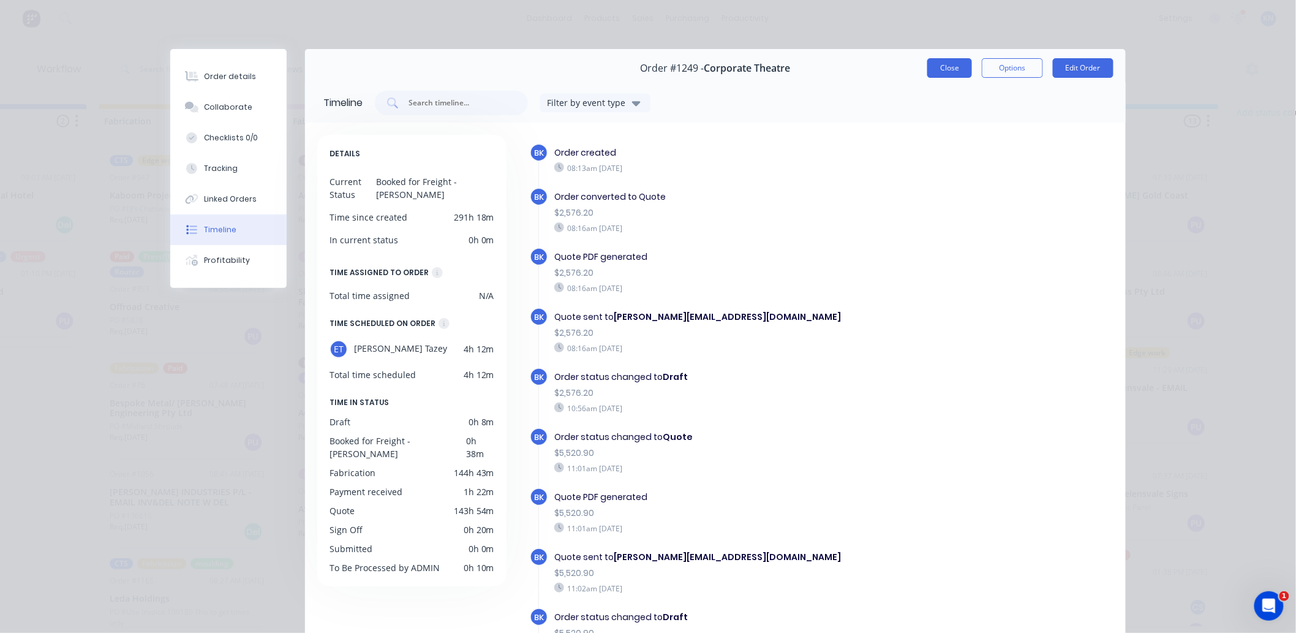
click at [938, 71] on button "Close" at bounding box center [949, 68] width 45 height 20
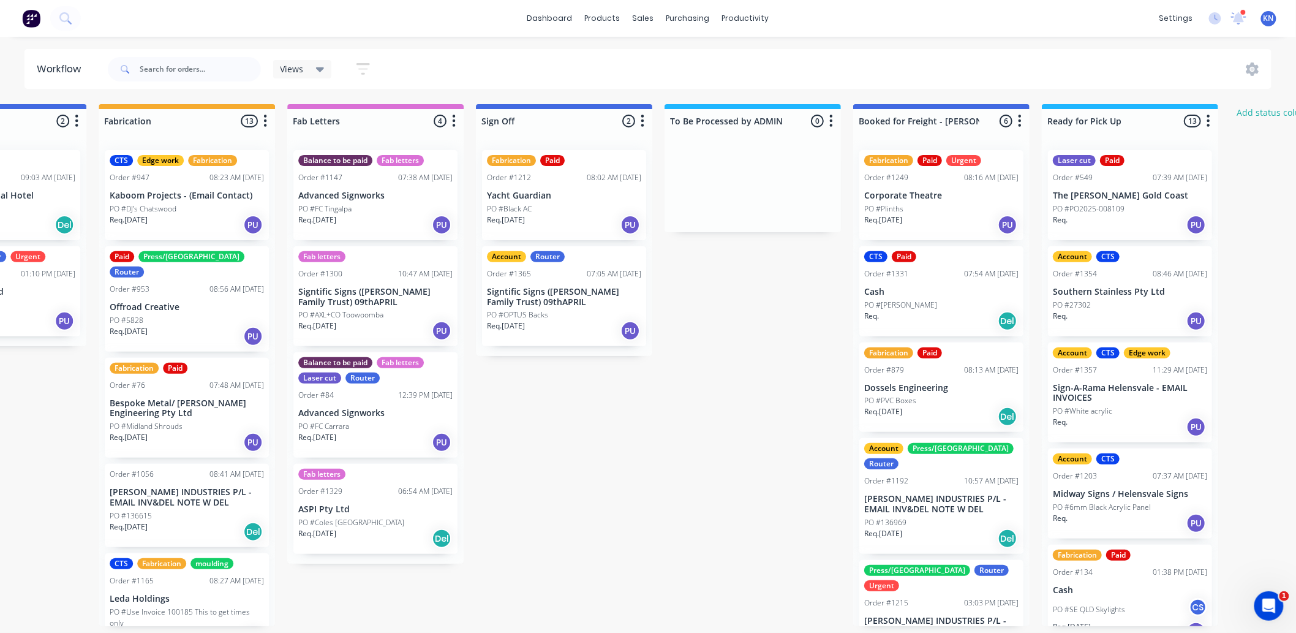
click at [711, 285] on div "Submitted 0 Status colour #273444 hex #273444 Save Cancel Summaries Total order…" at bounding box center [19, 365] width 2930 height 522
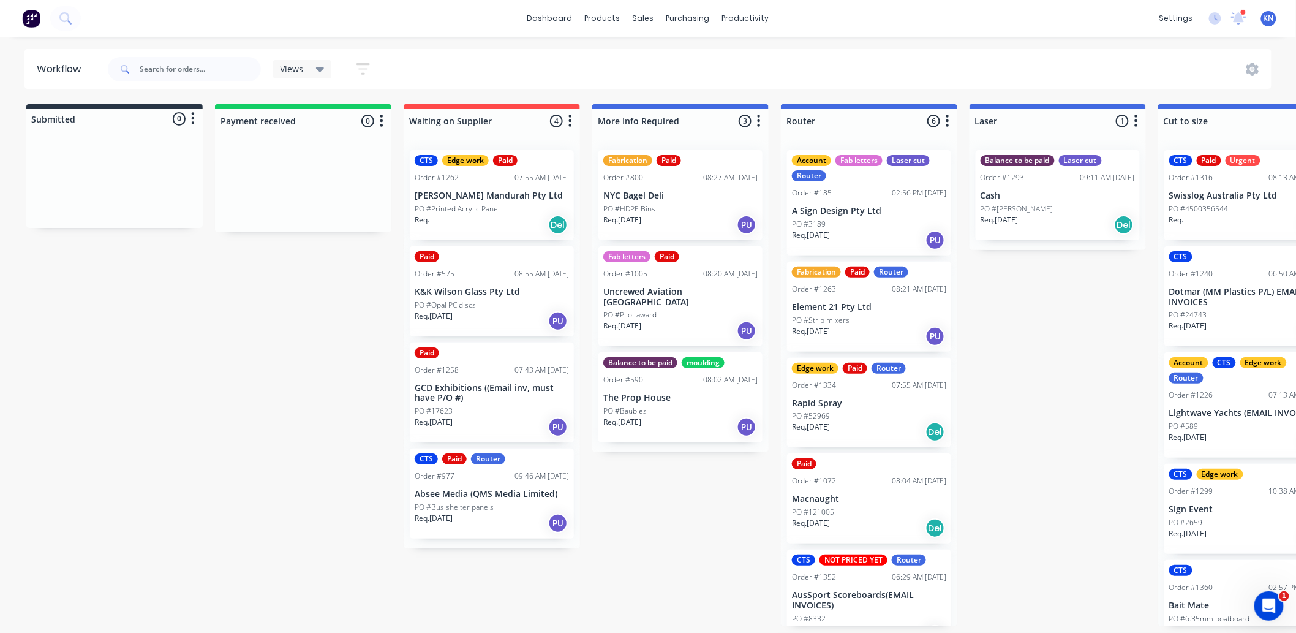
drag, startPoint x: 359, startPoint y: 632, endPoint x: 369, endPoint y: 633, distance: 9.2
click at [366, 559] on html "dashboard products sales purchasing productivity dashboard products Product Cat…" at bounding box center [648, 279] width 1296 height 559
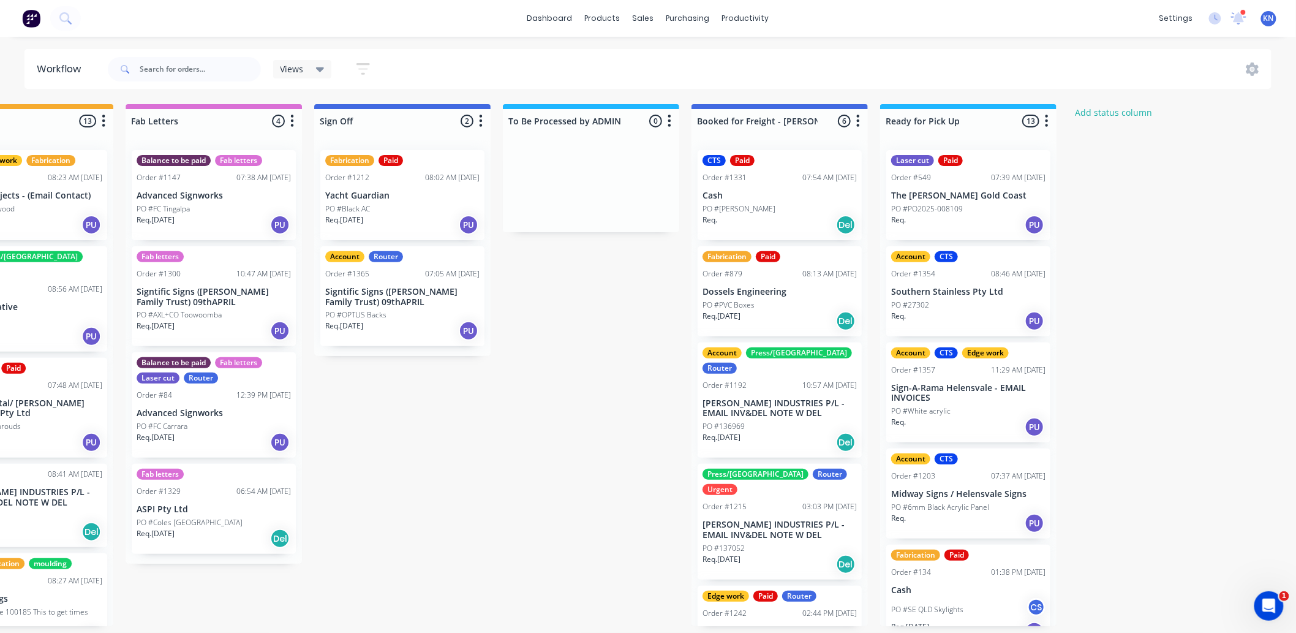
scroll to position [0, 1634]
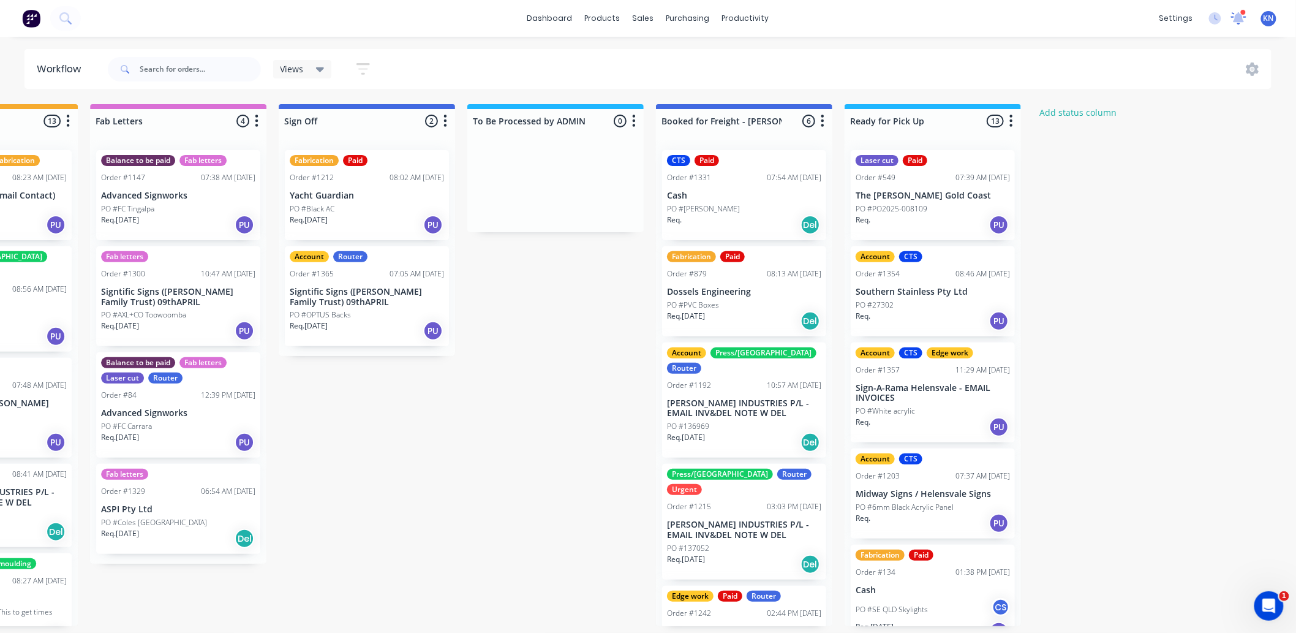
click at [1239, 16] on icon at bounding box center [1238, 17] width 11 height 10
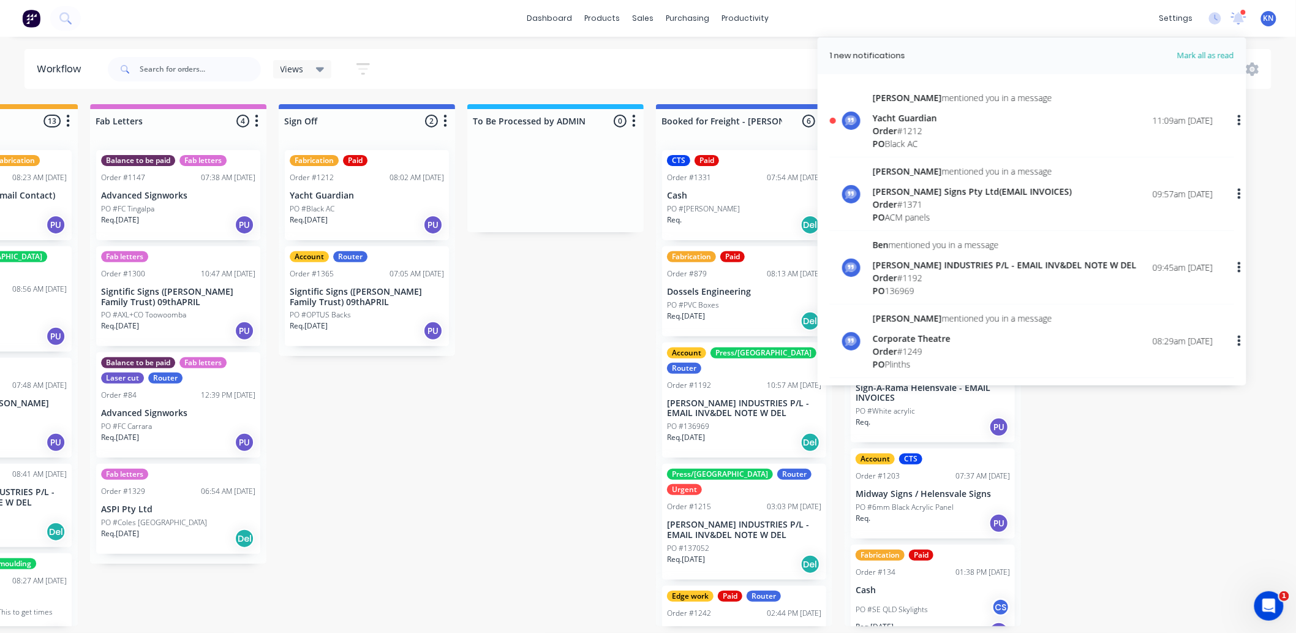
click at [895, 126] on span "Order" at bounding box center [885, 131] width 24 height 12
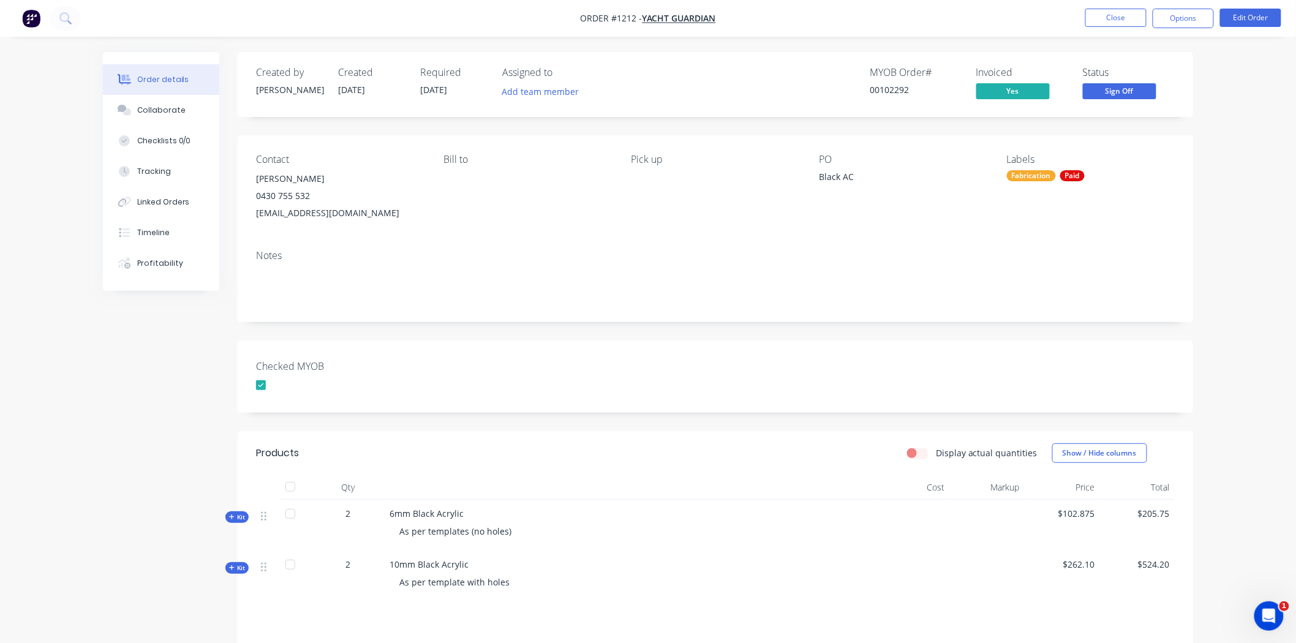
click at [1127, 92] on span "Sign Off" at bounding box center [1119, 90] width 73 height 15
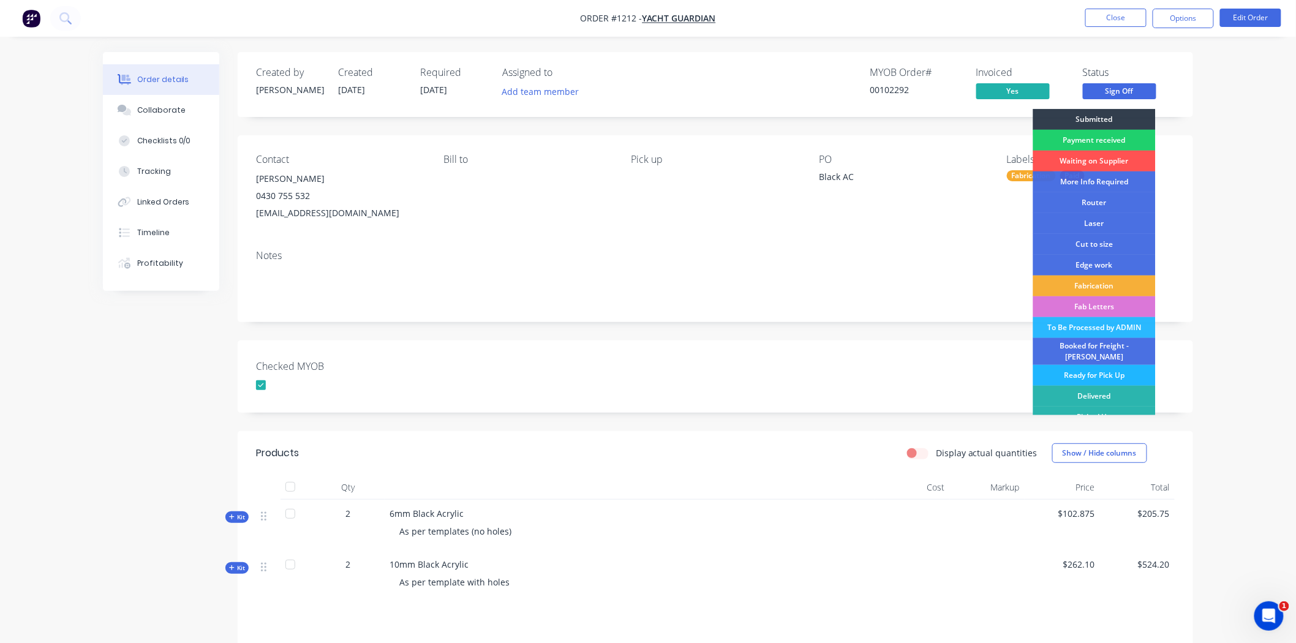
click at [1096, 366] on div "Ready for Pick Up" at bounding box center [1094, 375] width 122 height 21
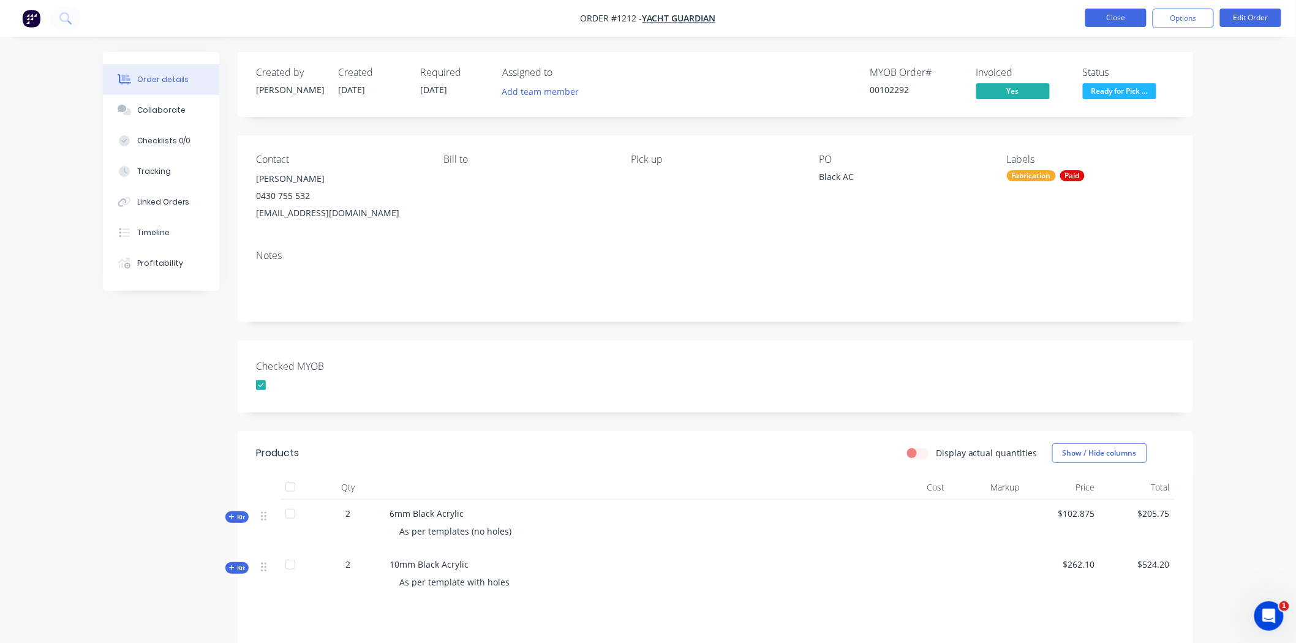
click at [1124, 17] on button "Close" at bounding box center [1115, 18] width 61 height 18
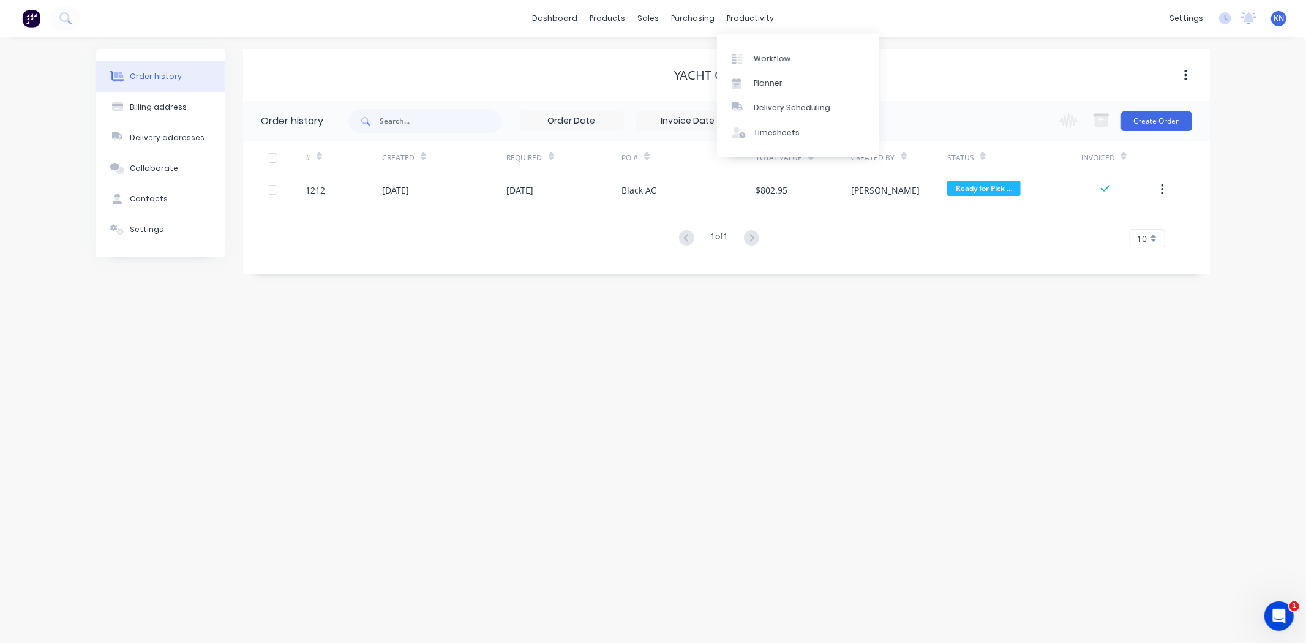
drag, startPoint x: 749, startPoint y: 19, endPoint x: 755, endPoint y: 29, distance: 11.6
click at [749, 19] on div "productivity" at bounding box center [750, 18] width 59 height 18
click at [769, 57] on div "Workflow" at bounding box center [772, 58] width 37 height 11
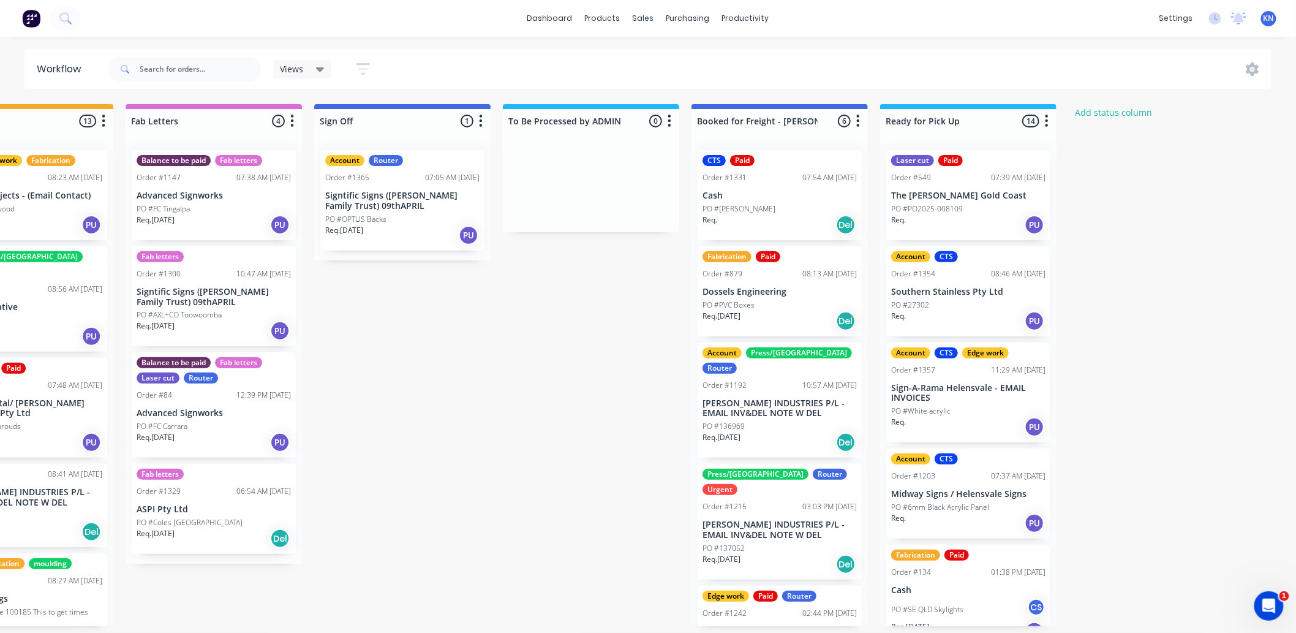
scroll to position [0, 1634]
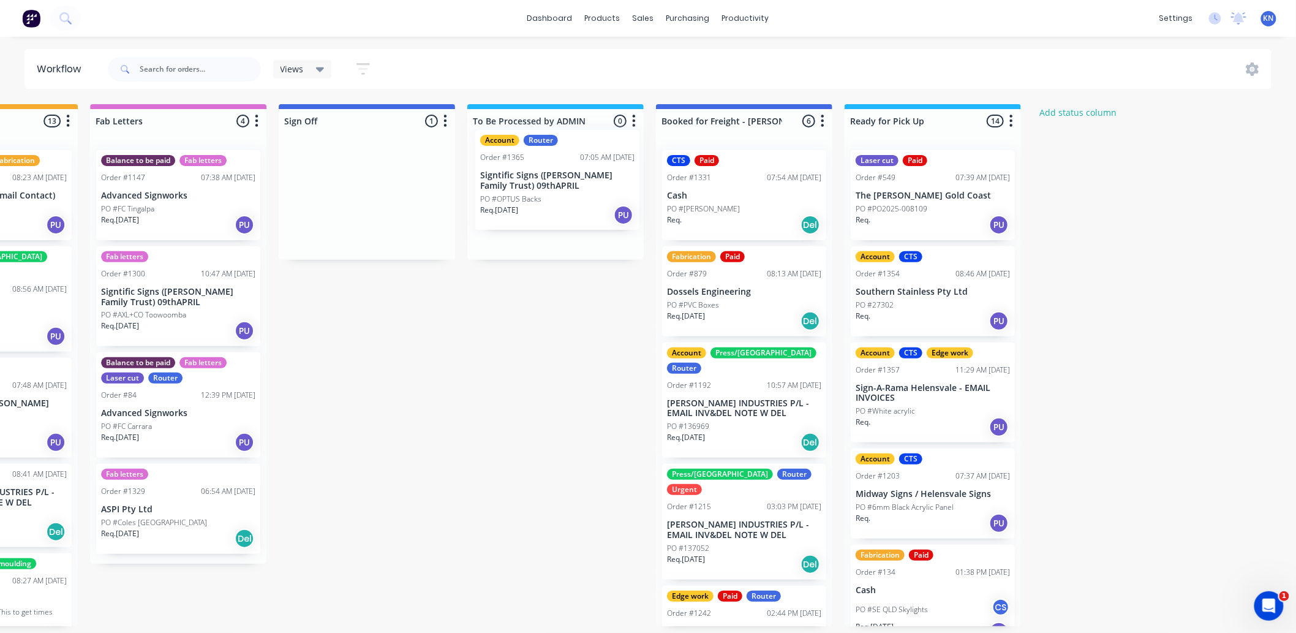
drag, startPoint x: 358, startPoint y: 191, endPoint x: 552, endPoint y: 175, distance: 195.4
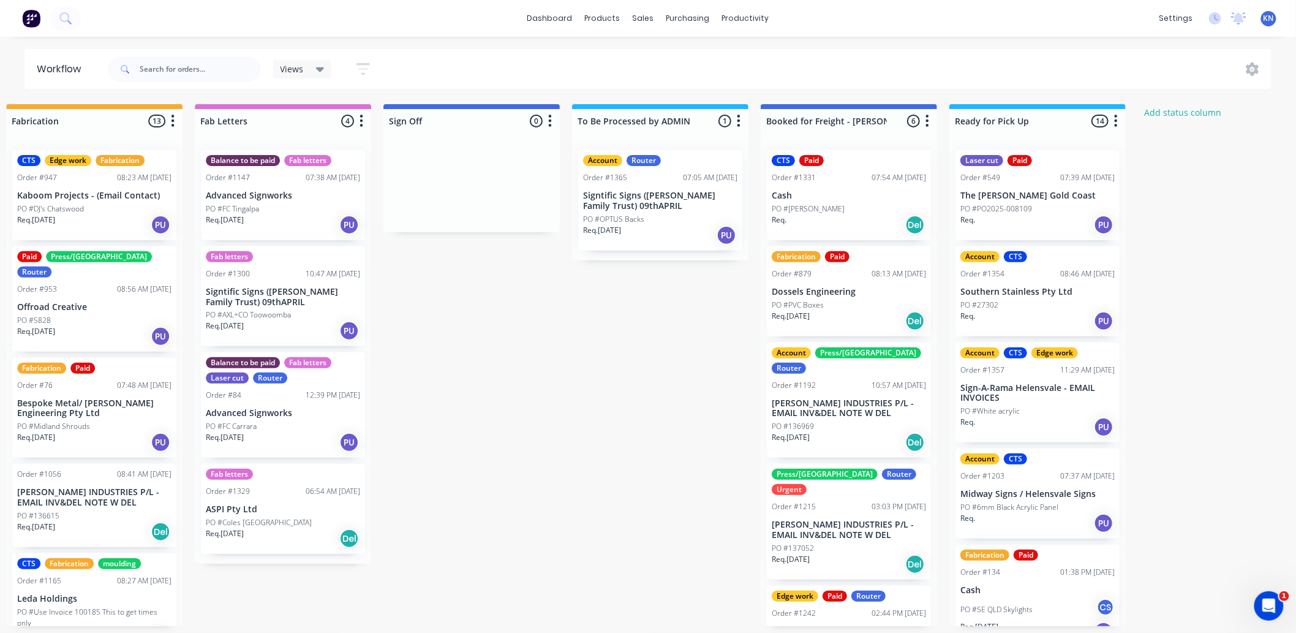
scroll to position [0, 1634]
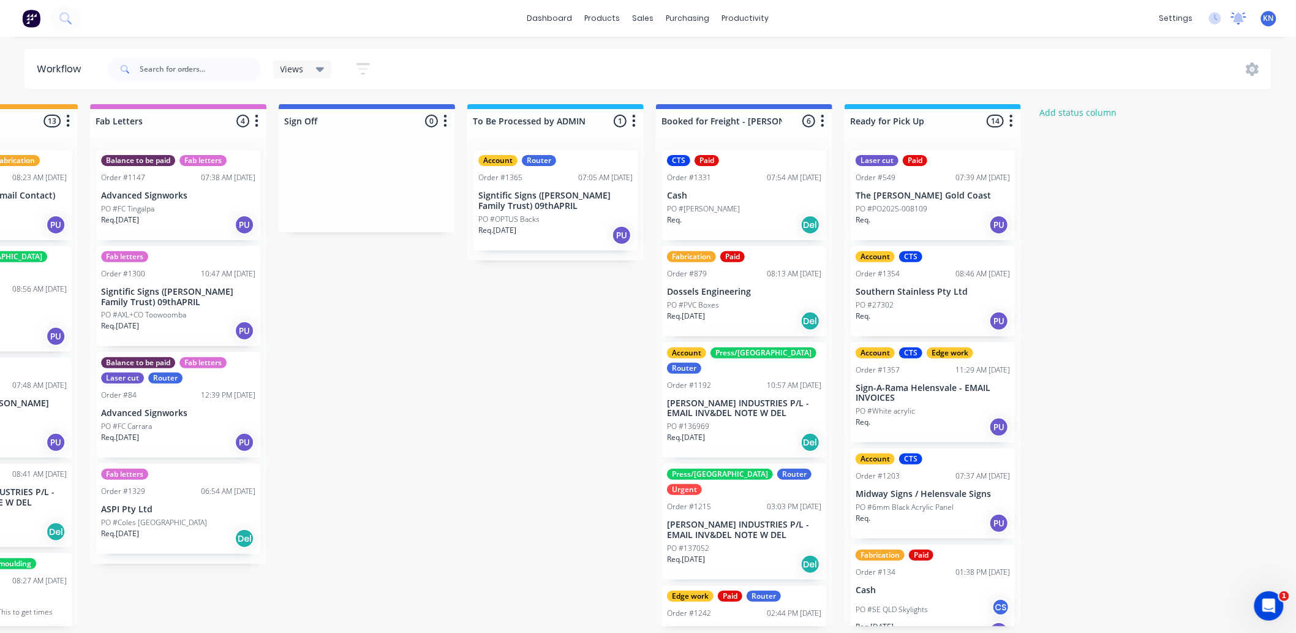
click at [1244, 17] on icon at bounding box center [1238, 18] width 15 height 12
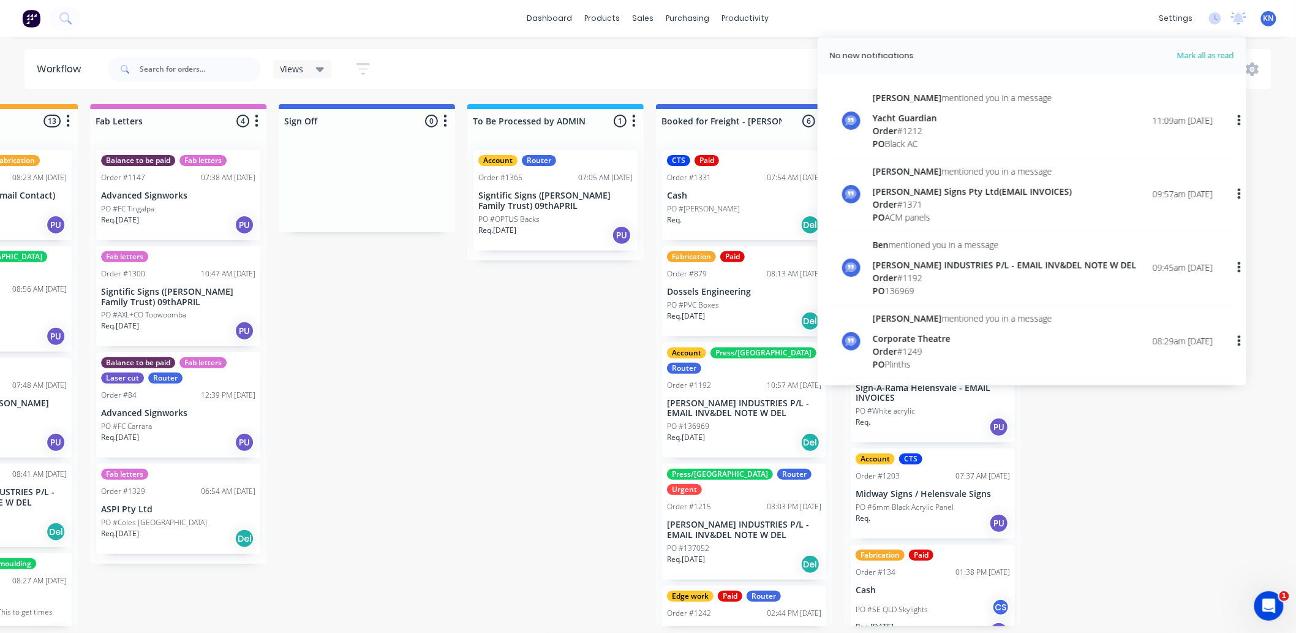
click at [522, 205] on p "Signtific Signs ([PERSON_NAME] Family Trust) 09thAPRIL" at bounding box center [555, 200] width 154 height 21
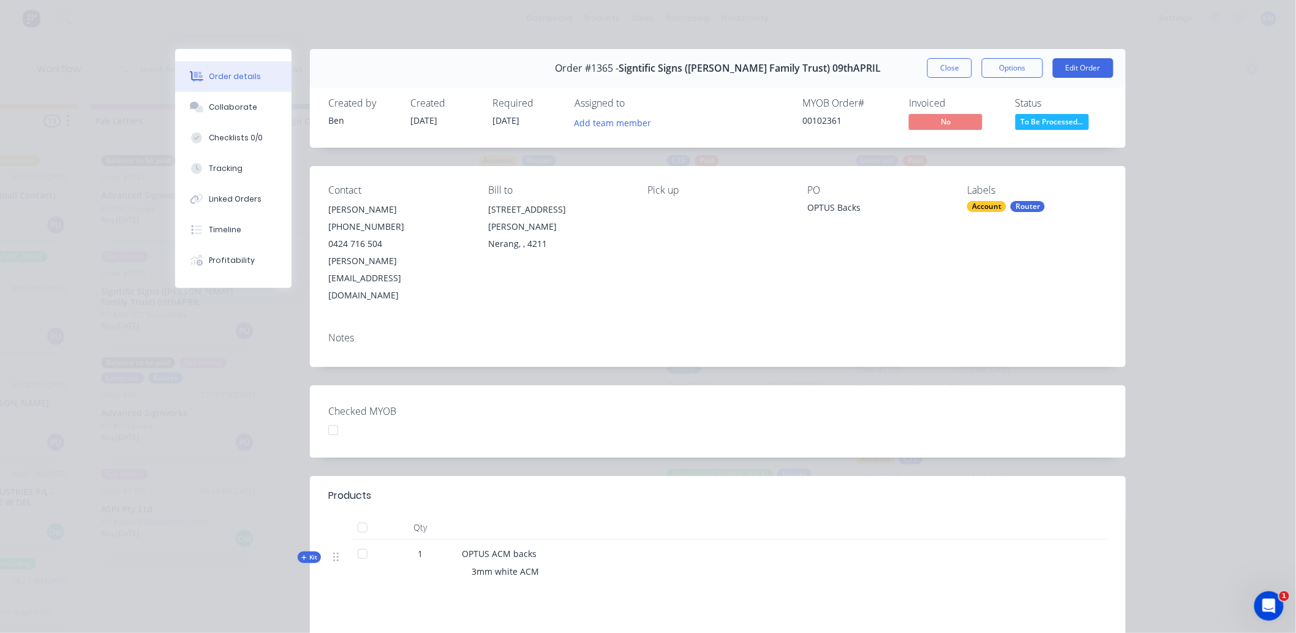
click at [326, 418] on div at bounding box center [333, 430] width 24 height 24
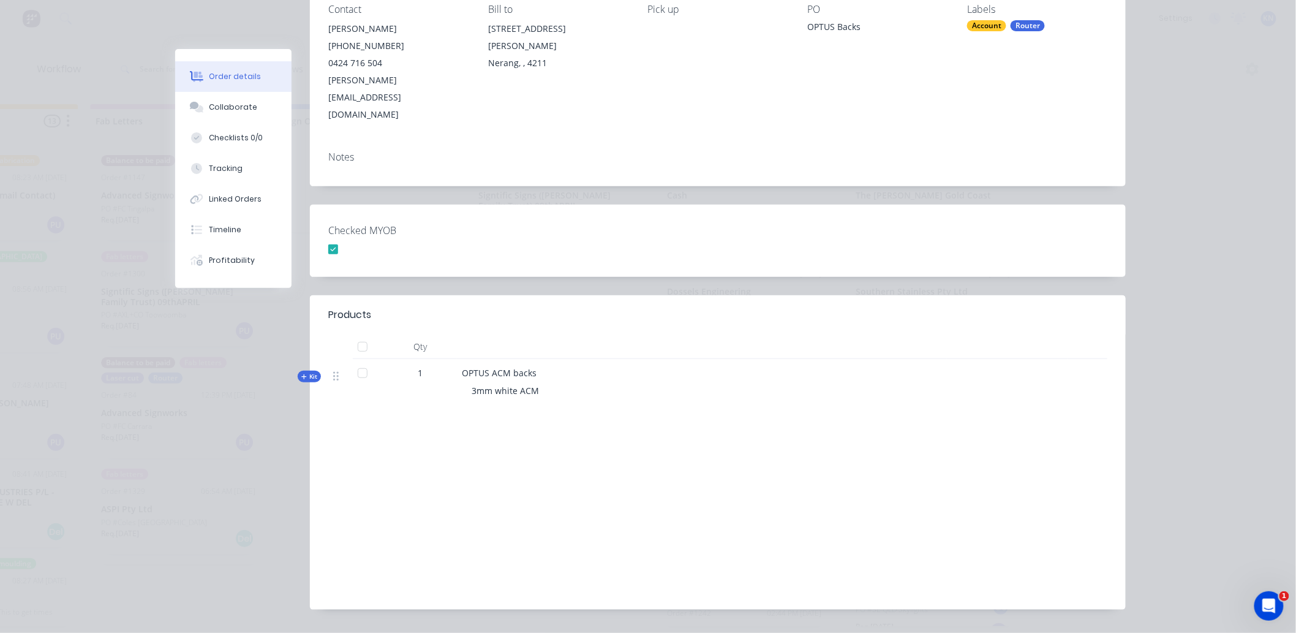
scroll to position [0, 0]
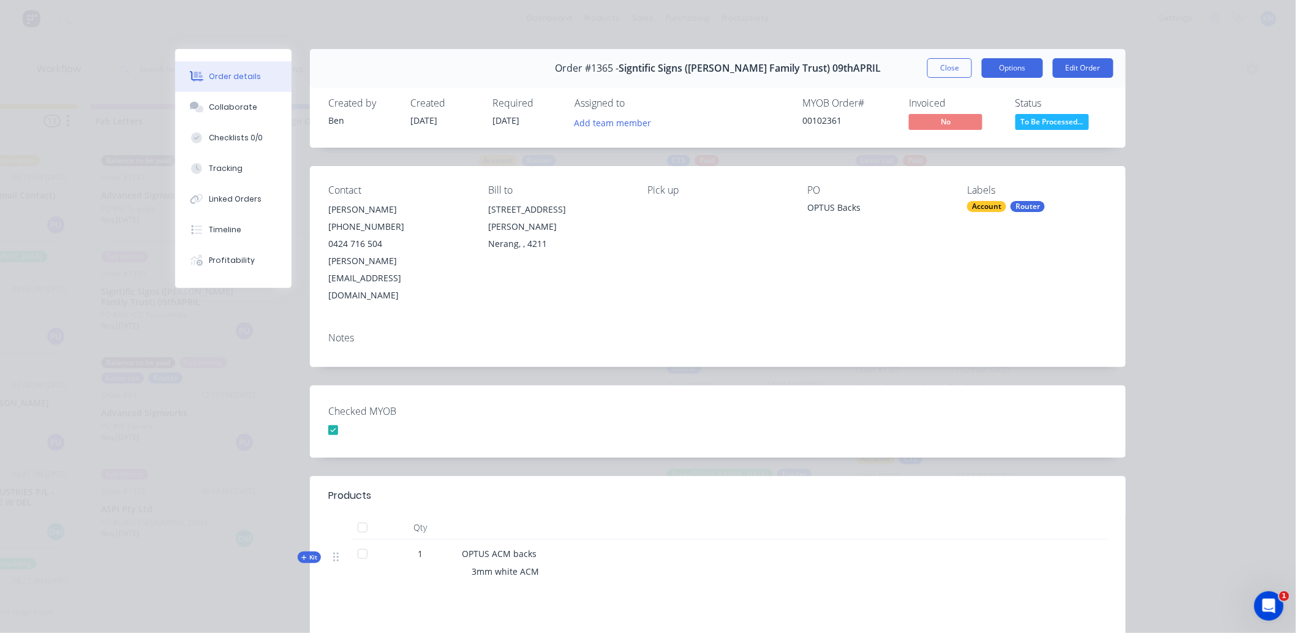
click at [1007, 69] on button "Options" at bounding box center [1012, 68] width 61 height 20
click at [939, 68] on button "Close" at bounding box center [949, 68] width 45 height 20
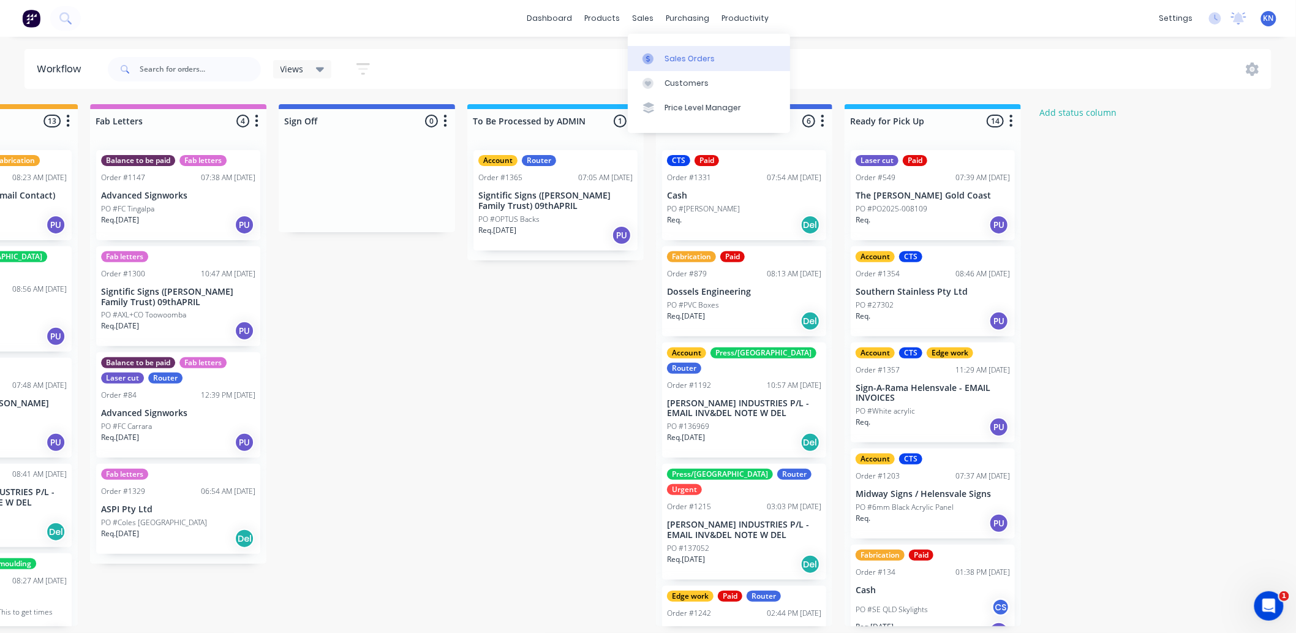
click at [680, 59] on div "Sales Orders" at bounding box center [689, 58] width 50 height 11
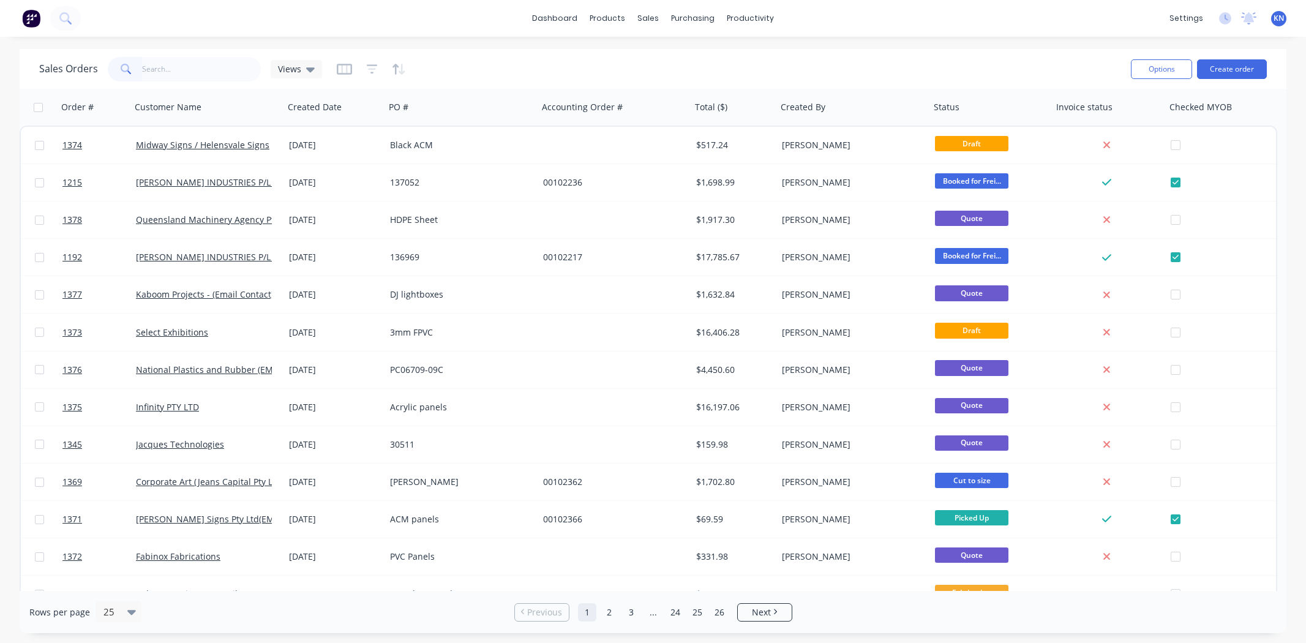
click at [216, 66] on input "text" at bounding box center [201, 69] width 119 height 24
type input "1365"
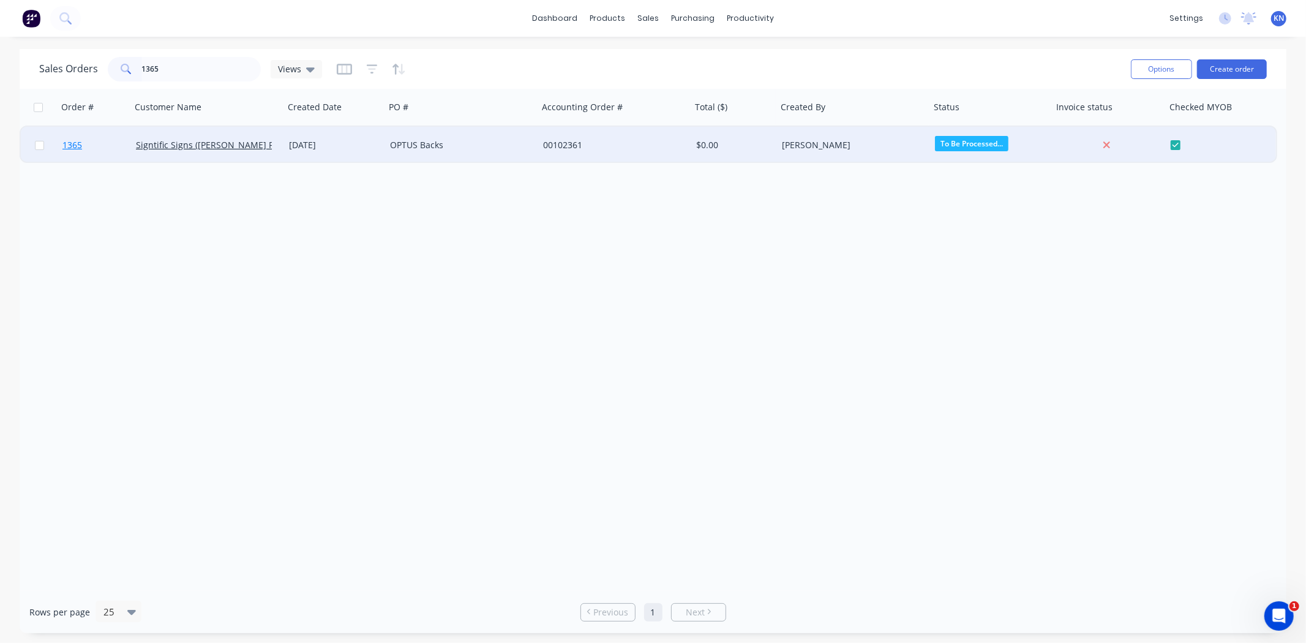
click at [72, 140] on span "1365" at bounding box center [72, 145] width 20 height 12
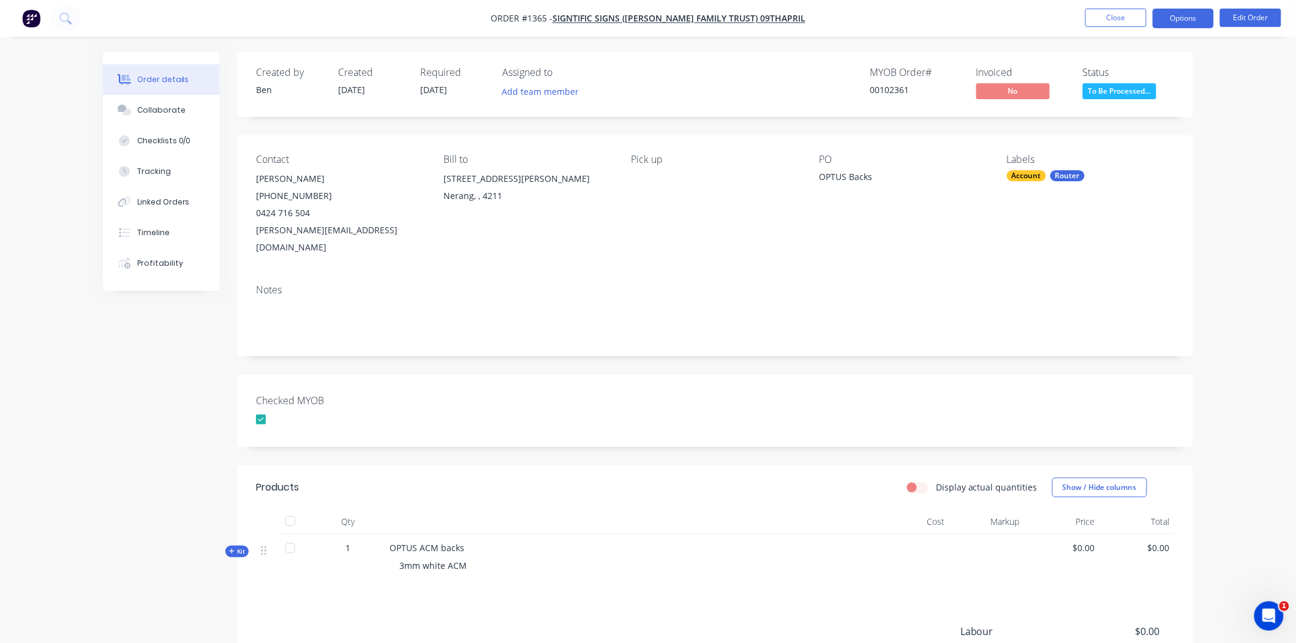
click at [1182, 16] on button "Options" at bounding box center [1183, 19] width 61 height 20
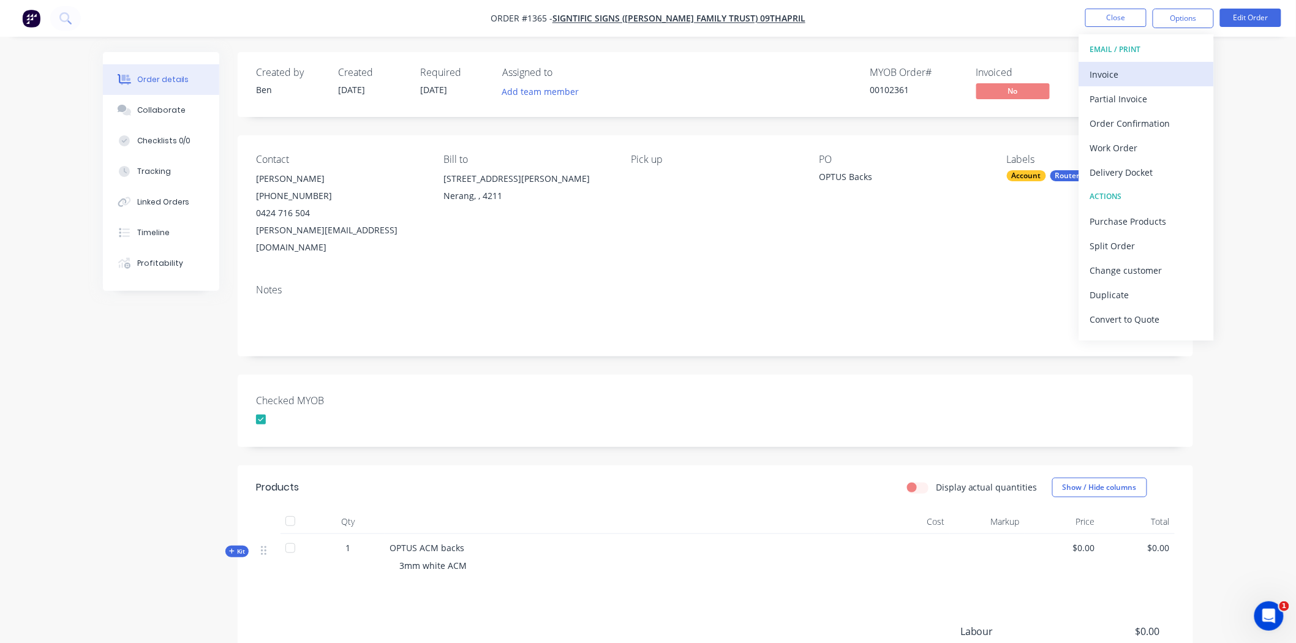
click at [1130, 72] on div "Invoice" at bounding box center [1146, 75] width 113 height 18
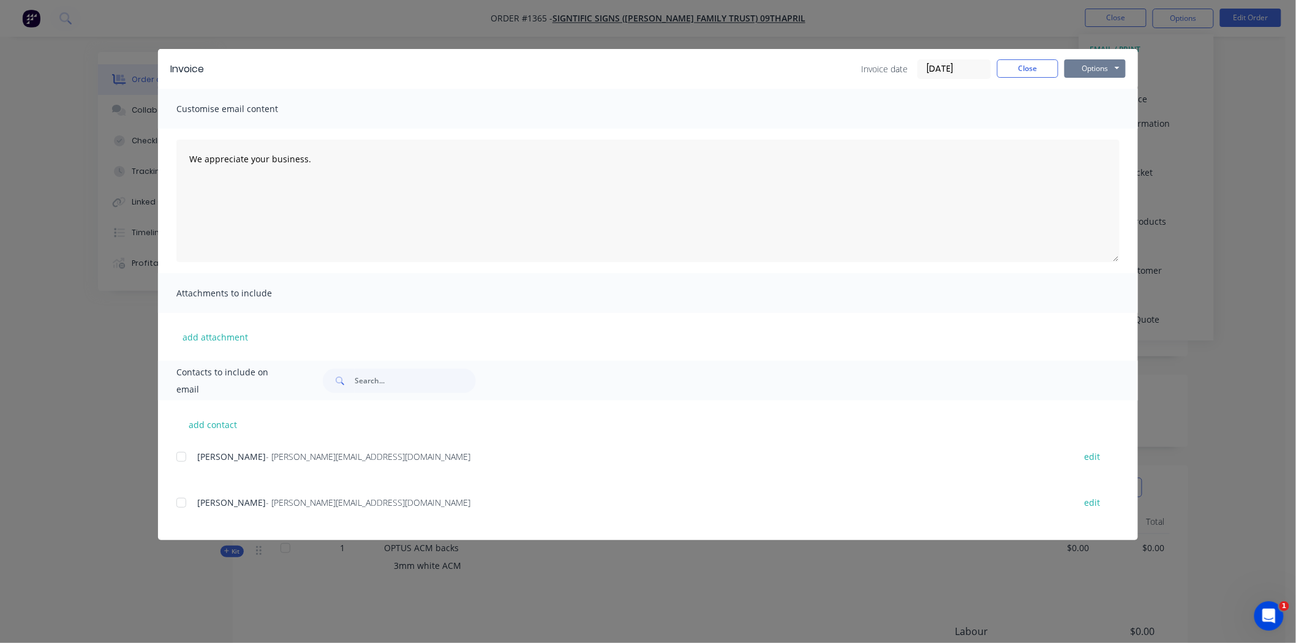
click at [1093, 67] on button "Options" at bounding box center [1094, 68] width 61 height 18
click at [1098, 107] on button "Print" at bounding box center [1103, 110] width 78 height 20
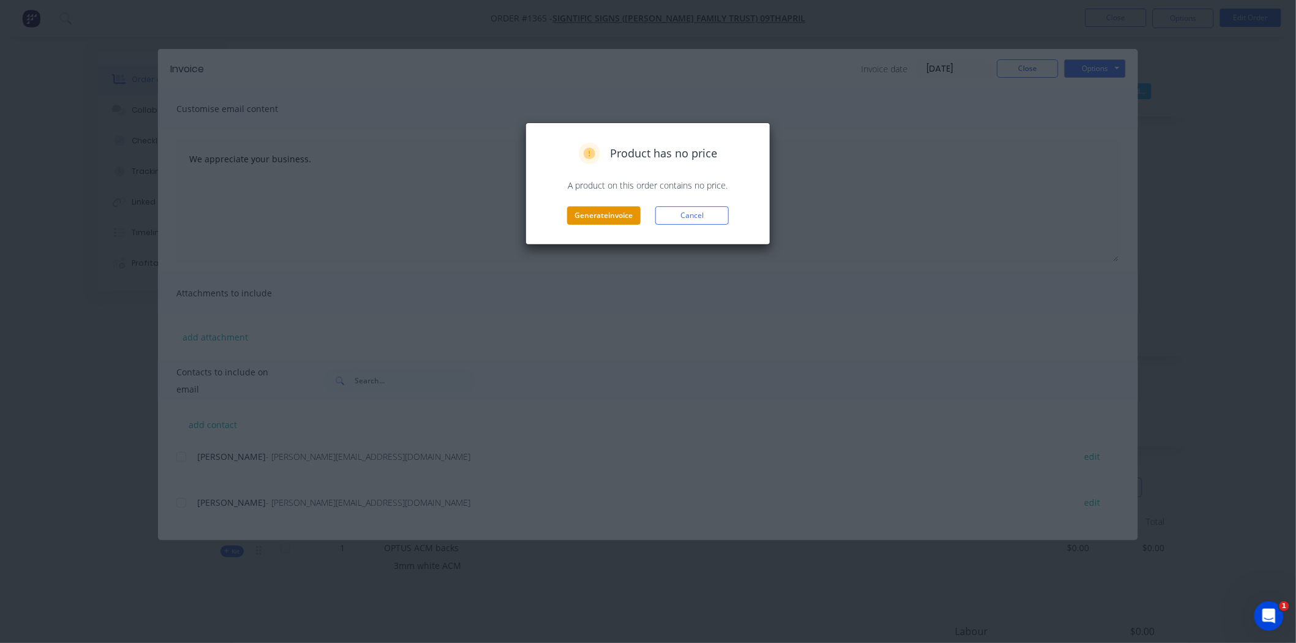
click at [615, 216] on button "Generate invoice" at bounding box center [603, 215] width 73 height 18
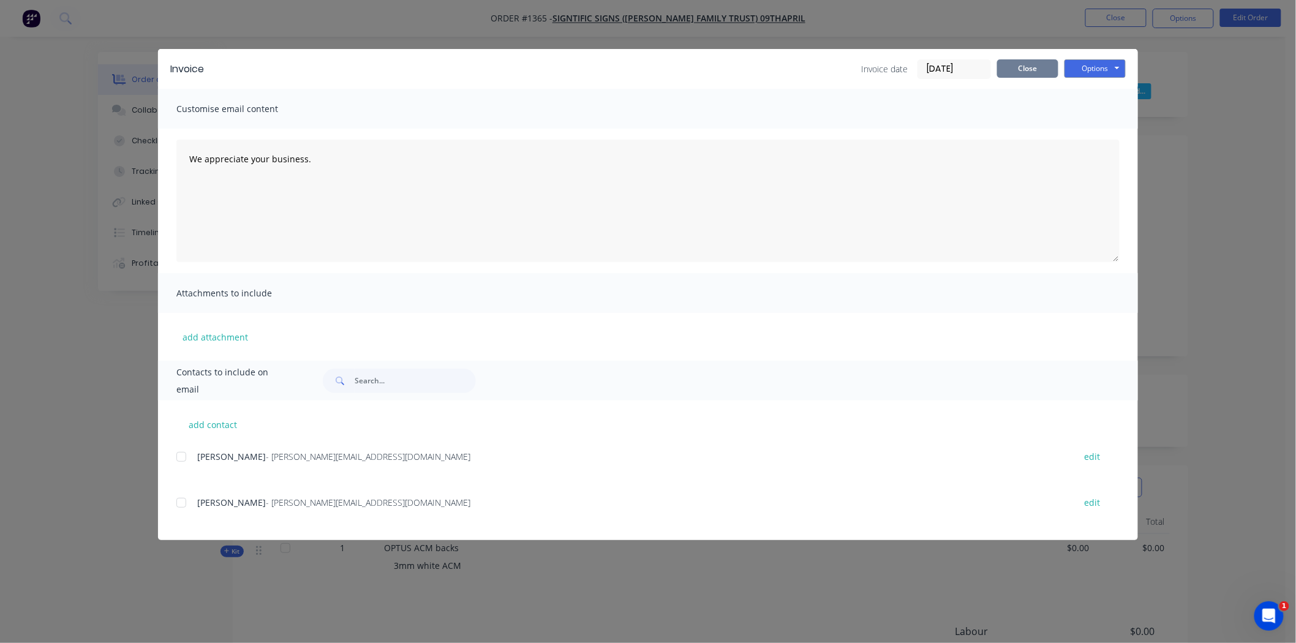
click at [1029, 70] on button "Close" at bounding box center [1027, 68] width 61 height 18
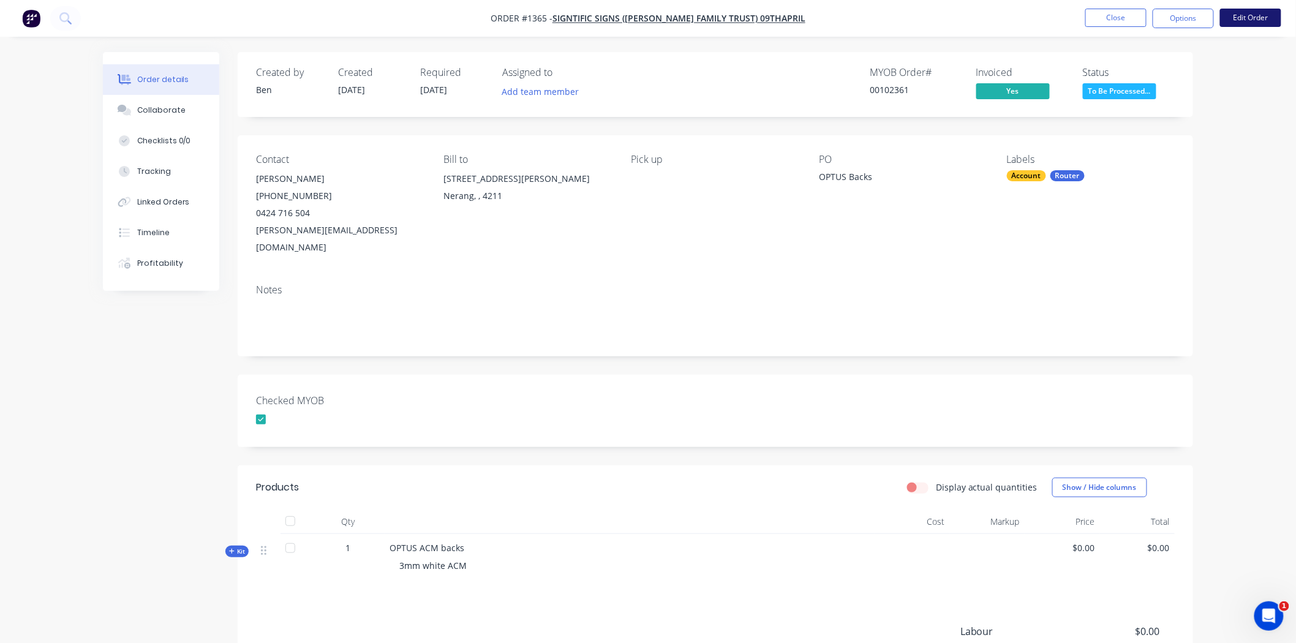
click at [1249, 16] on button "Edit Order" at bounding box center [1250, 18] width 61 height 18
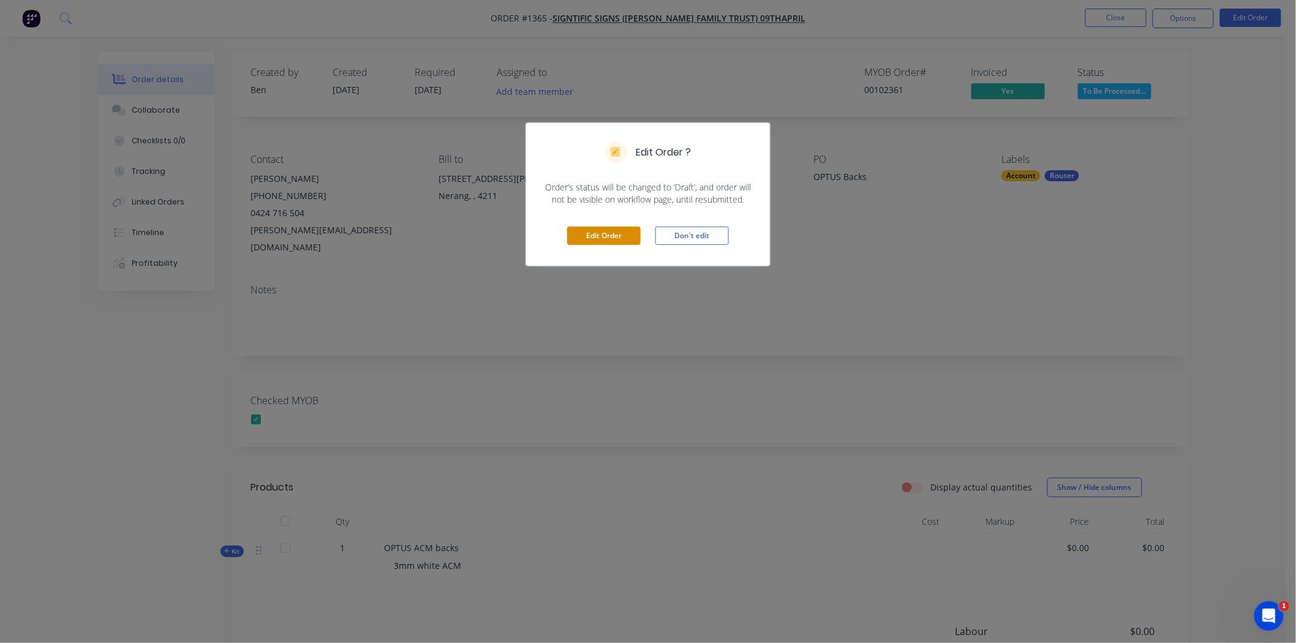
click at [620, 231] on button "Edit Order" at bounding box center [603, 236] width 73 height 18
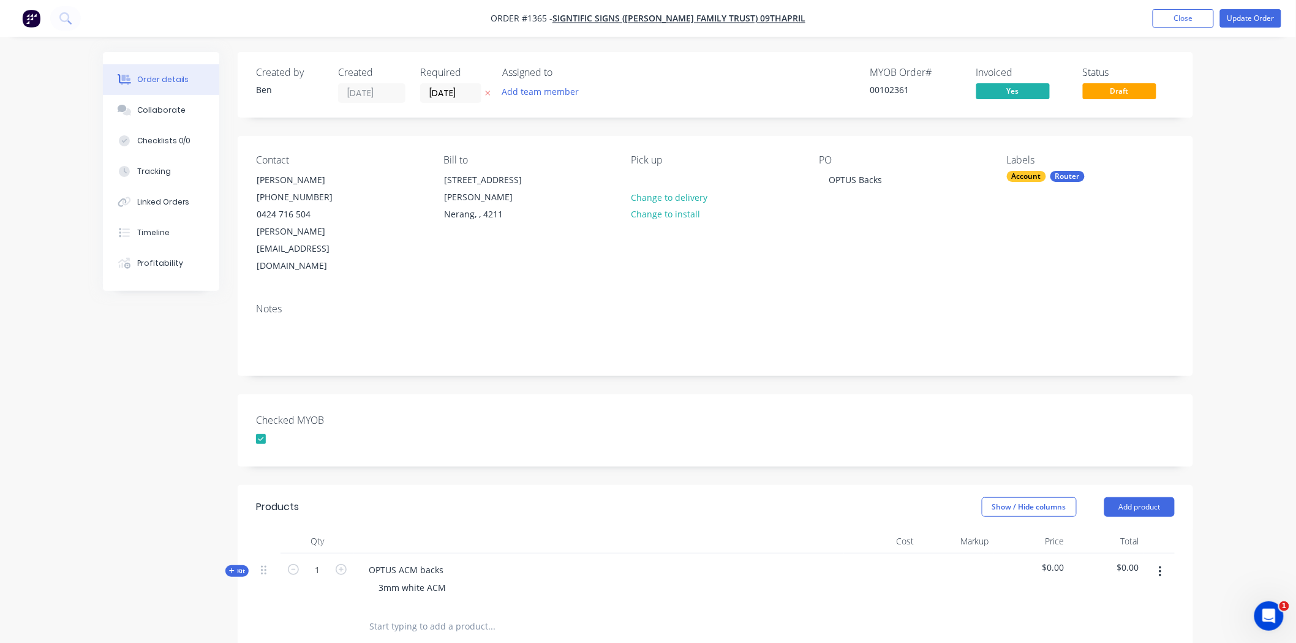
drag, startPoint x: 1048, startPoint y: 533, endPoint x: 1044, endPoint y: 543, distance: 11.0
click at [1049, 561] on span "$0.00" at bounding box center [1032, 567] width 66 height 13
click at [236, 566] on span "Kit" at bounding box center [237, 570] width 16 height 9
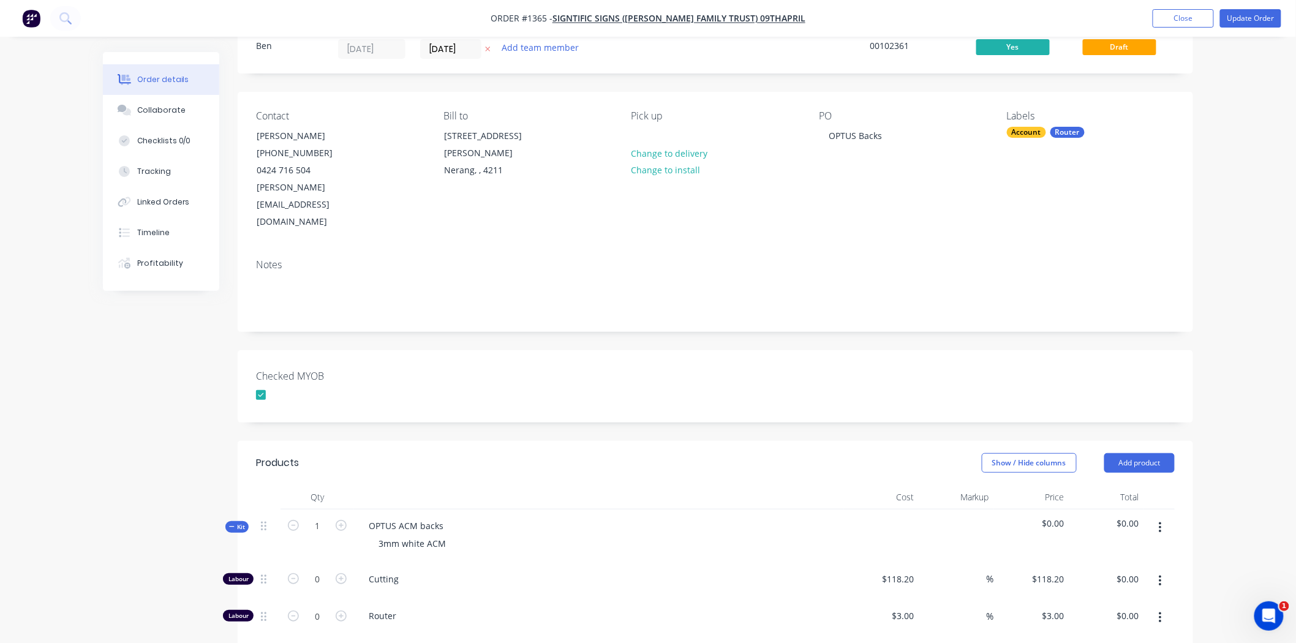
scroll to position [68, 0]
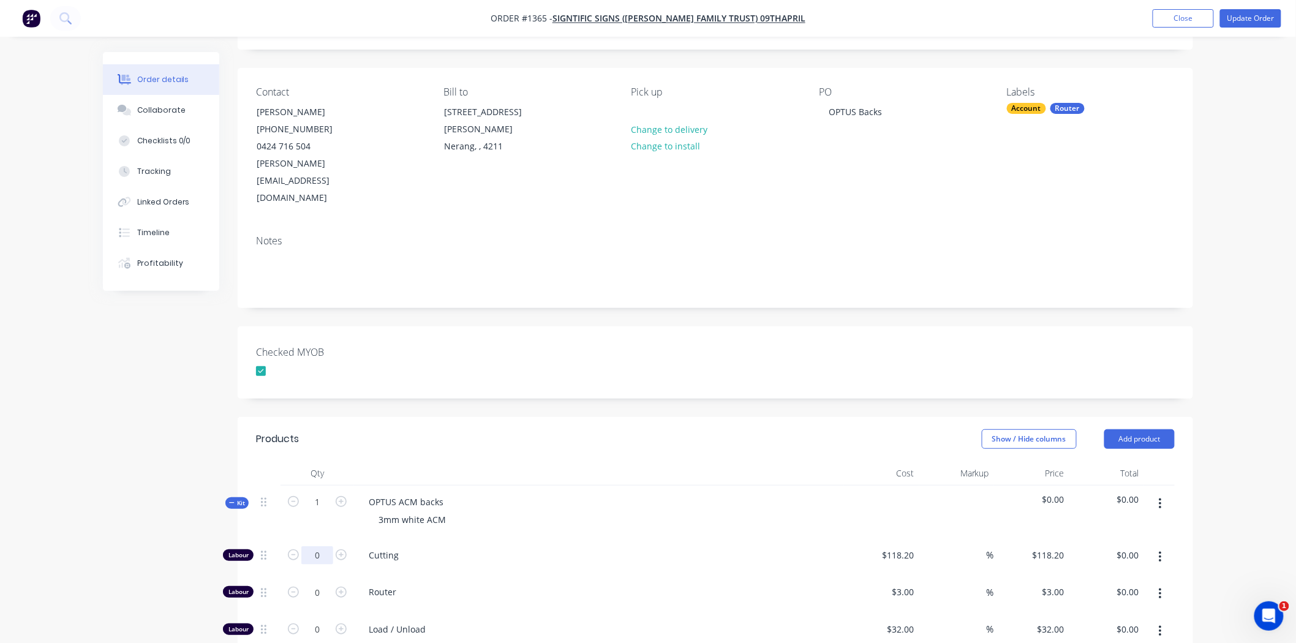
click at [317, 546] on input "0" at bounding box center [317, 555] width 32 height 18
type input "1"
type input "118.2"
type input "$118.20"
click at [895, 546] on input "118.2" at bounding box center [900, 555] width 38 height 18
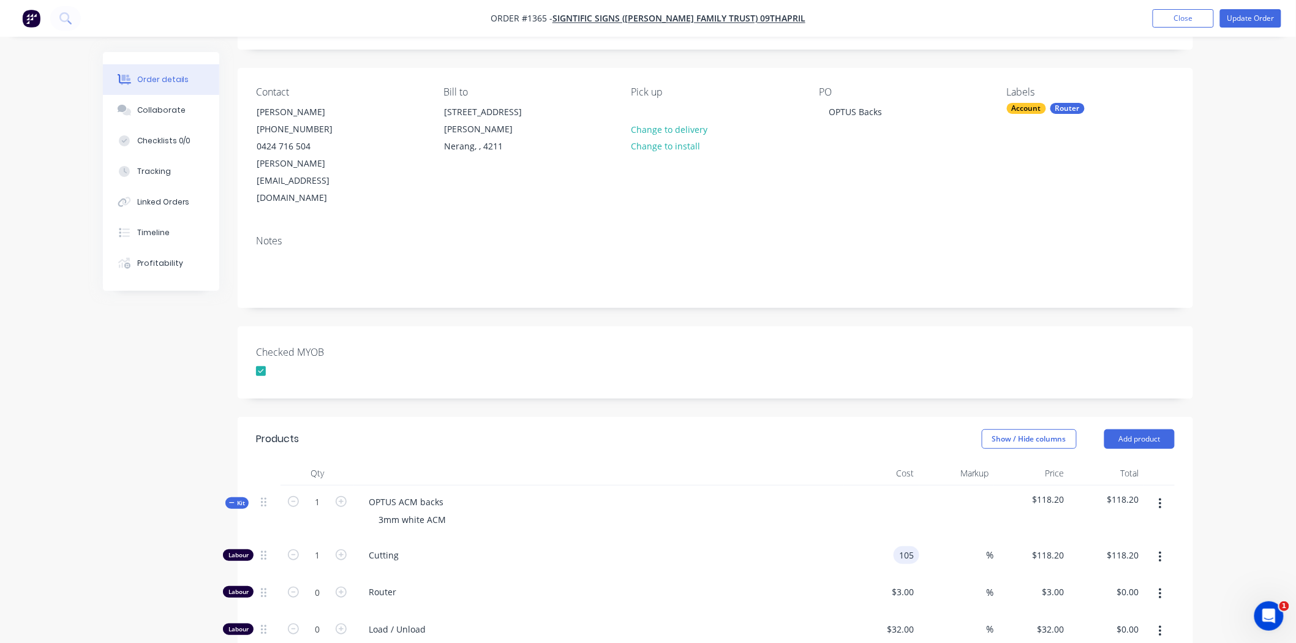
type input "$105.00"
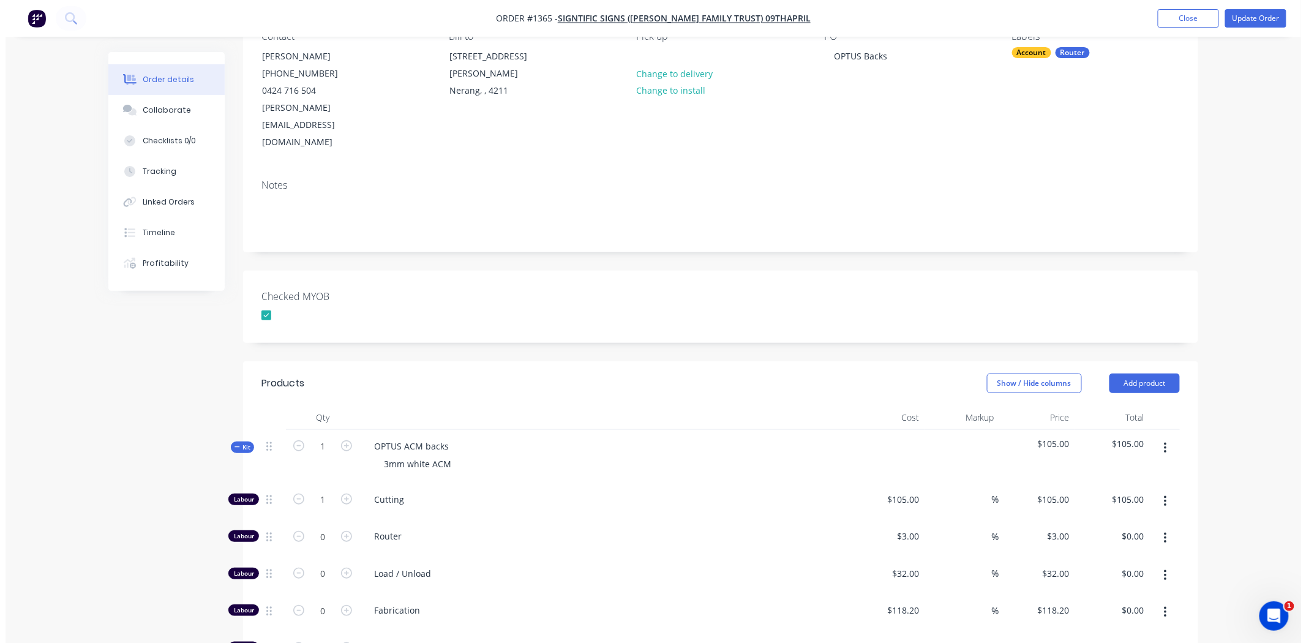
scroll to position [0, 0]
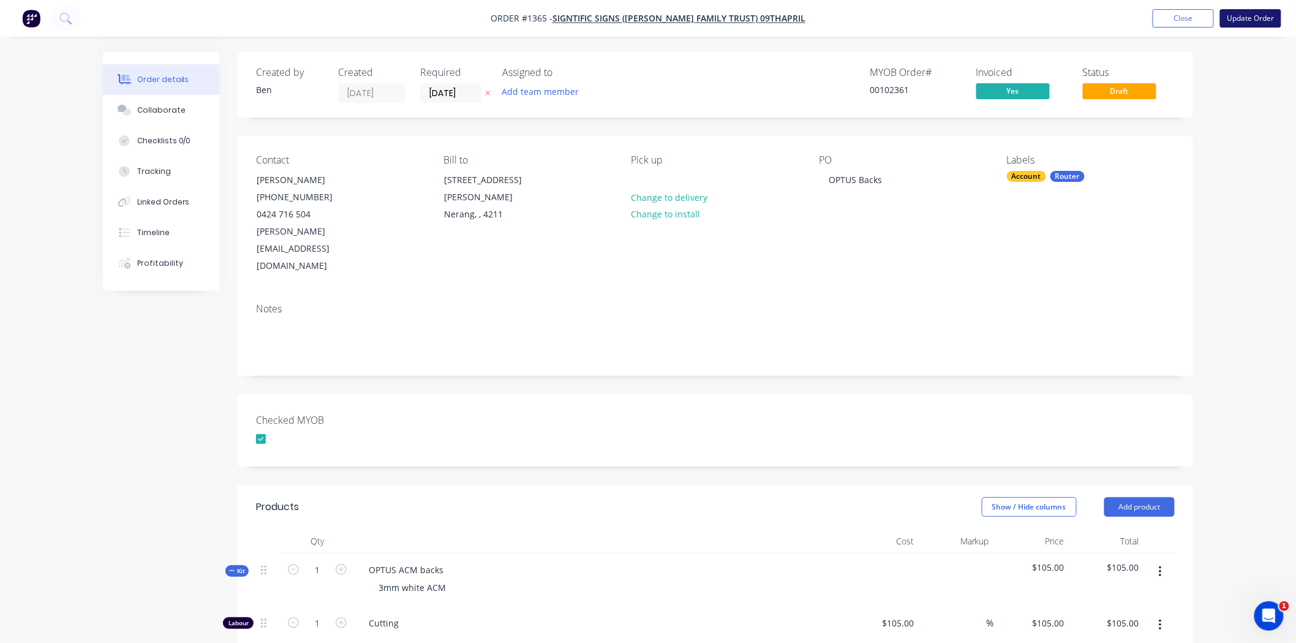
click at [1256, 16] on button "Update Order" at bounding box center [1250, 18] width 61 height 18
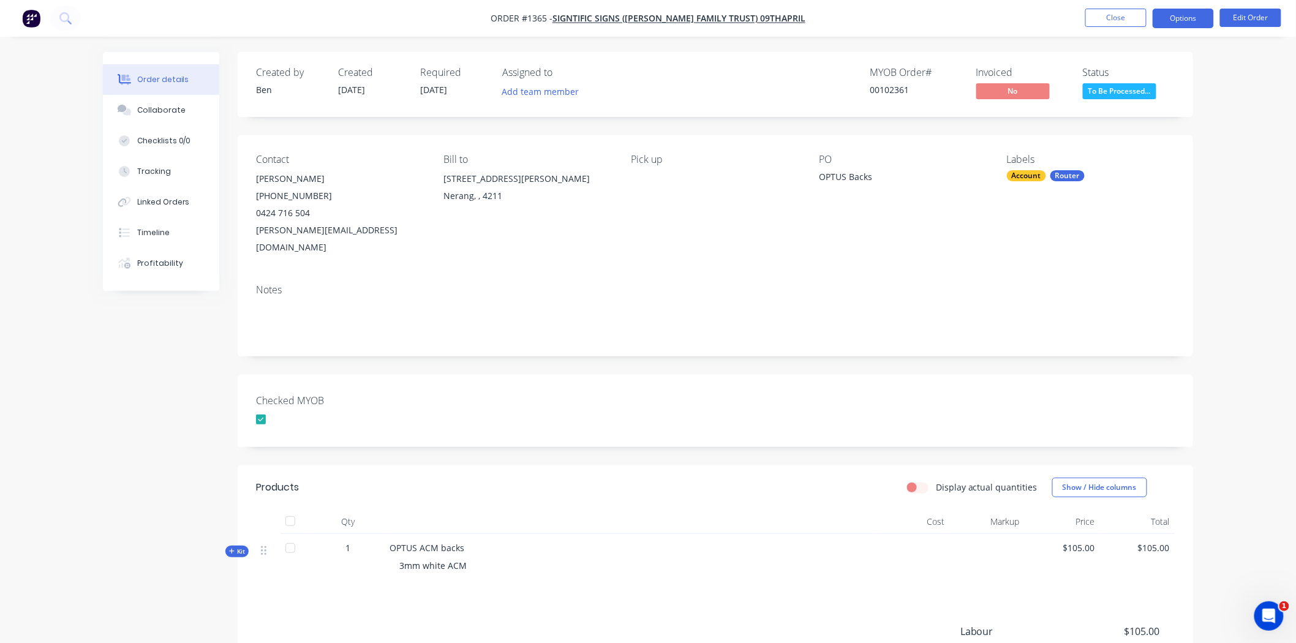
click at [1179, 17] on button "Options" at bounding box center [1183, 19] width 61 height 20
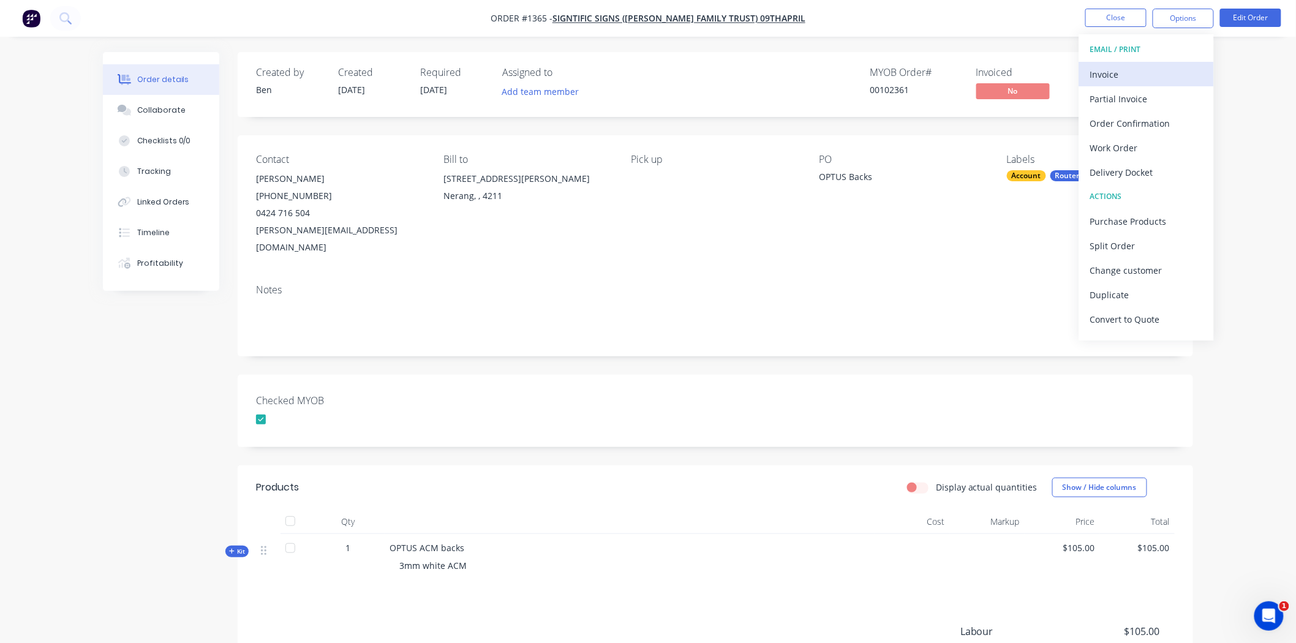
click at [1106, 72] on div "Invoice" at bounding box center [1146, 75] width 113 height 18
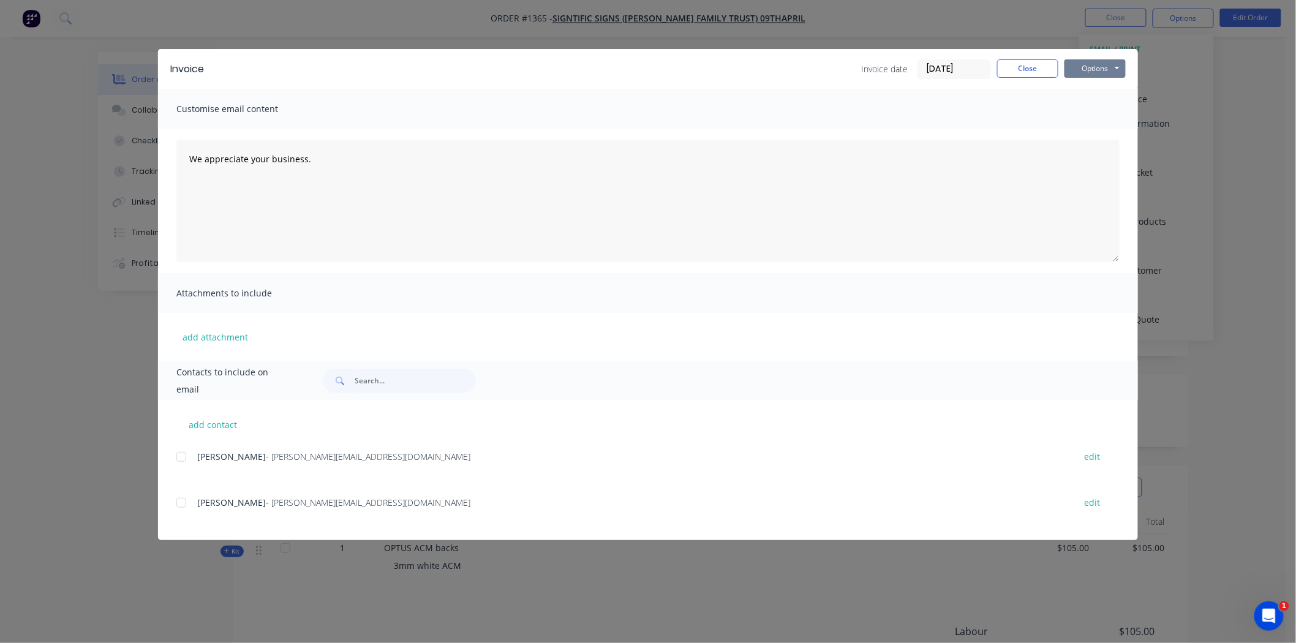
click at [1088, 66] on button "Options" at bounding box center [1094, 68] width 61 height 18
click at [1107, 104] on button "Print" at bounding box center [1103, 110] width 78 height 20
click at [1031, 66] on button "Close" at bounding box center [1027, 68] width 61 height 18
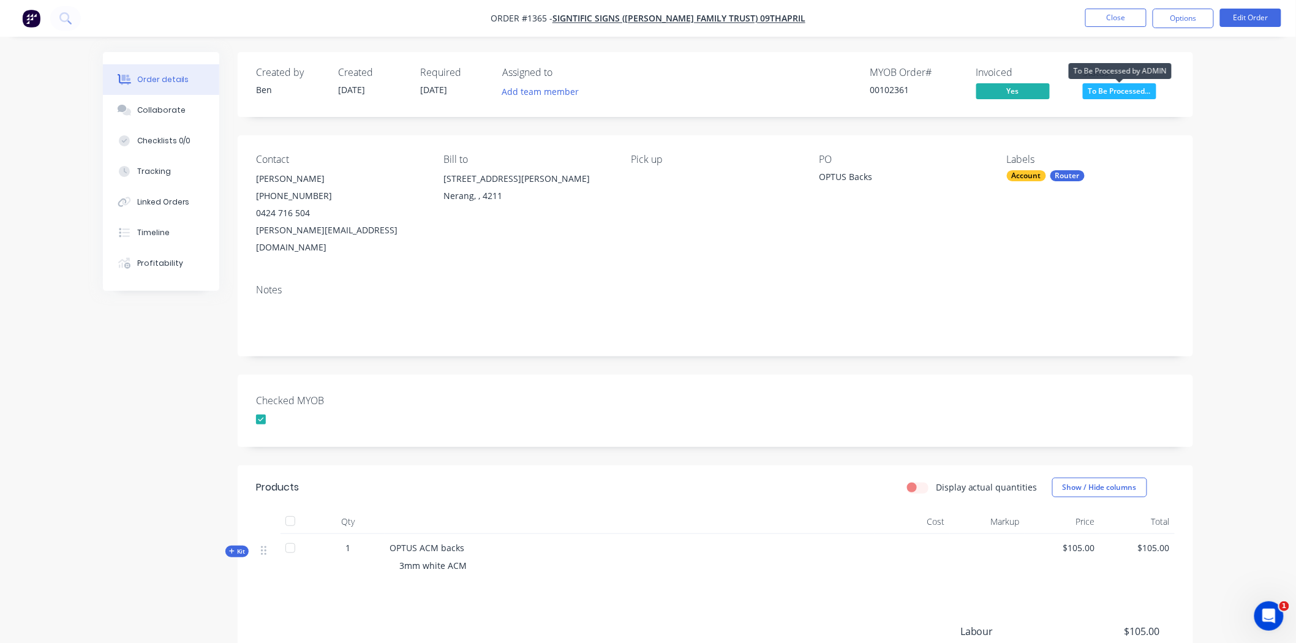
click at [1135, 88] on span "To Be Processed..." at bounding box center [1119, 90] width 73 height 15
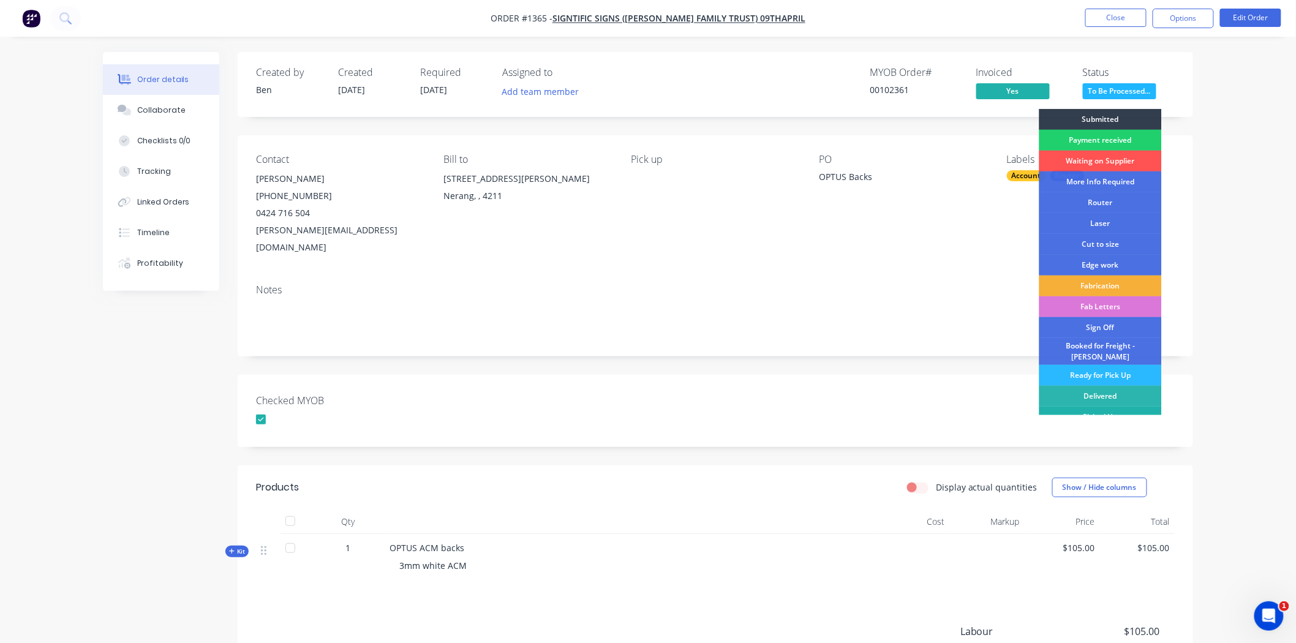
click at [1098, 408] on div "Picked Up" at bounding box center [1100, 417] width 122 height 21
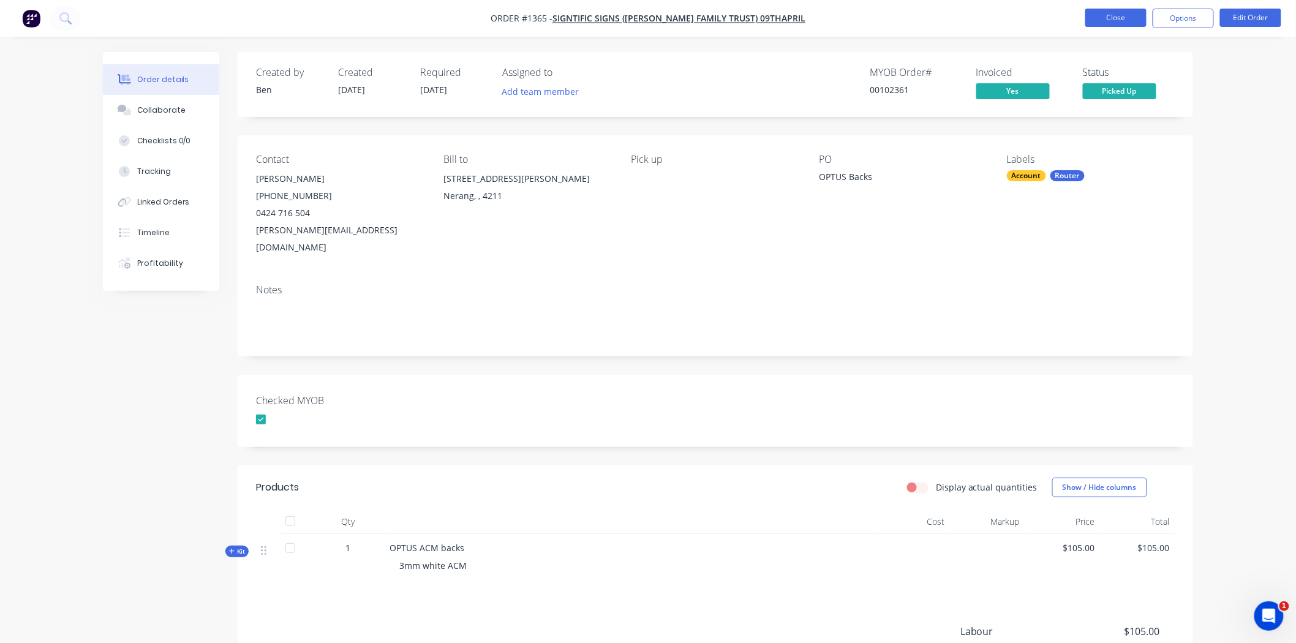
click at [1124, 16] on button "Close" at bounding box center [1115, 18] width 61 height 18
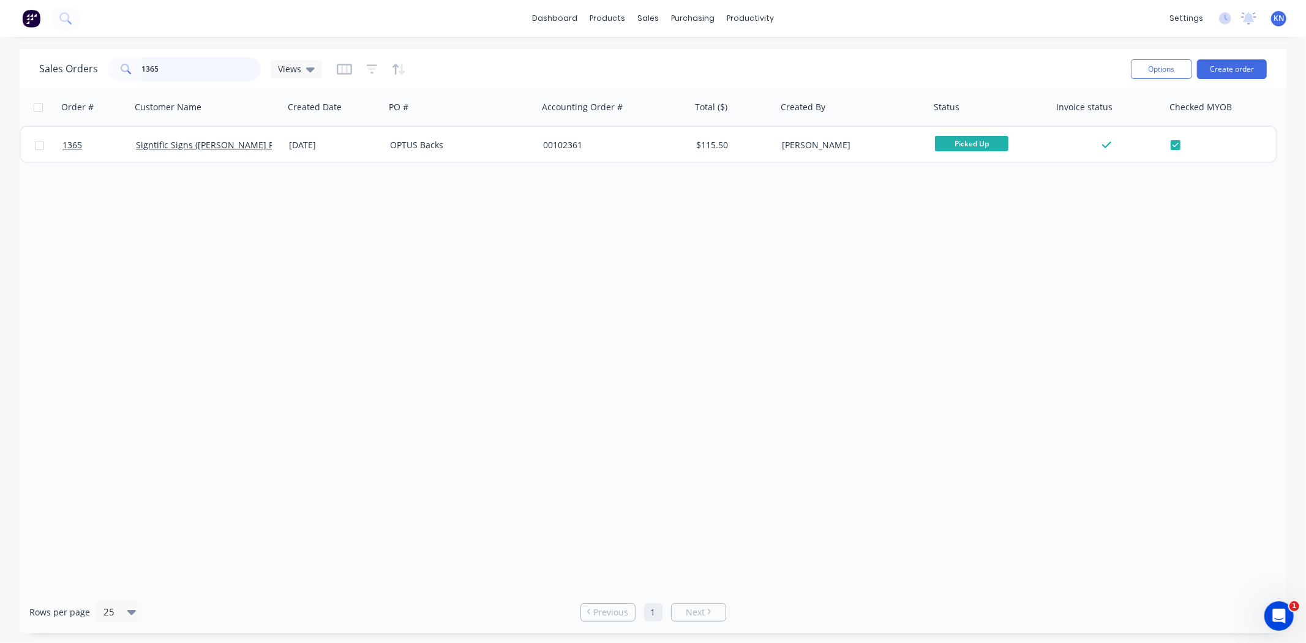
click at [175, 64] on input "1365" at bounding box center [201, 69] width 119 height 24
type input "1"
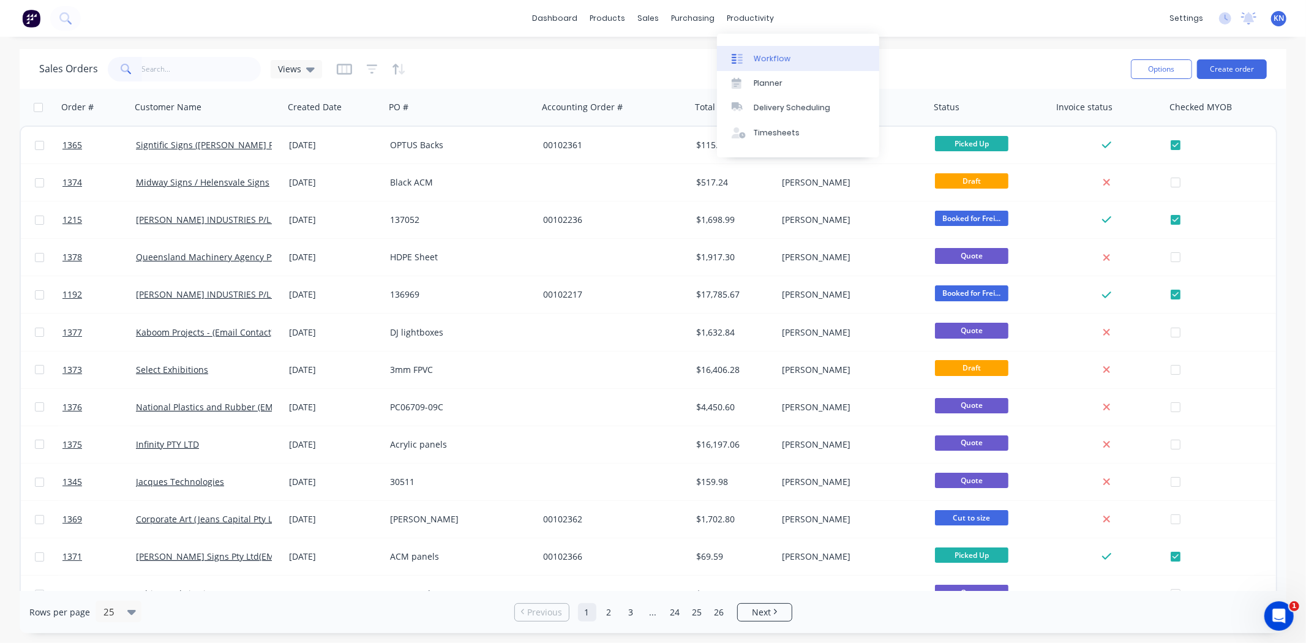
click at [761, 56] on div "Workflow" at bounding box center [772, 58] width 37 height 11
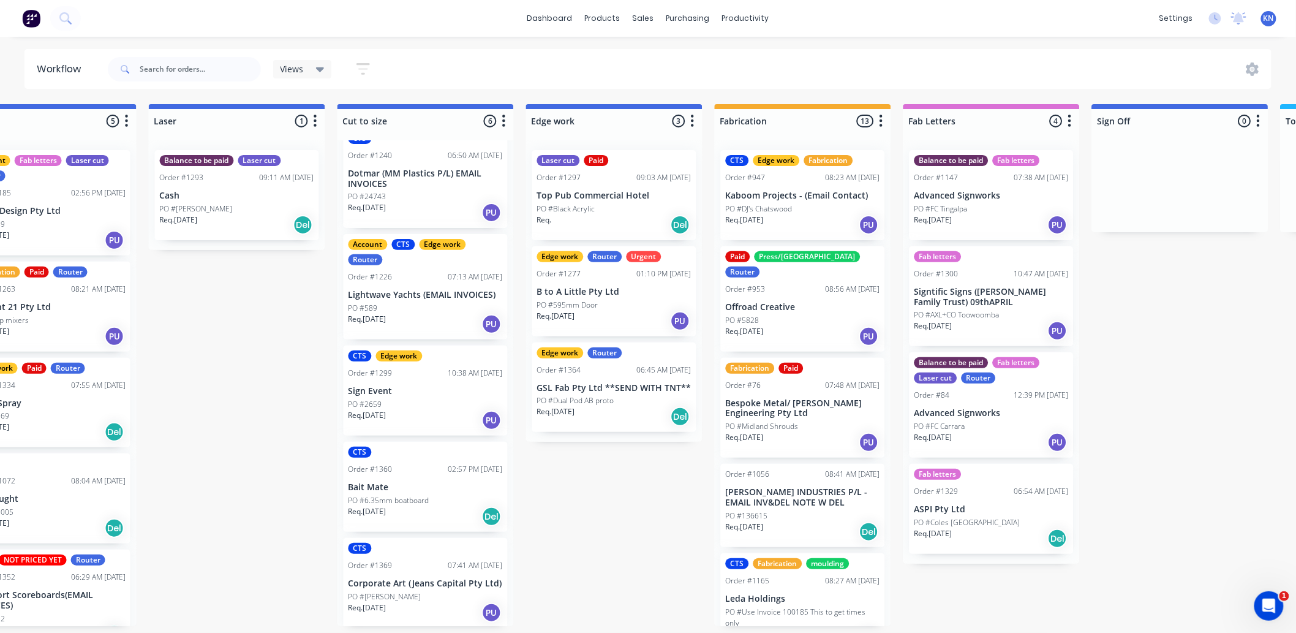
scroll to position [0, 437]
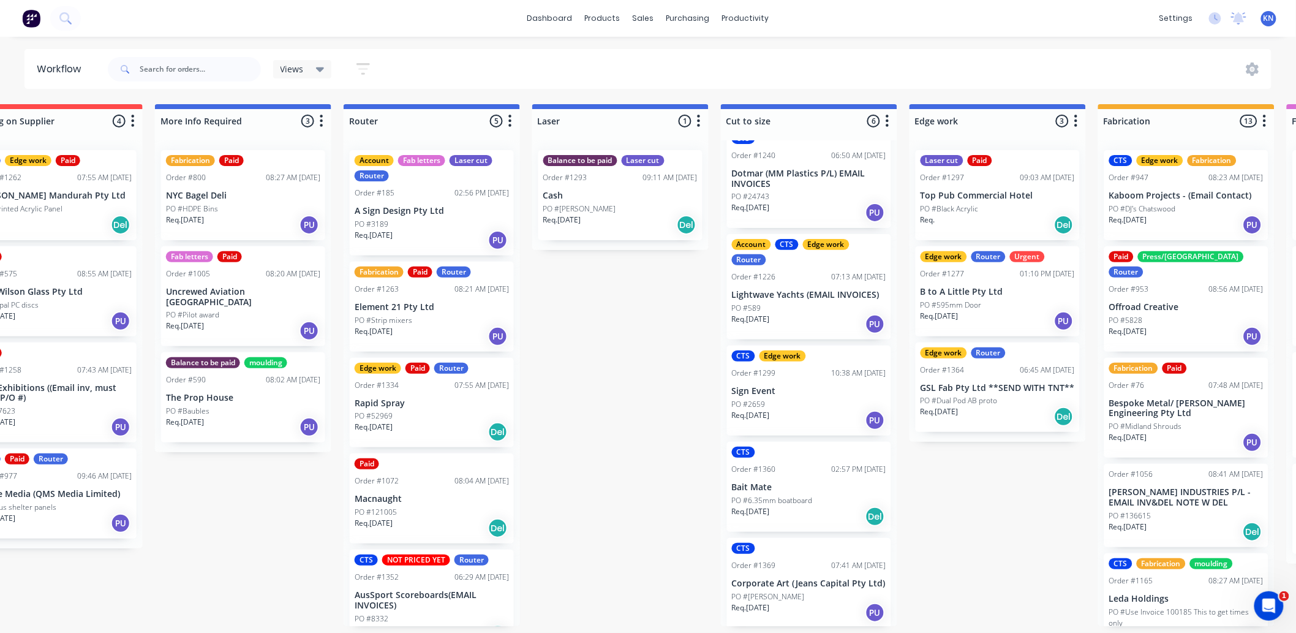
click at [637, 311] on div "Submitted 0 Status colour #273444 hex #273444 Save Cancel Summaries Total order…" at bounding box center [1019, 365] width 2930 height 522
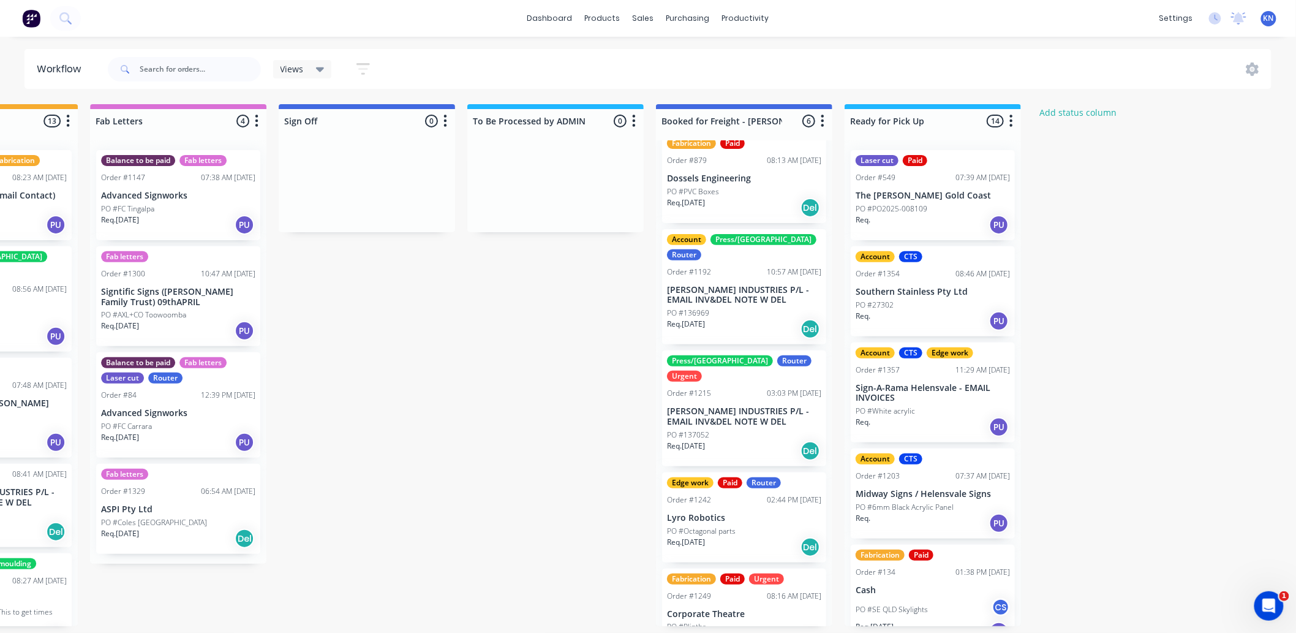
scroll to position [3, 1634]
click at [732, 525] on p "PO #Octagonal parts" at bounding box center [701, 530] width 69 height 11
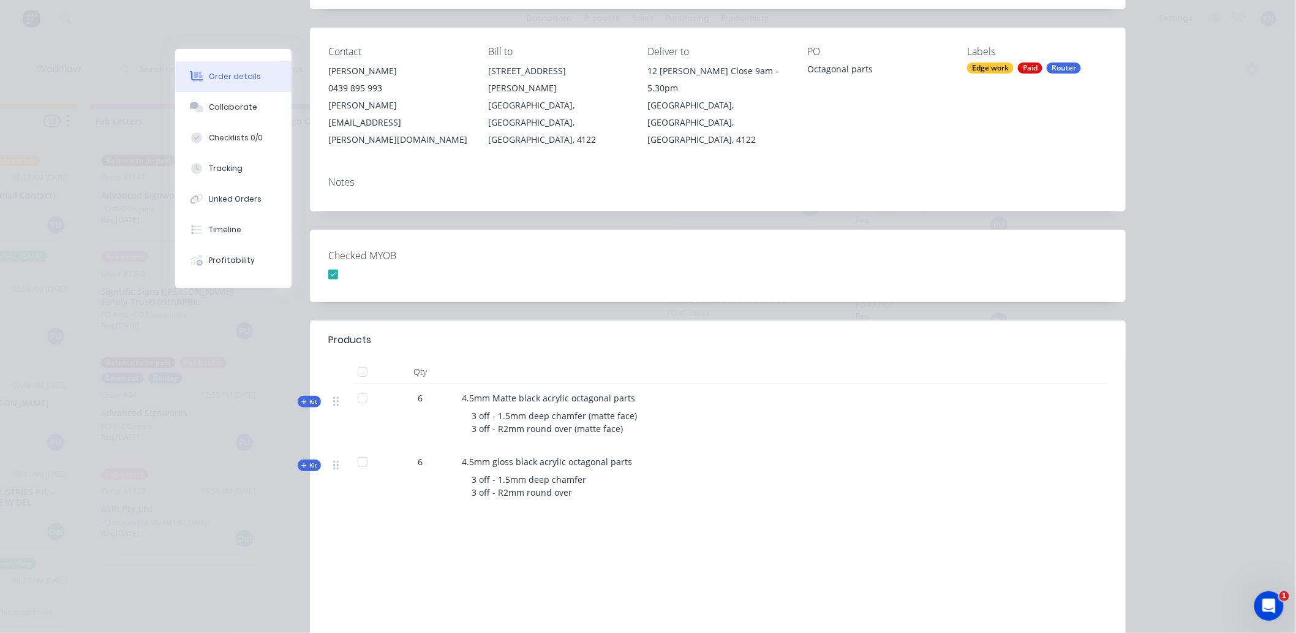
scroll to position [0, 0]
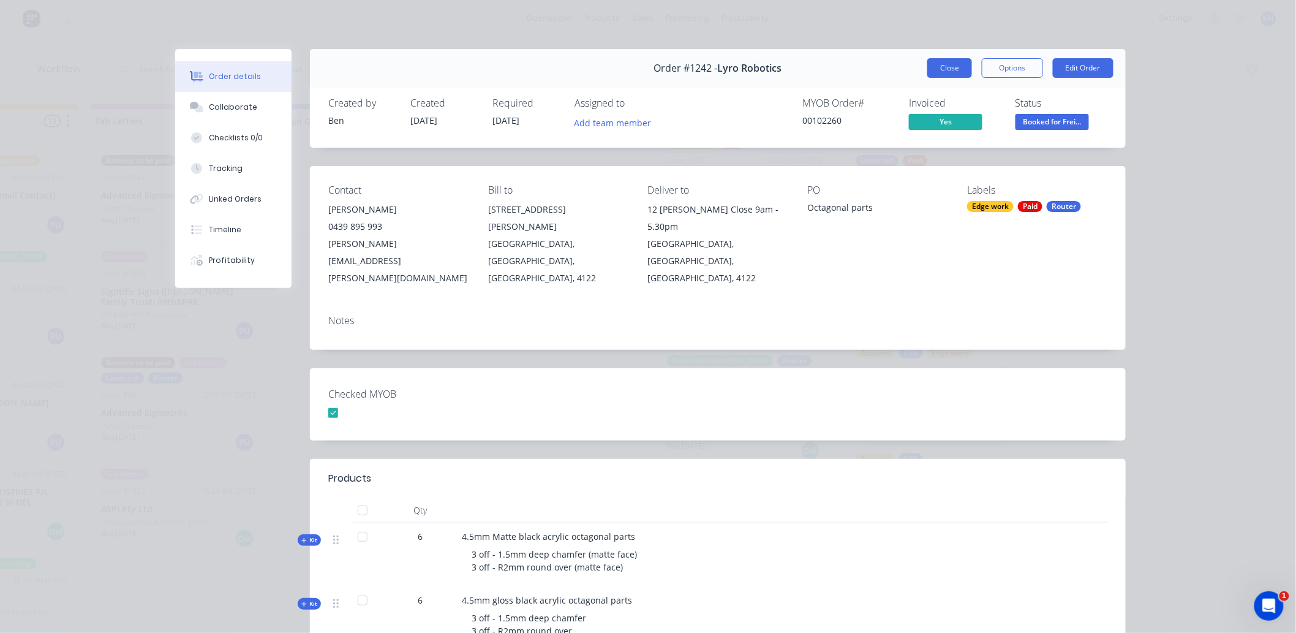
click at [943, 67] on button "Close" at bounding box center [949, 68] width 45 height 20
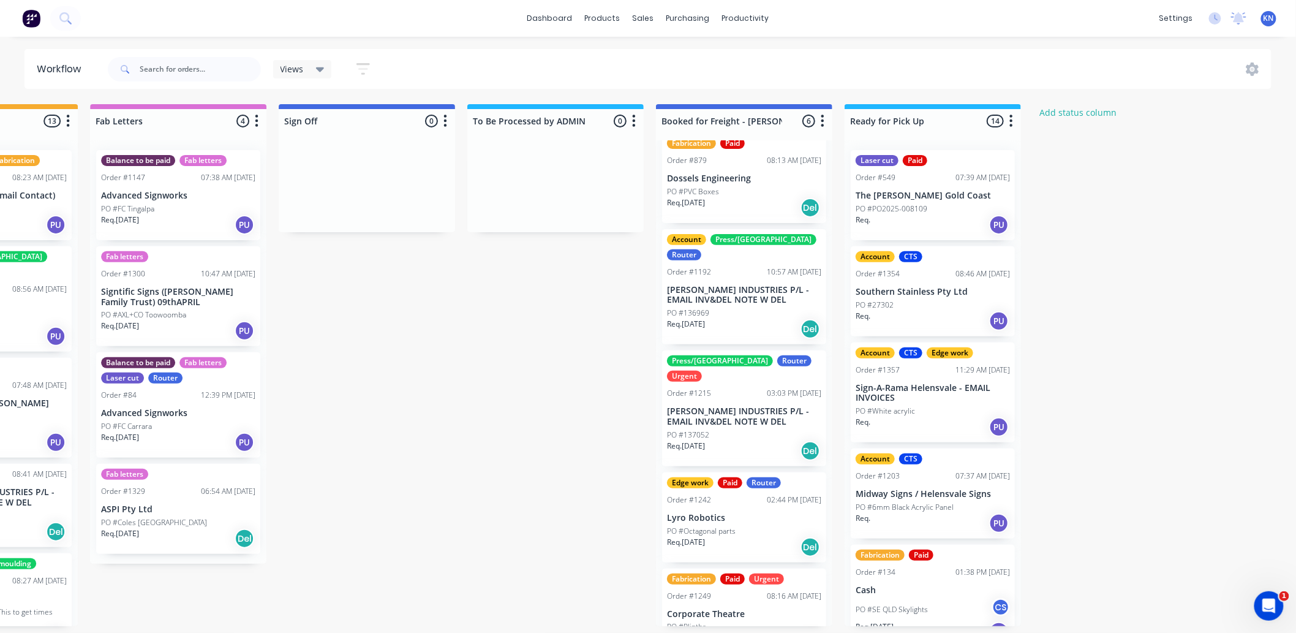
click at [731, 525] on p "PO #Octagonal parts" at bounding box center [701, 530] width 69 height 11
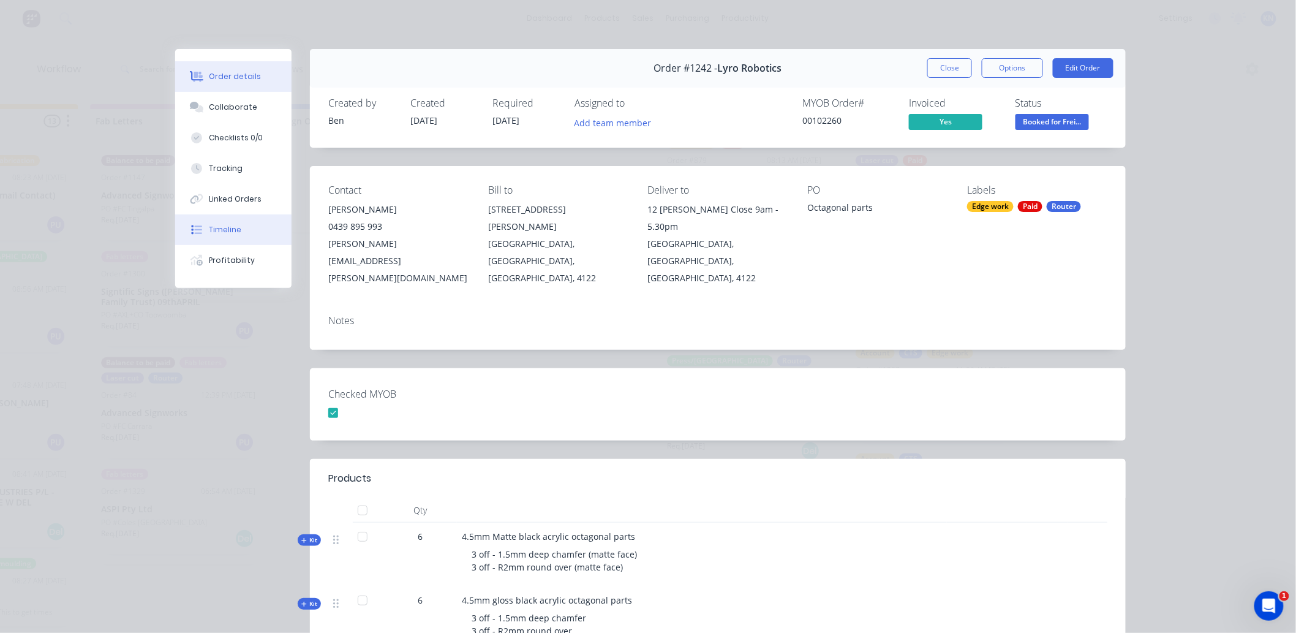
click at [217, 222] on button "Timeline" at bounding box center [233, 229] width 116 height 31
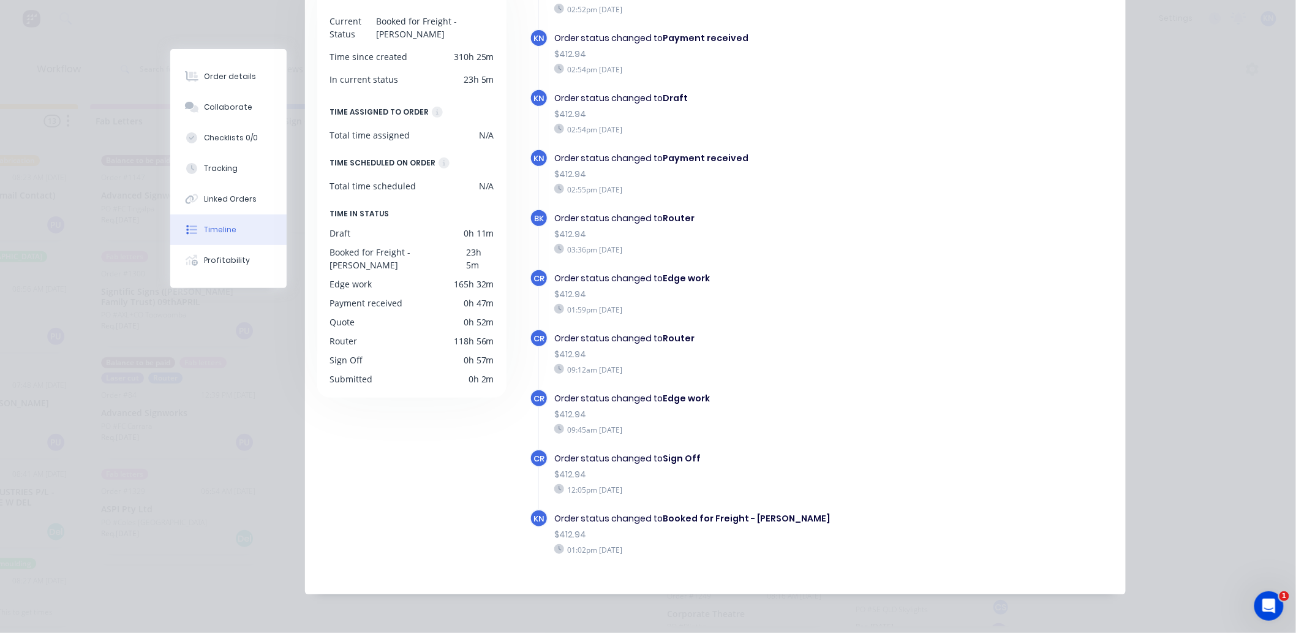
scroll to position [170, 0]
click at [215, 107] on div "Collaborate" at bounding box center [229, 107] width 48 height 11
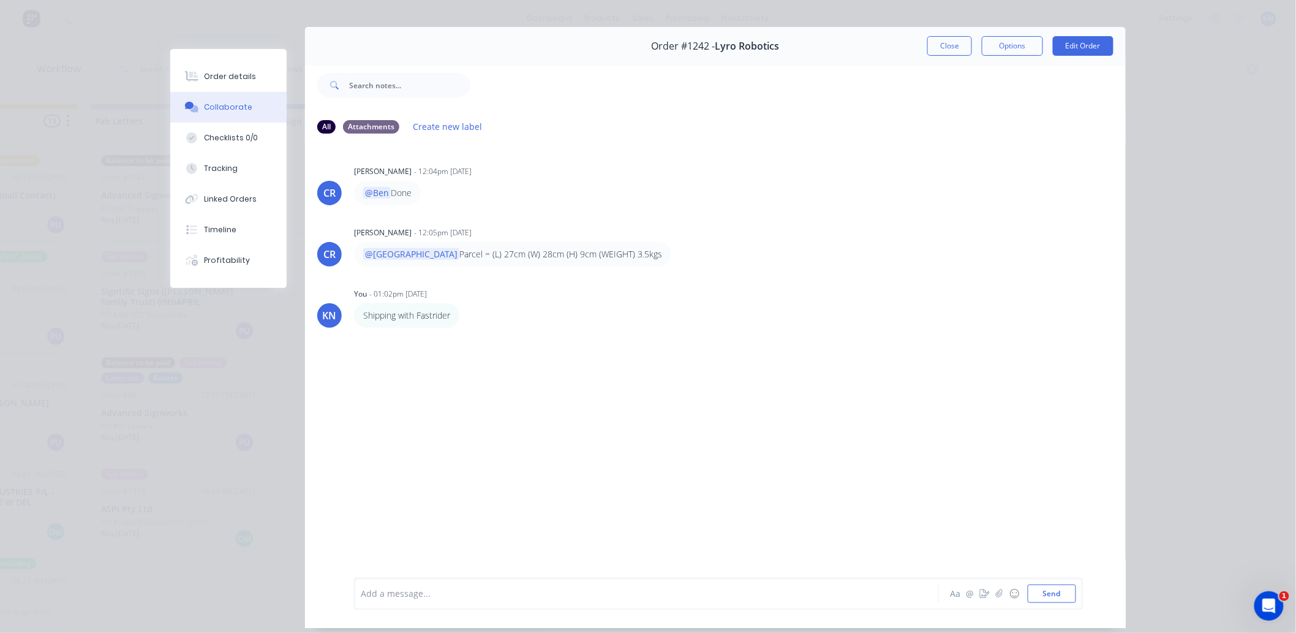
scroll to position [0, 0]
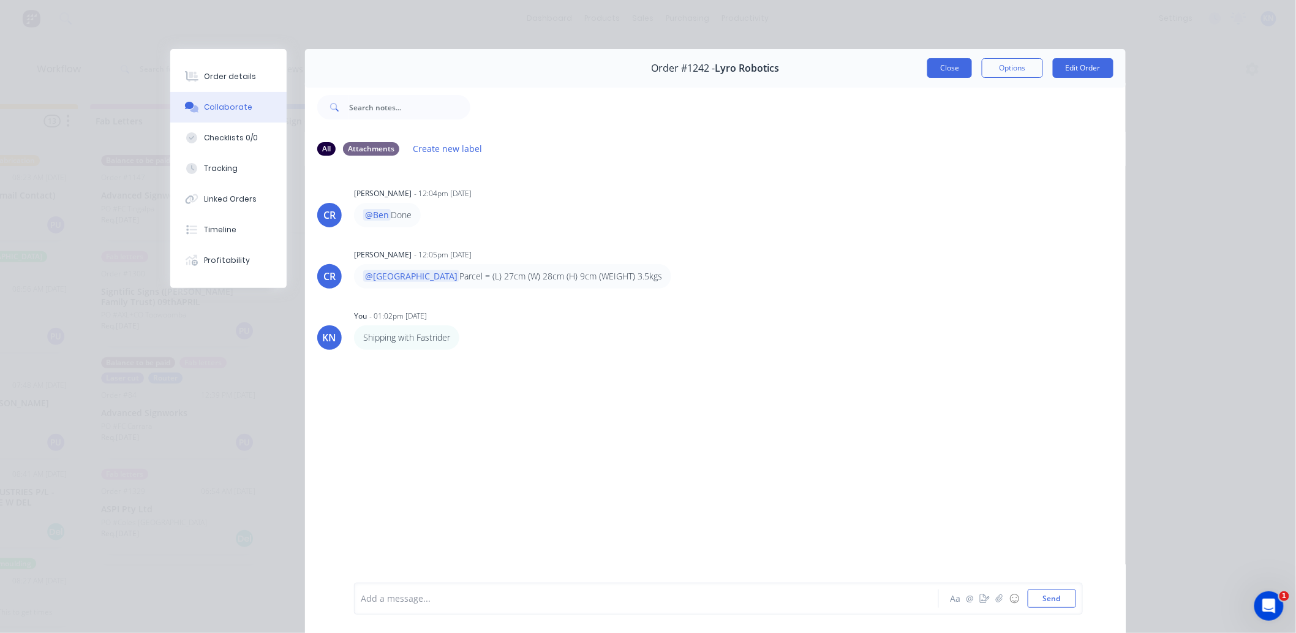
click at [946, 70] on button "Close" at bounding box center [949, 68] width 45 height 20
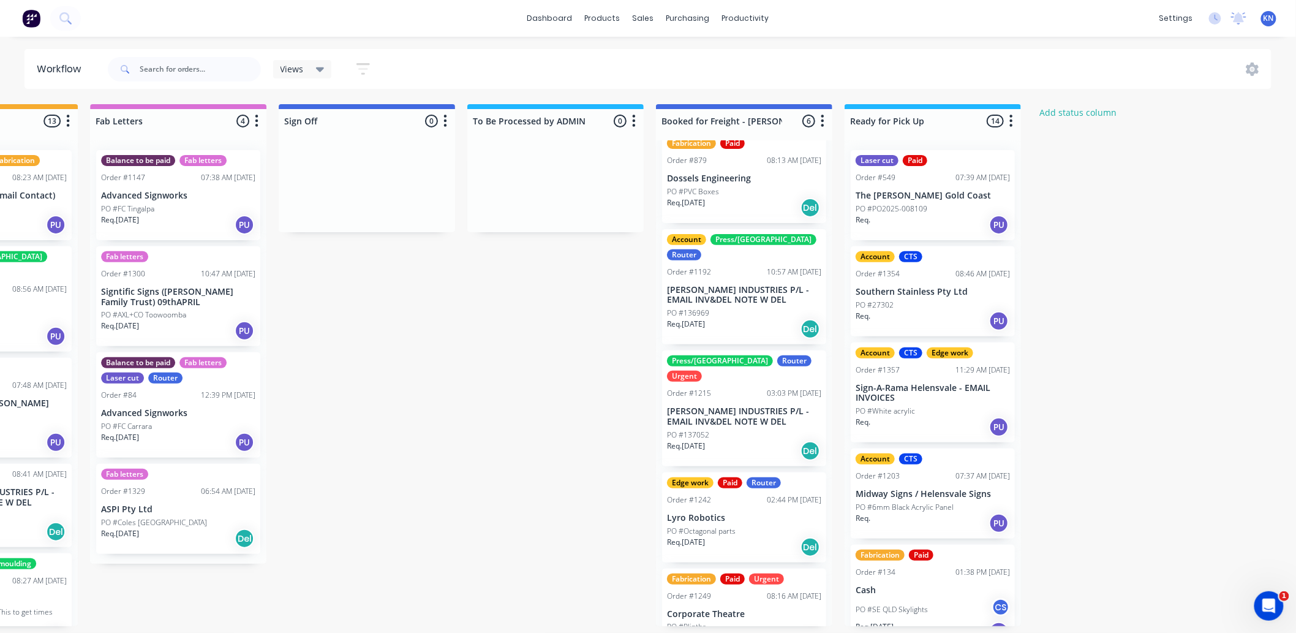
click at [719, 513] on p "Lyro Robotics" at bounding box center [744, 518] width 154 height 10
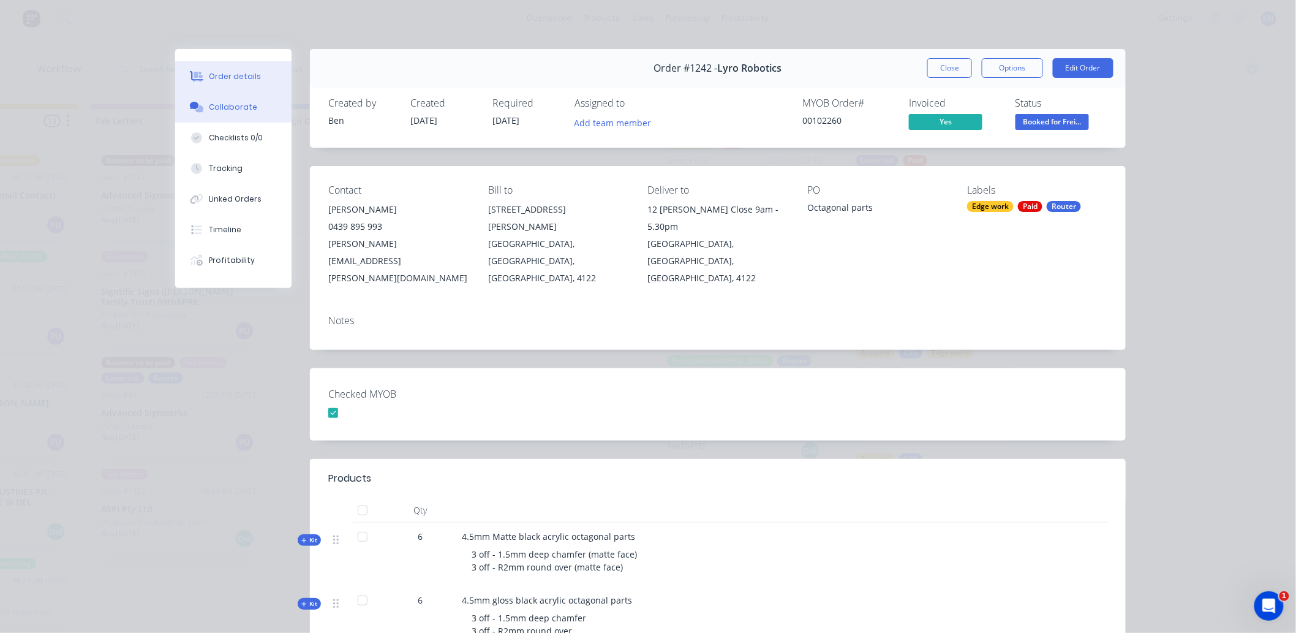
click at [225, 105] on div "Collaborate" at bounding box center [233, 107] width 48 height 11
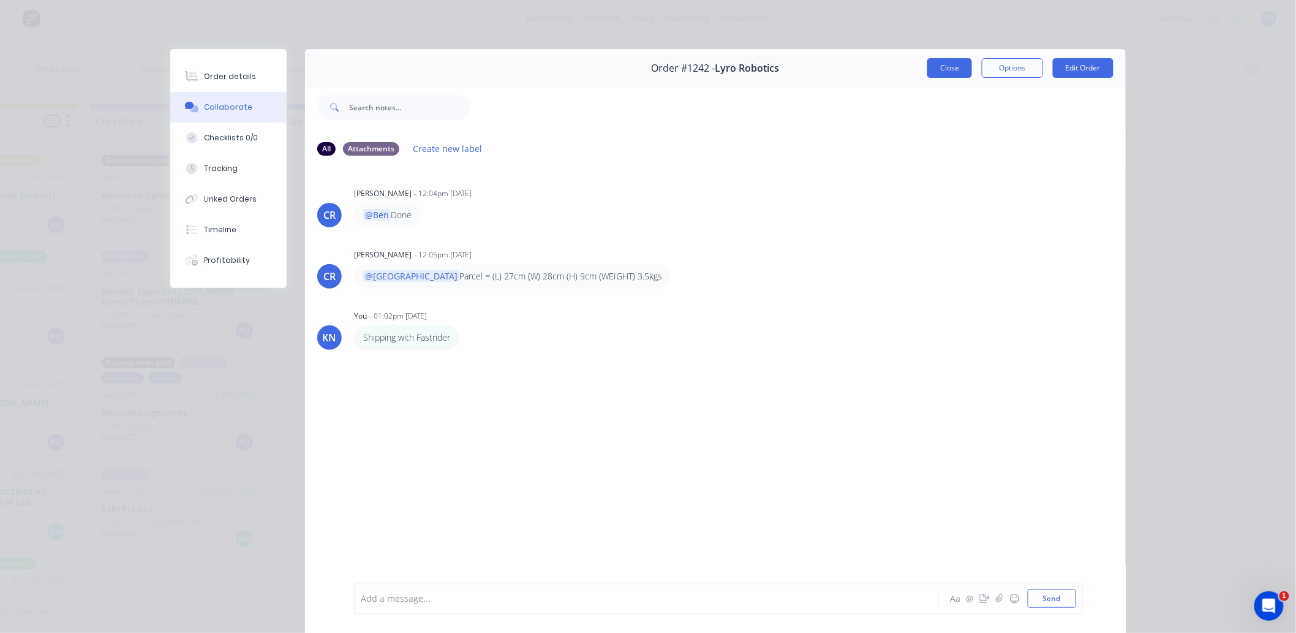
click at [941, 67] on button "Close" at bounding box center [949, 68] width 45 height 20
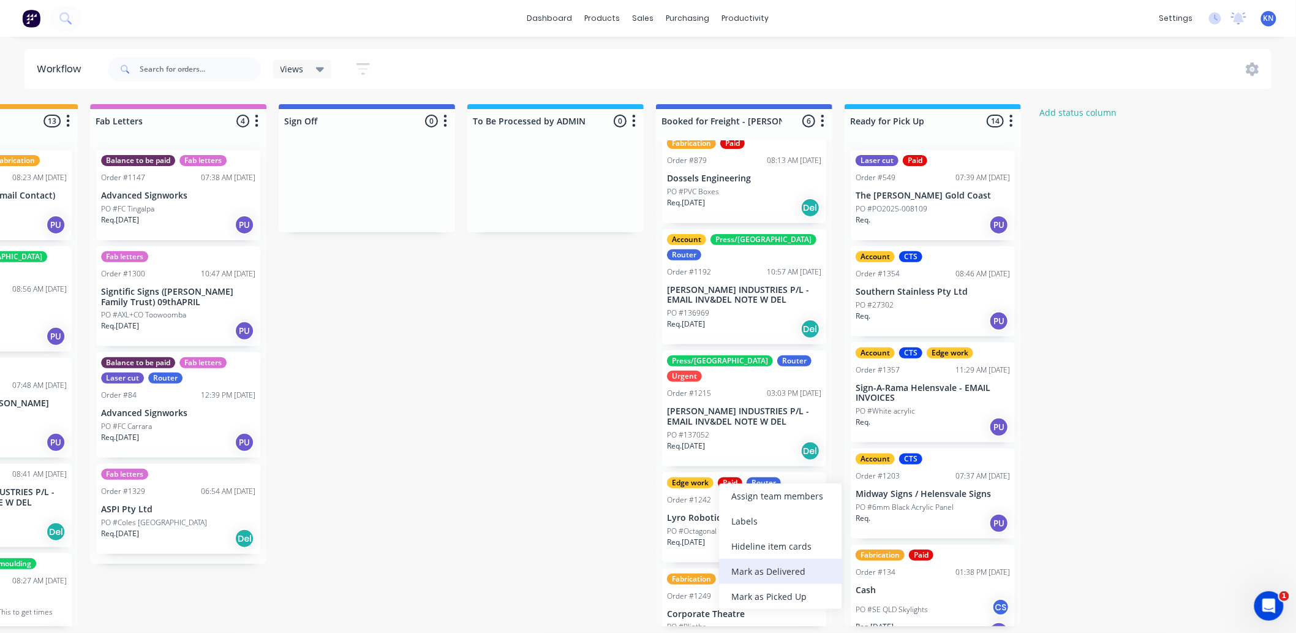
click at [788, 565] on div "Mark as Delivered" at bounding box center [780, 571] width 123 height 25
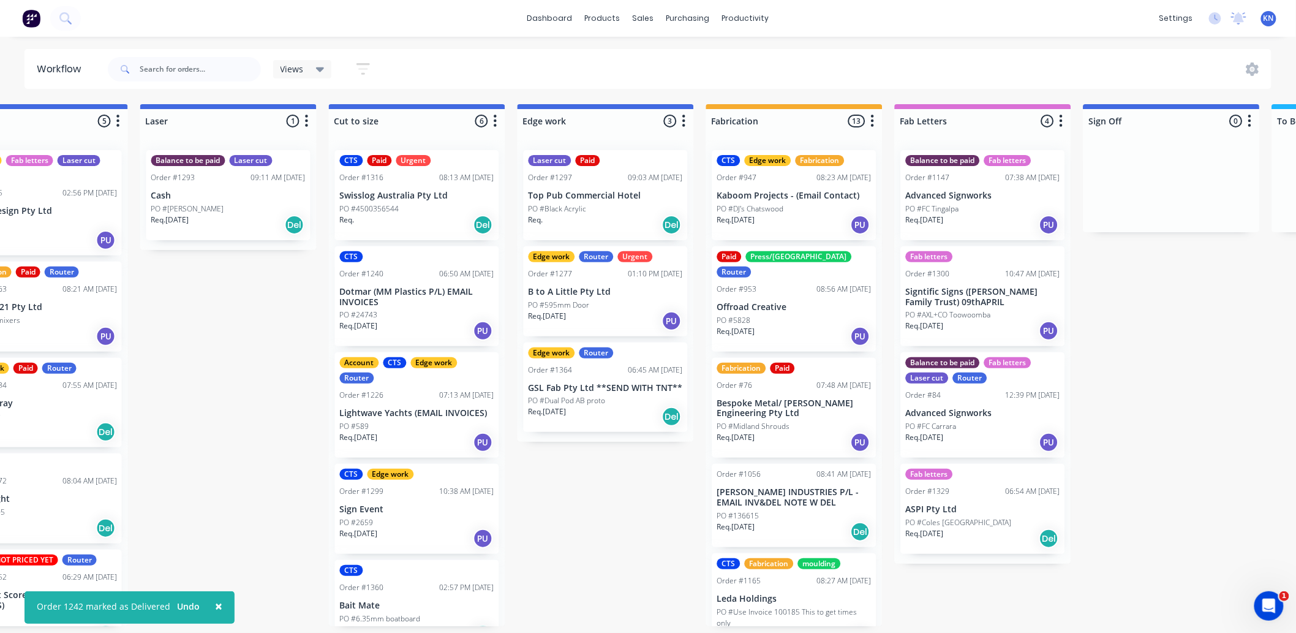
scroll to position [3, 801]
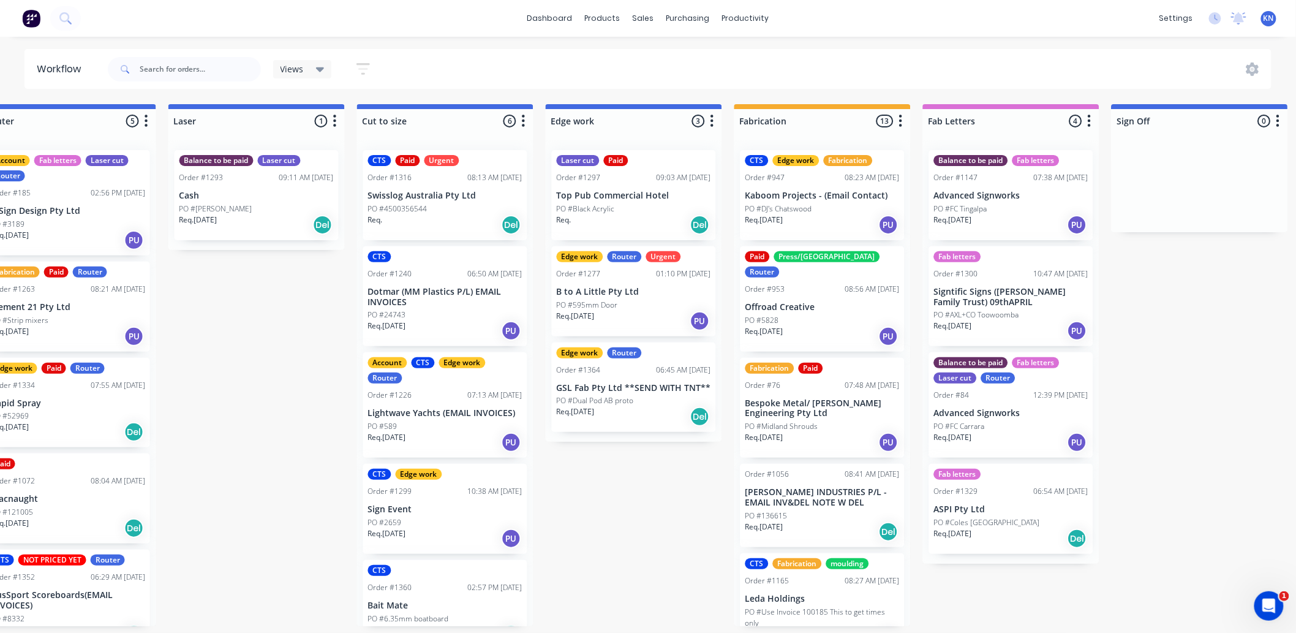
click at [817, 259] on div "Paid Press/bend Router Order #953 08:56 AM 18/08/25 Offroad Creative PO #5828 R…" at bounding box center [822, 298] width 164 height 105
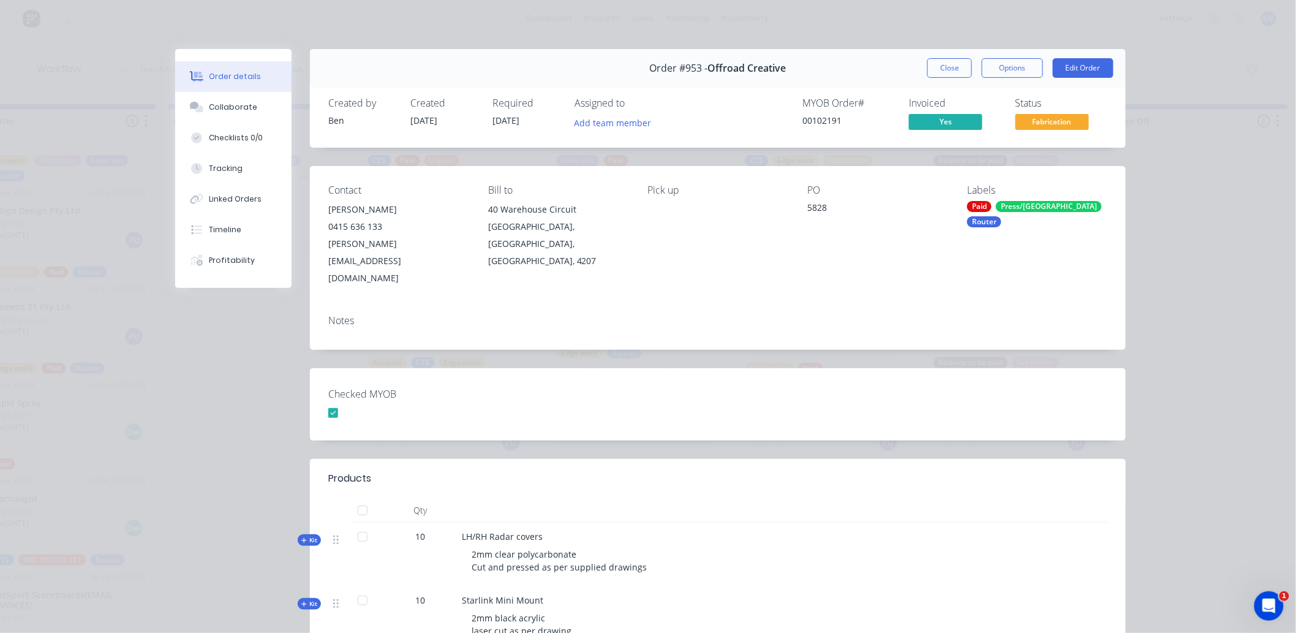
click at [1015, 204] on div "Press/bend" at bounding box center [1049, 206] width 106 height 11
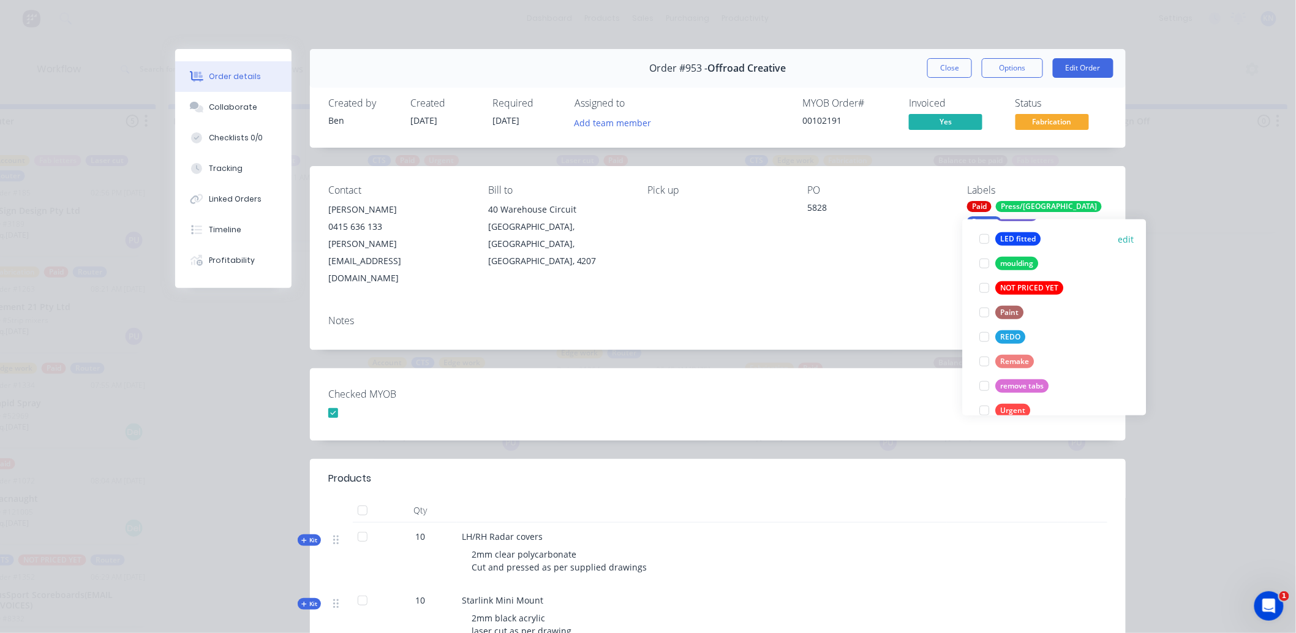
scroll to position [476, 0]
click at [984, 401] on div at bounding box center [984, 405] width 24 height 24
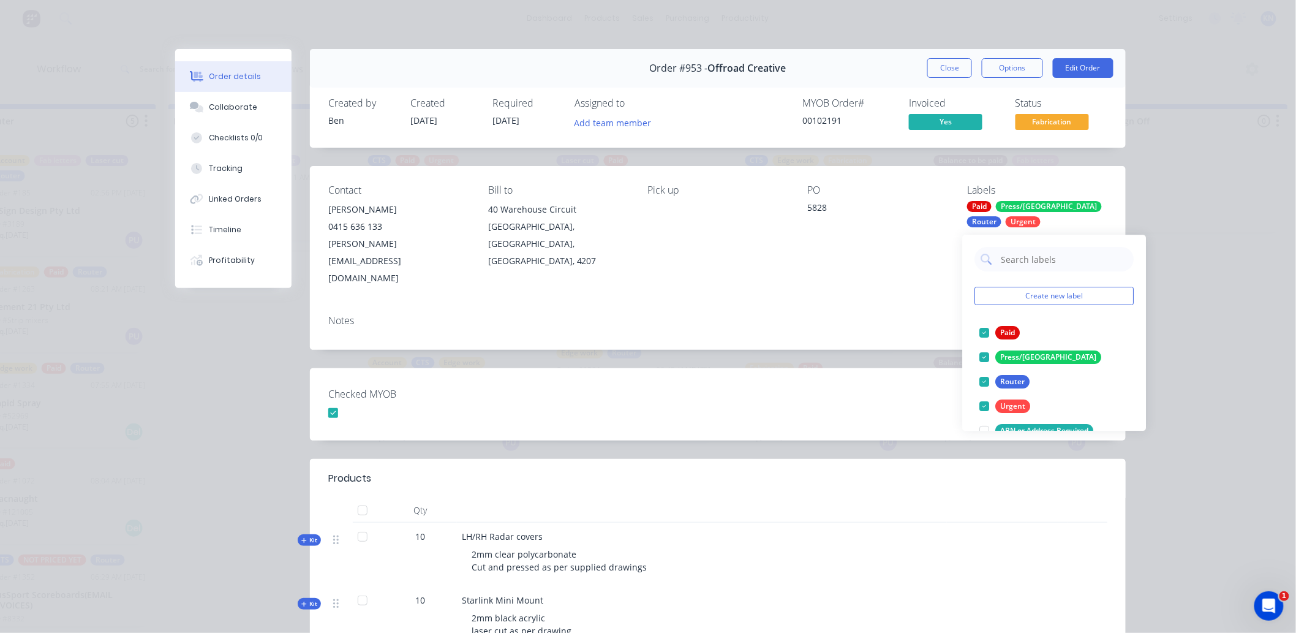
click at [883, 392] on div "Checked MYOB" at bounding box center [718, 404] width 816 height 72
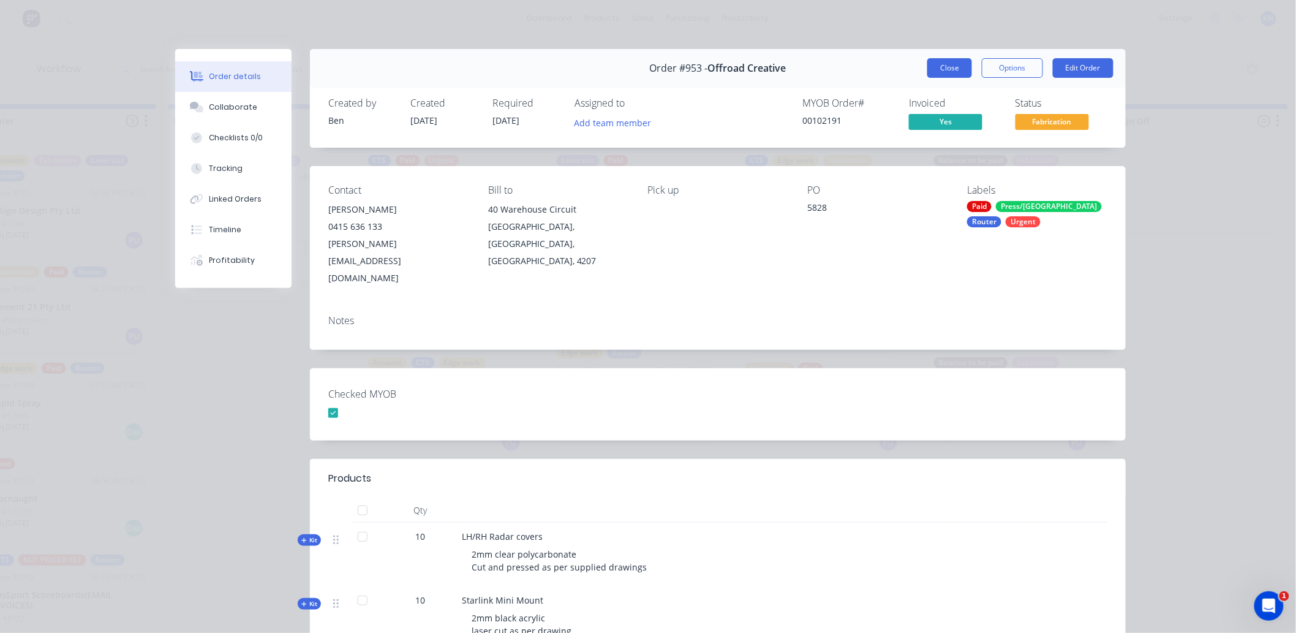
click at [946, 66] on button "Close" at bounding box center [949, 68] width 45 height 20
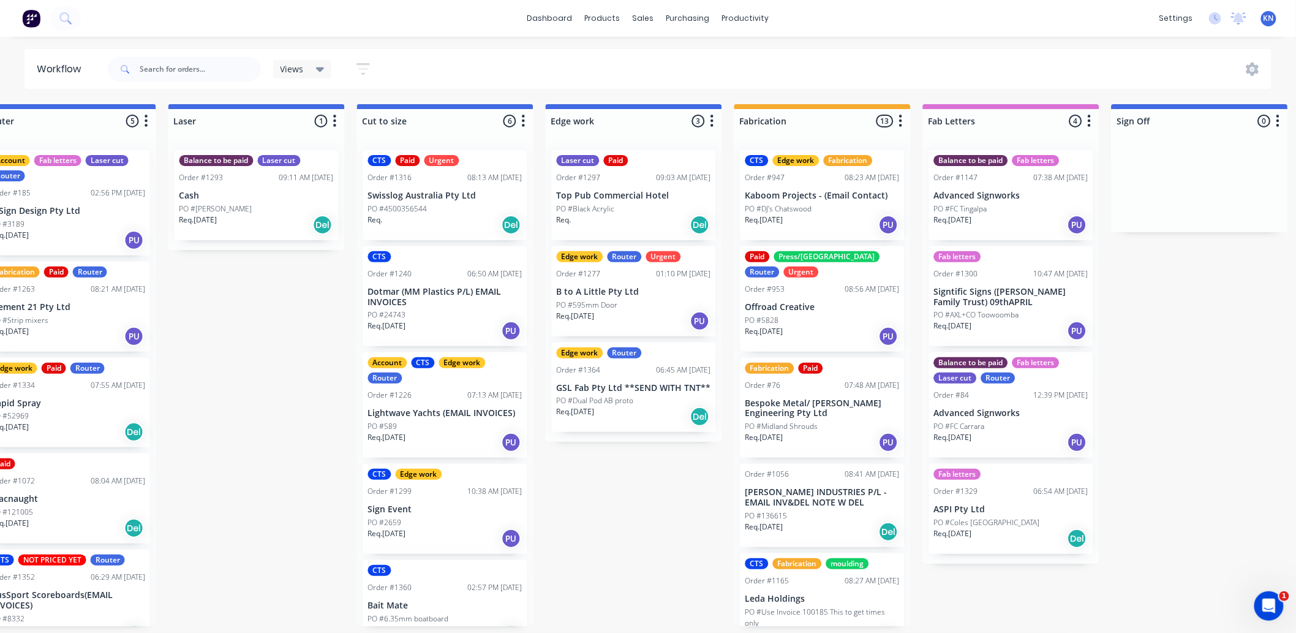
click at [669, 480] on div "Submitted 0 Status colour #273444 hex #273444 Save Cancel Summaries Total order…" at bounding box center [655, 365] width 2930 height 522
click at [577, 486] on div "Submitted 0 Status colour #273444 hex #273444 Save Cancel Summaries Total order…" at bounding box center [655, 365] width 2930 height 522
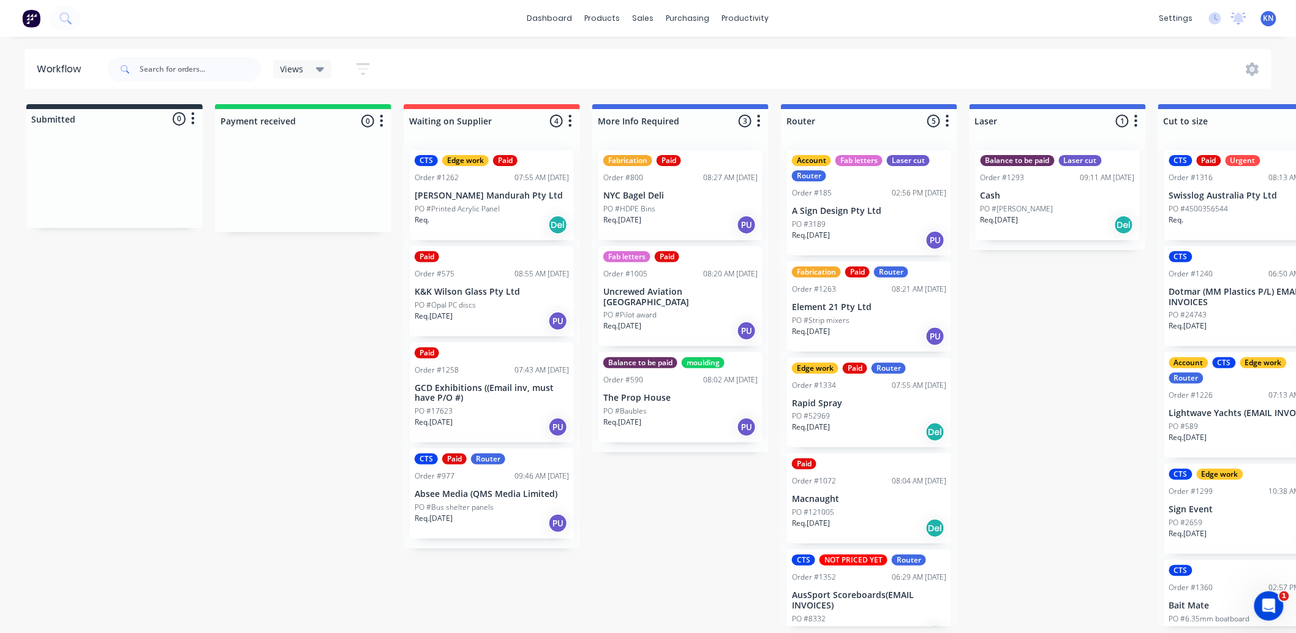
click at [1241, 20] on icon at bounding box center [1238, 17] width 11 height 10
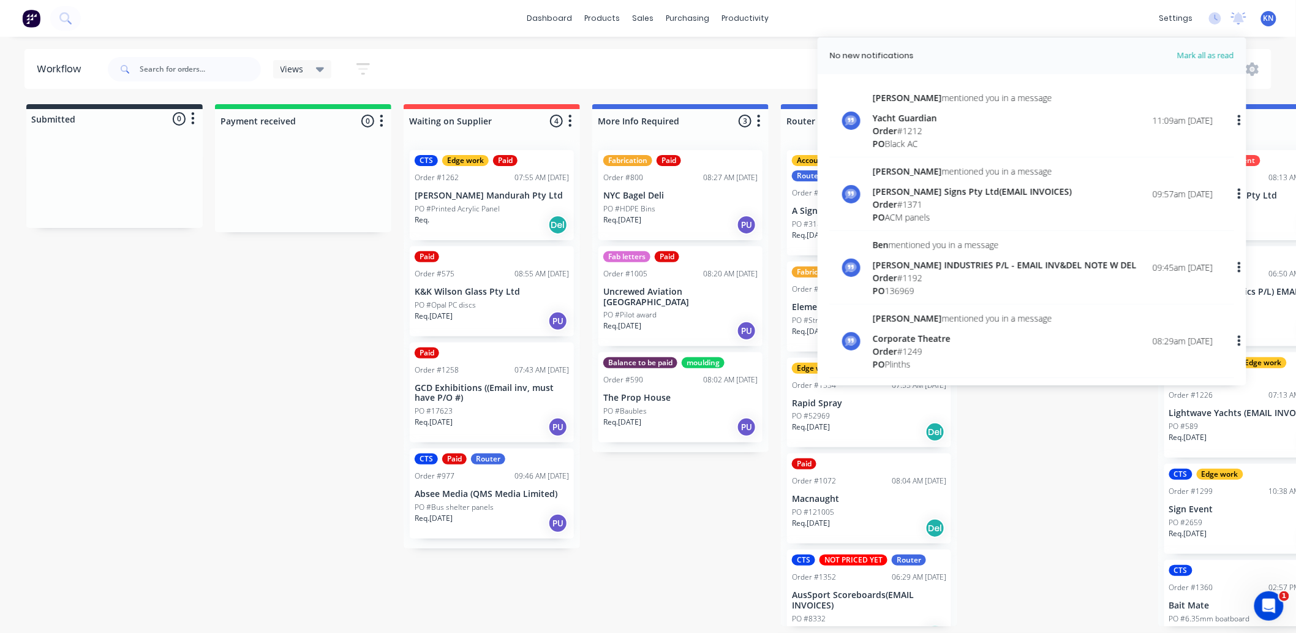
click at [639, 66] on div "Views Save new view None (Default) edit Ready for Pick Up edit Show/Hide status…" at bounding box center [688, 69] width 1167 height 37
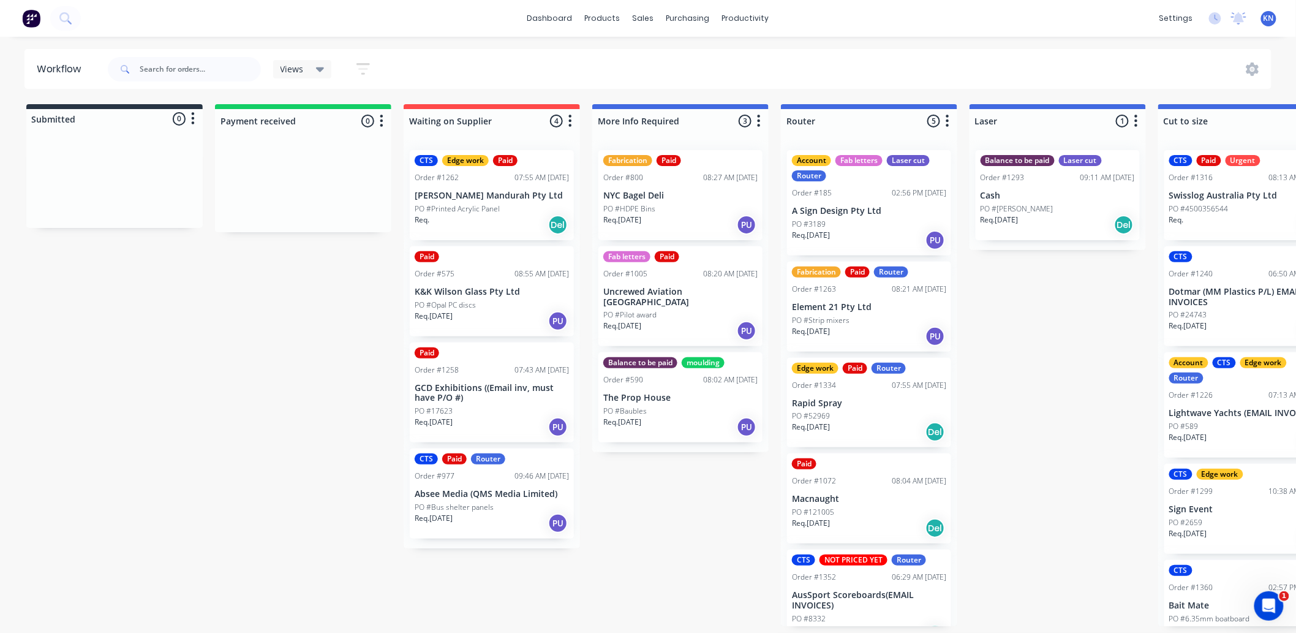
click at [718, 61] on div "Views Save new view None (Default) edit Ready for Pick Up edit Show/Hide status…" at bounding box center [688, 69] width 1167 height 37
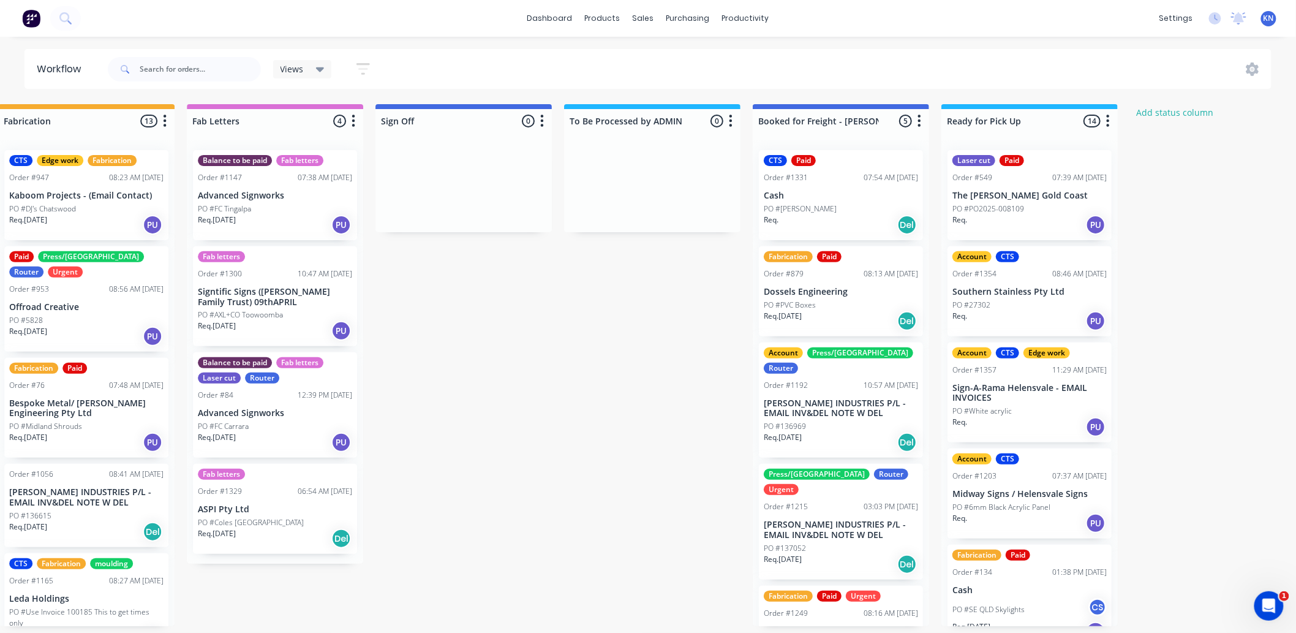
scroll to position [0, 1634]
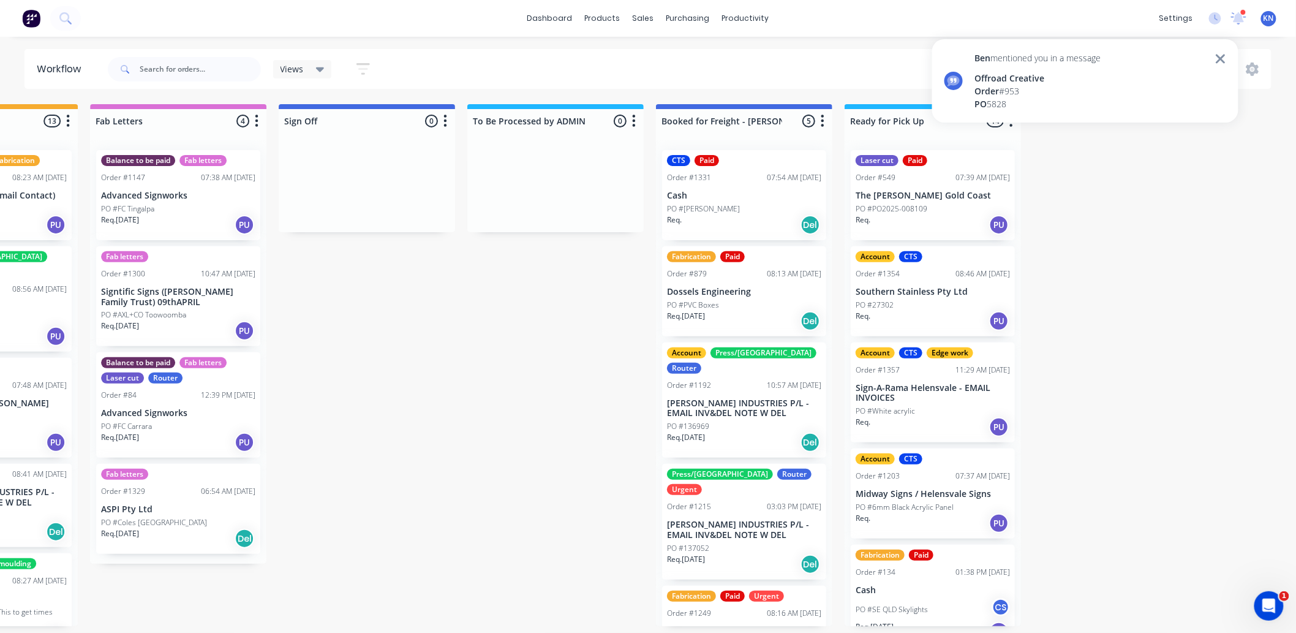
click at [1039, 70] on div "Ben mentioned you in a message Offroad Creative Order # 953 PO 5828" at bounding box center [1038, 80] width 126 height 59
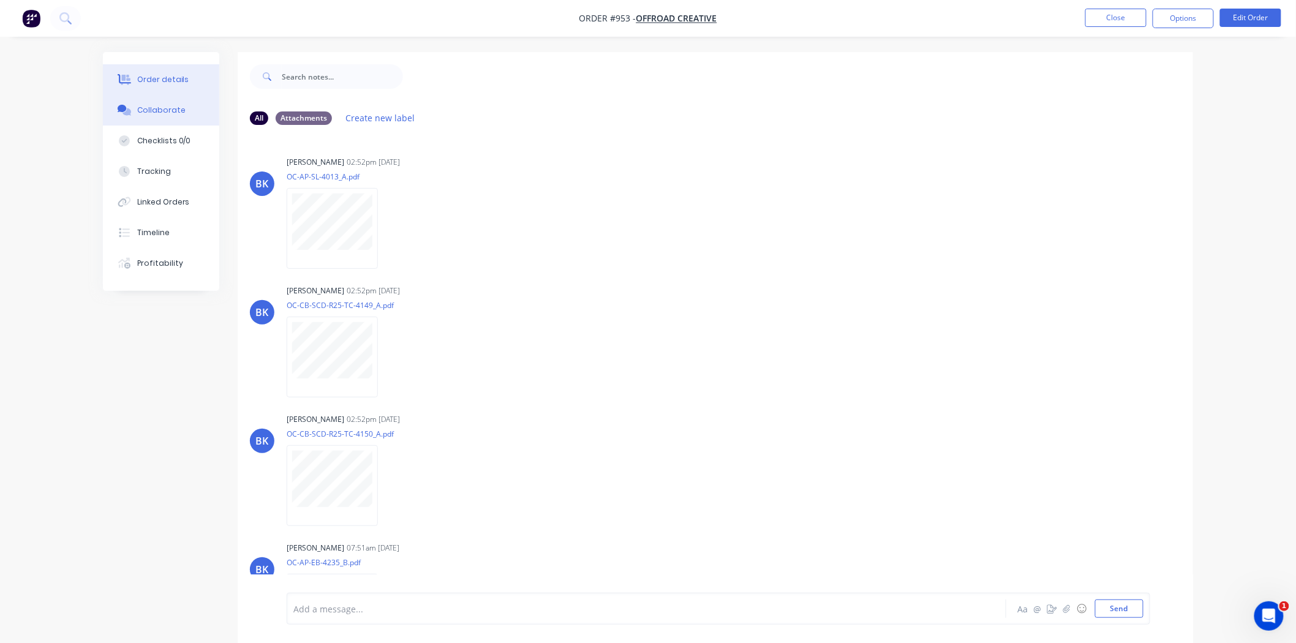
click at [179, 78] on div "Order details" at bounding box center [163, 79] width 52 height 11
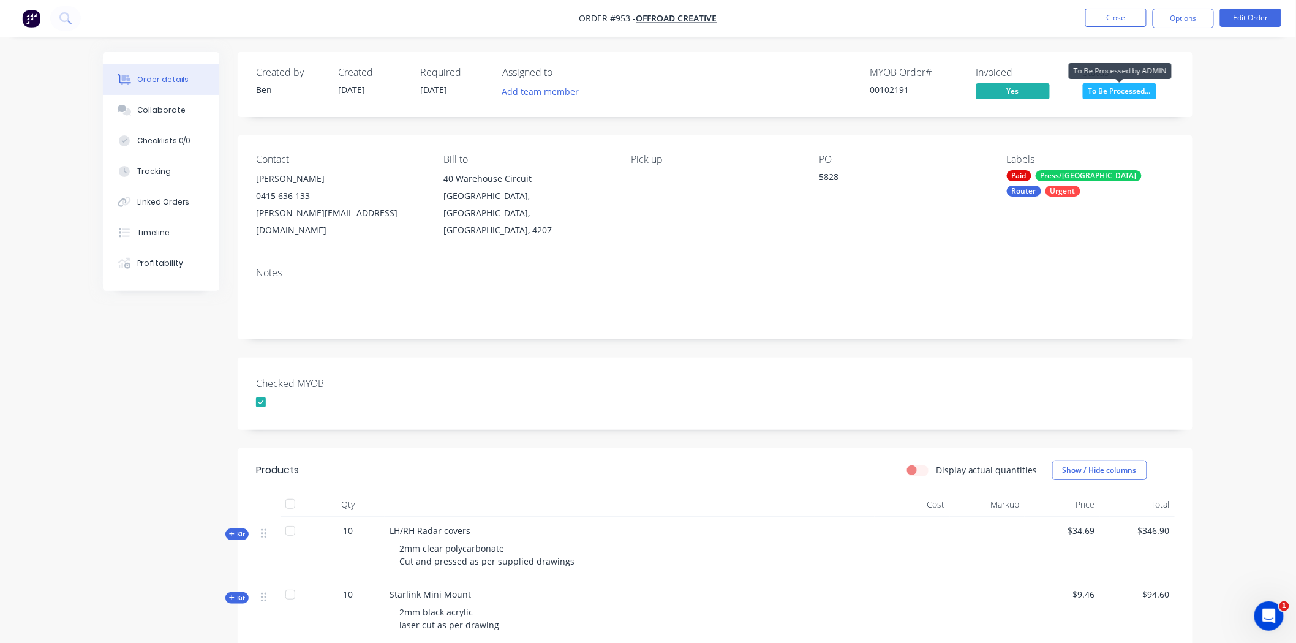
click at [1127, 94] on span "To Be Processed..." at bounding box center [1119, 90] width 73 height 15
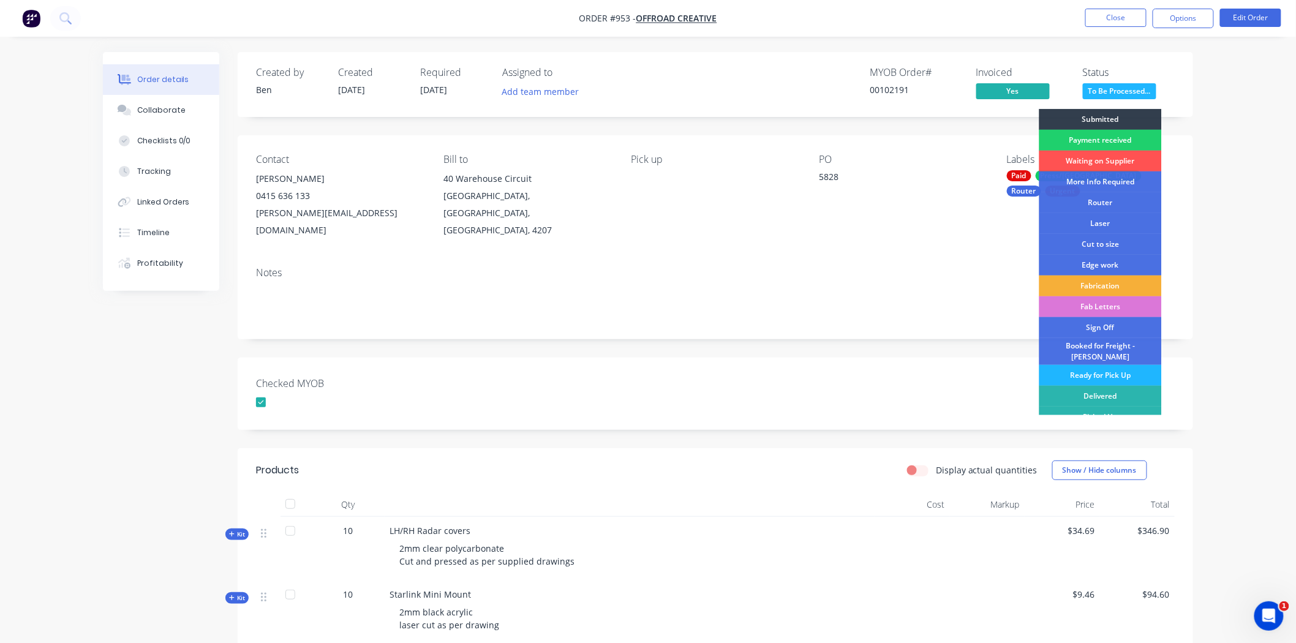
click at [1103, 368] on div "Ready for Pick Up" at bounding box center [1100, 375] width 122 height 21
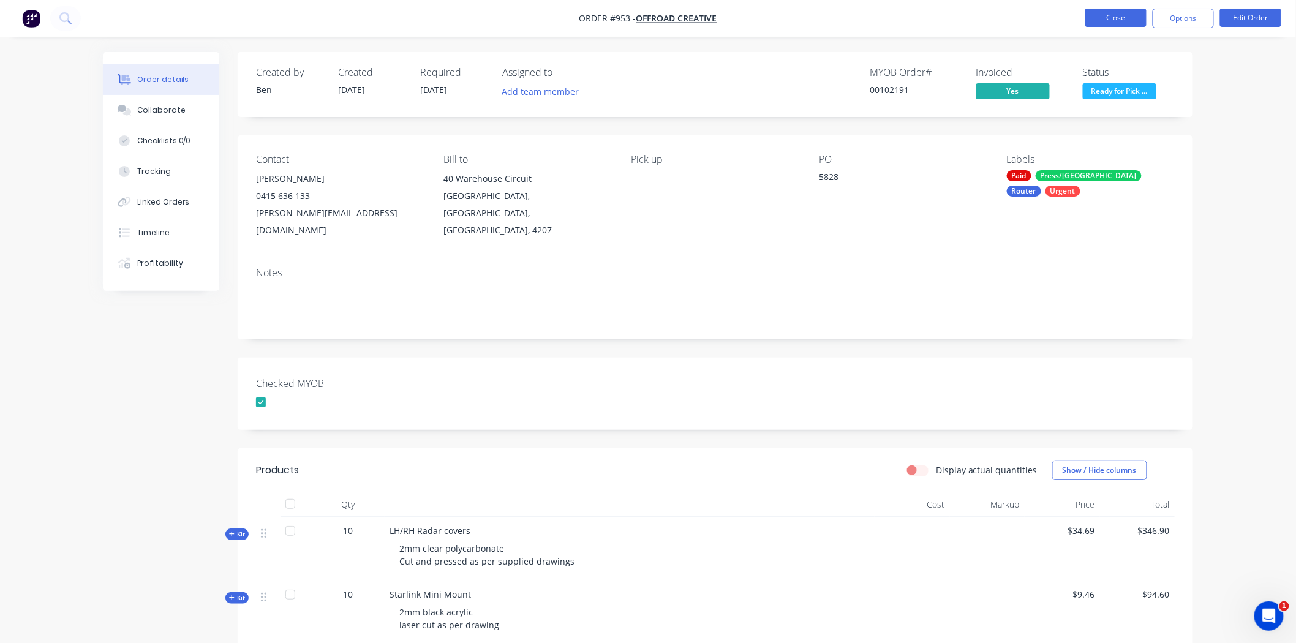
click at [1113, 18] on button "Close" at bounding box center [1115, 18] width 61 height 18
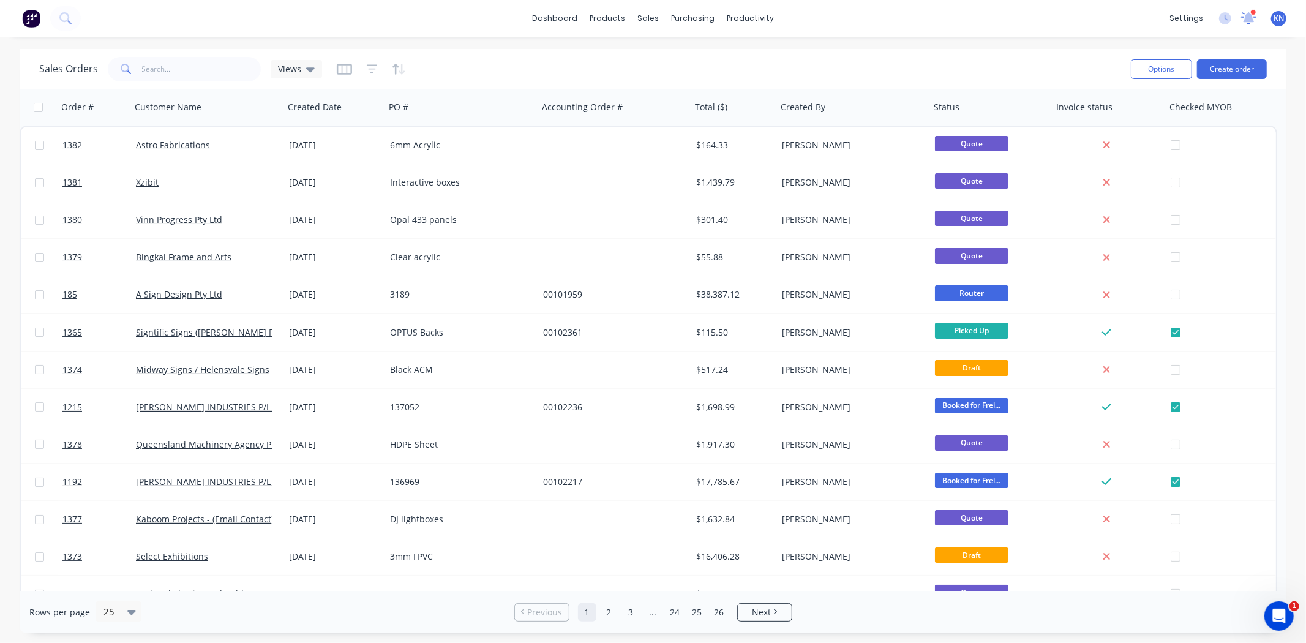
click at [1250, 18] on icon at bounding box center [1249, 17] width 11 height 10
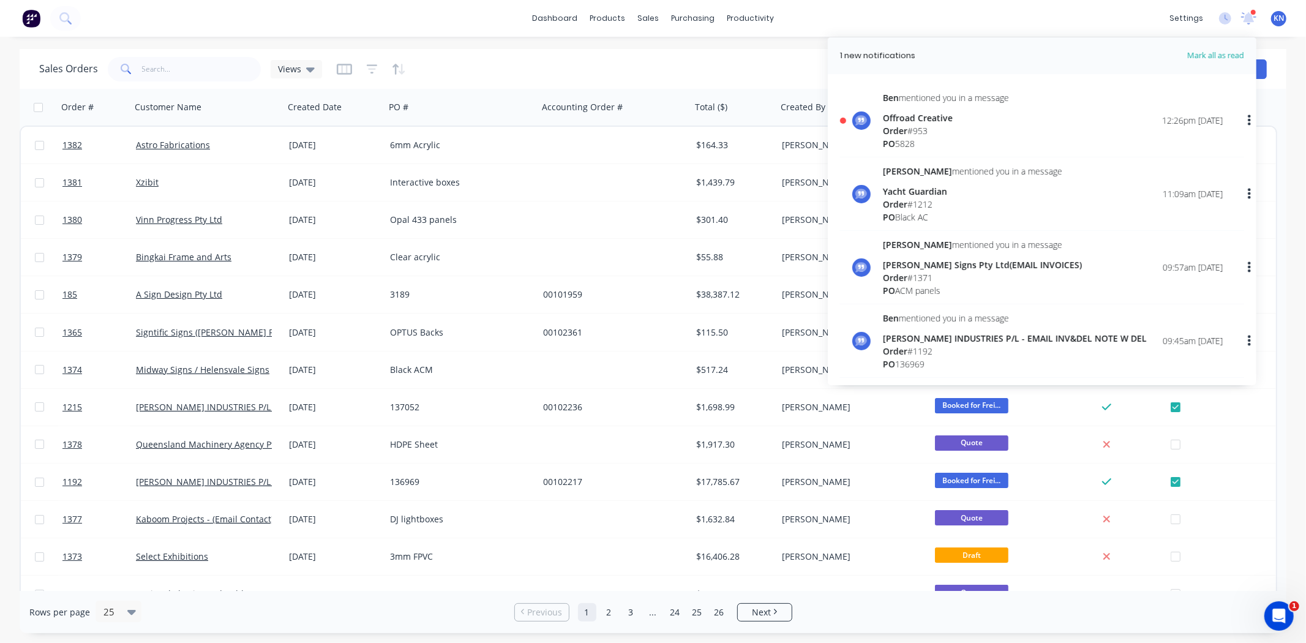
click at [900, 125] on span "Order" at bounding box center [895, 131] width 24 height 12
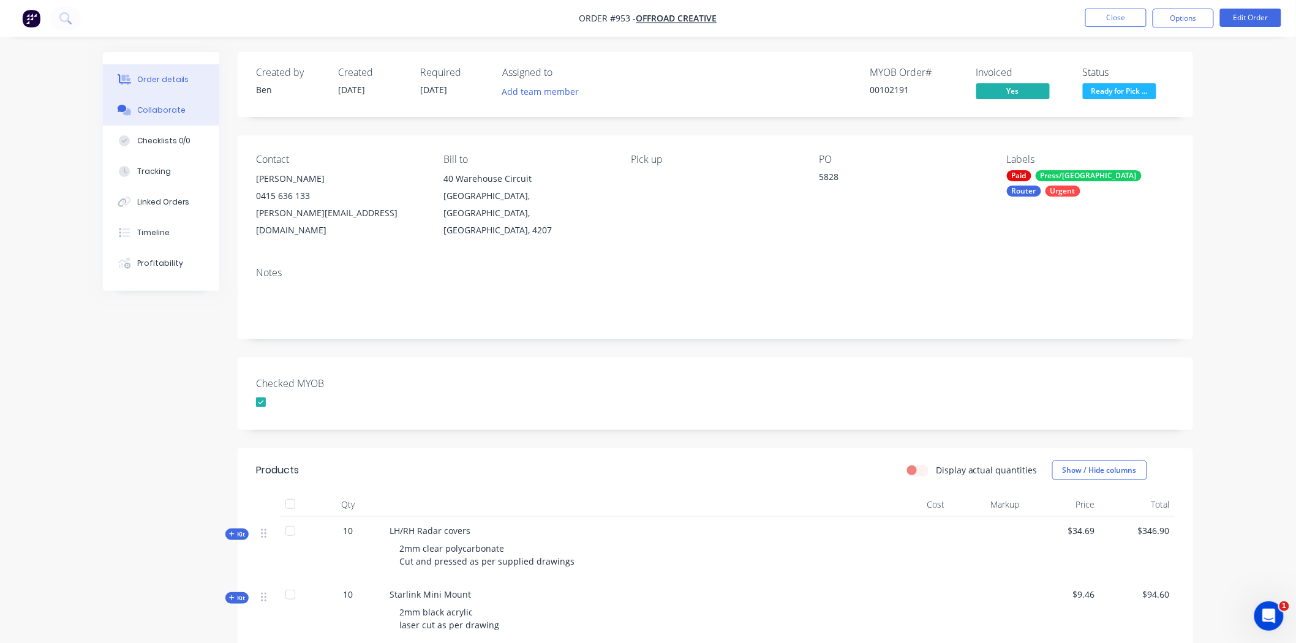
click at [156, 108] on div "Collaborate" at bounding box center [161, 110] width 48 height 11
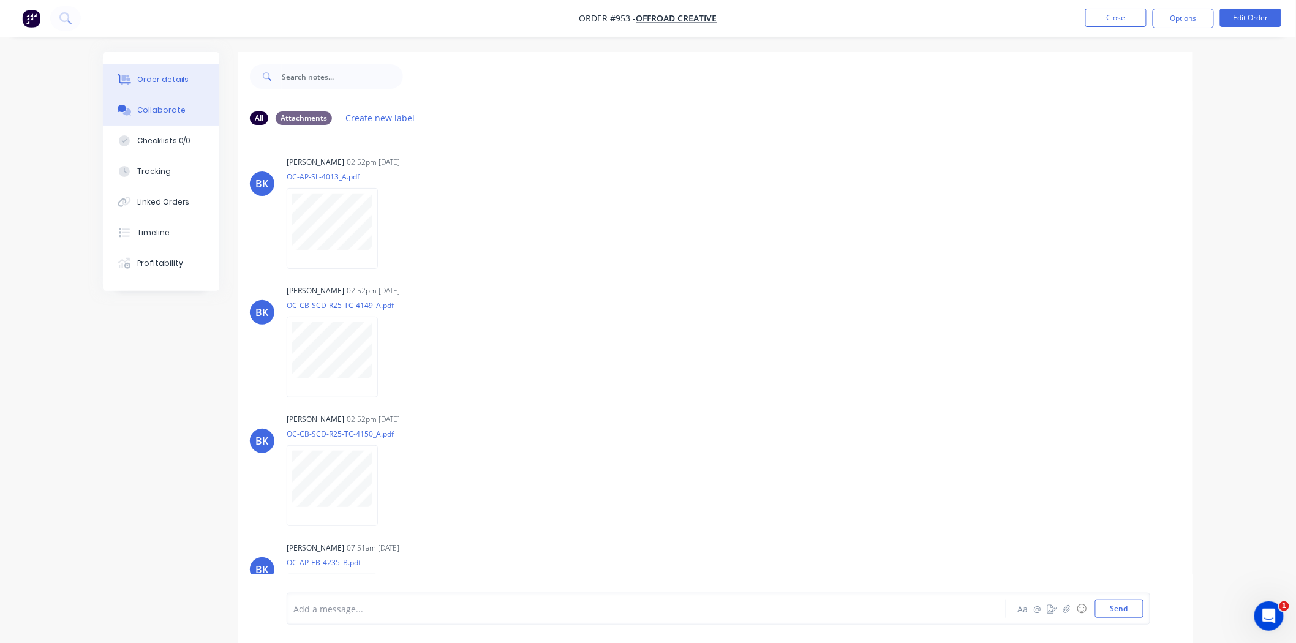
click at [157, 82] on div "Order details" at bounding box center [163, 79] width 52 height 11
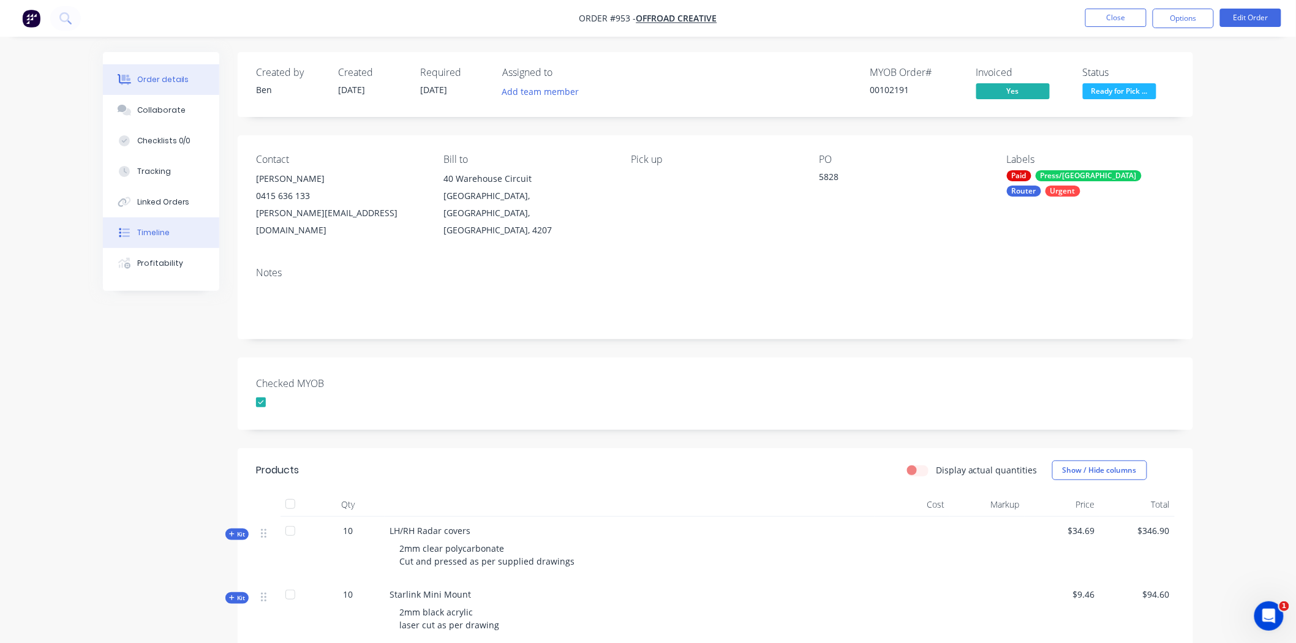
click at [163, 230] on div "Timeline" at bounding box center [153, 232] width 32 height 11
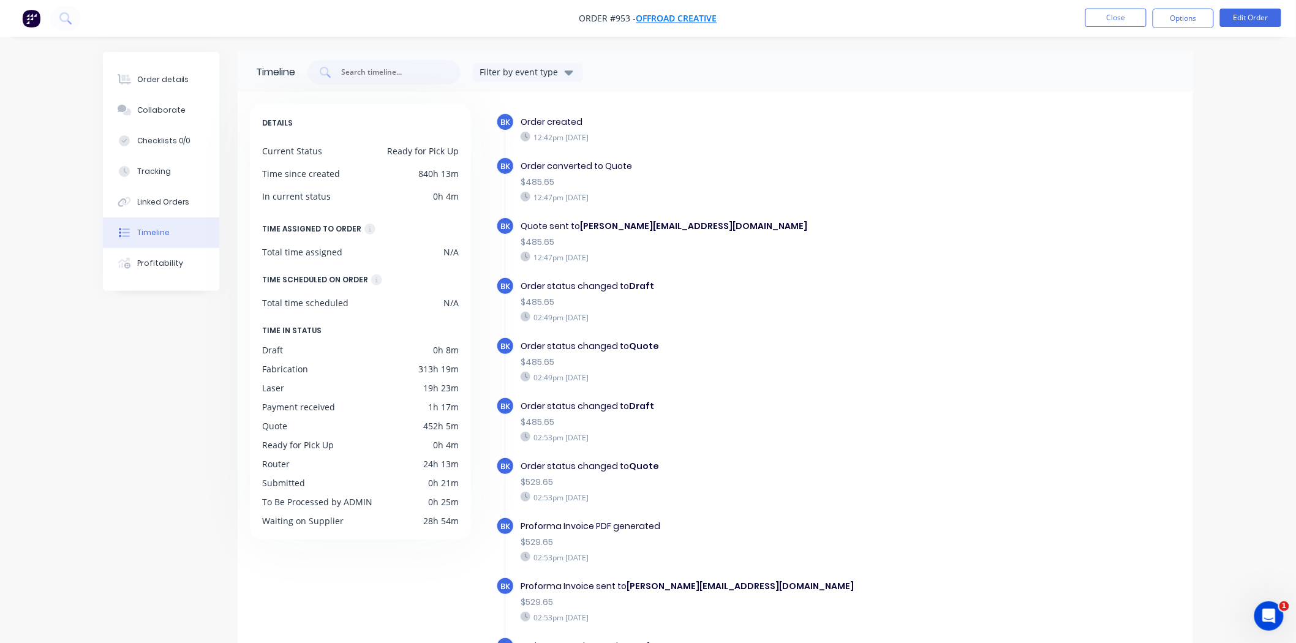
click at [671, 19] on span "Offroad Creative" at bounding box center [676, 19] width 81 height 12
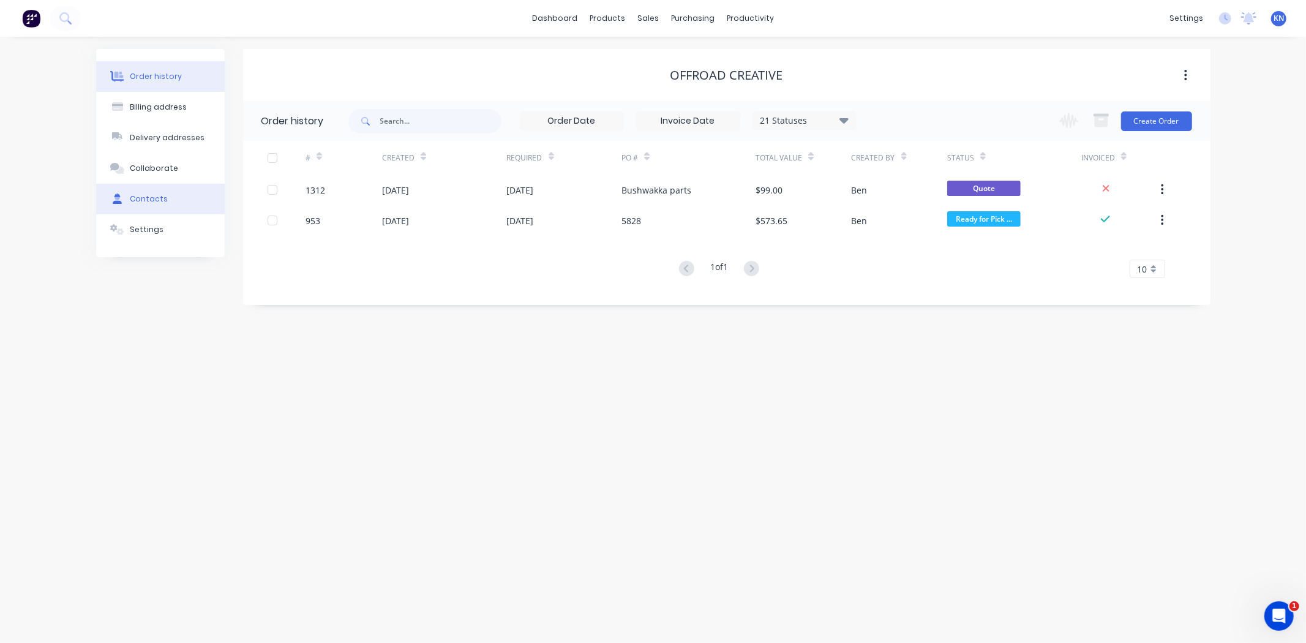
click at [138, 191] on button "Contacts" at bounding box center [160, 199] width 129 height 31
select select "AU"
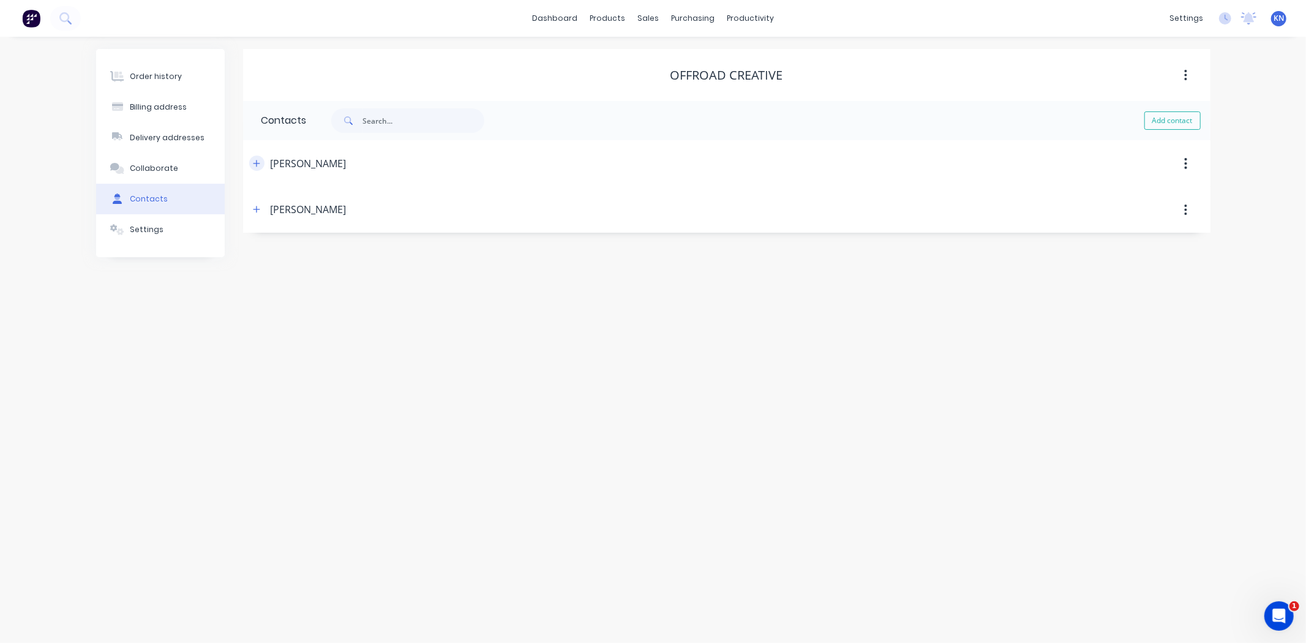
click at [256, 166] on icon "button" at bounding box center [256, 163] width 7 height 7
drag, startPoint x: 371, startPoint y: 306, endPoint x: 296, endPoint y: 301, distance: 74.9
click at [296, 301] on div "International Afghanistan Åland Islands Albania Algeria American Samoa Andorra …" at bounding box center [361, 306] width 200 height 18
click at [339, 351] on input "tel" at bounding box center [374, 354] width 147 height 14
paste input "0415 636 133"
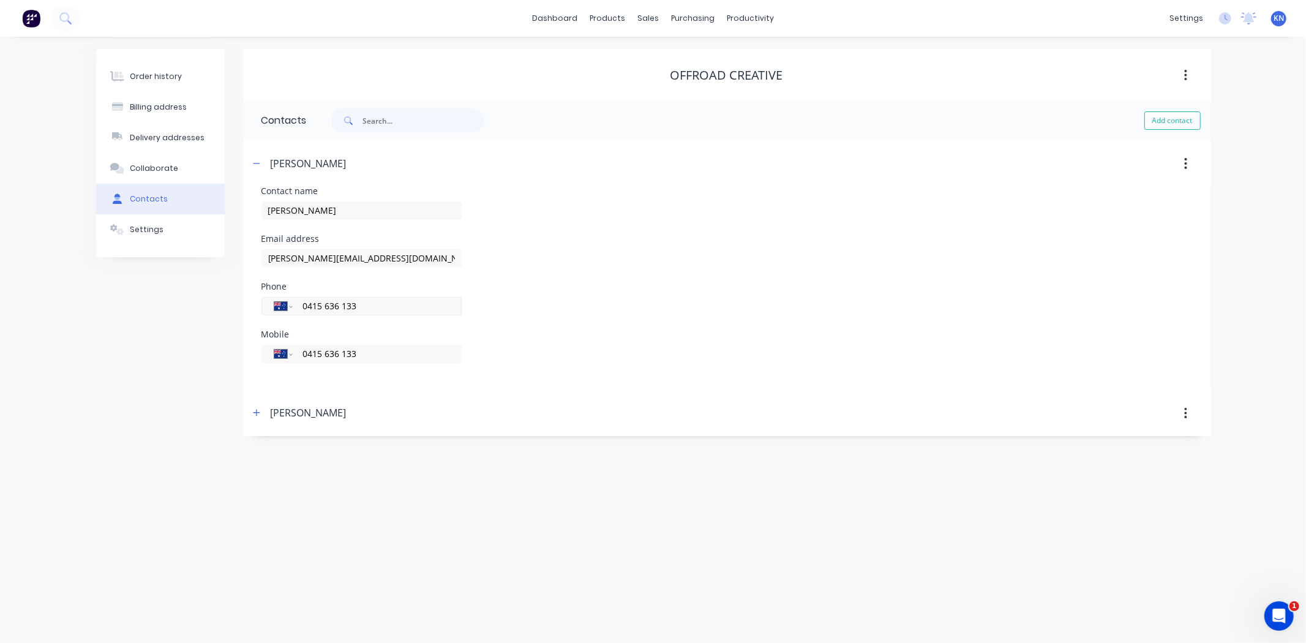
type input "0415 636 133"
drag, startPoint x: 394, startPoint y: 301, endPoint x: 256, endPoint y: 304, distance: 137.8
click at [256, 304] on div "Contact name Brad Cullen Email address brad@offroadcreative.com.au Phone Intern…" at bounding box center [727, 288] width 968 height 203
click at [255, 161] on icon "button" at bounding box center [256, 163] width 7 height 9
click at [253, 212] on icon "button" at bounding box center [256, 209] width 7 height 9
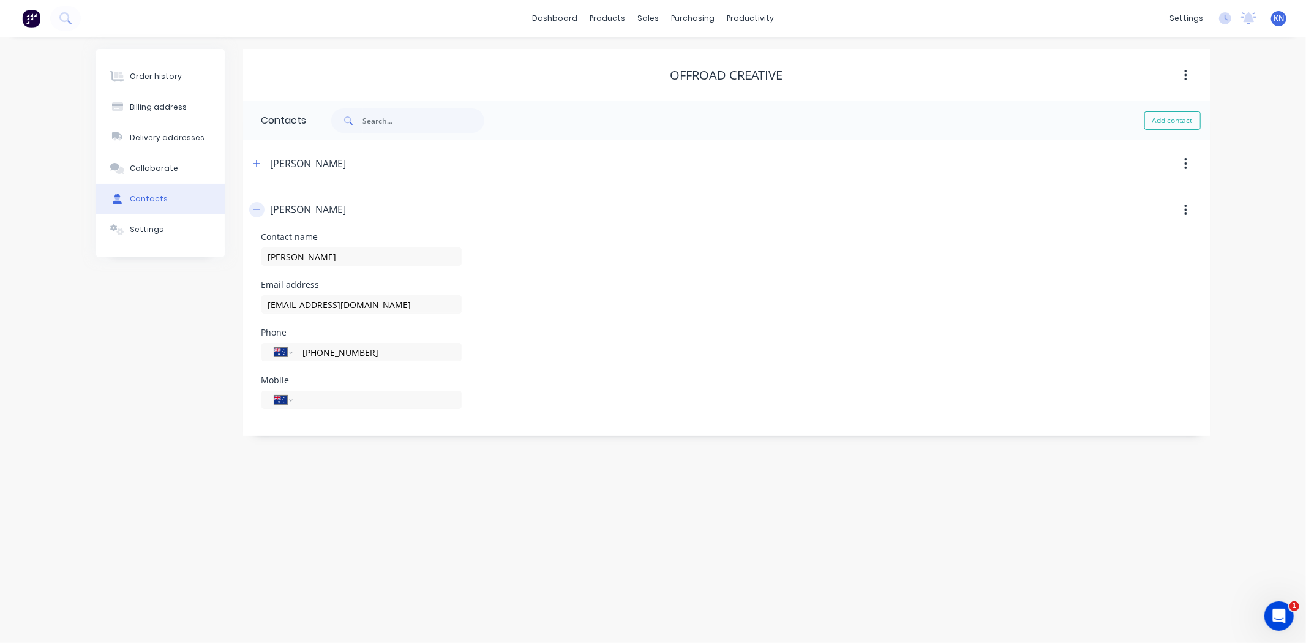
click at [260, 211] on icon "button" at bounding box center [256, 209] width 7 height 9
click at [256, 164] on icon "button" at bounding box center [256, 163] width 7 height 7
drag, startPoint x: 259, startPoint y: 167, endPoint x: 621, endPoint y: 184, distance: 362.3
click at [259, 167] on icon "button" at bounding box center [256, 163] width 7 height 9
click at [739, 14] on div "productivity" at bounding box center [750, 18] width 59 height 18
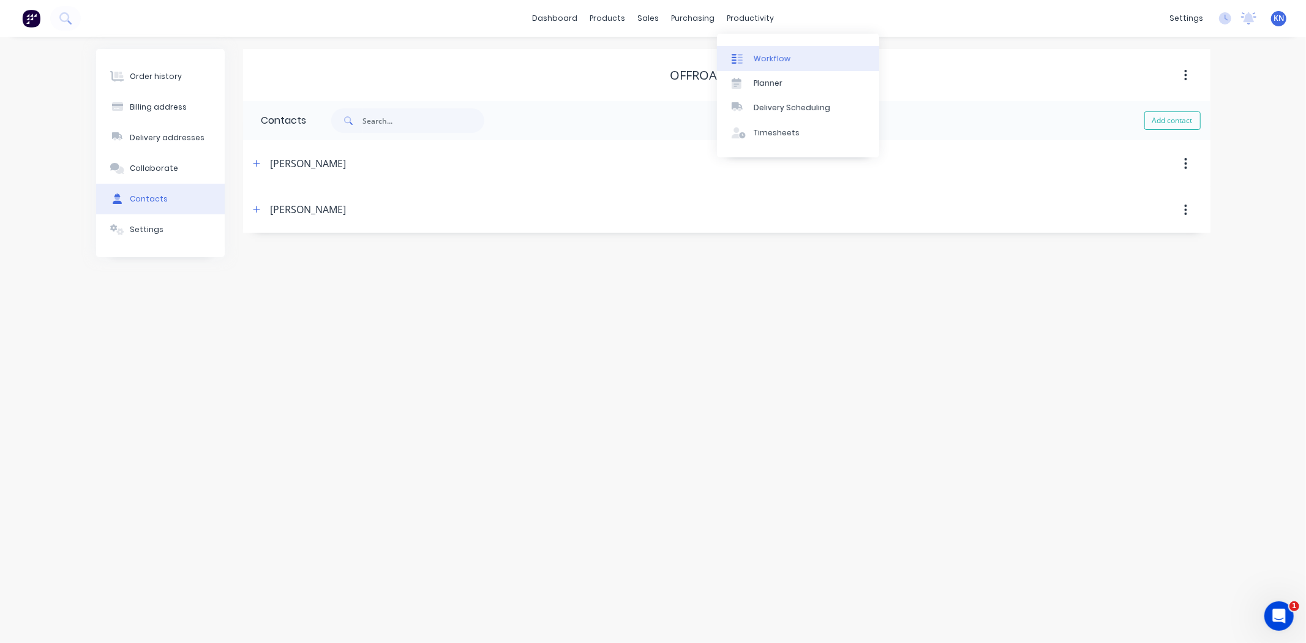
click at [770, 60] on div "Workflow" at bounding box center [772, 58] width 37 height 11
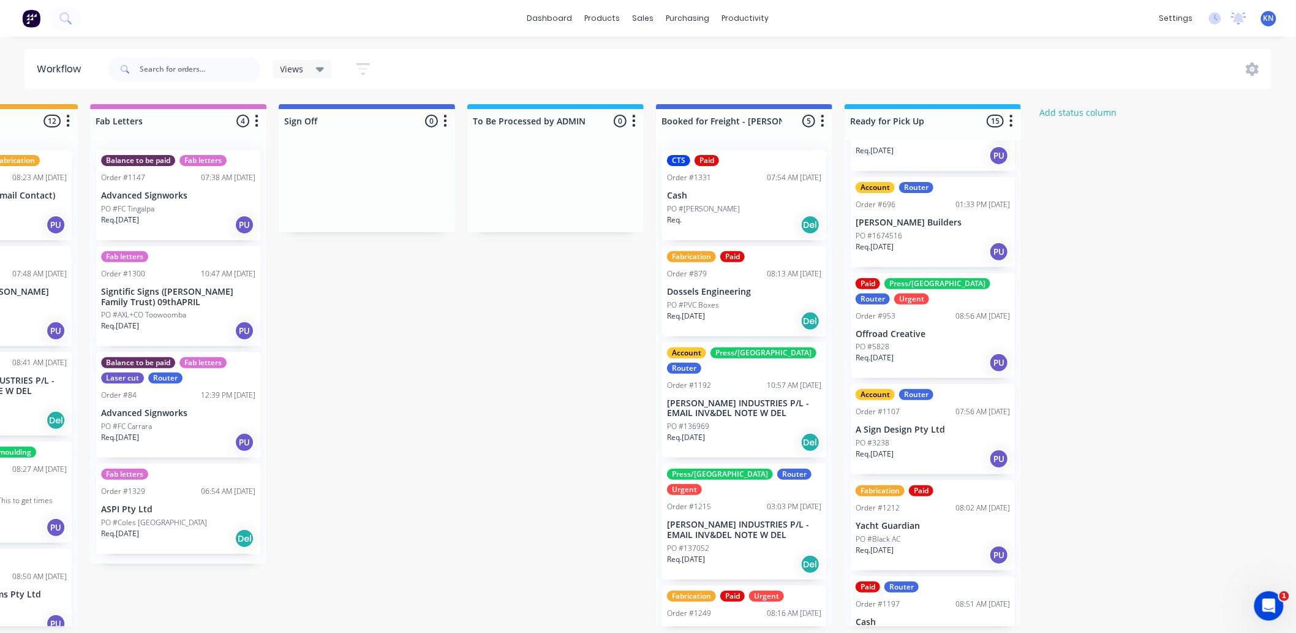
scroll to position [3, 1634]
click at [939, 628] on div "Mark as Picked Up" at bounding box center [961, 634] width 123 height 25
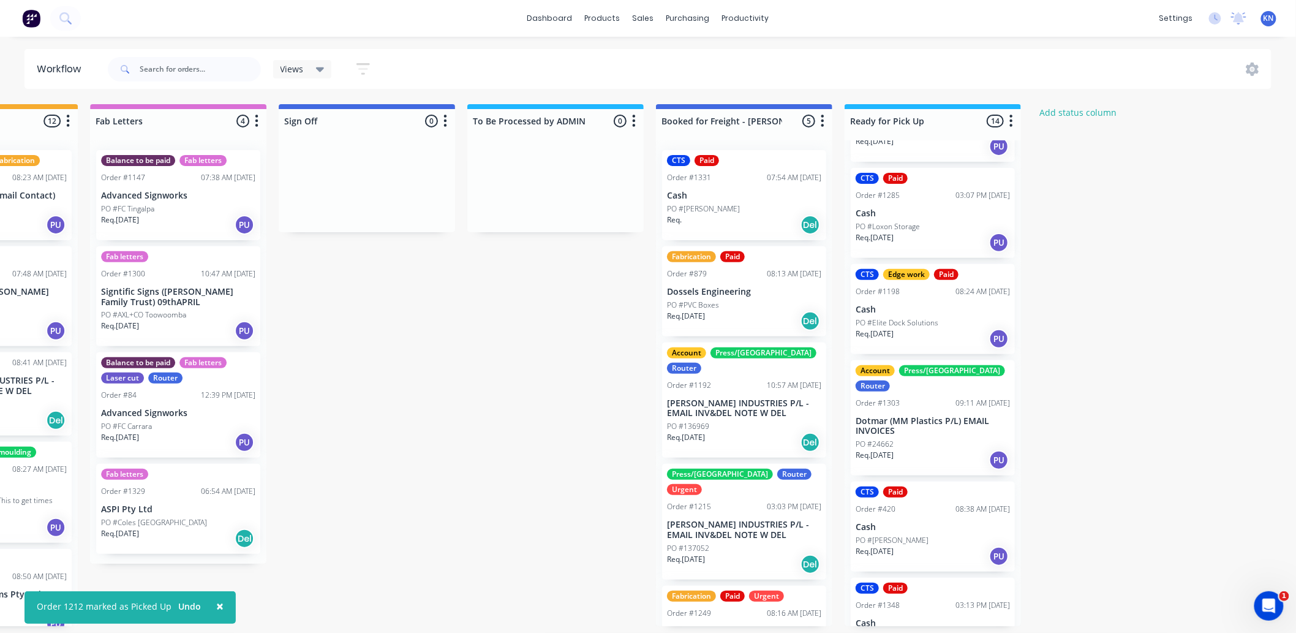
scroll to position [909, 0]
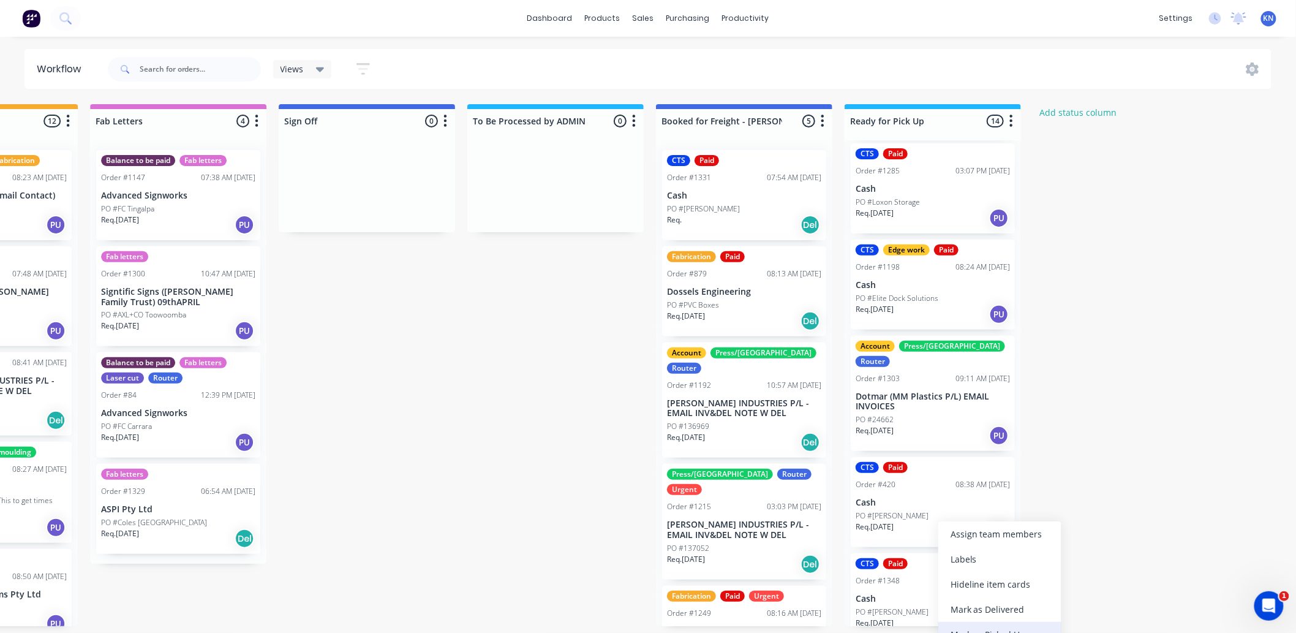
click at [986, 629] on div "Mark as Picked Up" at bounding box center [999, 634] width 123 height 25
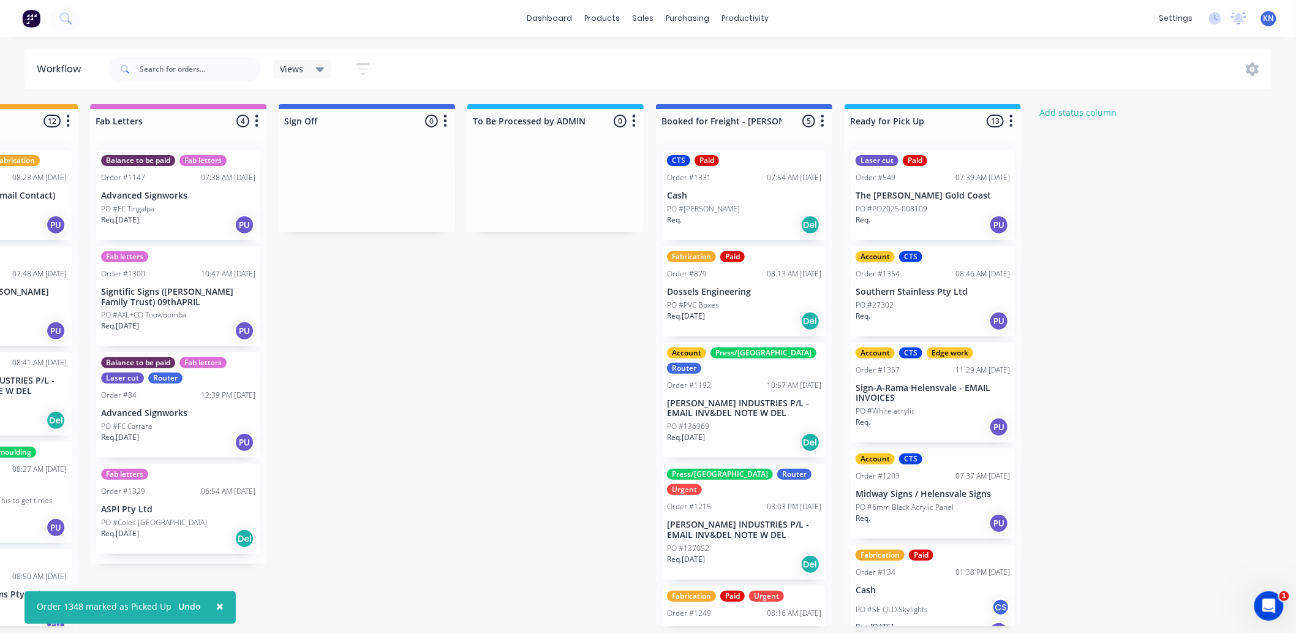
scroll to position [0, 1634]
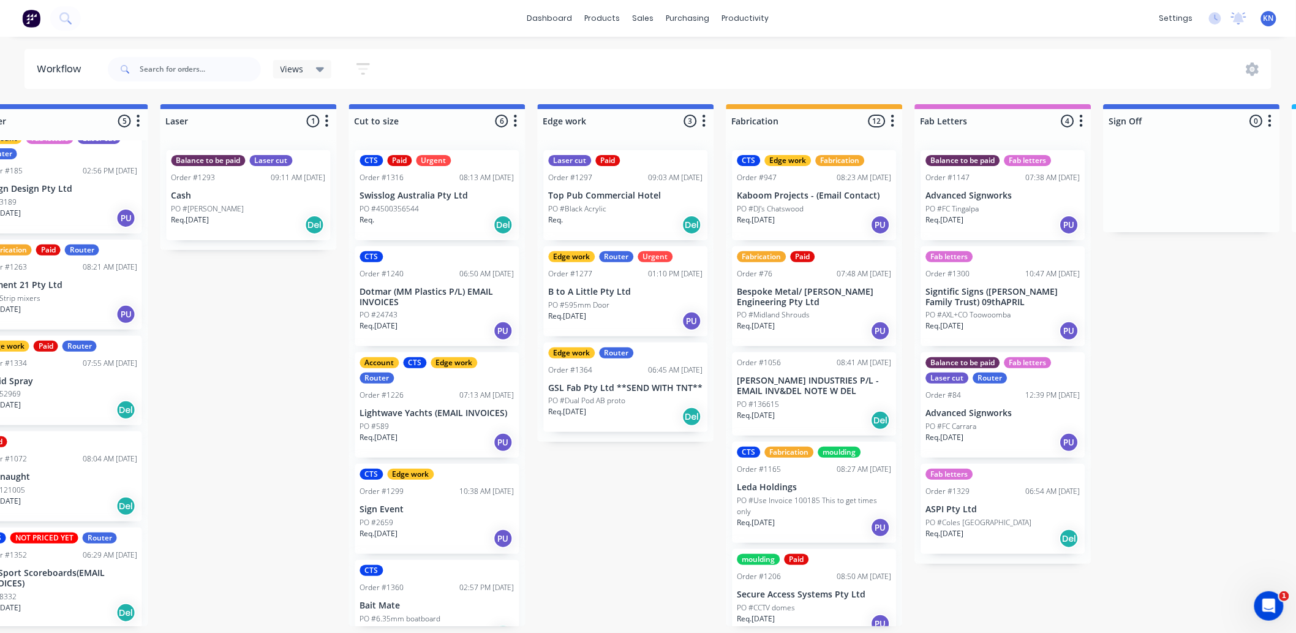
scroll to position [0, 1634]
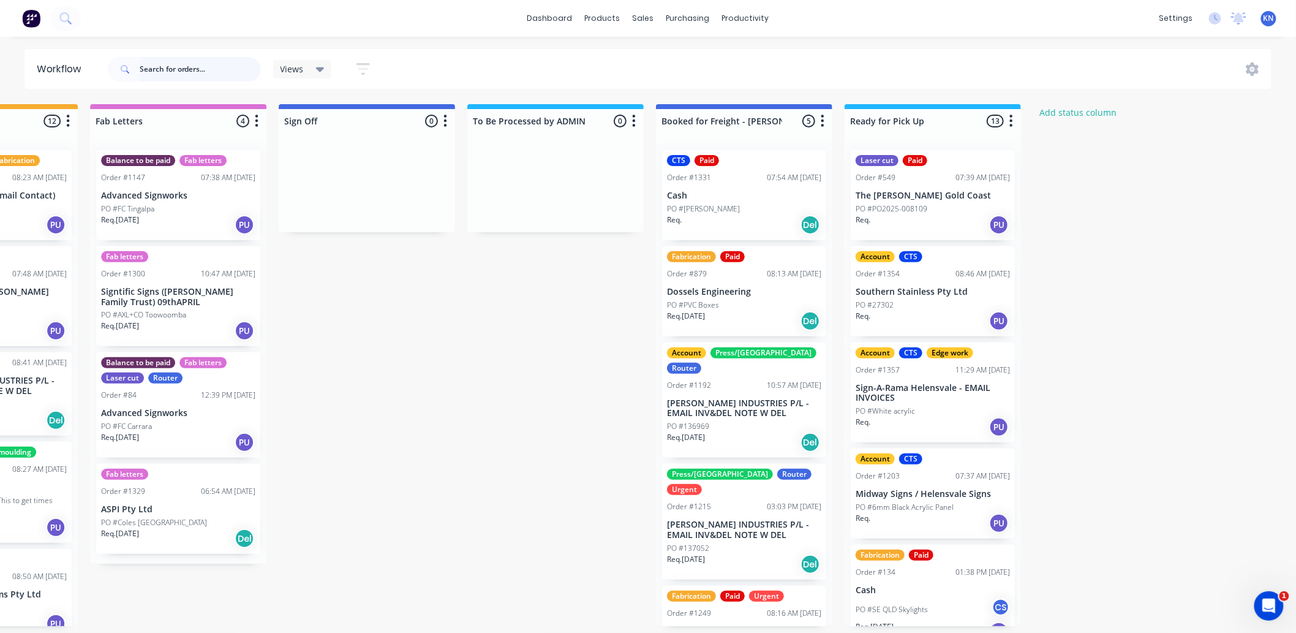
click at [221, 66] on input "text" at bounding box center [200, 69] width 121 height 24
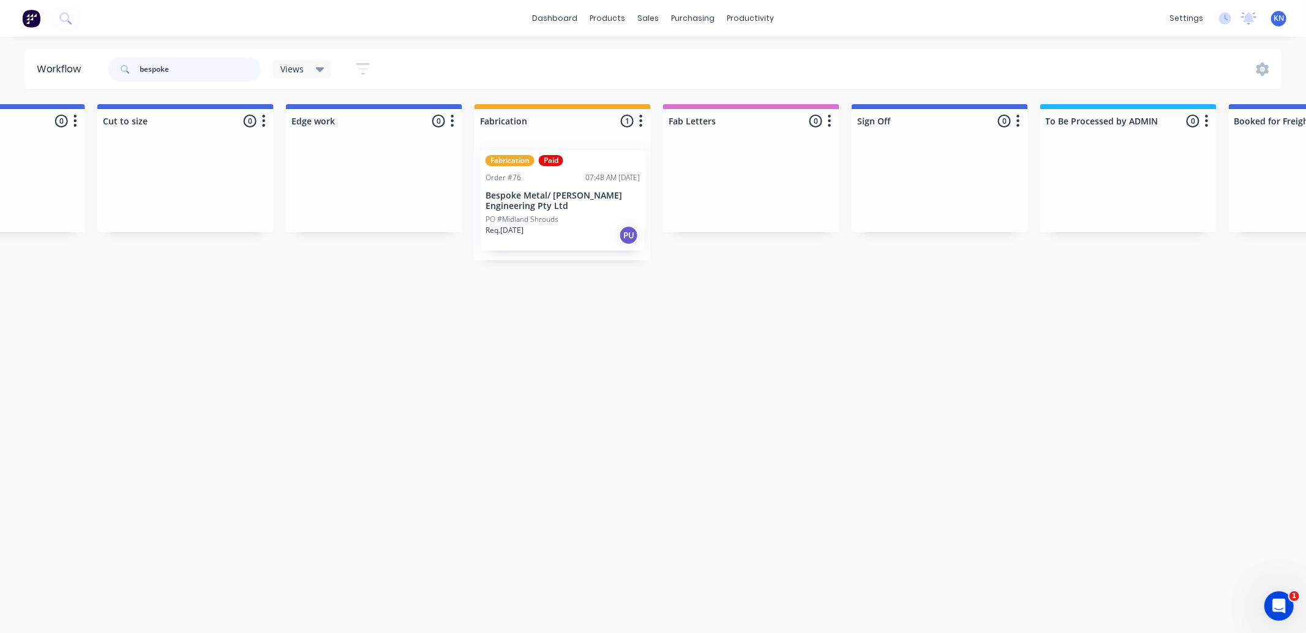
scroll to position [0, 914]
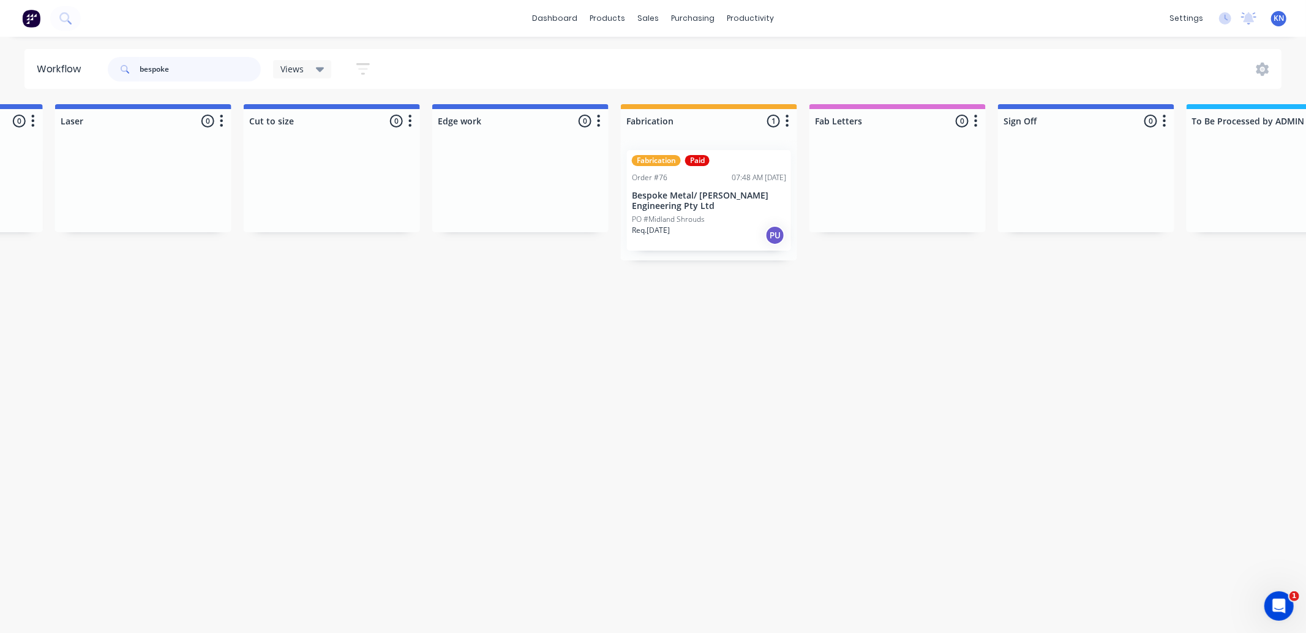
type input "bespoke"
click at [713, 208] on p "Bespoke Metal/ [PERSON_NAME] Engineering Pty Ltd" at bounding box center [709, 200] width 154 height 21
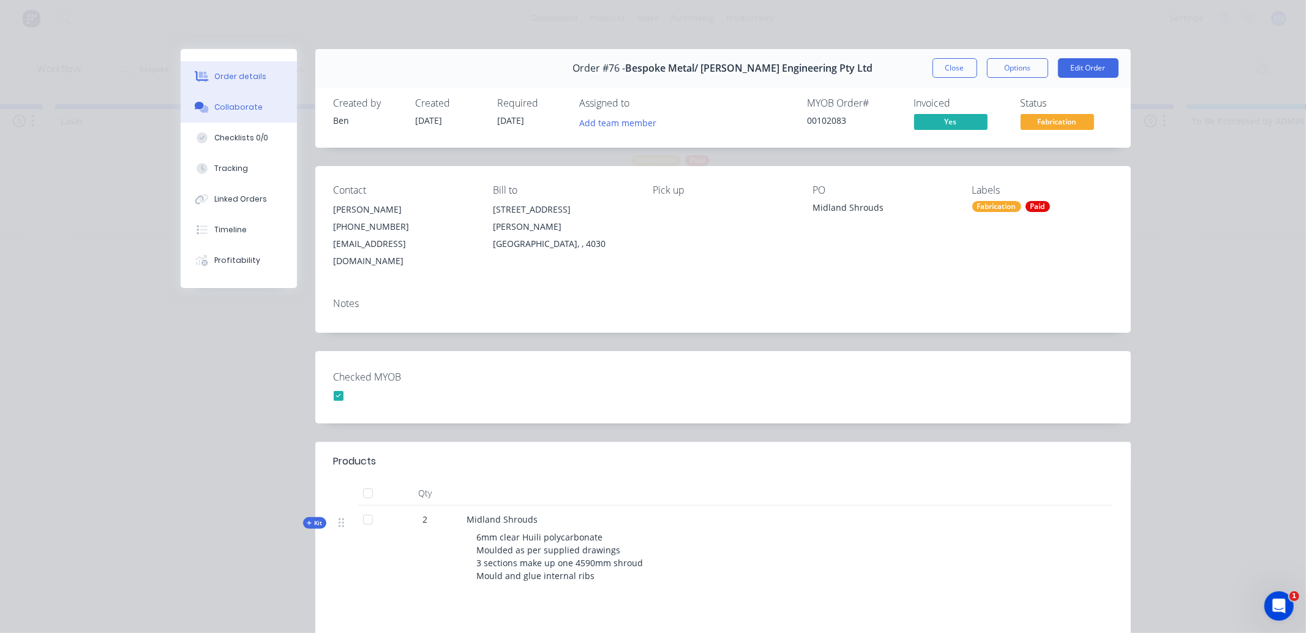
click at [231, 106] on div "Collaborate" at bounding box center [238, 107] width 48 height 11
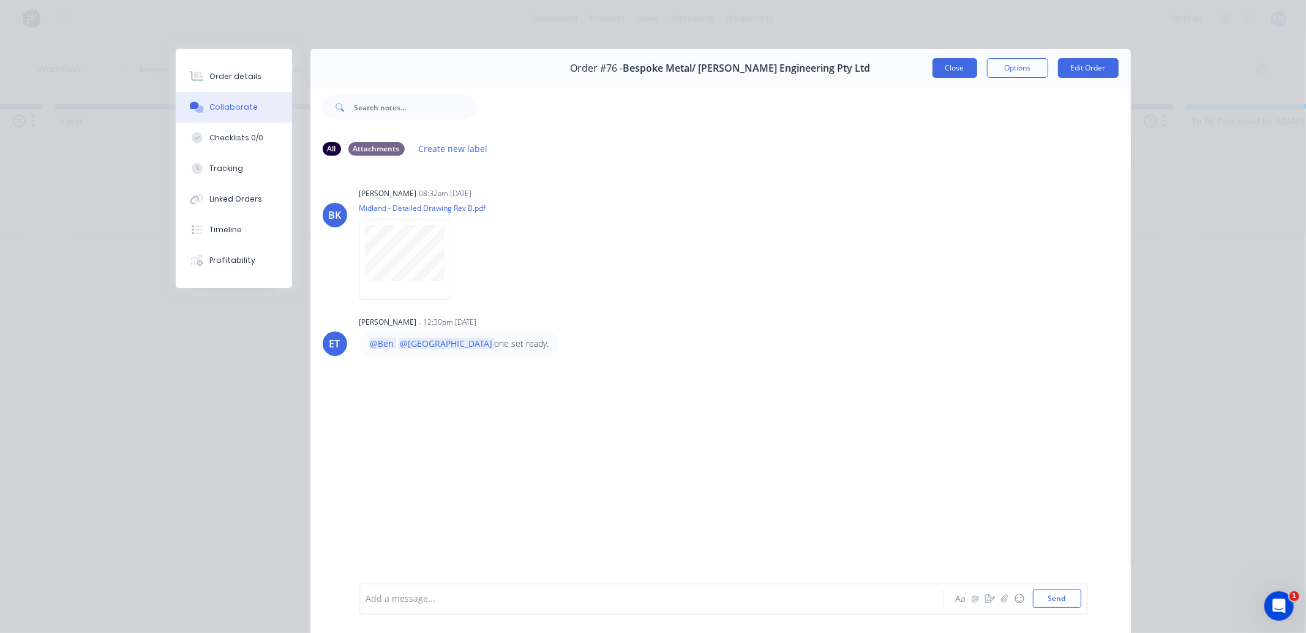
click at [954, 66] on button "Close" at bounding box center [955, 68] width 45 height 20
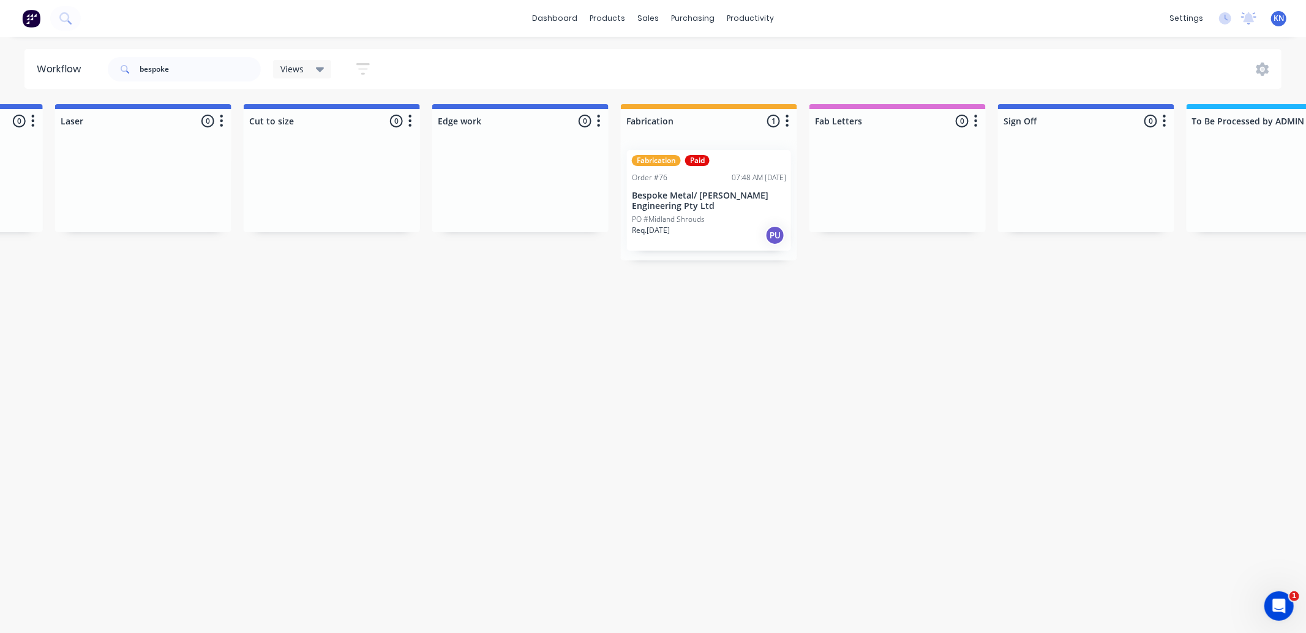
click at [715, 195] on p "Bespoke Metal/ [PERSON_NAME] Engineering Pty Ltd" at bounding box center [709, 200] width 154 height 21
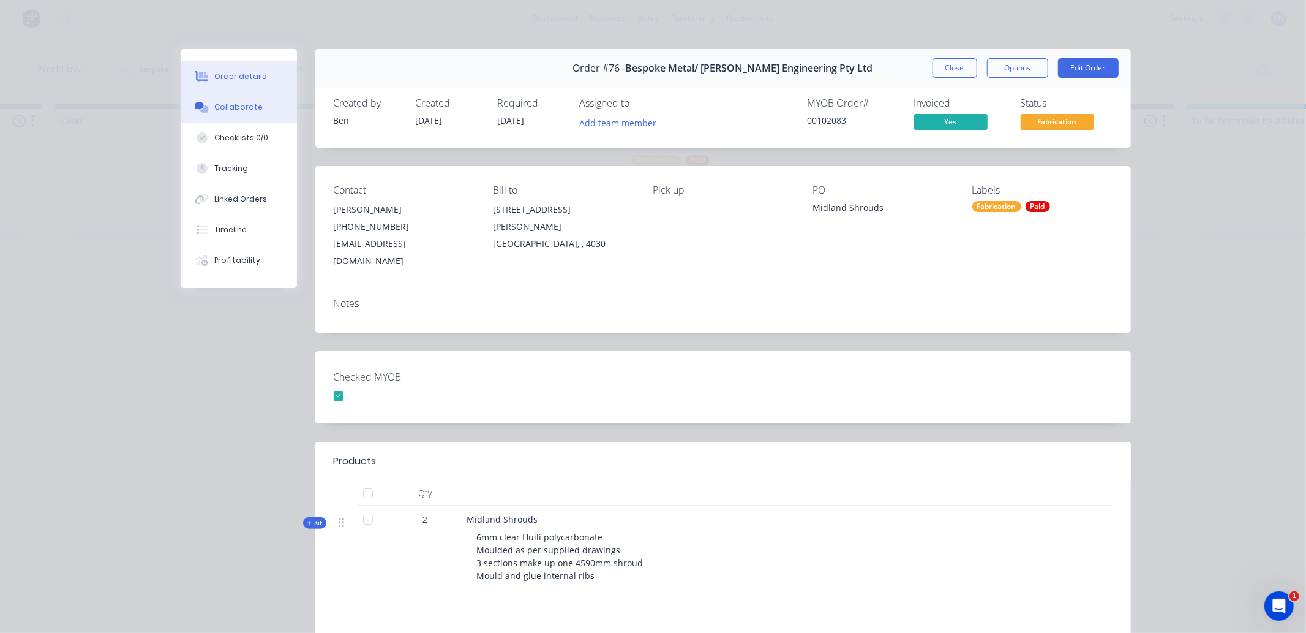
click at [233, 105] on div "Collaborate" at bounding box center [238, 107] width 48 height 11
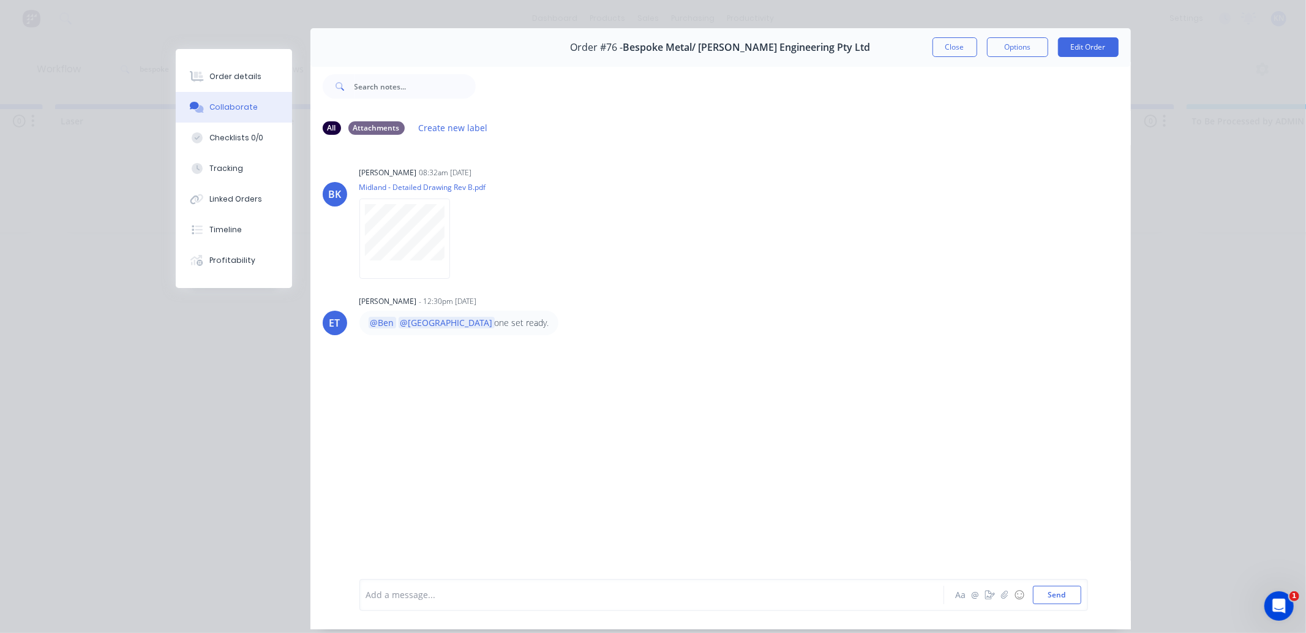
scroll to position [0, 0]
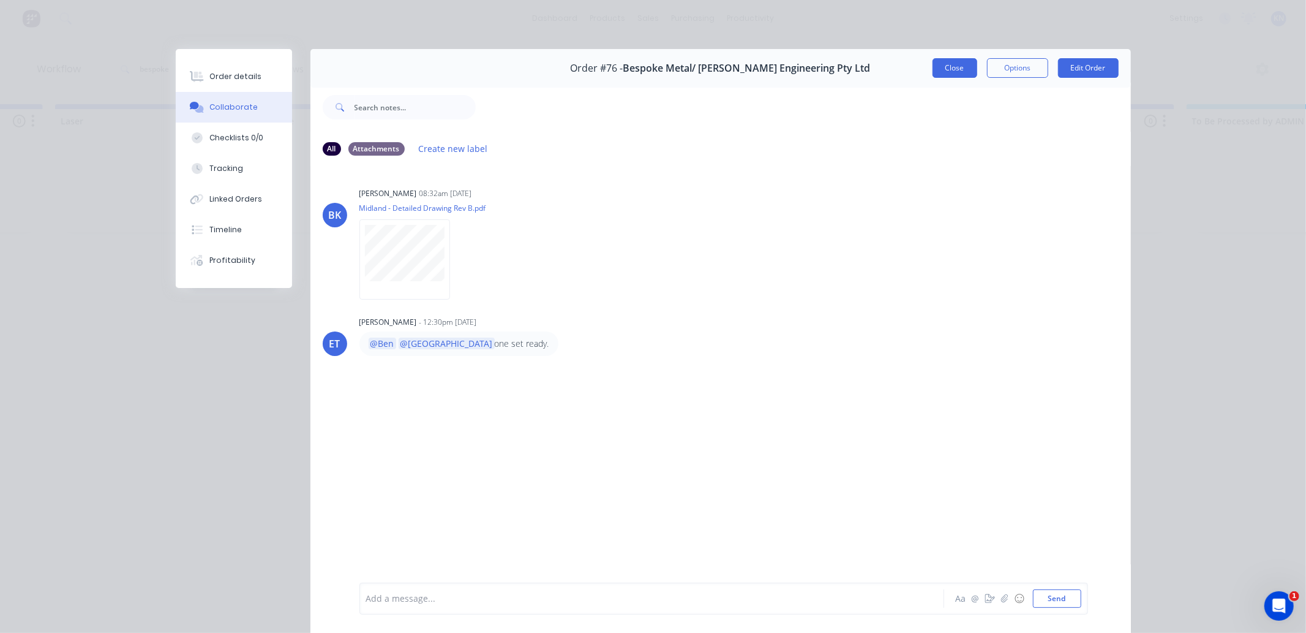
click at [949, 68] on button "Close" at bounding box center [955, 68] width 45 height 20
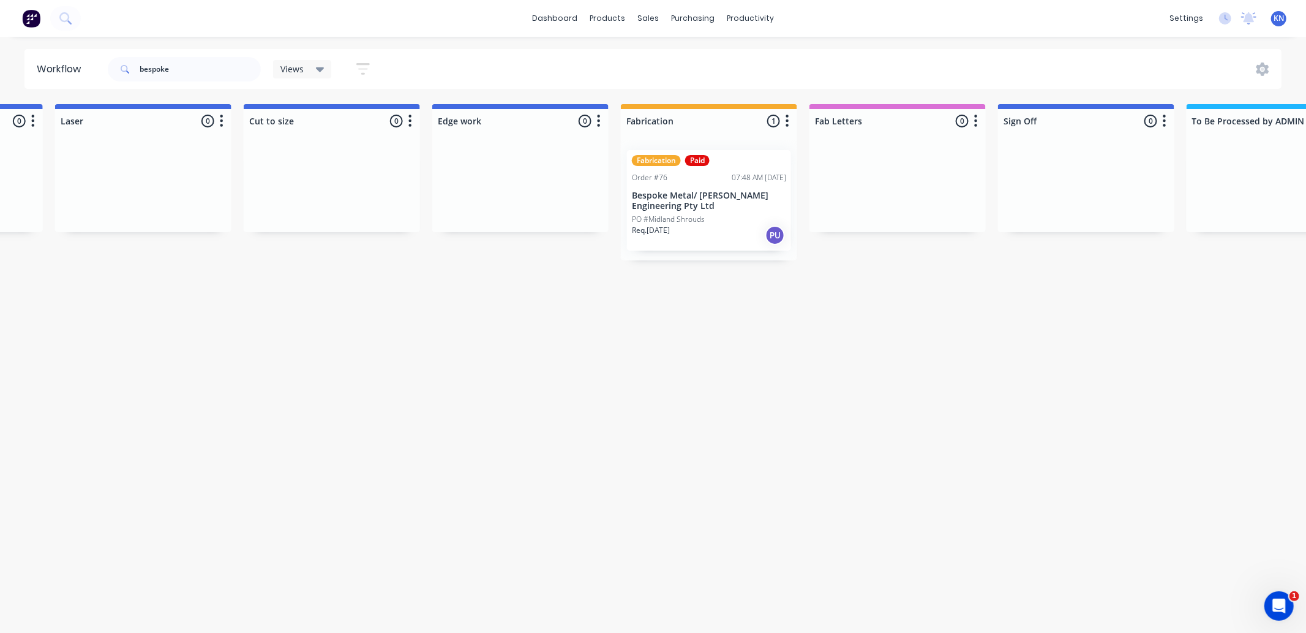
click at [720, 214] on div "PO #Midland Shrouds" at bounding box center [709, 219] width 154 height 11
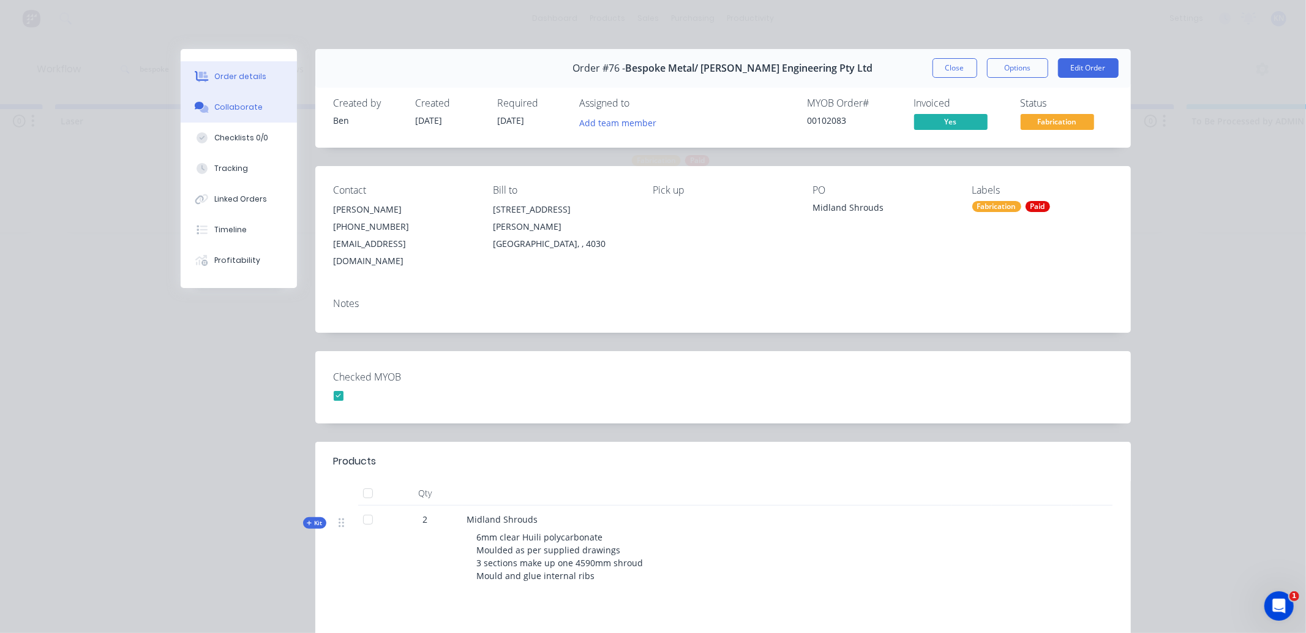
click at [241, 104] on div "Collaborate" at bounding box center [238, 107] width 48 height 11
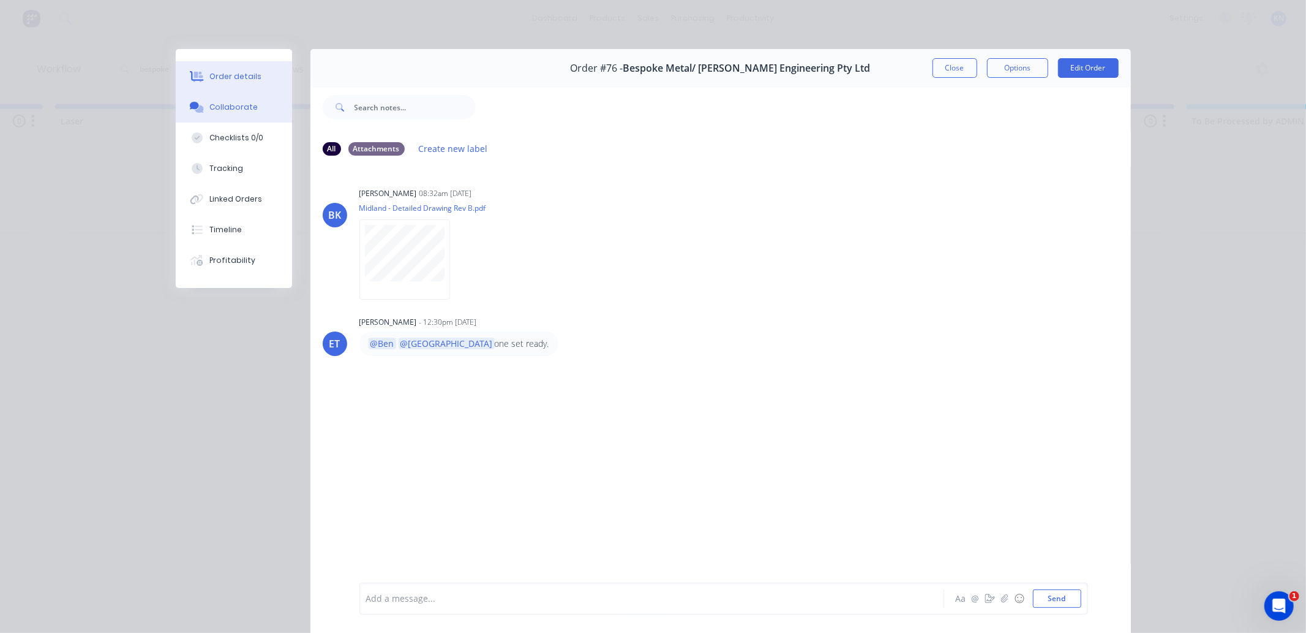
click at [202, 74] on button "Order details" at bounding box center [234, 76] width 116 height 31
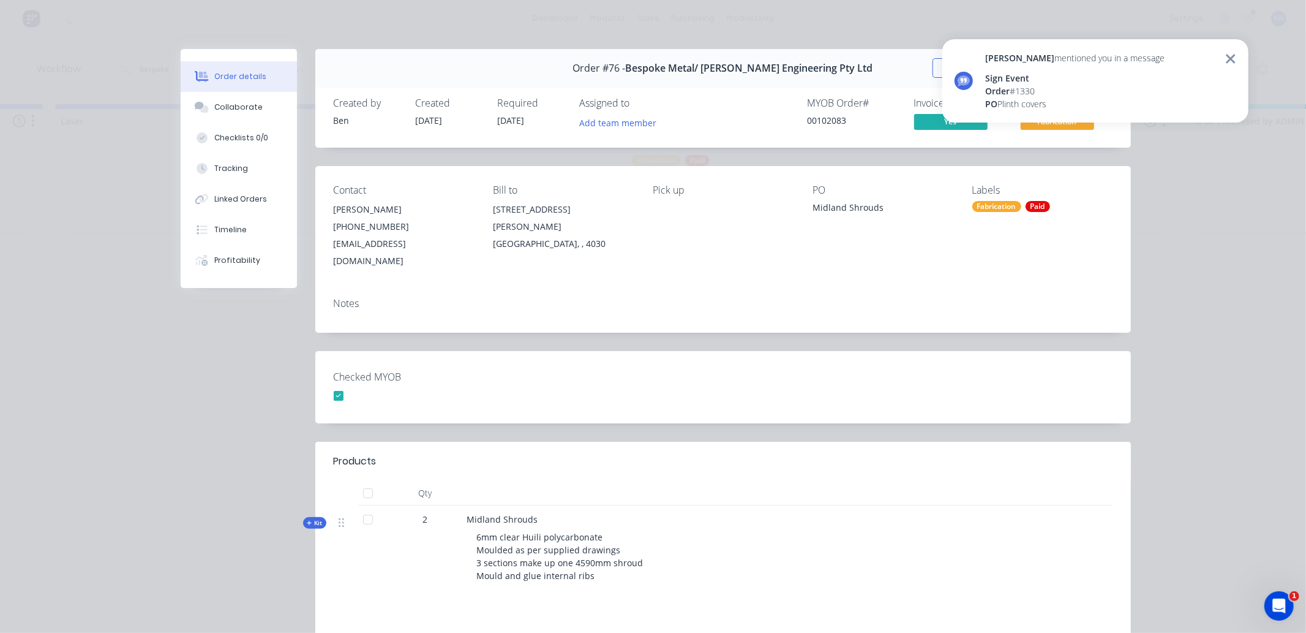
click at [1236, 60] on icon at bounding box center [1230, 58] width 11 height 15
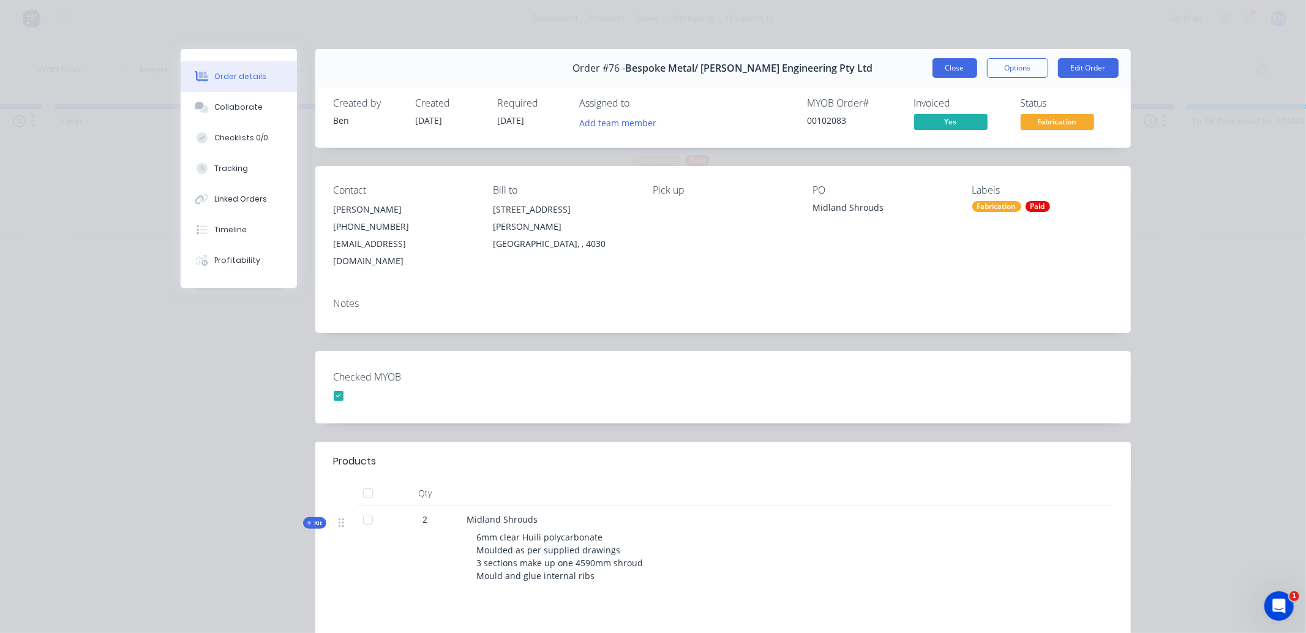
click at [960, 67] on button "Close" at bounding box center [955, 68] width 45 height 20
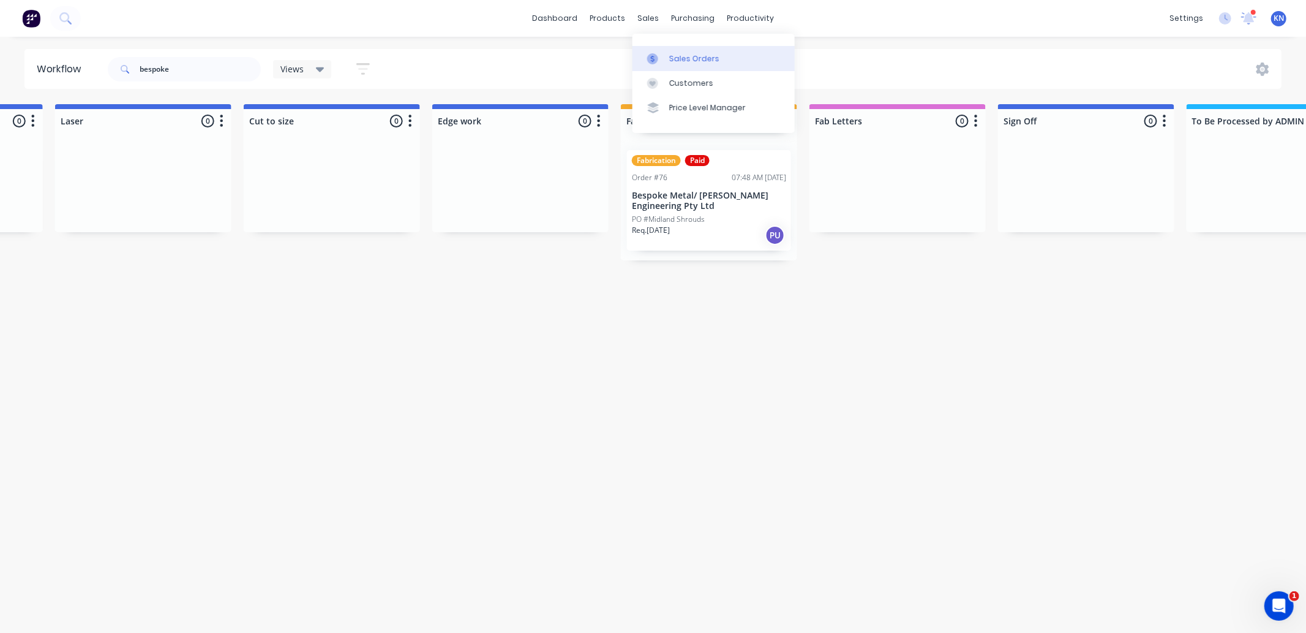
click at [679, 53] on div "Sales Orders" at bounding box center [694, 58] width 50 height 11
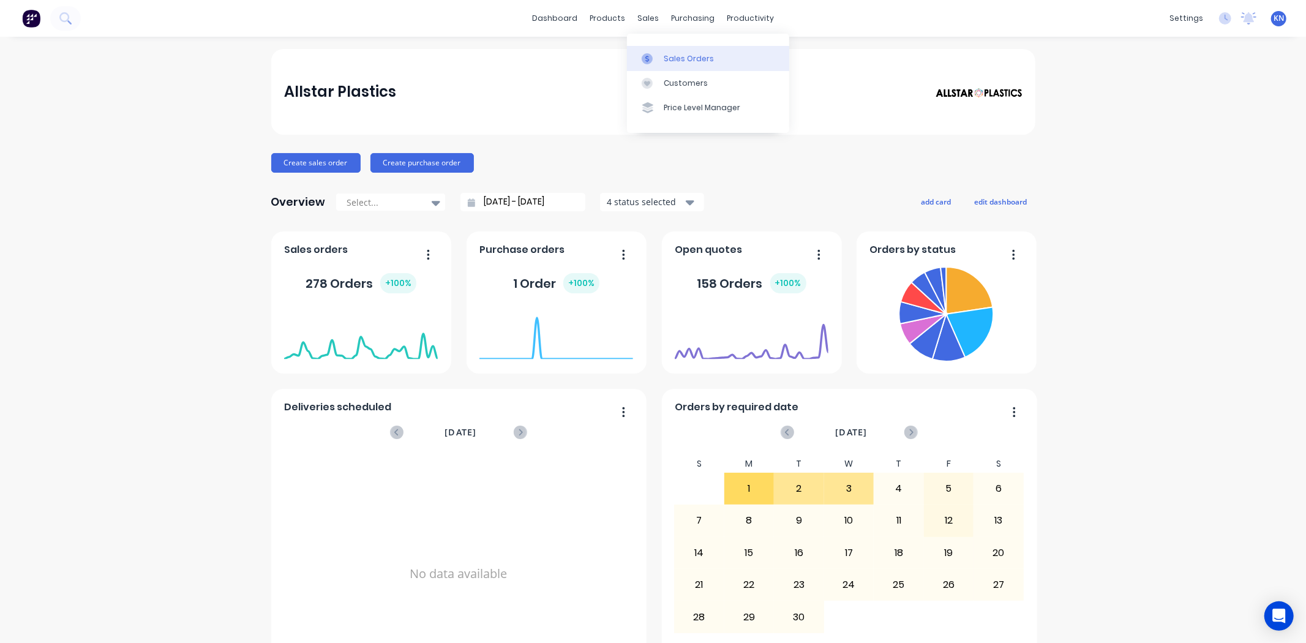
click at [675, 59] on div "Sales Orders" at bounding box center [689, 58] width 50 height 11
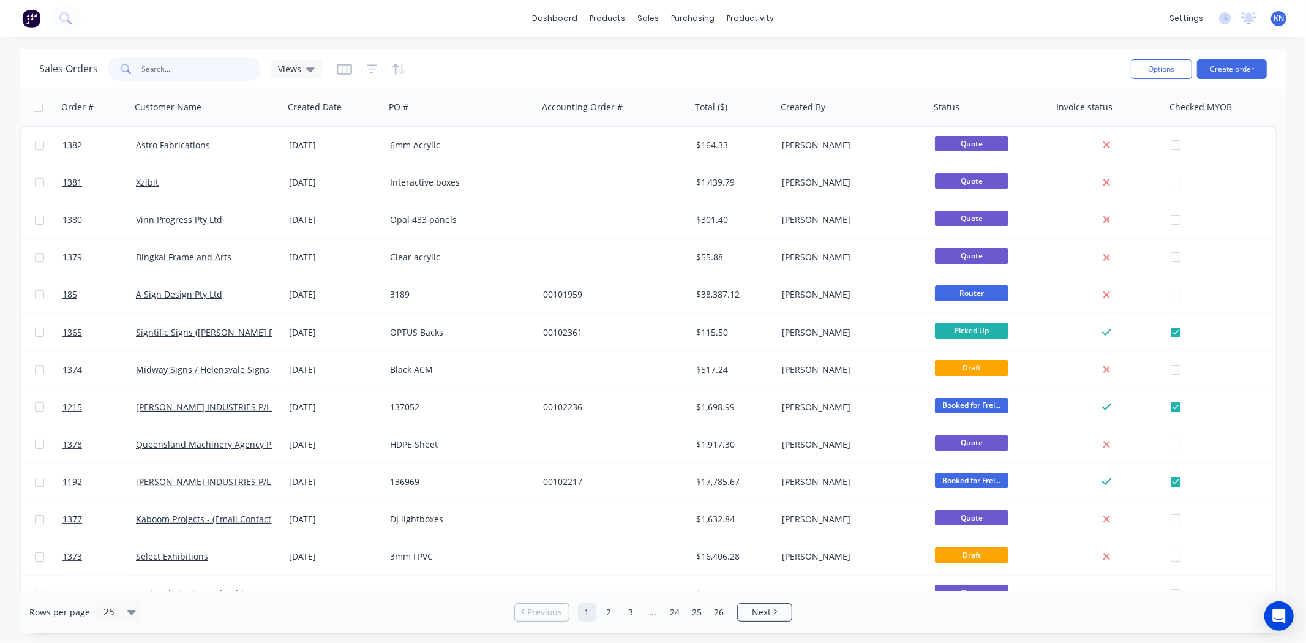
click at [154, 66] on input "text" at bounding box center [201, 69] width 119 height 24
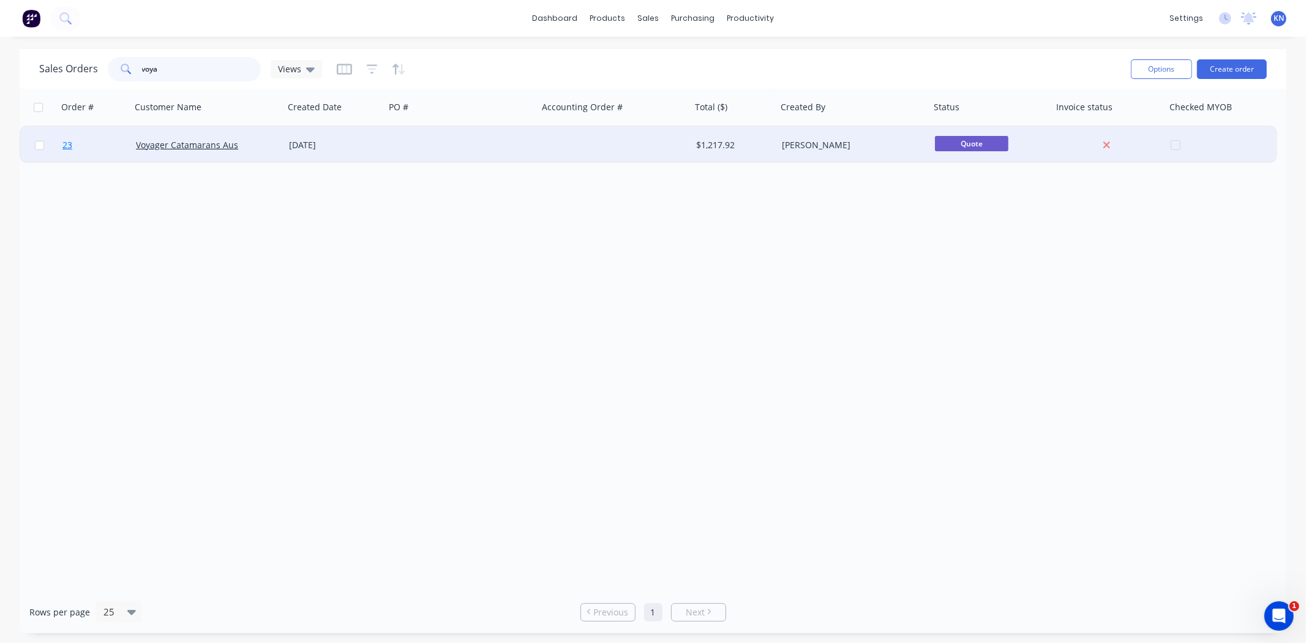
type input "voya"
click at [95, 144] on link "23" at bounding box center [98, 145] width 73 height 37
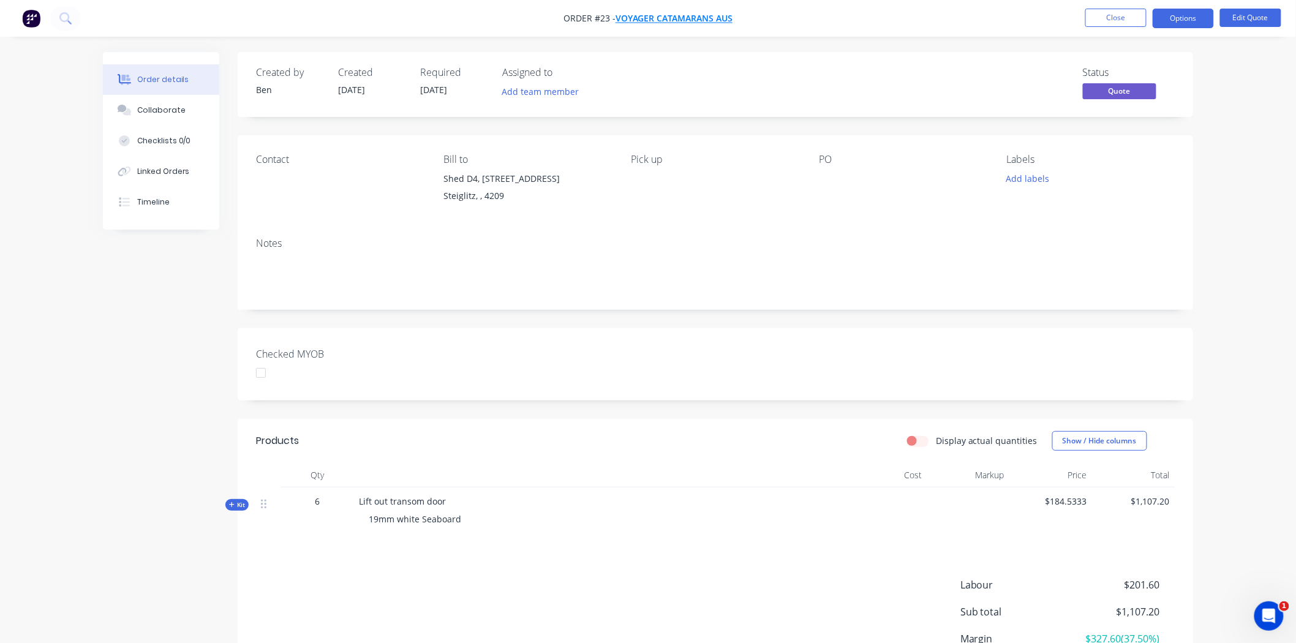
click at [688, 15] on span "Voyager Catamarans Aus" at bounding box center [673, 19] width 117 height 12
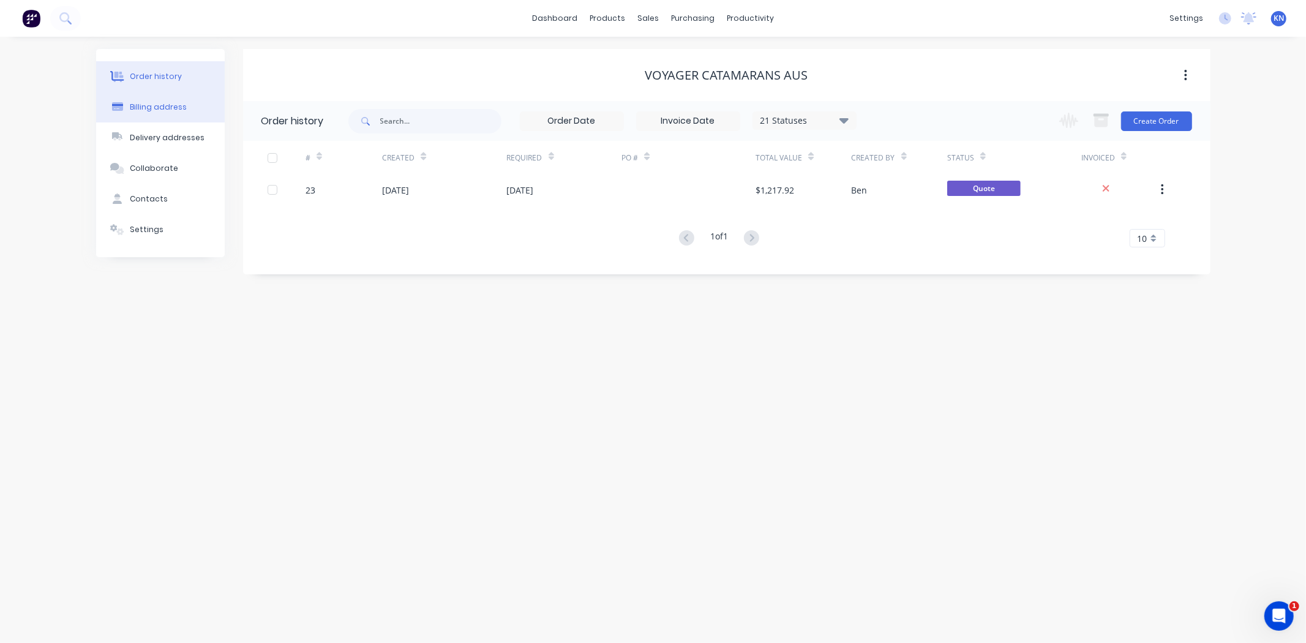
click at [156, 107] on div "Billing address" at bounding box center [158, 107] width 57 height 11
select select "AU"
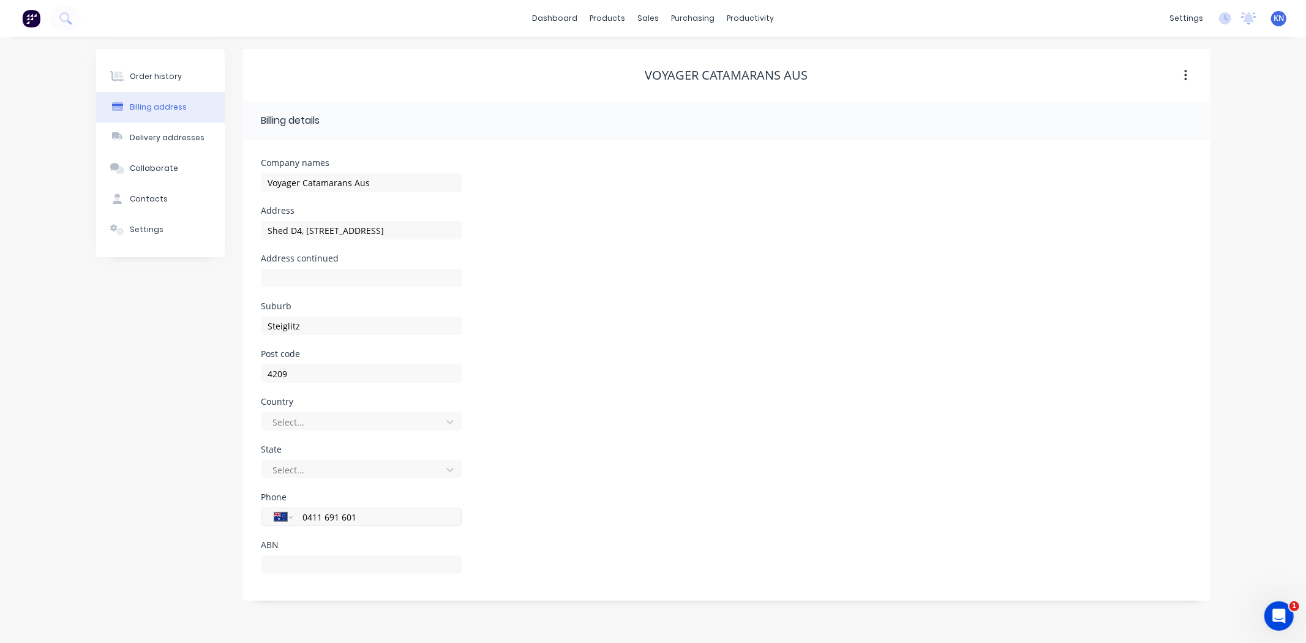
drag, startPoint x: 369, startPoint y: 516, endPoint x: 296, endPoint y: 513, distance: 72.9
click at [296, 513] on div "International Afghanistan Åland Islands Albania Algeria American Samoa Andorra …" at bounding box center [361, 517] width 200 height 18
type input "Shed D4, Unit 3-480 Cabbage Tree Point Road"
type input "0"
type input "Shed D4, Unit 3-480 Cabbage Tree Point Road"
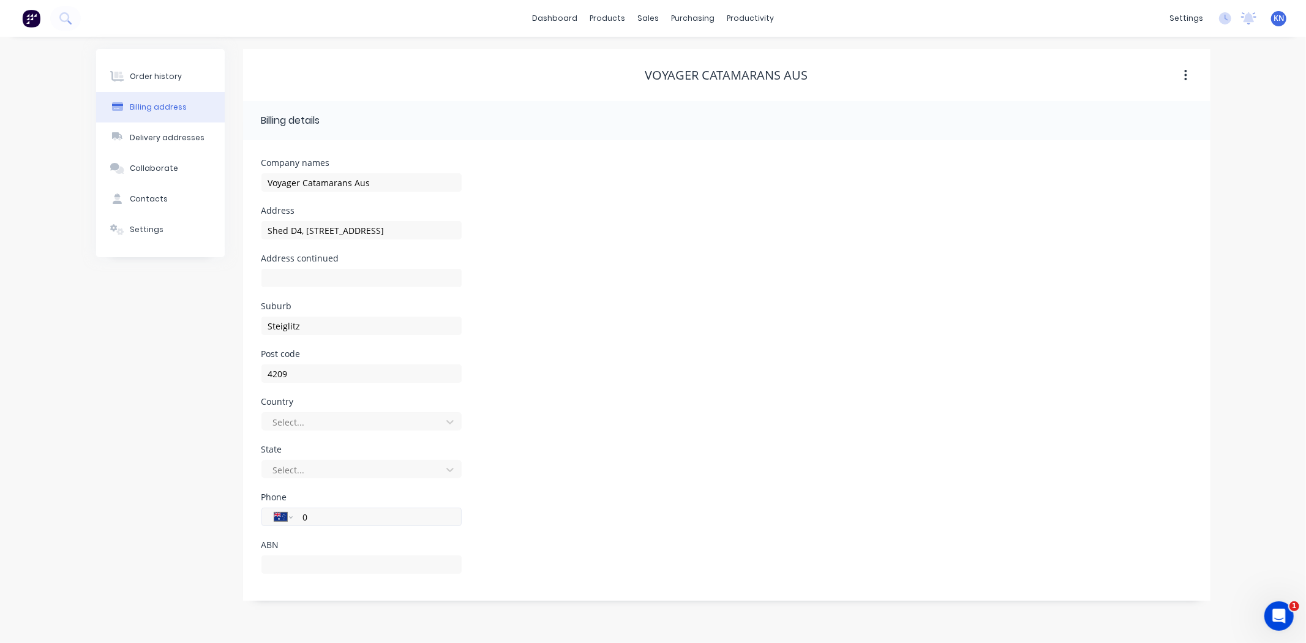
type input "04"
type input "Shed D4, Unit 3-480 Cabbage Tree Point Road"
type input "048"
type input "Shed D4, Unit 3-480 Cabbage Tree Point Road"
type input "0488"
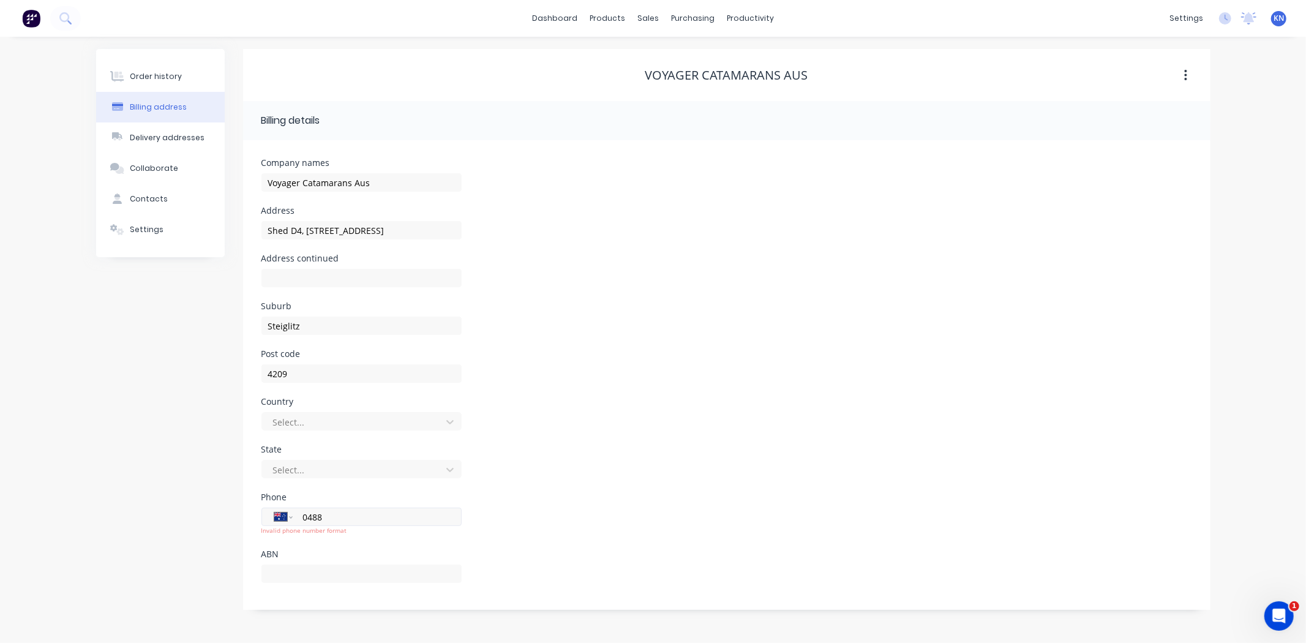
type input "Shed D4, Unit 3-480 Cabbage Tree Point Road"
type input "0488 1"
type input "Shed D4, Unit 3-480 Cabbage Tree Point Road"
type input "0488 10"
type input "Shed D4, Unit 3-480 Cabbage Tree Point Road"
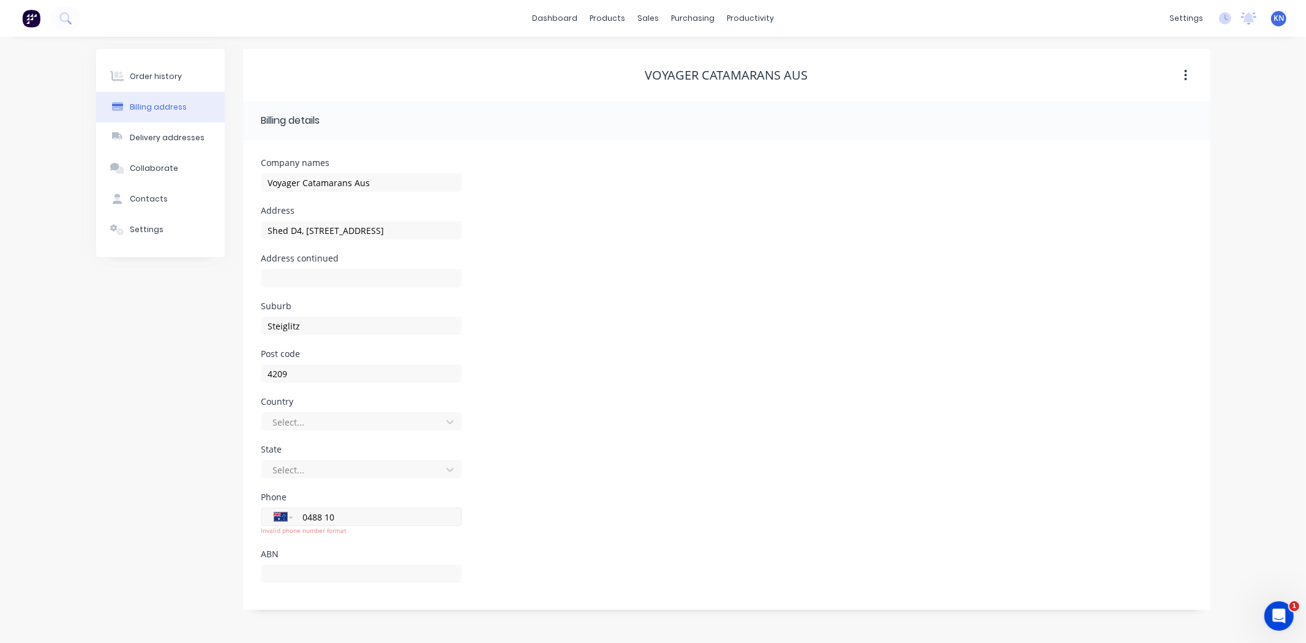
type input "0488 108"
type input "Shed D4, Unit 3-480 Cabbage Tree Point Road"
type input "0488 108 6"
type input "Shed D4, Unit 3-480 Cabbage Tree Point Road"
type input "0488 108 60"
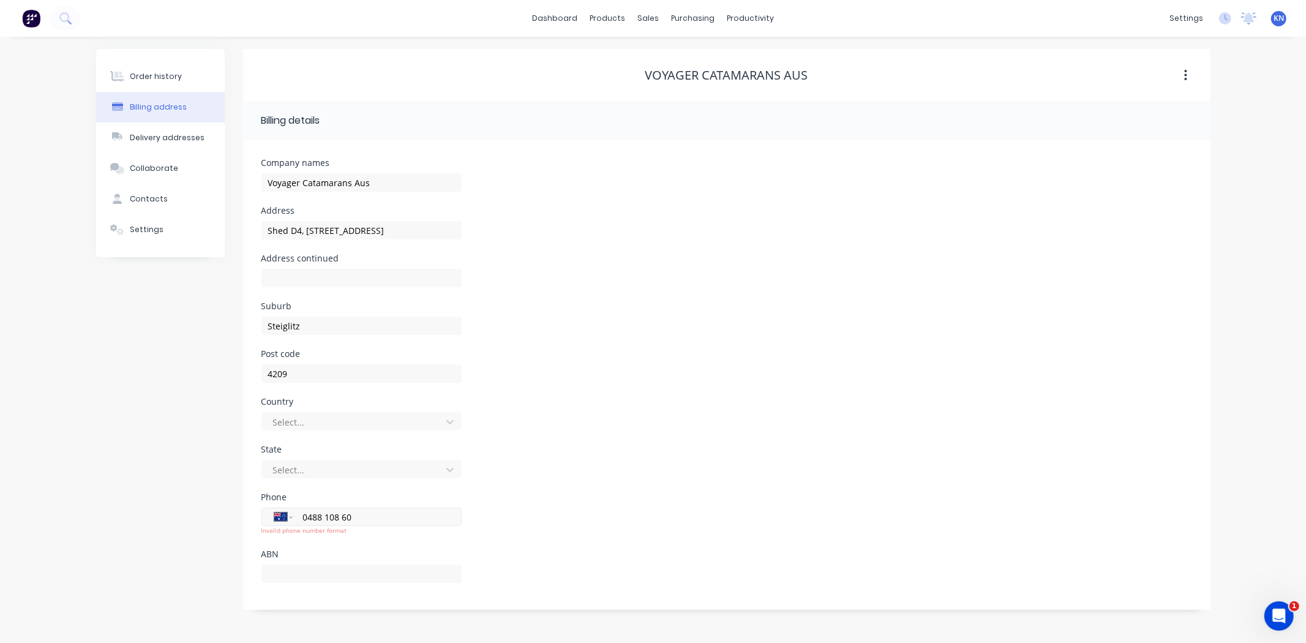
type input "Shed D4, Unit 3-480 Cabbage Tree Point Road"
type input "0488 108 605"
type input "Shed D4, Unit 3-480 Cabbage Tree Point Road"
type input "0488 108 605"
click at [316, 467] on div at bounding box center [354, 469] width 164 height 15
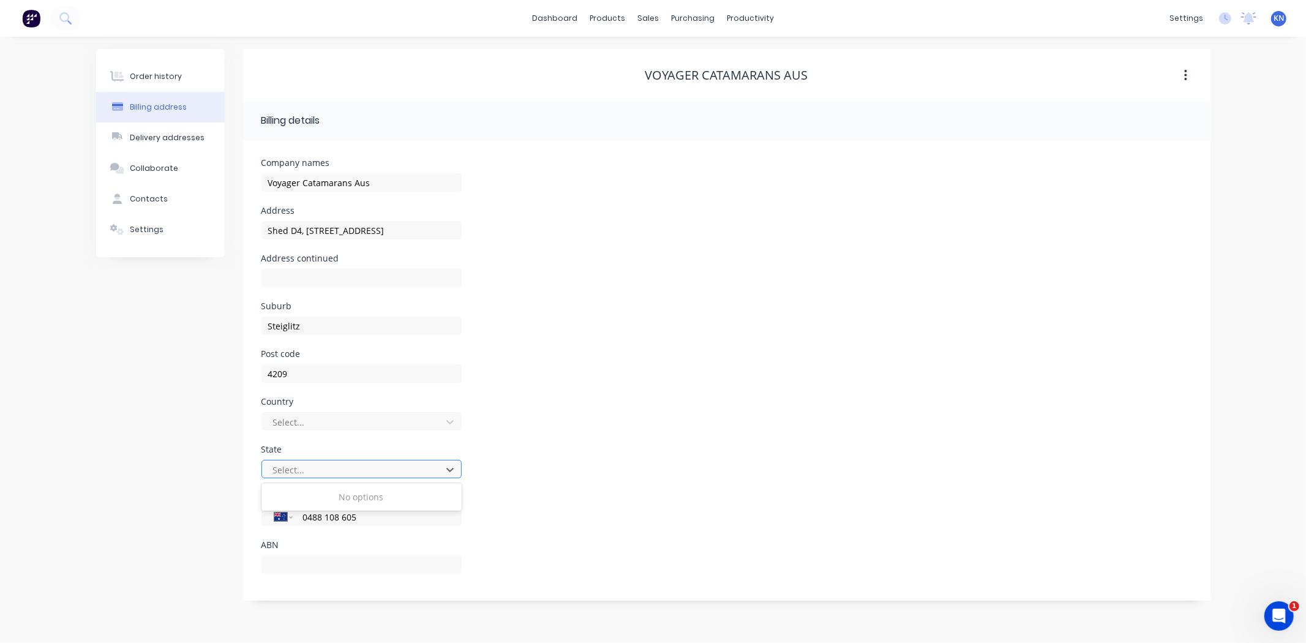
click at [299, 469] on div at bounding box center [354, 469] width 164 height 15
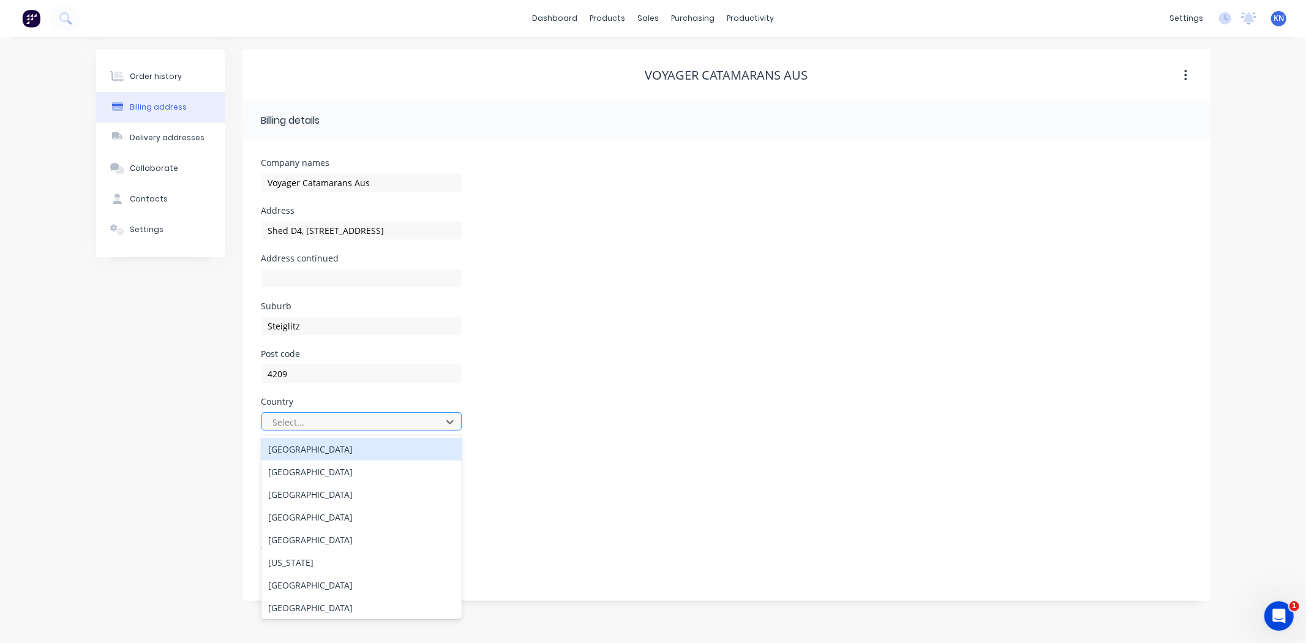
click at [298, 415] on div at bounding box center [354, 422] width 164 height 15
click at [285, 446] on div "Australia" at bounding box center [361, 449] width 200 height 23
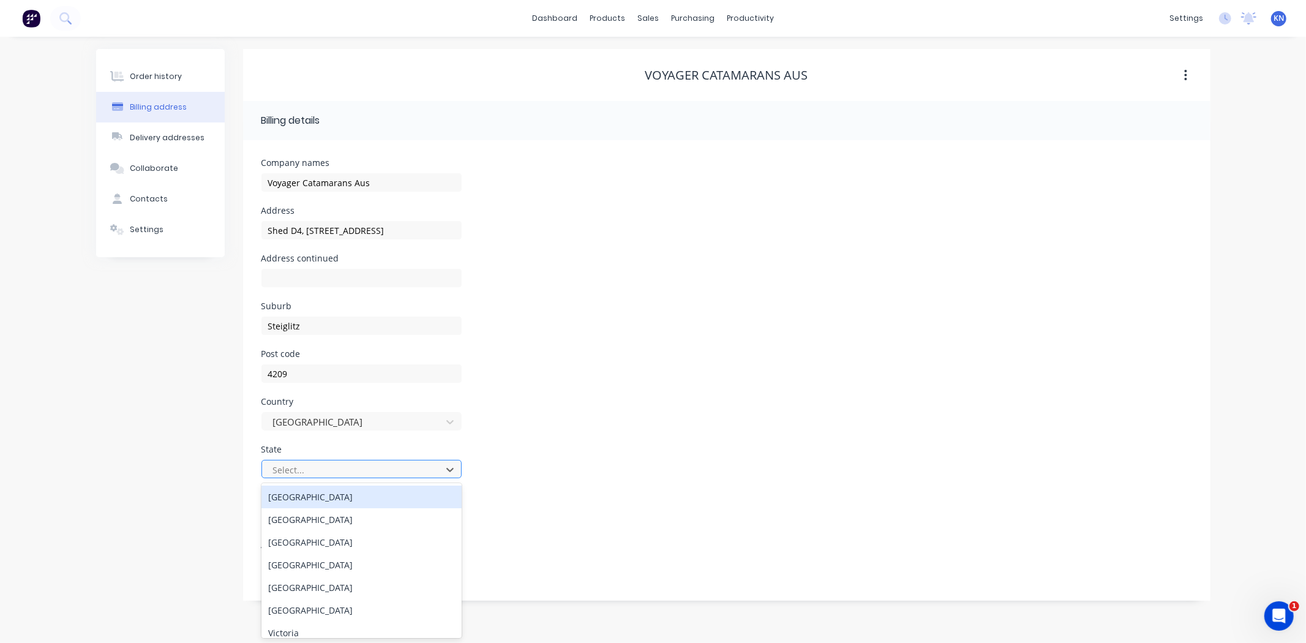
click at [285, 467] on div at bounding box center [354, 469] width 164 height 15
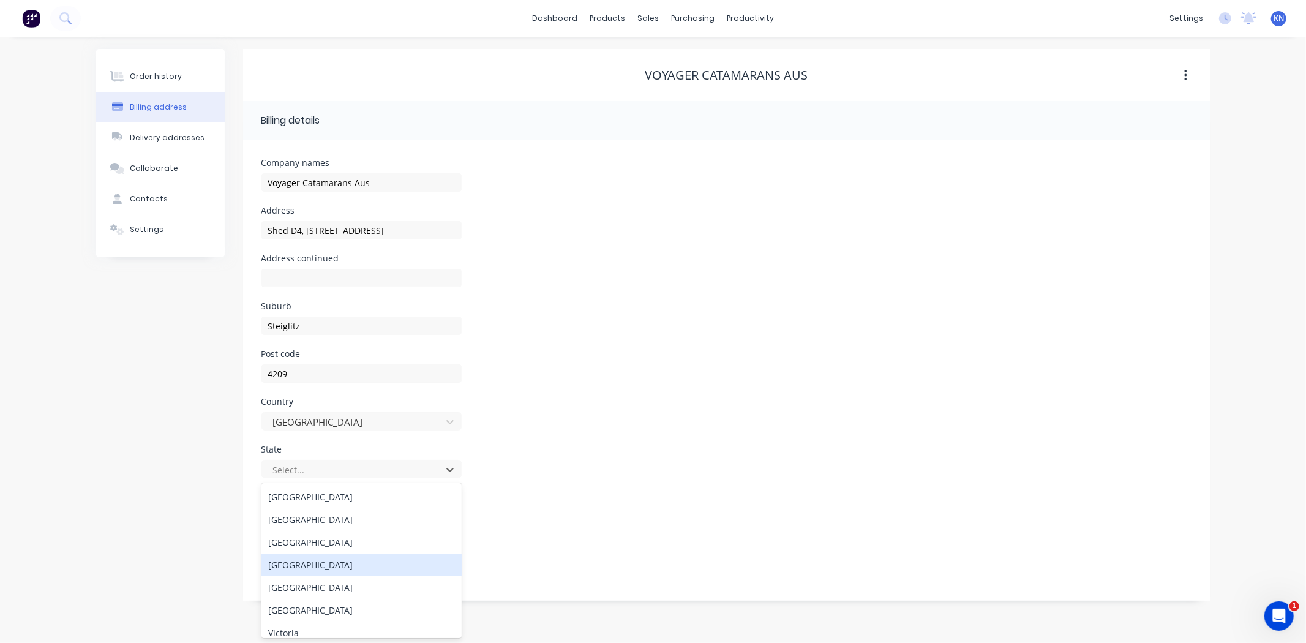
click at [292, 564] on div "Queensland" at bounding box center [361, 565] width 200 height 23
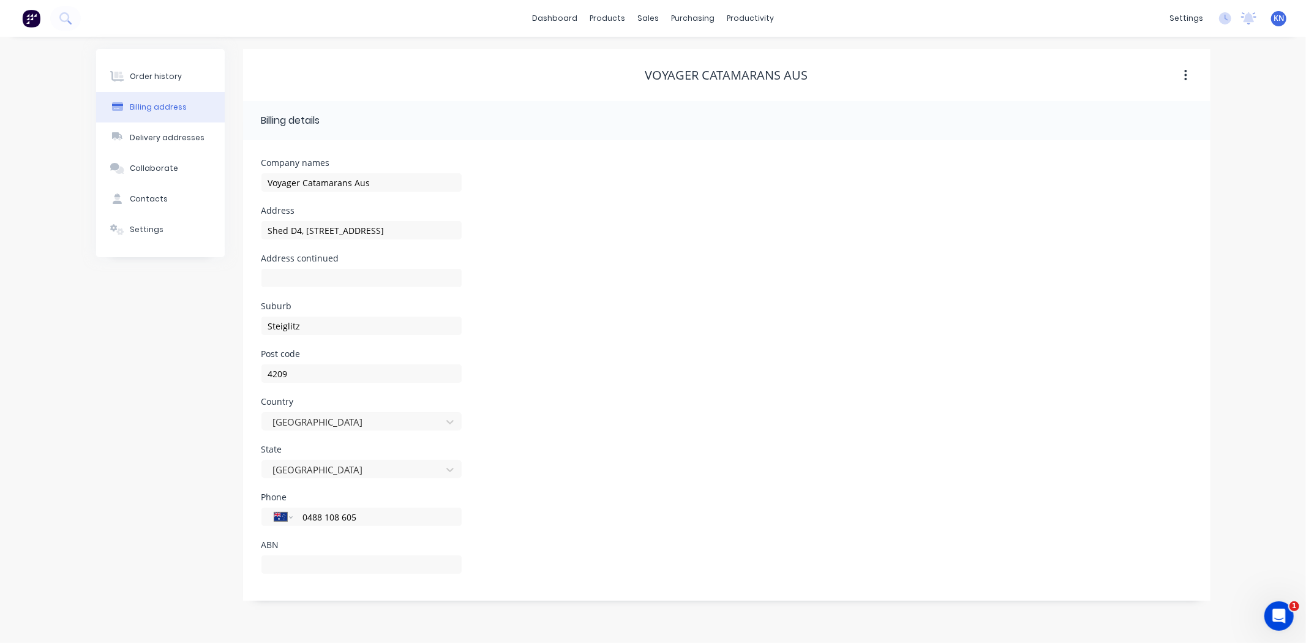
click at [600, 439] on div "Country Australia" at bounding box center [726, 421] width 931 height 48
type input "Shed D4, Unit 3-480 Cabbage Tree Point Road"
click at [160, 72] on div "Order history" at bounding box center [156, 76] width 52 height 11
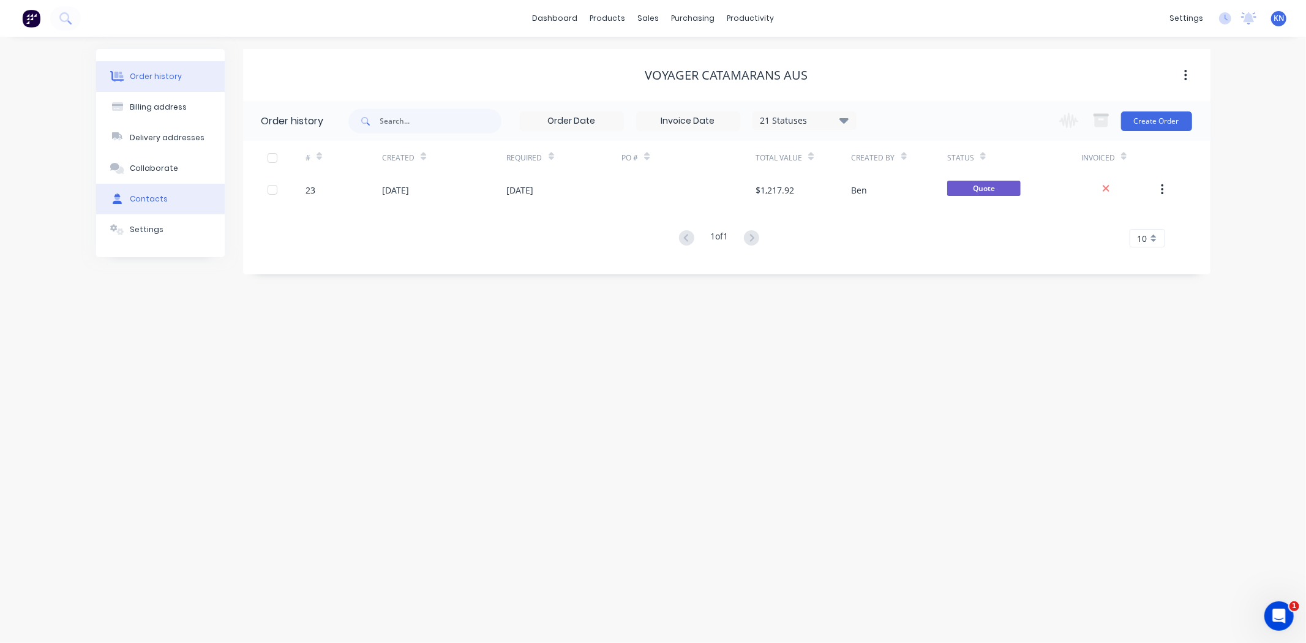
click at [148, 197] on div "Contacts" at bounding box center [149, 199] width 38 height 11
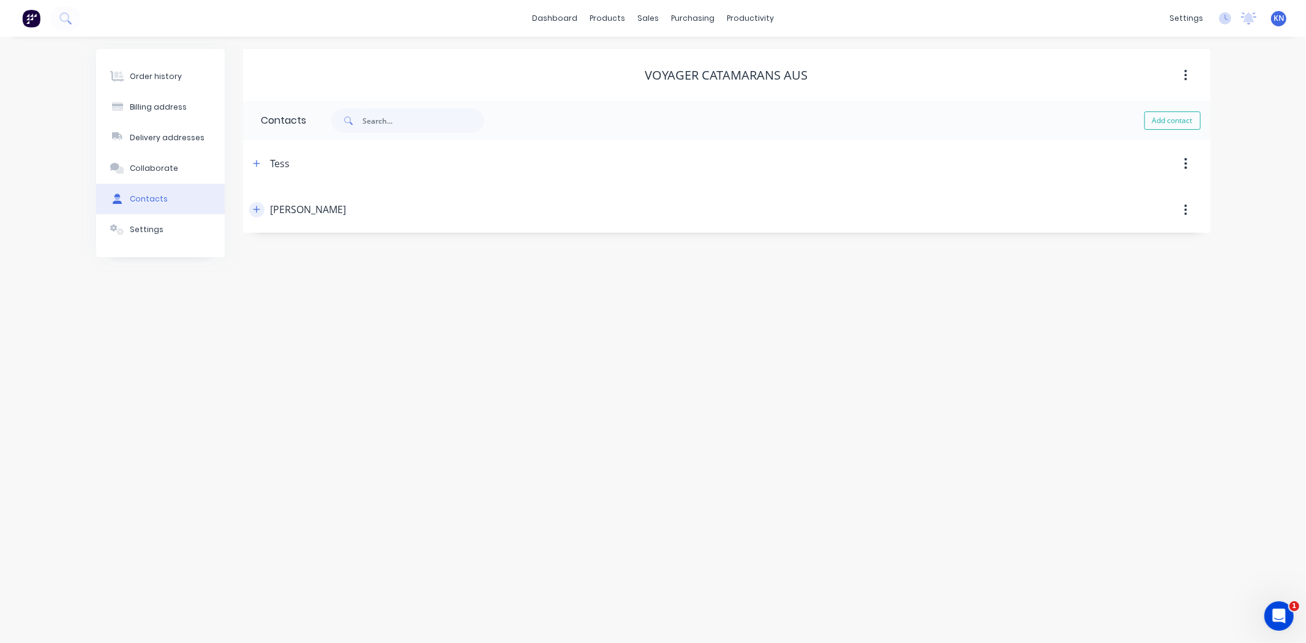
click at [256, 212] on icon "button" at bounding box center [256, 209] width 7 height 7
drag, startPoint x: 402, startPoint y: 352, endPoint x: 304, endPoint y: 349, distance: 98.6
click at [304, 349] on input "0411 691 601" at bounding box center [374, 352] width 147 height 14
click at [521, 380] on div "Mobile International Afghanistan Åland Islands Albania Algeria American Samoa A…" at bounding box center [726, 400] width 931 height 48
click at [0, 0] on input "tel" at bounding box center [0, 0] width 0 height 0
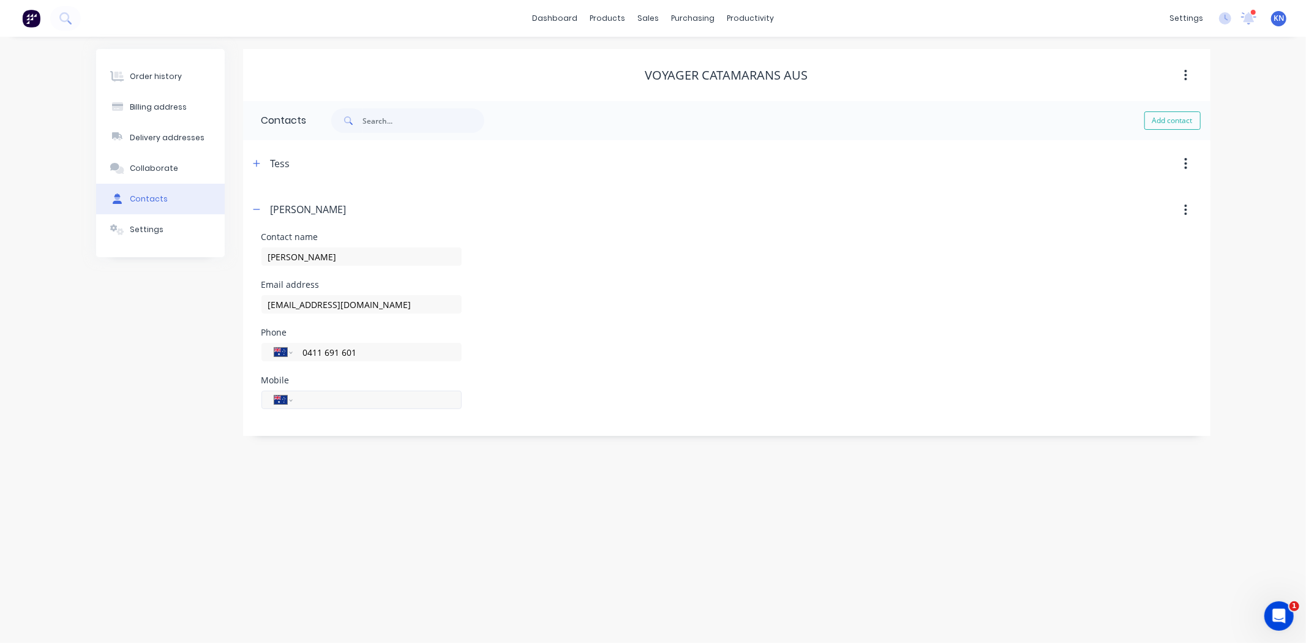
paste input "0488 108 605"
type input "0488 108 605"
click at [416, 429] on form "Contact name Frankie Bryant Email address info@voyagercatamaransaus.com Phone I…" at bounding box center [726, 334] width 931 height 203
click at [261, 207] on button "button" at bounding box center [256, 209] width 15 height 15
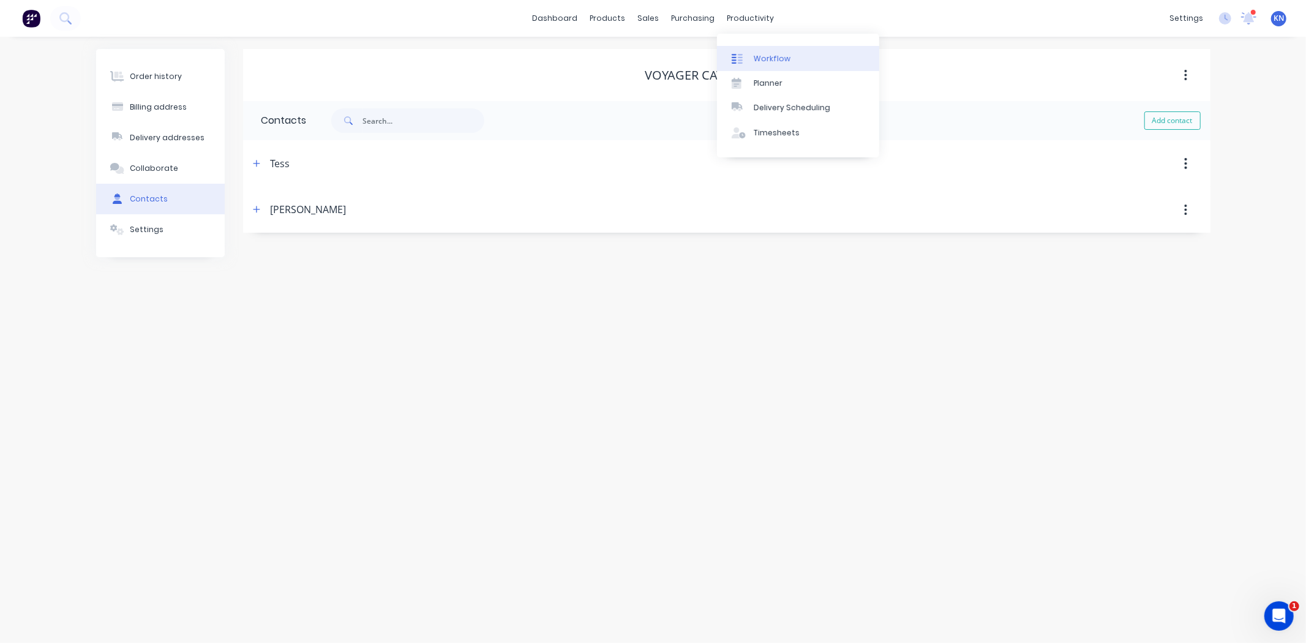
click at [781, 56] on div "Workflow" at bounding box center [772, 58] width 37 height 11
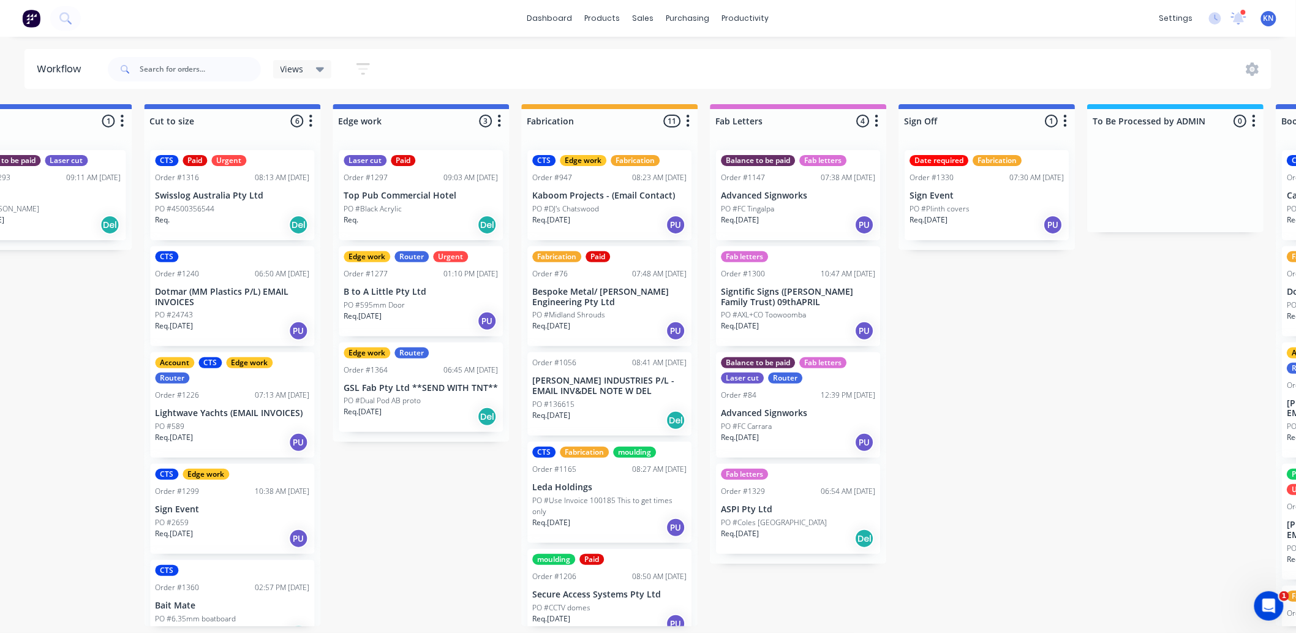
scroll to position [0, 920]
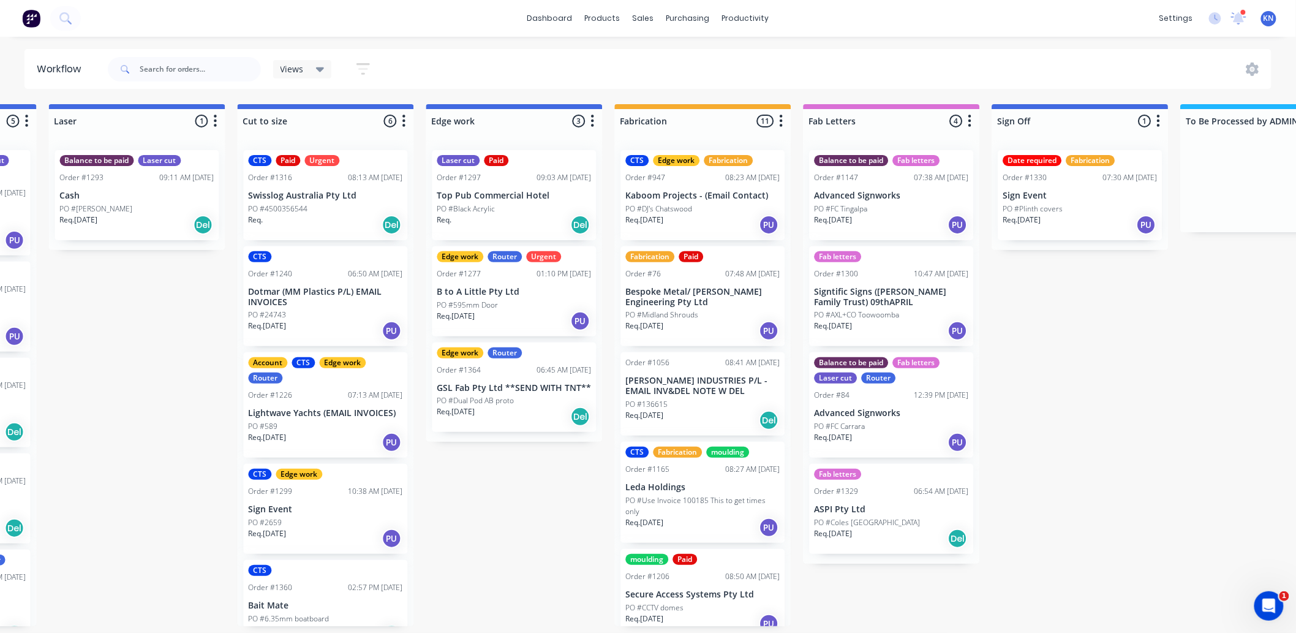
click at [686, 394] on p "[PERSON_NAME] INDUSTRIES P/L - EMAIL INV&DEL NOTE W DEL" at bounding box center [703, 385] width 154 height 21
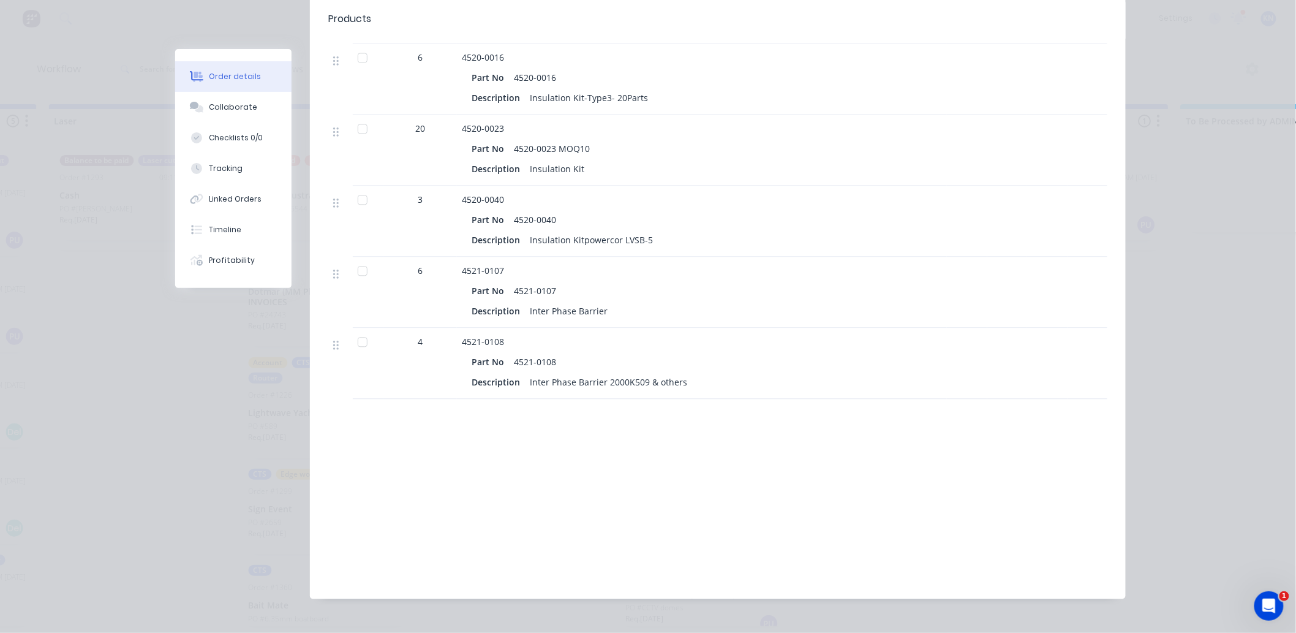
scroll to position [1054, 0]
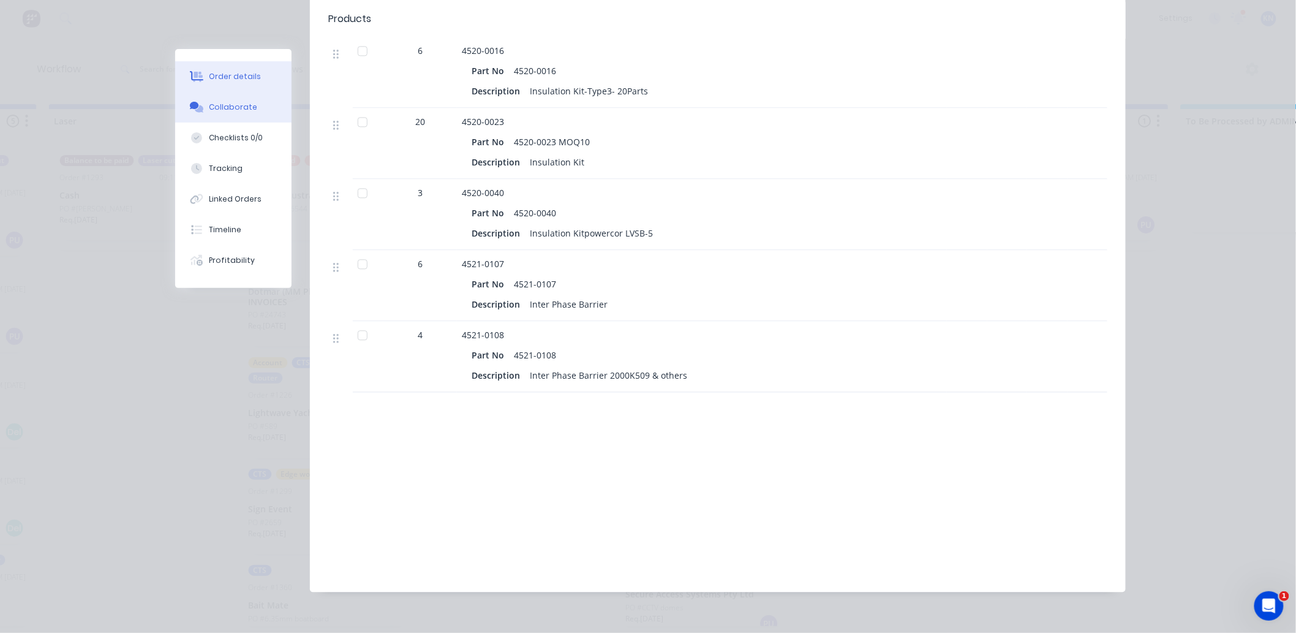
click at [250, 108] on button "Collaborate" at bounding box center [233, 107] width 116 height 31
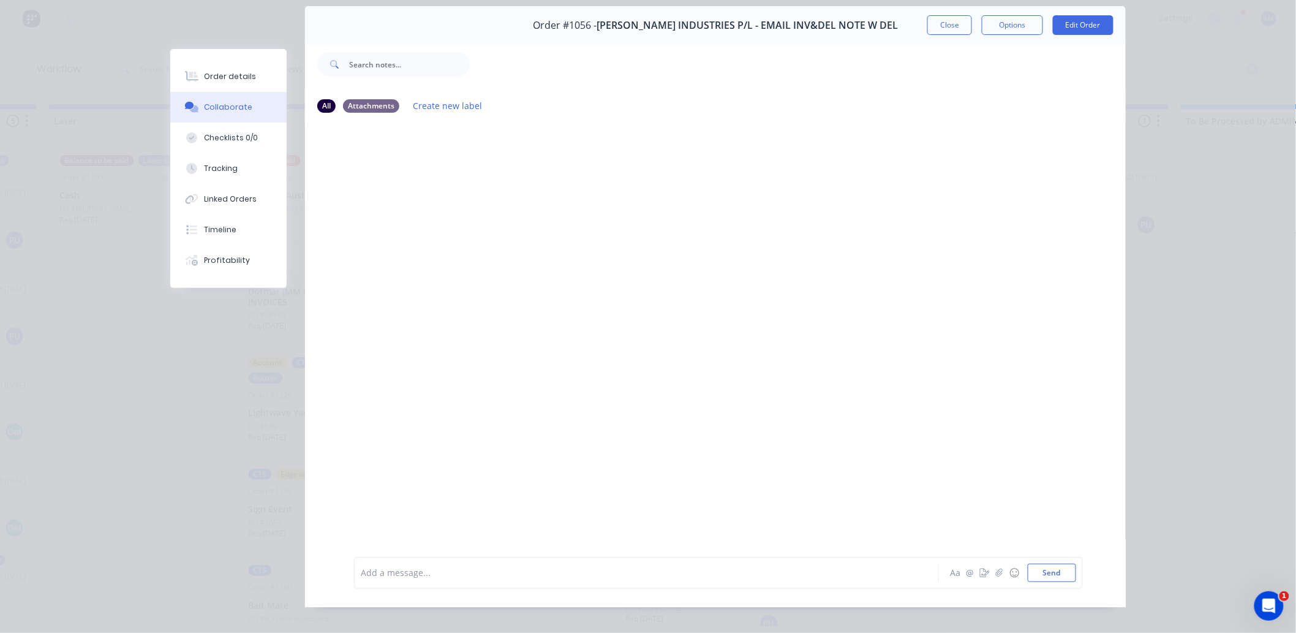
scroll to position [66, 0]
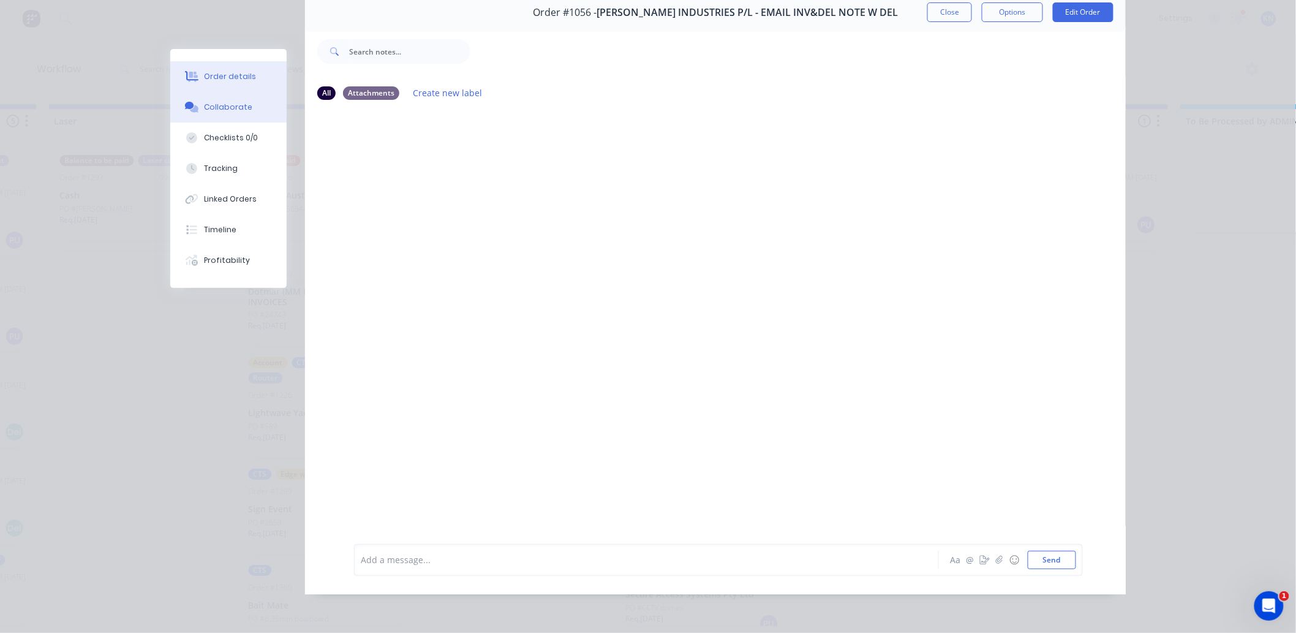
click at [220, 70] on button "Order details" at bounding box center [228, 76] width 116 height 31
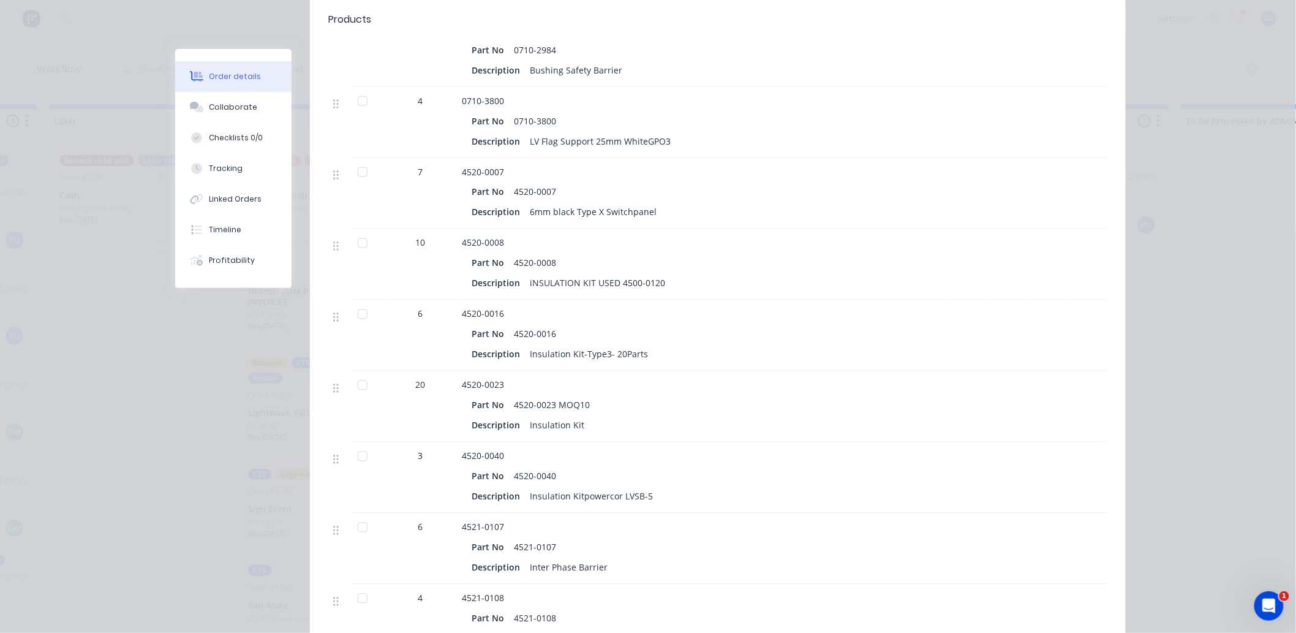
scroll to position [814, 0]
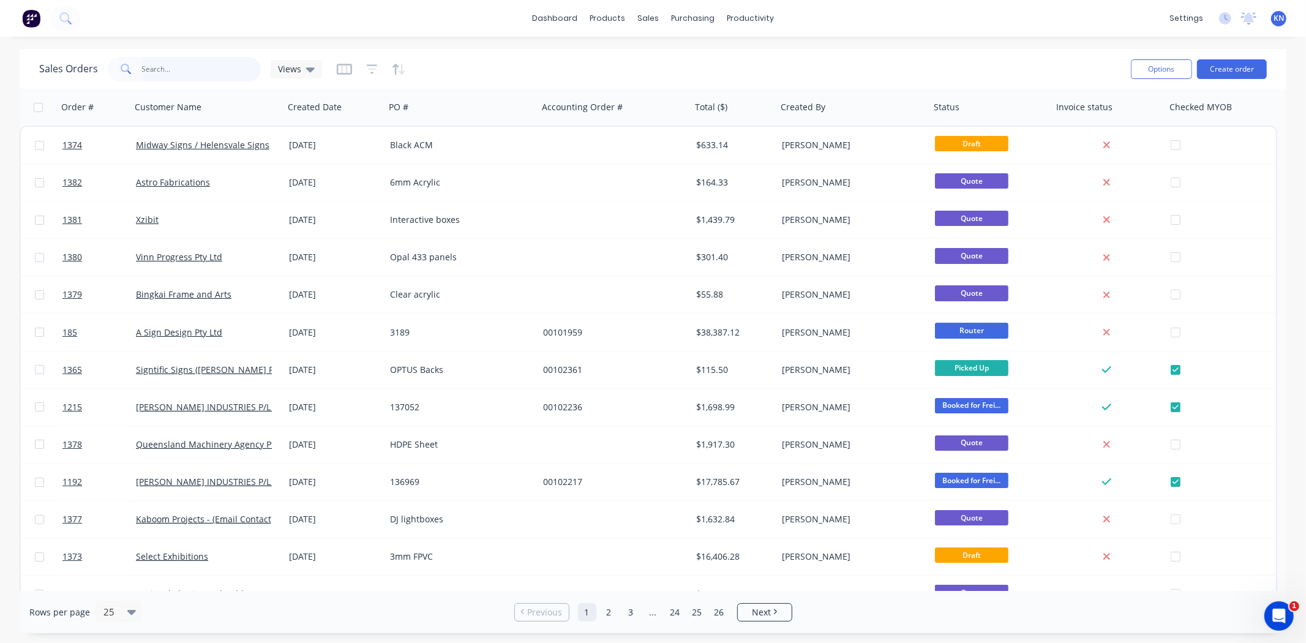
click at [198, 68] on input "text" at bounding box center [201, 69] width 119 height 24
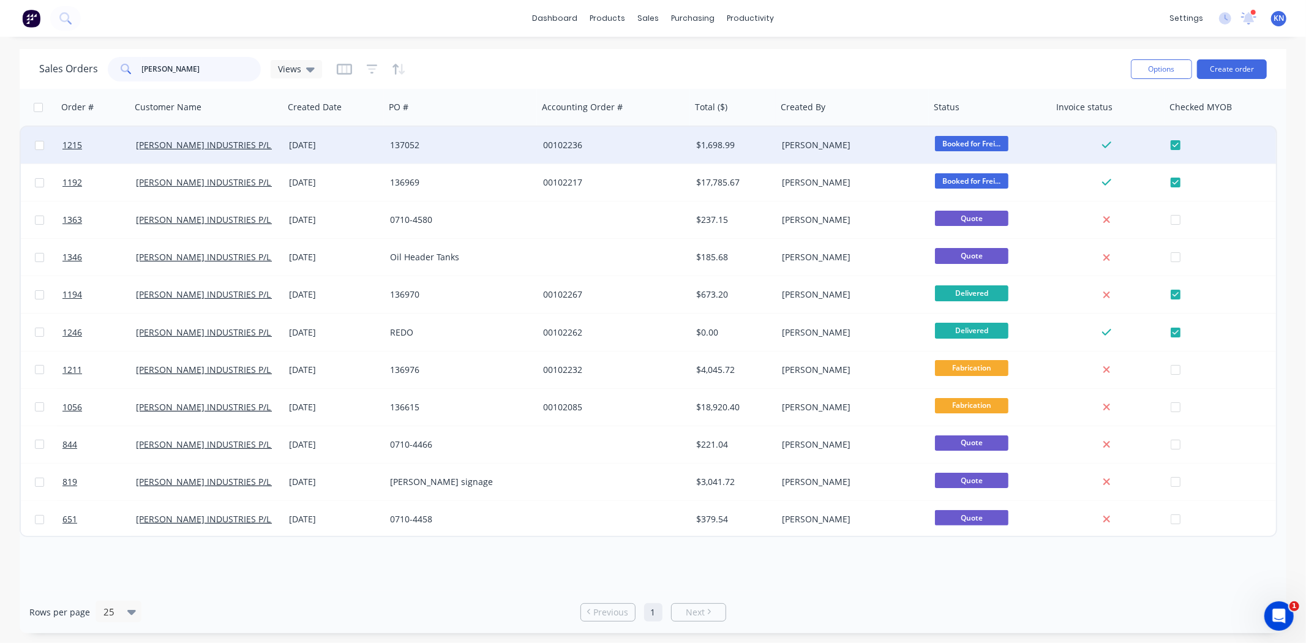
type input "[PERSON_NAME]"
click at [369, 145] on div "[DATE]" at bounding box center [334, 145] width 91 height 12
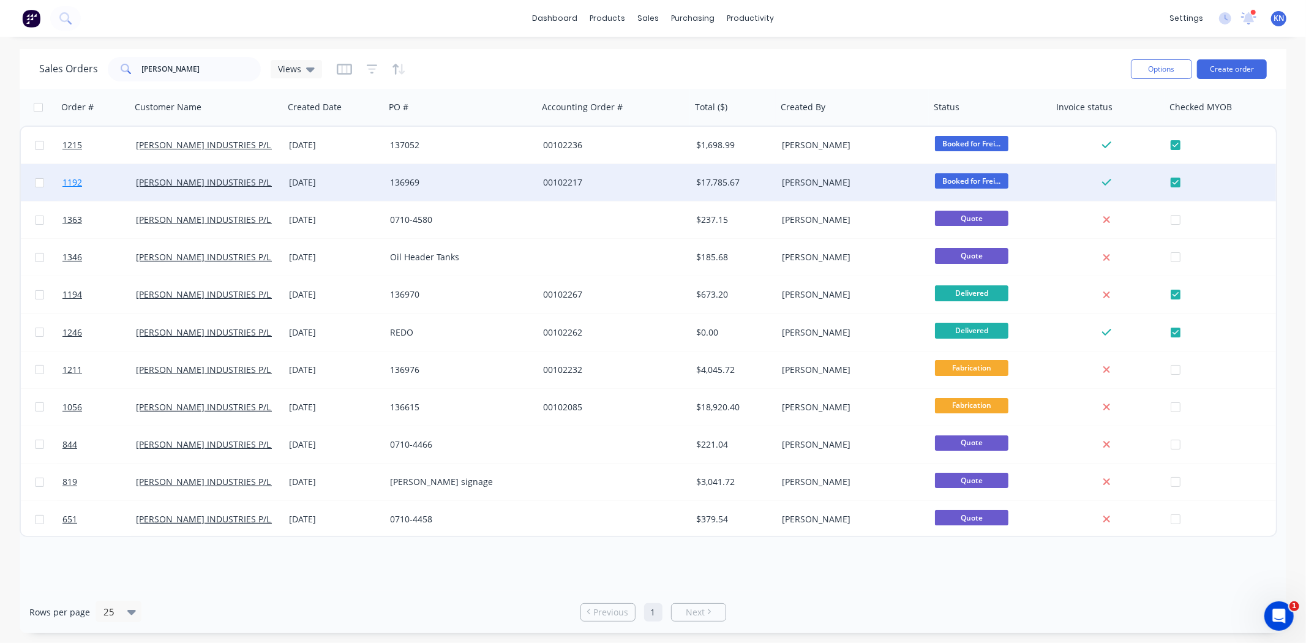
click at [101, 181] on link "1192" at bounding box center [98, 182] width 73 height 37
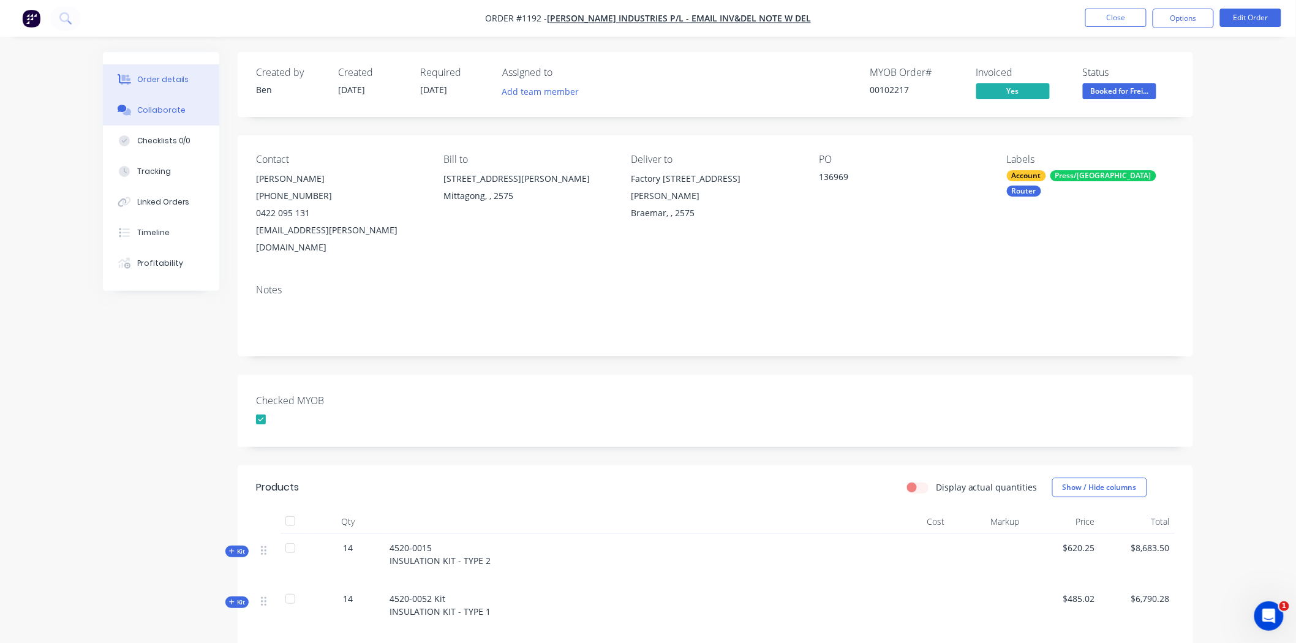
click at [162, 107] on div "Collaborate" at bounding box center [161, 110] width 48 height 11
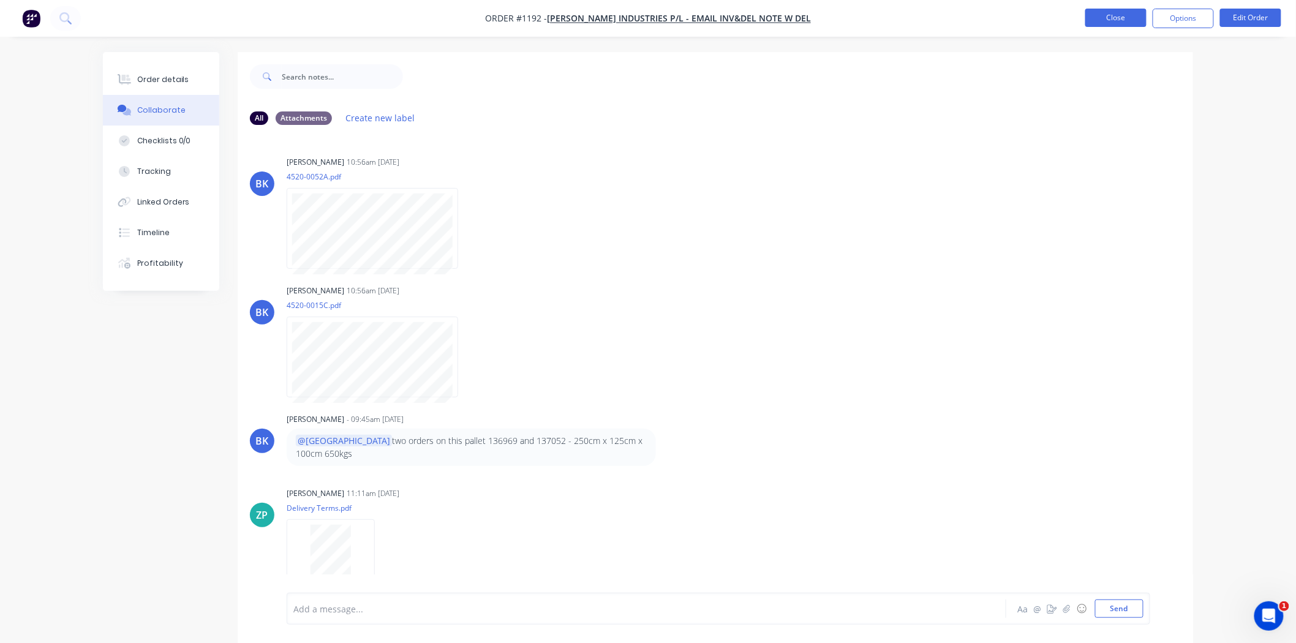
click at [1111, 17] on button "Close" at bounding box center [1115, 18] width 61 height 18
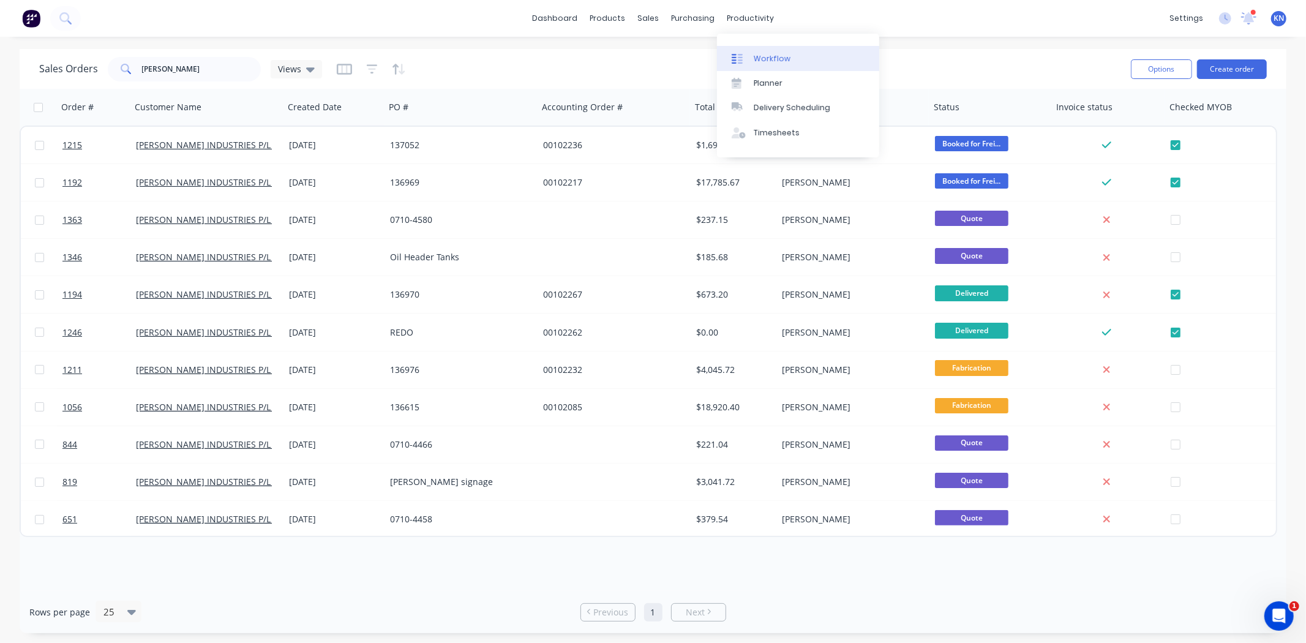
click at [792, 58] on link "Workflow" at bounding box center [798, 58] width 162 height 24
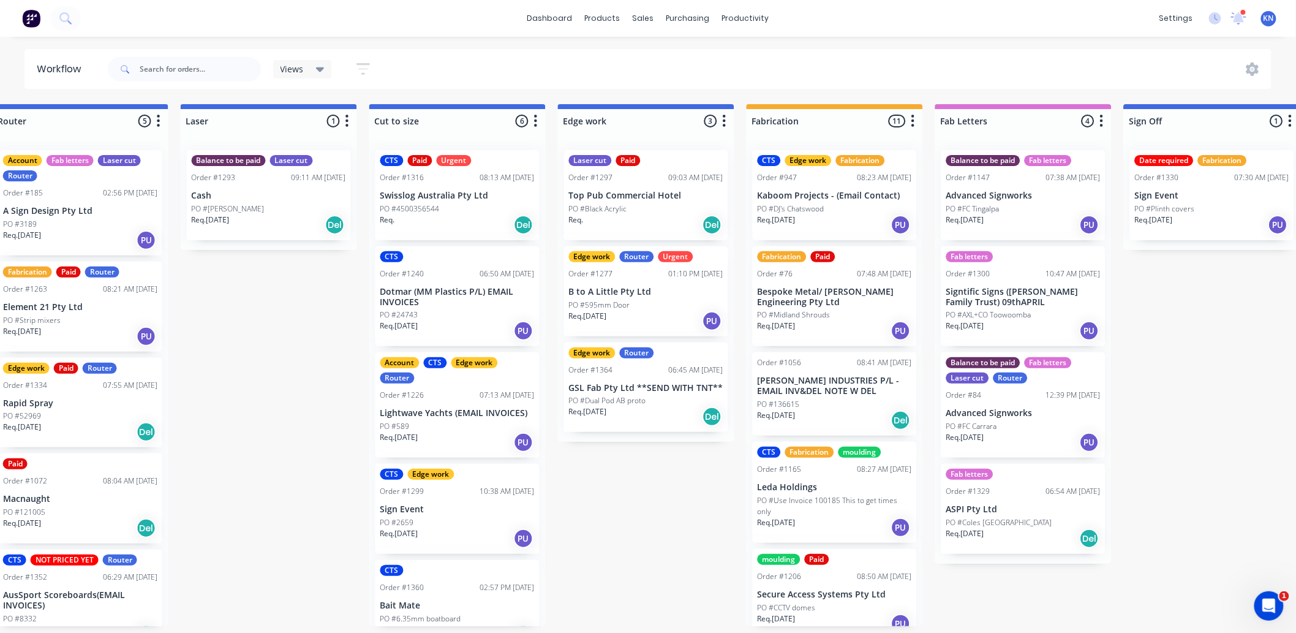
scroll to position [0, 1023]
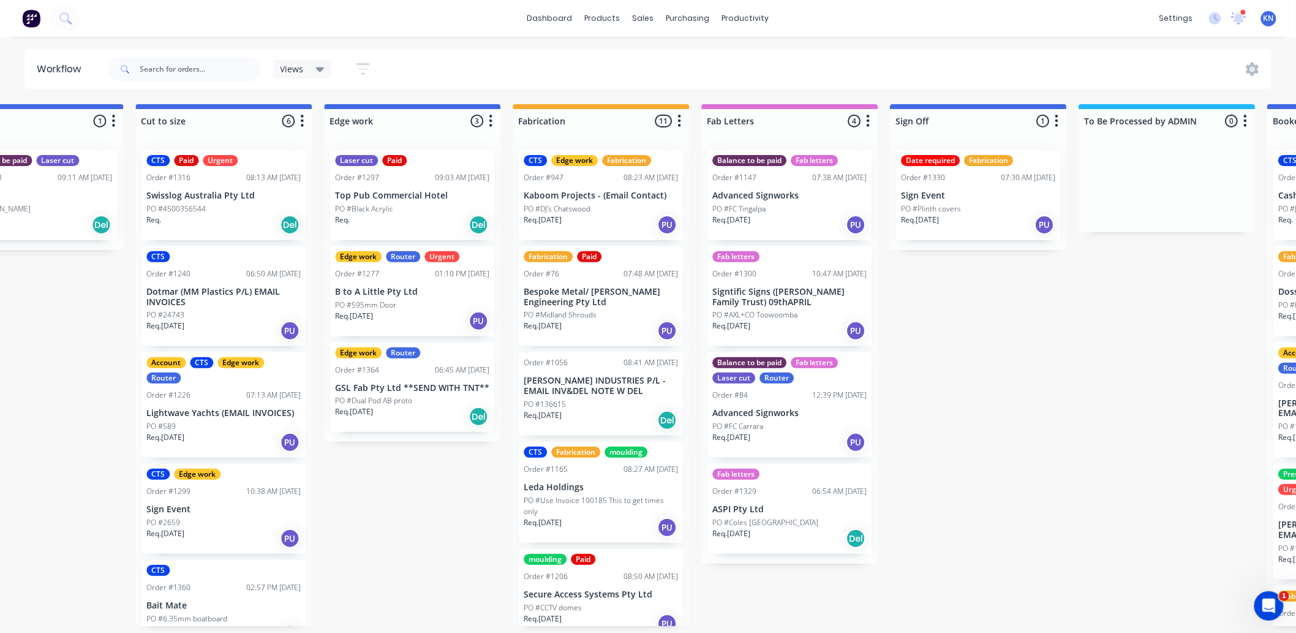
click at [619, 381] on p "[PERSON_NAME] INDUSTRIES P/L - EMAIL INV&DEL NOTE W DEL" at bounding box center [601, 385] width 154 height 21
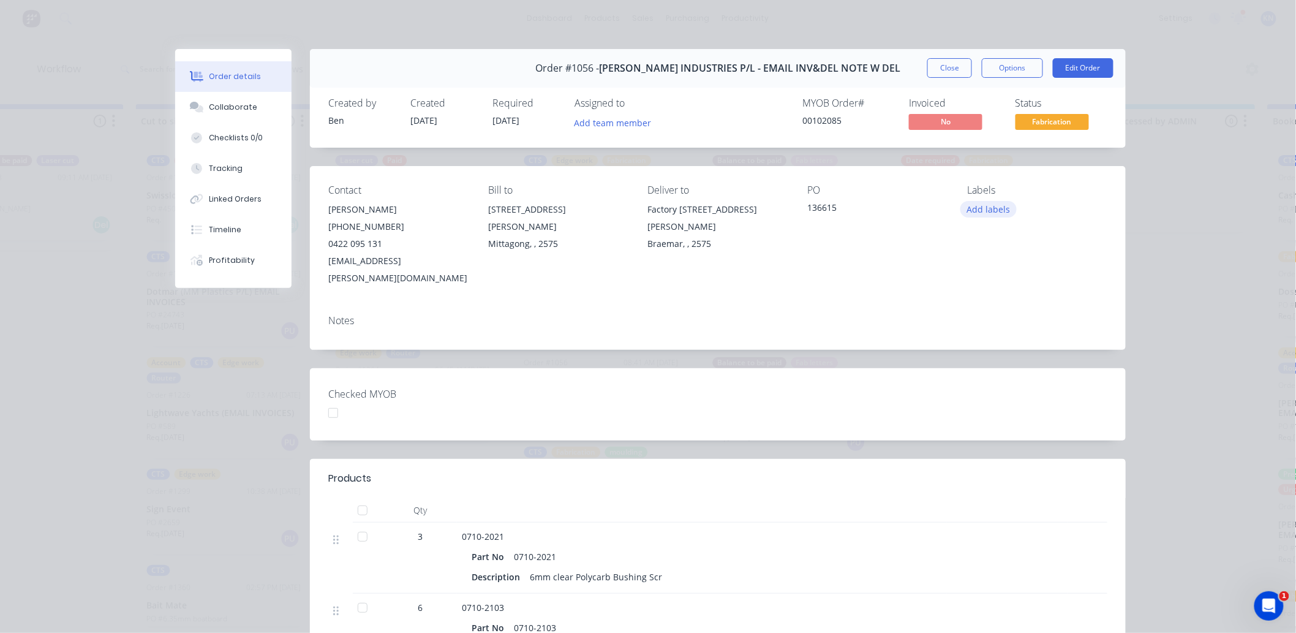
click at [993, 205] on button "Add labels" at bounding box center [988, 209] width 56 height 17
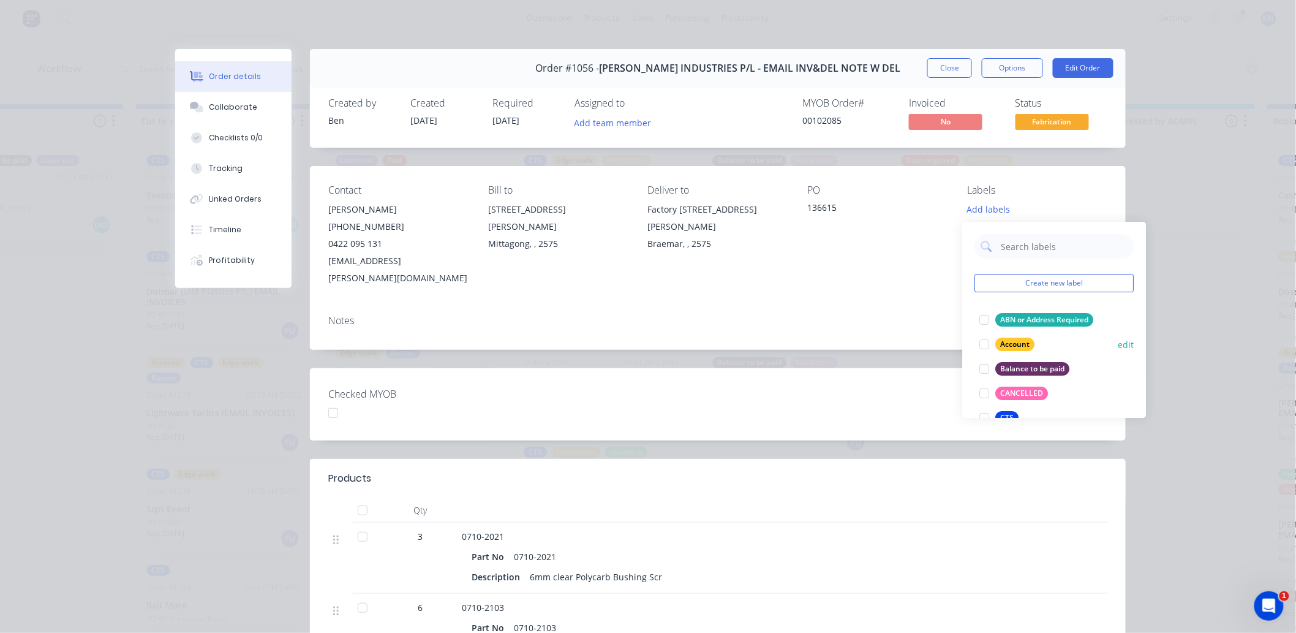
click at [984, 340] on div at bounding box center [984, 344] width 24 height 24
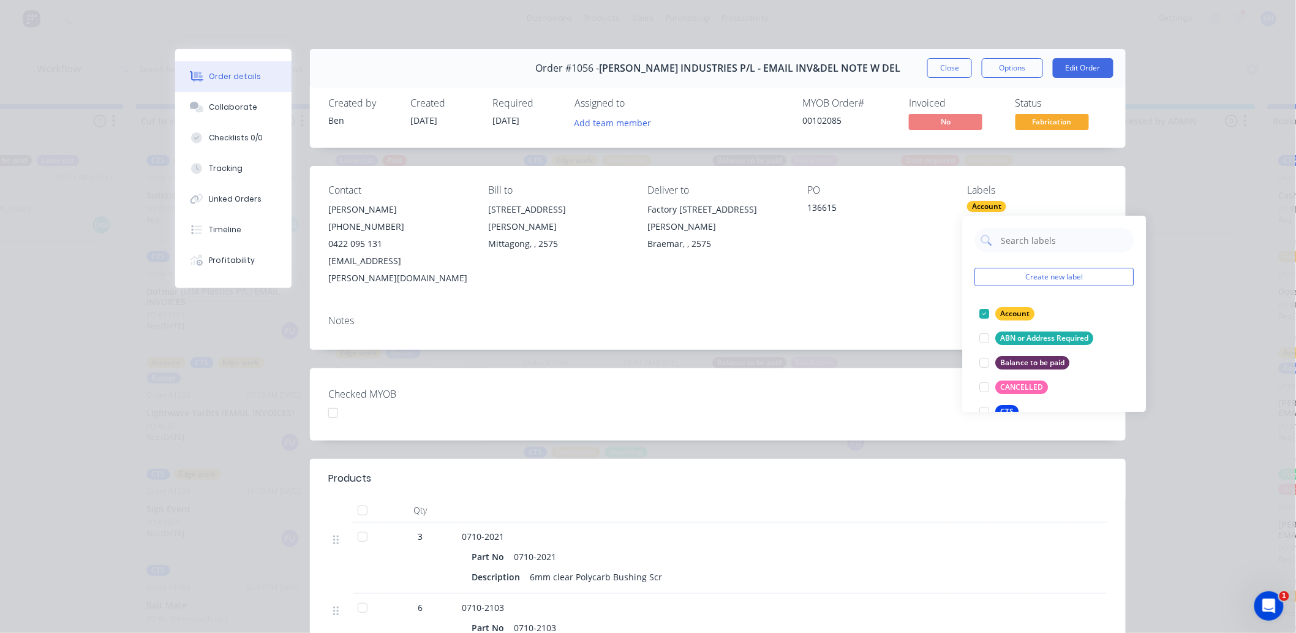
click at [882, 378] on div "Checked MYOB" at bounding box center [718, 404] width 816 height 72
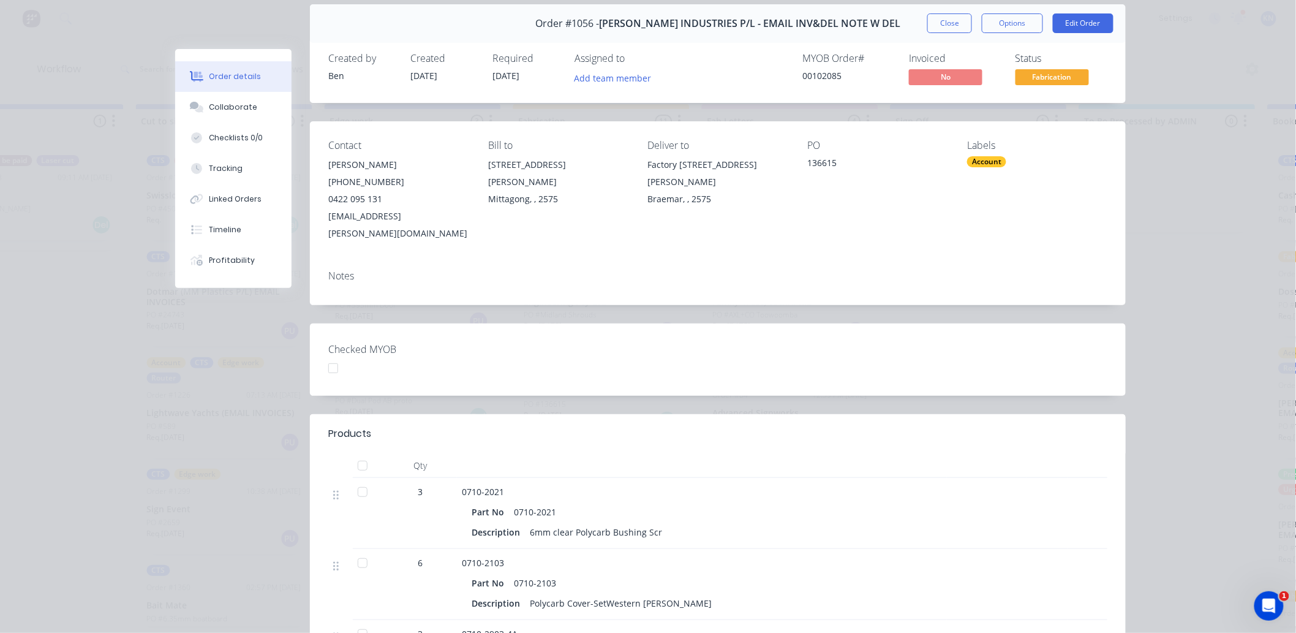
scroll to position [68, 0]
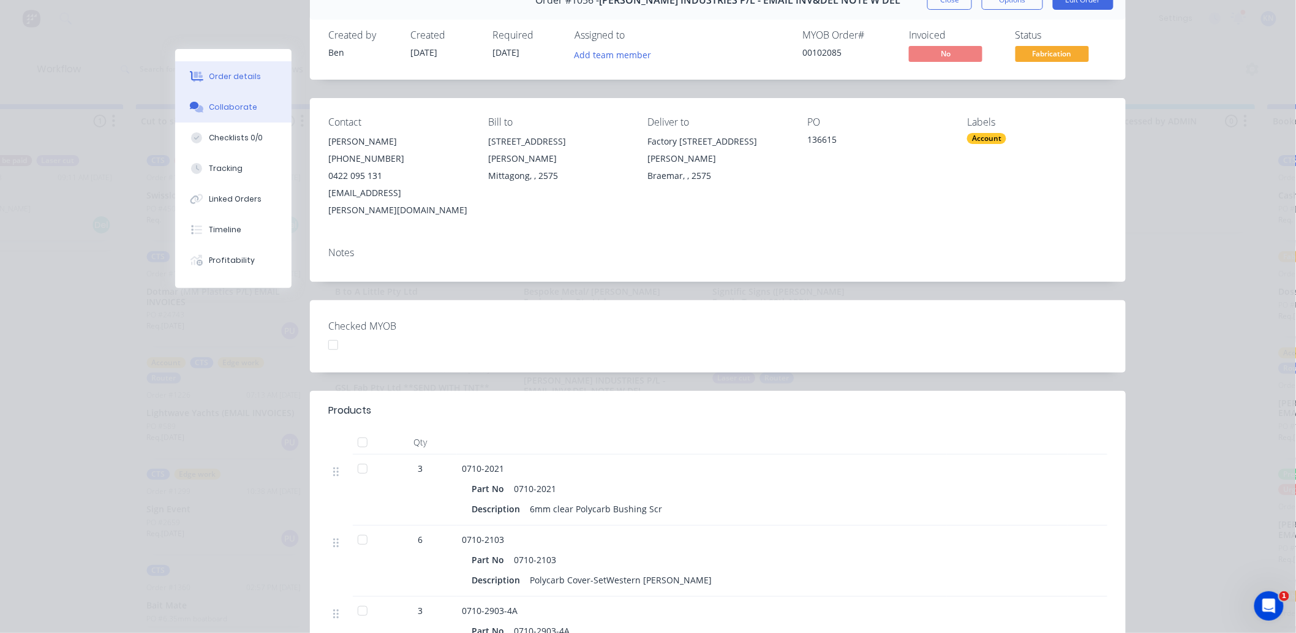
click at [247, 106] on div "Collaborate" at bounding box center [233, 107] width 48 height 11
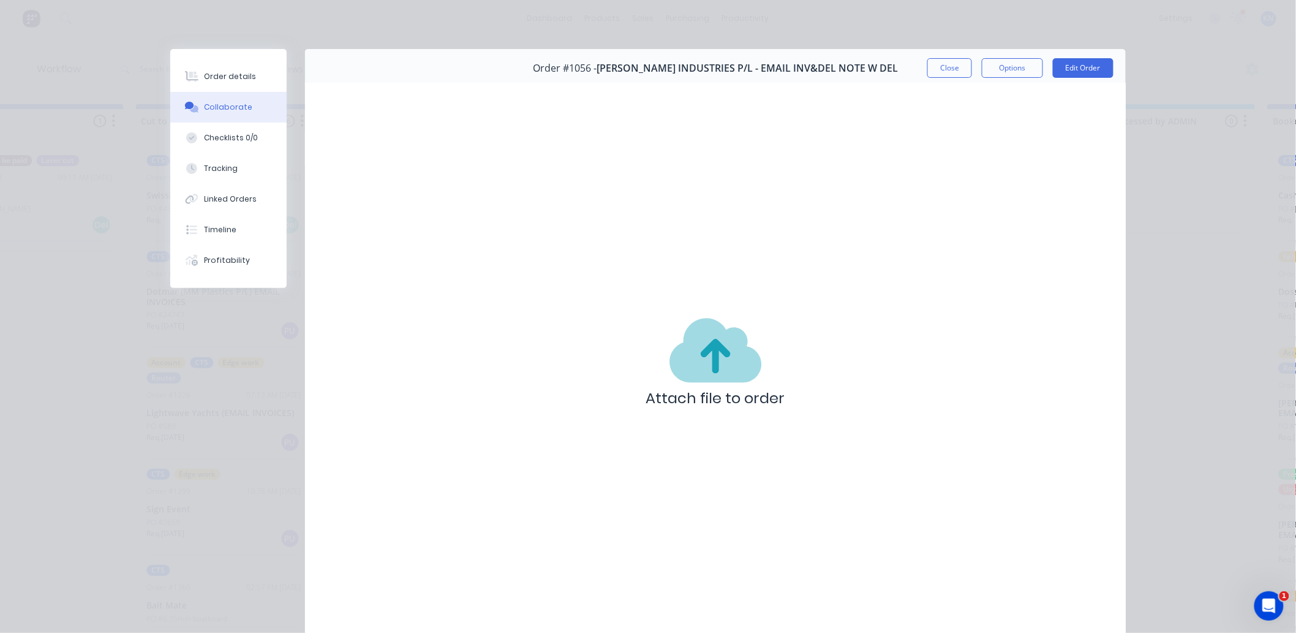
scroll to position [66, 0]
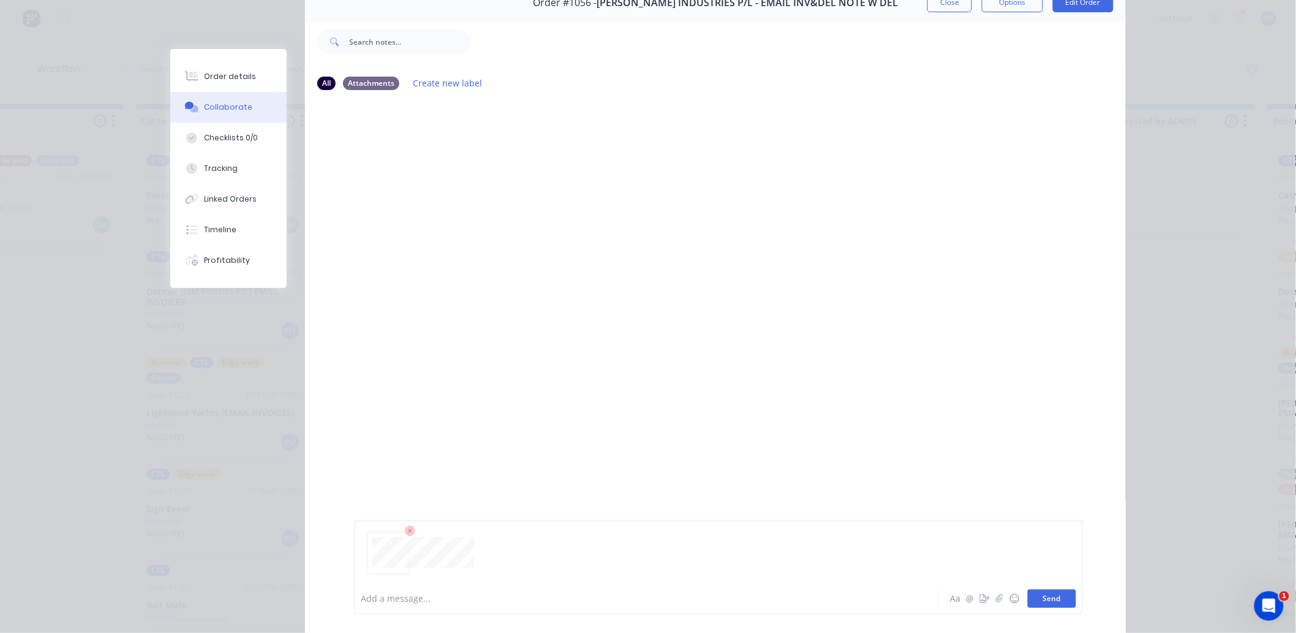
click at [1056, 596] on button "Send" at bounding box center [1052, 598] width 48 height 18
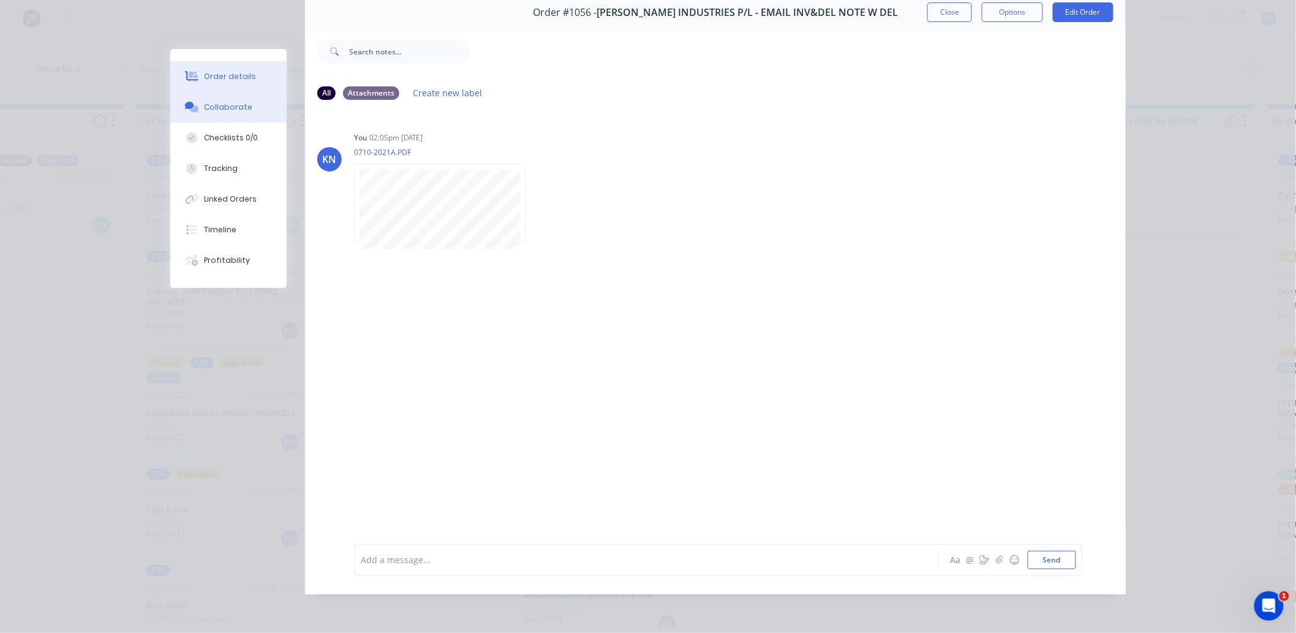
click at [211, 78] on div "Order details" at bounding box center [231, 76] width 52 height 11
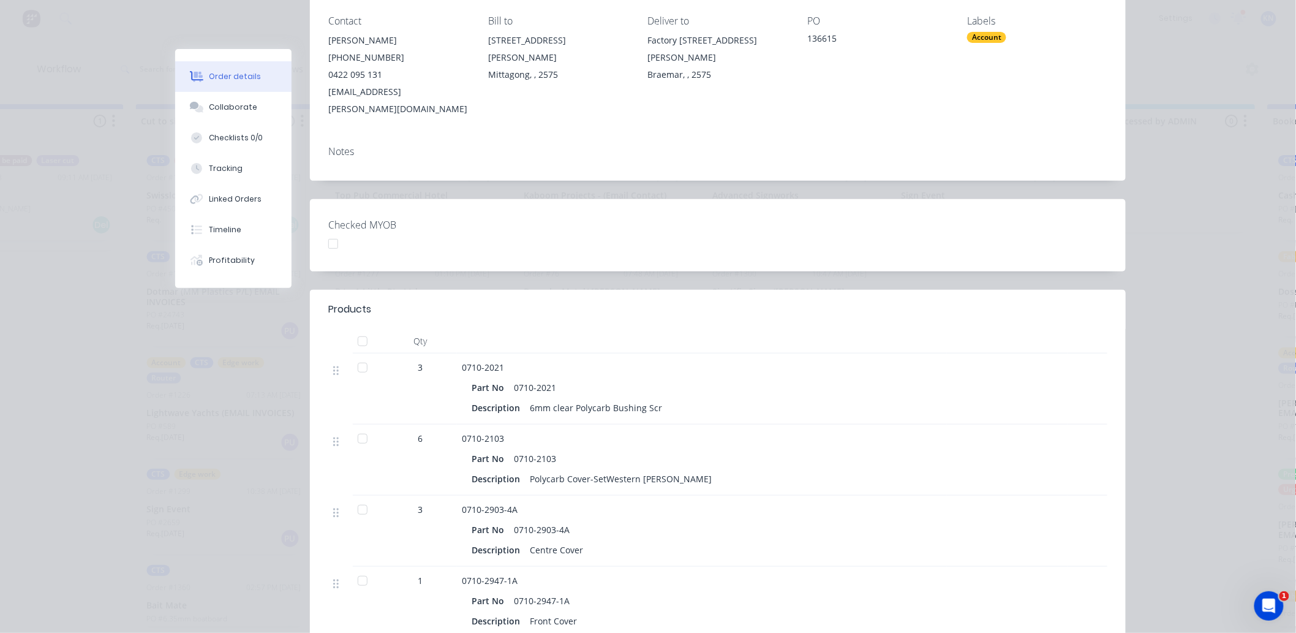
scroll to position [202, 0]
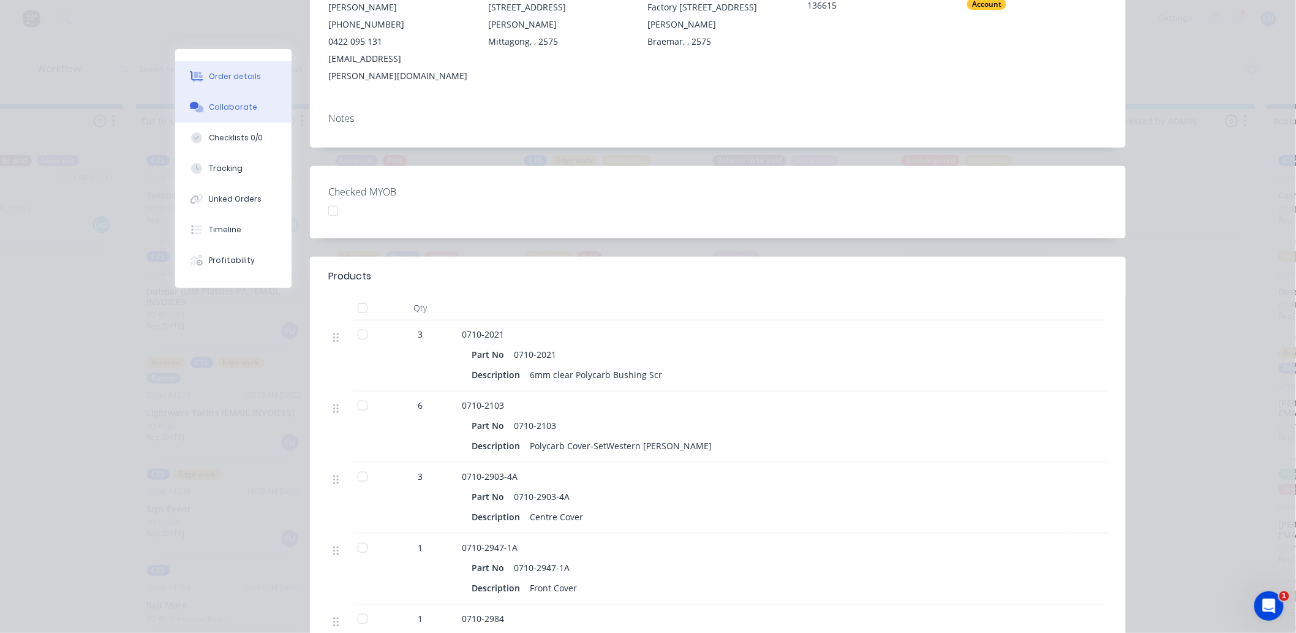
click at [230, 108] on div "Collaborate" at bounding box center [233, 107] width 48 height 11
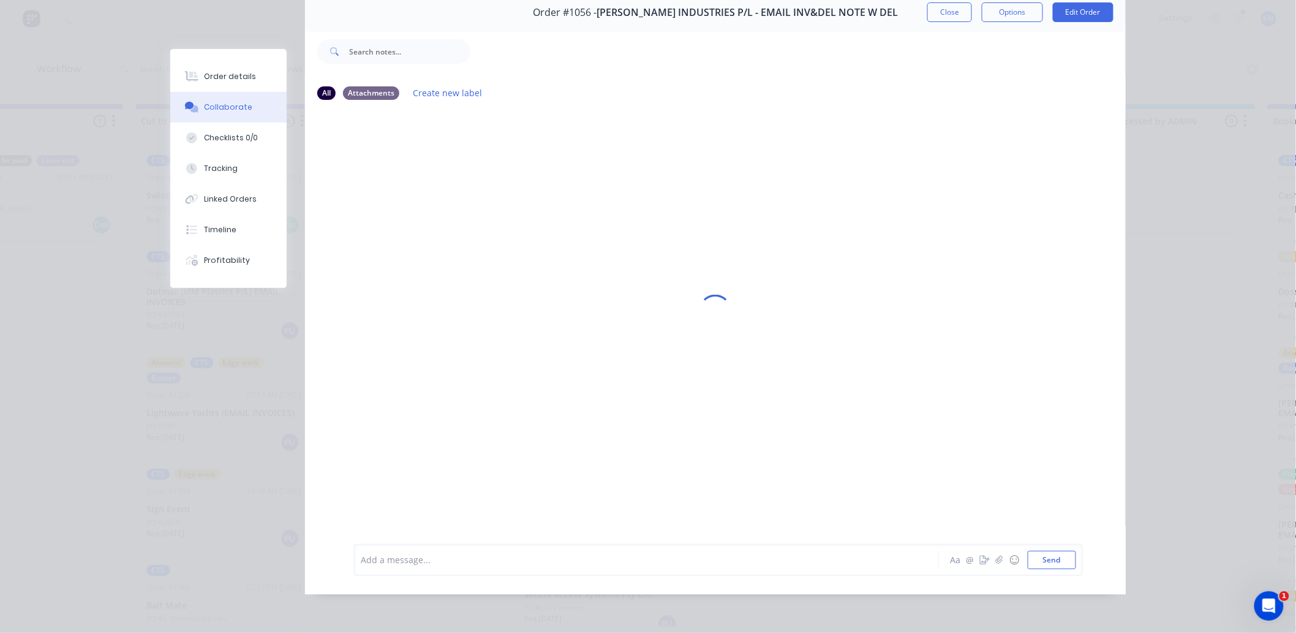
scroll to position [0, 0]
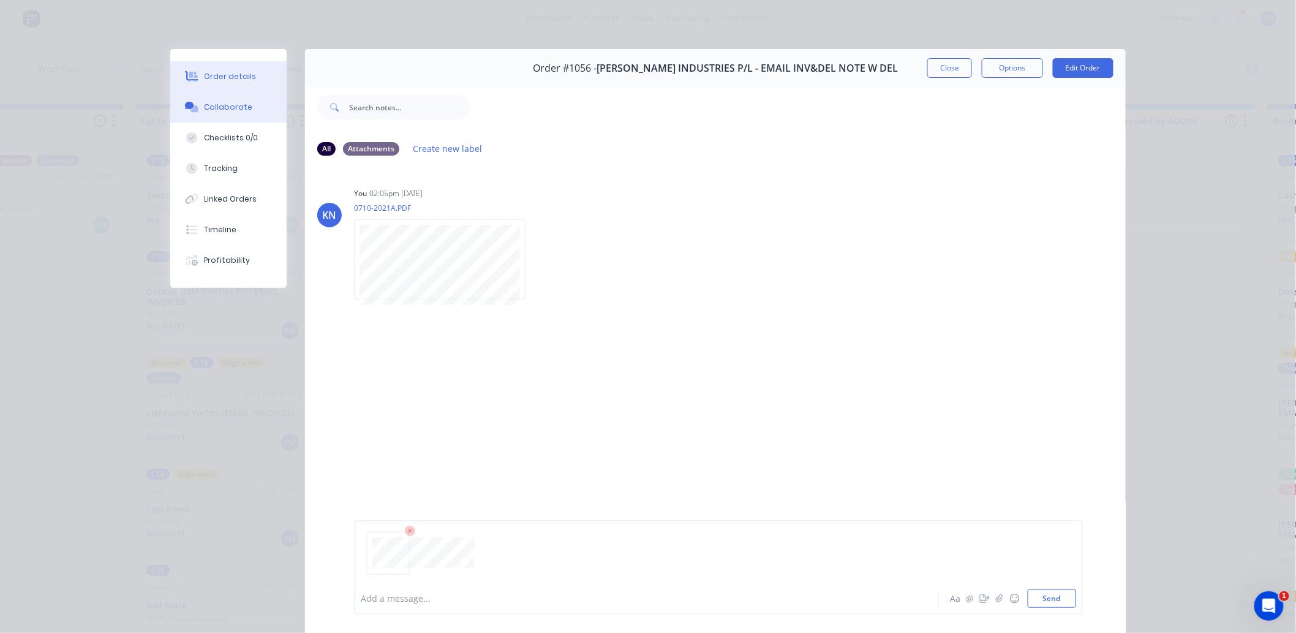
click at [218, 76] on div "Order details" at bounding box center [231, 76] width 52 height 11
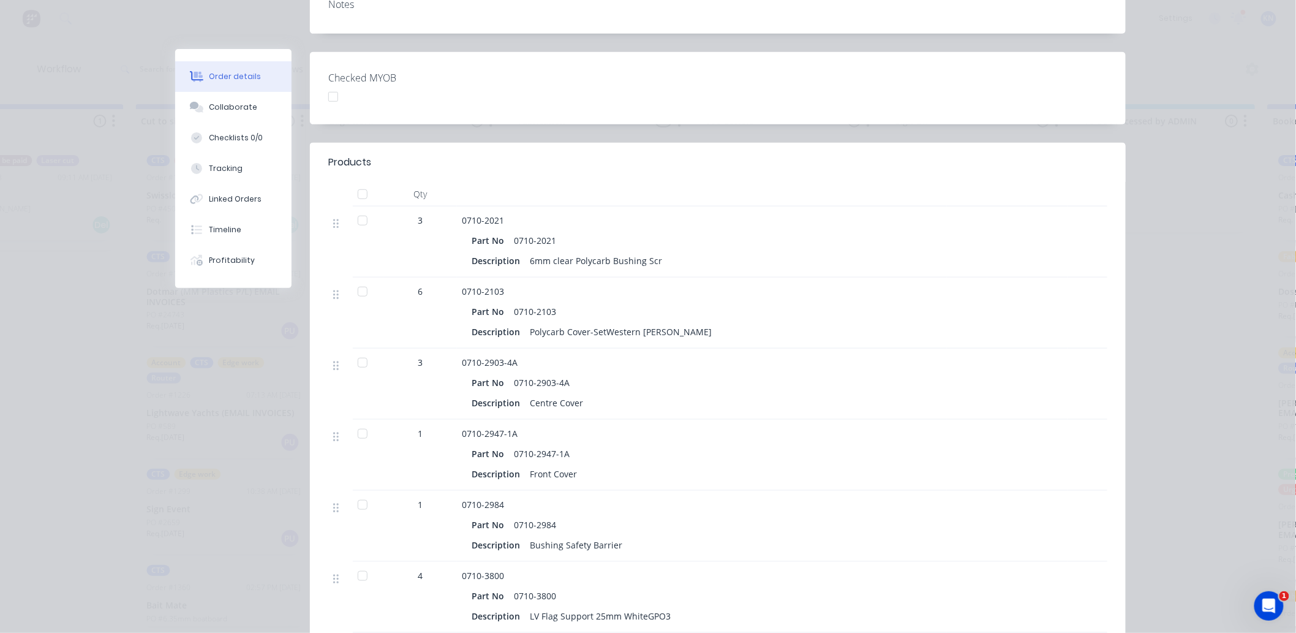
scroll to position [340, 0]
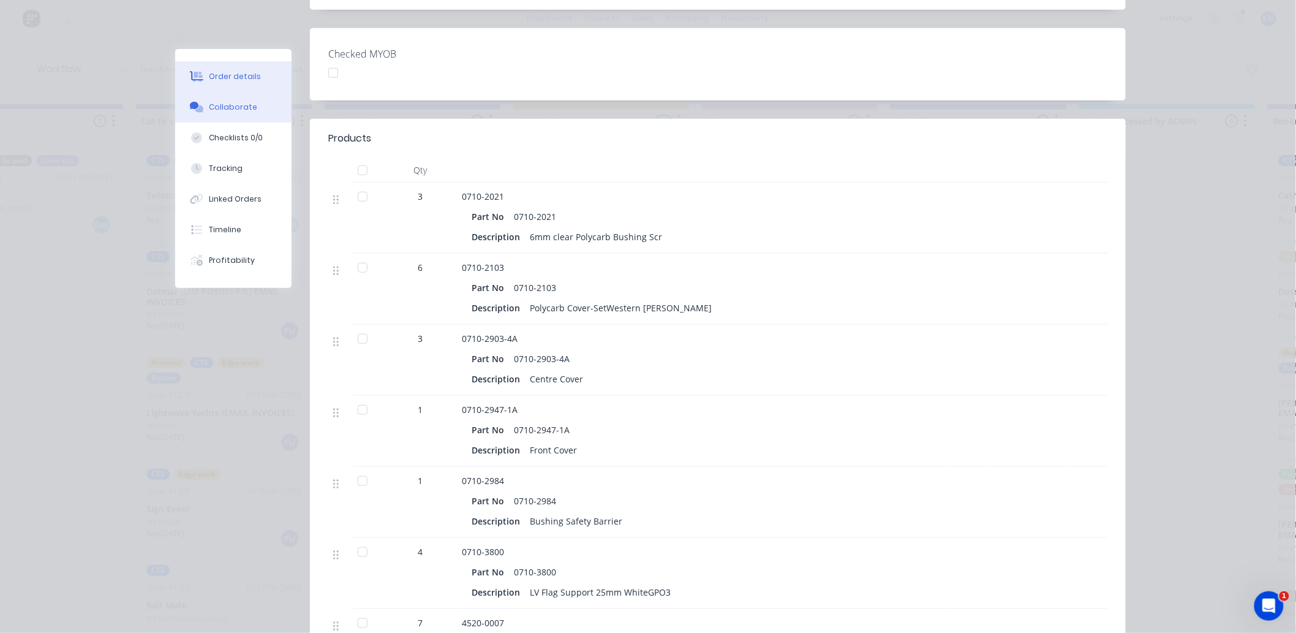
click at [229, 106] on div "Collaborate" at bounding box center [233, 107] width 48 height 11
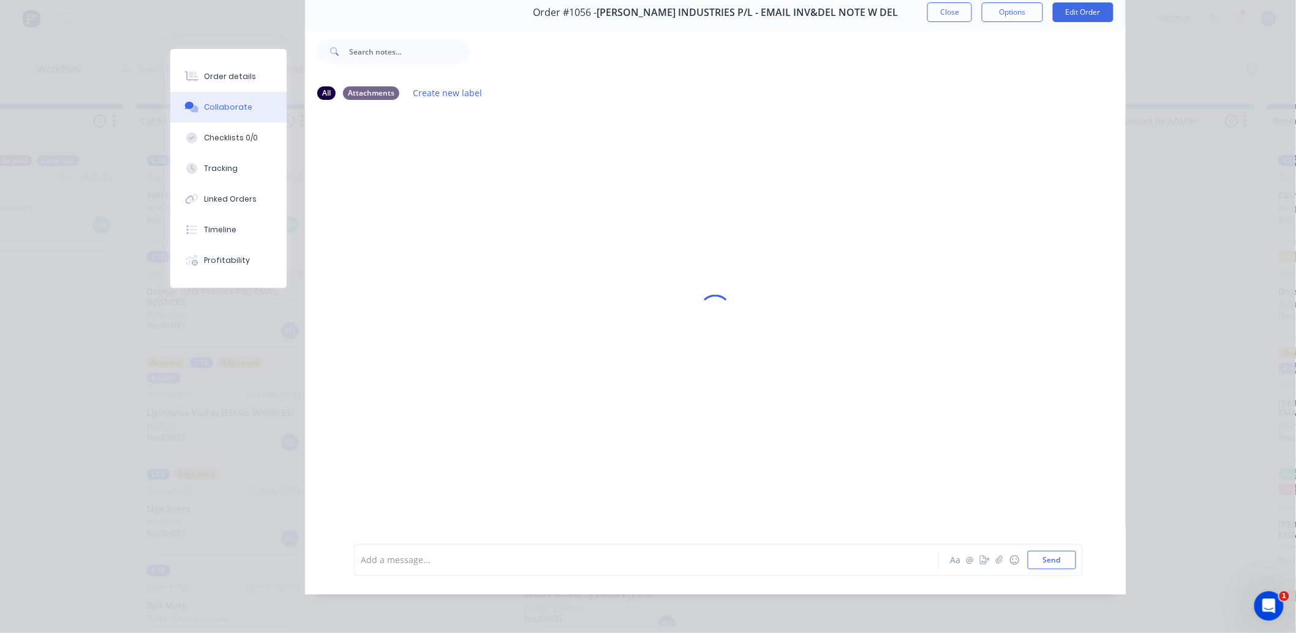
scroll to position [0, 0]
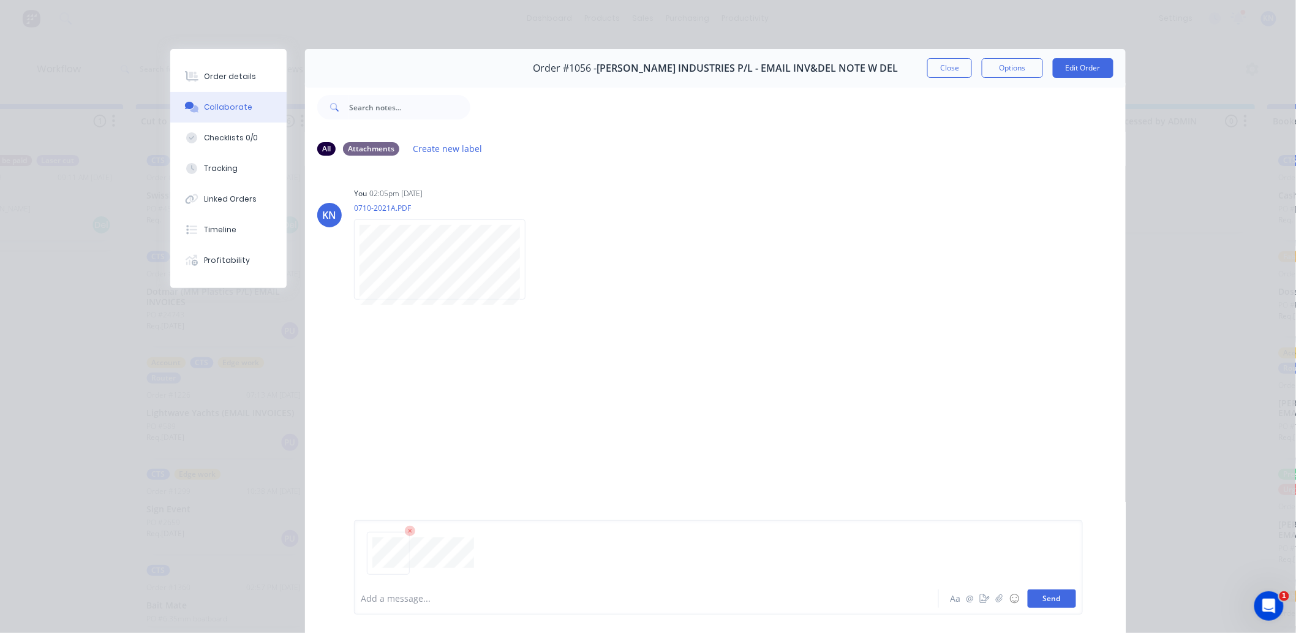
click at [1055, 603] on button "Send" at bounding box center [1052, 598] width 48 height 18
click at [234, 75] on div "Order details" at bounding box center [231, 76] width 52 height 11
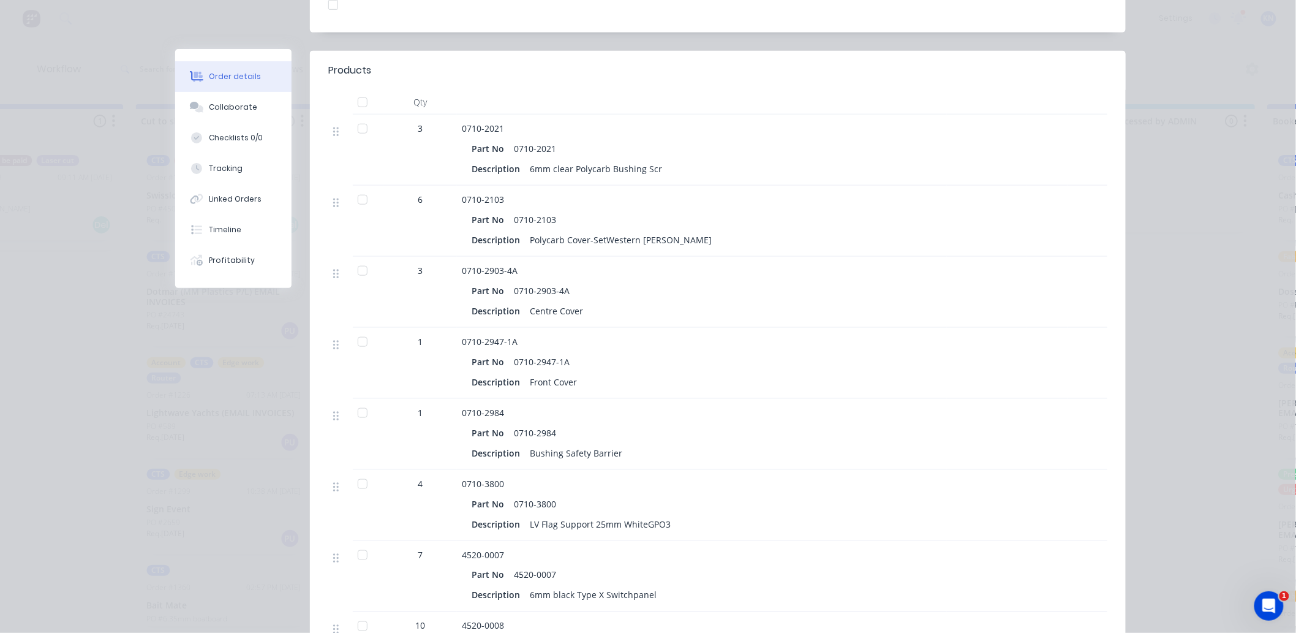
scroll to position [476, 0]
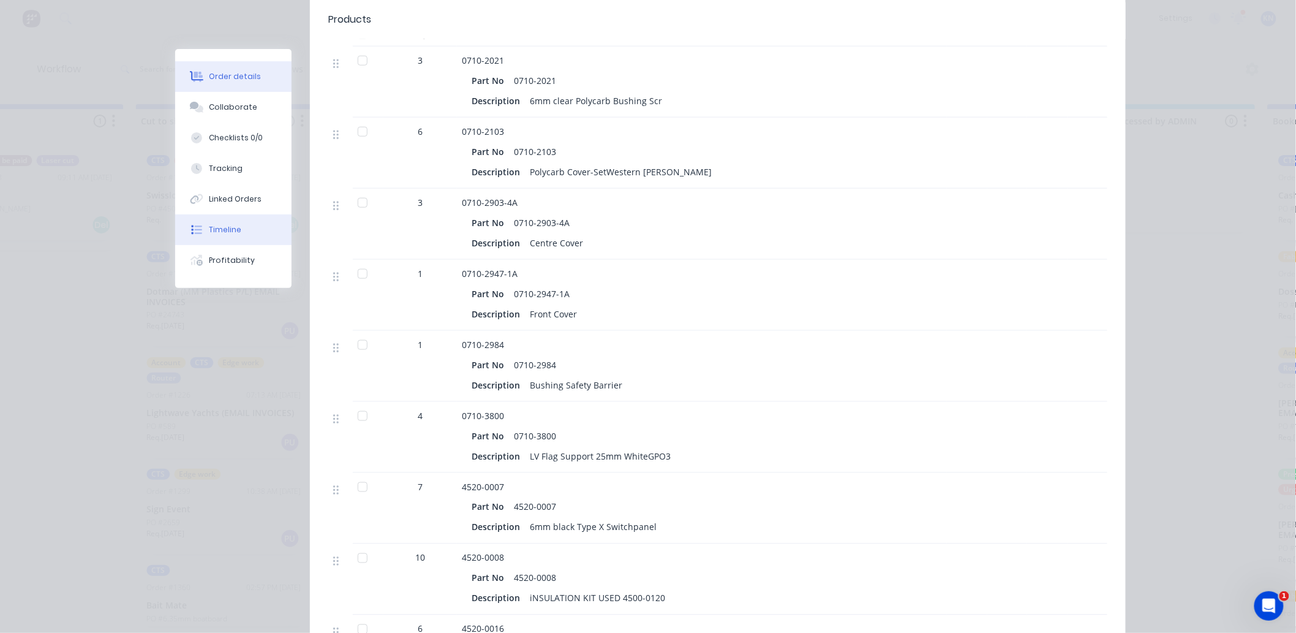
click at [224, 224] on div "Timeline" at bounding box center [225, 229] width 32 height 11
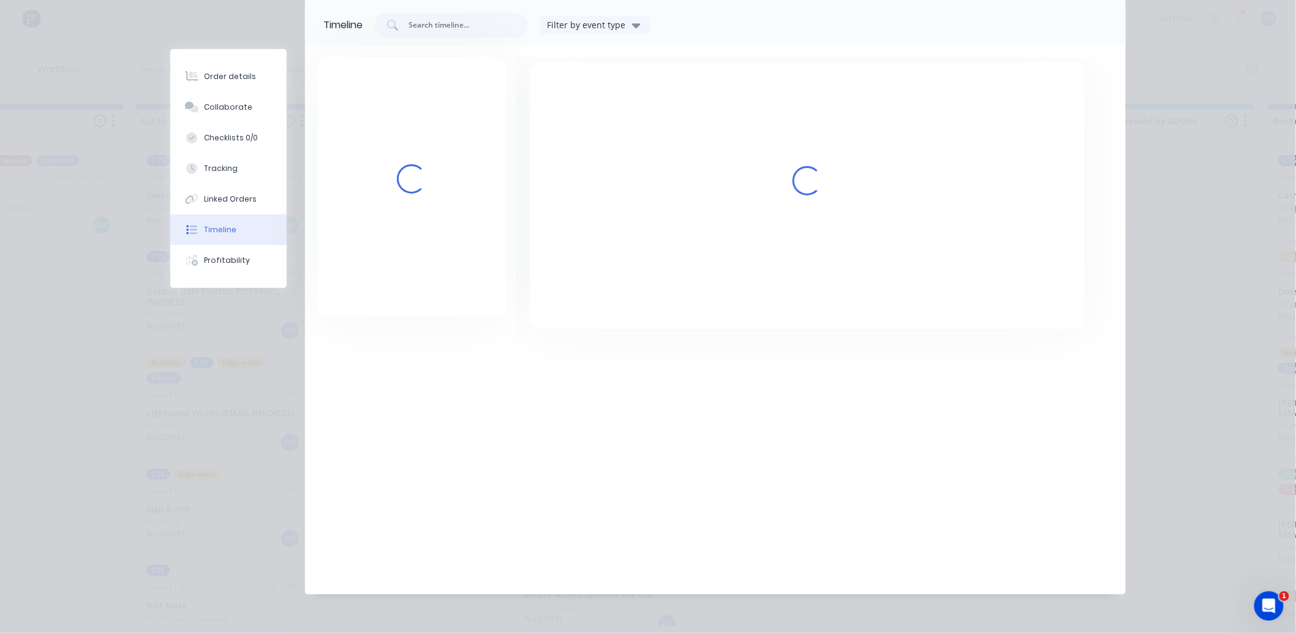
scroll to position [86, 0]
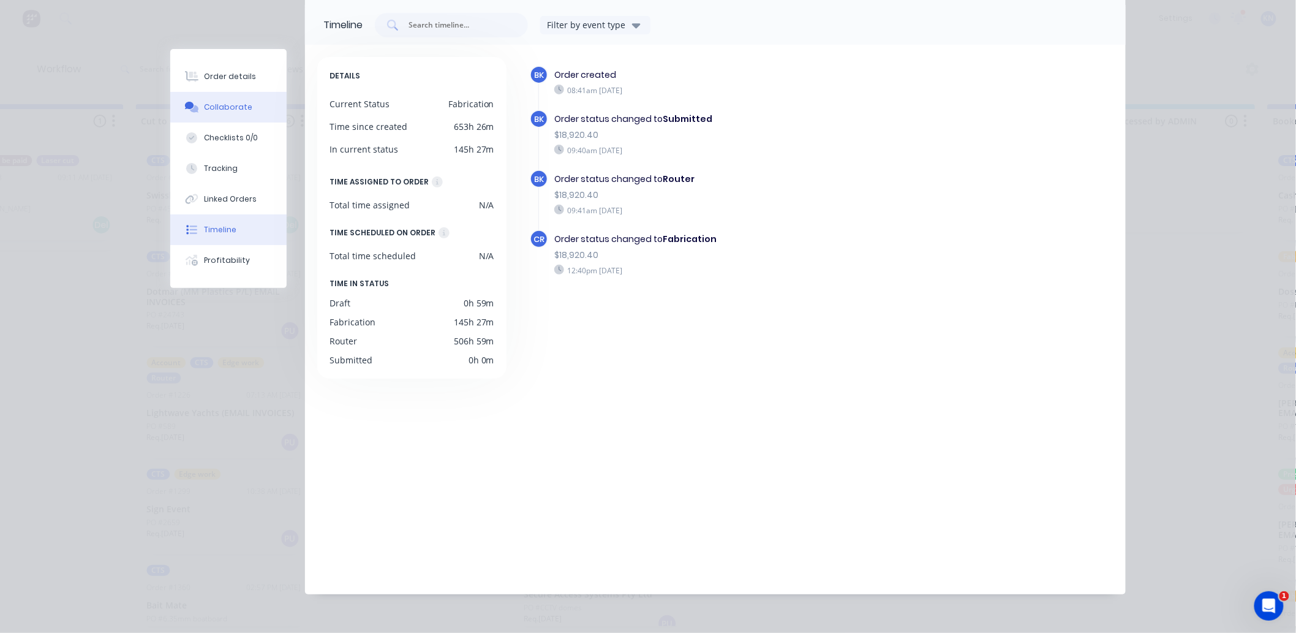
click at [242, 108] on div "Collaborate" at bounding box center [229, 107] width 48 height 11
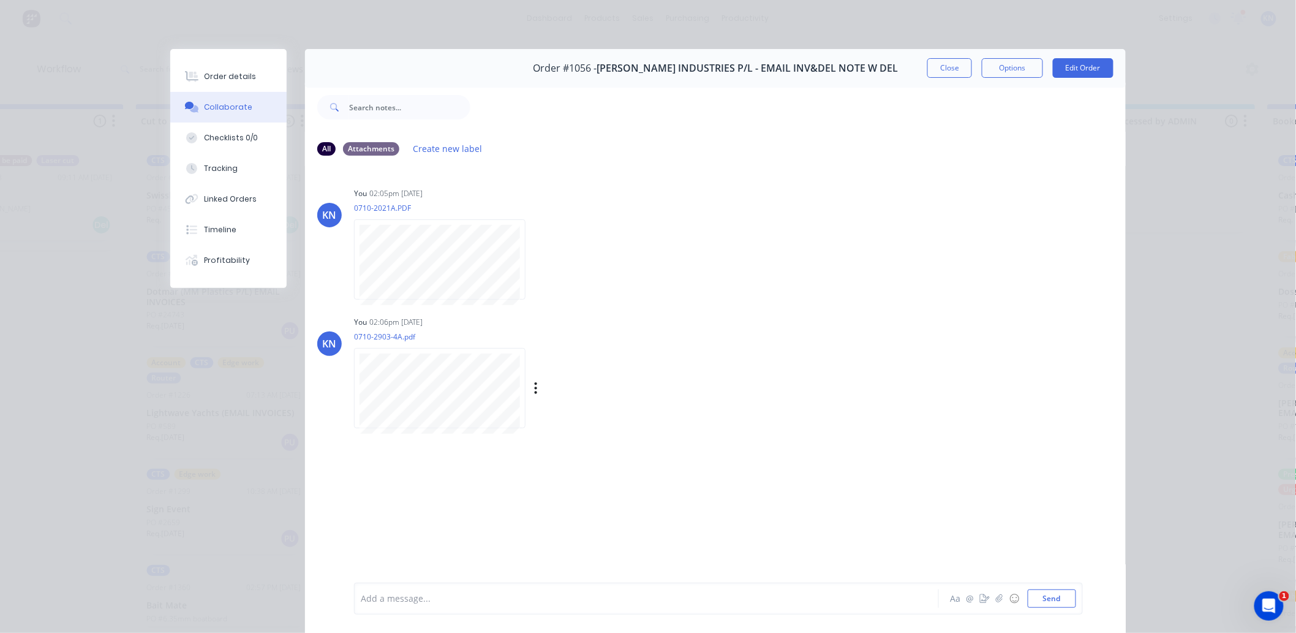
scroll to position [66, 0]
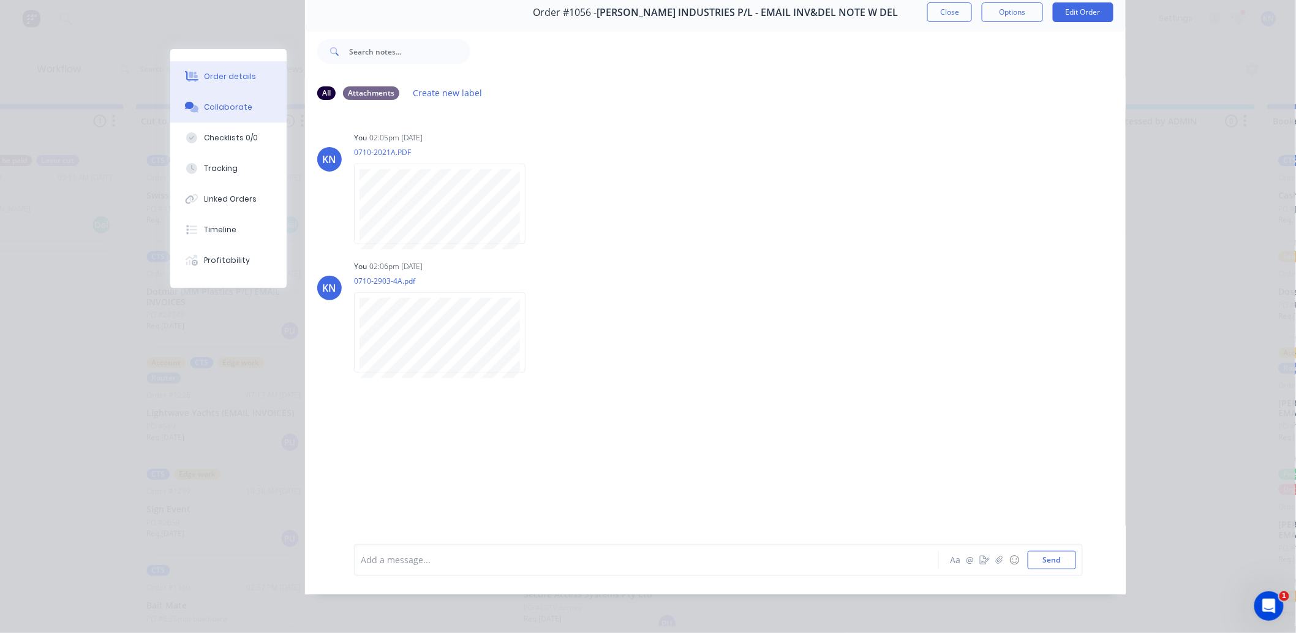
click at [222, 70] on button "Order details" at bounding box center [228, 76] width 116 height 31
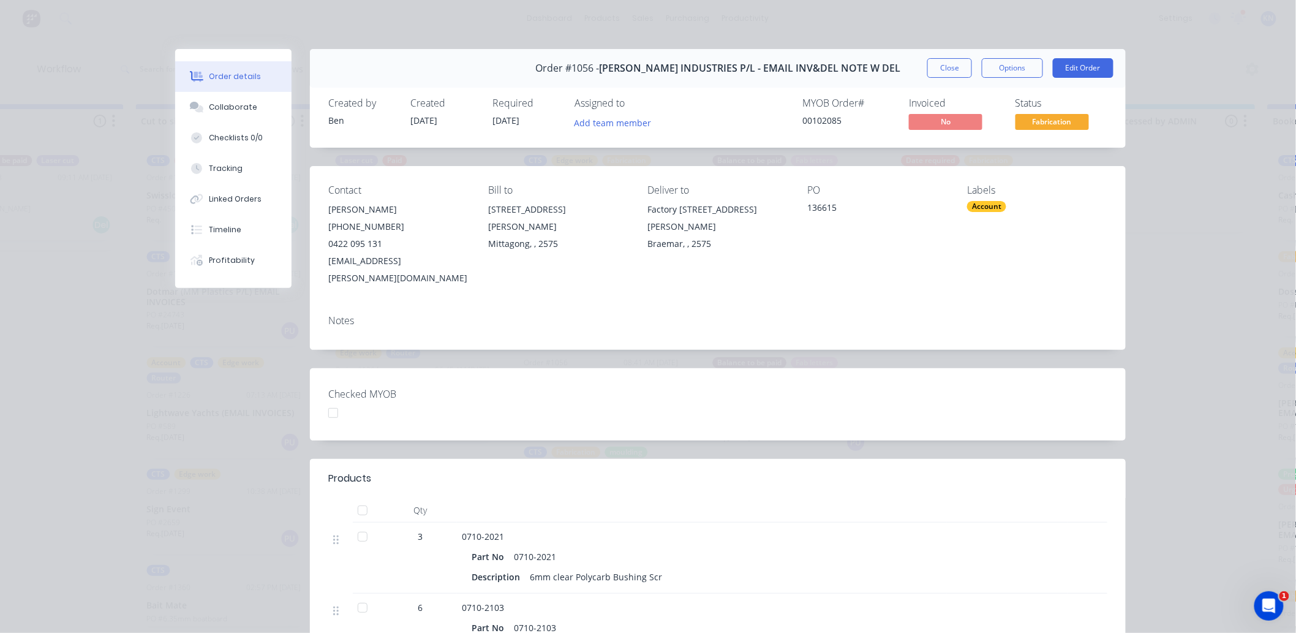
scroll to position [0, 1023]
click at [216, 110] on div "Collaborate" at bounding box center [233, 107] width 48 height 11
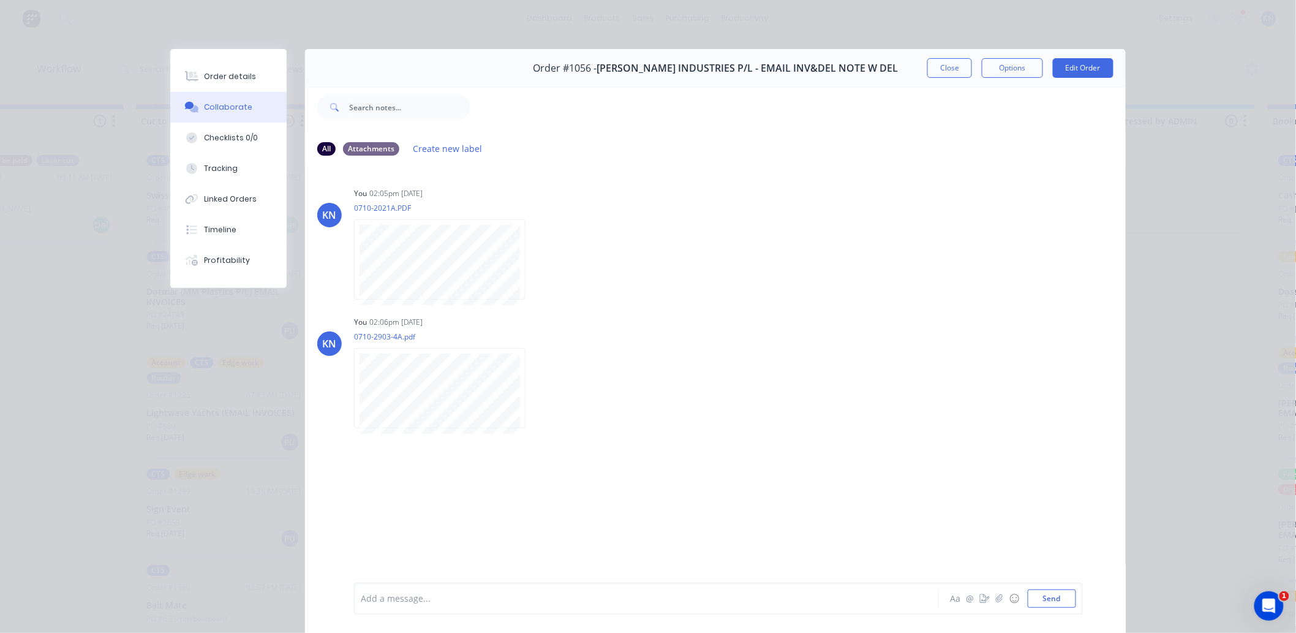
click at [385, 598] on div at bounding box center [629, 598] width 536 height 13
click at [1047, 592] on button "Send" at bounding box center [1052, 598] width 48 height 18
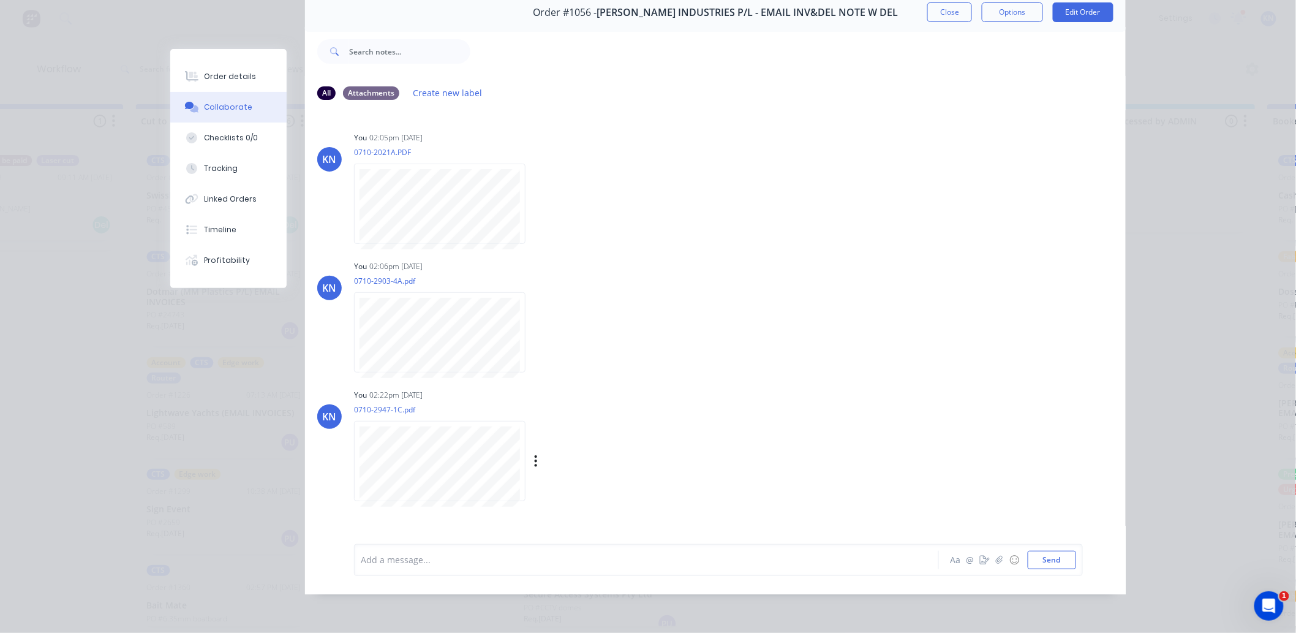
scroll to position [3, 1023]
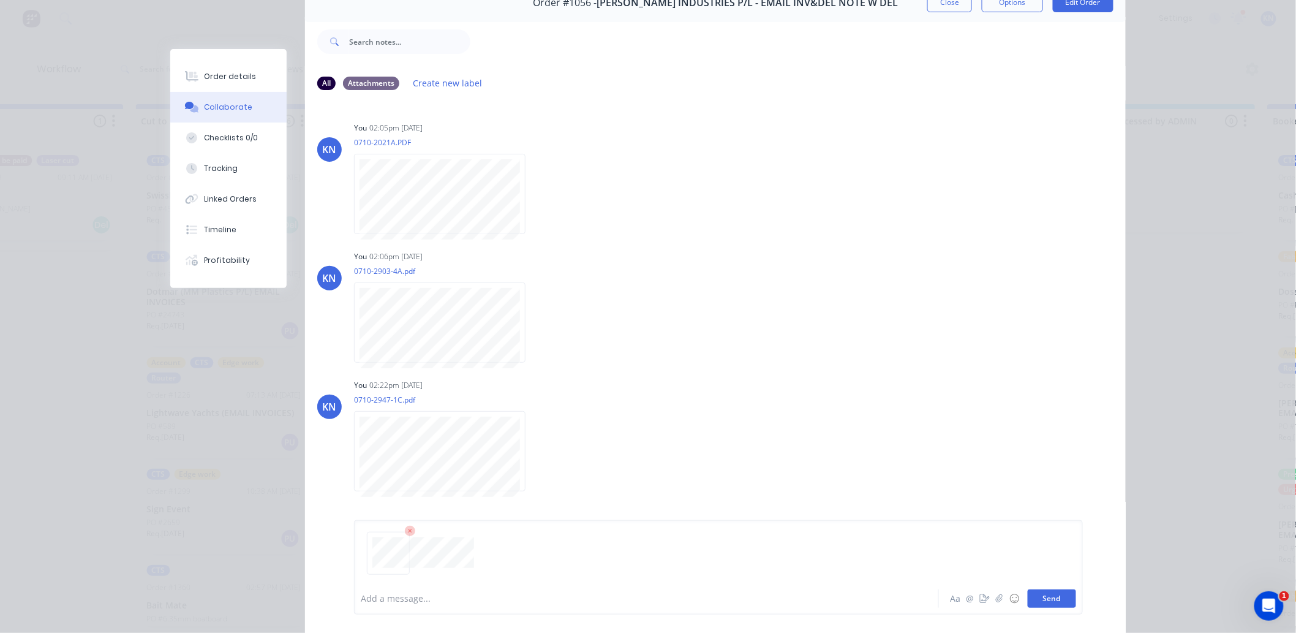
click at [1053, 596] on button "Send" at bounding box center [1052, 598] width 48 height 18
click at [1050, 598] on button "Send" at bounding box center [1052, 598] width 48 height 18
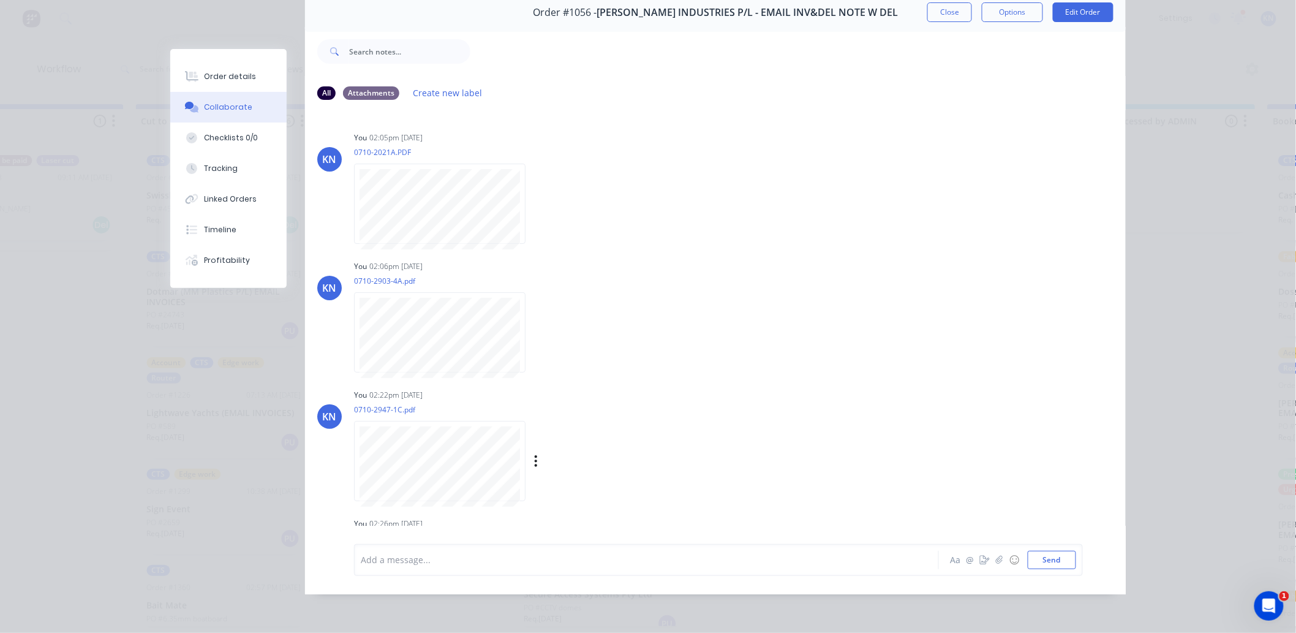
scroll to position [99, 0]
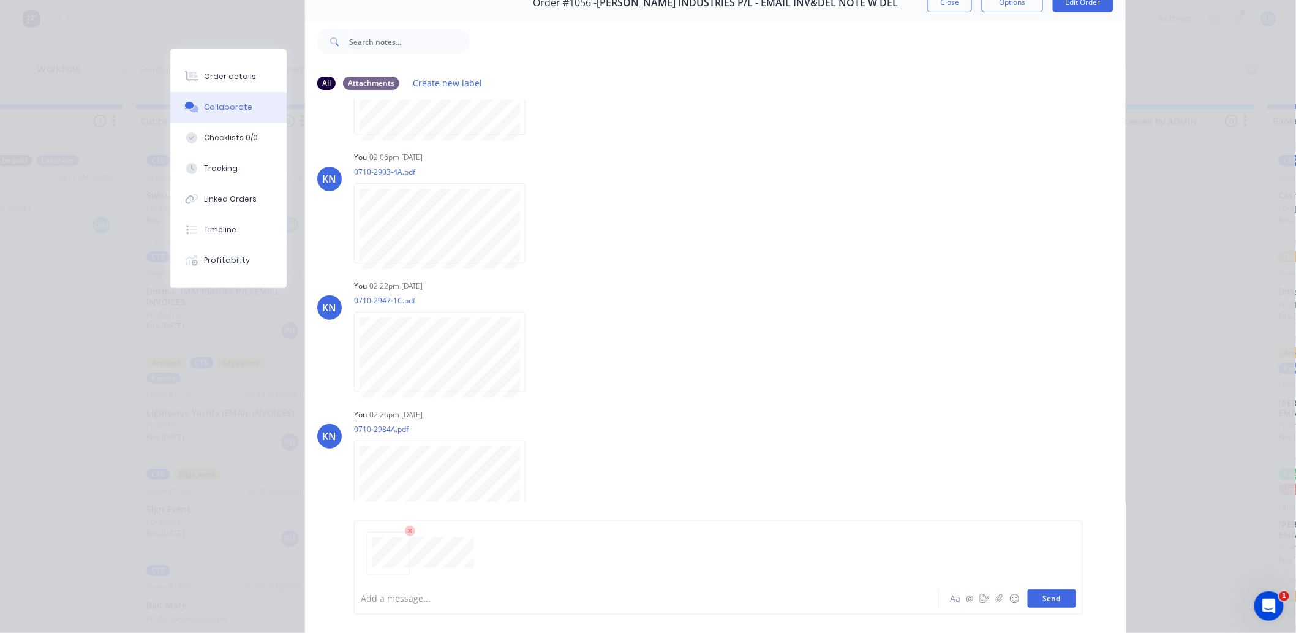
click at [1054, 592] on button "Send" at bounding box center [1052, 598] width 48 height 18
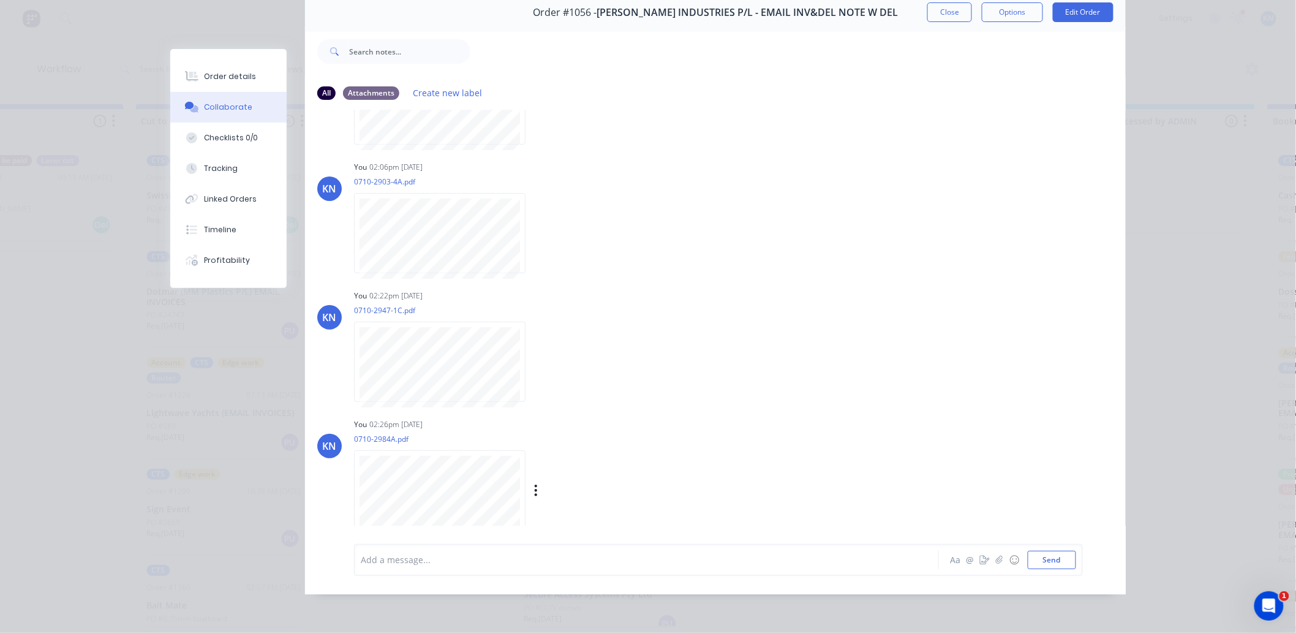
scroll to position [228, 0]
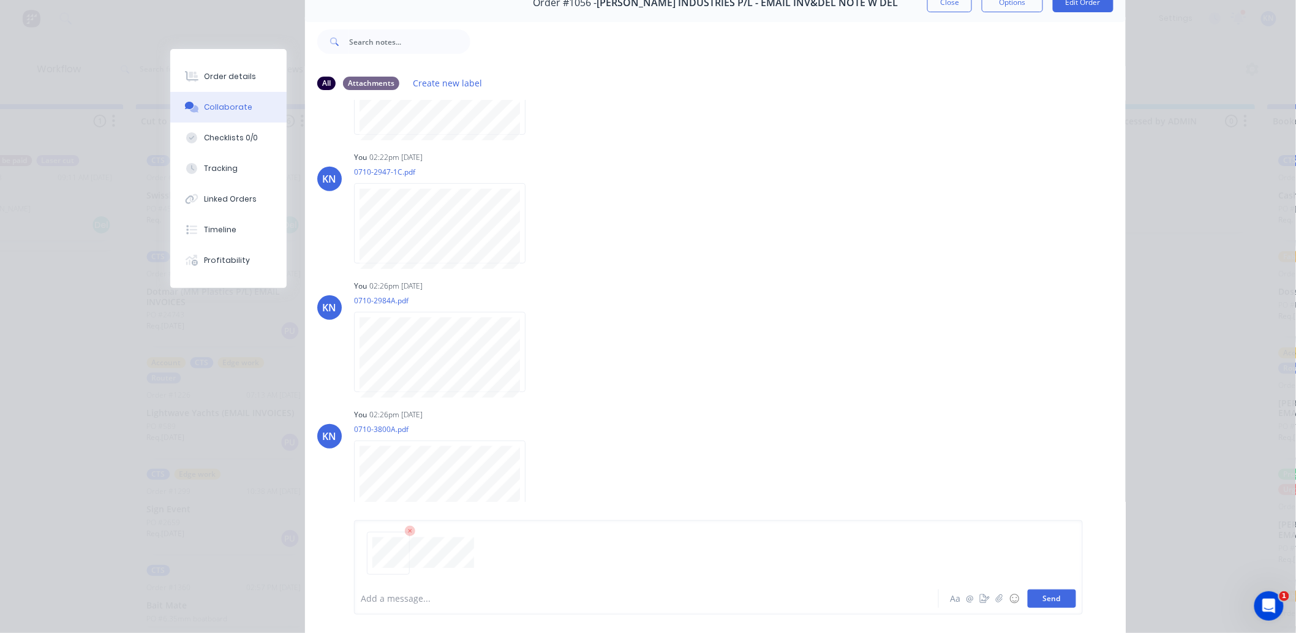
click at [1048, 596] on button "Send" at bounding box center [1052, 598] width 48 height 18
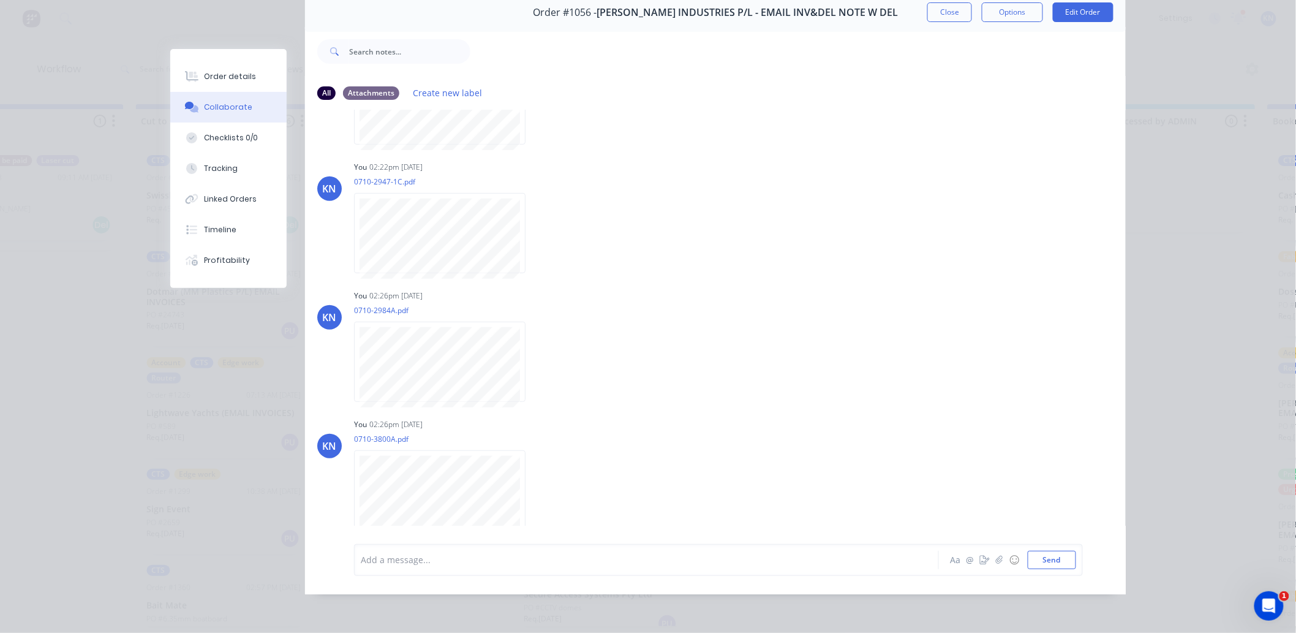
scroll to position [356, 0]
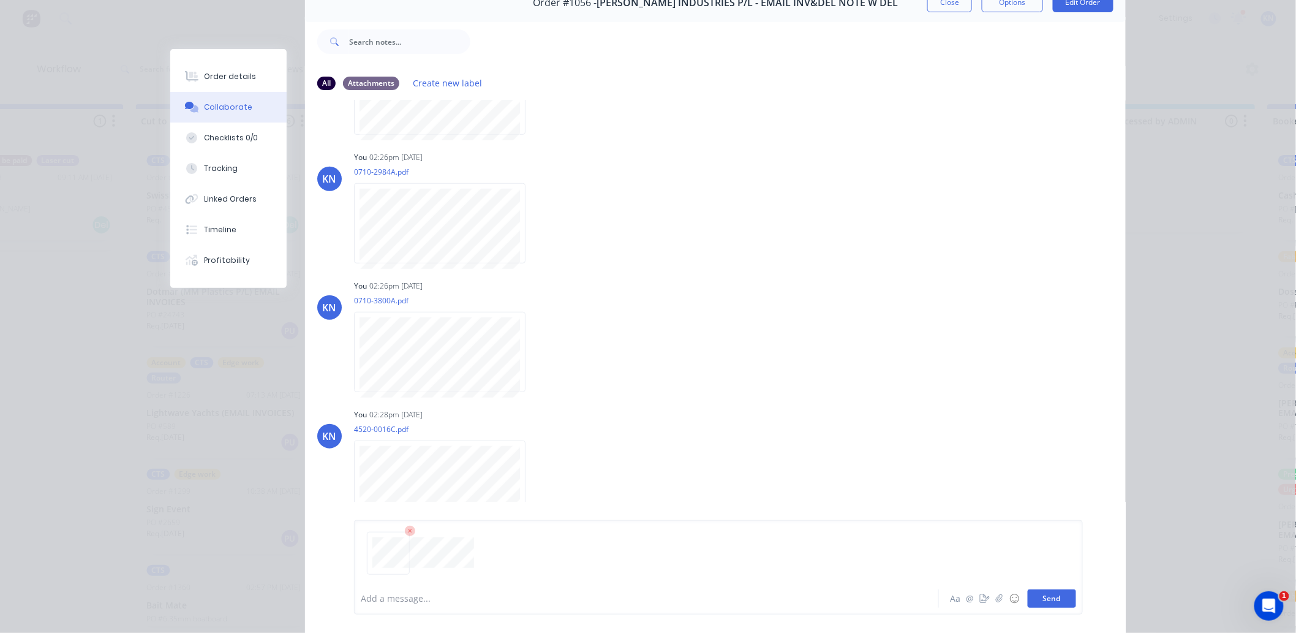
click at [1051, 599] on button "Send" at bounding box center [1052, 598] width 48 height 18
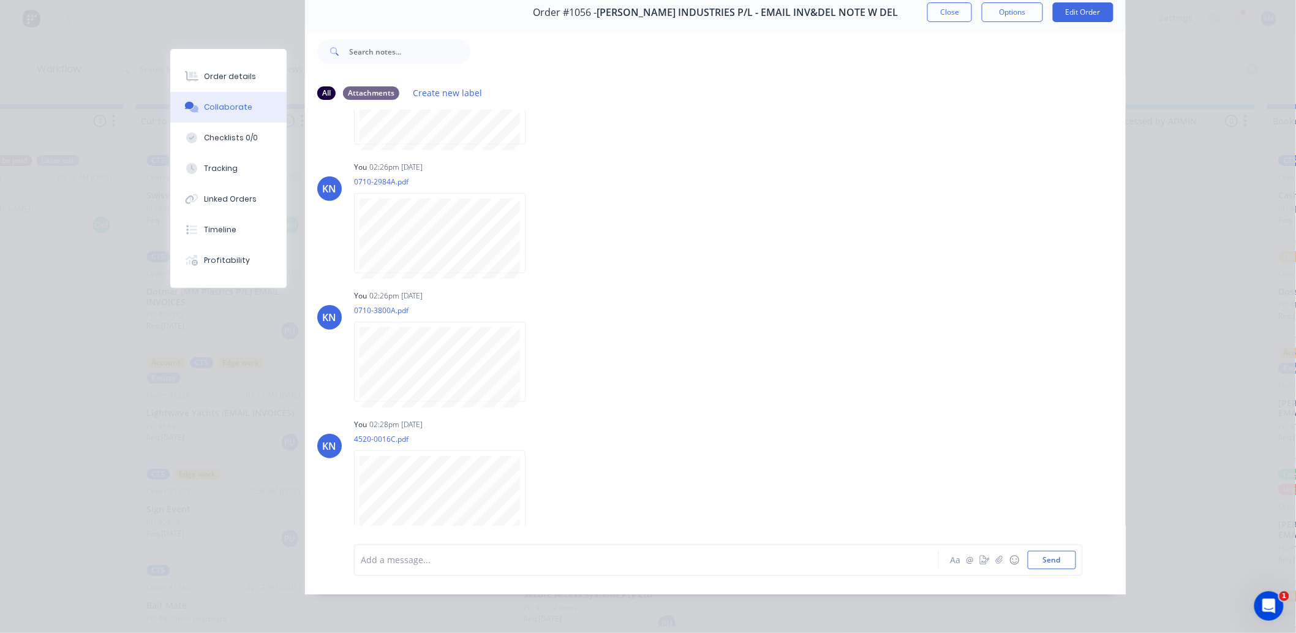
scroll to position [485, 0]
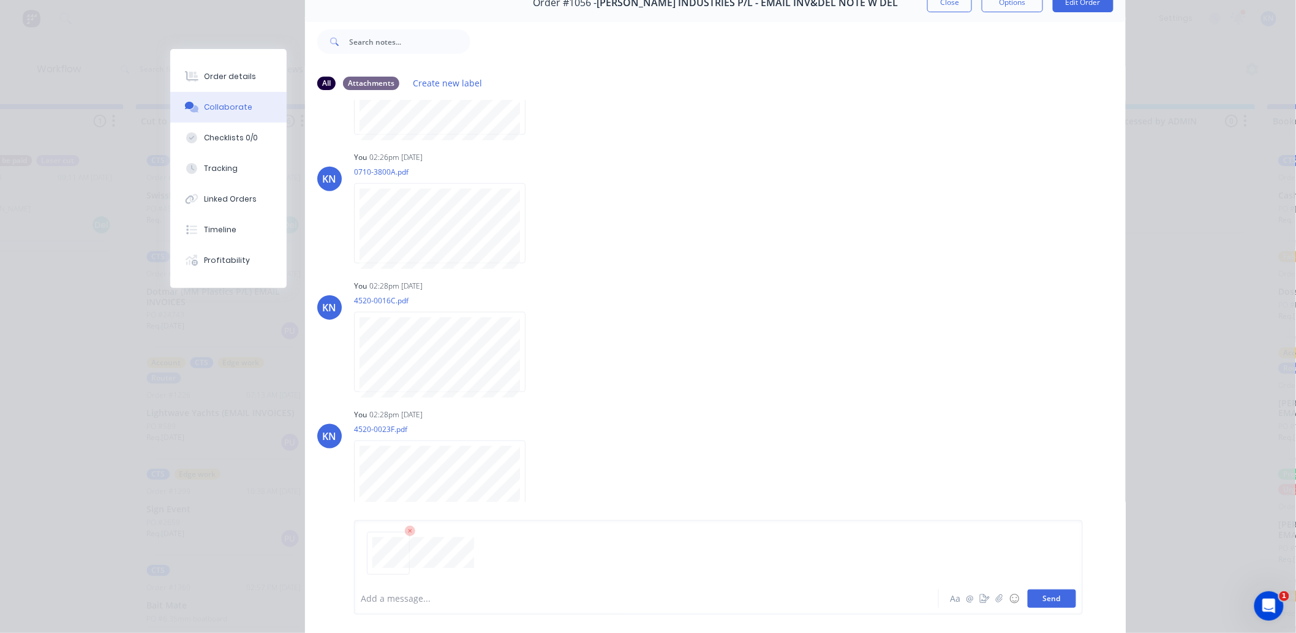
click at [1040, 594] on button "Send" at bounding box center [1052, 598] width 48 height 18
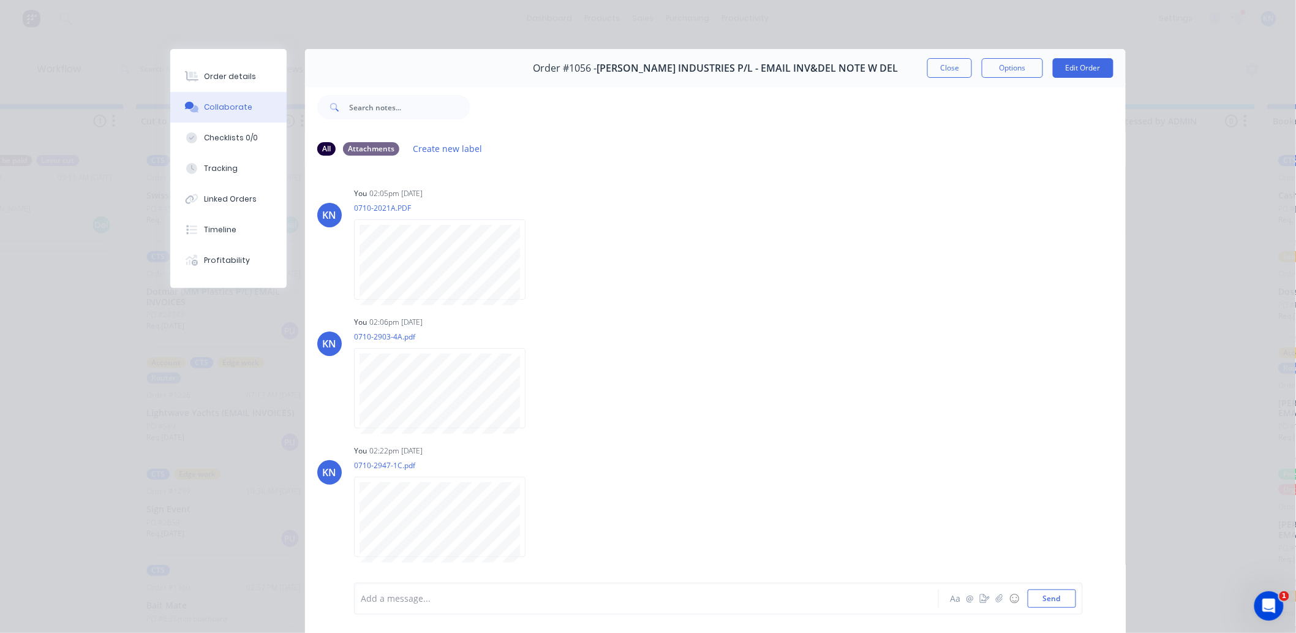
scroll to position [0, 1023]
click at [935, 74] on button "Close" at bounding box center [949, 68] width 45 height 20
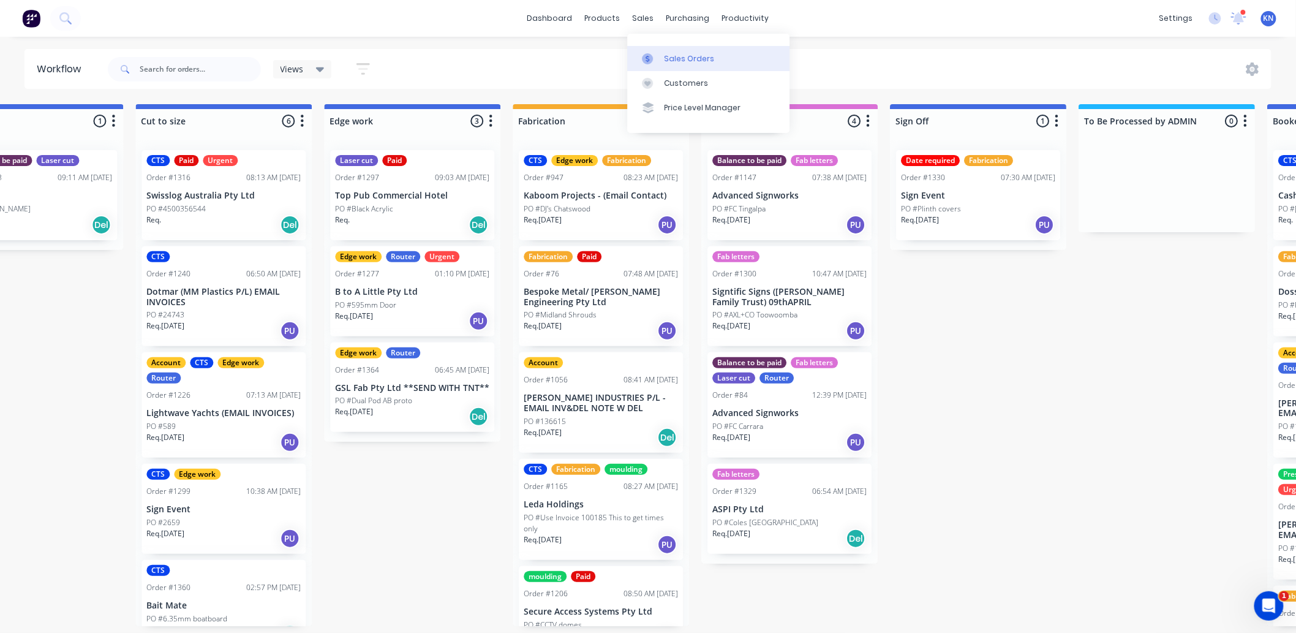
click at [678, 59] on div "Sales Orders" at bounding box center [689, 58] width 50 height 11
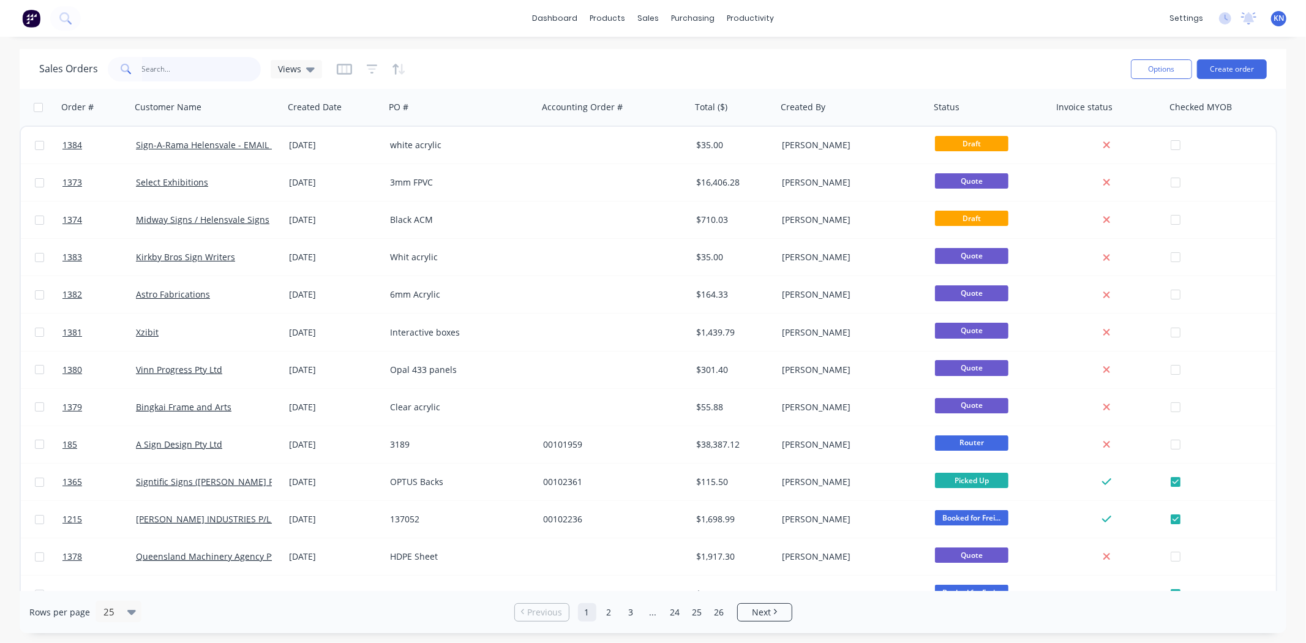
click at [200, 66] on input "text" at bounding box center [201, 69] width 119 height 24
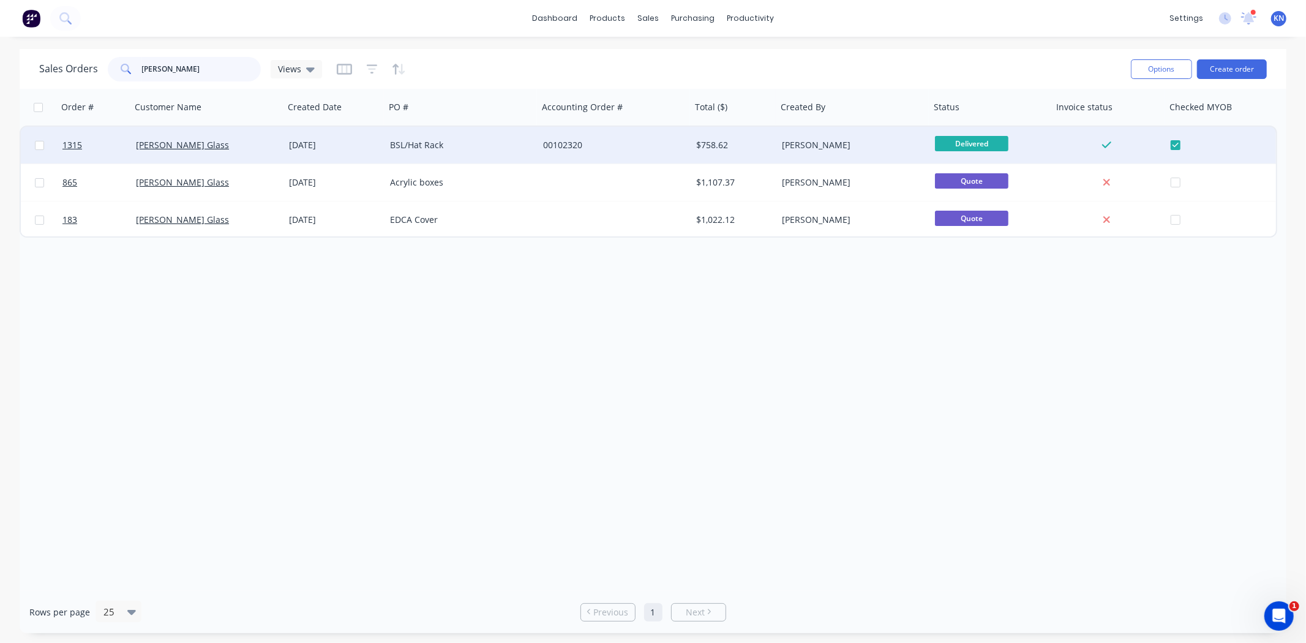
type input "simmon"
click at [239, 143] on div "Simmons Glass" at bounding box center [204, 145] width 136 height 12
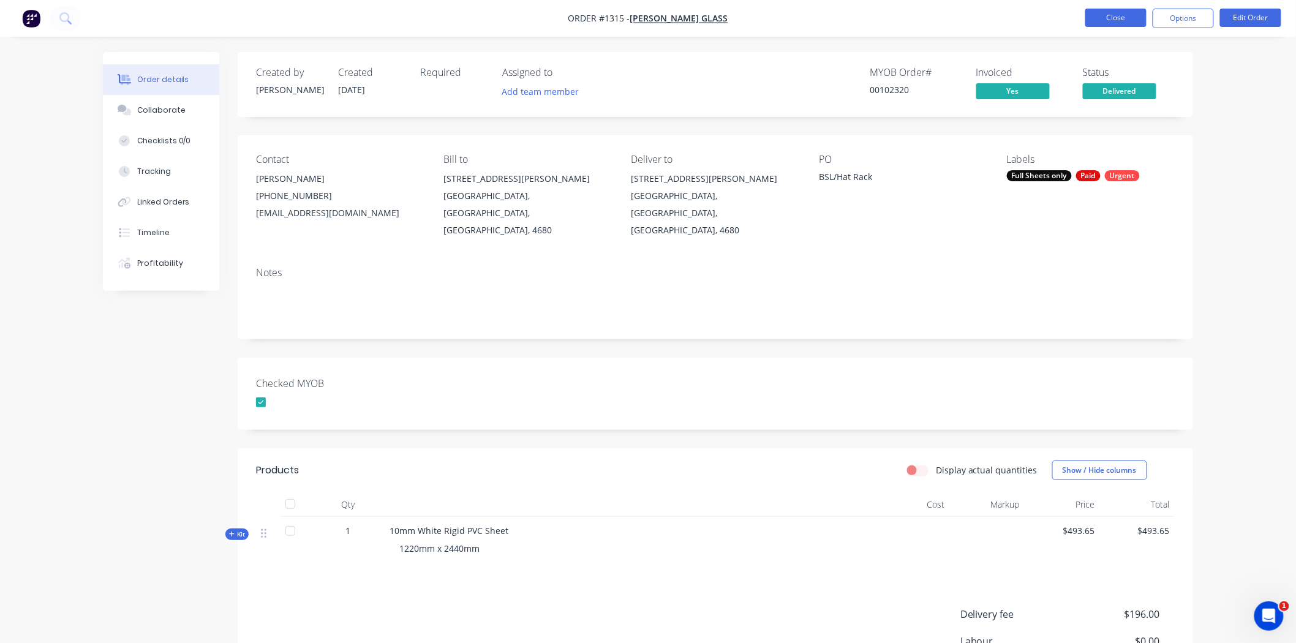
click at [1123, 12] on button "Close" at bounding box center [1115, 18] width 61 height 18
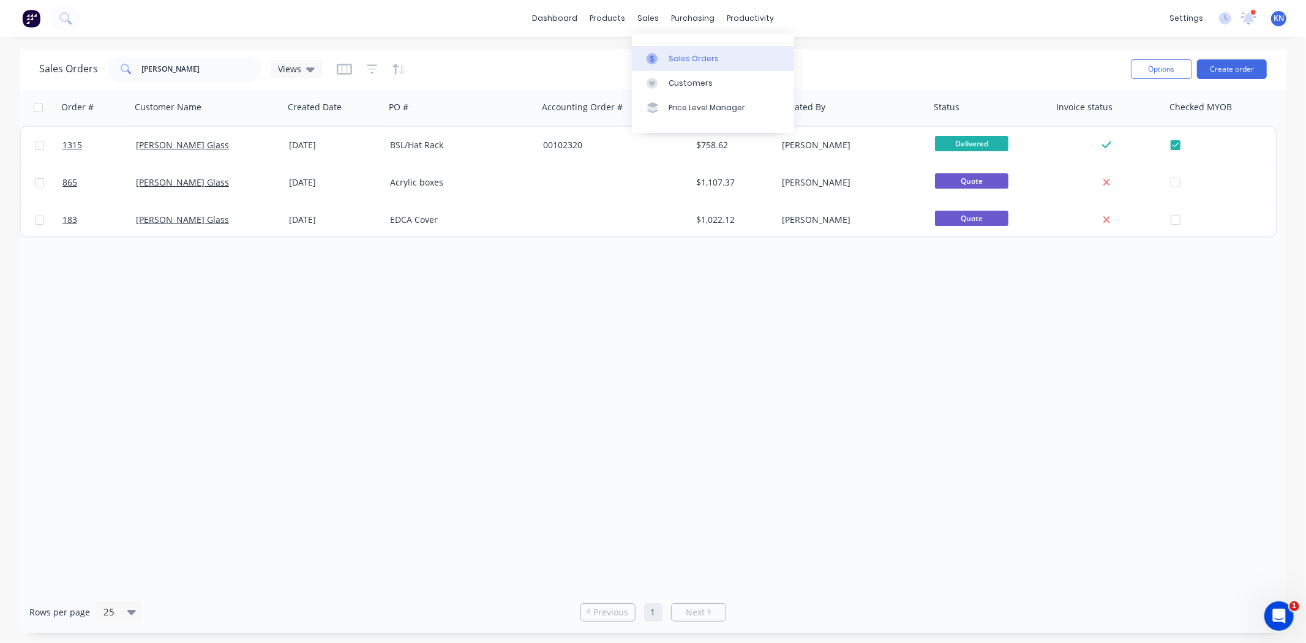
click at [685, 58] on div "Sales Orders" at bounding box center [694, 58] width 50 height 11
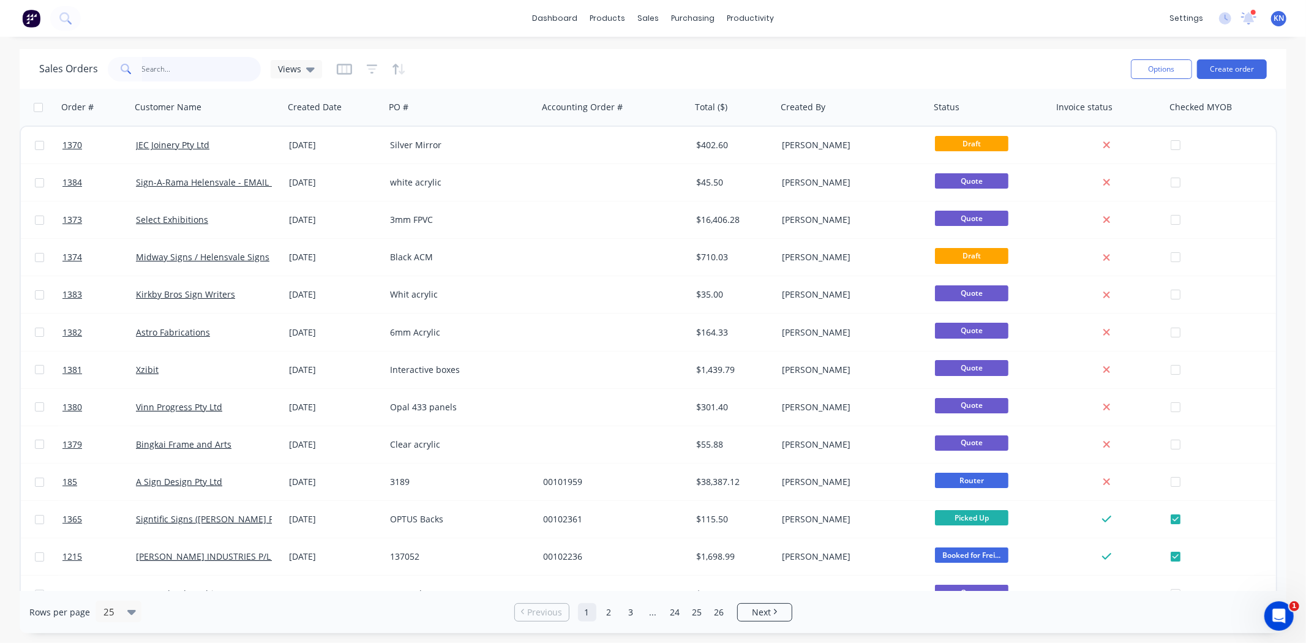
click at [180, 67] on input "text" at bounding box center [201, 69] width 119 height 24
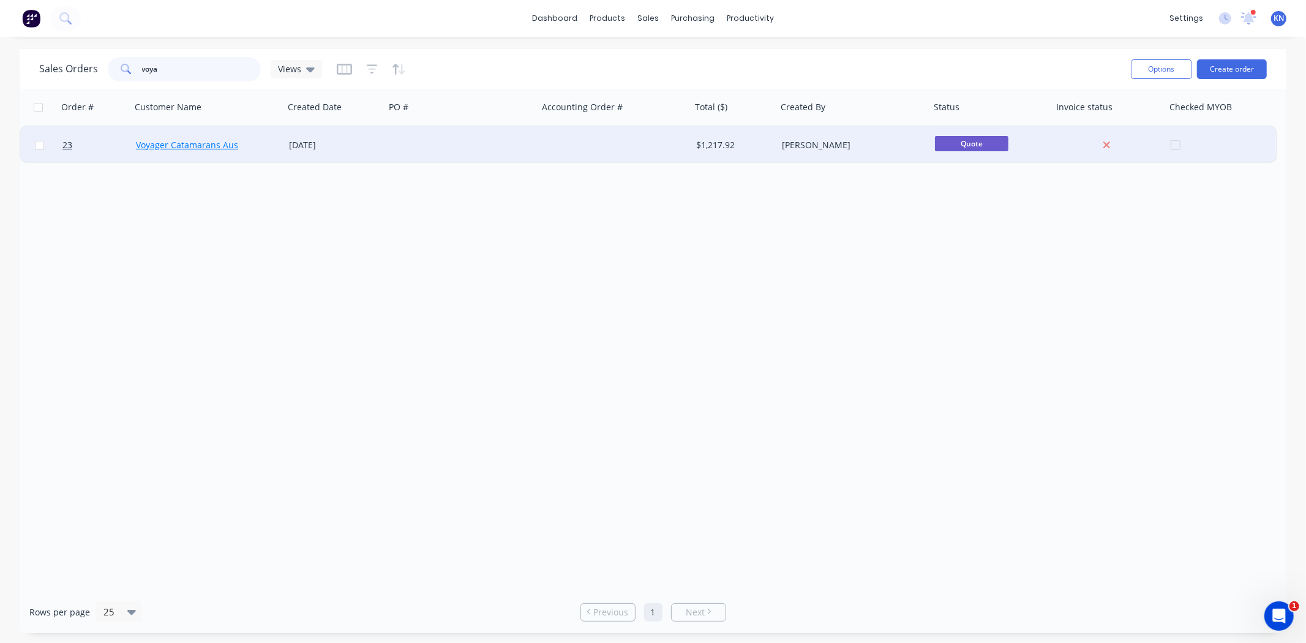
type input "voya"
click at [196, 145] on link "Voyager Catamarans Aus" at bounding box center [187, 145] width 102 height 12
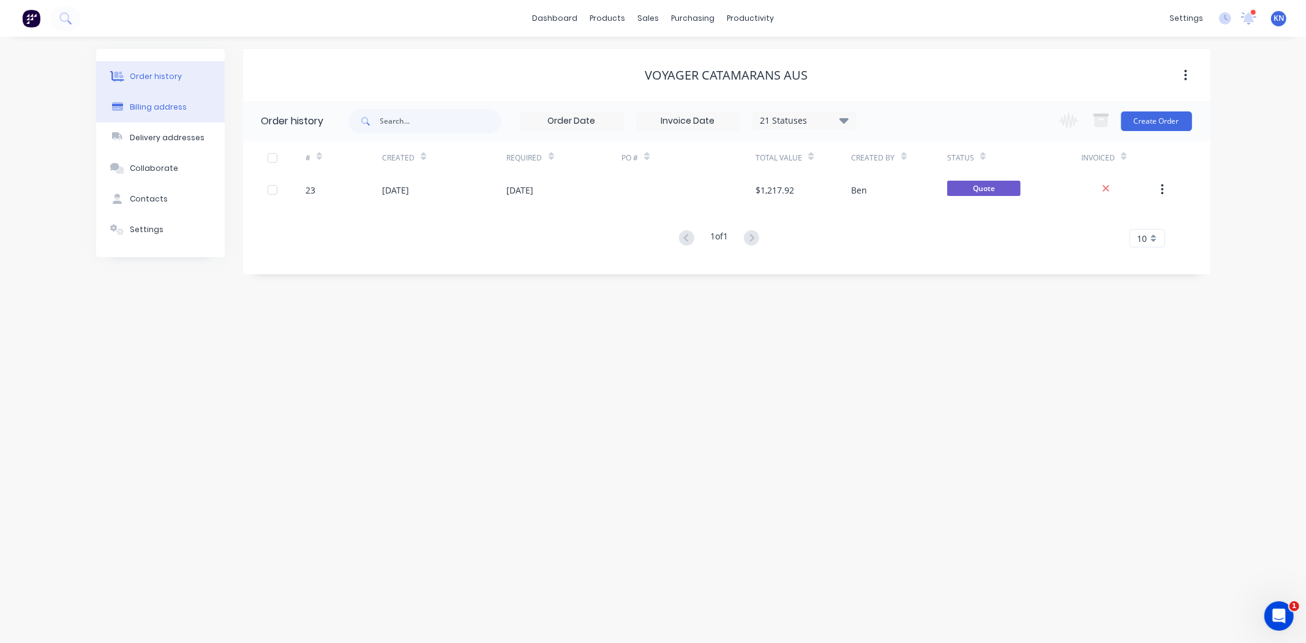
click at [172, 102] on div "Billing address" at bounding box center [158, 107] width 57 height 11
select select "AU"
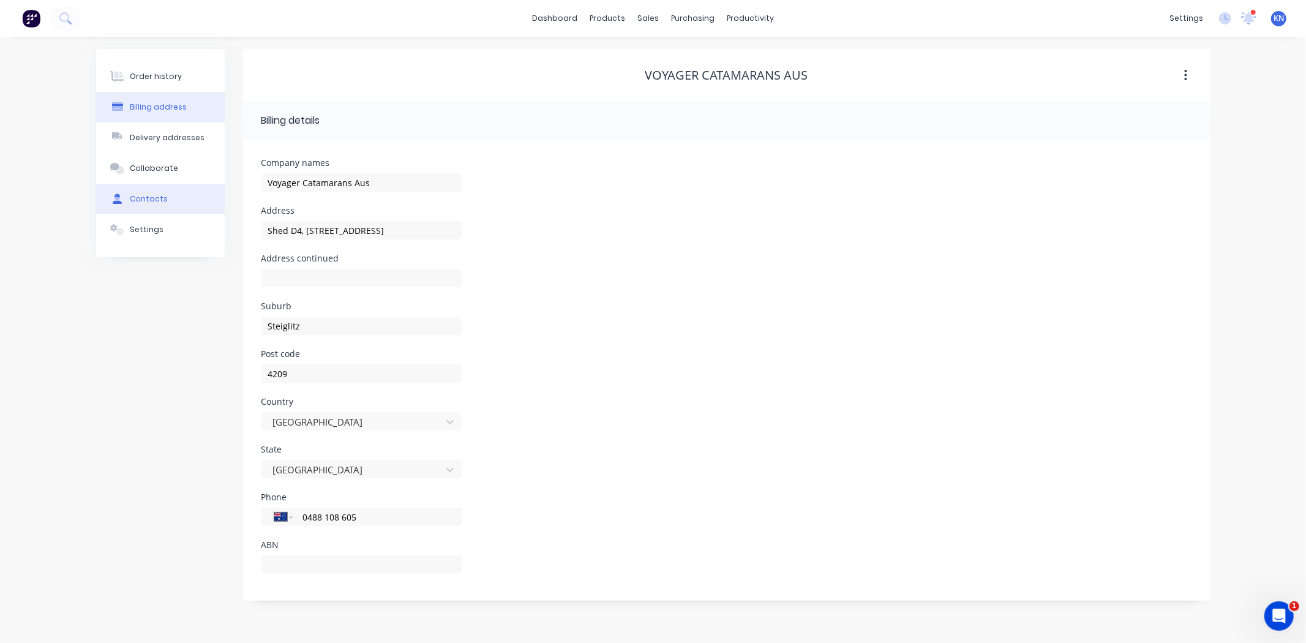
click at [149, 198] on div "Contacts" at bounding box center [149, 199] width 38 height 11
select select "AU"
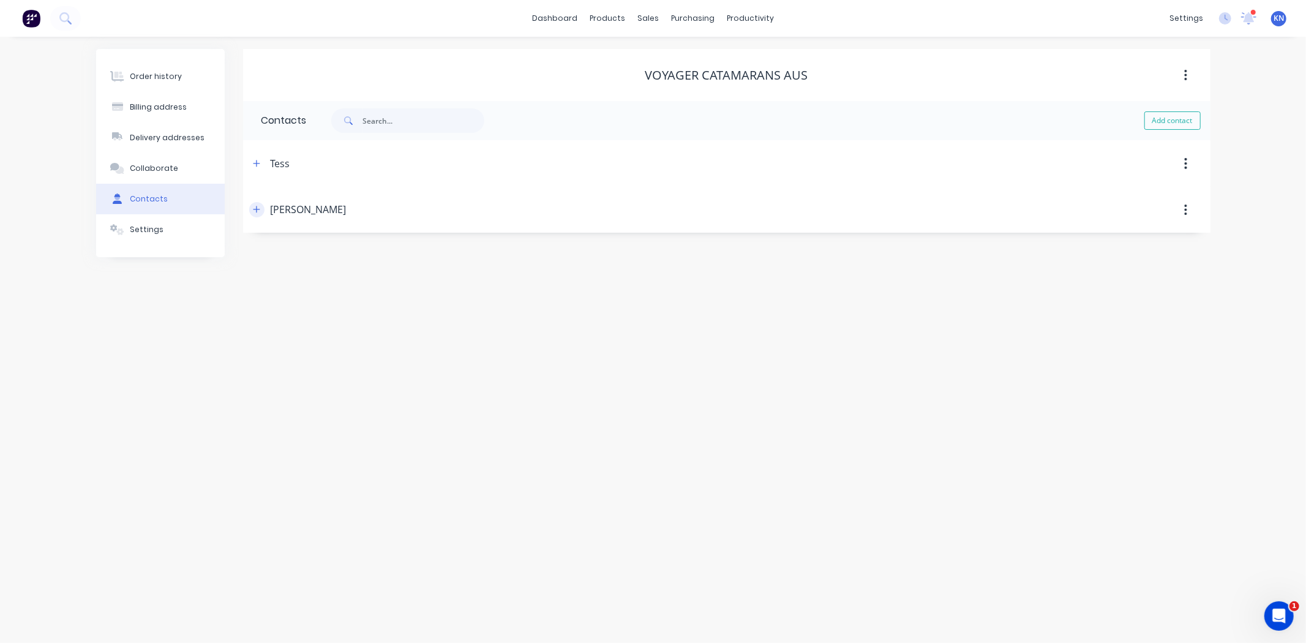
click at [257, 211] on icon "button" at bounding box center [256, 209] width 7 height 9
drag, startPoint x: 401, startPoint y: 347, endPoint x: 169, endPoint y: 340, distance: 231.6
click at [169, 340] on div "Order history Billing address Delivery addresses Collaborate Contacts Settings …" at bounding box center [653, 242] width 1115 height 387
click at [535, 303] on div "Email address info@voyagercatamaransaus.com" at bounding box center [726, 304] width 931 height 48
click at [255, 211] on icon "button" at bounding box center [256, 209] width 7 height 9
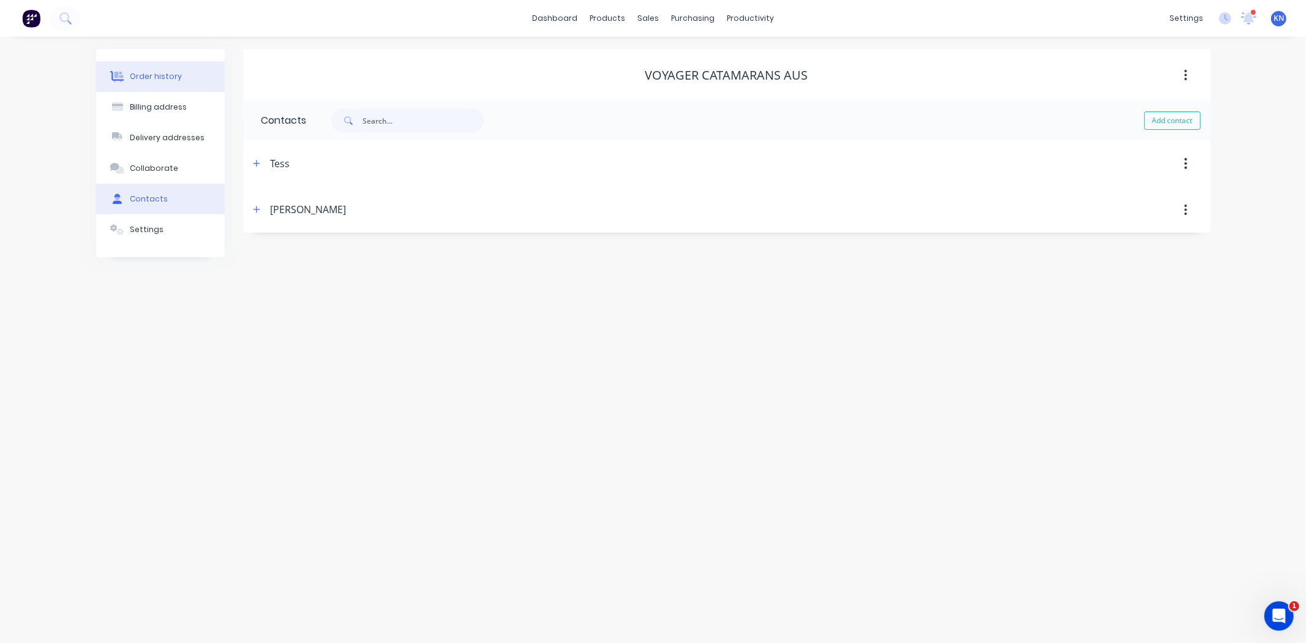
click at [170, 76] on div "Order history" at bounding box center [156, 76] width 52 height 11
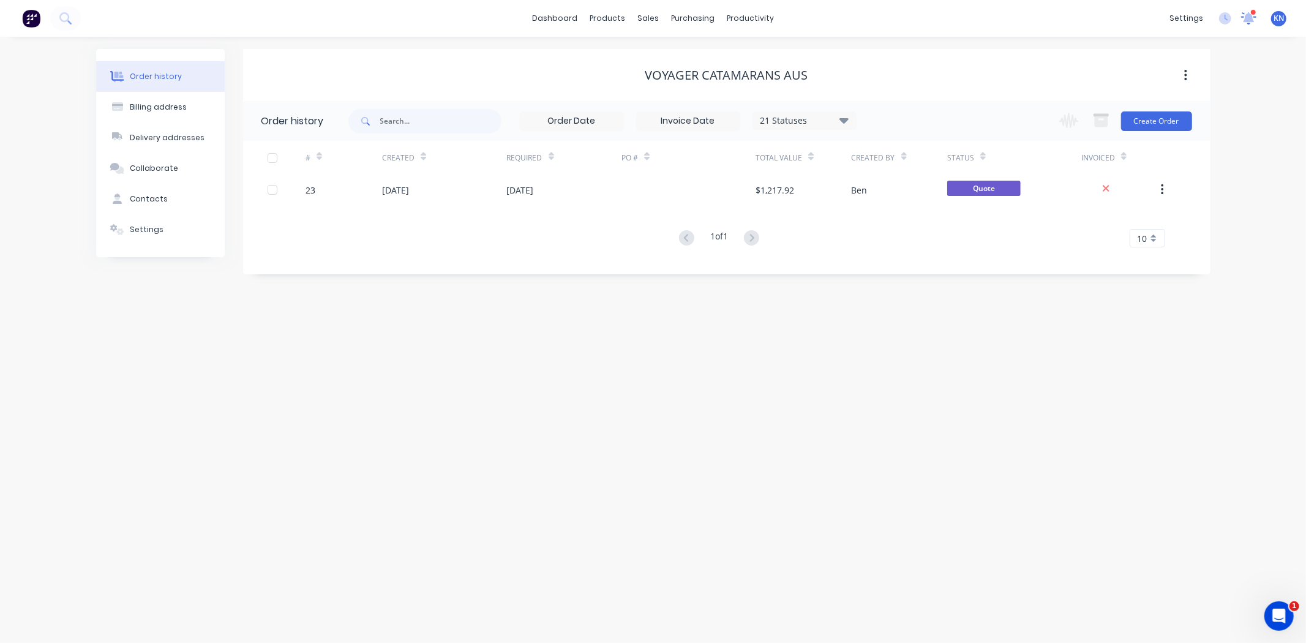
click at [1248, 17] on icon at bounding box center [1249, 17] width 11 height 10
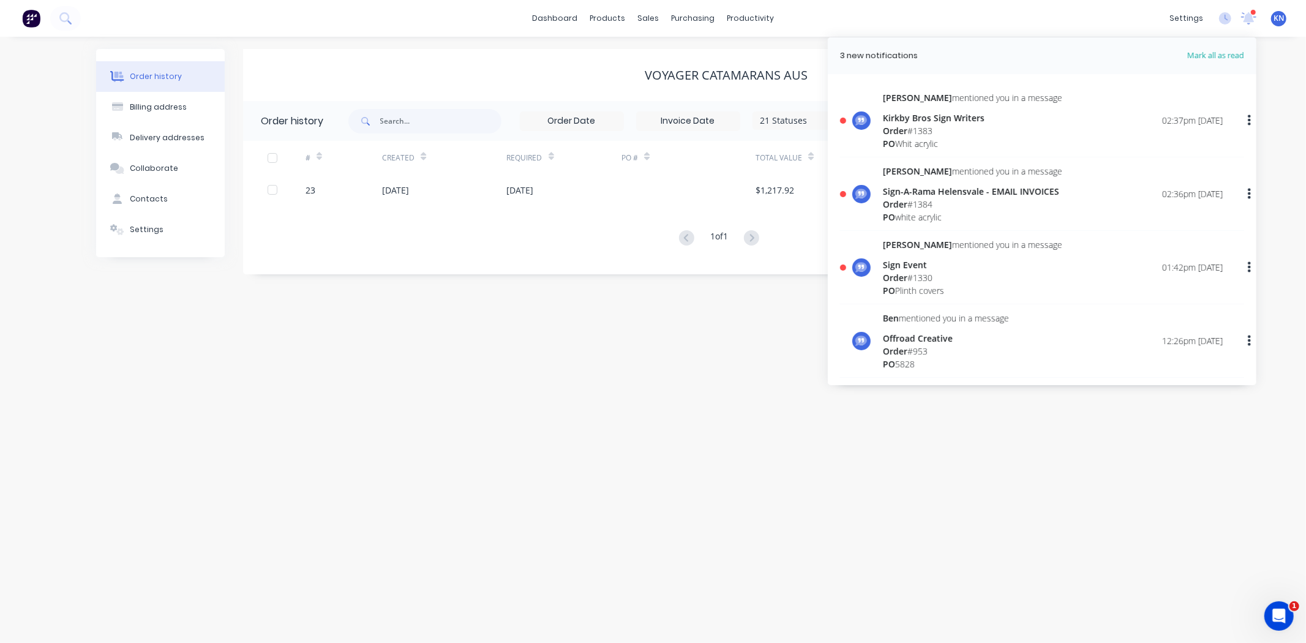
click at [920, 119] on div "Kirkby Bros Sign Writers" at bounding box center [972, 117] width 179 height 13
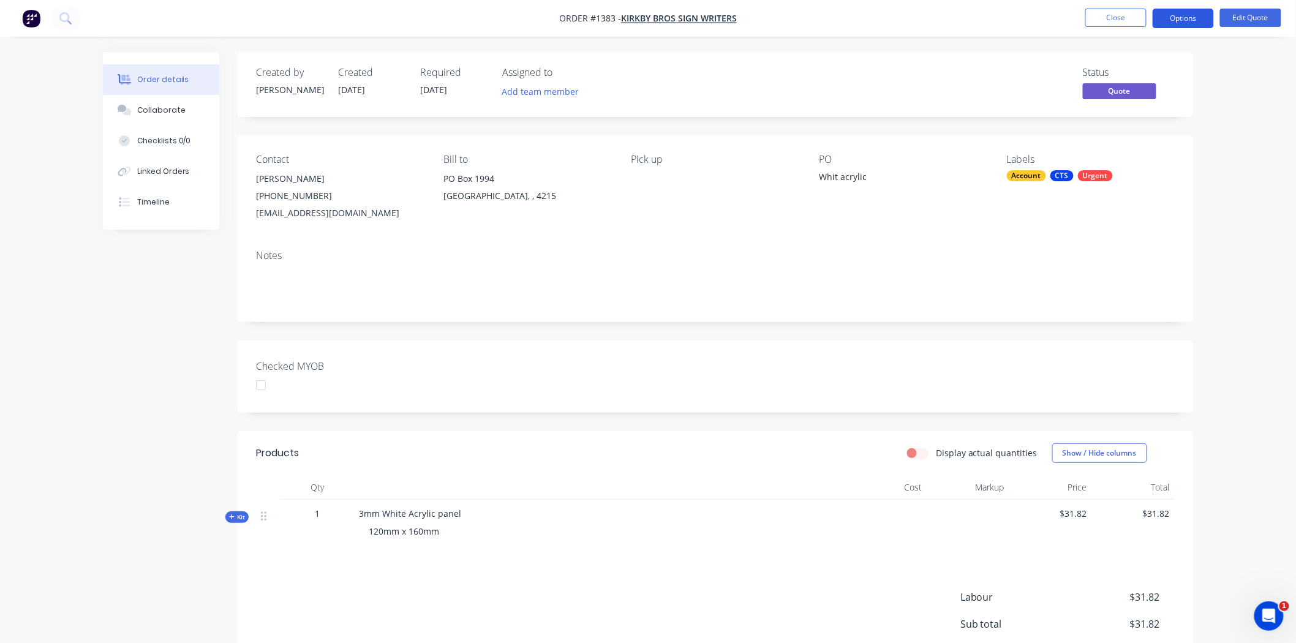
click at [1192, 16] on button "Options" at bounding box center [1183, 19] width 61 height 20
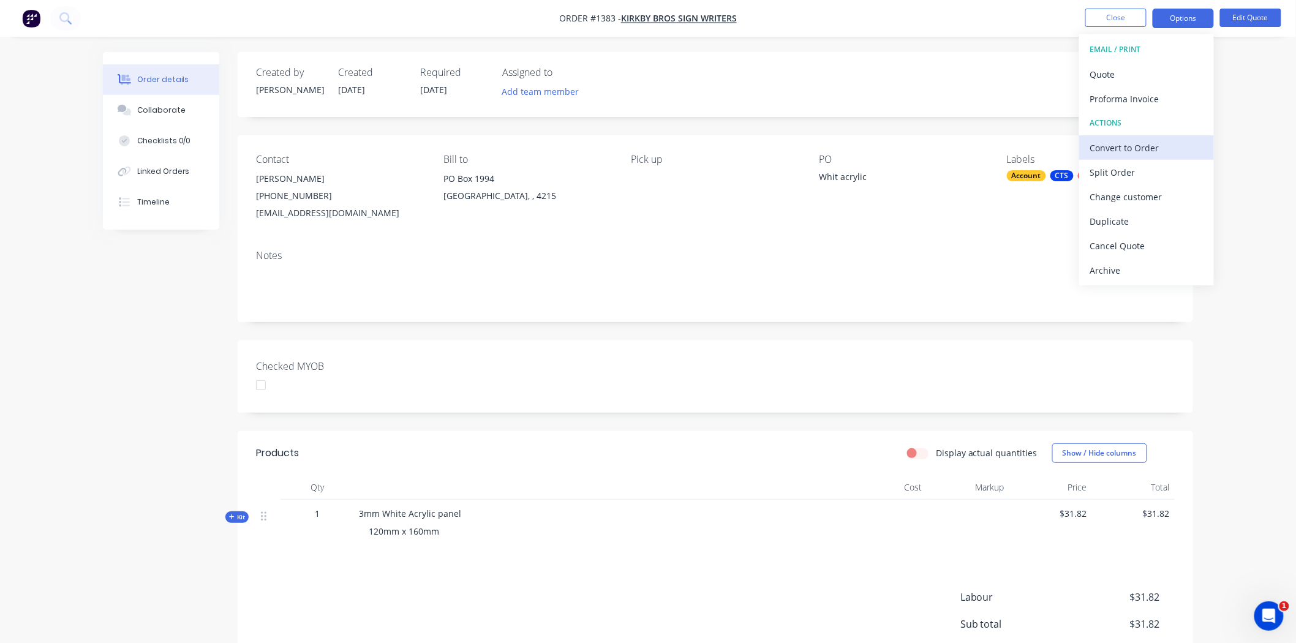
click at [1165, 144] on div "Convert to Order" at bounding box center [1146, 148] width 113 height 18
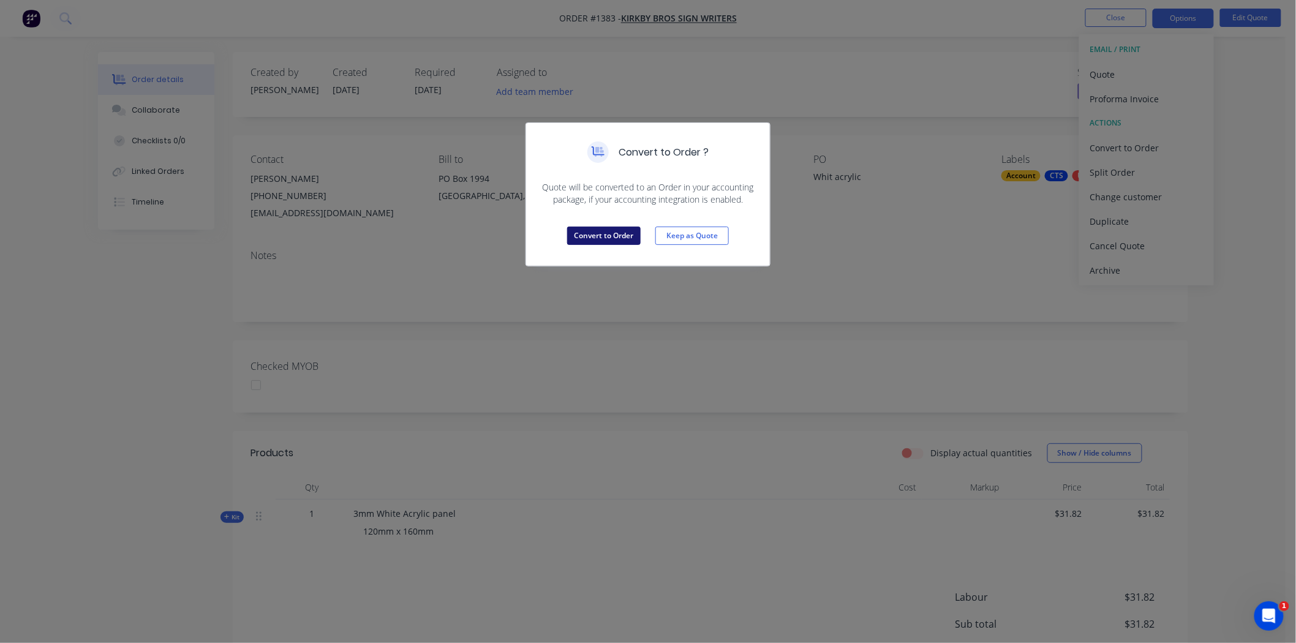
click at [590, 233] on button "Convert to Order" at bounding box center [603, 236] width 73 height 18
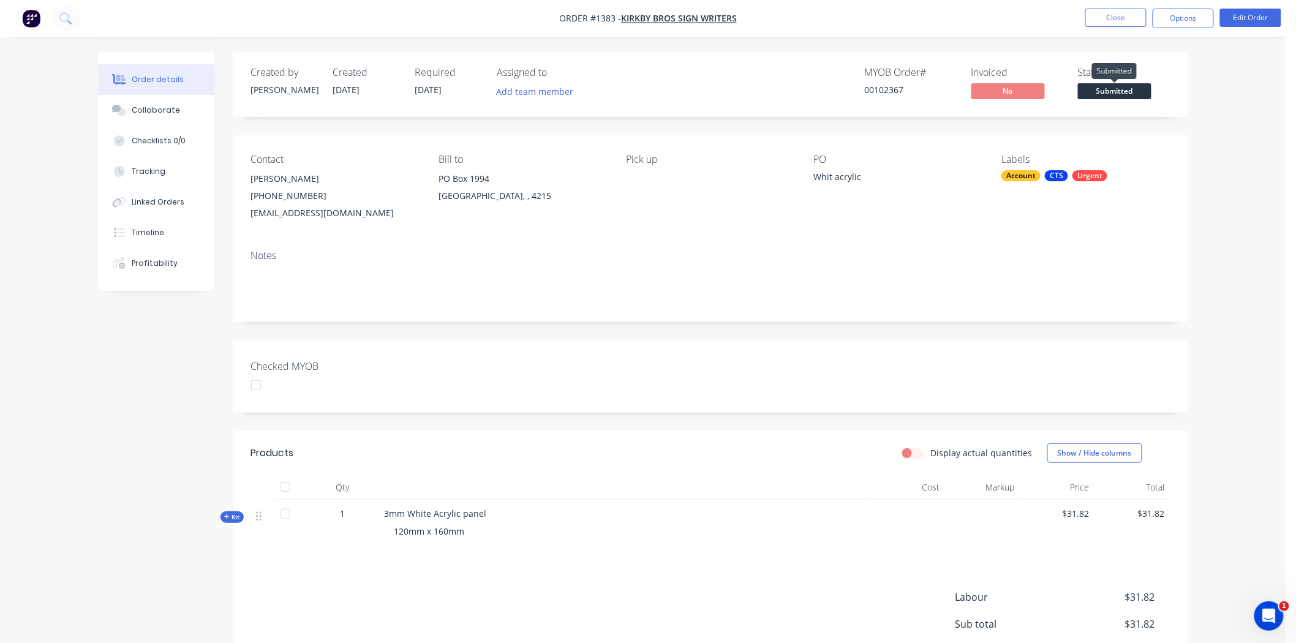
click at [1124, 94] on span "Submitted" at bounding box center [1114, 90] width 73 height 15
click at [953, 333] on div "Created by Darren Created 03/09/25 Required 04/09/25 Assigned to Add team membe…" at bounding box center [710, 401] width 955 height 698
click at [930, 130] on div "Created by Darren Created 03/09/25 Required 04/09/25 Assigned to Add team membe…" at bounding box center [710, 401] width 955 height 698
click at [1123, 88] on span "Submitted" at bounding box center [1114, 90] width 73 height 15
click at [1203, 124] on div "Order details Collaborate Checklists 0/0 Tracking Linked Orders Timeline Profit…" at bounding box center [642, 384] width 1285 height 769
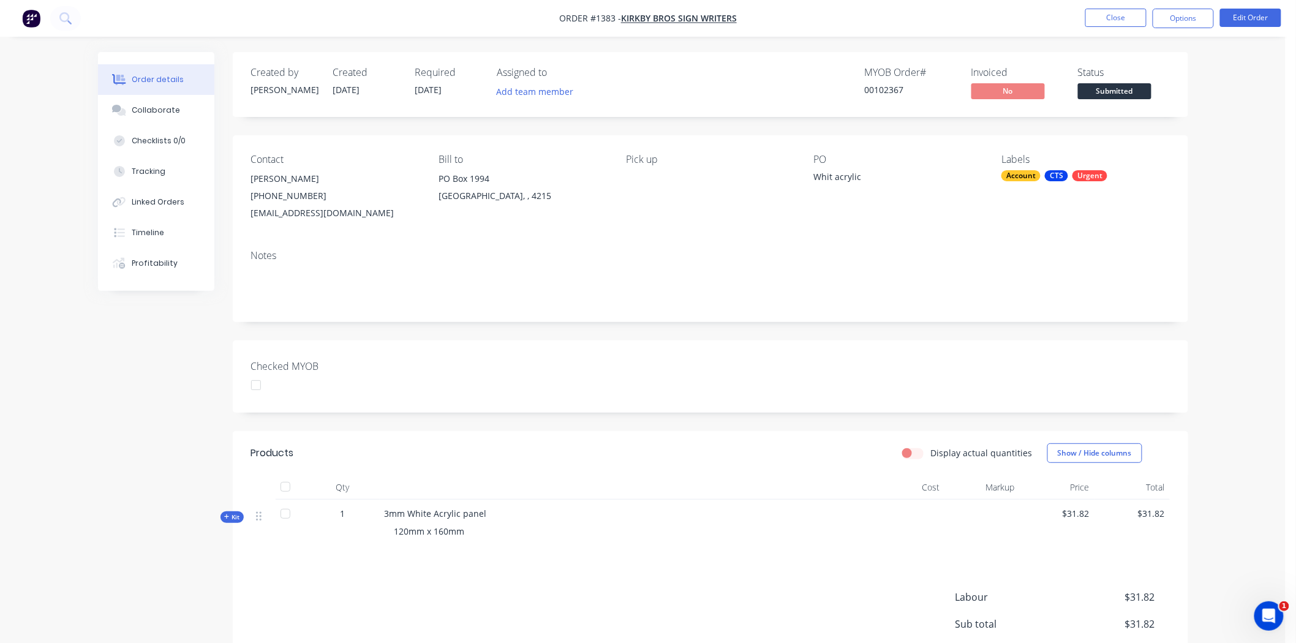
click at [1142, 88] on span "Submitted" at bounding box center [1114, 90] width 73 height 15
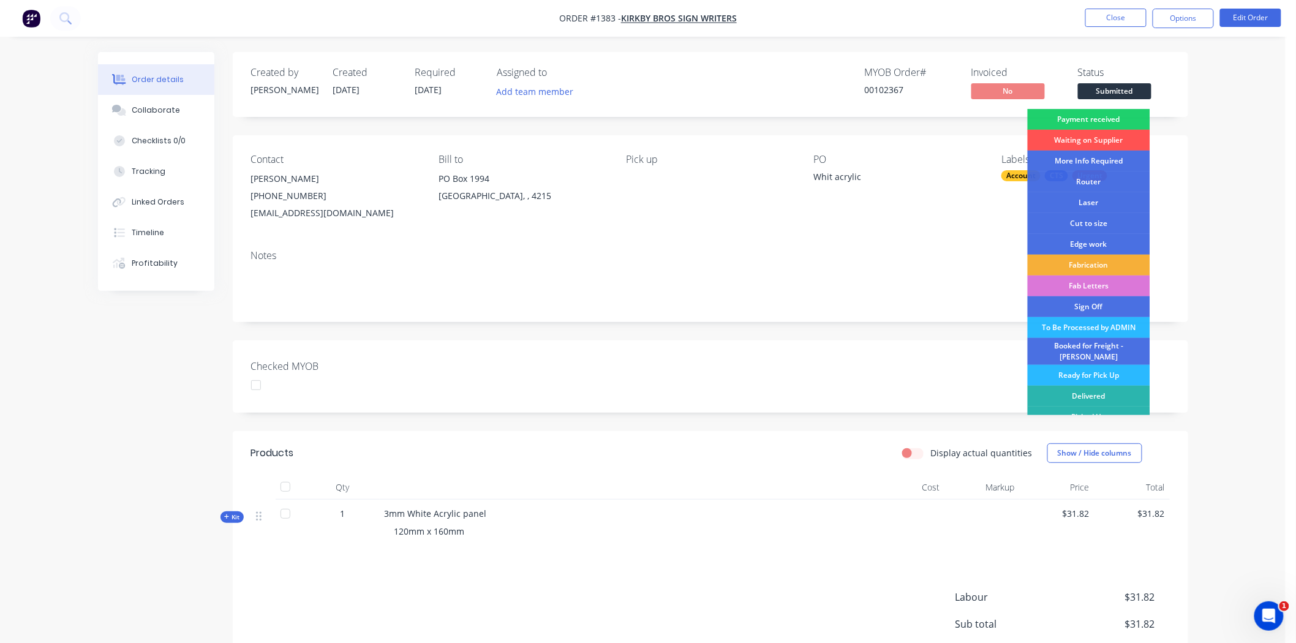
click at [1105, 221] on div "Cut to size" at bounding box center [1089, 223] width 122 height 21
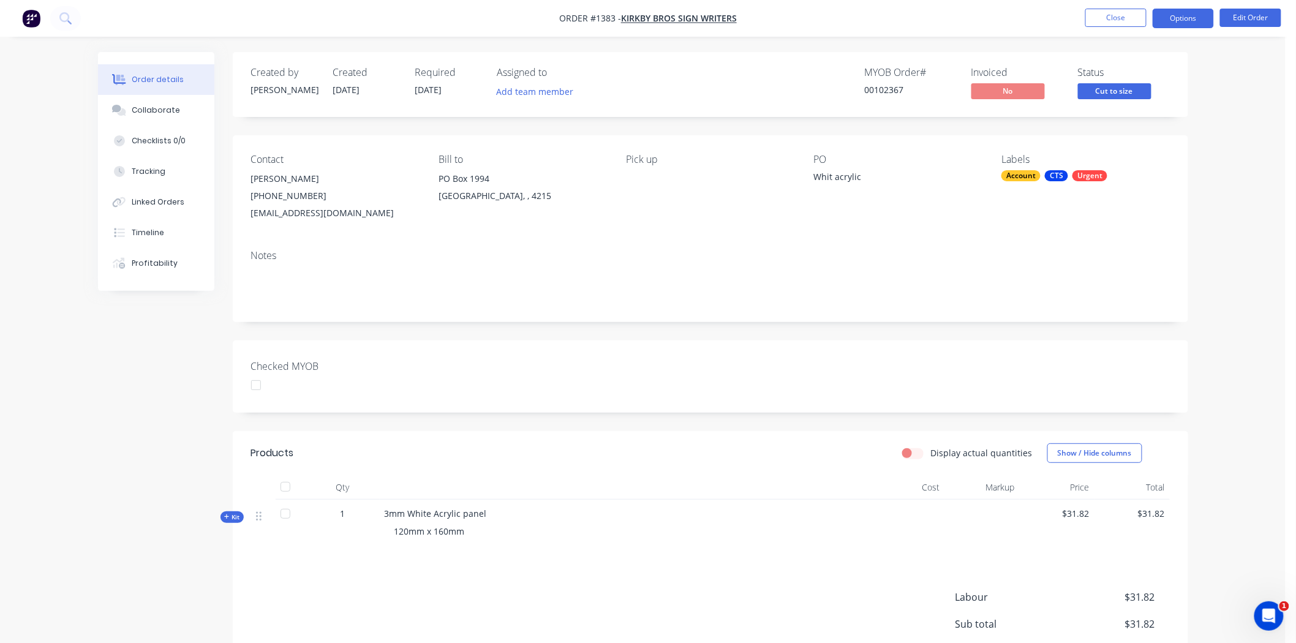
click at [1190, 17] on button "Options" at bounding box center [1183, 19] width 61 height 20
click at [892, 328] on div "Created by Darren Created 03/09/25 Required 04/09/25 Assigned to Add team membe…" at bounding box center [710, 401] width 955 height 698
click at [1167, 20] on button "Options" at bounding box center [1183, 19] width 61 height 20
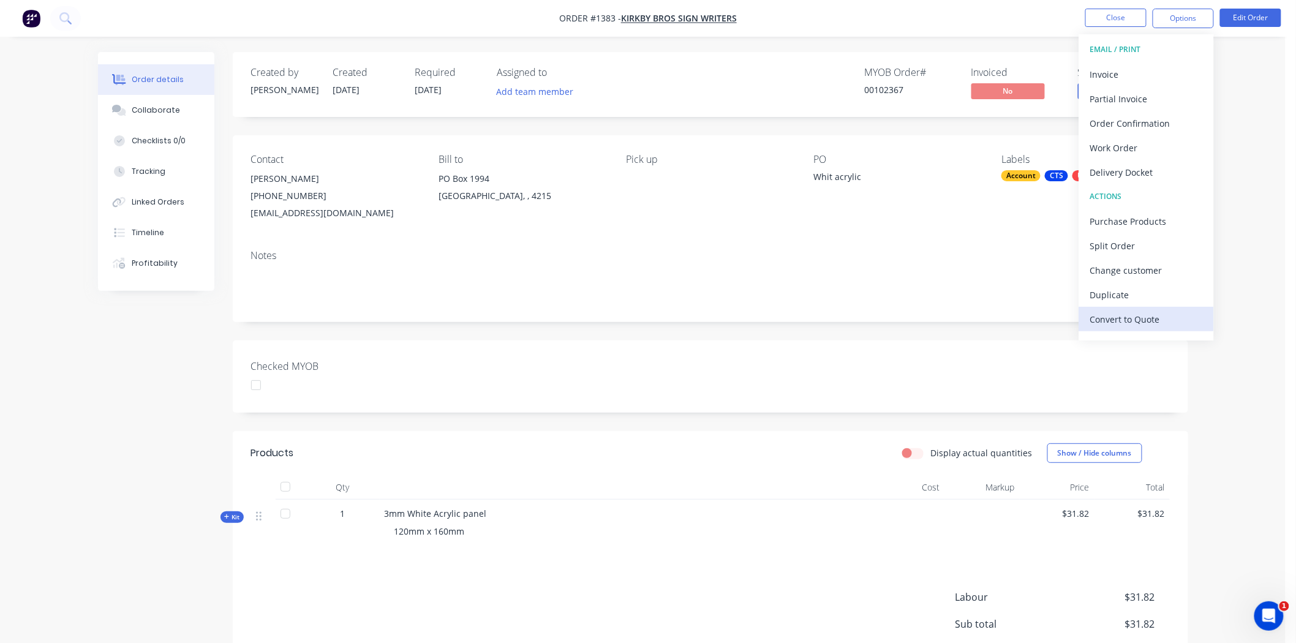
scroll to position [18, 0]
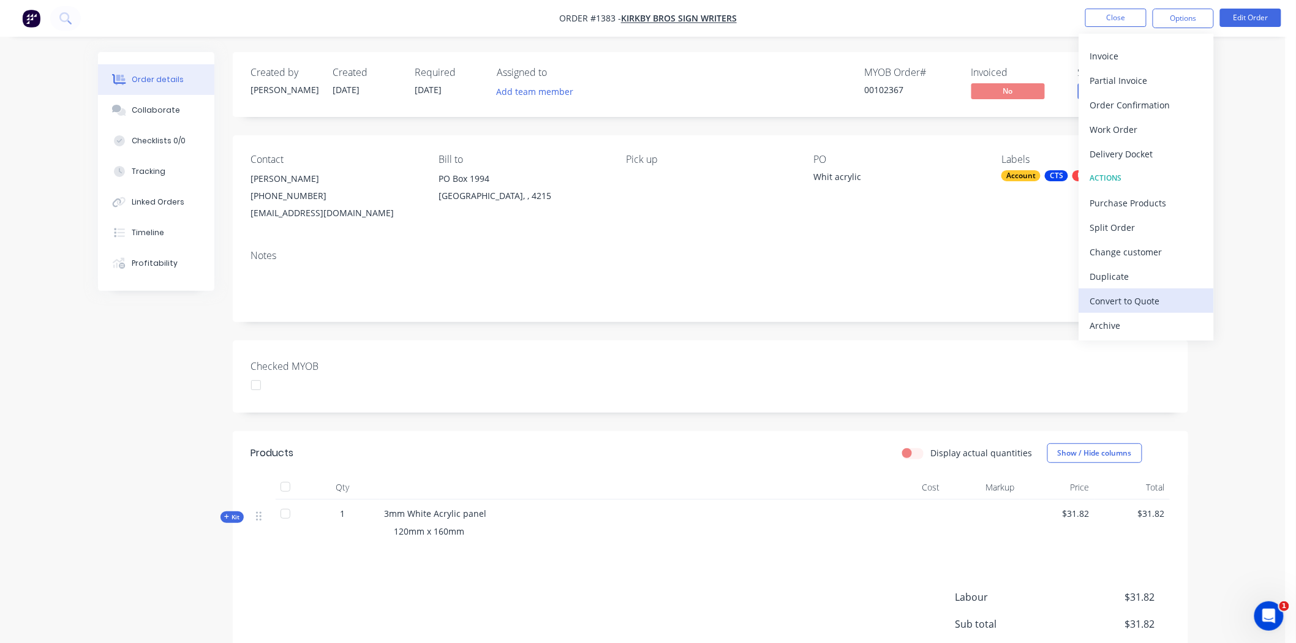
click at [1149, 301] on div "Convert to Quote" at bounding box center [1146, 301] width 113 height 18
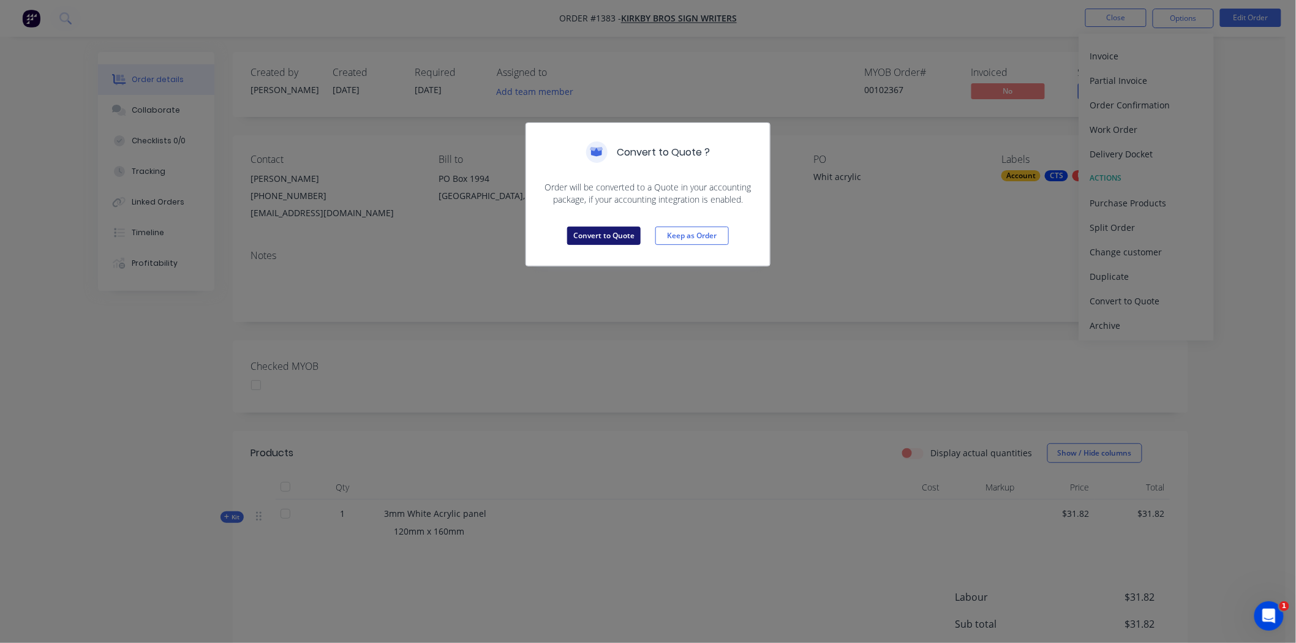
click at [604, 233] on button "Convert to Quote" at bounding box center [603, 236] width 73 height 18
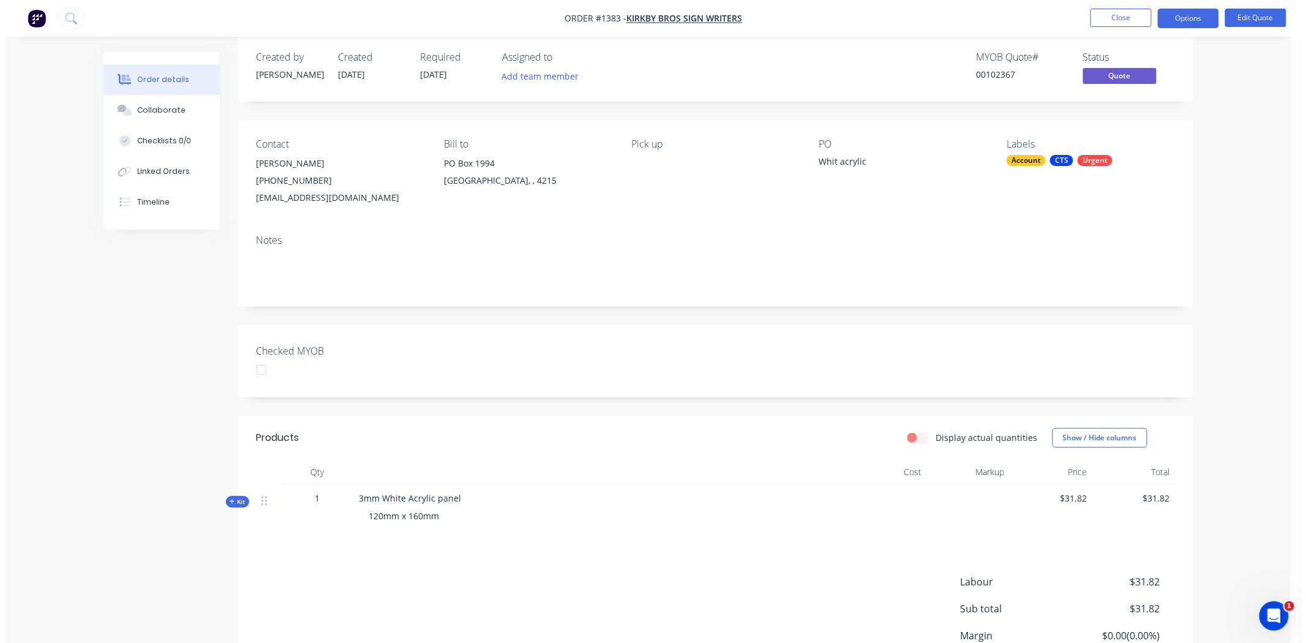
scroll to position [0, 0]
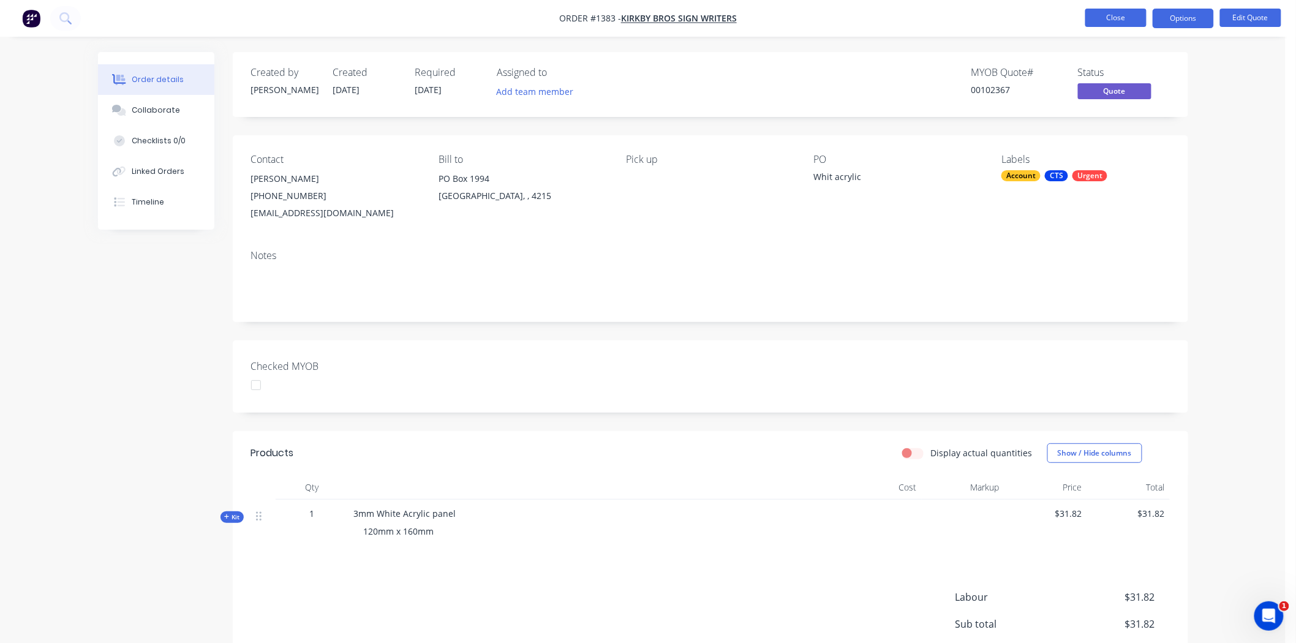
click at [1117, 17] on button "Close" at bounding box center [1115, 18] width 61 height 18
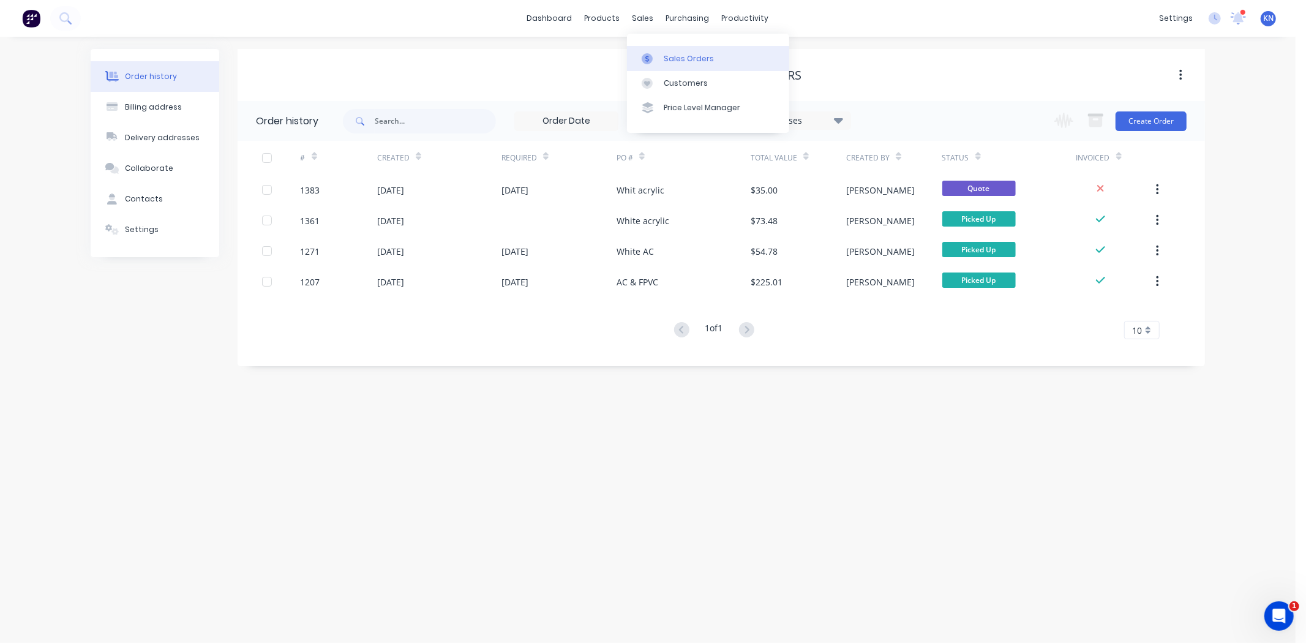
click at [678, 56] on div "Sales Orders" at bounding box center [689, 58] width 50 height 11
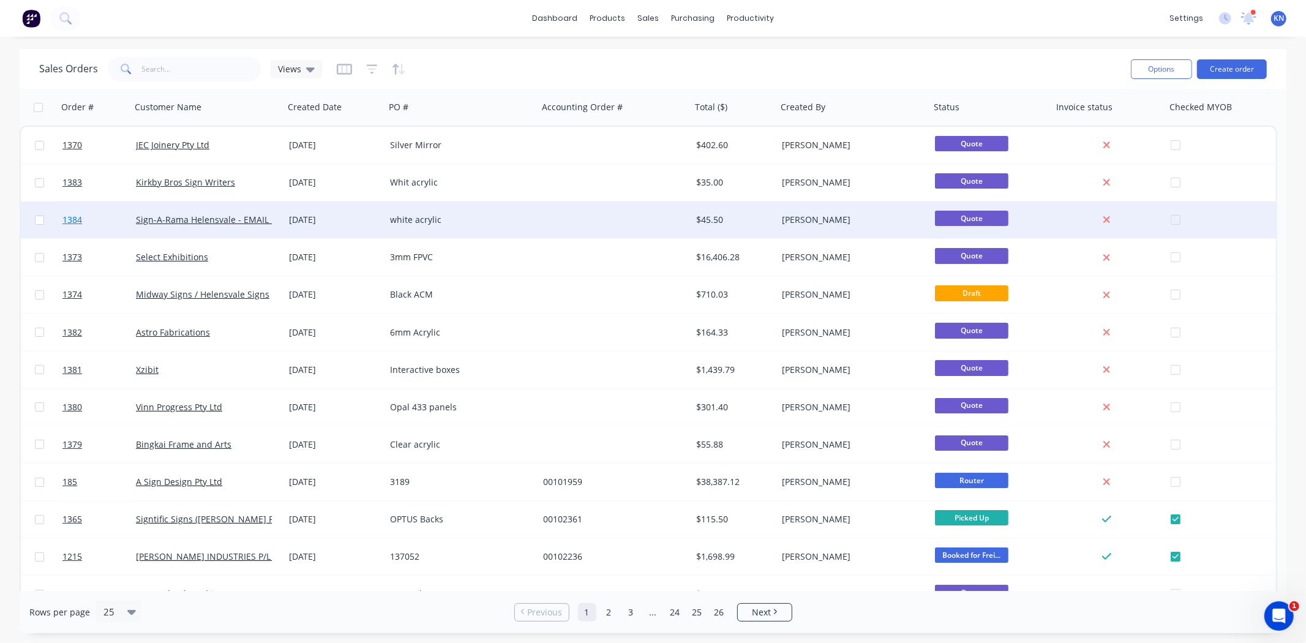
click at [72, 214] on span "1384" at bounding box center [72, 220] width 20 height 12
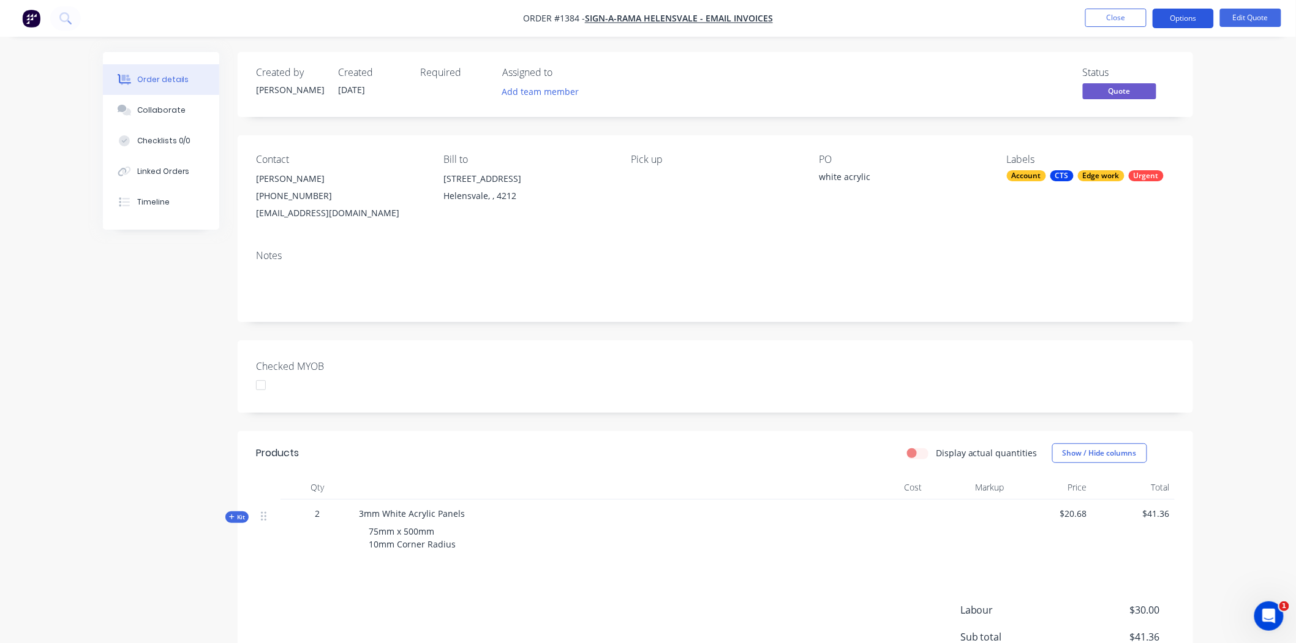
click at [1186, 21] on button "Options" at bounding box center [1183, 19] width 61 height 20
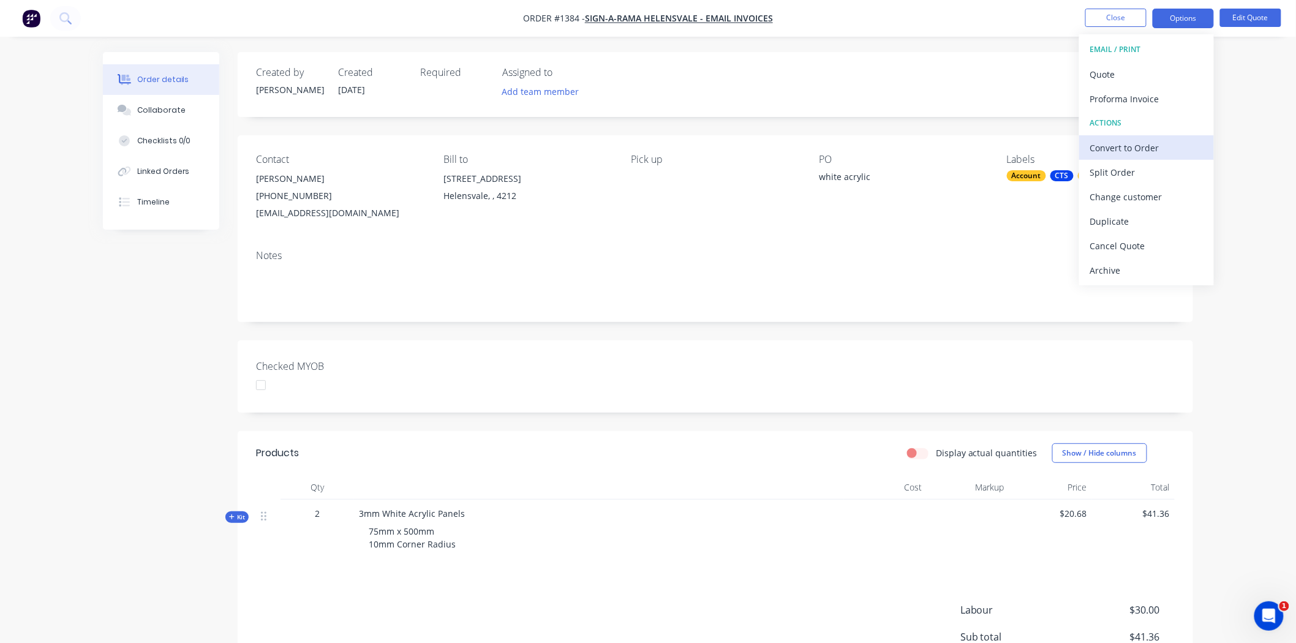
click at [1136, 147] on div "Convert to Order" at bounding box center [1146, 148] width 113 height 18
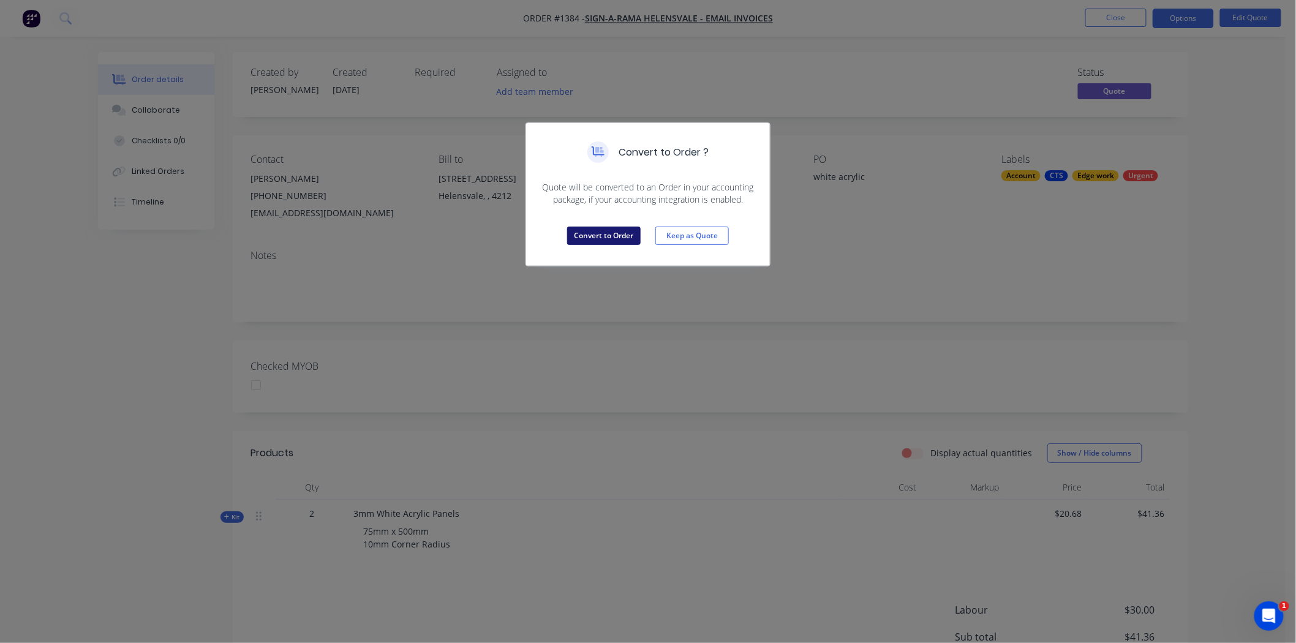
click at [580, 237] on button "Convert to Order" at bounding box center [603, 236] width 73 height 18
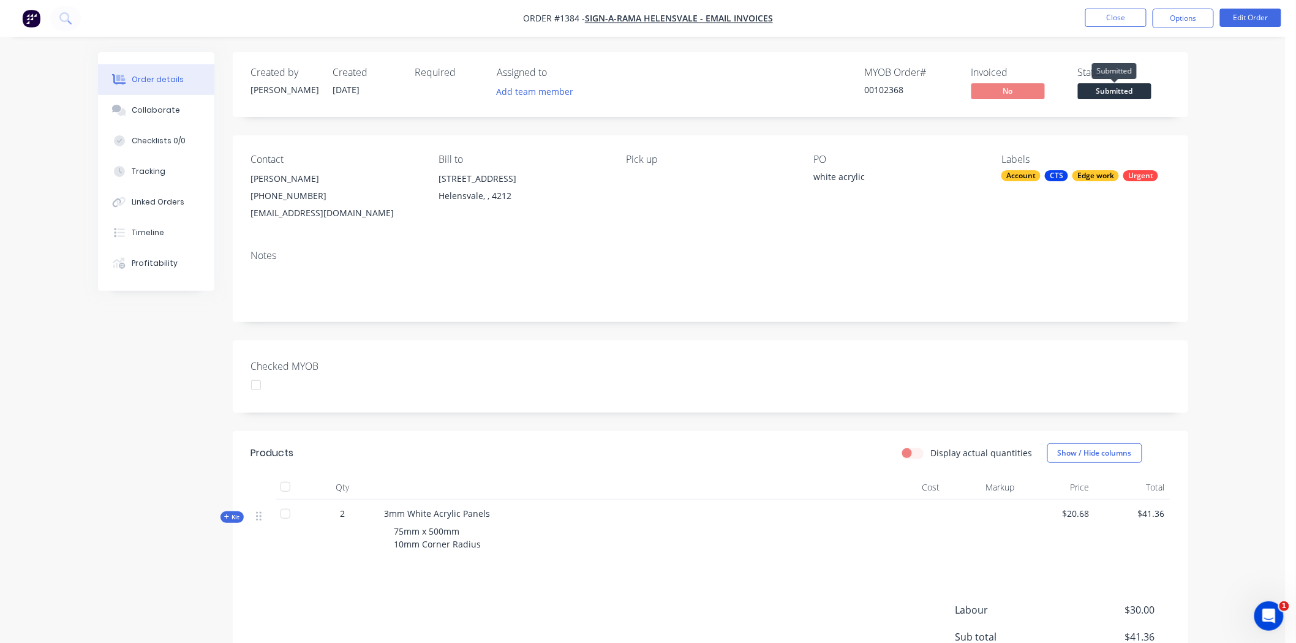
click at [1127, 91] on span "Submitted" at bounding box center [1114, 90] width 73 height 15
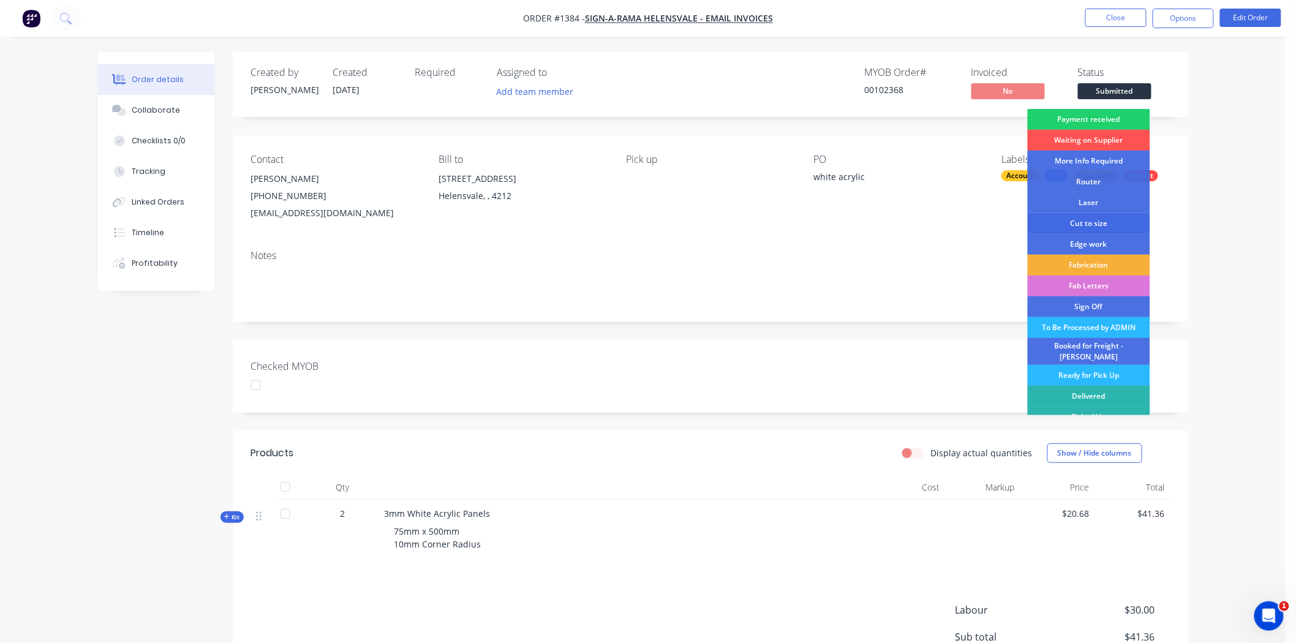
click at [1100, 217] on div "Cut to size" at bounding box center [1089, 223] width 122 height 21
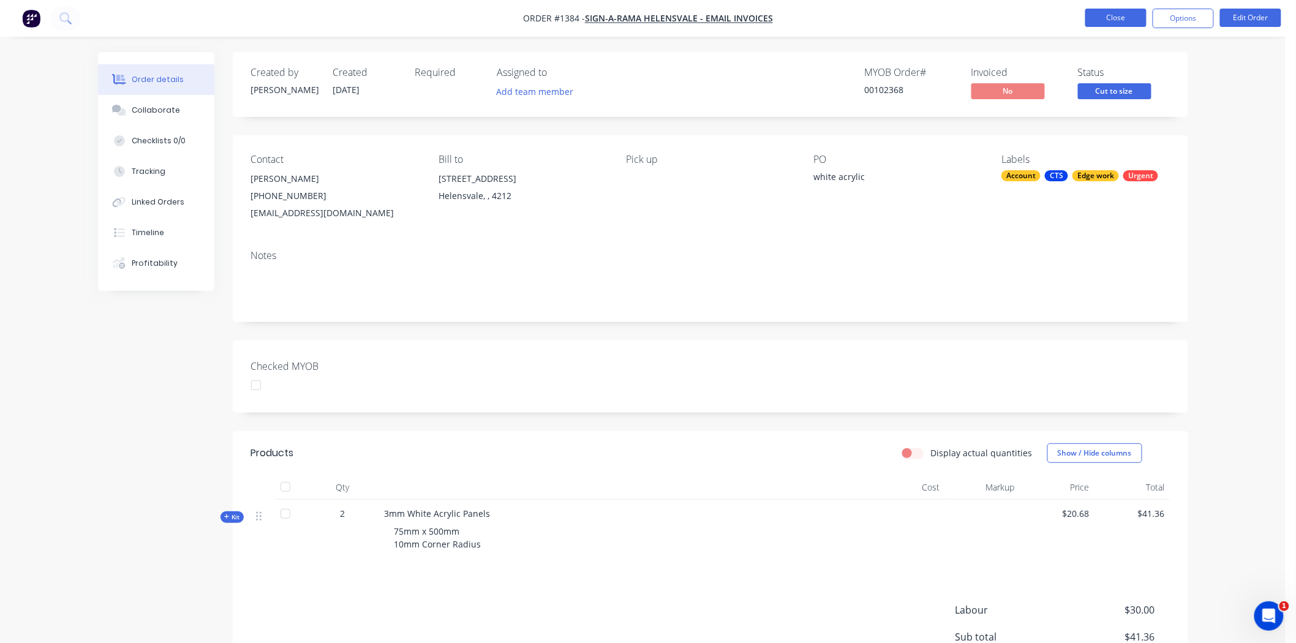
click at [1123, 15] on button "Close" at bounding box center [1115, 18] width 61 height 18
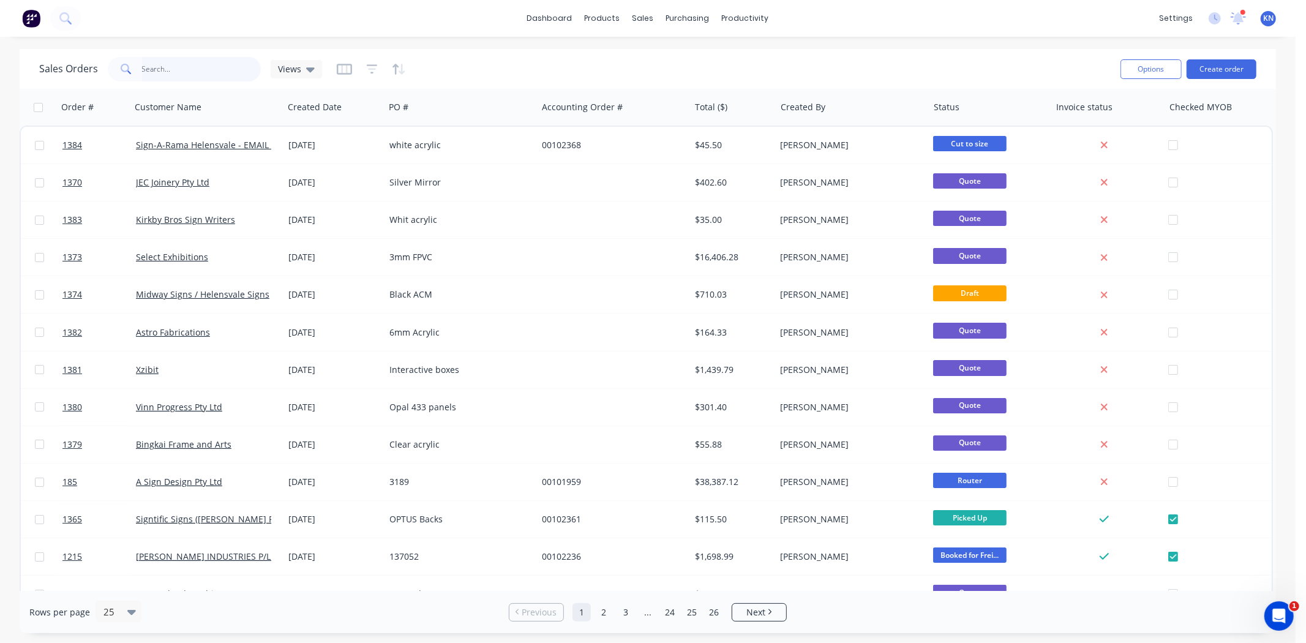
click at [185, 70] on input "text" at bounding box center [201, 69] width 119 height 24
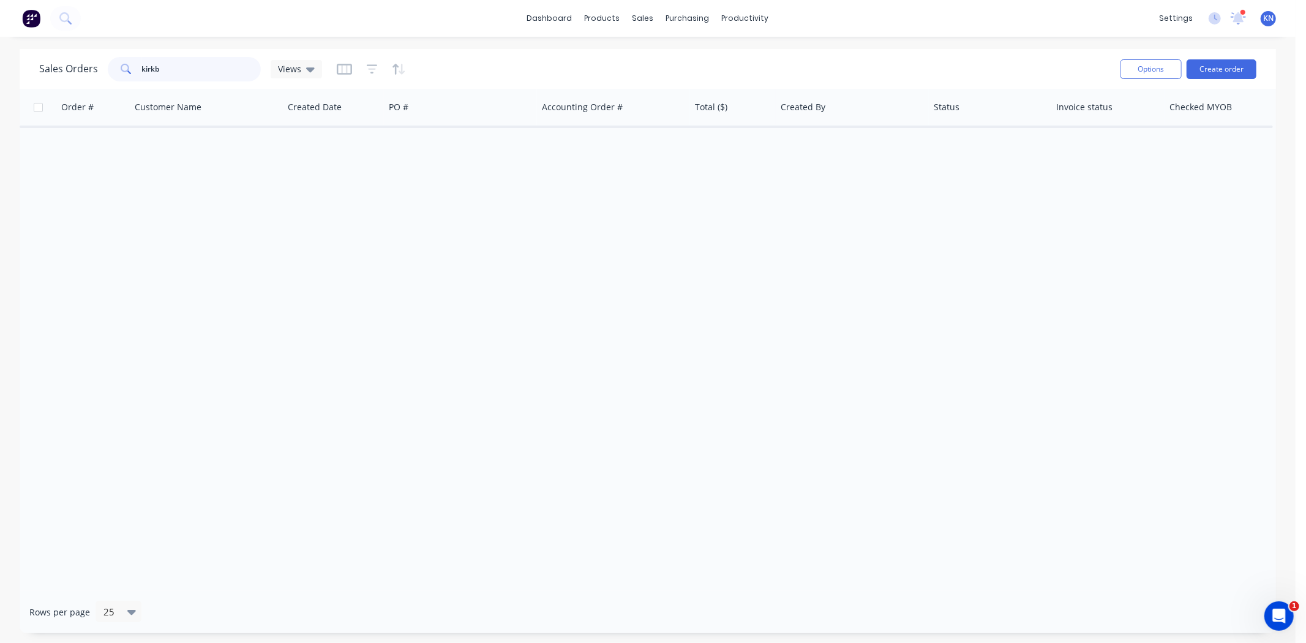
type input "kirkby"
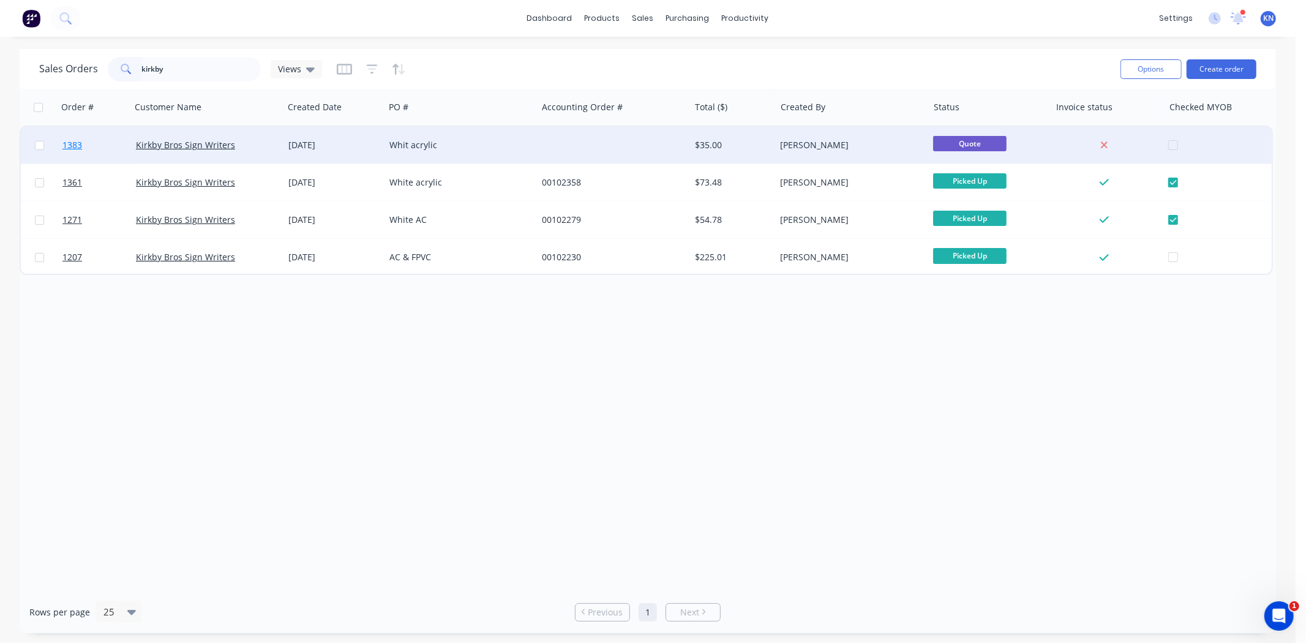
click at [75, 143] on span "1383" at bounding box center [72, 145] width 20 height 12
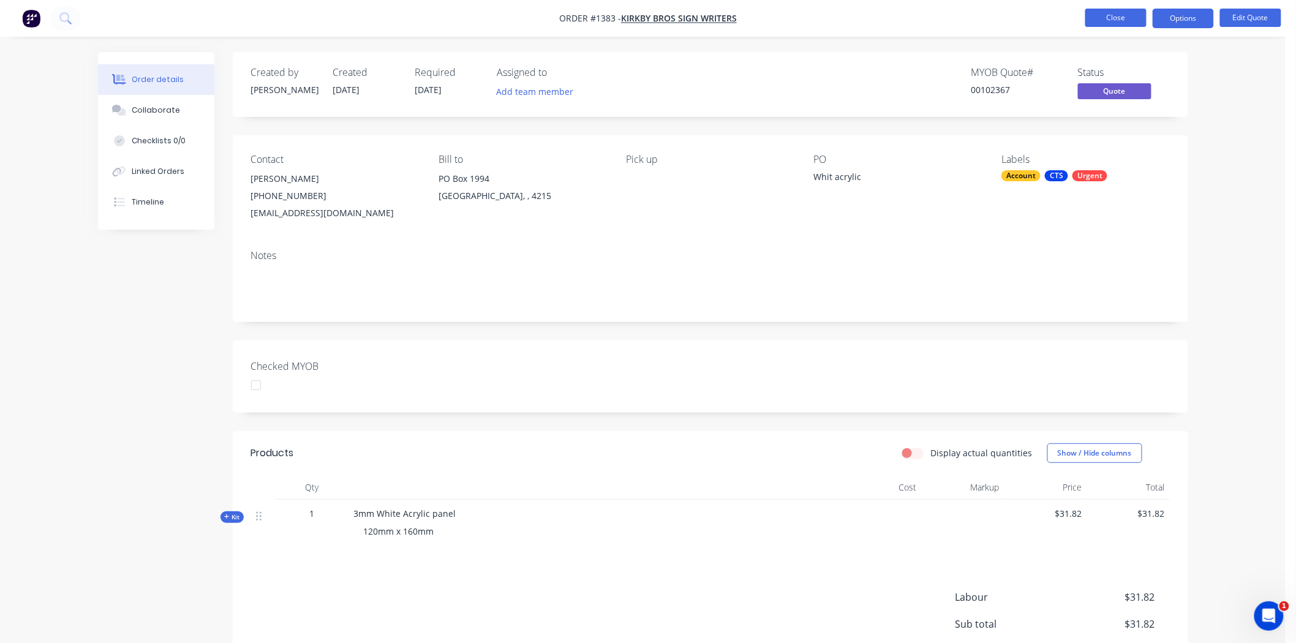
click at [1117, 17] on button "Close" at bounding box center [1115, 18] width 61 height 18
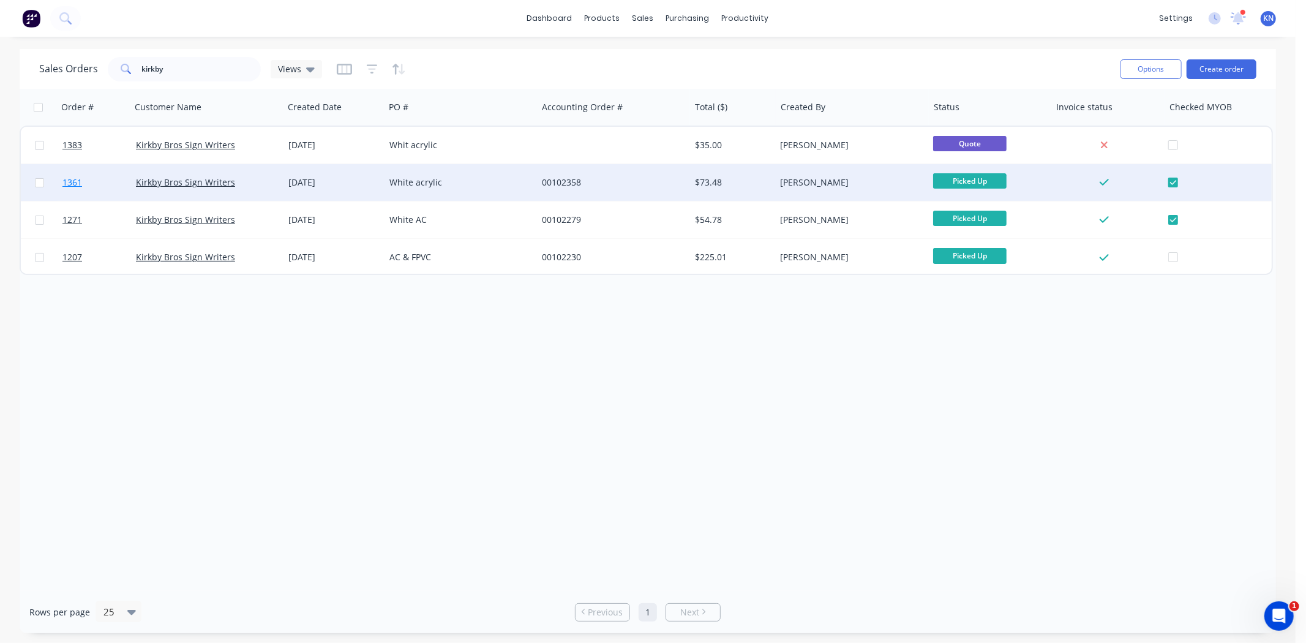
click at [70, 181] on span "1361" at bounding box center [72, 182] width 20 height 12
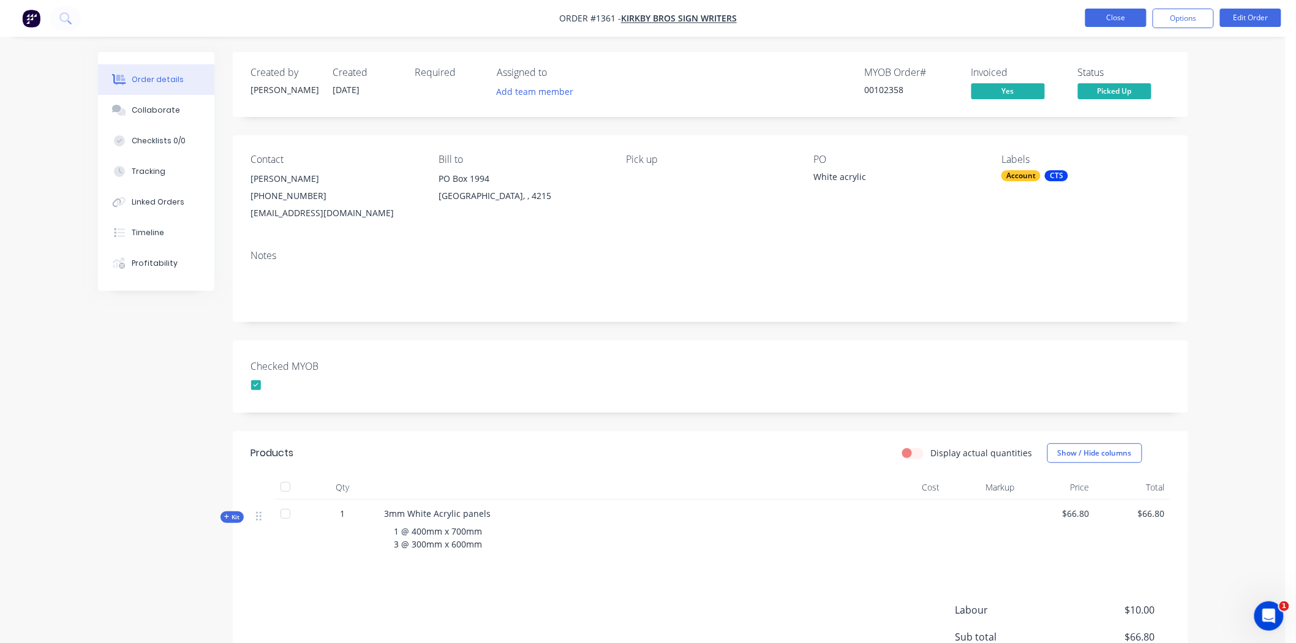
click at [1126, 18] on button "Close" at bounding box center [1115, 18] width 61 height 18
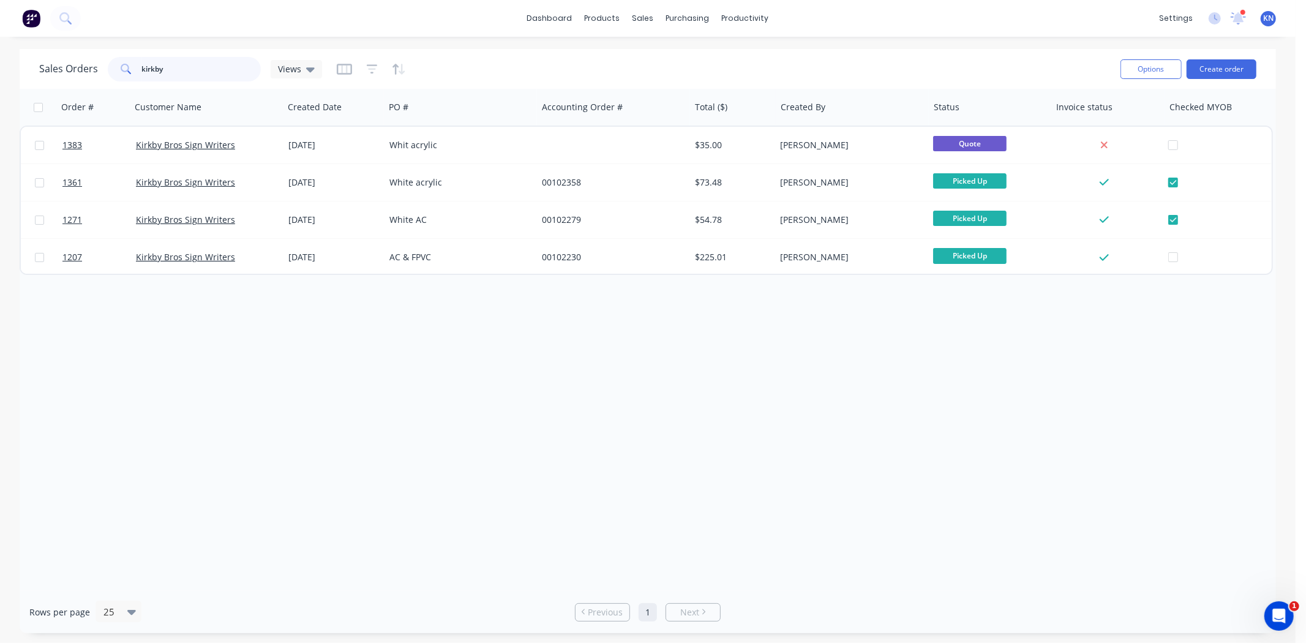
click at [213, 70] on input "kirkby" at bounding box center [201, 69] width 119 height 24
type input "k"
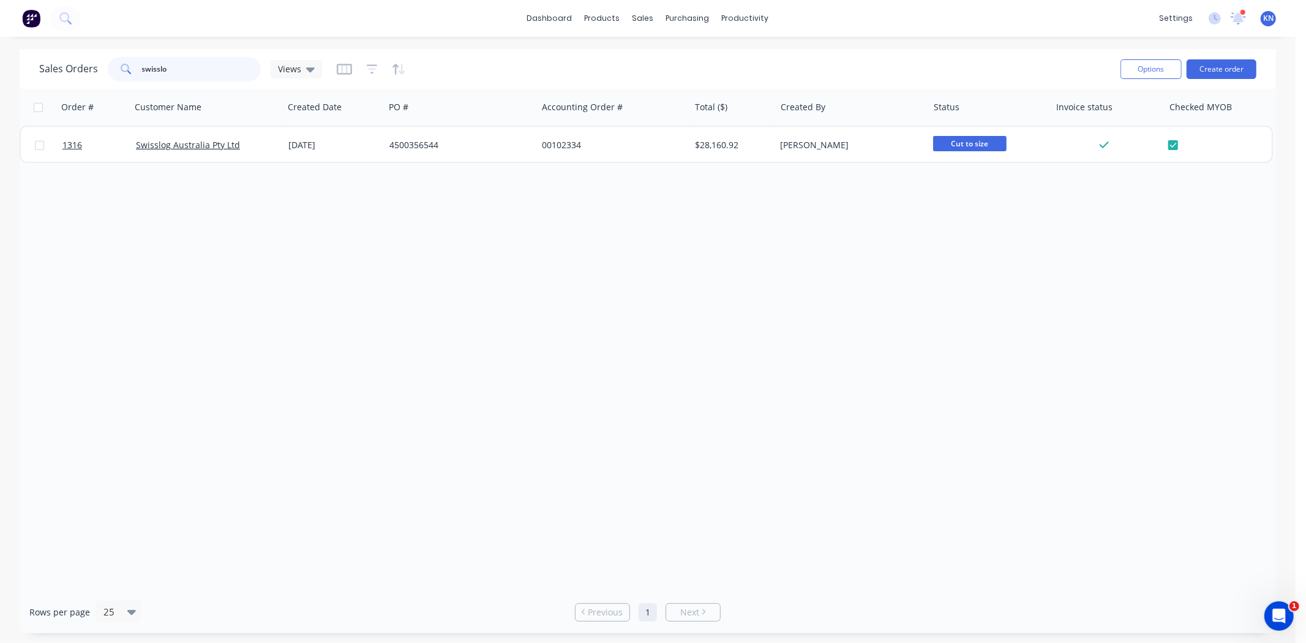
drag, startPoint x: 188, startPoint y: 72, endPoint x: 126, endPoint y: 75, distance: 62.5
click at [126, 75] on div "swisslo" at bounding box center [184, 69] width 153 height 24
type input "bingkai"
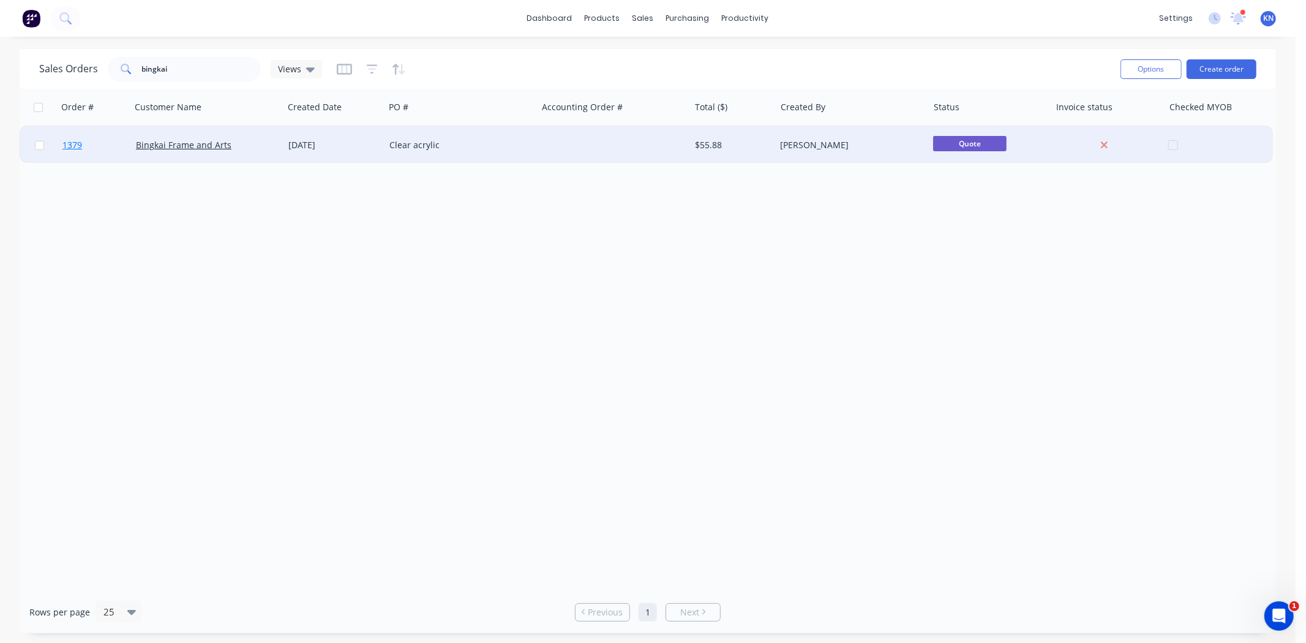
click at [102, 142] on link "1379" at bounding box center [98, 145] width 73 height 37
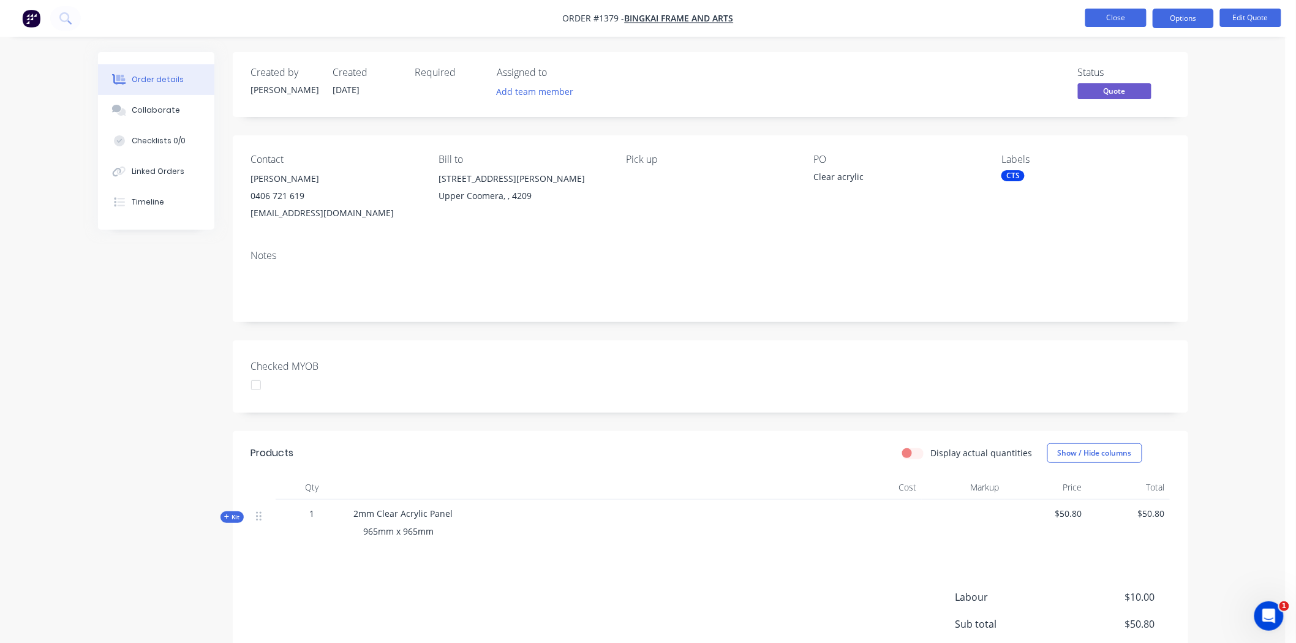
click at [1117, 16] on button "Close" at bounding box center [1115, 18] width 61 height 18
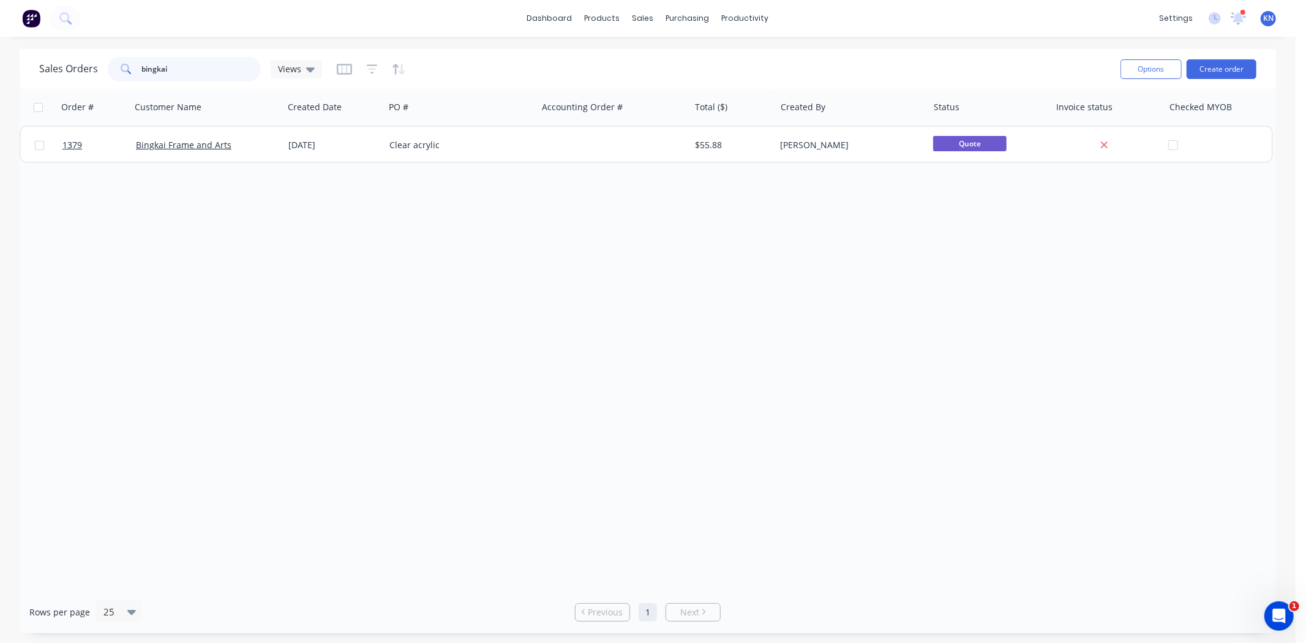
drag, startPoint x: 200, startPoint y: 72, endPoint x: 91, endPoint y: 66, distance: 109.2
click at [91, 66] on div "Sales Orders bingkai Views" at bounding box center [180, 69] width 283 height 24
drag, startPoint x: 178, startPoint y: 69, endPoint x: 136, endPoint y: 75, distance: 42.2
click at [136, 75] on div "1272" at bounding box center [184, 69] width 153 height 24
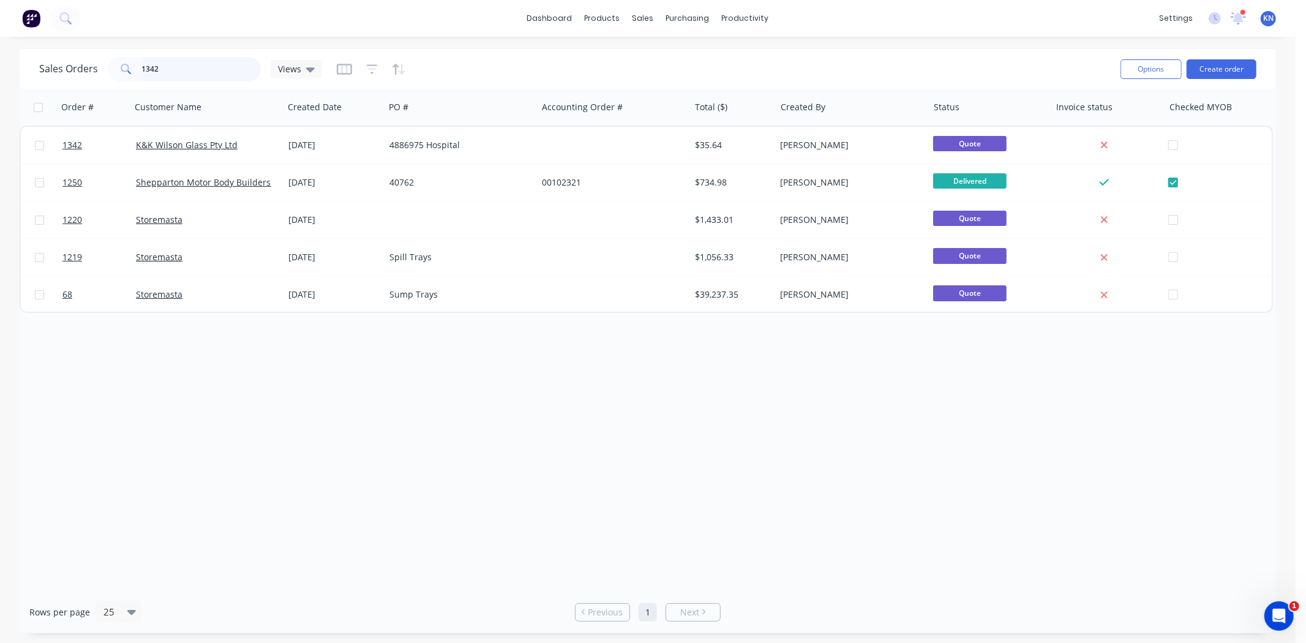
click at [190, 68] on input "1342" at bounding box center [201, 69] width 119 height 24
type input "1"
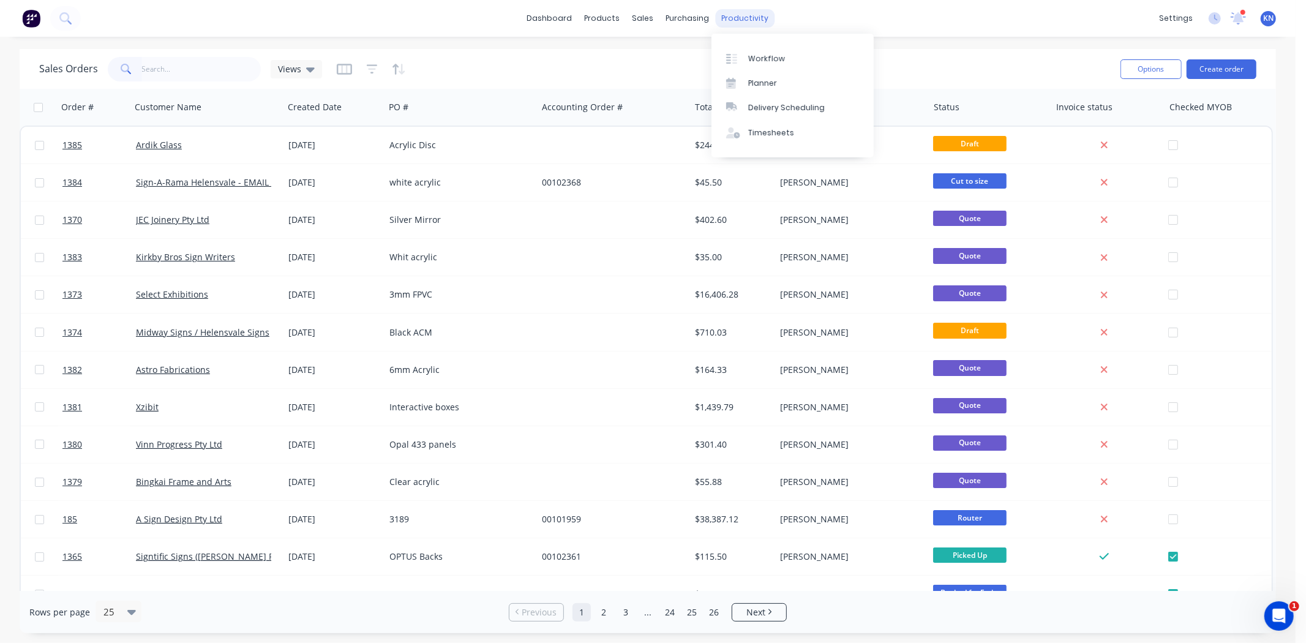
click at [760, 18] on div "productivity" at bounding box center [745, 18] width 59 height 18
click at [762, 57] on div "Workflow" at bounding box center [766, 58] width 37 height 11
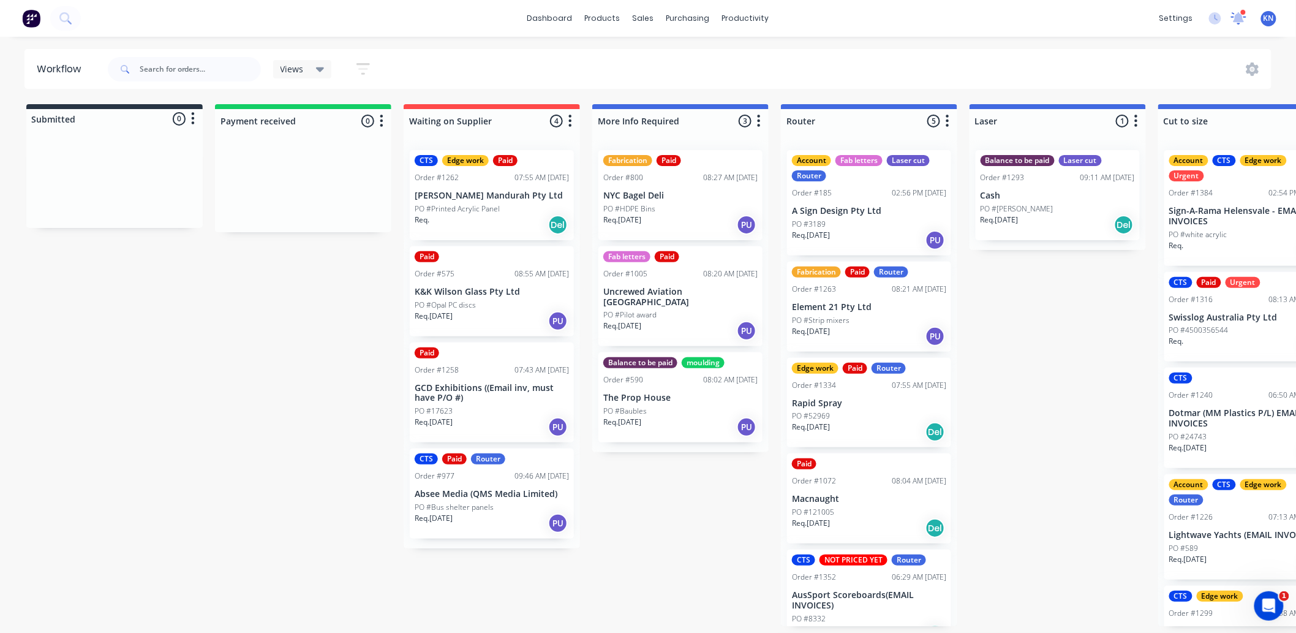
click at [1241, 17] on icon at bounding box center [1238, 17] width 11 height 10
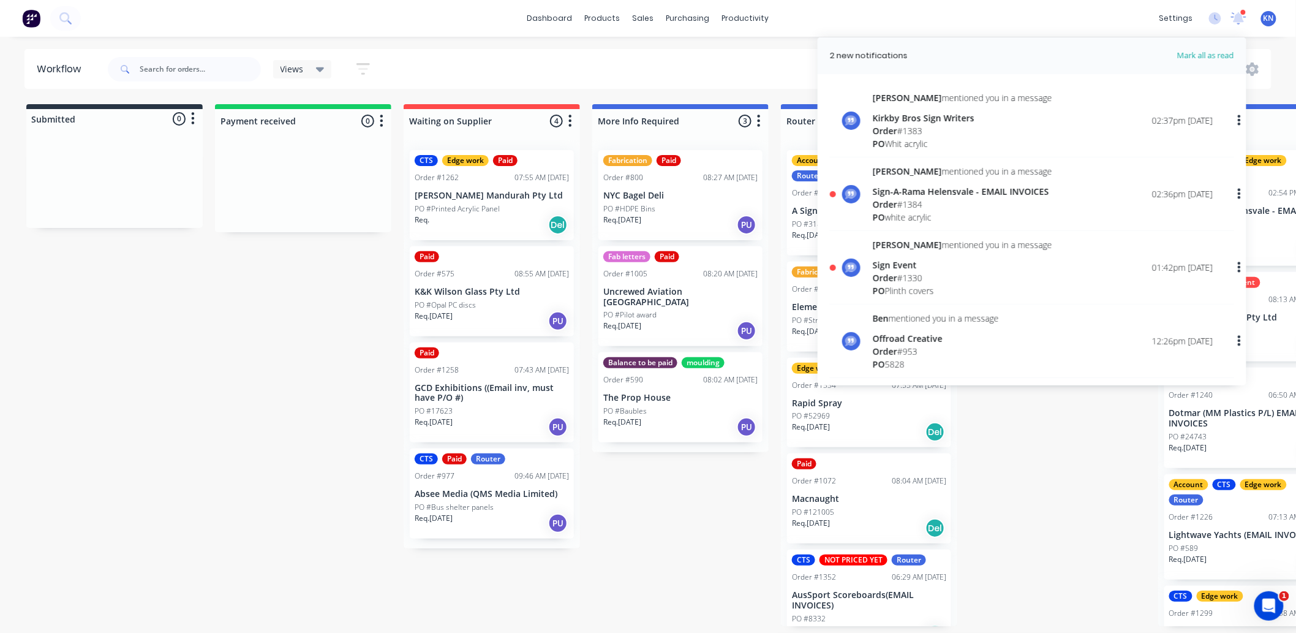
click at [908, 268] on div "Sign Event" at bounding box center [962, 264] width 179 height 13
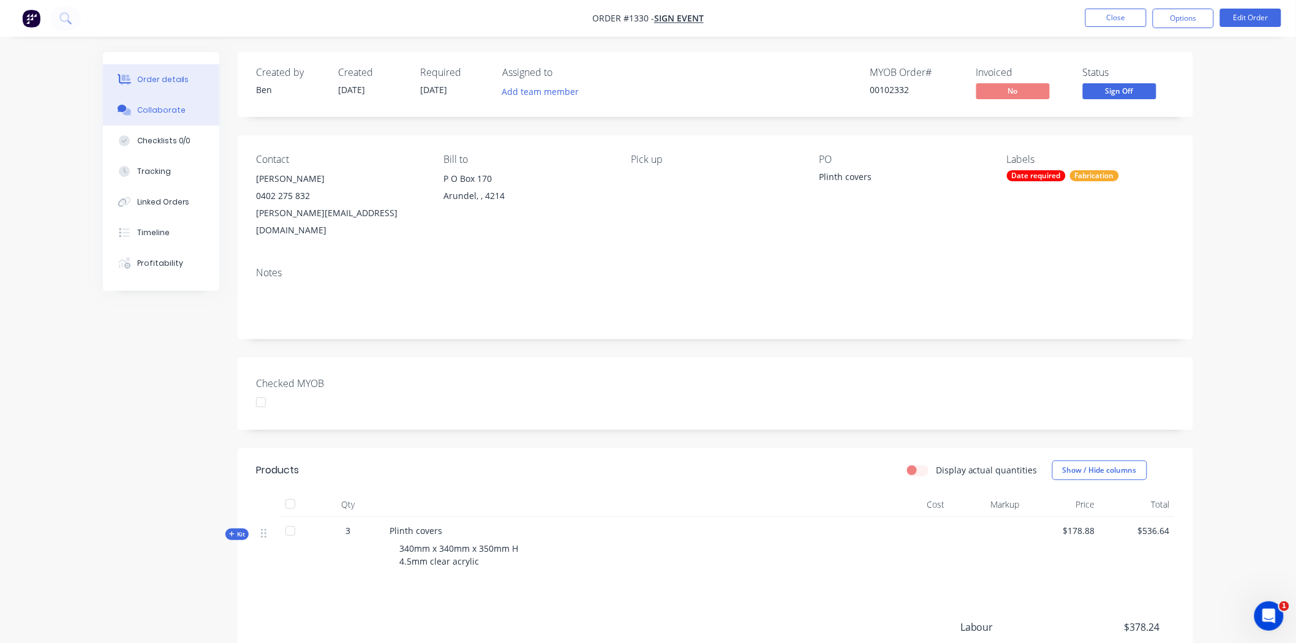
click at [148, 106] on div "Collaborate" at bounding box center [161, 110] width 48 height 11
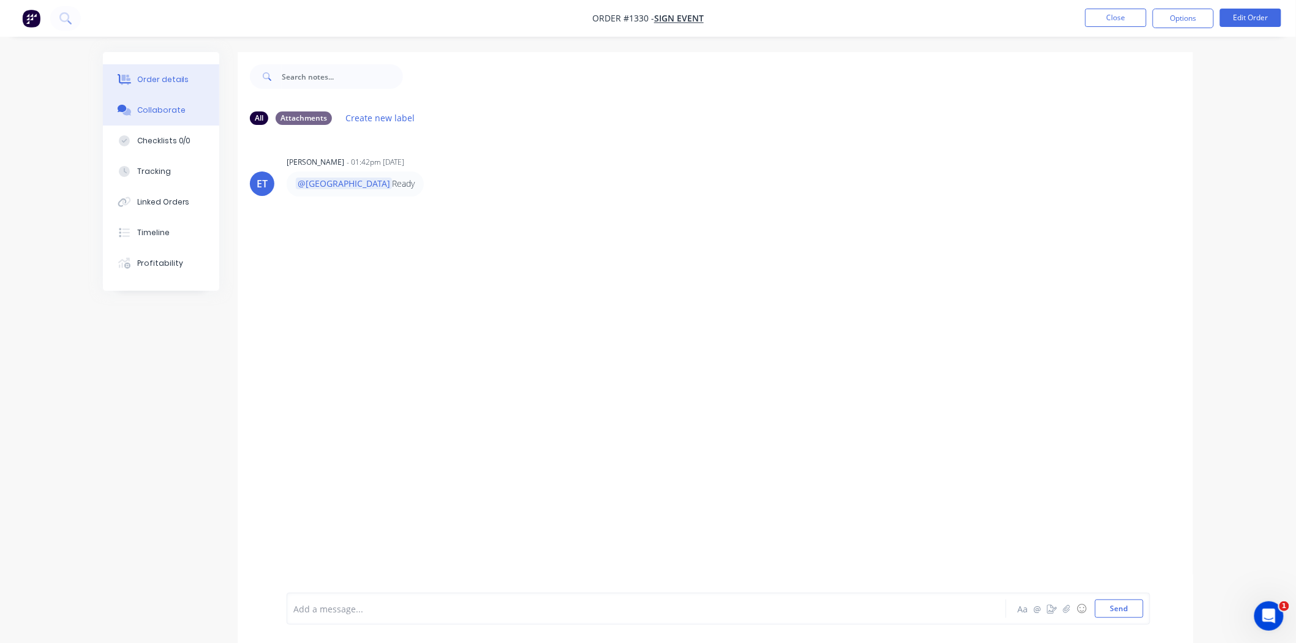
click at [156, 77] on div "Order details" at bounding box center [163, 79] width 52 height 11
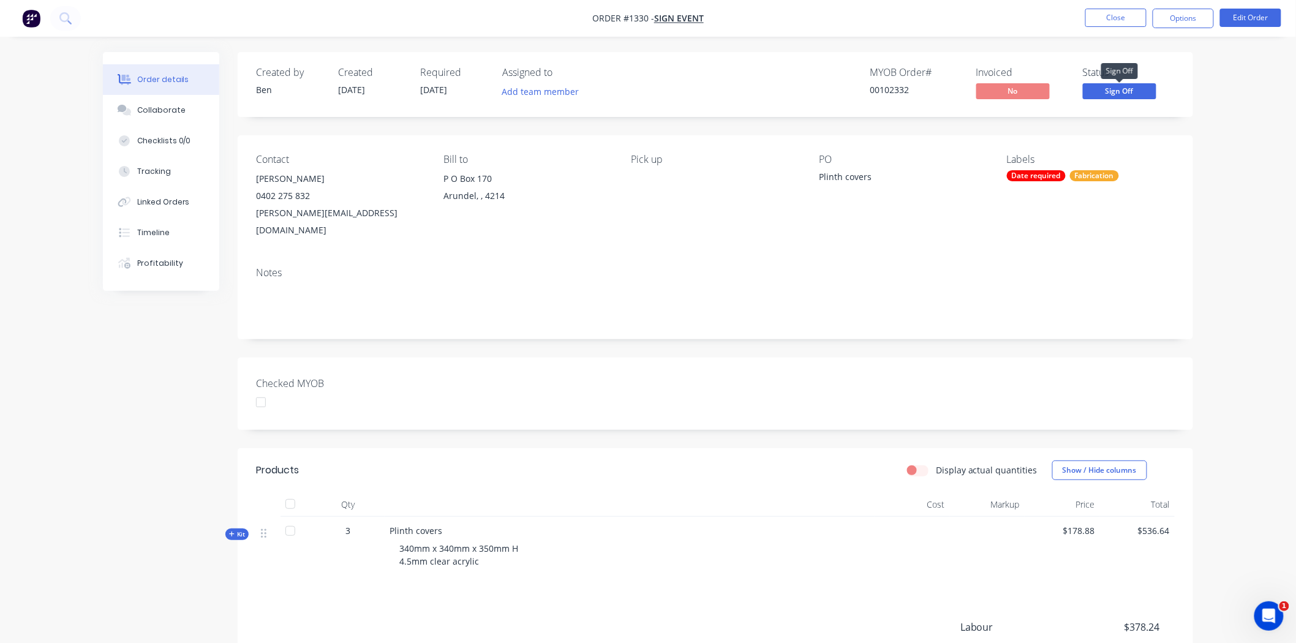
click at [1131, 91] on span "Sign Off" at bounding box center [1119, 90] width 73 height 15
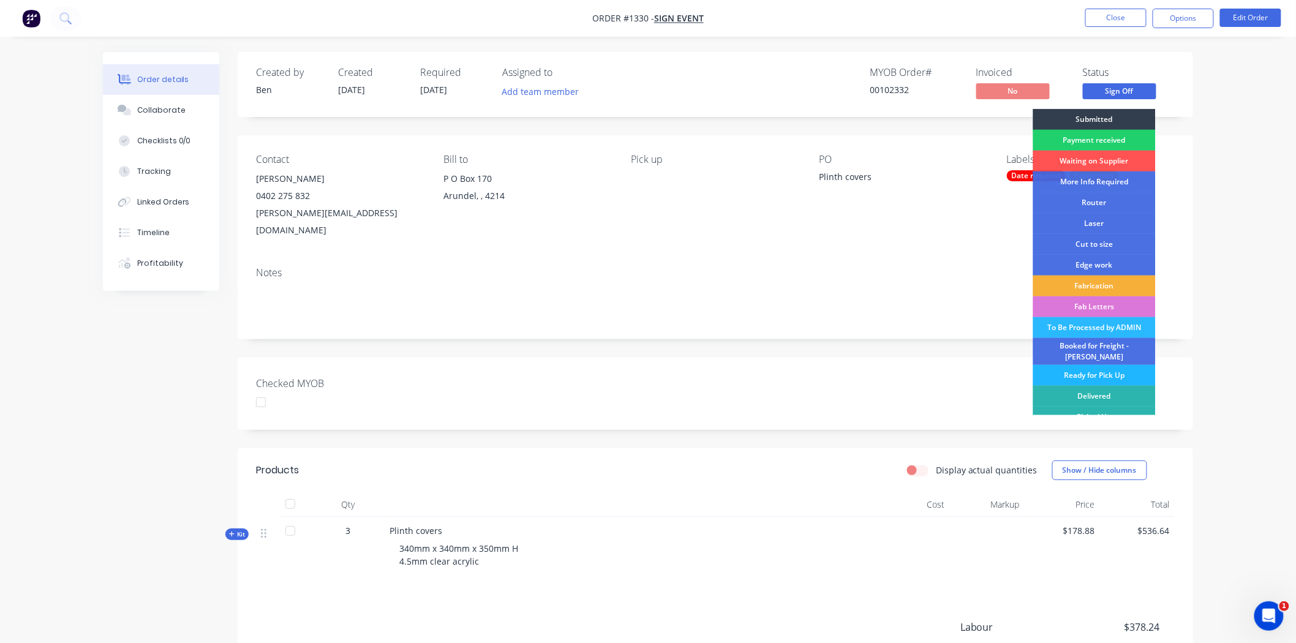
click at [1098, 367] on div "Ready for Pick Up" at bounding box center [1094, 375] width 122 height 21
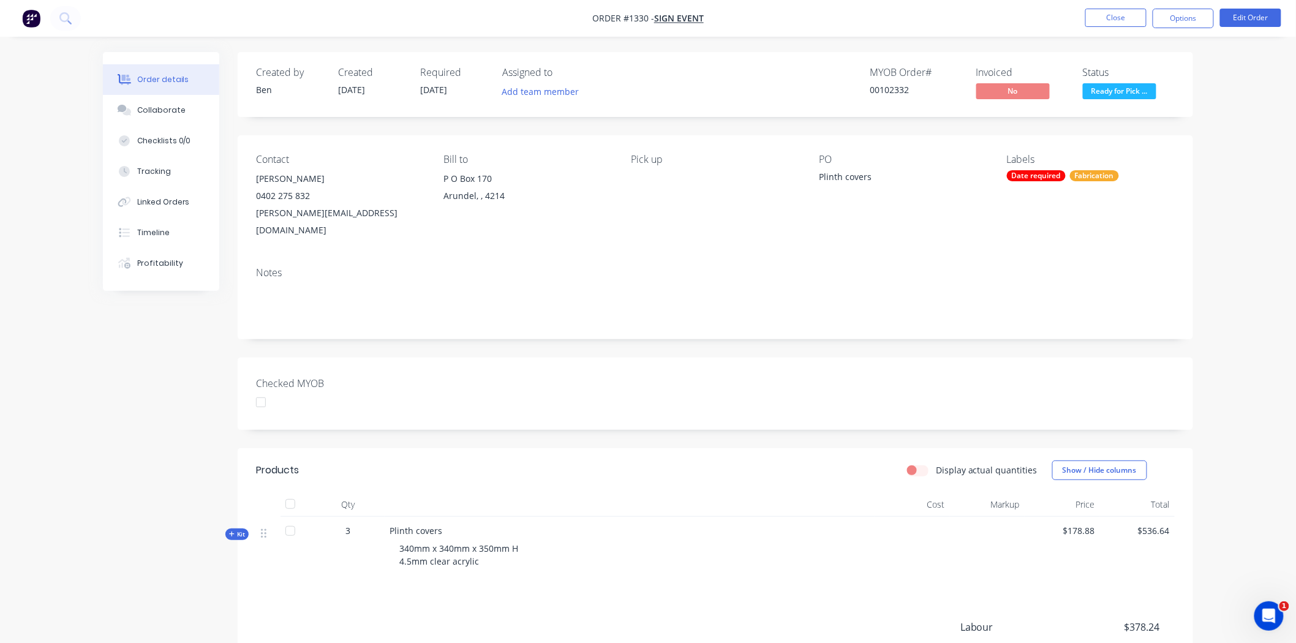
click at [816, 363] on div "Checked MYOB" at bounding box center [715, 394] width 955 height 72
click at [1179, 19] on button "Options" at bounding box center [1183, 19] width 61 height 20
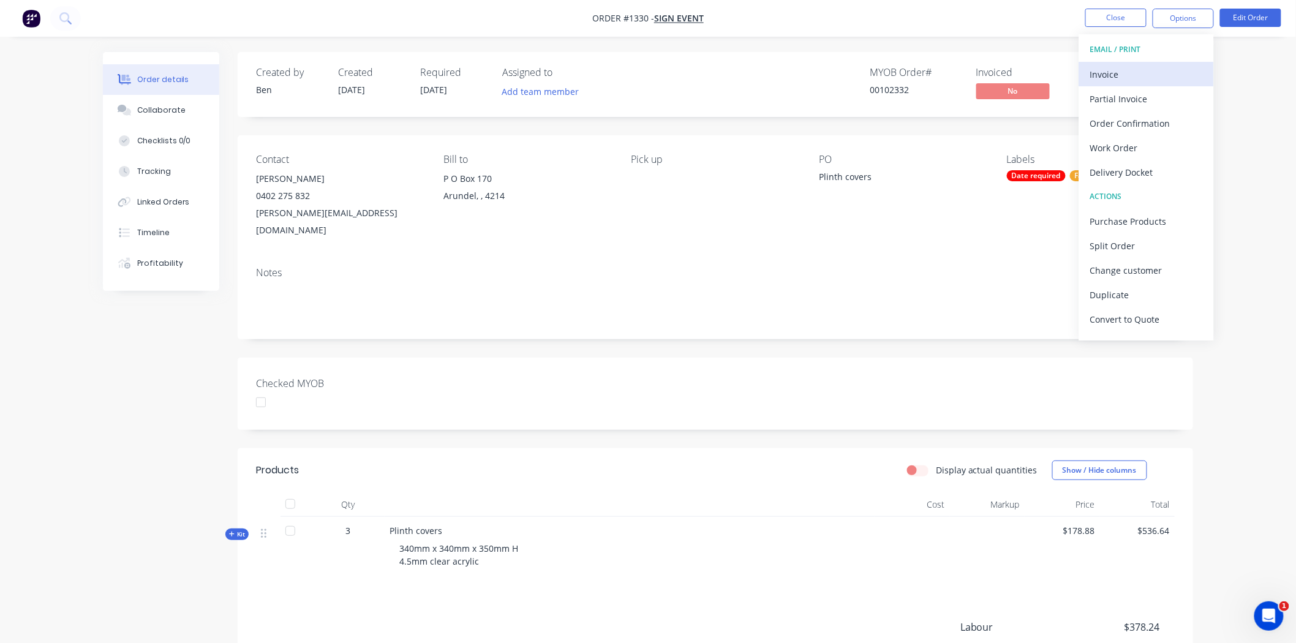
click at [1116, 68] on div "Invoice" at bounding box center [1146, 75] width 113 height 18
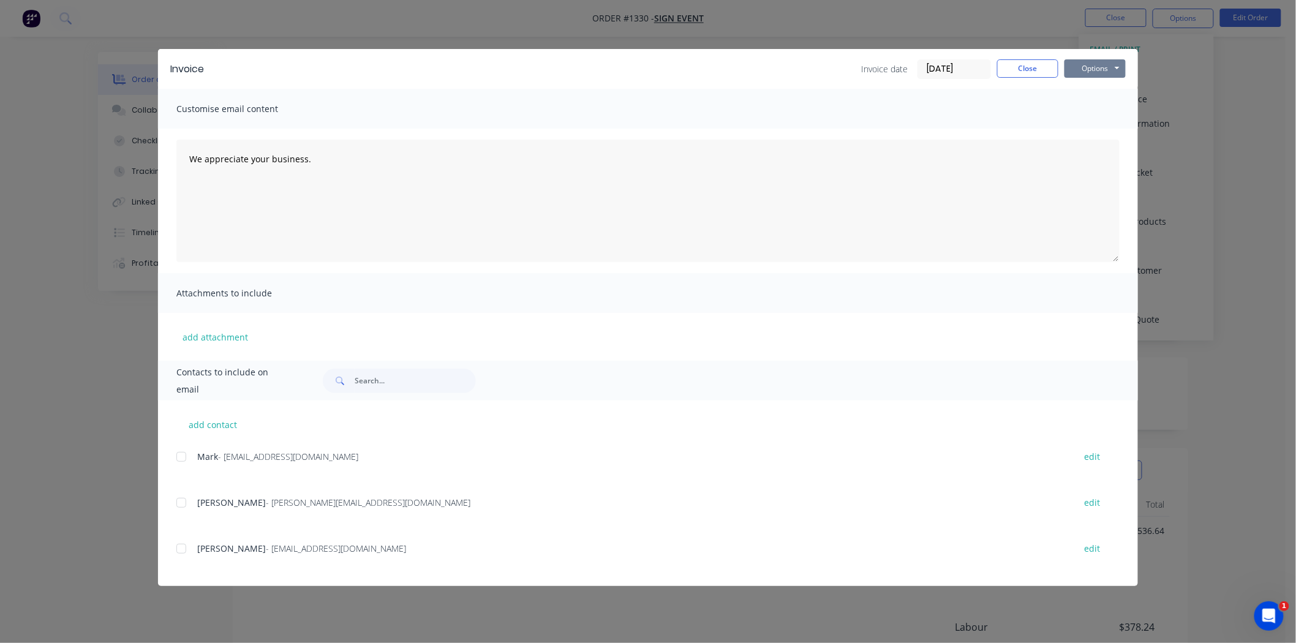
click at [1082, 69] on button "Options" at bounding box center [1094, 68] width 61 height 18
click at [1100, 107] on button "Print" at bounding box center [1103, 110] width 78 height 20
click at [1029, 67] on button "Close" at bounding box center [1027, 68] width 61 height 18
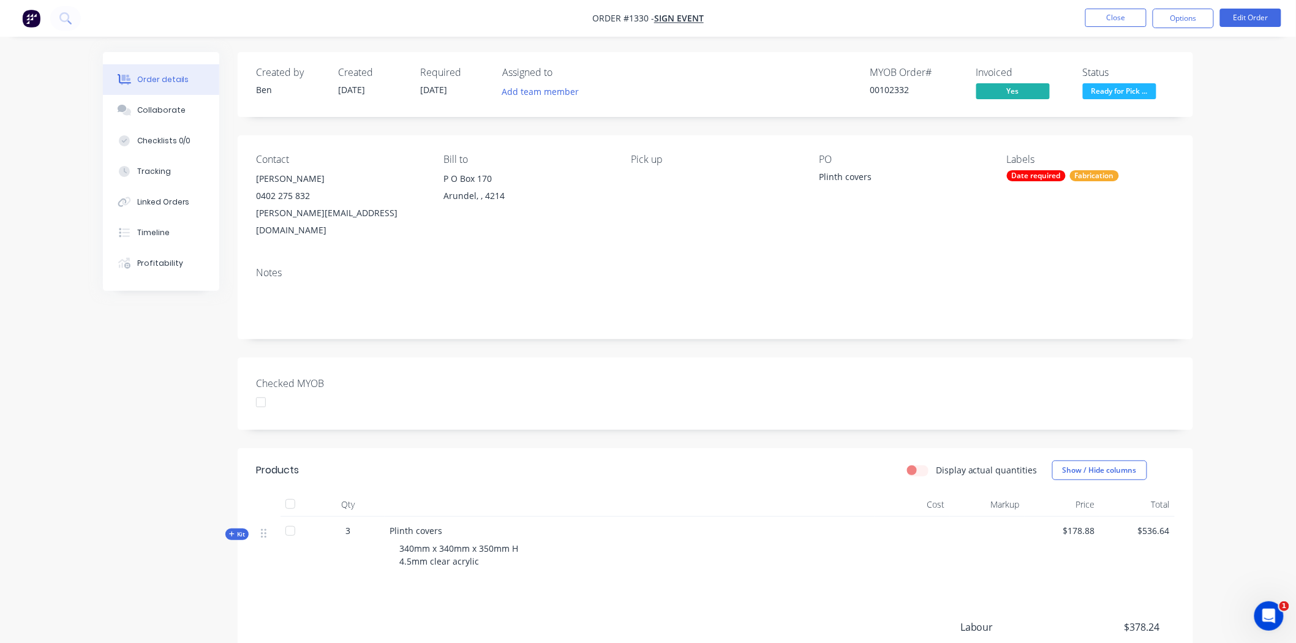
click at [262, 390] on div at bounding box center [261, 402] width 24 height 24
click at [1099, 17] on button "Close" at bounding box center [1115, 18] width 61 height 18
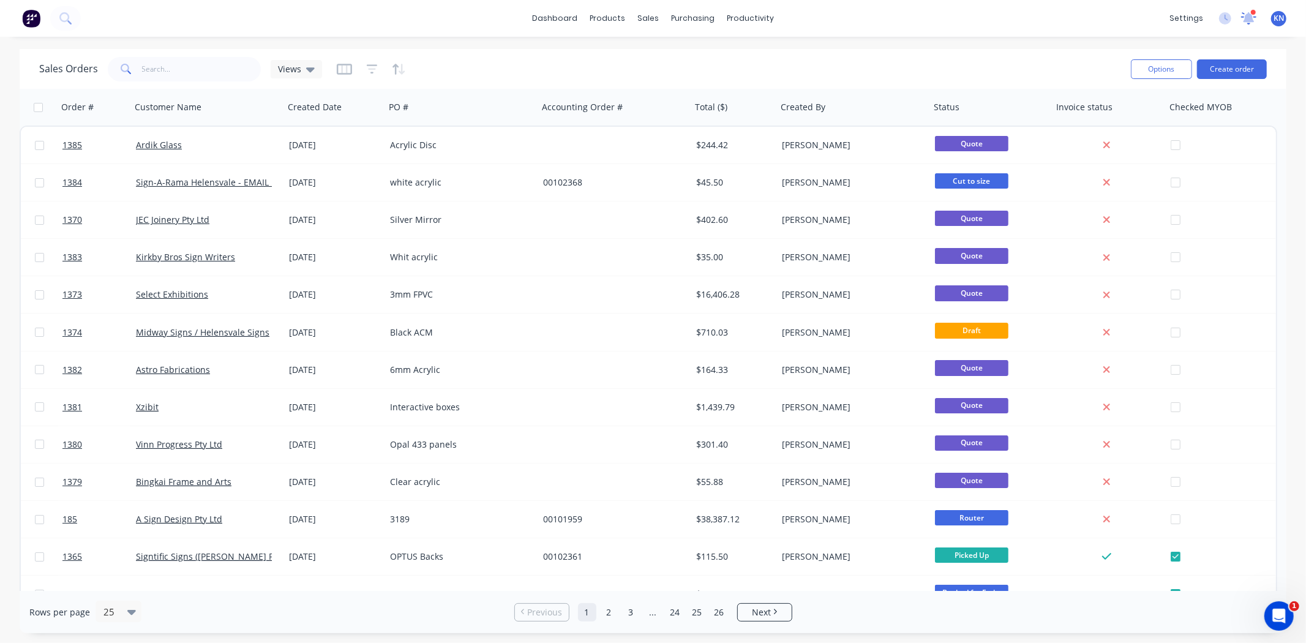
click at [1250, 17] on icon at bounding box center [1249, 17] width 11 height 10
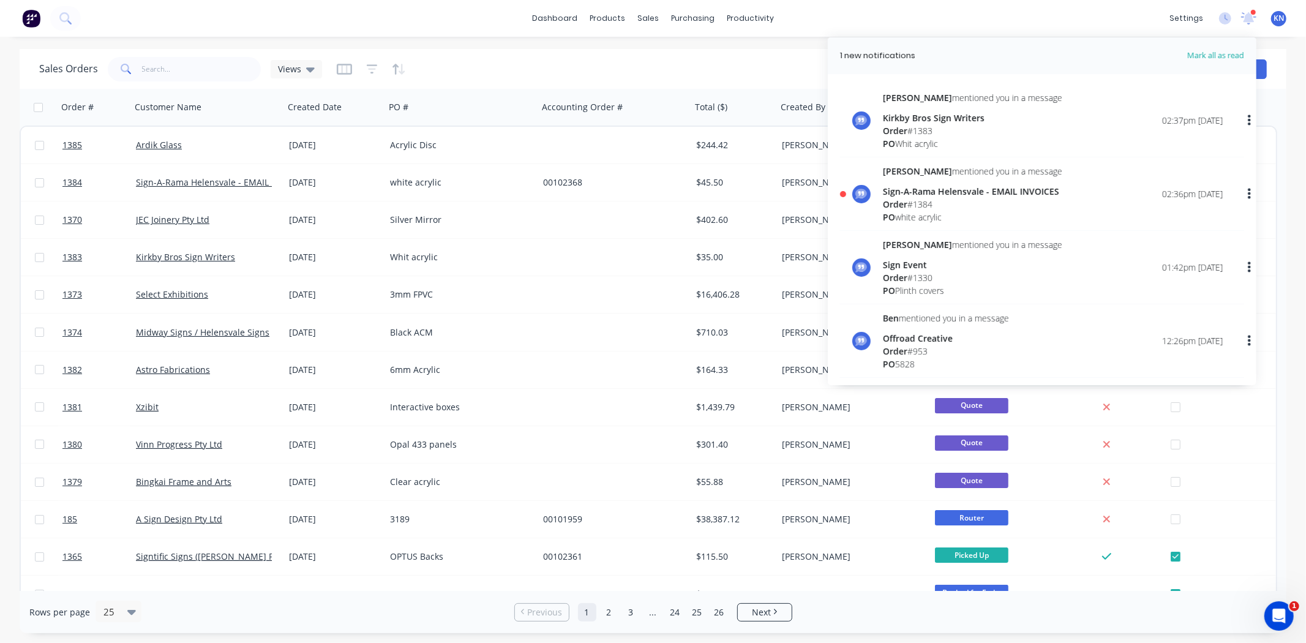
click at [917, 200] on div "Order # 1384" at bounding box center [972, 204] width 179 height 13
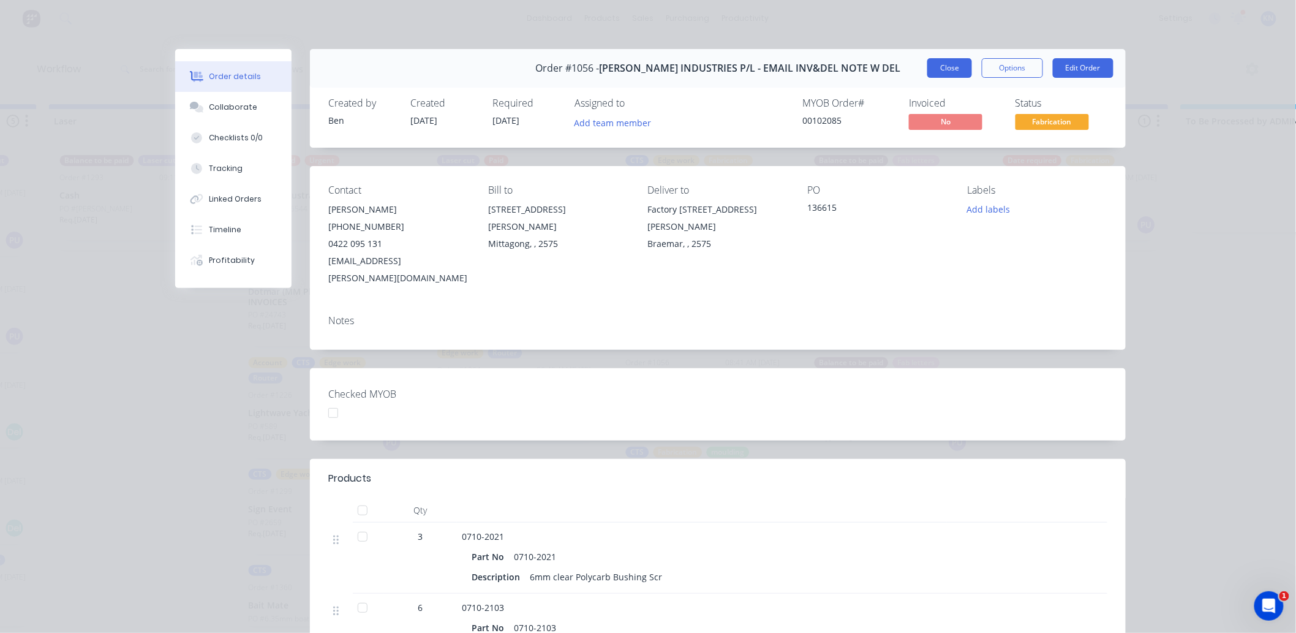
click at [944, 67] on button "Close" at bounding box center [949, 68] width 45 height 20
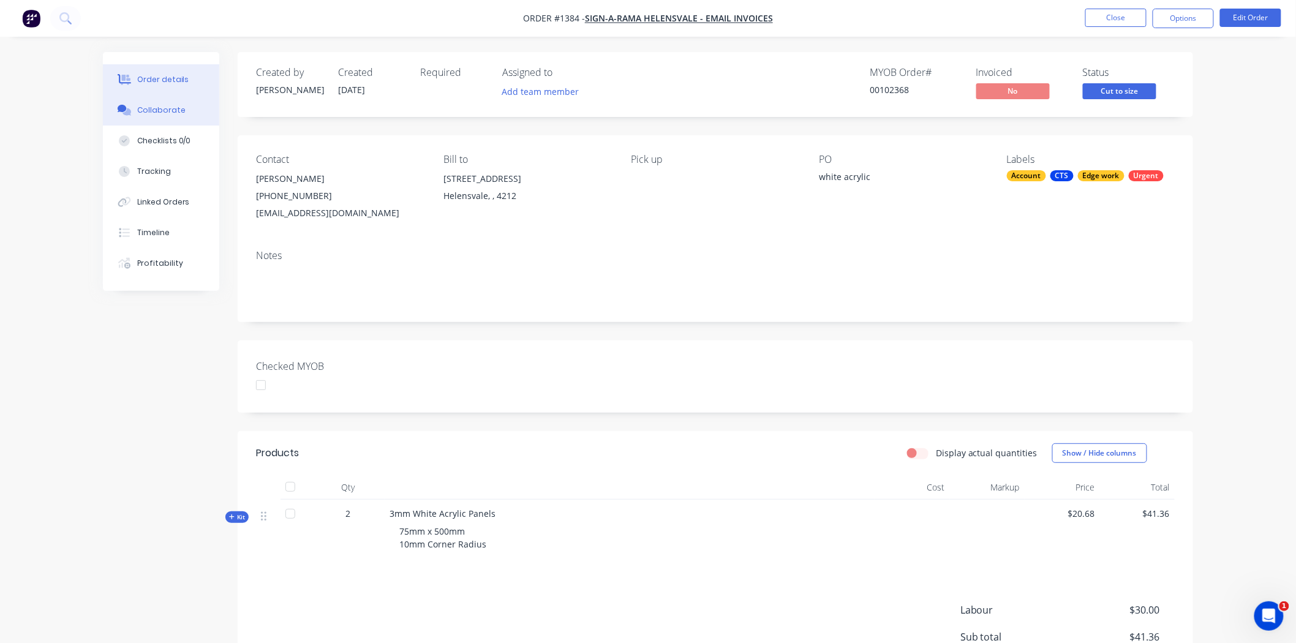
click at [148, 109] on div "Collaborate" at bounding box center [161, 110] width 48 height 11
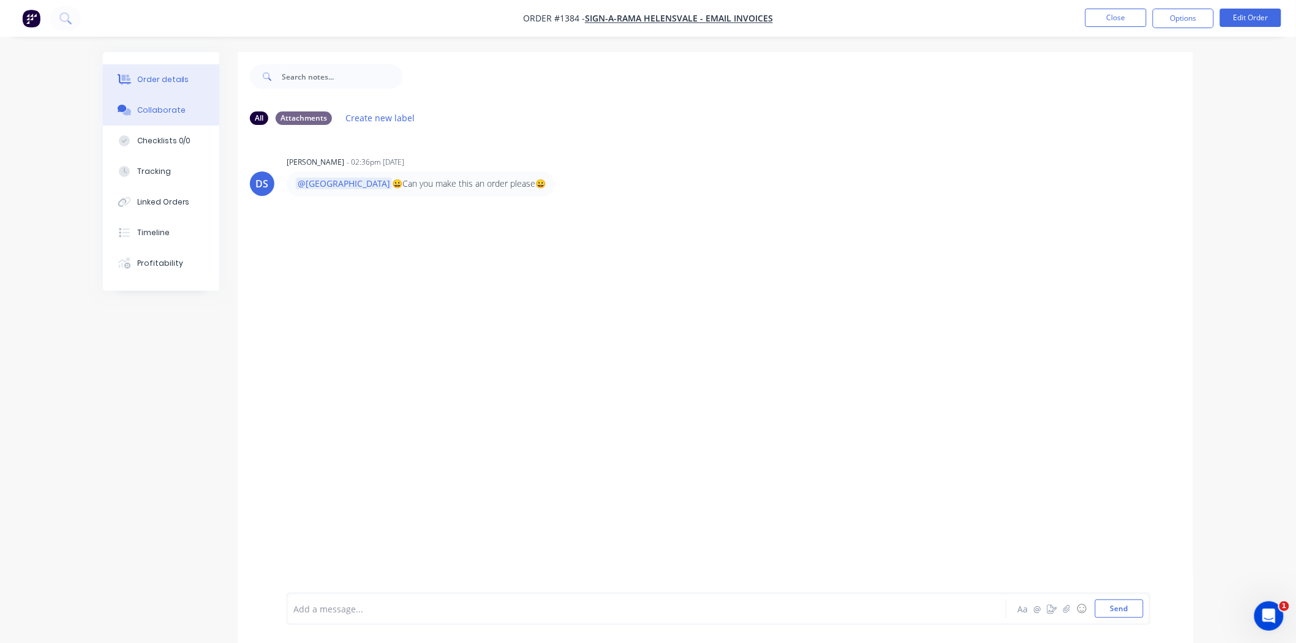
click at [179, 76] on div "Order details" at bounding box center [163, 79] width 52 height 11
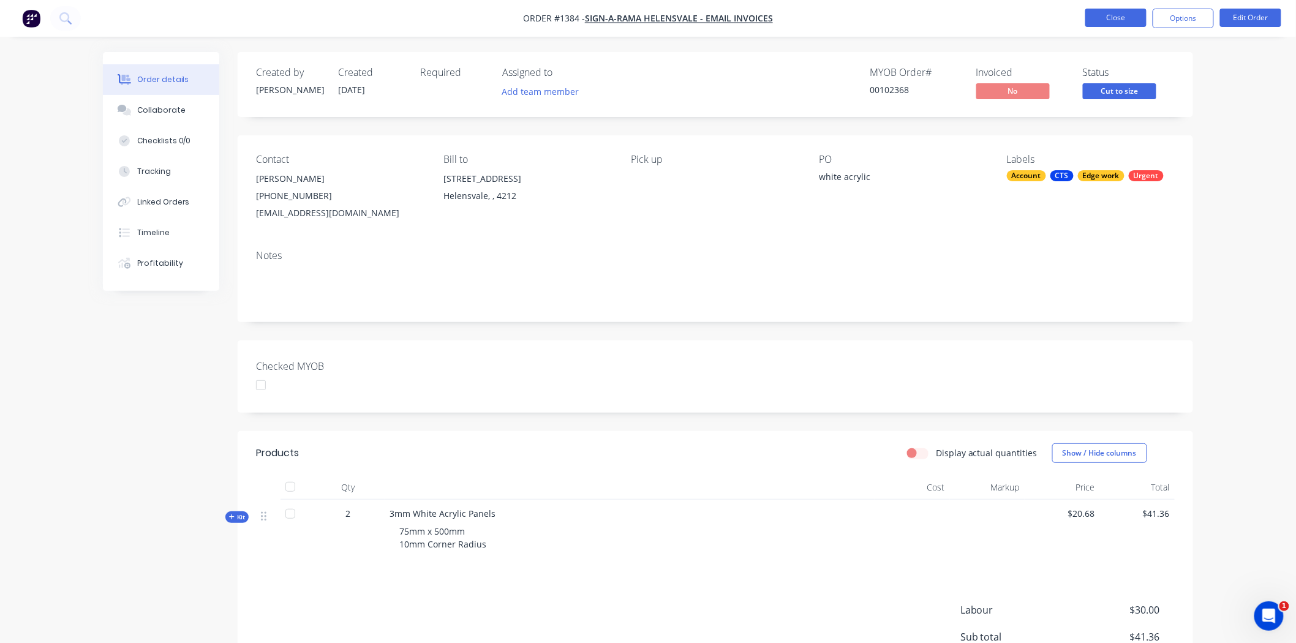
click at [1119, 15] on button "Close" at bounding box center [1115, 18] width 61 height 18
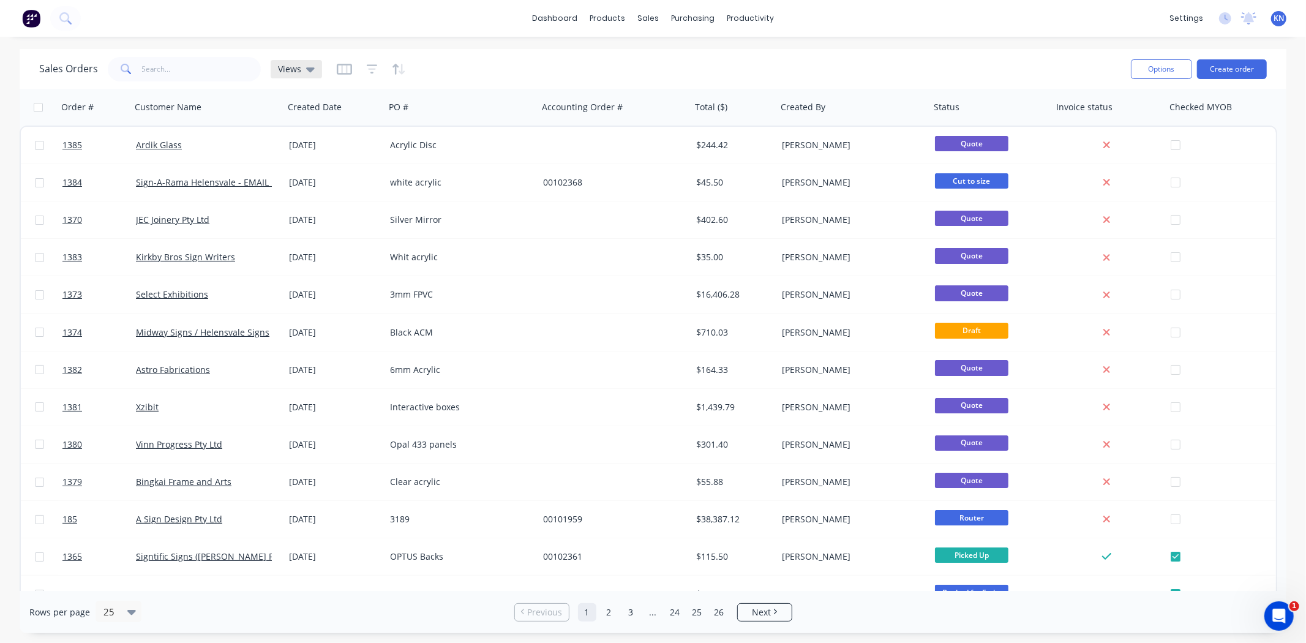
click at [307, 64] on icon at bounding box center [310, 68] width 9 height 13
click at [323, 194] on button "Archived Orders" at bounding box center [344, 197] width 140 height 14
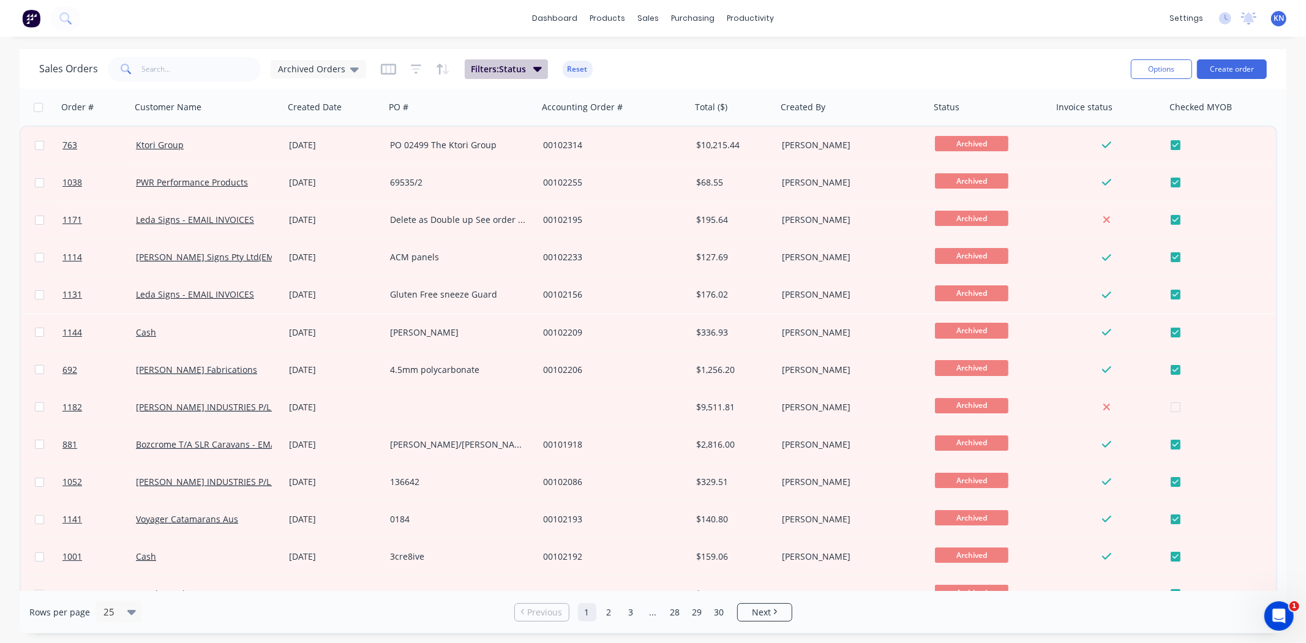
click at [536, 67] on icon "button" at bounding box center [537, 69] width 9 height 5
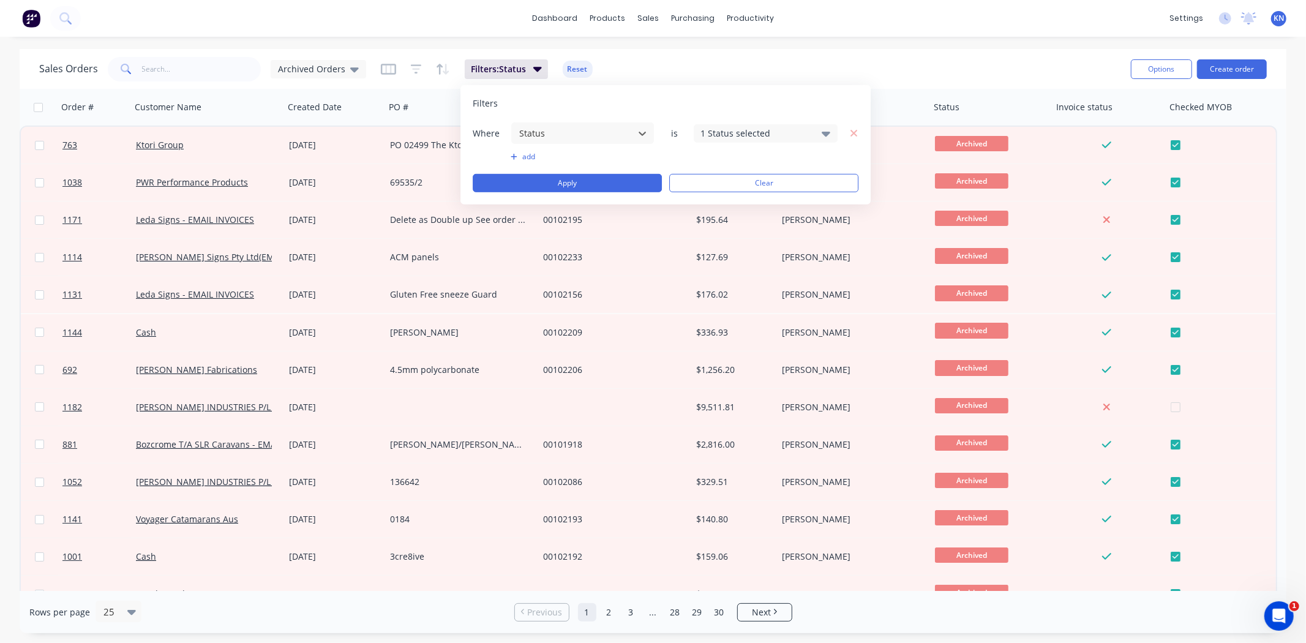
click at [688, 46] on div "dashboard products sales purchasing productivity dashboard products Product Cat…" at bounding box center [653, 321] width 1306 height 643
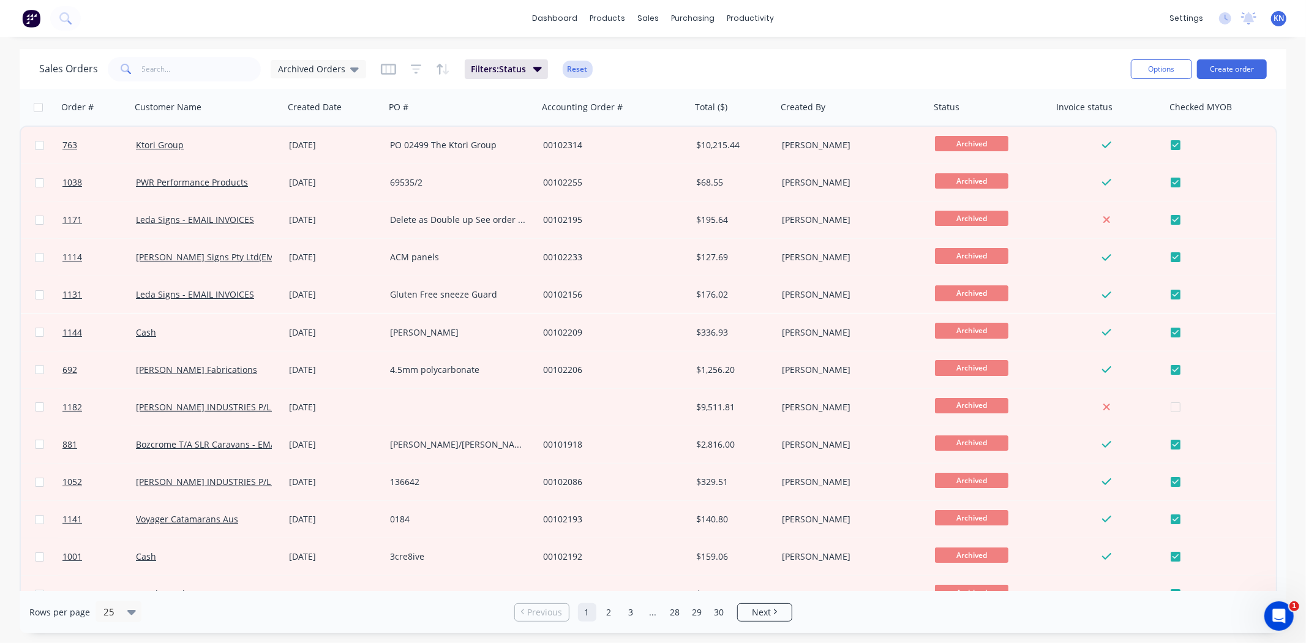
click at [573, 67] on button "Reset" at bounding box center [578, 69] width 30 height 17
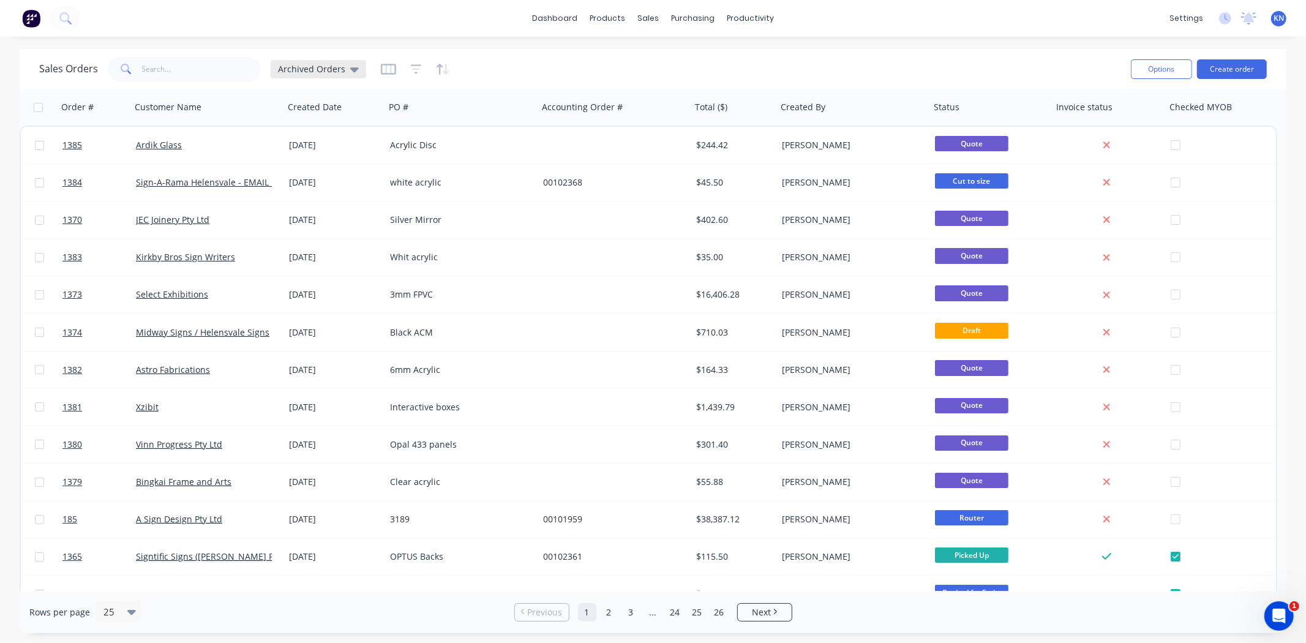
click at [350, 70] on icon at bounding box center [354, 68] width 9 height 13
click at [306, 270] on button "Ready to Archive" at bounding box center [344, 271] width 140 height 14
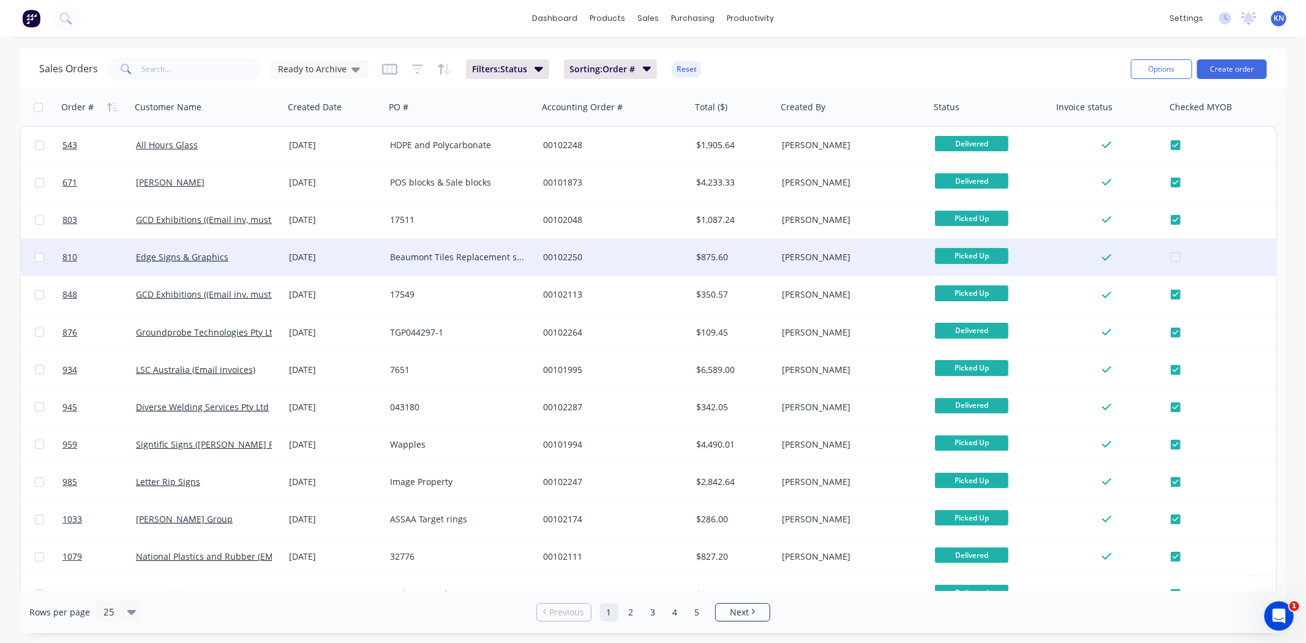
click at [1173, 260] on div at bounding box center [1225, 257] width 108 height 37
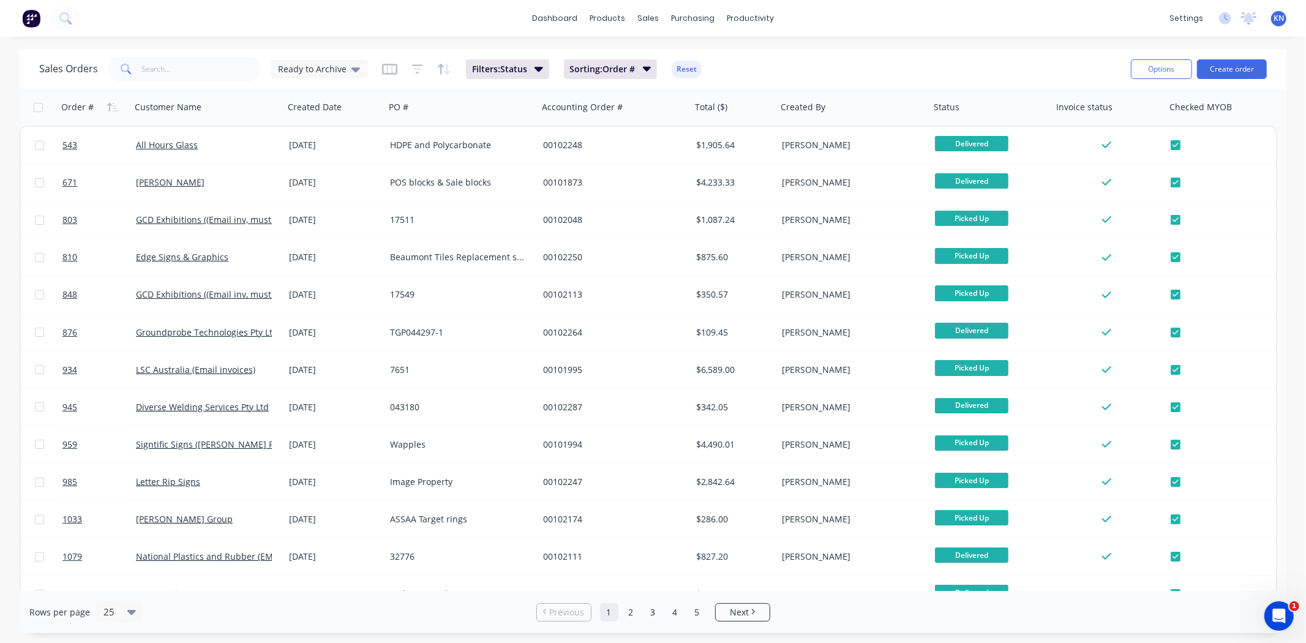
click at [39, 107] on input "checkbox" at bounding box center [38, 107] width 9 height 9
checkbox input "true"
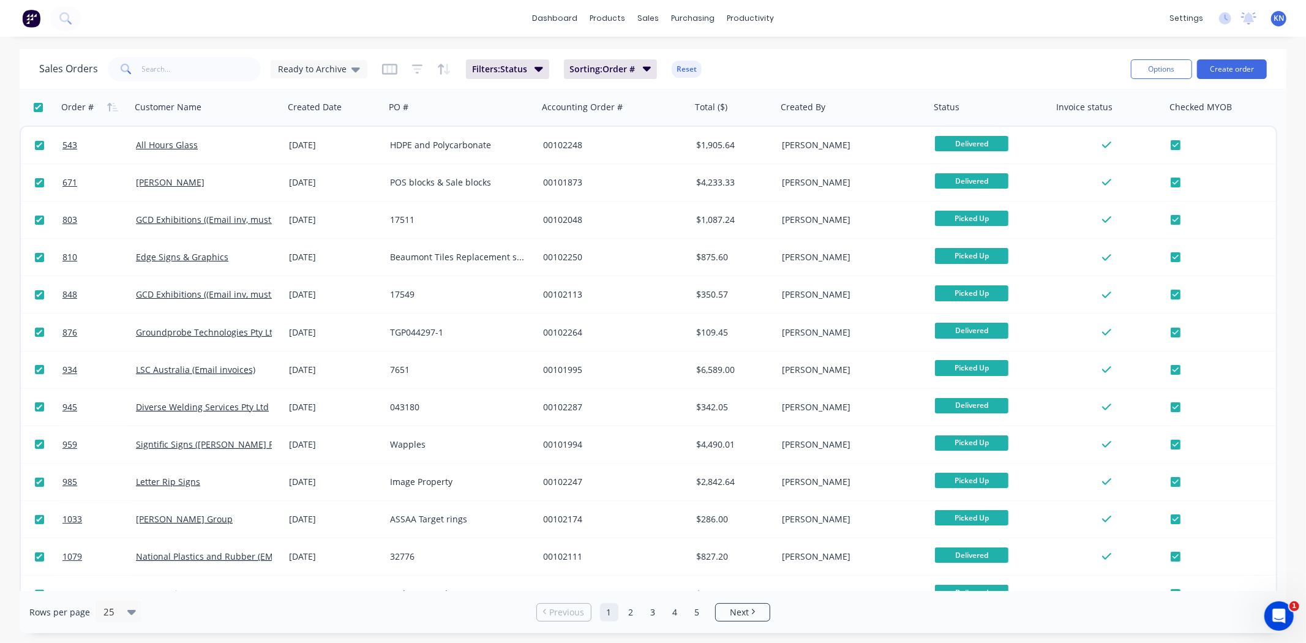
checkbox input "true"
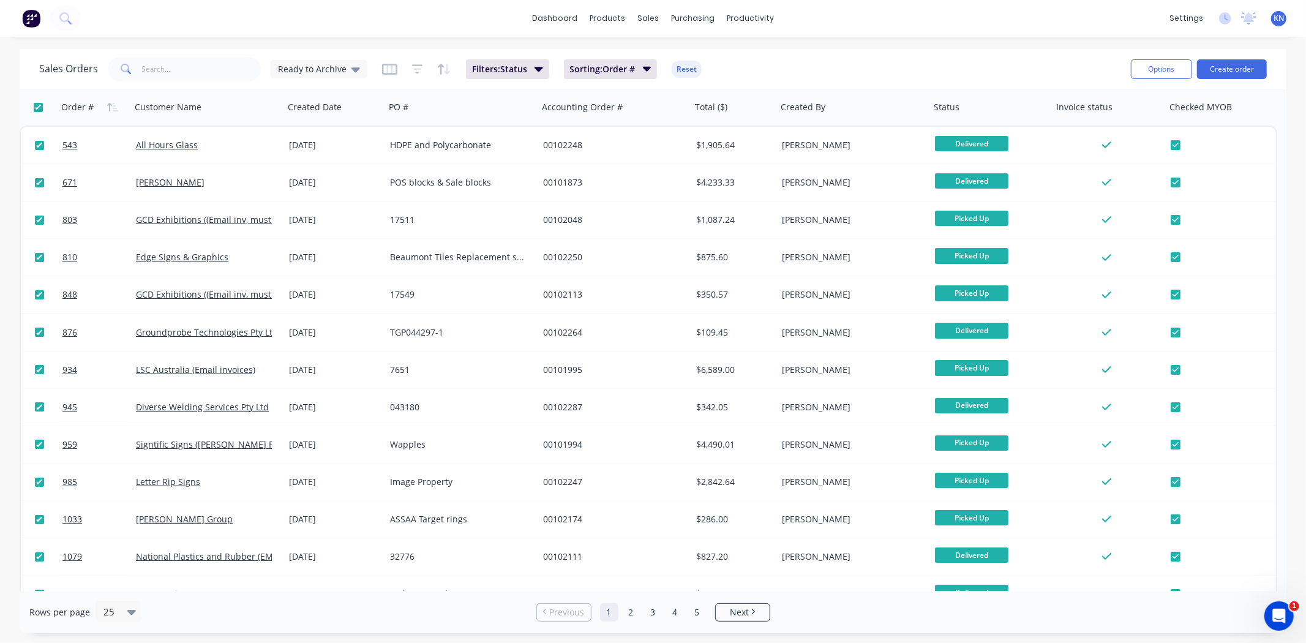
checkbox input "true"
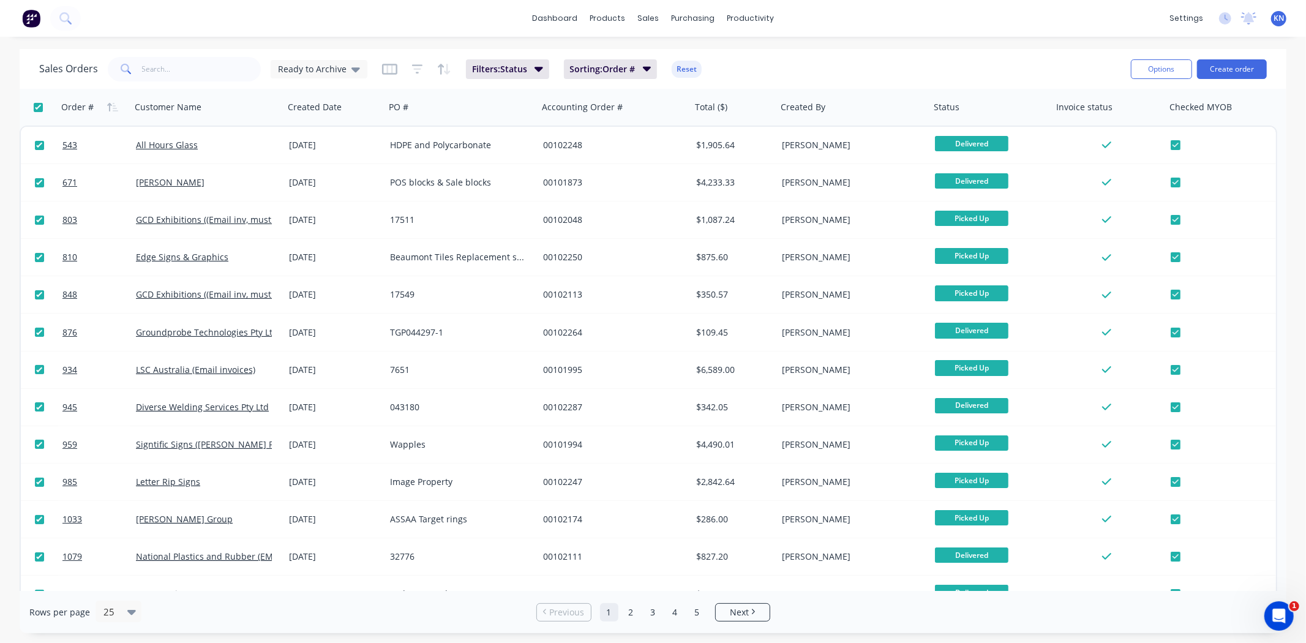
checkbox input "true"
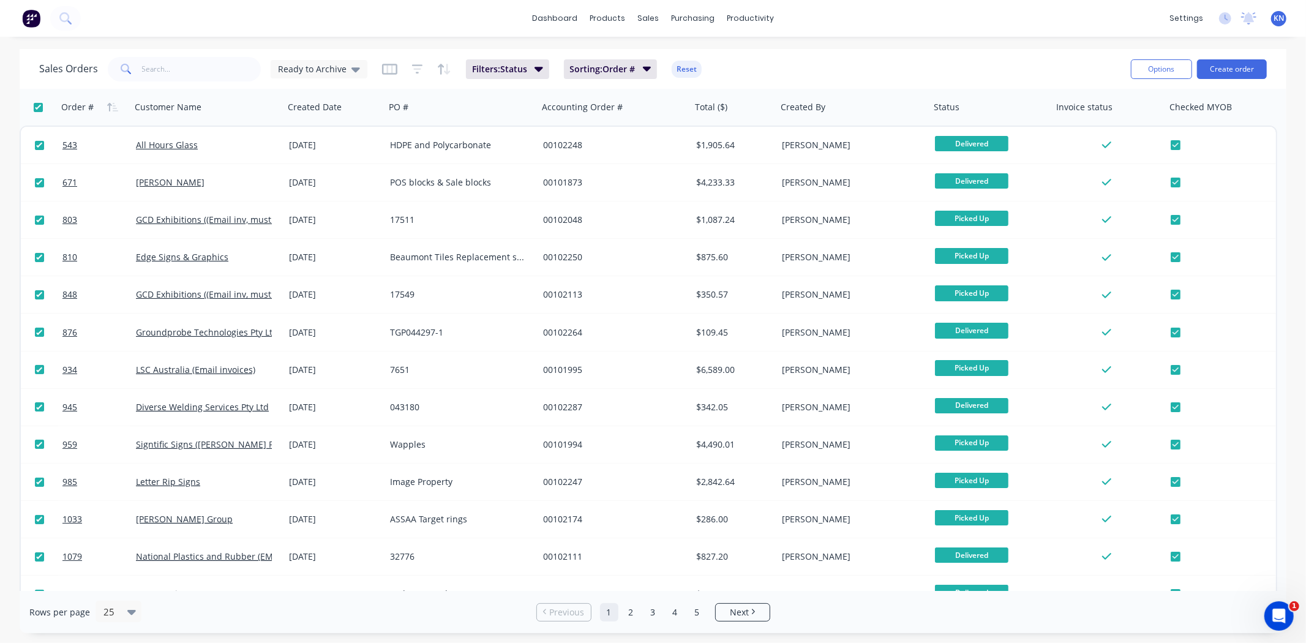
checkbox input "true"
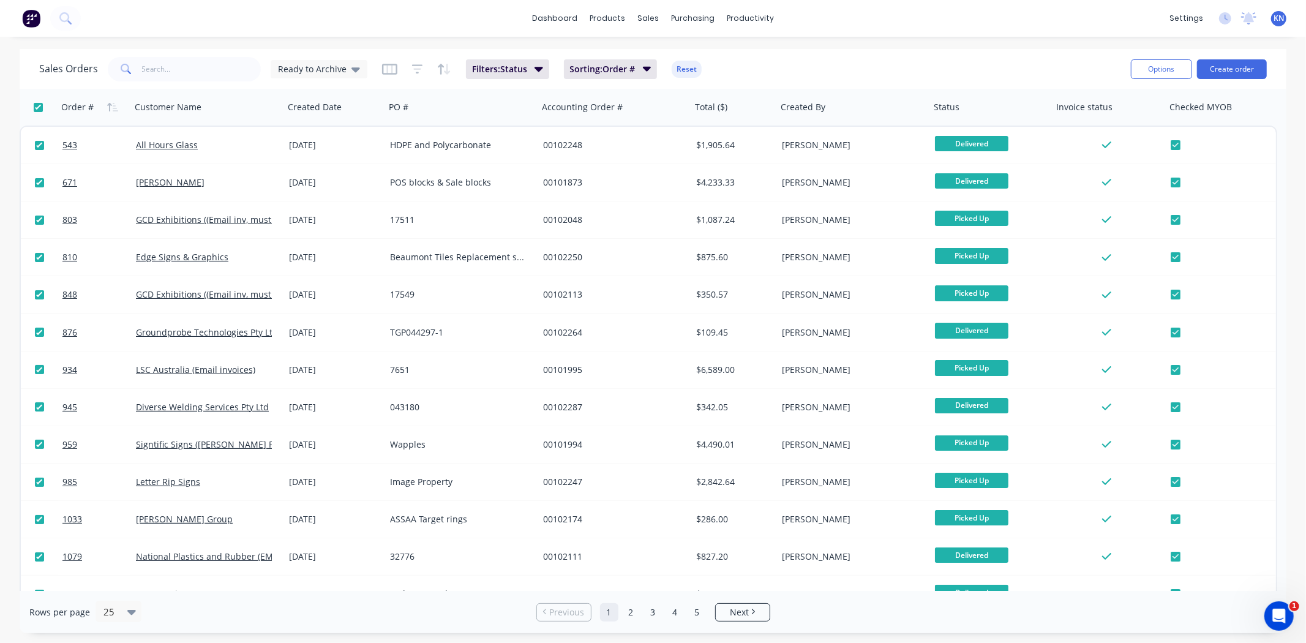
checkbox input "true"
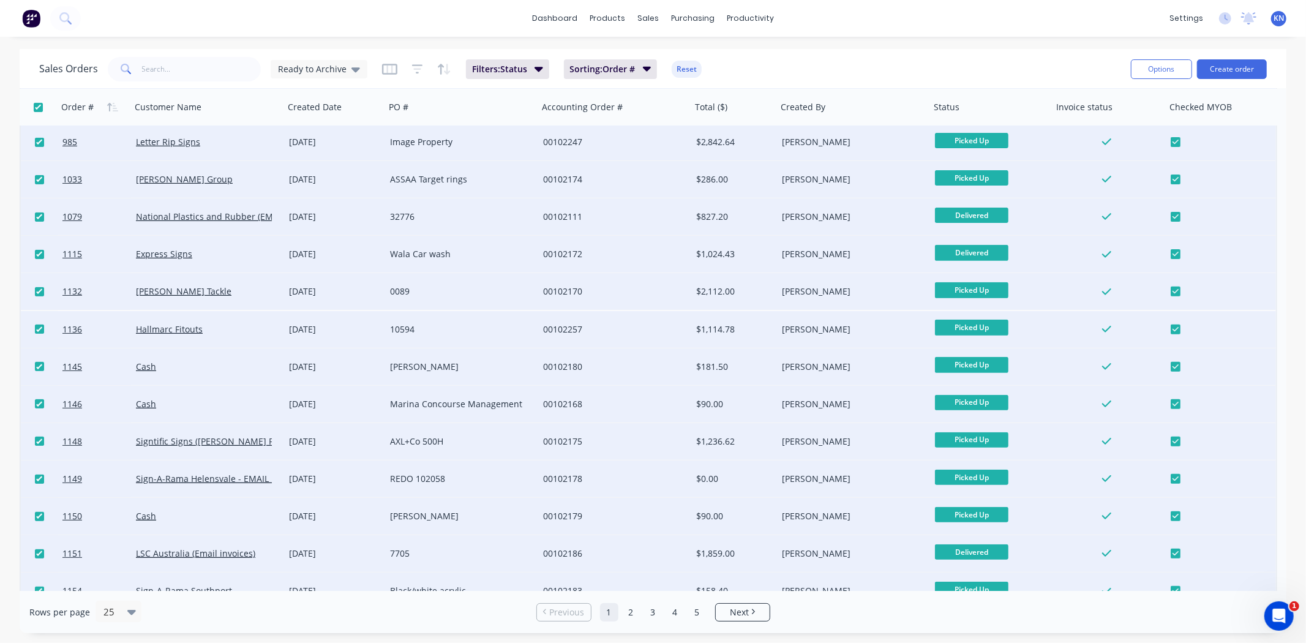
scroll to position [470, 0]
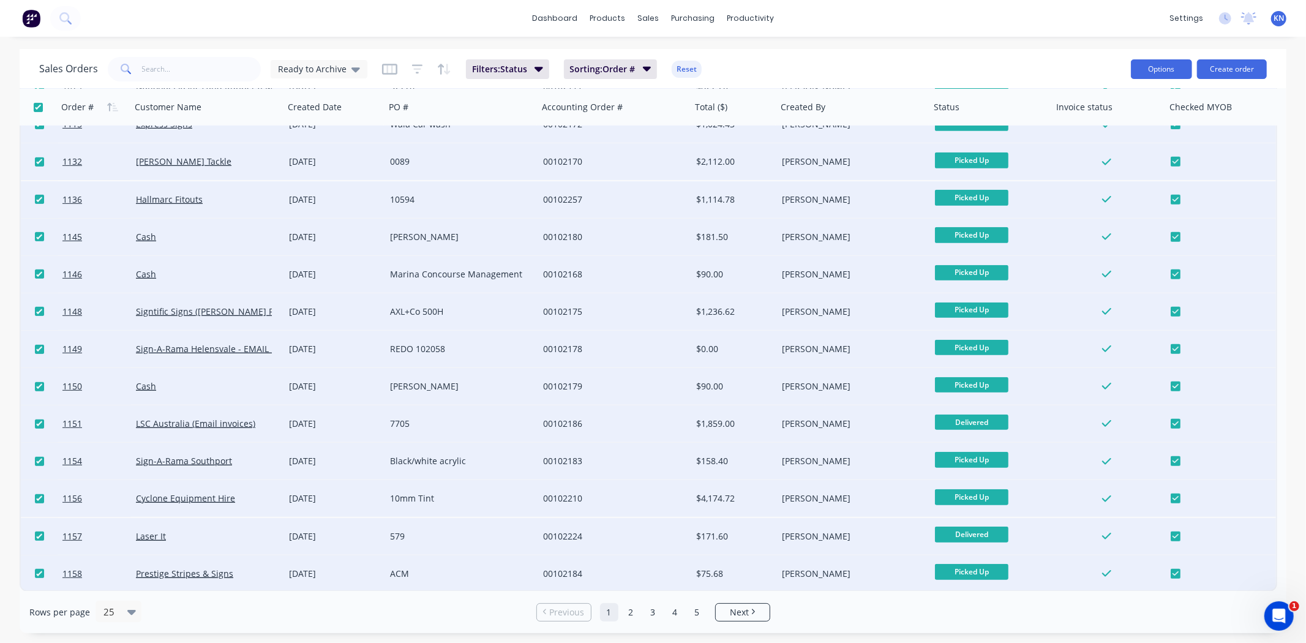
click at [1167, 59] on button "Options" at bounding box center [1161, 69] width 61 height 20
click at [1102, 124] on div "Archive" at bounding box center [1125, 125] width 113 height 18
checkbox input "false"
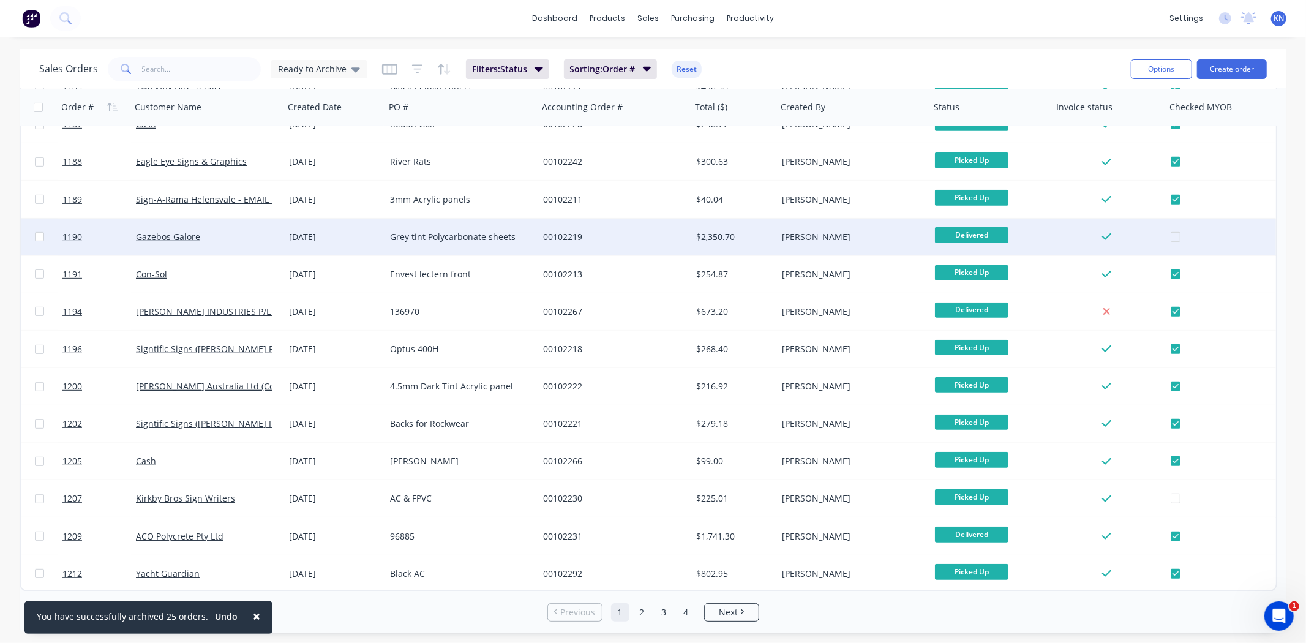
click at [1179, 235] on div at bounding box center [1225, 237] width 108 height 37
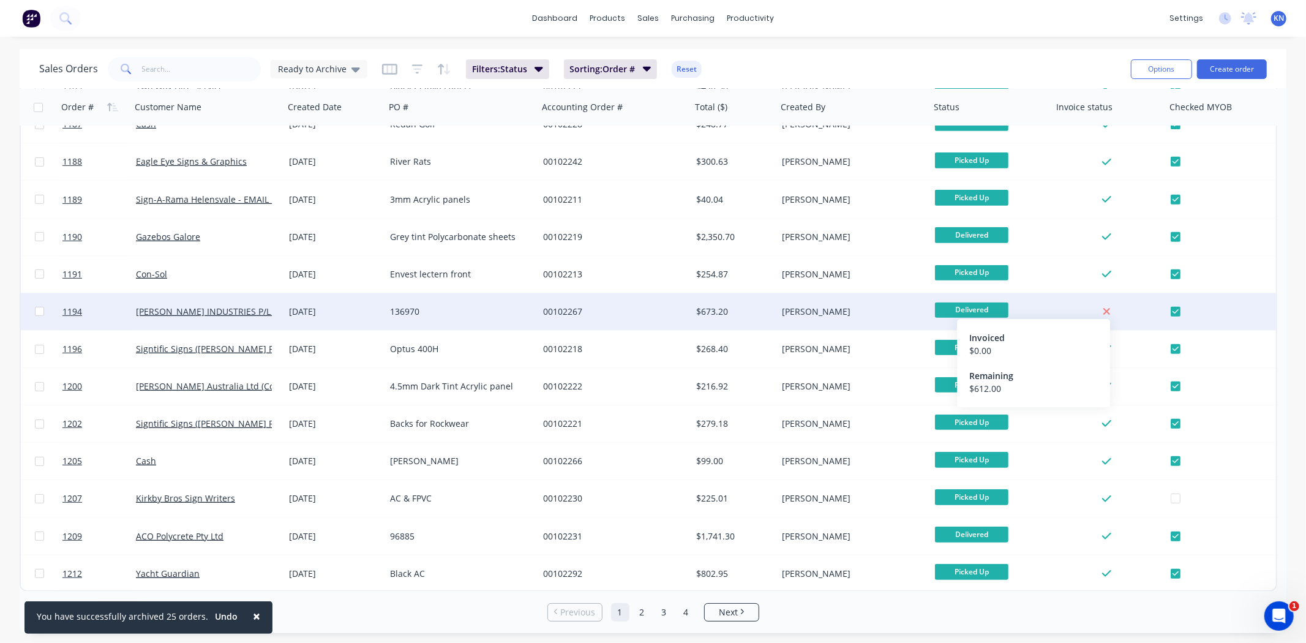
click at [1109, 311] on icon at bounding box center [1107, 311] width 8 height 11
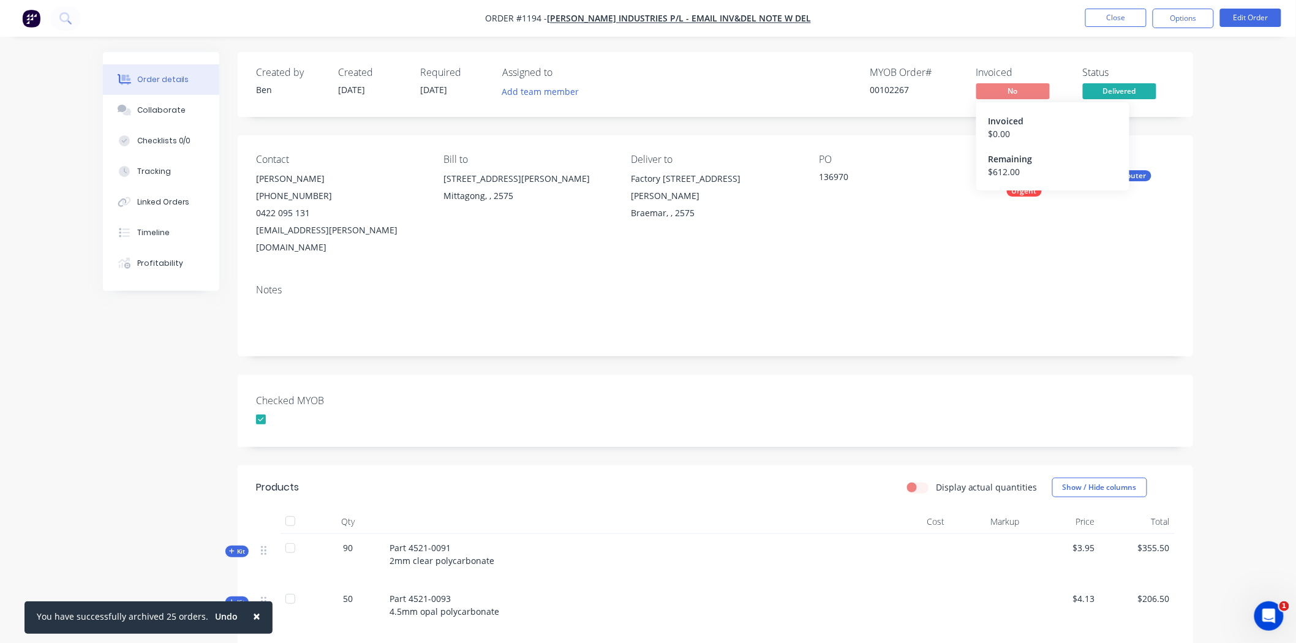
click at [999, 86] on span "No" at bounding box center [1012, 90] width 73 height 15
click at [1178, 16] on button "Options" at bounding box center [1183, 19] width 61 height 20
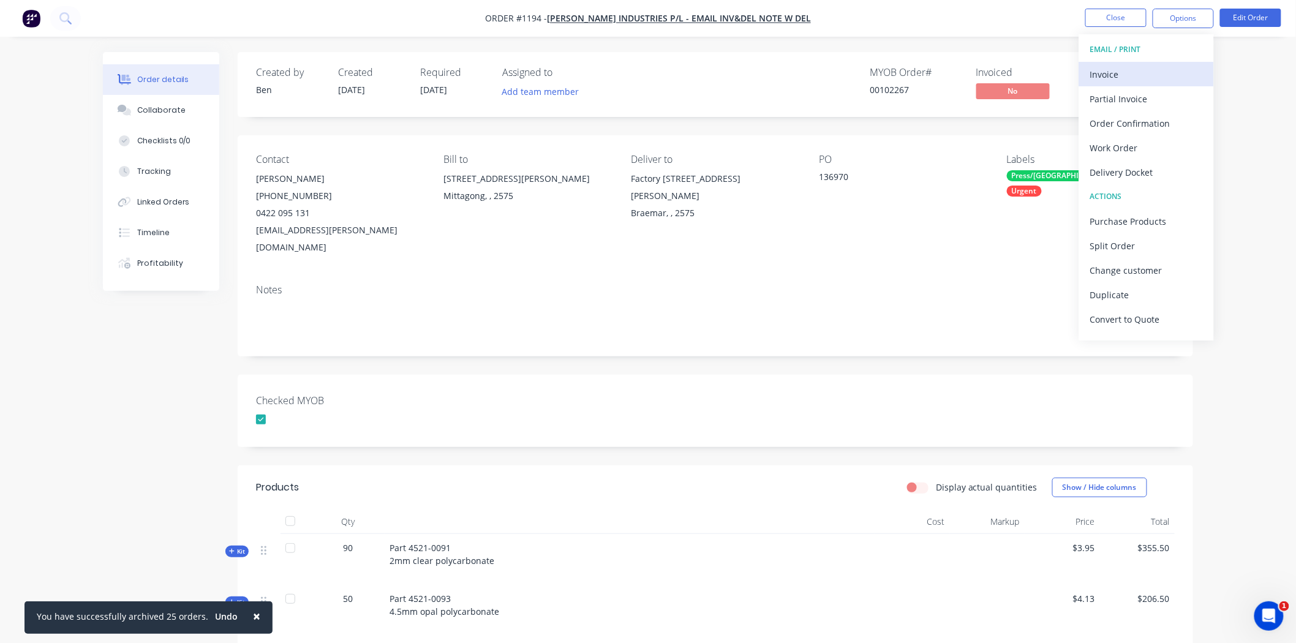
click at [1119, 71] on div "Invoice" at bounding box center [1146, 75] width 113 height 18
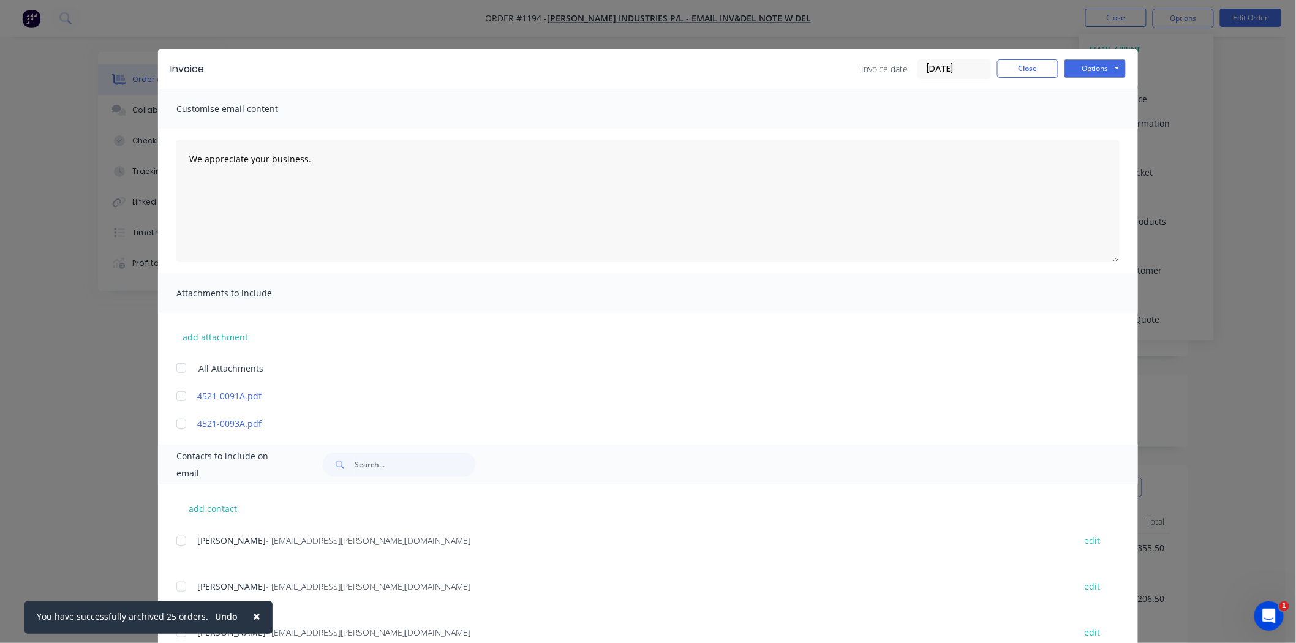
click at [941, 62] on input "03/09/25" at bounding box center [954, 69] width 72 height 18
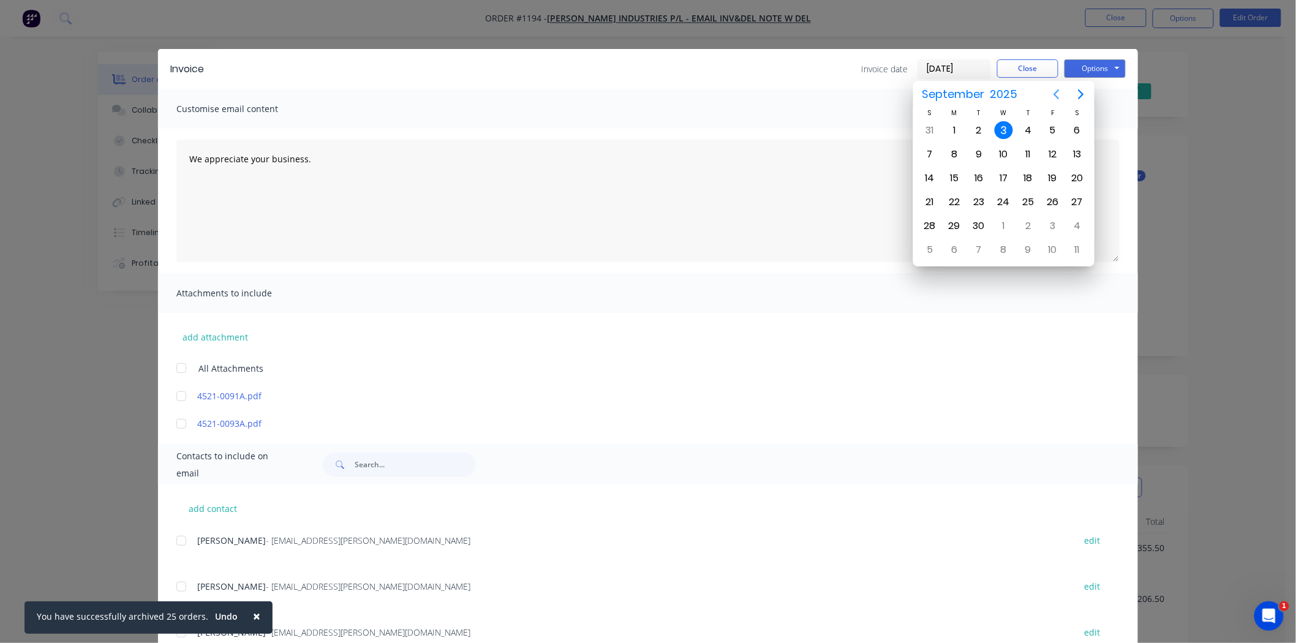
click at [1055, 94] on icon "Previous page" at bounding box center [1057, 94] width 6 height 10
click at [1052, 197] on div "22" at bounding box center [1053, 202] width 18 height 18
type input "22/08/25"
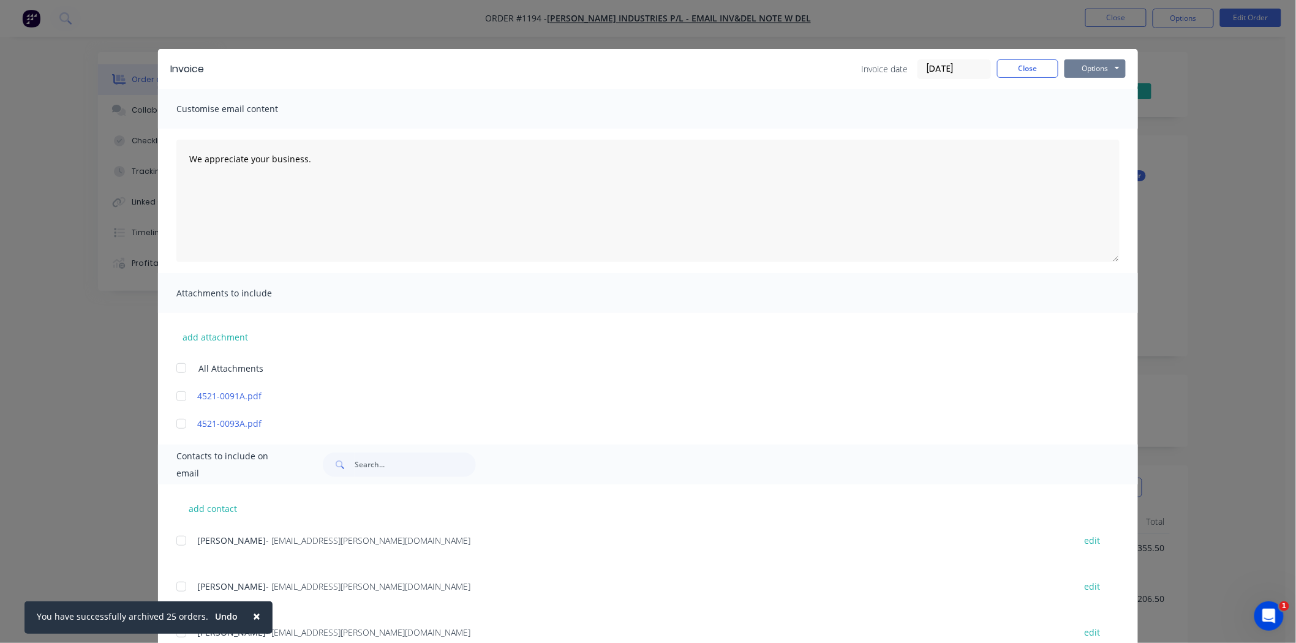
click at [1089, 65] on button "Options" at bounding box center [1094, 68] width 61 height 18
click at [1098, 108] on button "Print" at bounding box center [1103, 110] width 78 height 20
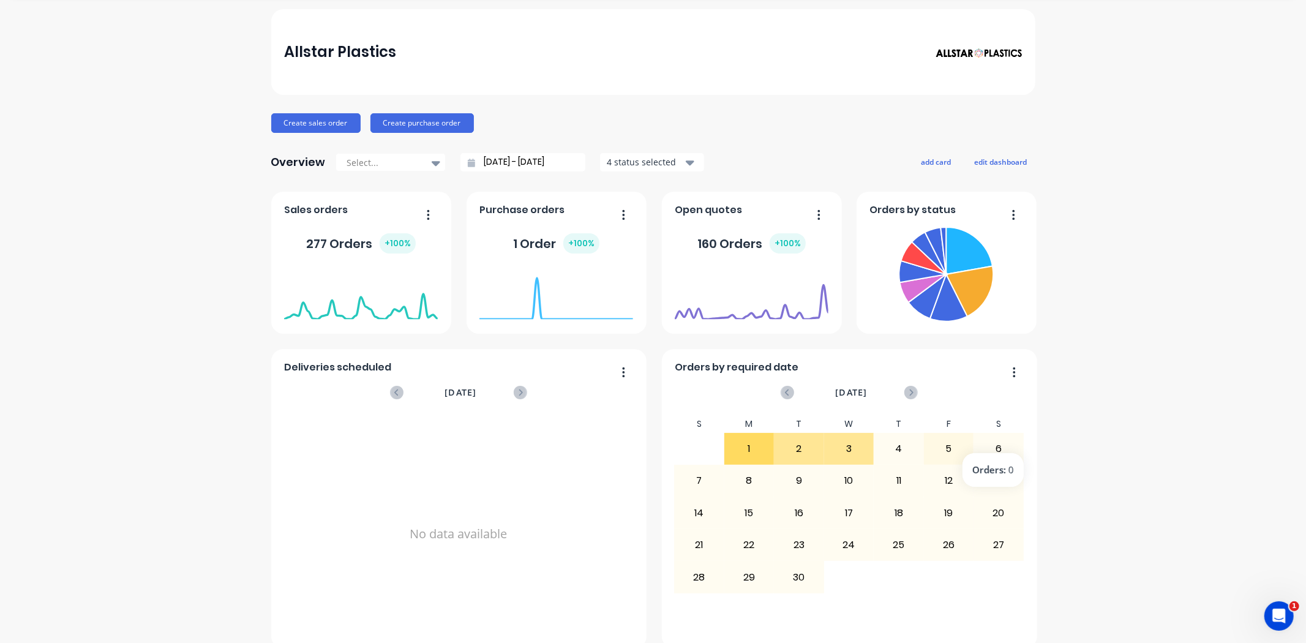
scroll to position [57, 0]
